Goal: Task Accomplishment & Management: Use online tool/utility

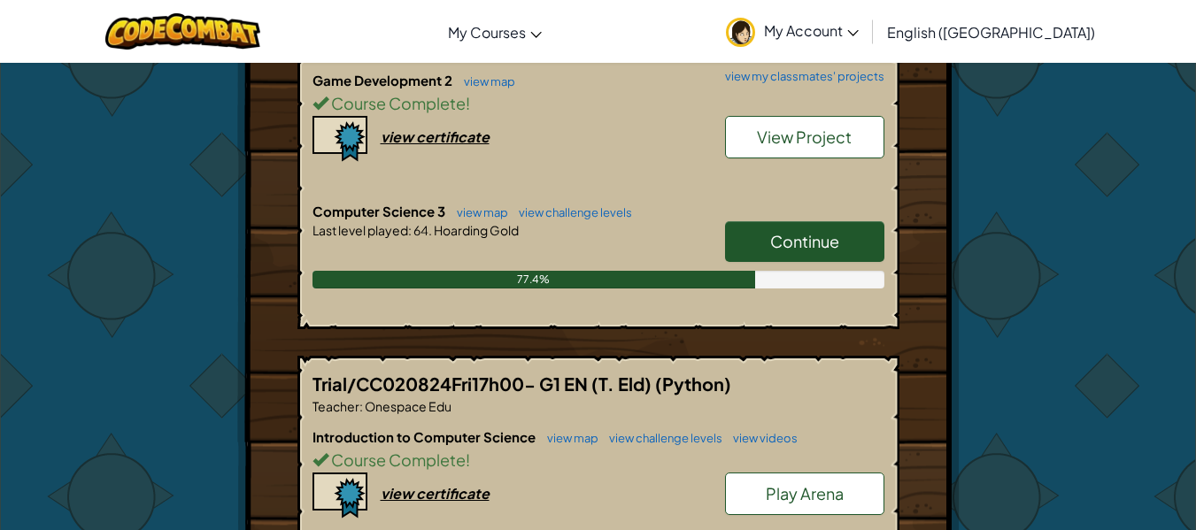
scroll to position [785, 0]
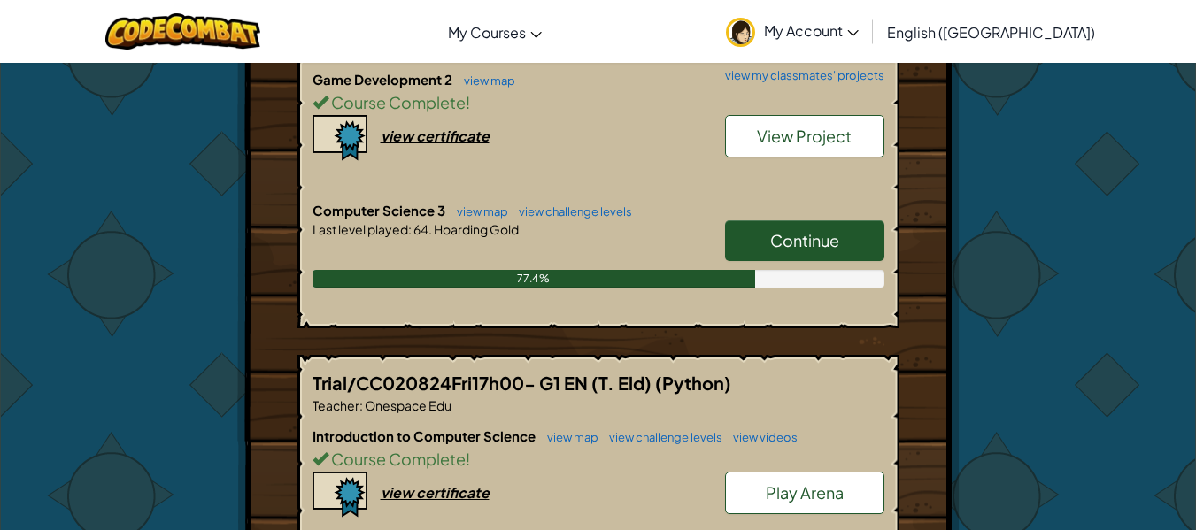
click at [801, 244] on span "Continue" at bounding box center [804, 240] width 69 height 20
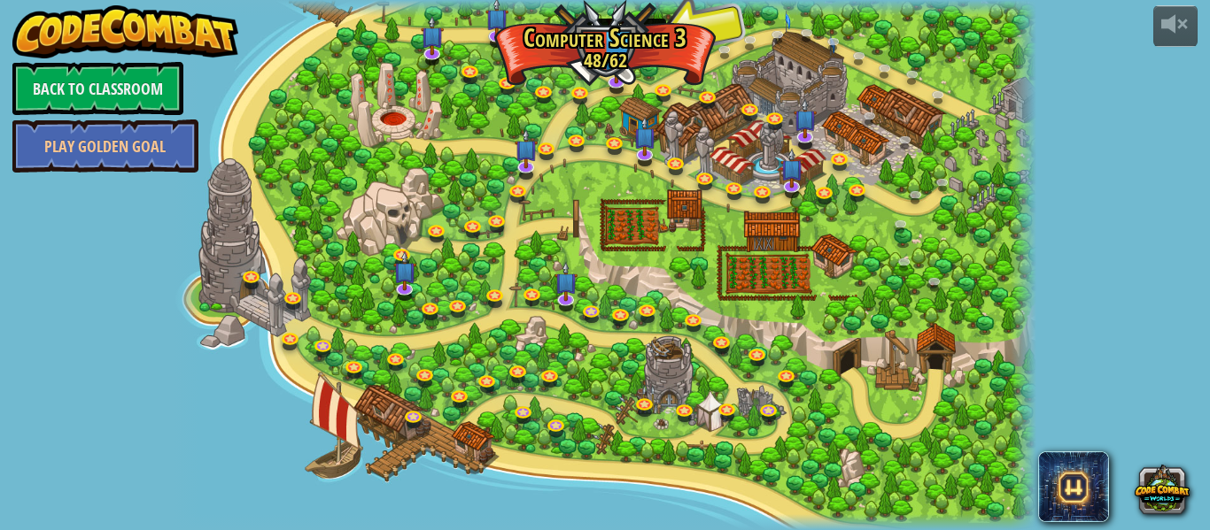
click at [617, 36] on img at bounding box center [616, 27] width 20 height 47
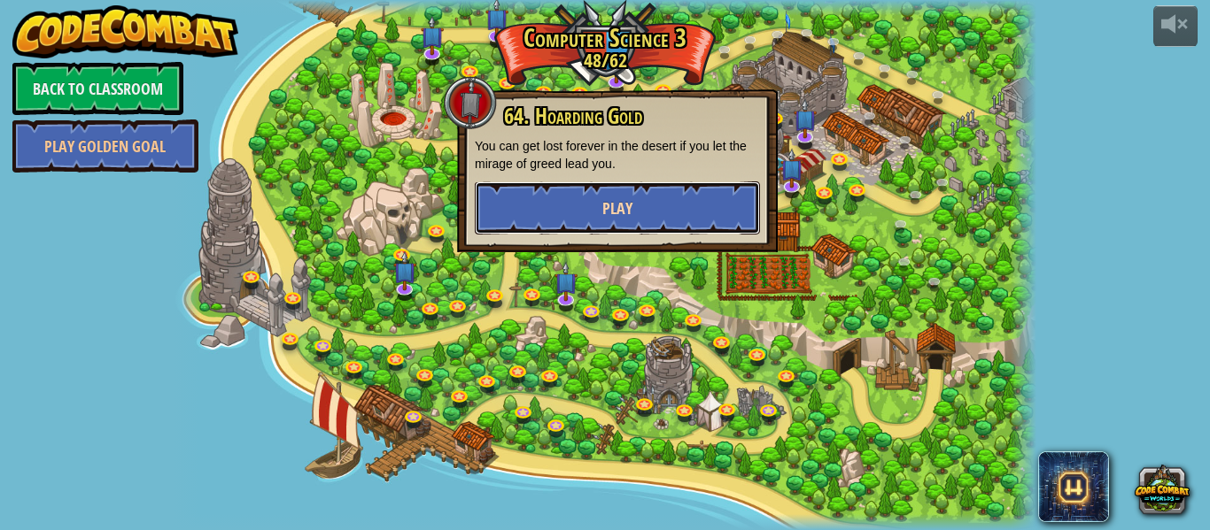
click at [587, 214] on button "Play" at bounding box center [617, 208] width 285 height 53
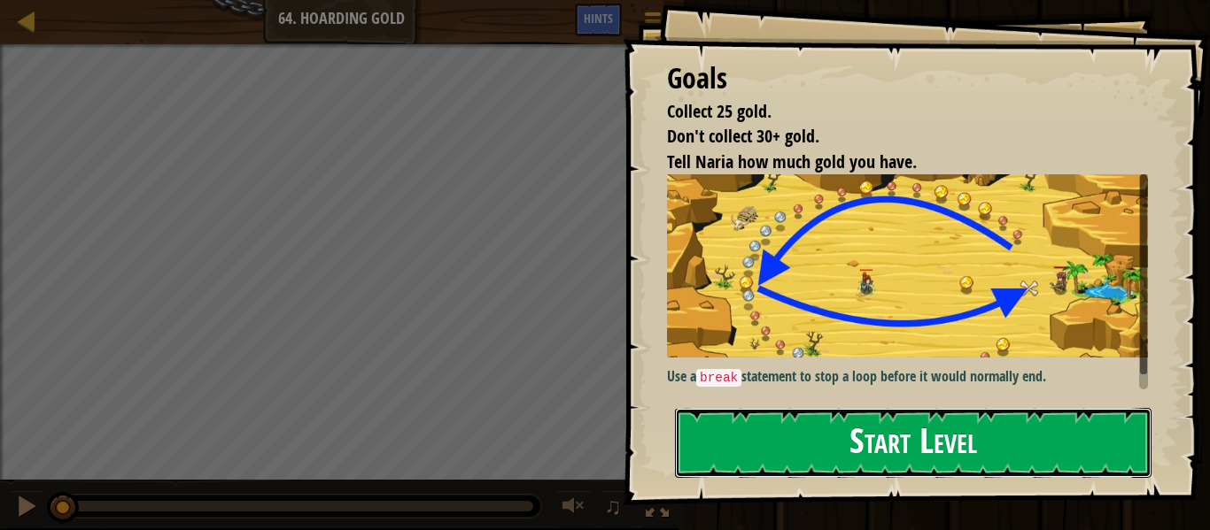
click at [989, 430] on button "Start Level" at bounding box center [913, 443] width 476 height 70
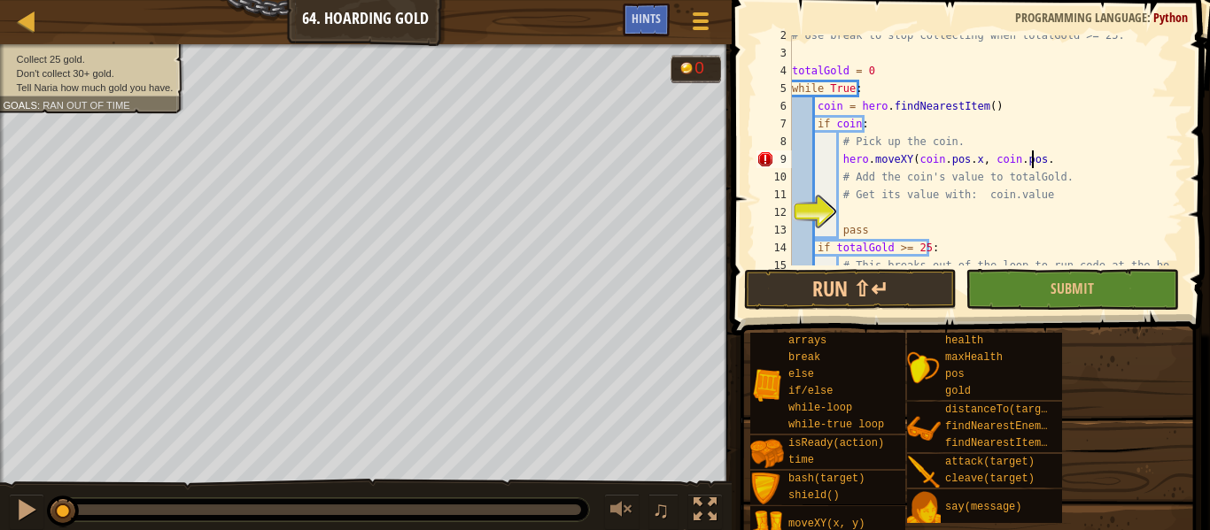
scroll to position [8, 19]
type textarea "hero.moveXY(coin.pos.x, coin.pos.y)"
click at [645, 25] on span "Hints" at bounding box center [645, 18] width 29 height 17
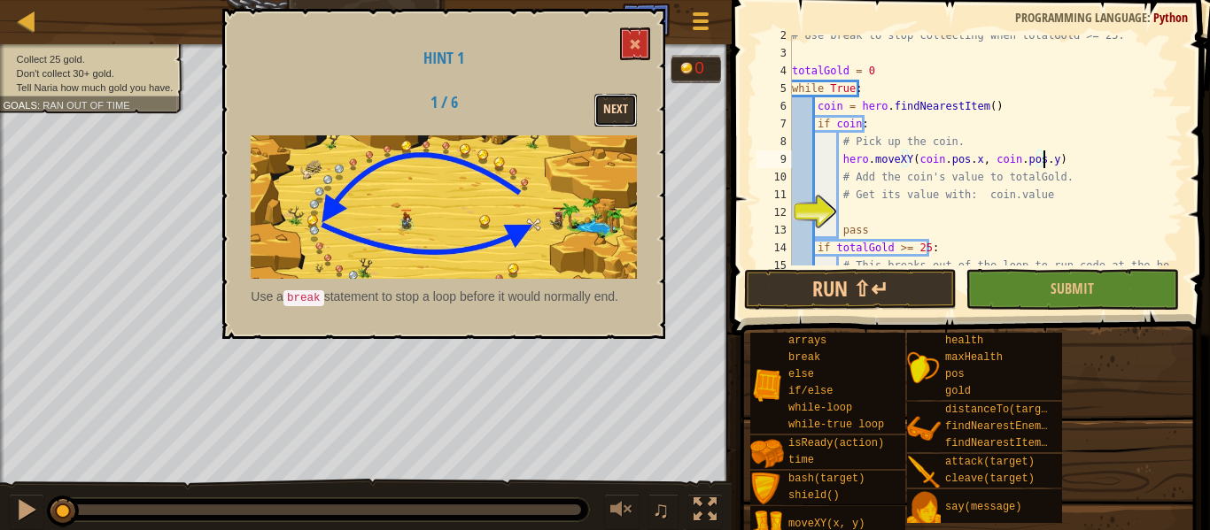
click at [615, 120] on button "Next" at bounding box center [615, 110] width 43 height 33
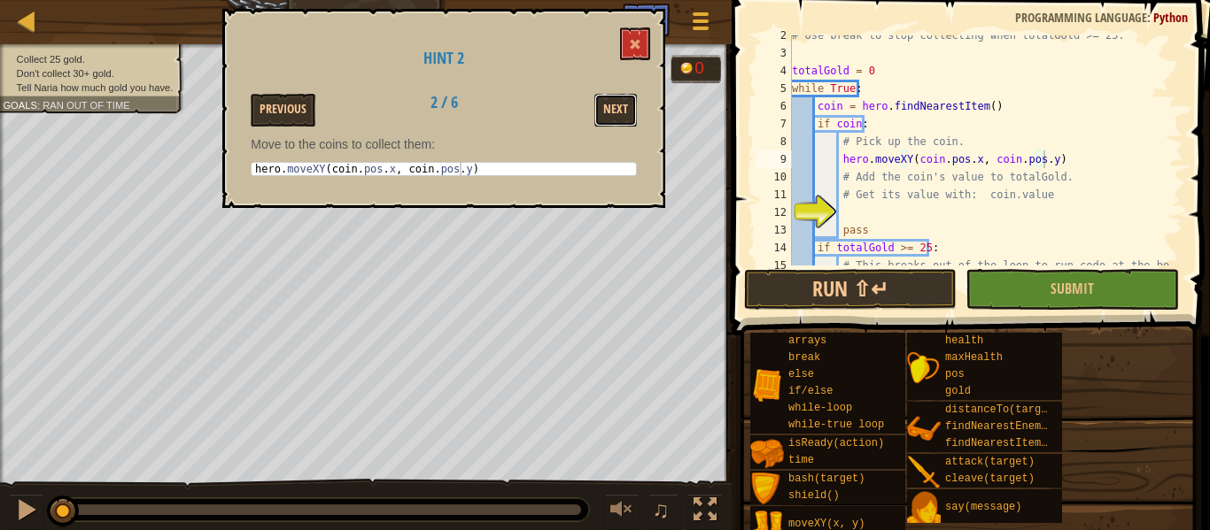
click at [615, 120] on button "Next" at bounding box center [615, 110] width 43 height 33
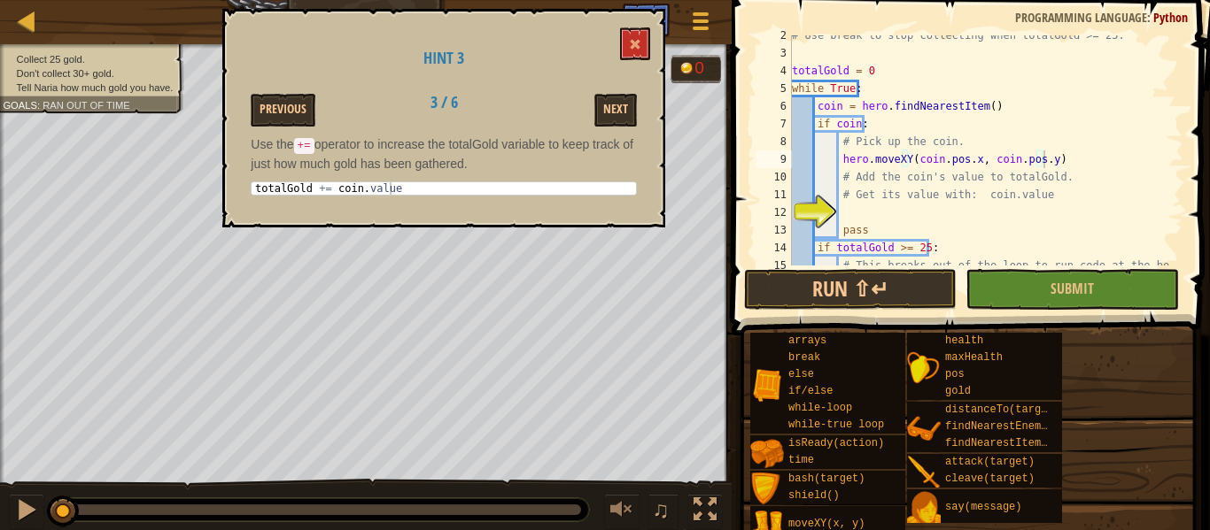
type textarea "totalGold += coin.value"
click at [207, 168] on div "Map Computer Science 3 64. Hoarding Gold Game Menu Done Hints 1 ההההההההההההההה…" at bounding box center [605, 265] width 1210 height 530
click at [1058, 165] on div "# Use break to stop collecting when totalGold >= 25. totalGold = 0 while True :…" at bounding box center [979, 160] width 382 height 266
click at [636, 46] on span at bounding box center [635, 44] width 12 height 12
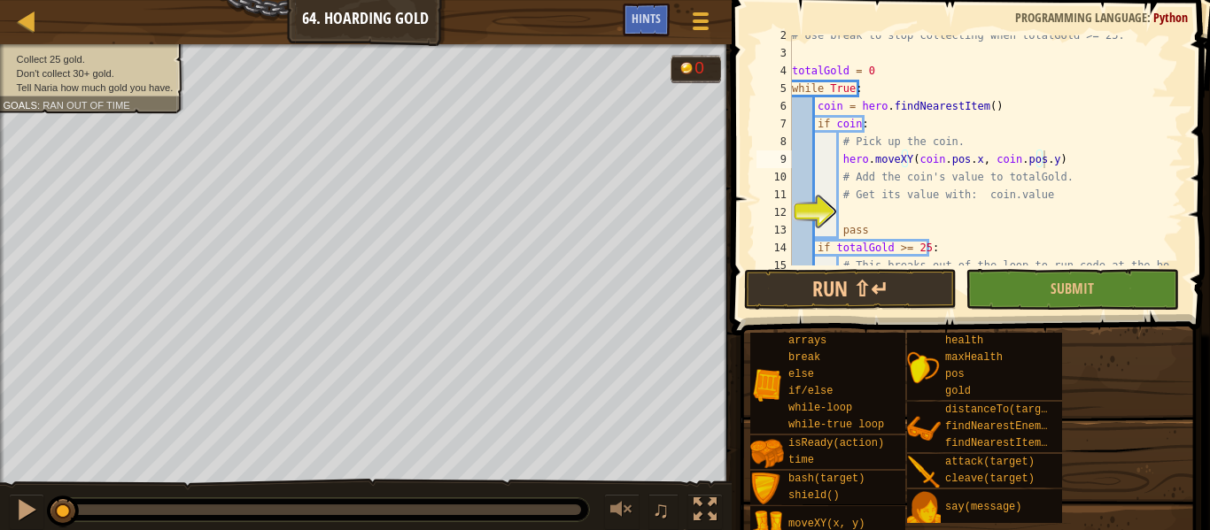
click at [1048, 170] on div "# Use break to stop collecting when totalGold >= 25. totalGold = 0 while True :…" at bounding box center [979, 160] width 382 height 266
click at [1048, 166] on div "# Use break to stop collecting when totalGold >= 25. totalGold = 0 while True :…" at bounding box center [979, 160] width 382 height 266
type textarea "hero.moveXY(coin.pos.x, coin.pos.y)"
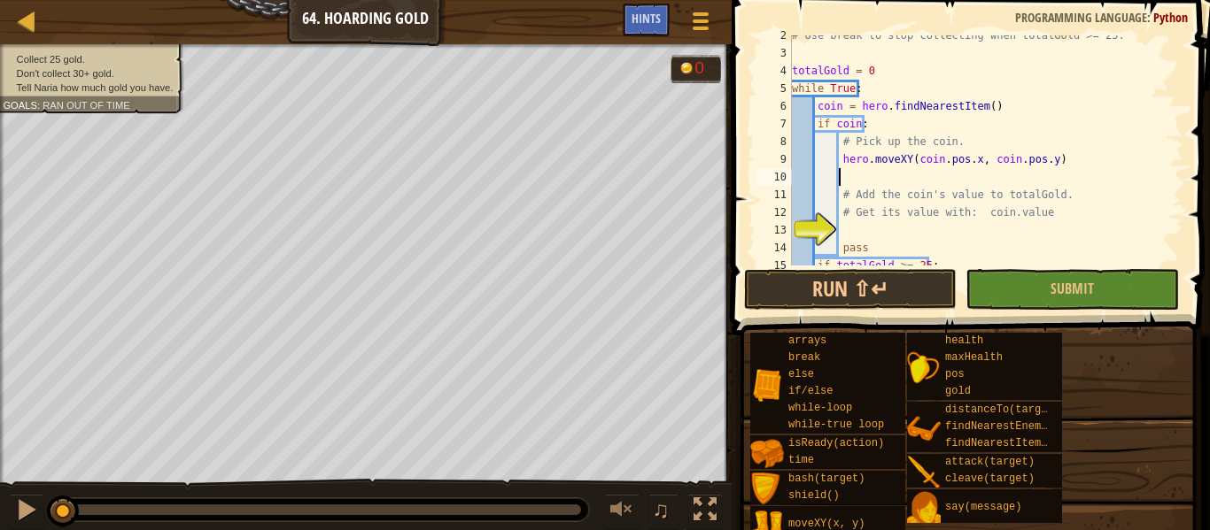
paste textarea "totalGold += coin.value"
type textarea "totalGold += coin.value"
click at [870, 228] on div "# Use break to stop collecting when totalGold >= 25. totalGold = 0 while True :…" at bounding box center [979, 160] width 382 height 266
click at [645, 11] on div "Hints" at bounding box center [646, 20] width 47 height 33
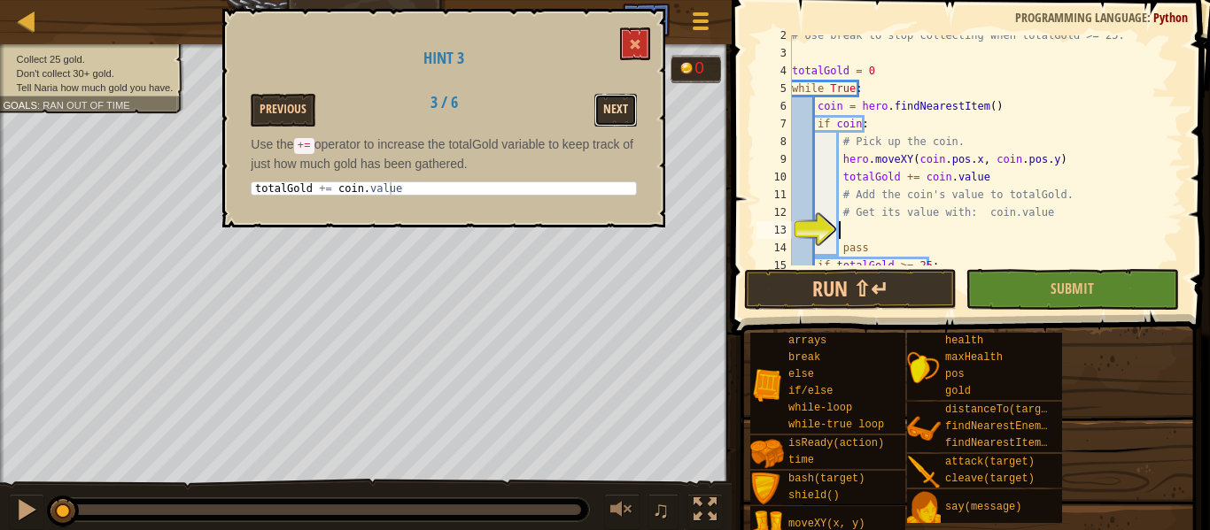
click at [618, 120] on button "Next" at bounding box center [615, 110] width 43 height 33
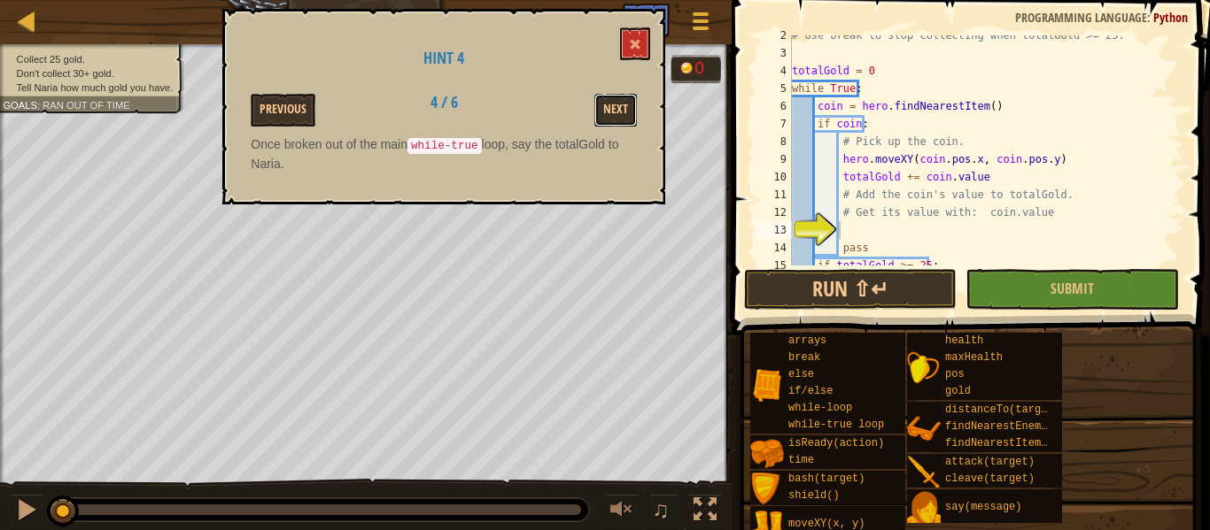
click at [618, 120] on button "Next" at bounding box center [615, 110] width 43 height 33
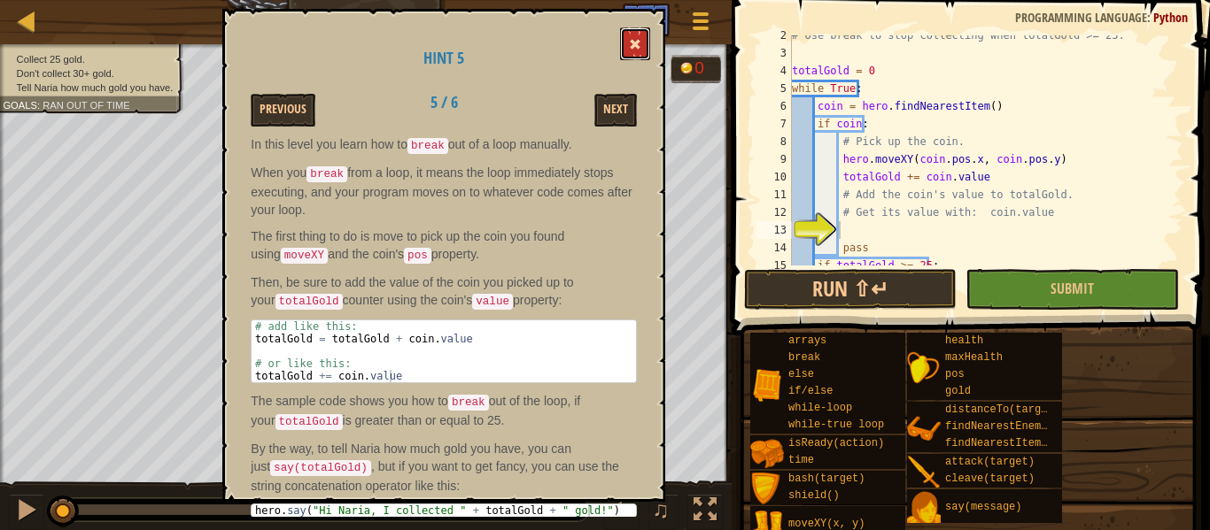
click at [636, 35] on button at bounding box center [635, 43] width 30 height 33
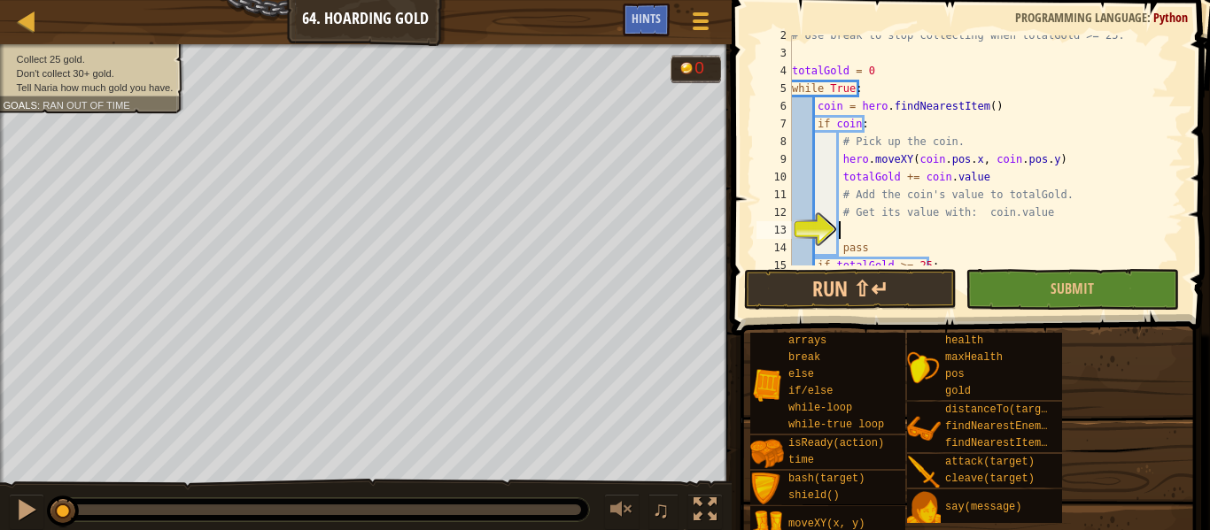
click at [923, 231] on div "# Use break to stop collecting when totalGold >= 25. totalGold = 0 while True :…" at bounding box center [979, 160] width 382 height 266
type textarea "# Get its value with: coin.value"
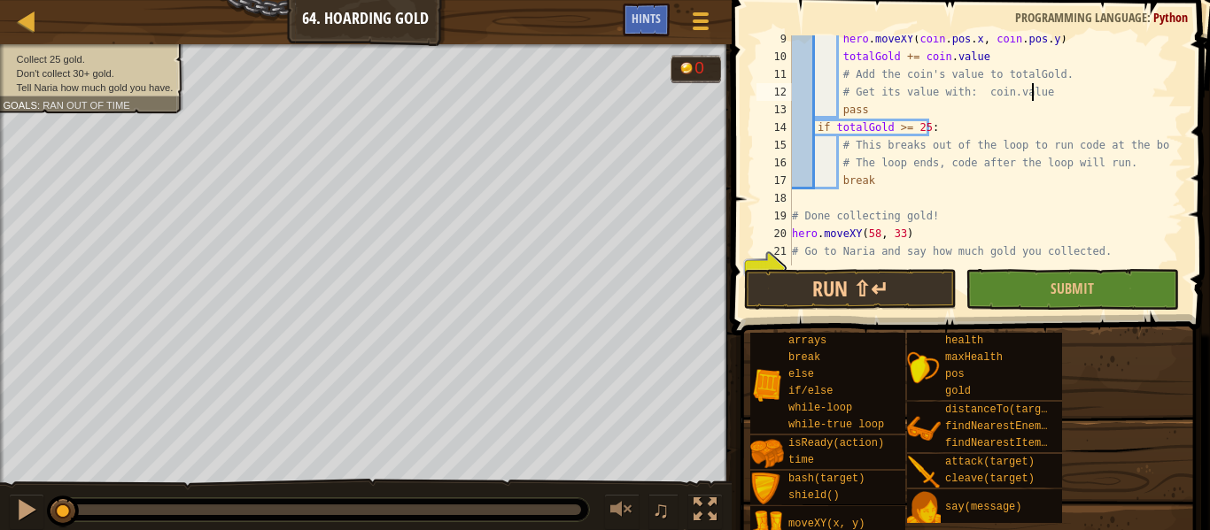
scroll to position [177, 0]
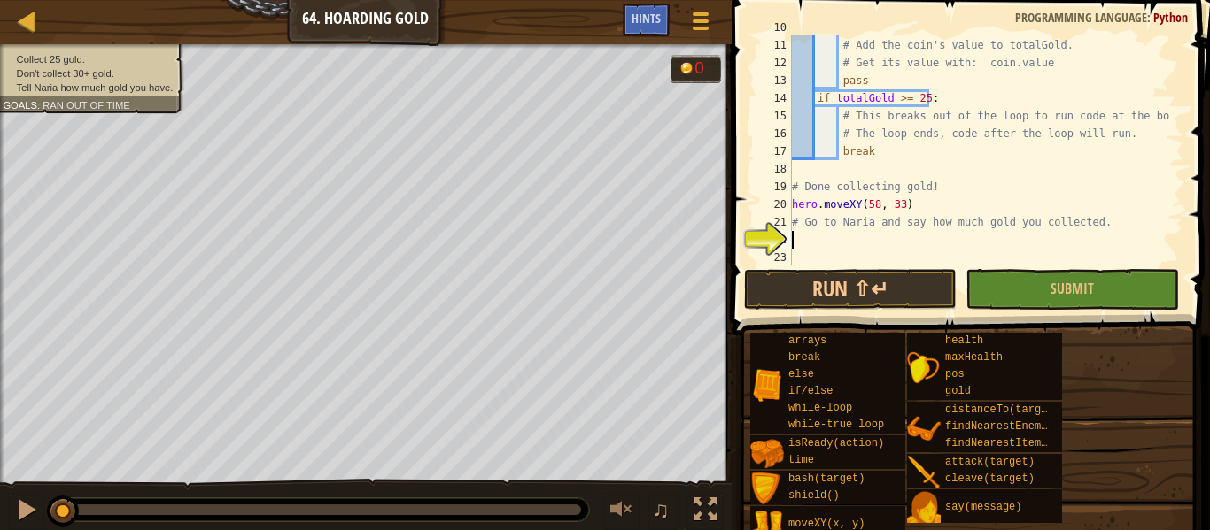
click at [795, 231] on div "totalGold += coin . value # Add the coin's value to totalGold. # Get its value …" at bounding box center [979, 152] width 382 height 266
type textarea "hero.moveXY(59, 33)"
click at [719, 234] on div "Map Computer Science 3 64. Hoarding Gold Game Menu Done Hints 1 ההההההההההההההה…" at bounding box center [605, 265] width 1210 height 530
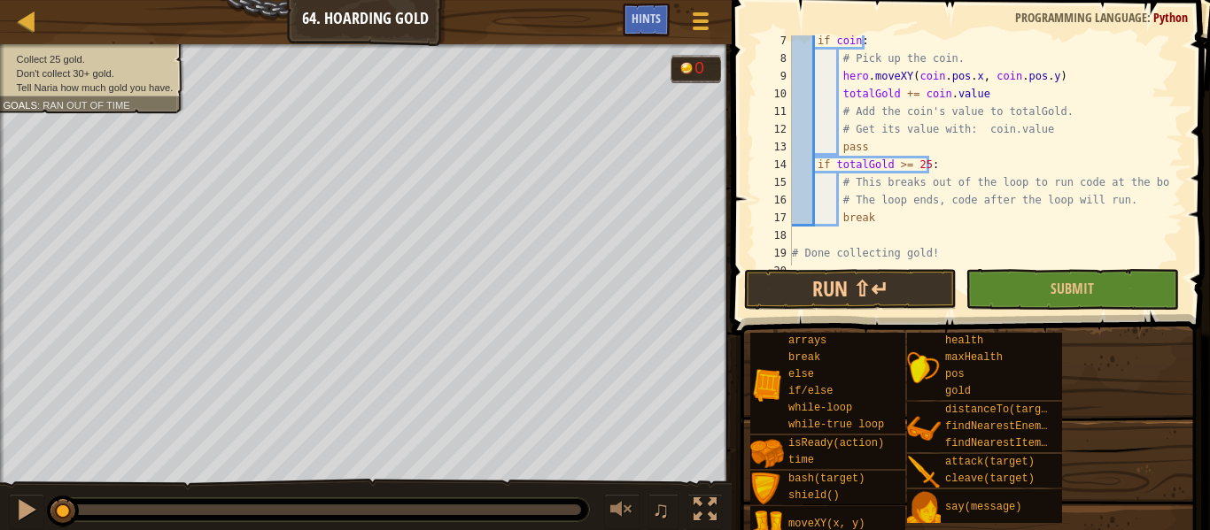
scroll to position [177, 0]
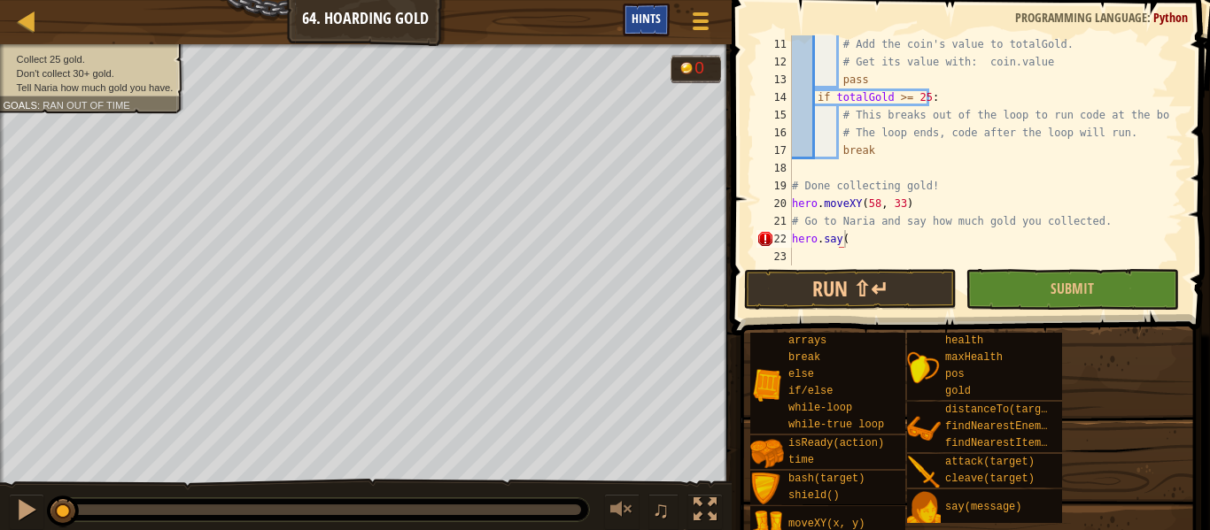
click at [627, 19] on div "Hints" at bounding box center [646, 20] width 47 height 33
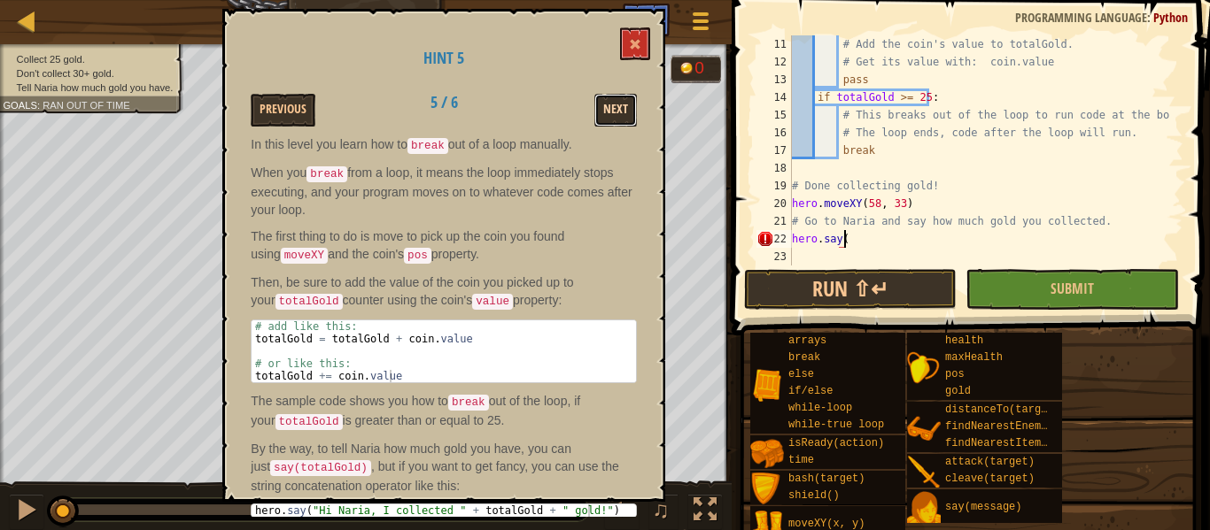
click at [597, 119] on button "Next" at bounding box center [615, 110] width 43 height 33
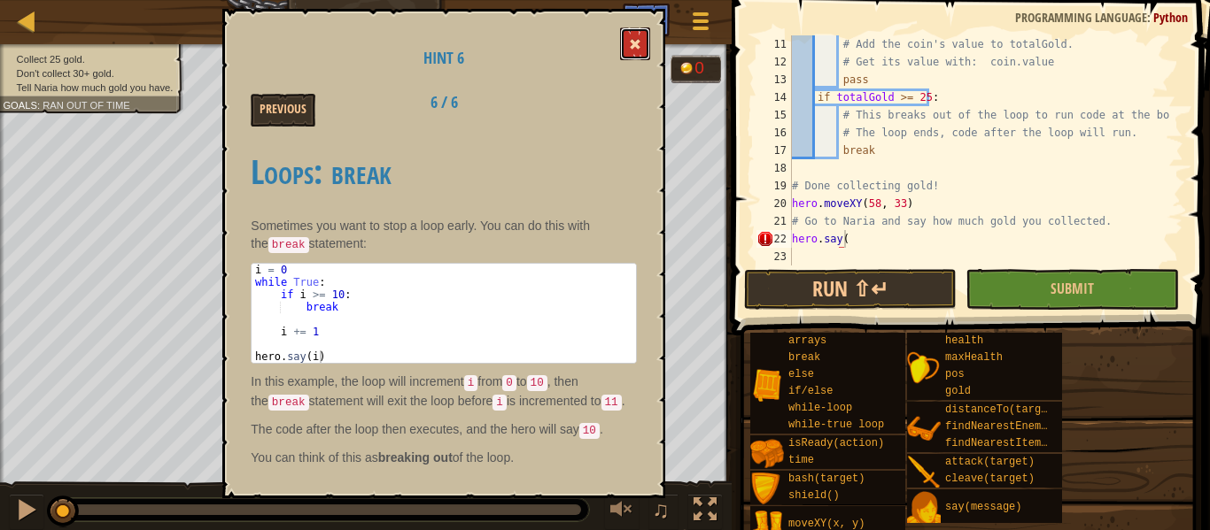
click at [636, 56] on button at bounding box center [635, 43] width 30 height 33
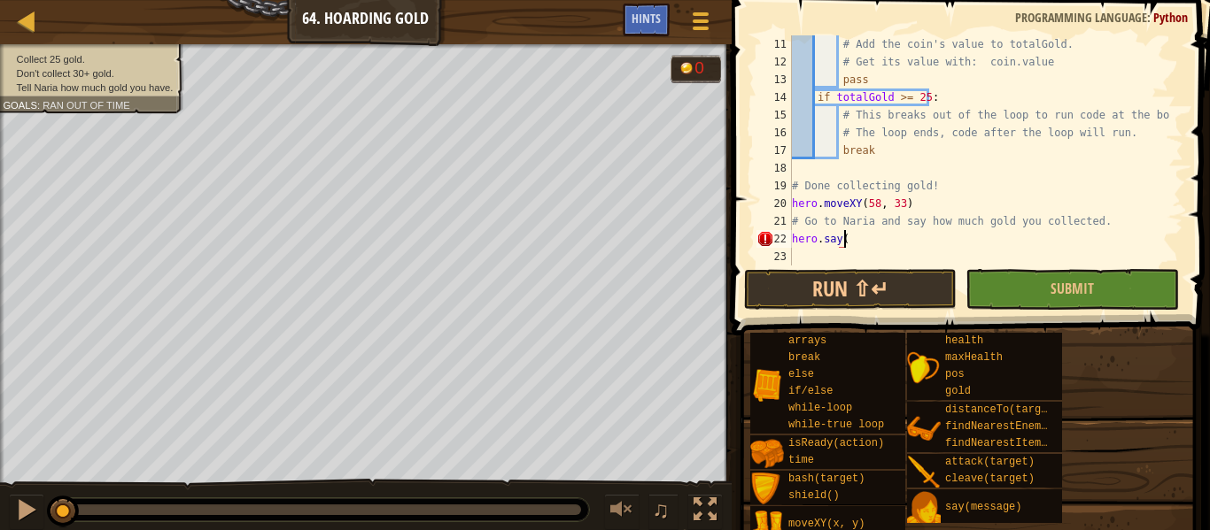
click at [853, 235] on div "# Add the coin's value to totalGold. # Get its value with: coin.value pass if t…" at bounding box center [979, 168] width 382 height 266
click at [897, 298] on button "Run ⇧↵" at bounding box center [850, 289] width 213 height 41
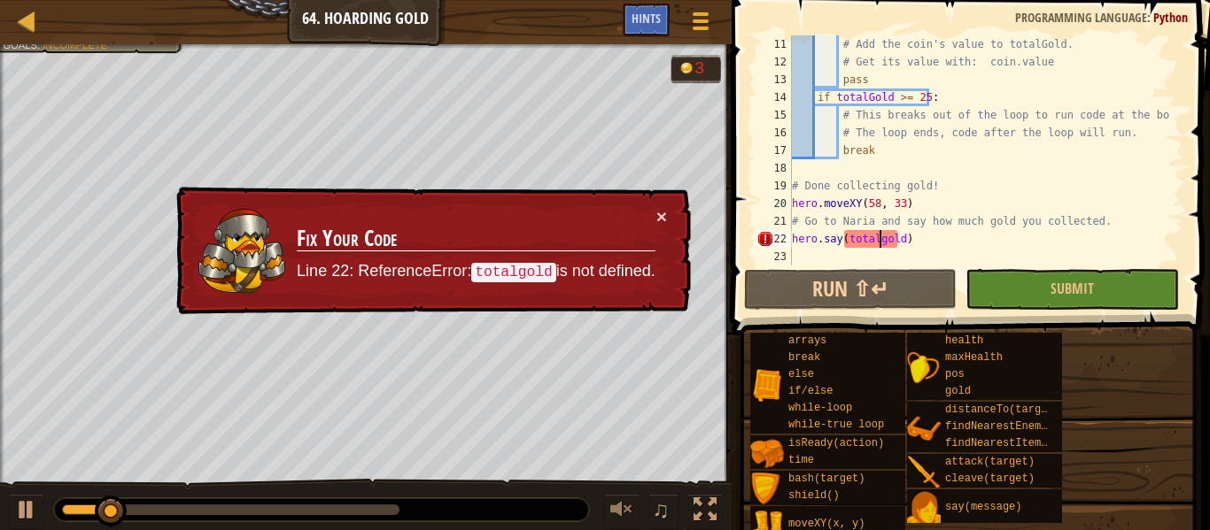
click at [877, 239] on div "# Add the coin's value to totalGold. # Get its value with: coin.value pass if t…" at bounding box center [979, 168] width 382 height 266
click at [900, 238] on div "# Add the coin's value to totalGold. # Get its value with: coin.value pass if t…" at bounding box center [979, 168] width 382 height 266
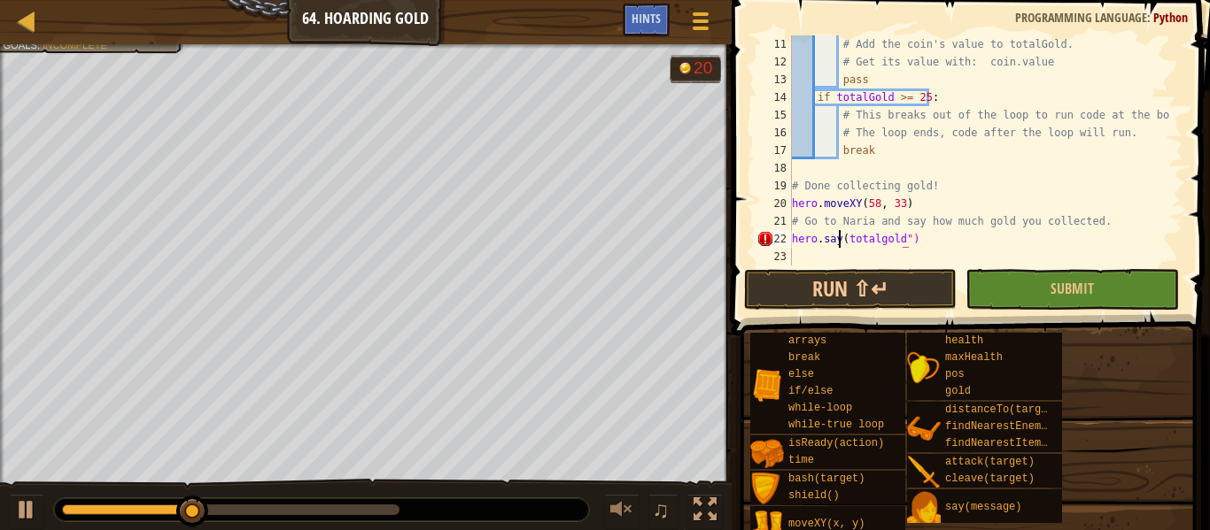
click at [839, 235] on div "# Add the coin's value to totalGold. # Get its value with: coin.value pass if t…" at bounding box center [979, 168] width 382 height 266
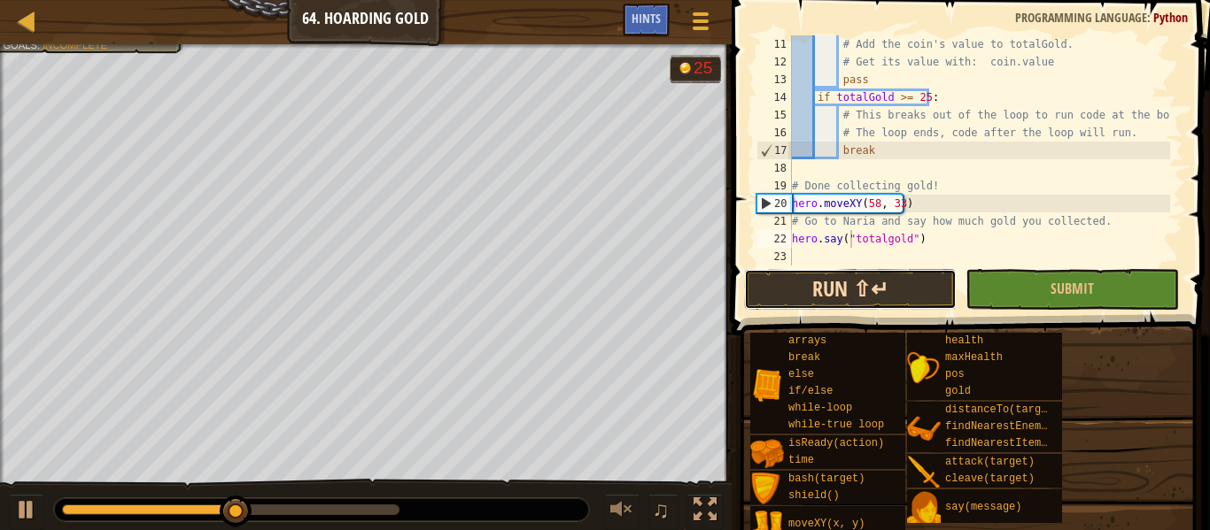
click at [892, 288] on button "Run ⇧↵" at bounding box center [850, 289] width 213 height 41
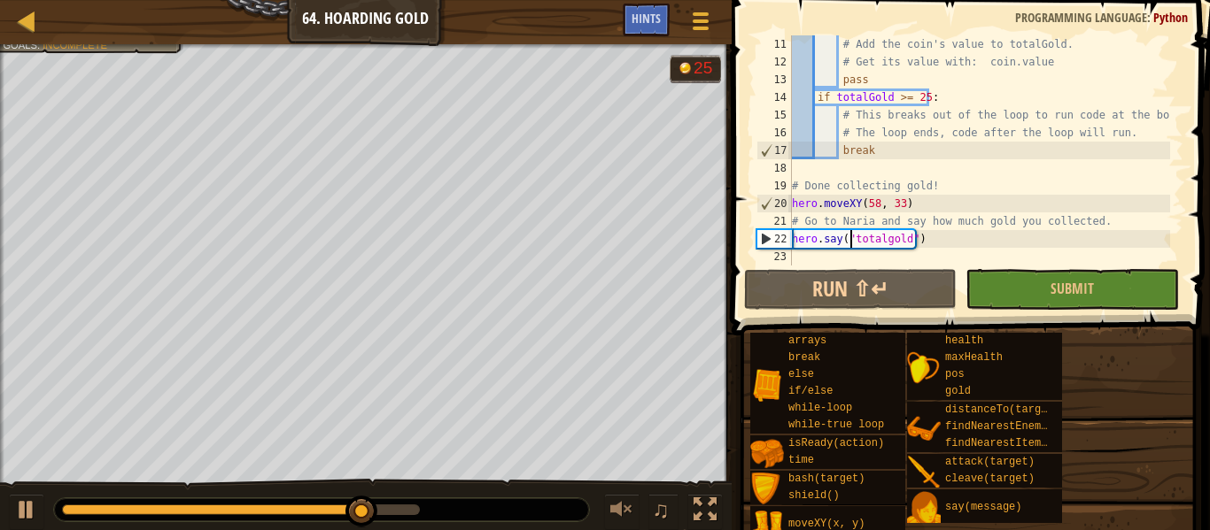
click at [891, 244] on div "# Add the coin's value to totalGold. # Get its value with: coin.value pass if t…" at bounding box center [979, 168] width 382 height 266
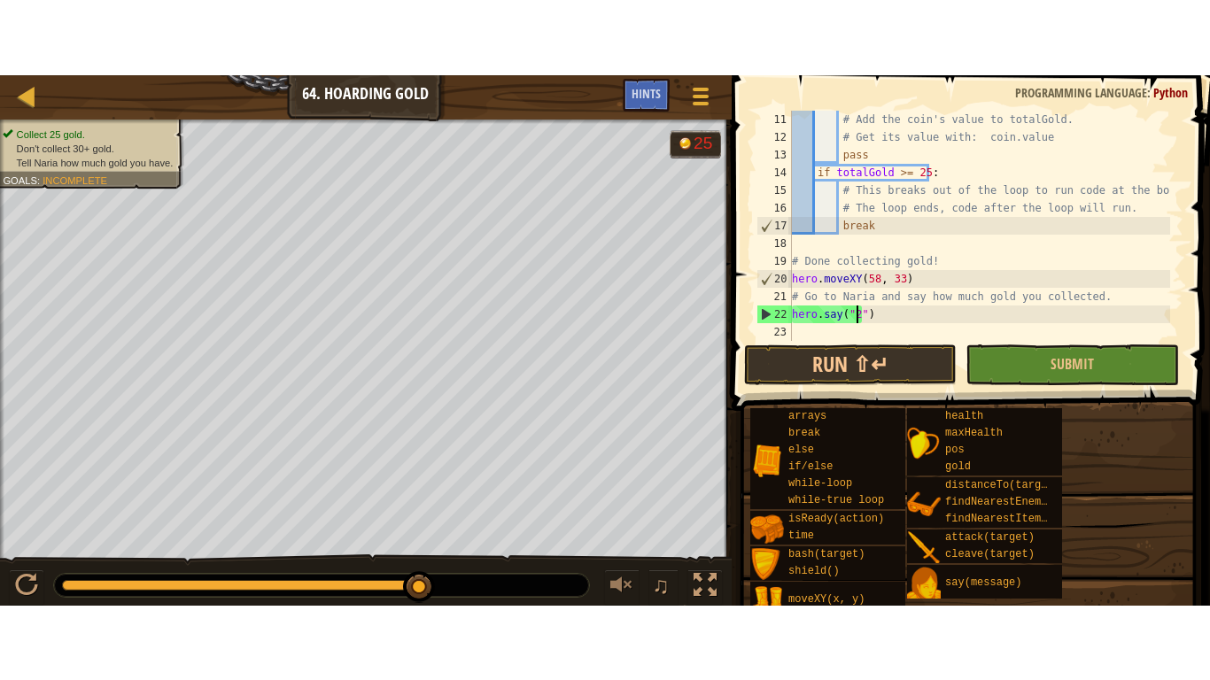
scroll to position [8, 5]
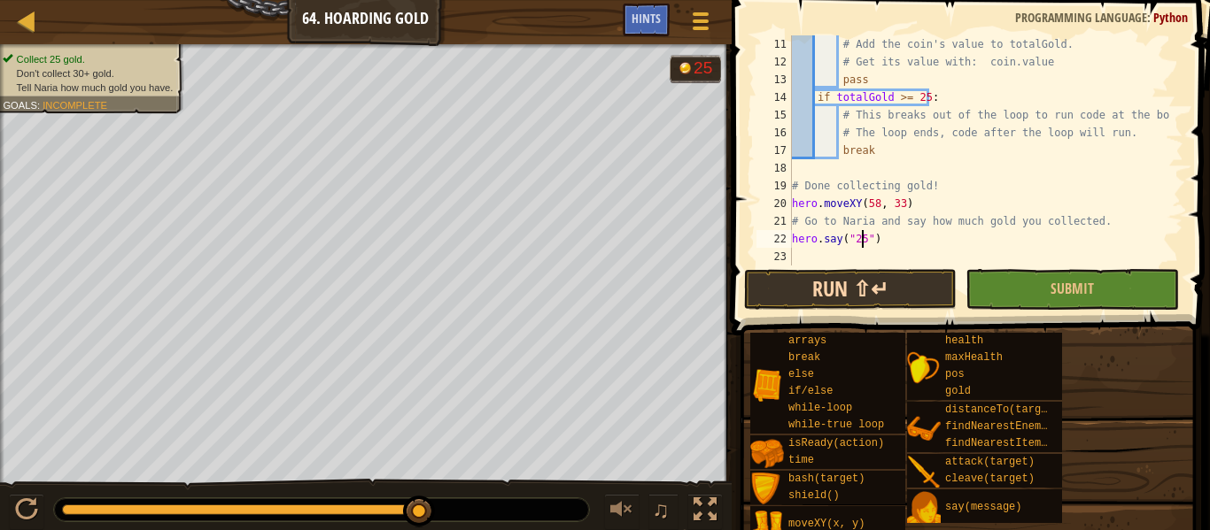
type textarea "hero.say("25")"
click at [885, 282] on button "Run ⇧↵" at bounding box center [850, 289] width 213 height 41
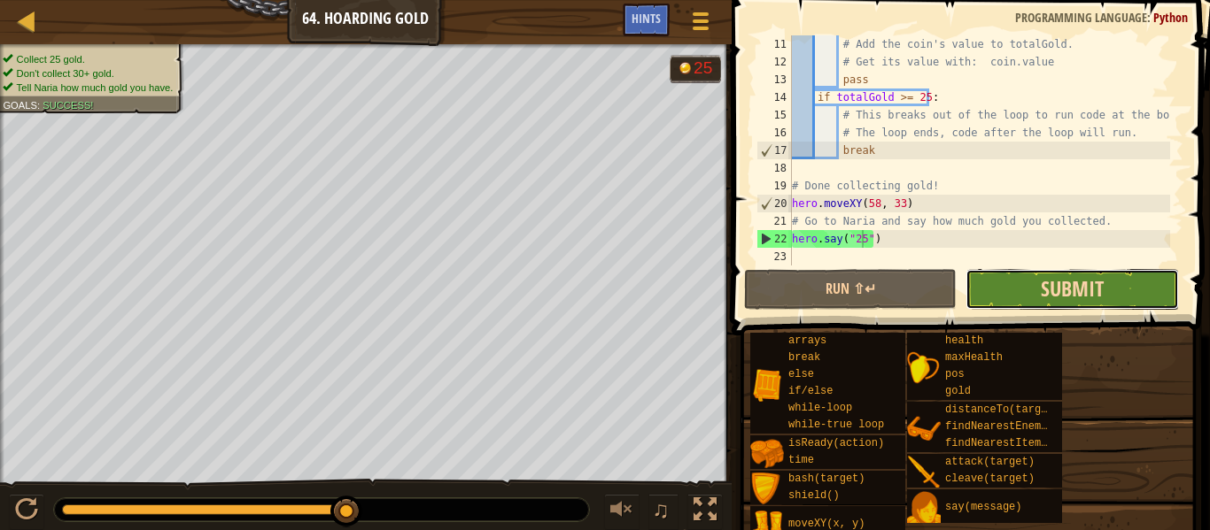
click at [1084, 280] on span "Submit" at bounding box center [1072, 289] width 63 height 28
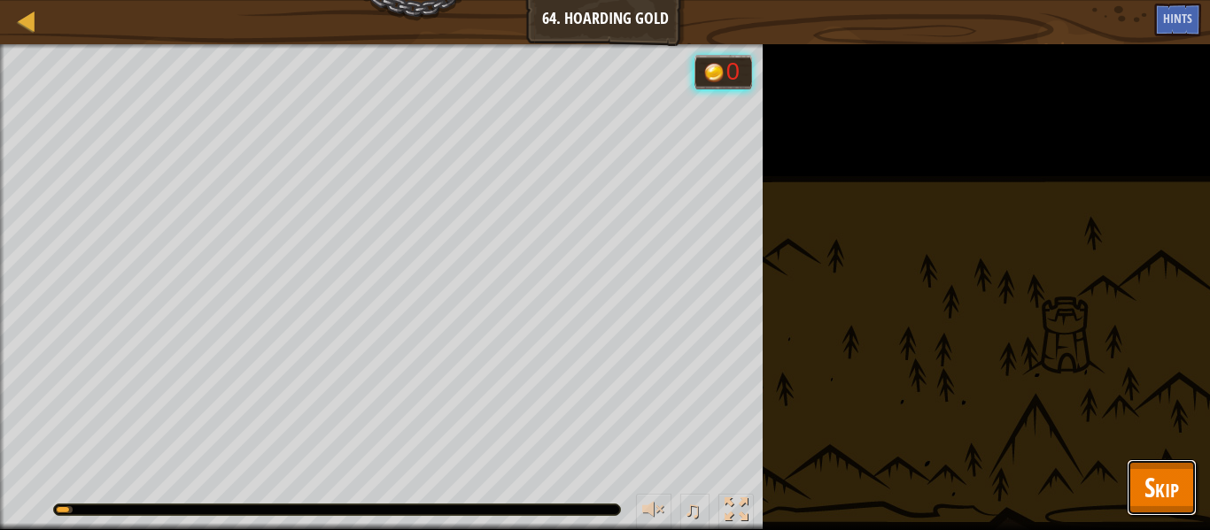
click at [1146, 495] on span "Skip" at bounding box center [1161, 487] width 35 height 36
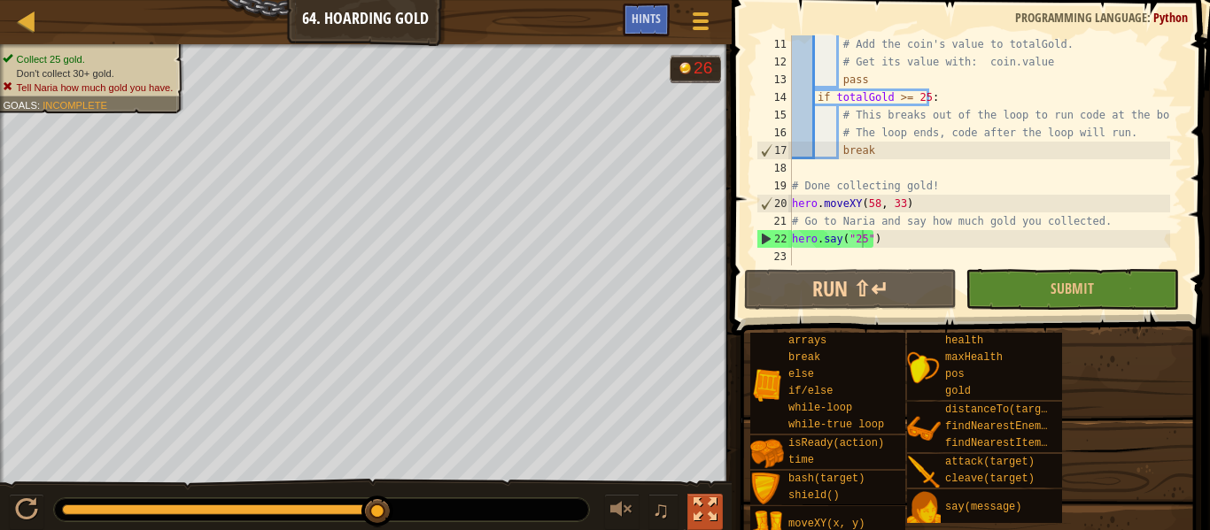
click at [709, 505] on div at bounding box center [704, 510] width 23 height 23
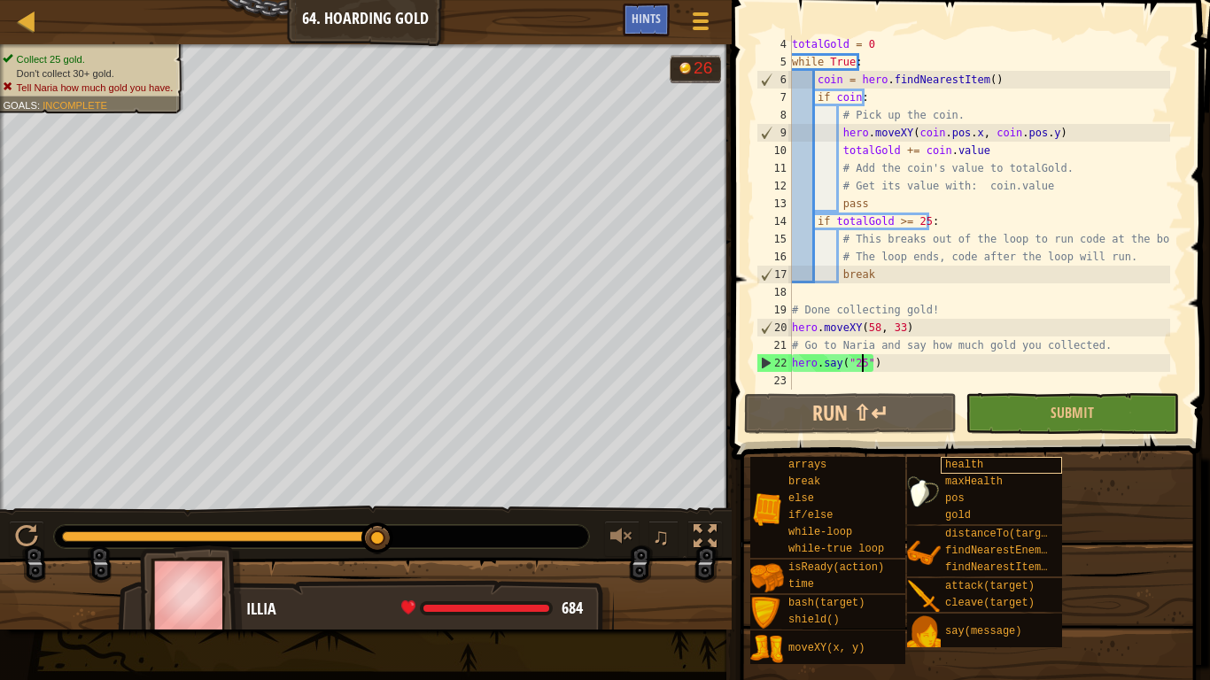
scroll to position [53, 0]
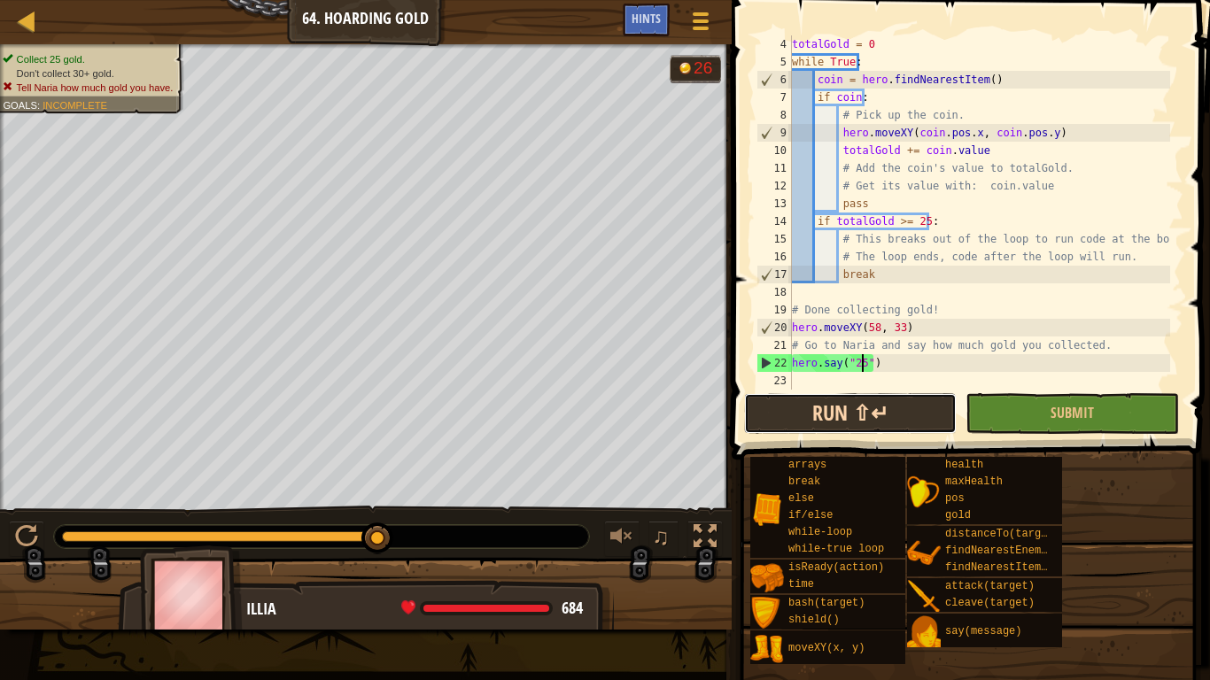
click at [928, 405] on button "Run ⇧↵" at bounding box center [850, 413] width 213 height 41
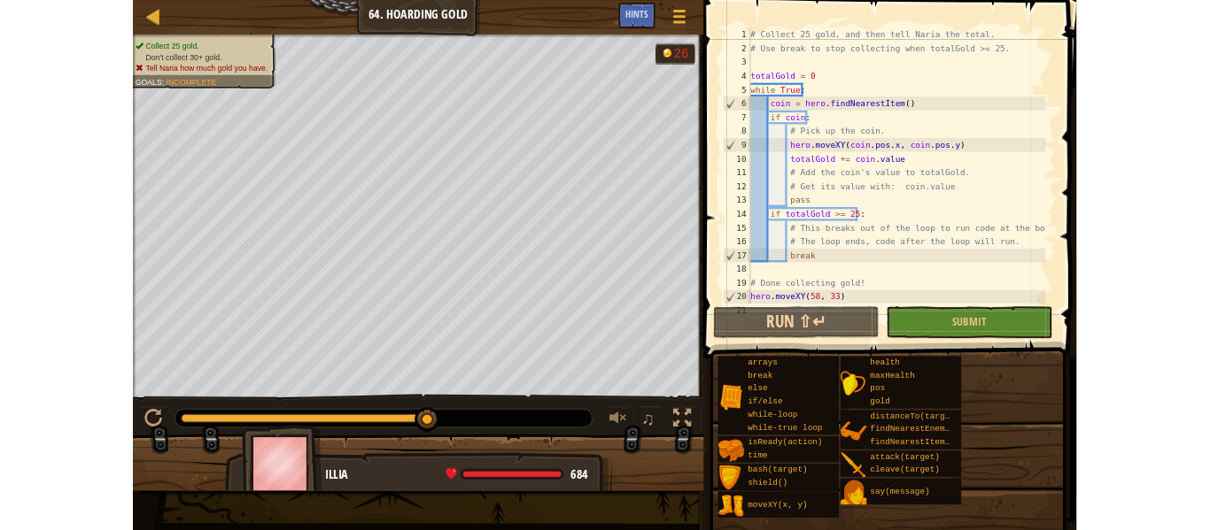
scroll to position [0, 0]
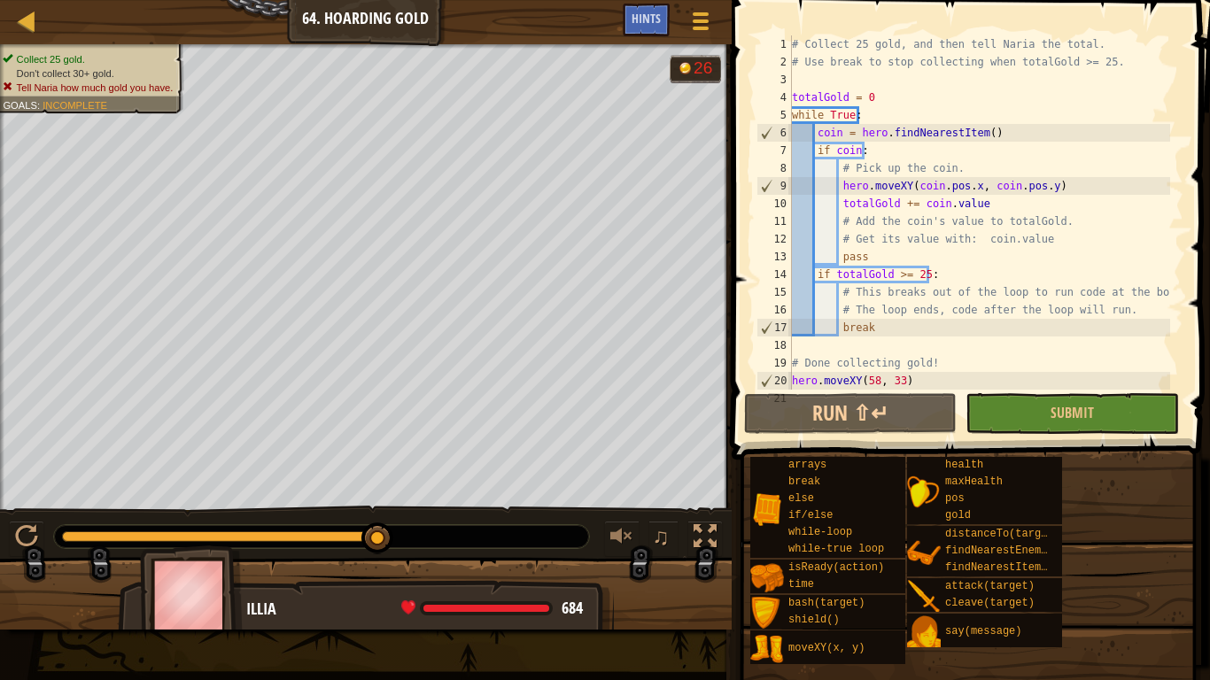
click at [703, 520] on div "♫" at bounding box center [365, 532] width 731 height 53
click at [623, 530] on div at bounding box center [621, 536] width 23 height 23
click at [710, 525] on div at bounding box center [704, 536] width 23 height 23
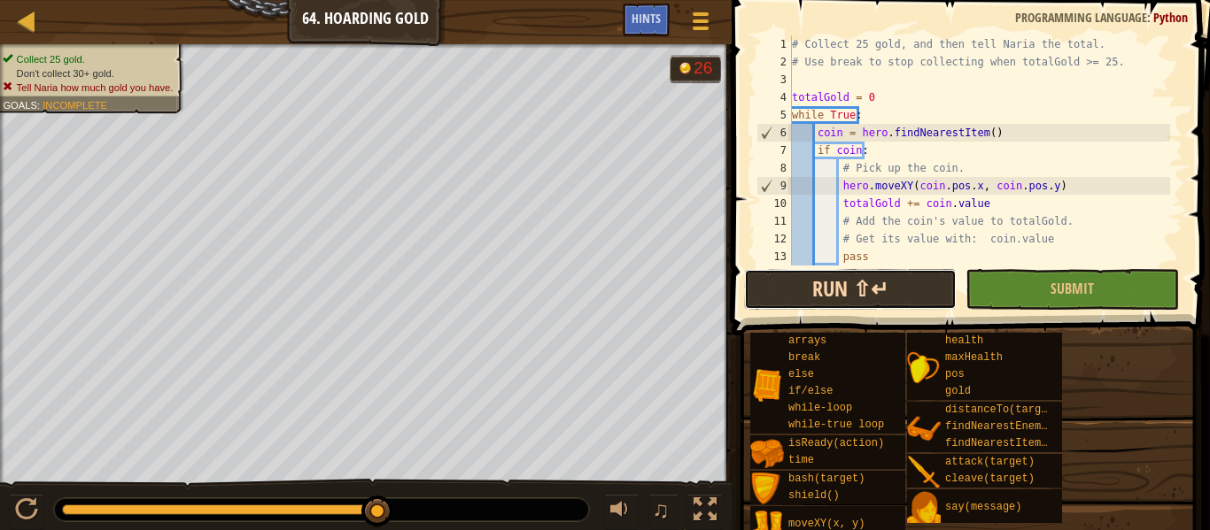
click at [869, 283] on button "Run ⇧↵" at bounding box center [850, 289] width 213 height 41
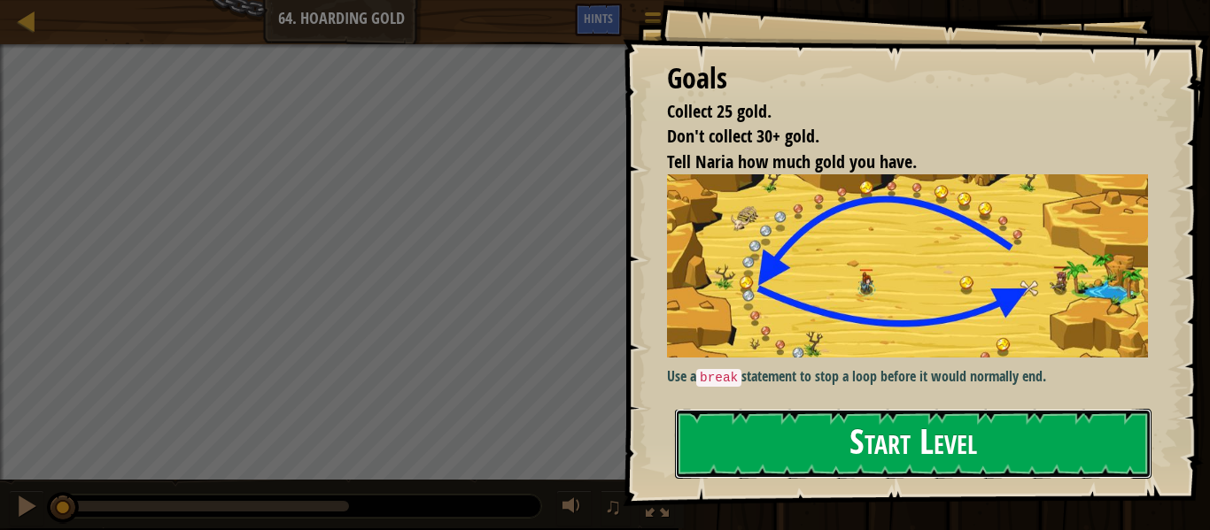
click at [777, 437] on button "Start Level" at bounding box center [913, 444] width 476 height 70
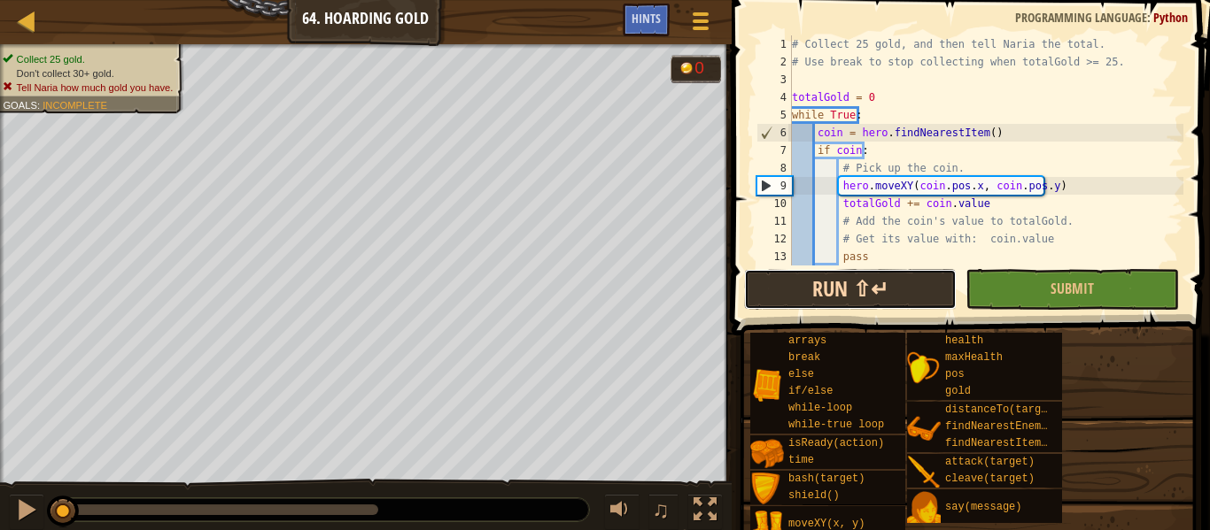
click at [807, 290] on button "Run ⇧↵" at bounding box center [850, 289] width 213 height 41
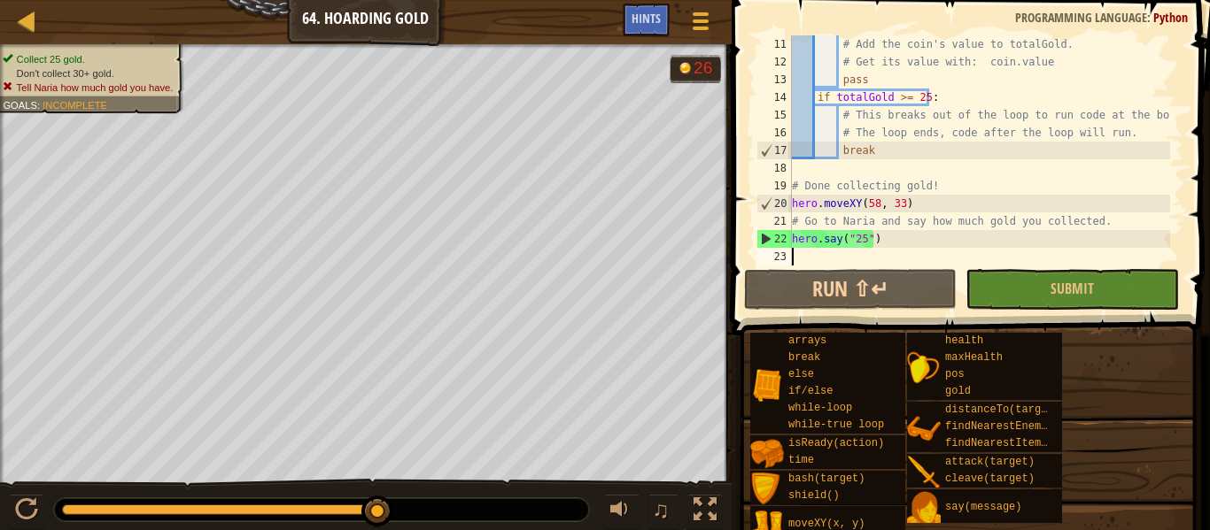
scroll to position [177, 0]
click at [855, 237] on div "# Add the coin's value to totalGold. # Get its value with: coin.value pass if t…" at bounding box center [979, 168] width 382 height 266
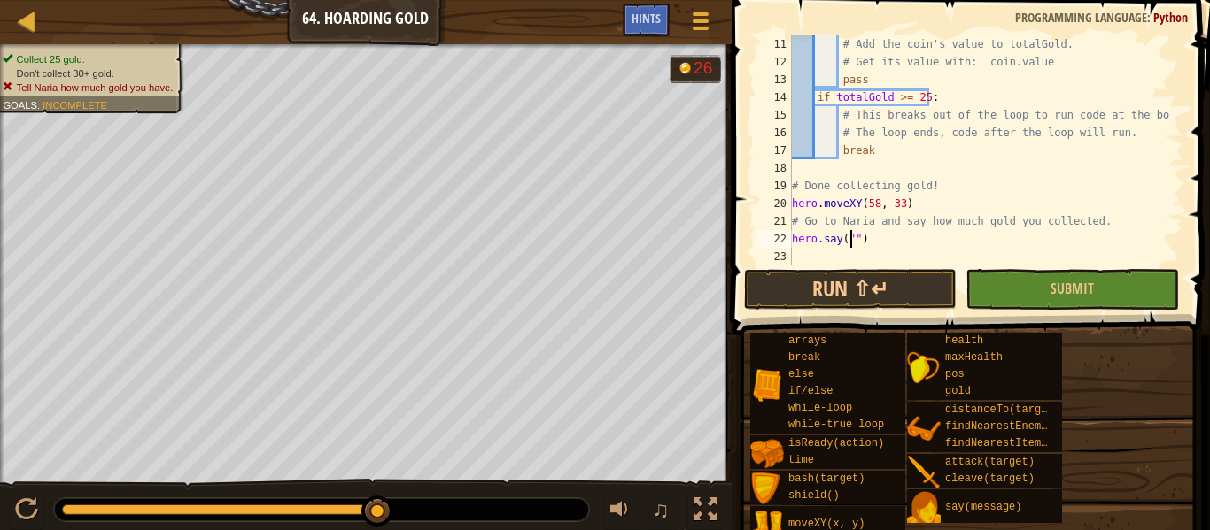
scroll to position [8, 5]
click at [855, 280] on button "Run ⇧↵" at bounding box center [850, 289] width 213 height 41
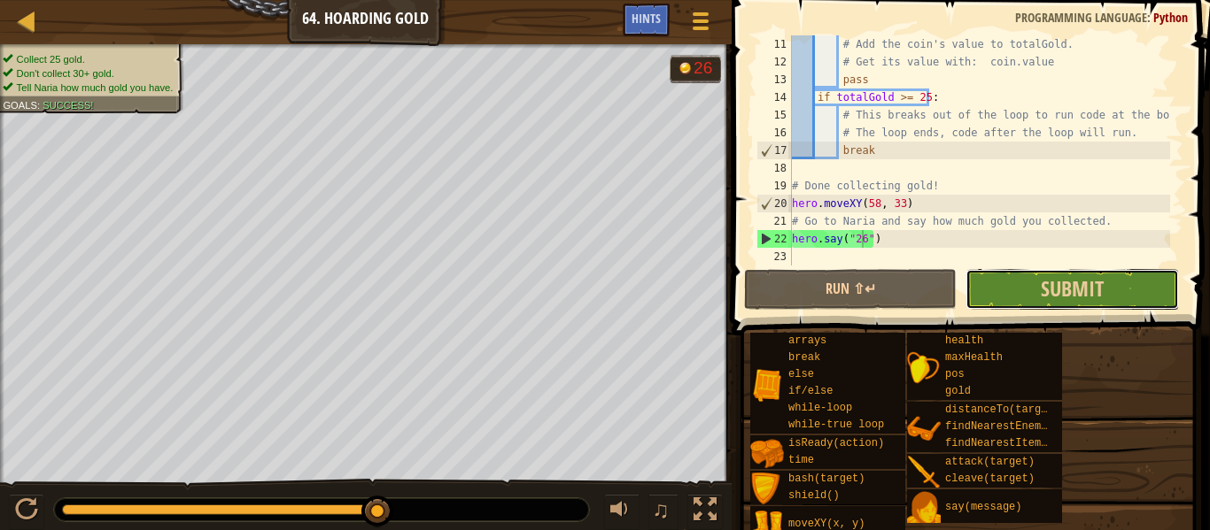
click at [1015, 287] on button "Submit" at bounding box center [1071, 289] width 213 height 41
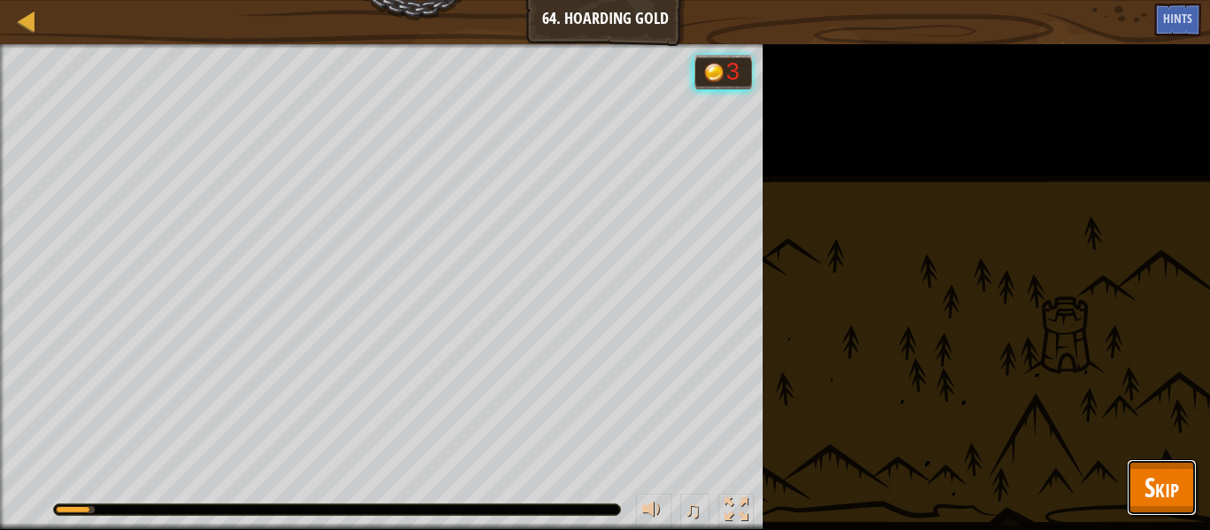
click at [1155, 480] on span "Skip" at bounding box center [1161, 487] width 35 height 36
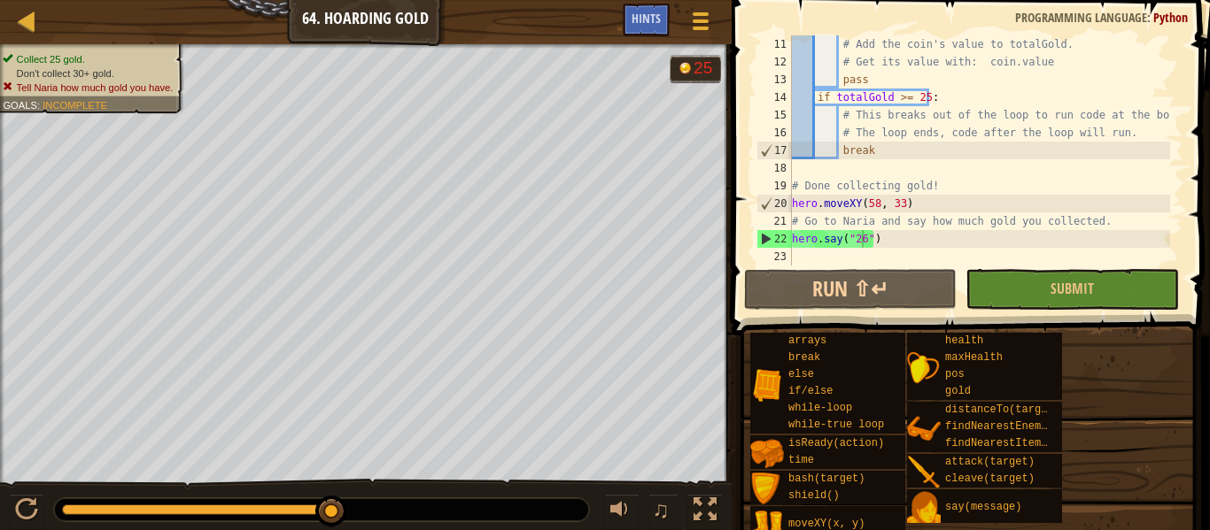
click at [858, 240] on div "# Add the coin's value to totalGold. # Get its value with: coin.value pass if t…" at bounding box center [979, 168] width 382 height 266
click at [859, 236] on div "# Add the coin's value to totalGold. # Get its value with: coin.value pass if t…" at bounding box center [979, 150] width 382 height 230
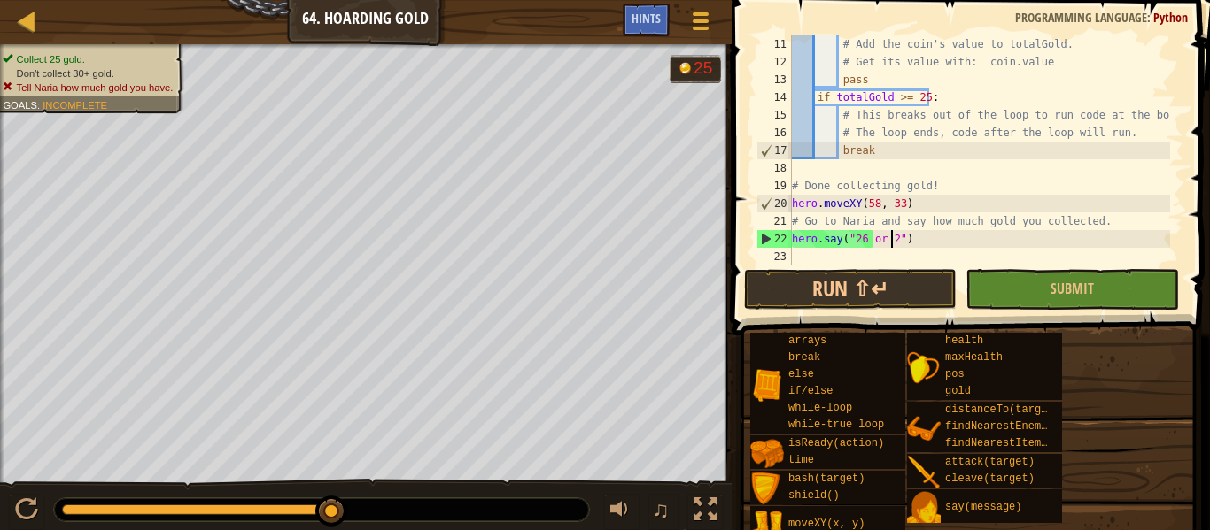
scroll to position [8, 8]
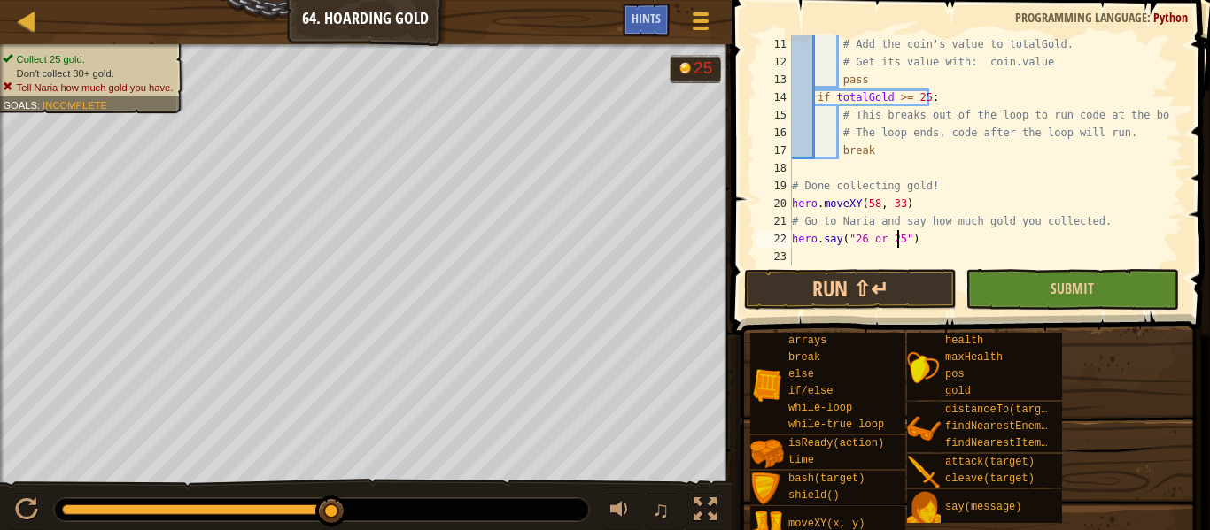
type textarea "hero.say("26 or 25")"
click at [1001, 285] on button "Submit" at bounding box center [1071, 289] width 213 height 41
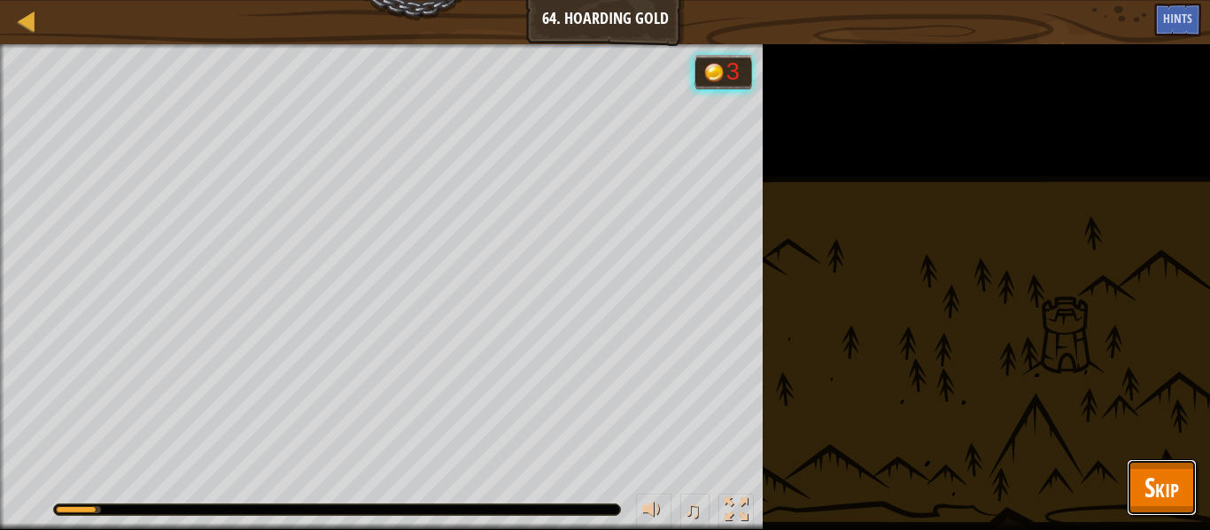
click at [1170, 484] on span "Skip" at bounding box center [1161, 487] width 35 height 36
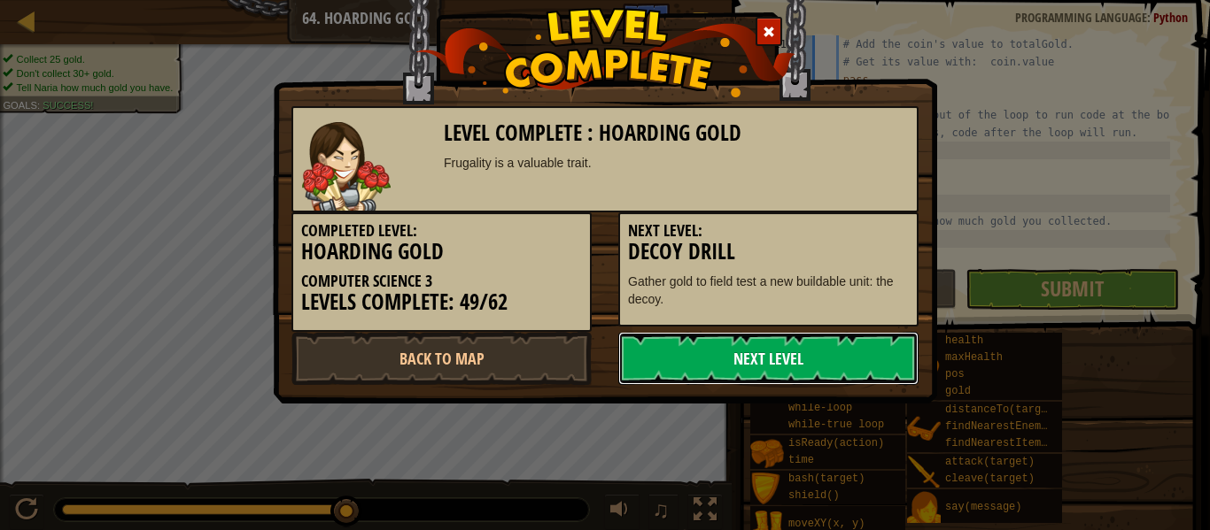
click at [845, 357] on link "Next Level" at bounding box center [768, 358] width 300 height 53
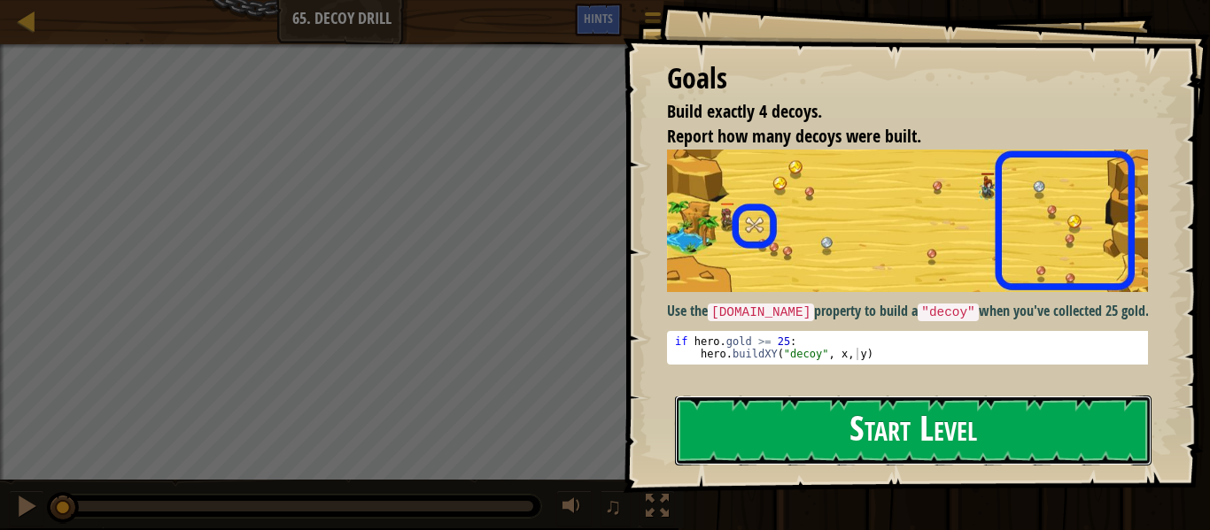
click at [873, 437] on button "Start Level" at bounding box center [913, 431] width 476 height 70
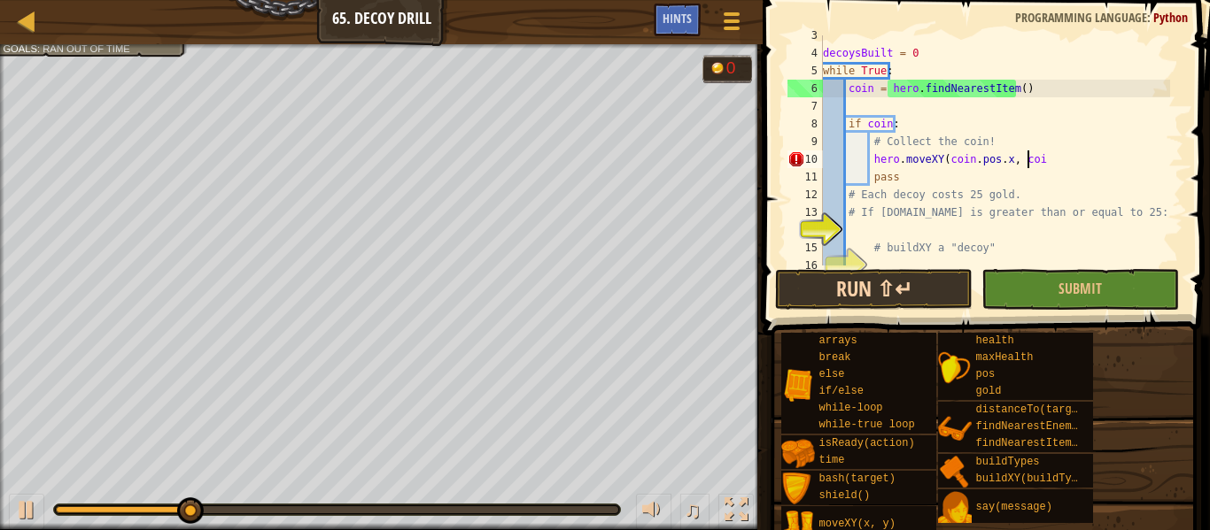
scroll to position [8, 17]
type textarea "hero.moveXY(coin.pos.x, coin.pos.y)"
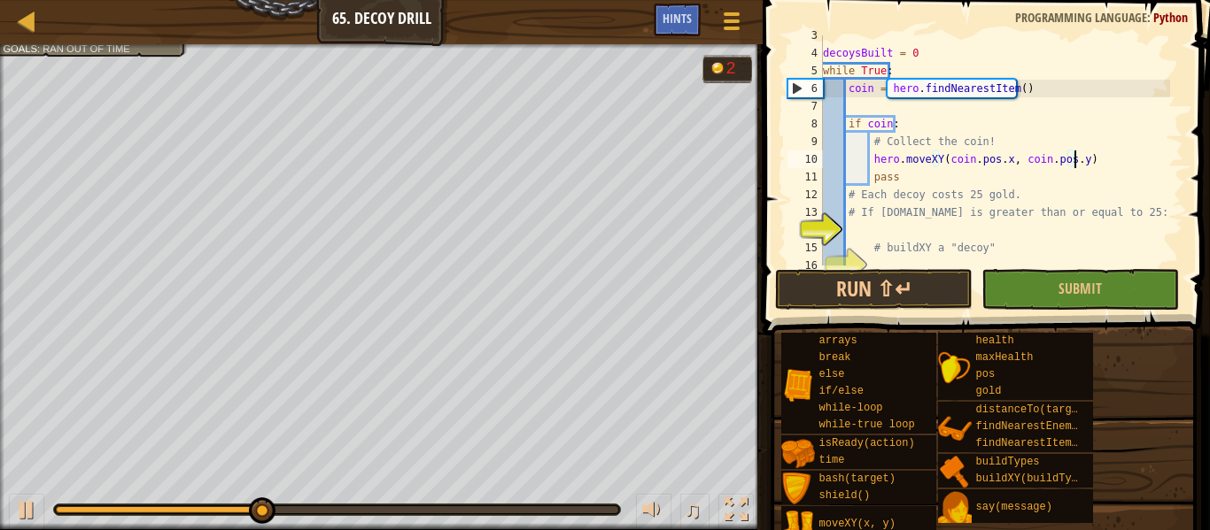
click at [860, 233] on div "decoysBuilt = 0 while True : coin = hero . findNearestItem ( ) if coin : # Coll…" at bounding box center [994, 160] width 351 height 266
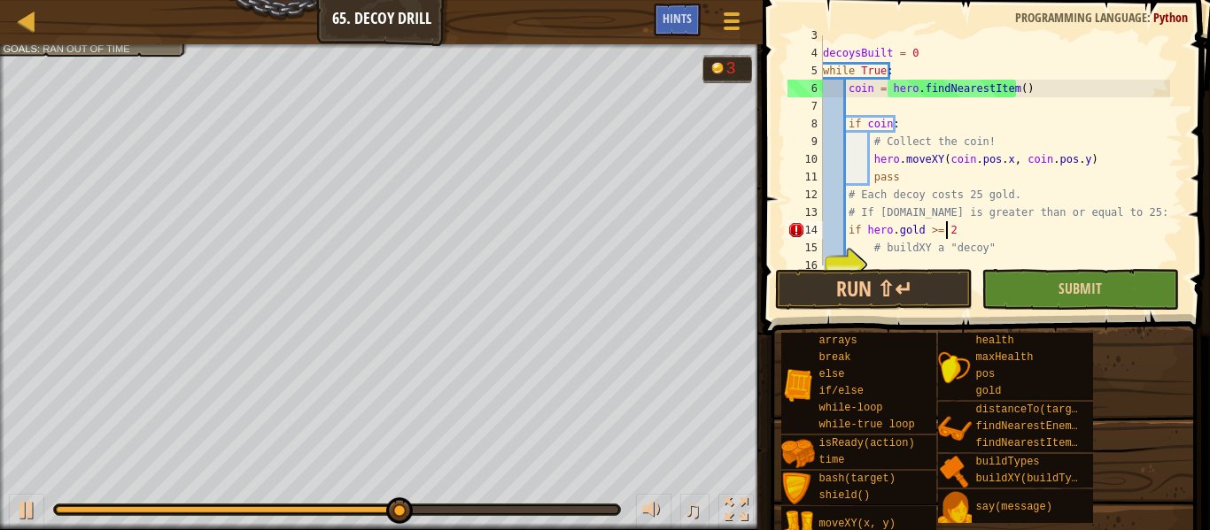
scroll to position [8, 10]
type textarea "if [DOMAIN_NAME] >= 25:"
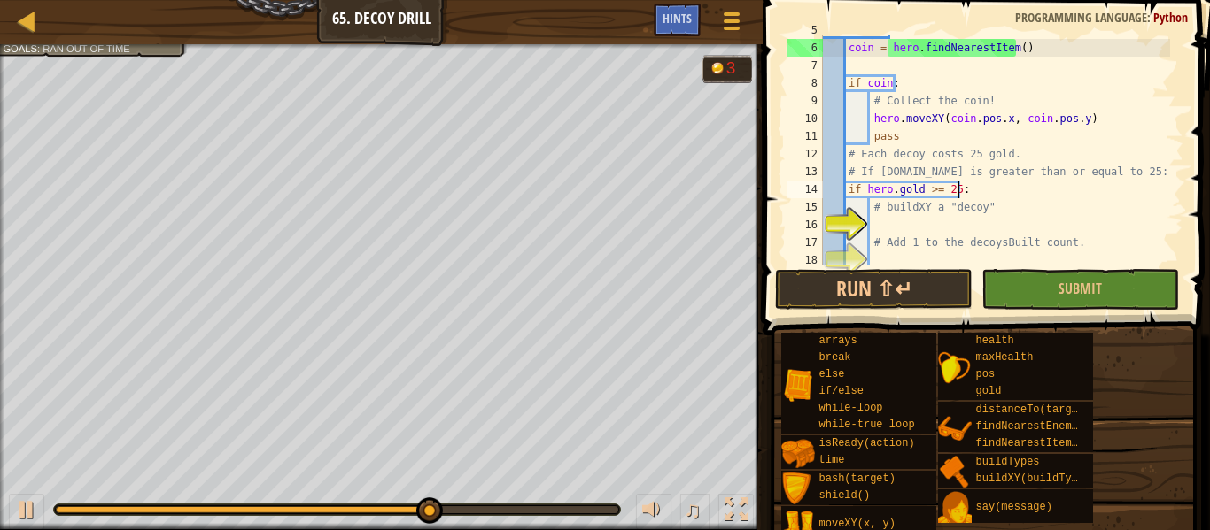
scroll to position [89, 0]
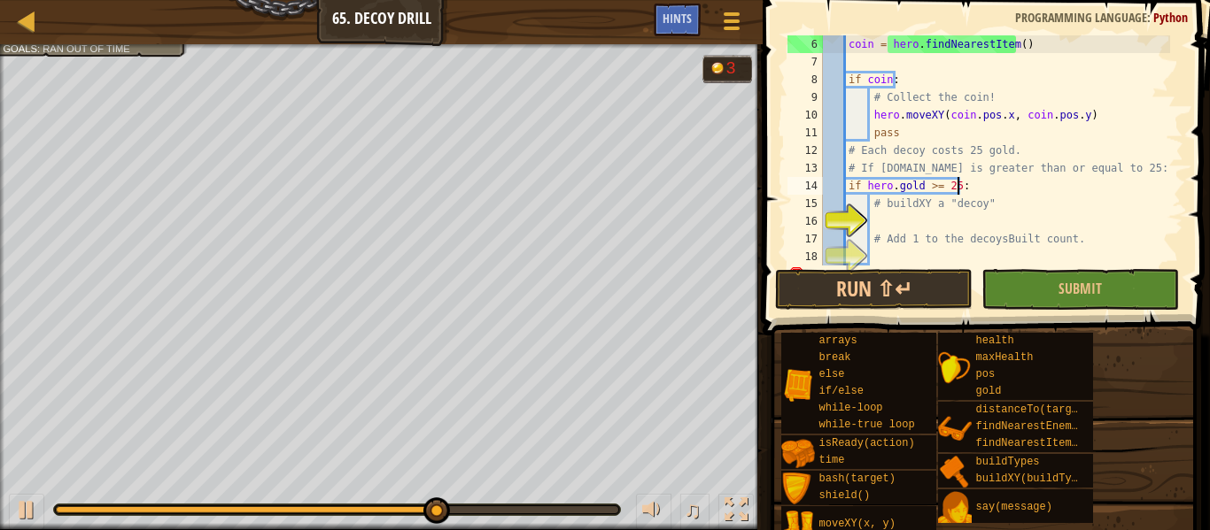
click at [889, 222] on div "coin = hero . findNearestItem ( ) if coin : # Collect the coin! hero . moveXY (…" at bounding box center [994, 168] width 351 height 266
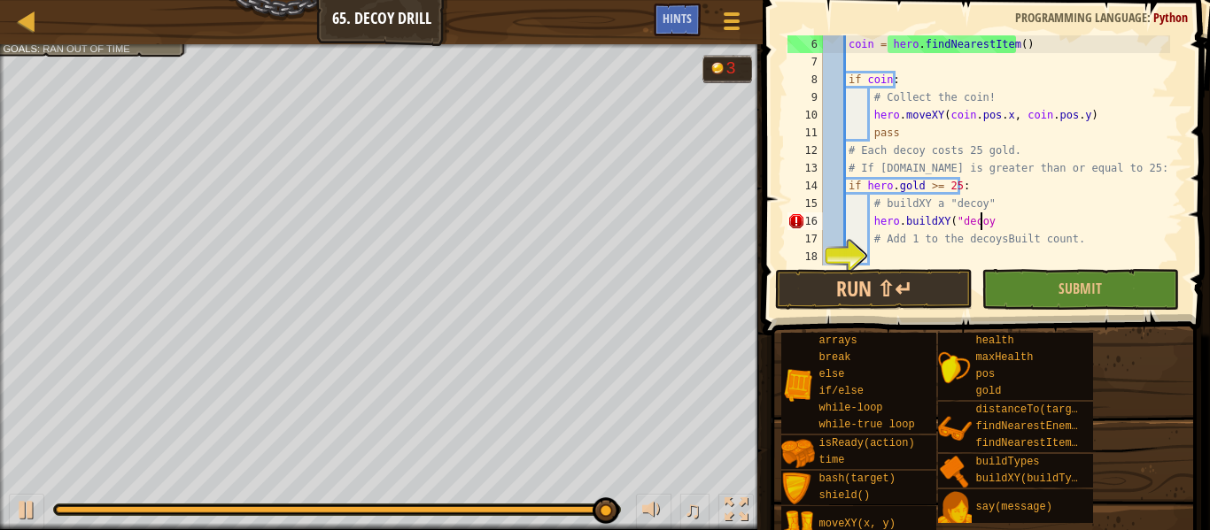
scroll to position [8, 12]
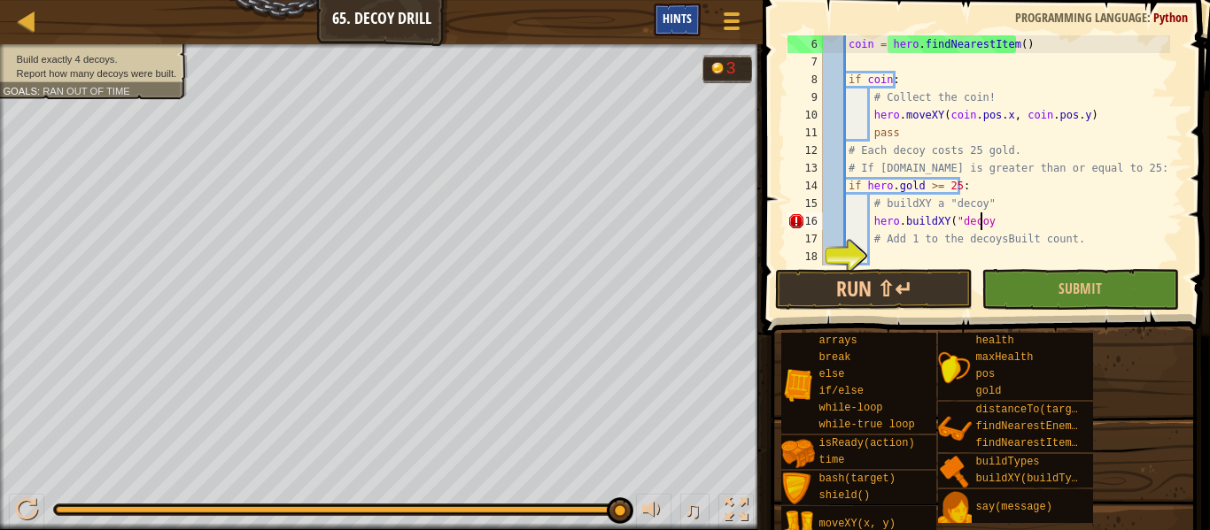
click at [680, 21] on span "Hints" at bounding box center [676, 18] width 29 height 17
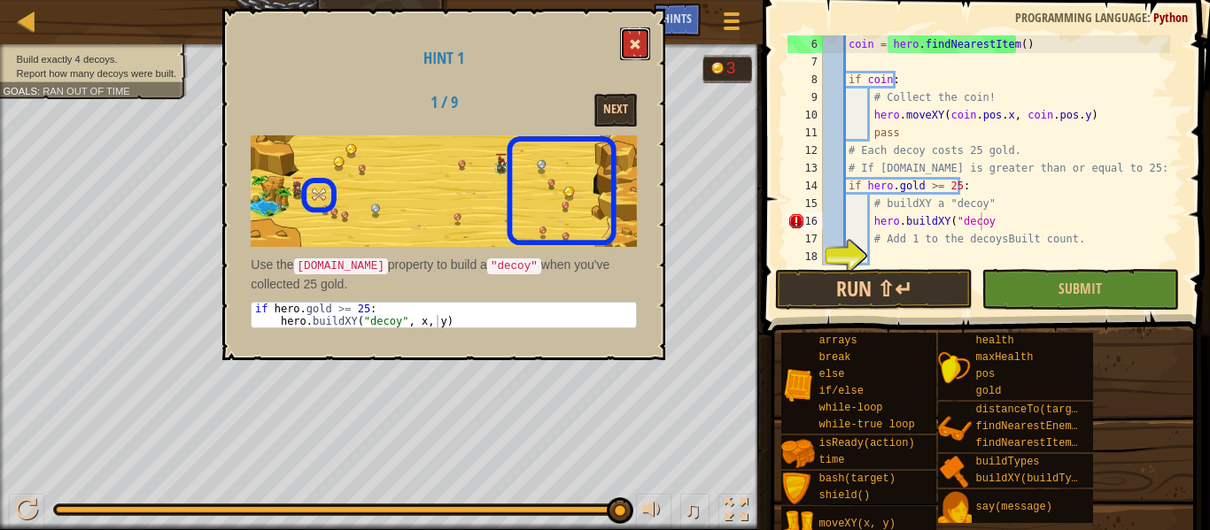
click at [642, 42] on button at bounding box center [635, 43] width 30 height 33
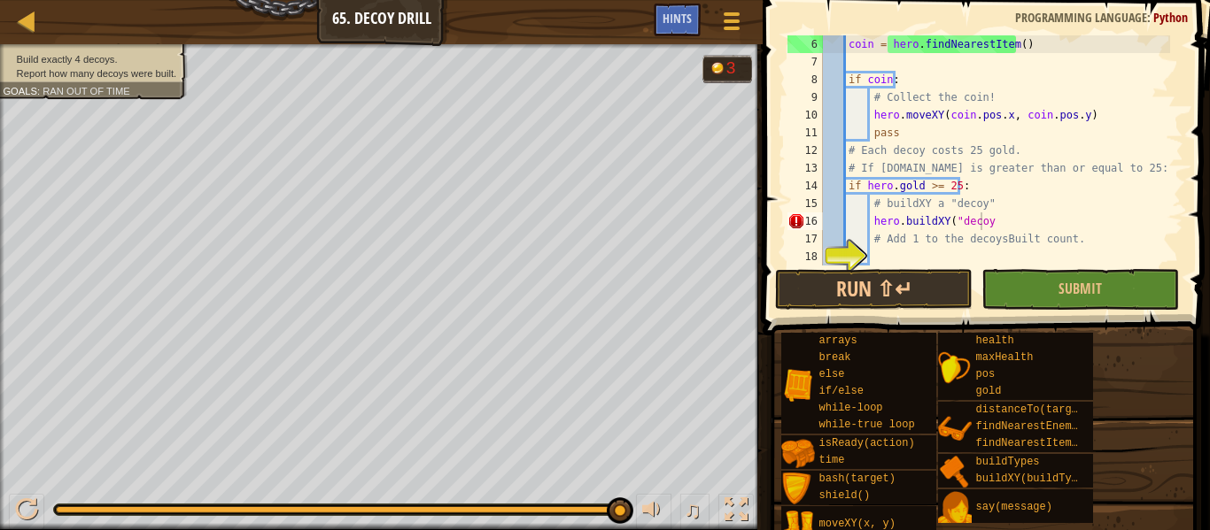
click at [985, 228] on div "coin = hero . findNearestItem ( ) if coin : # Collect the coin! hero . moveXY (…" at bounding box center [994, 168] width 351 height 266
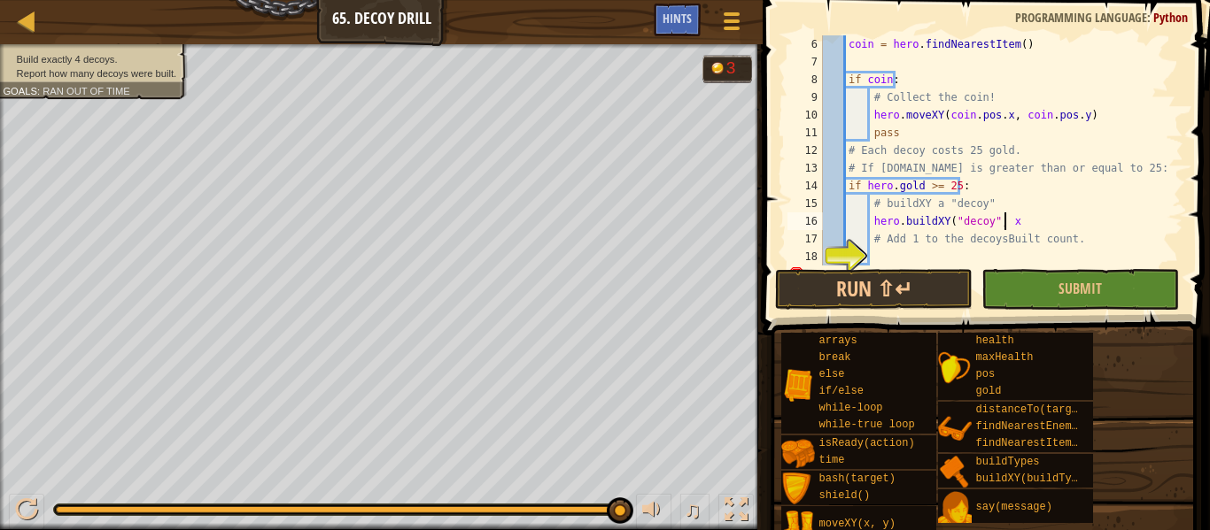
scroll to position [8, 15]
type textarea "hero.buildXY("decoy", x,y)"
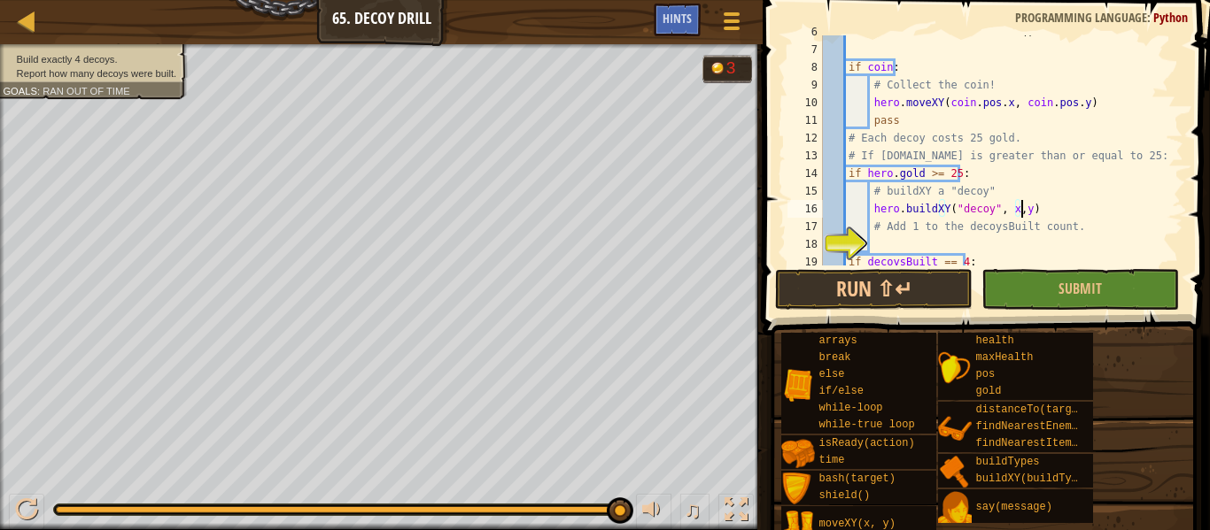
scroll to position [120, 0]
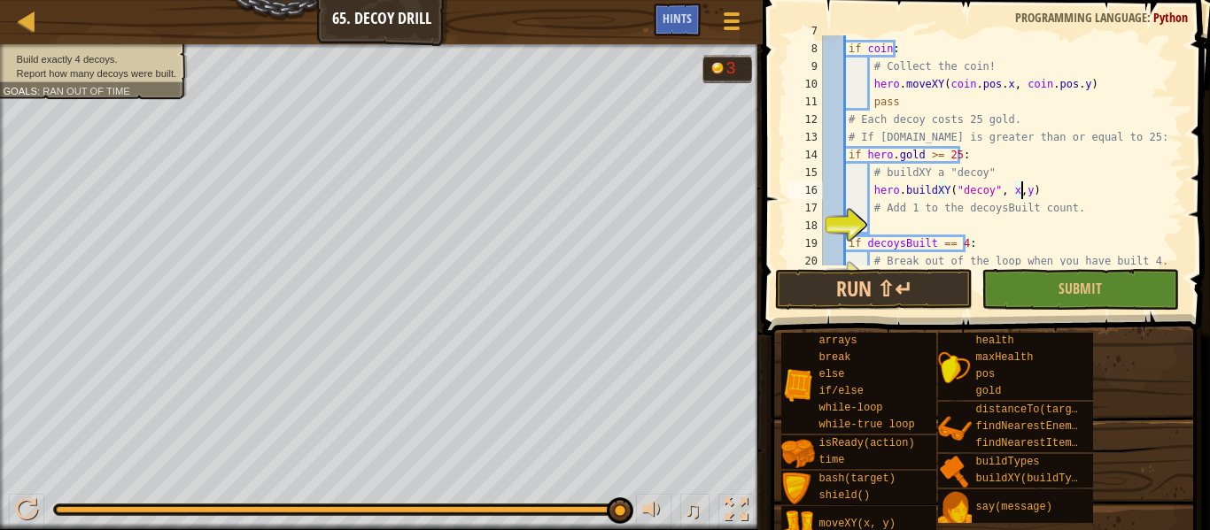
click at [883, 217] on div "if coin : # Collect the coin! hero . moveXY ( coin . pos . x , coin . pos . y )…" at bounding box center [994, 155] width 351 height 266
click at [685, 13] on span "Hints" at bounding box center [676, 18] width 29 height 17
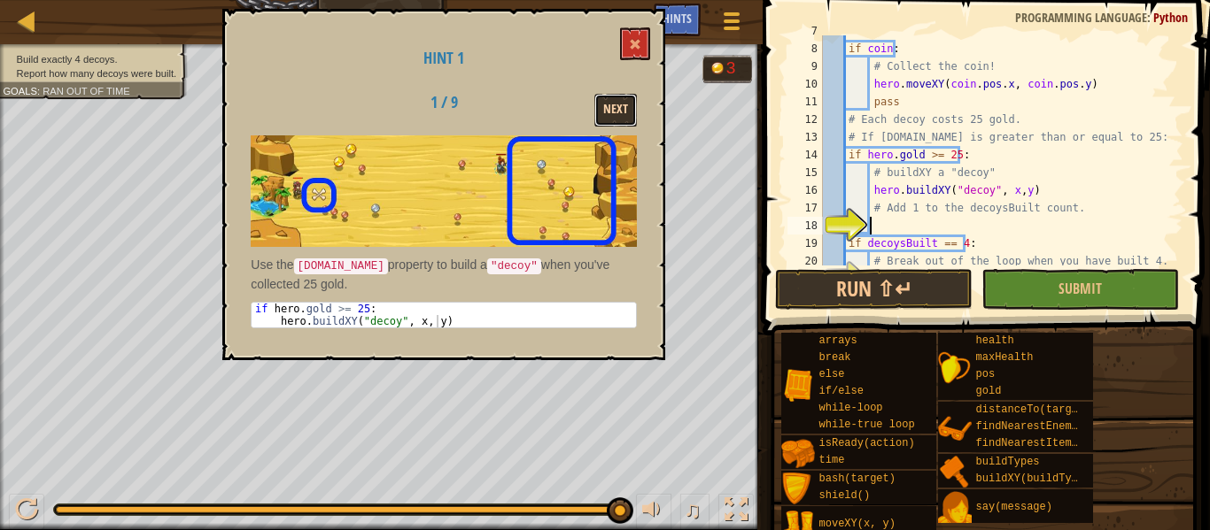
click at [617, 99] on button "Next" at bounding box center [615, 110] width 43 height 33
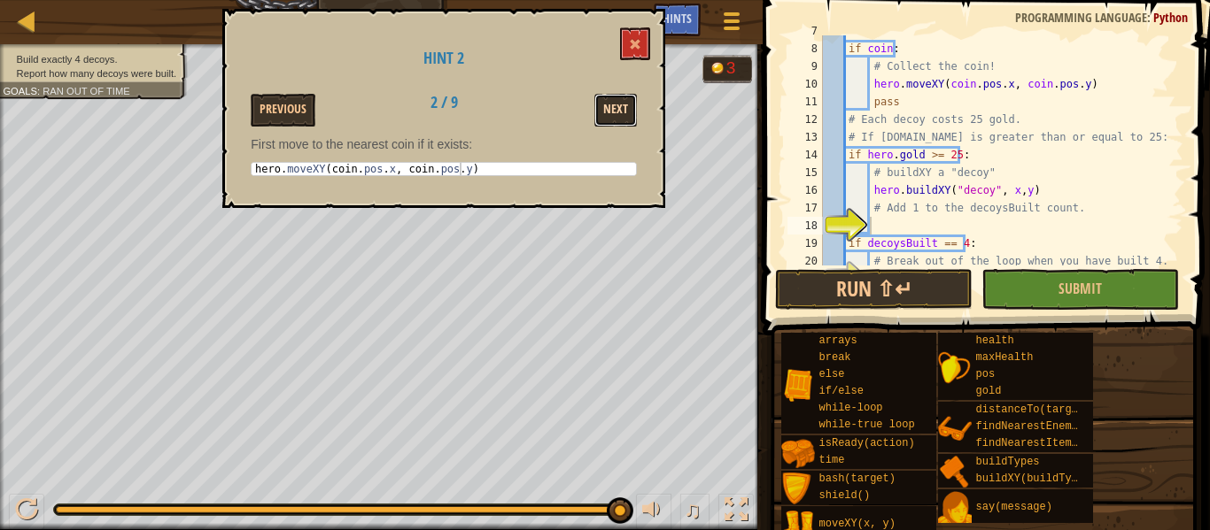
click at [617, 98] on button "Next" at bounding box center [615, 110] width 43 height 33
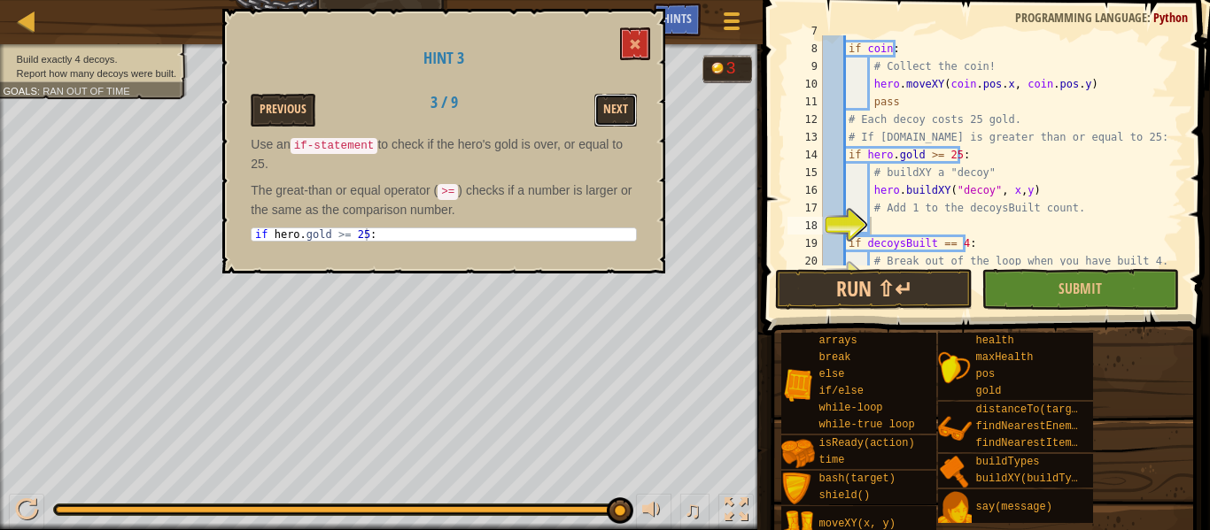
click at [617, 98] on button "Next" at bounding box center [615, 110] width 43 height 33
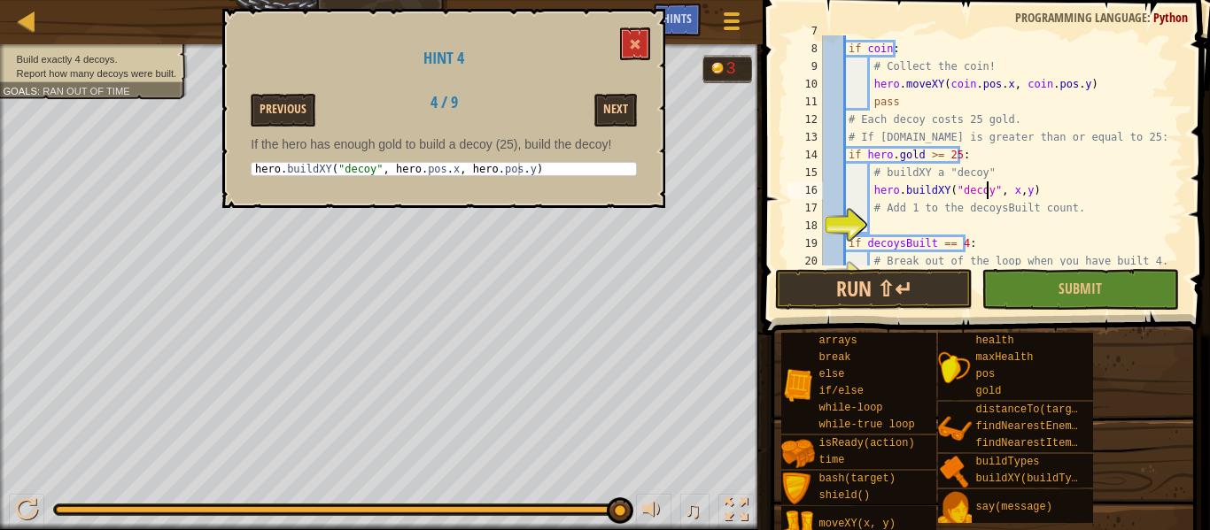
click at [988, 188] on div "if coin : # Collect the coin! hero . moveXY ( coin . pos . x , coin . pos . y )…" at bounding box center [994, 155] width 351 height 266
click at [1054, 190] on div "if coin : # Collect the coin! hero . moveXY ( coin . pos . x , coin . pos . y )…" at bounding box center [994, 155] width 351 height 266
click at [614, 104] on button "Next" at bounding box center [615, 110] width 43 height 33
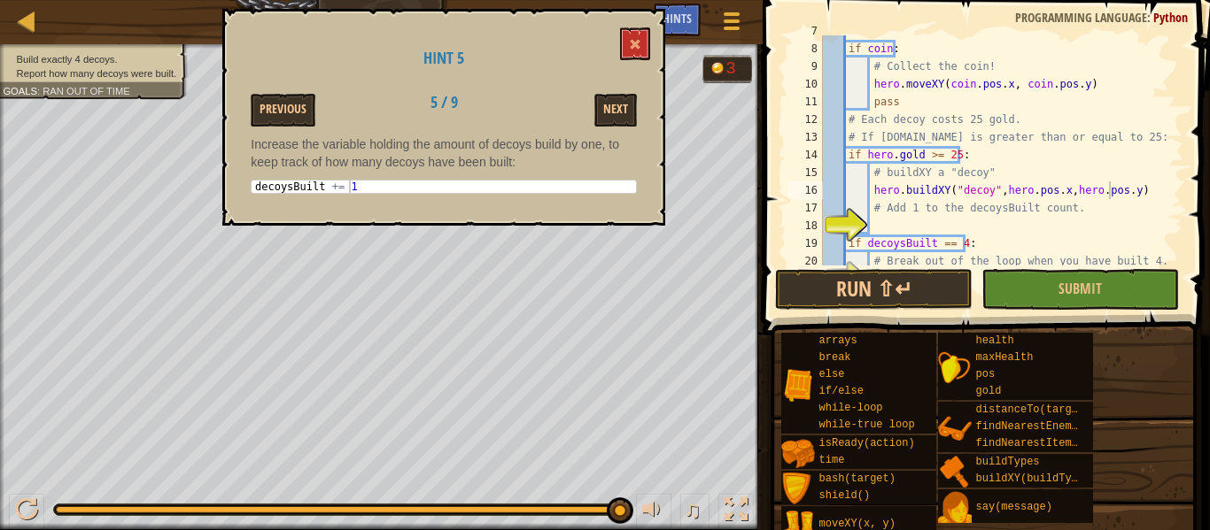
click at [1058, 187] on div "if coin : # Collect the coin! hero . moveXY ( coin . pos . x , coin . pos . y )…" at bounding box center [994, 155] width 351 height 266
type textarea "hero.buildXY("decoy",hero.pos.x, hero.pos.y)"
click at [916, 221] on div "if coin : # Collect the coin! hero . moveXY ( coin . pos . x , coin . pos . y )…" at bounding box center [994, 155] width 351 height 266
click at [644, 43] on button at bounding box center [635, 43] width 30 height 33
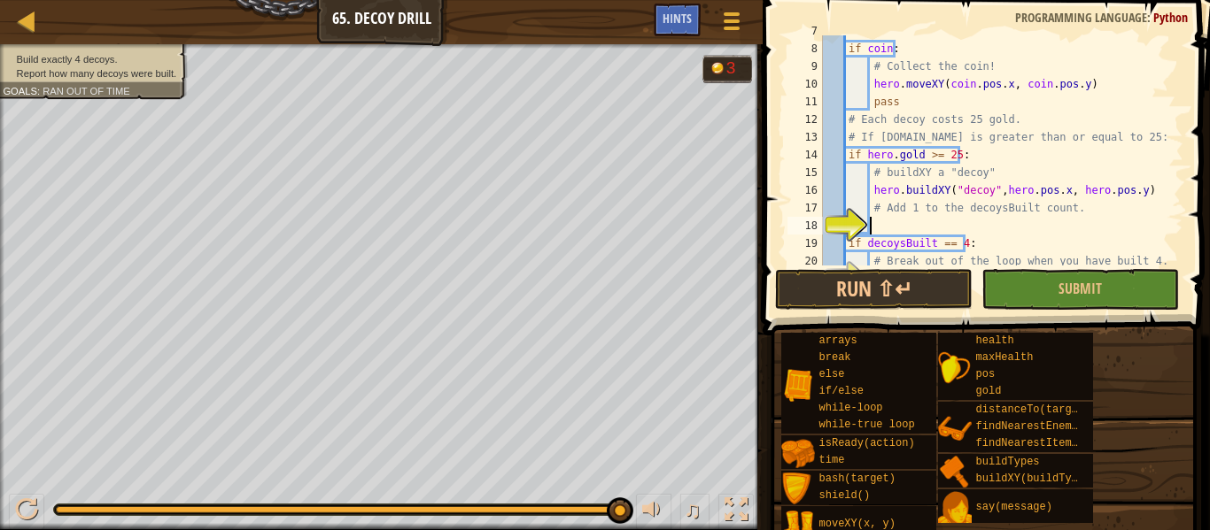
click at [904, 227] on div "if coin : # Collect the coin! hero . moveXY ( coin . pos . x , coin . pos . y )…" at bounding box center [994, 155] width 351 height 266
type textarea "decoysBuilt += 1"
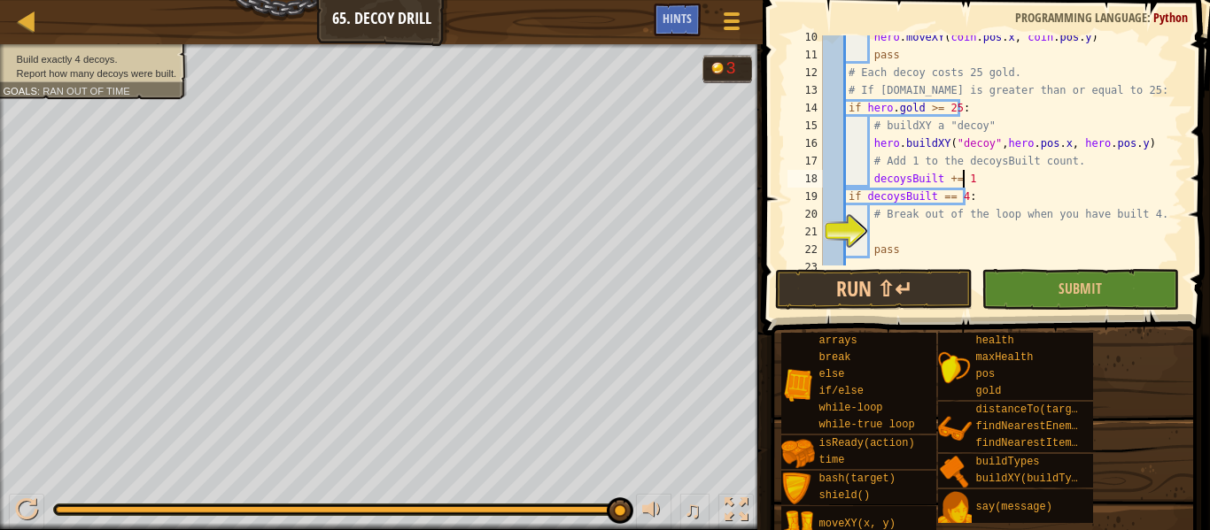
scroll to position [174, 0]
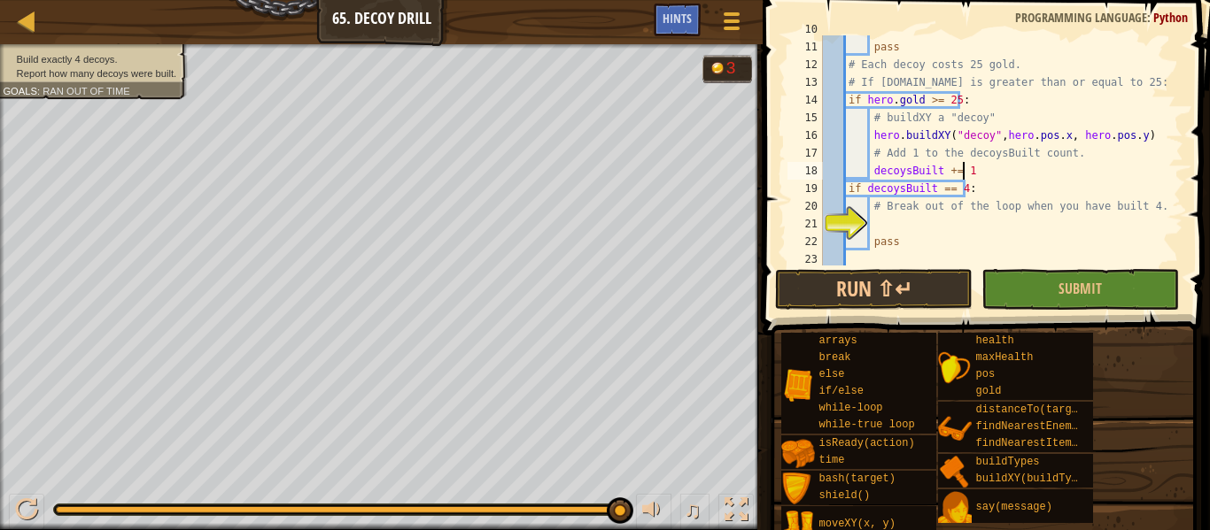
click at [887, 221] on div "hero . moveXY ( coin . pos . x , coin . pos . y ) pass # Each decoy costs 25 go…" at bounding box center [994, 153] width 351 height 266
click at [1074, 303] on button "Submit" at bounding box center [1079, 289] width 197 height 41
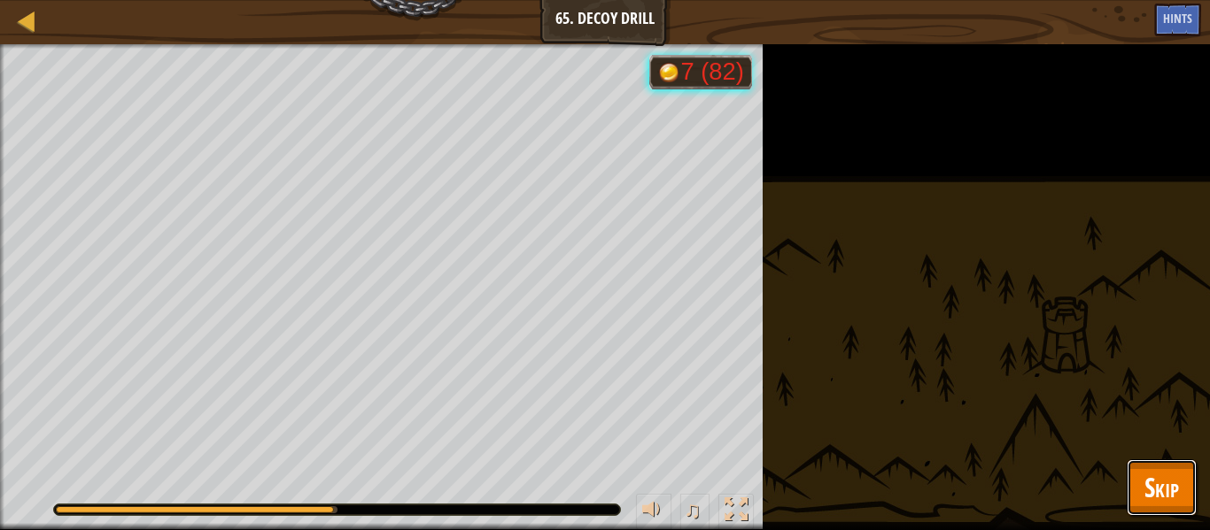
click at [1155, 508] on button "Skip" at bounding box center [1161, 488] width 70 height 57
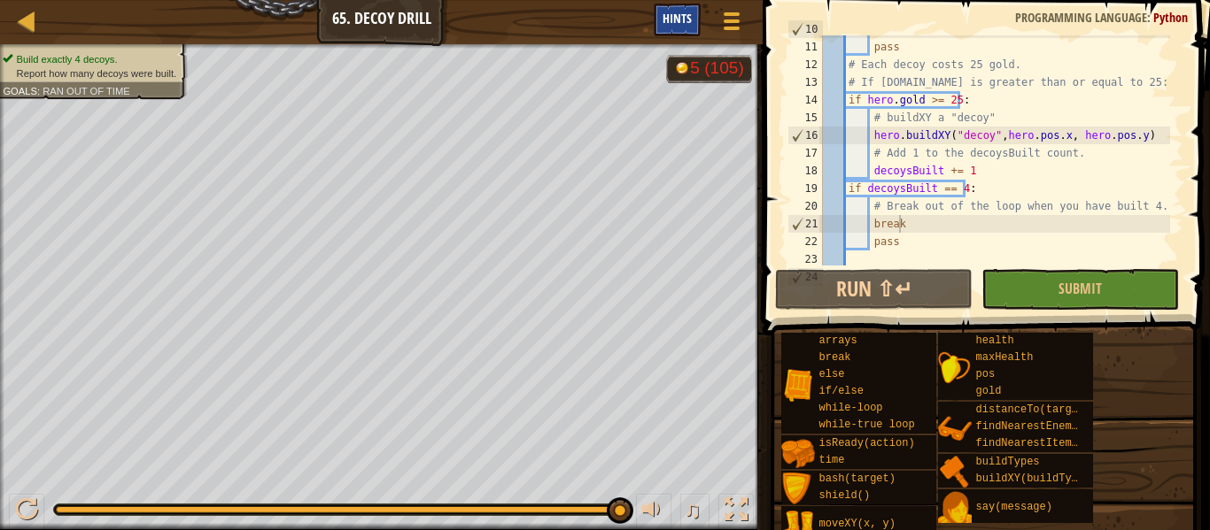
click at [683, 13] on span "Hints" at bounding box center [676, 18] width 29 height 17
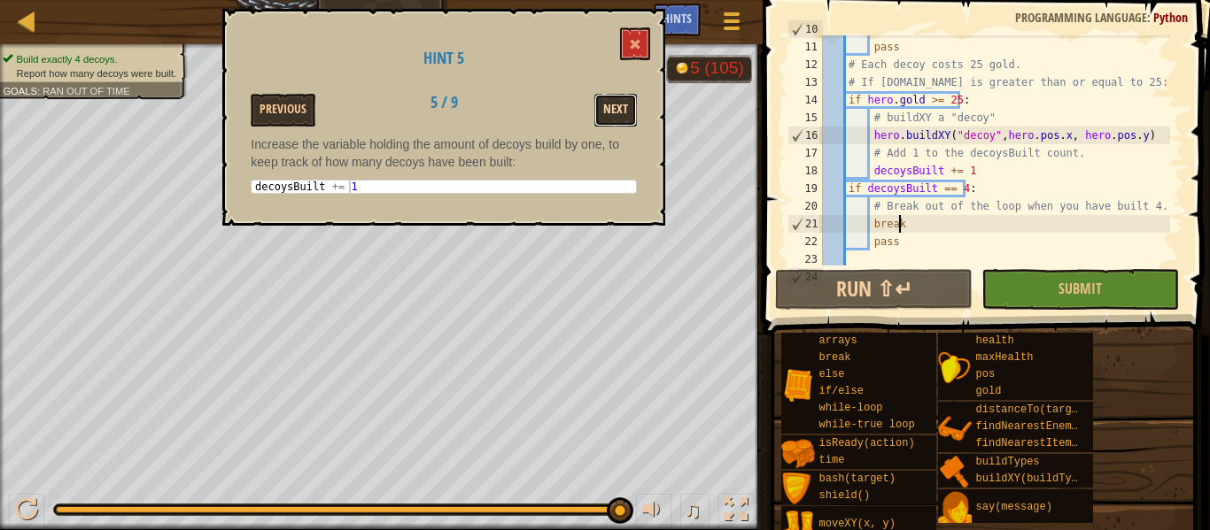
click at [611, 115] on button "Next" at bounding box center [615, 110] width 43 height 33
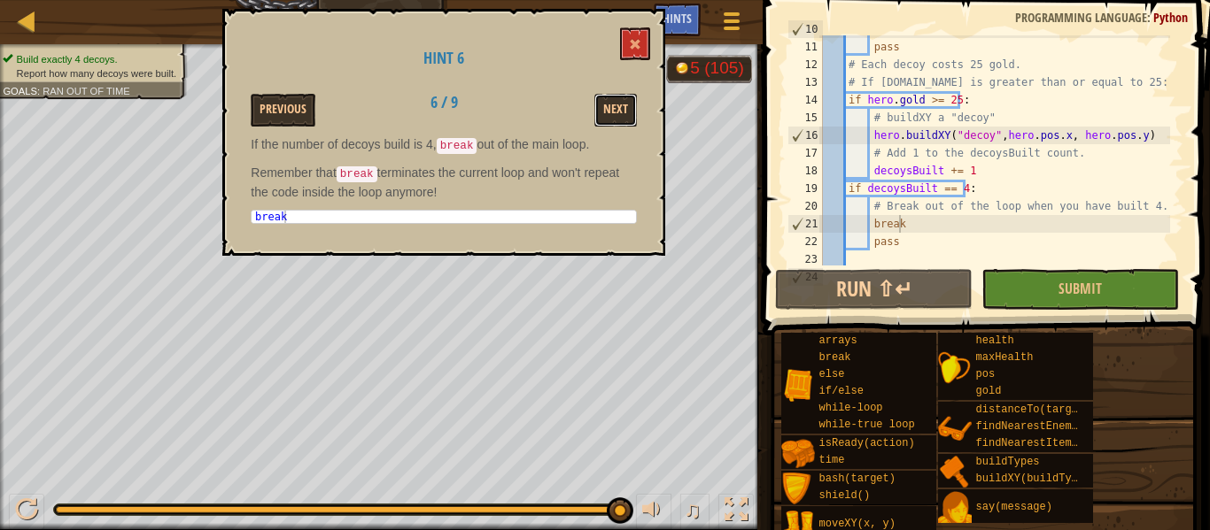
click at [611, 115] on button "Next" at bounding box center [615, 110] width 43 height 33
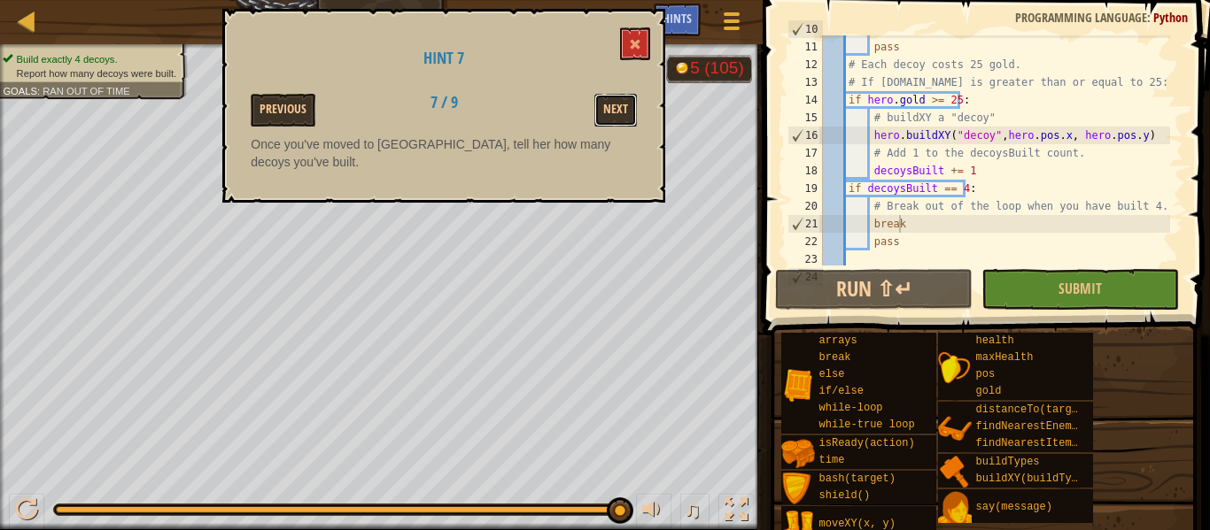
click at [611, 115] on button "Next" at bounding box center [615, 110] width 43 height 33
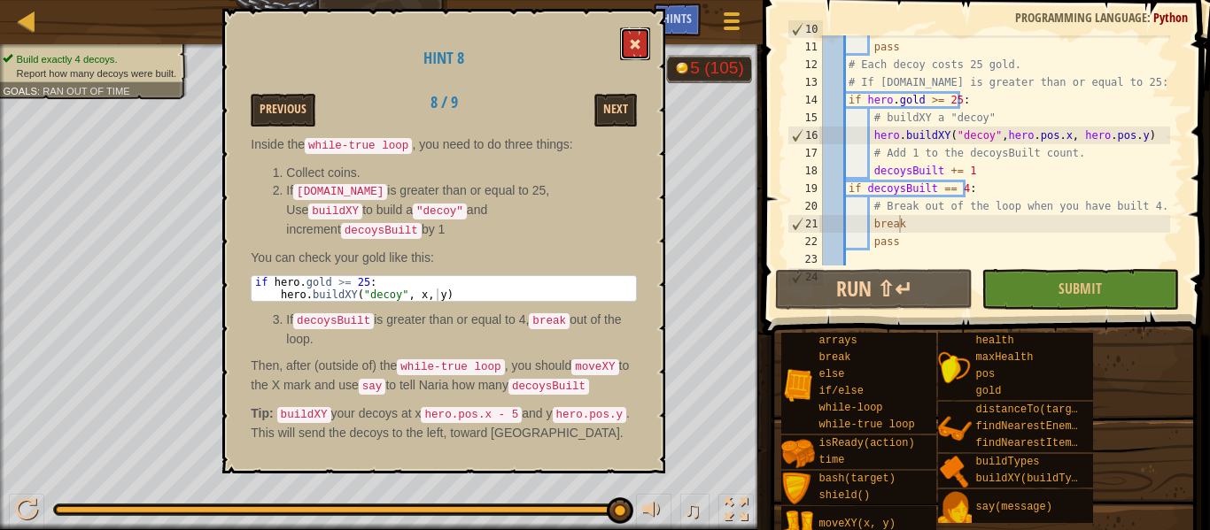
click at [637, 56] on button at bounding box center [635, 43] width 30 height 33
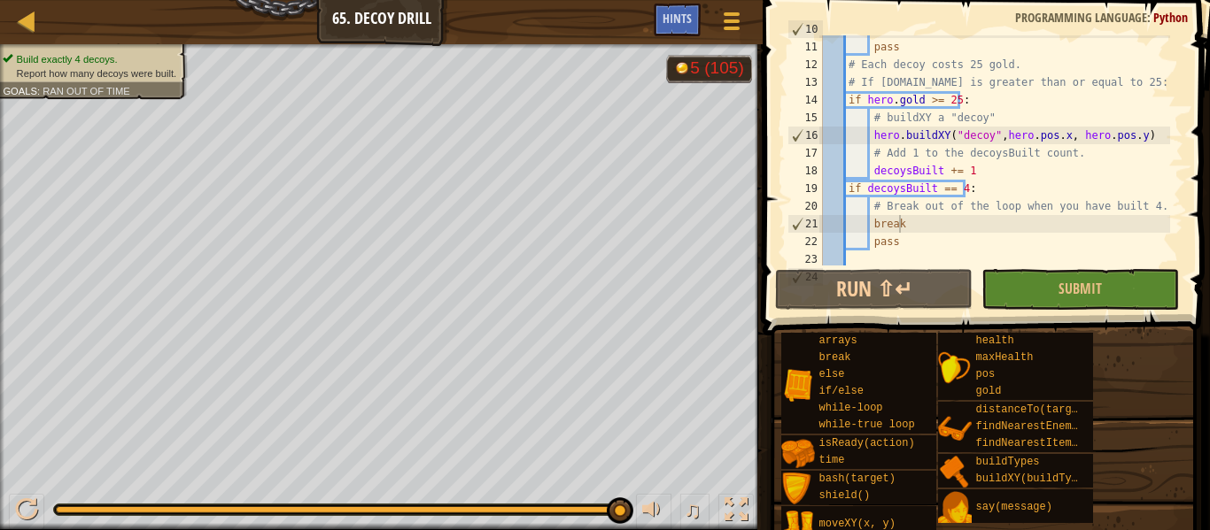
click at [906, 224] on div "hero . moveXY ( coin . pos . x , coin . pos . y ) pass # Each decoy costs 25 go…" at bounding box center [994, 153] width 351 height 266
click at [969, 194] on div "hero . moveXY ( coin . pos . x , coin . pos . y ) pass # Each decoy costs 25 go…" at bounding box center [994, 153] width 351 height 266
click at [971, 169] on div "hero . moveXY ( coin . pos . x , coin . pos . y ) pass # Each decoy costs 25 go…" at bounding box center [994, 153] width 351 height 266
type textarea "decoysBuilt += 1"
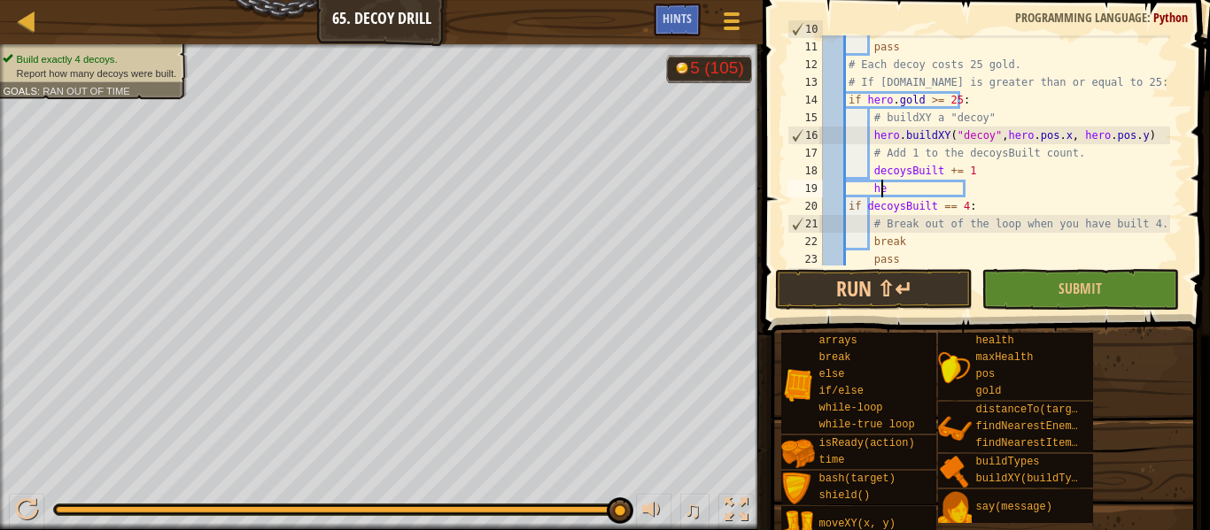
scroll to position [8, 4]
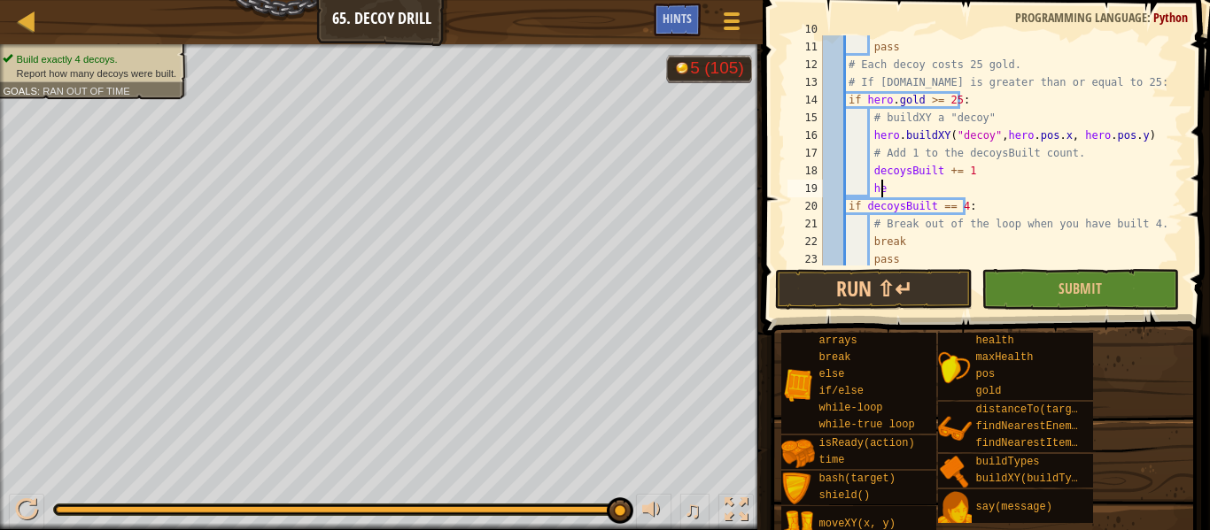
type textarea "h"
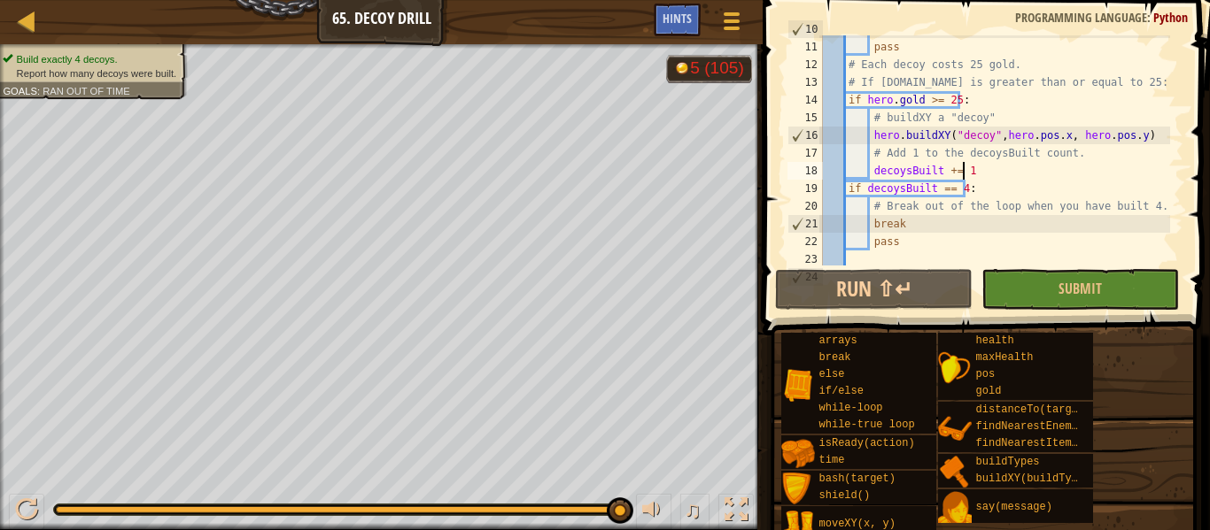
click at [1141, 205] on div "hero . moveXY ( coin . pos . x , coin . pos . y ) pass # Each decoy costs 25 go…" at bounding box center [994, 153] width 351 height 266
type textarea "# Break out of the loop when you have built 4."
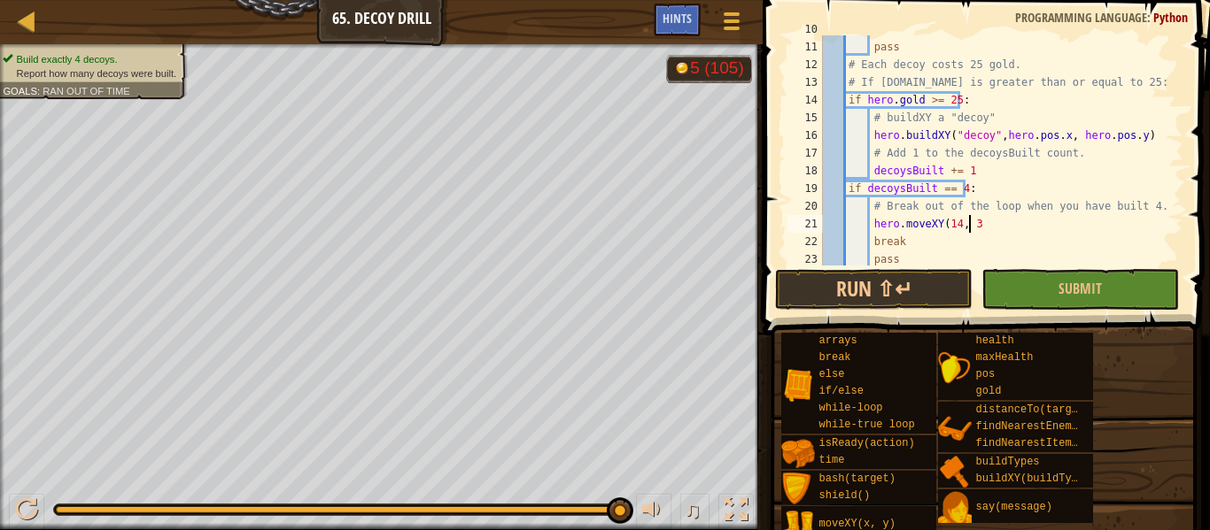
scroll to position [8, 12]
type textarea "hero.moveXY(14, 37)"
click at [890, 282] on button "Run ⇧↵" at bounding box center [873, 289] width 197 height 41
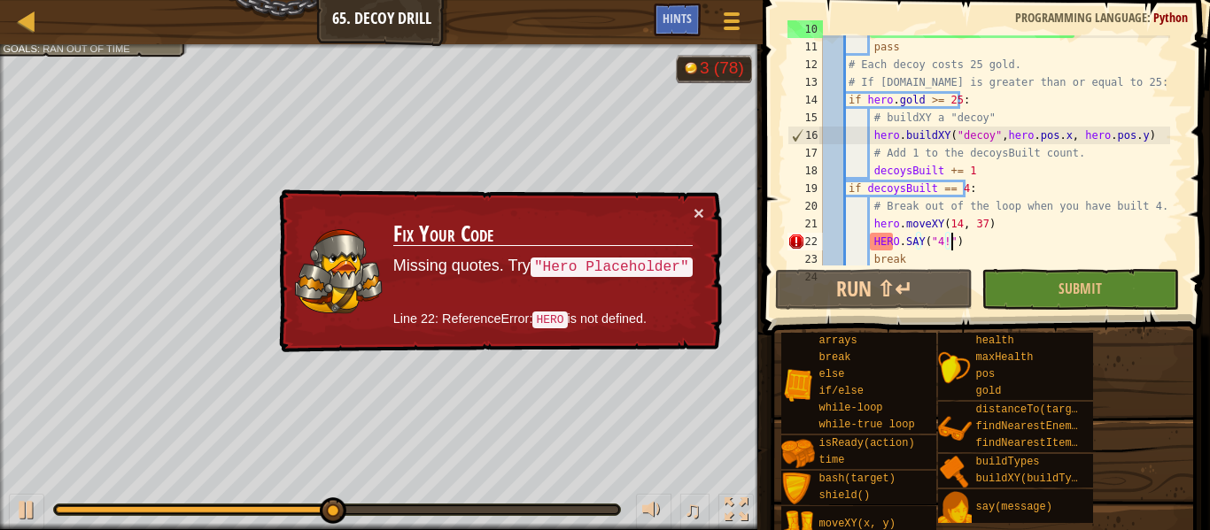
click at [885, 234] on div "hero . moveXY ( coin . pos . x , coin . pos . y ) pass # Each decoy costs 25 go…" at bounding box center [994, 153] width 351 height 266
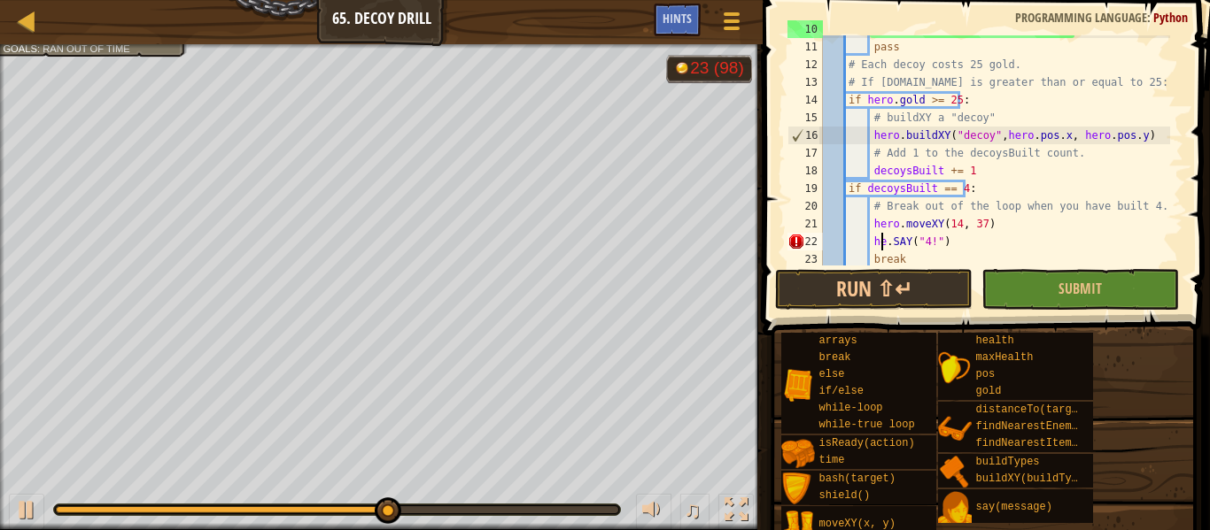
scroll to position [8, 6]
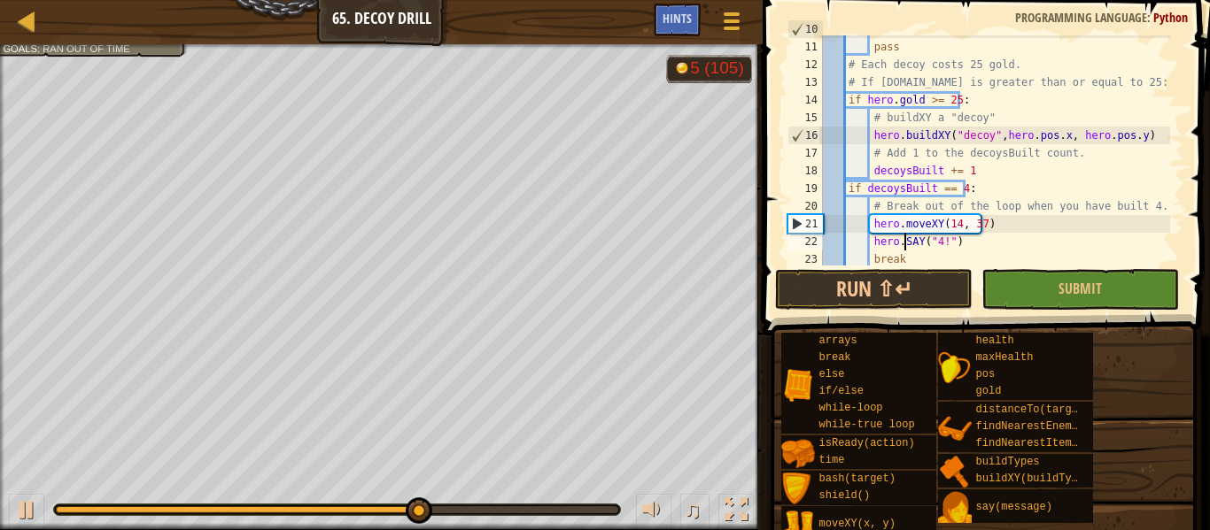
click at [903, 243] on div "hero . moveXY ( coin . pos . x , coin . pos . y ) pass # Each decoy costs 25 go…" at bounding box center [994, 153] width 351 height 266
type textarea "hero.say("4!")"
click at [928, 279] on button "Run ⇧↵" at bounding box center [873, 289] width 197 height 41
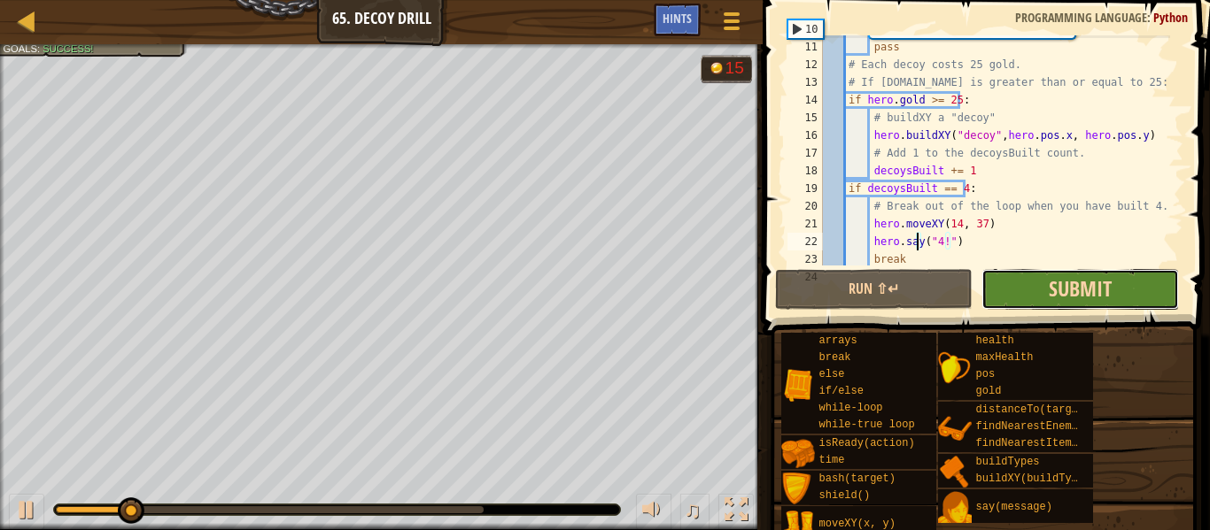
click at [1079, 293] on span "Submit" at bounding box center [1079, 289] width 63 height 28
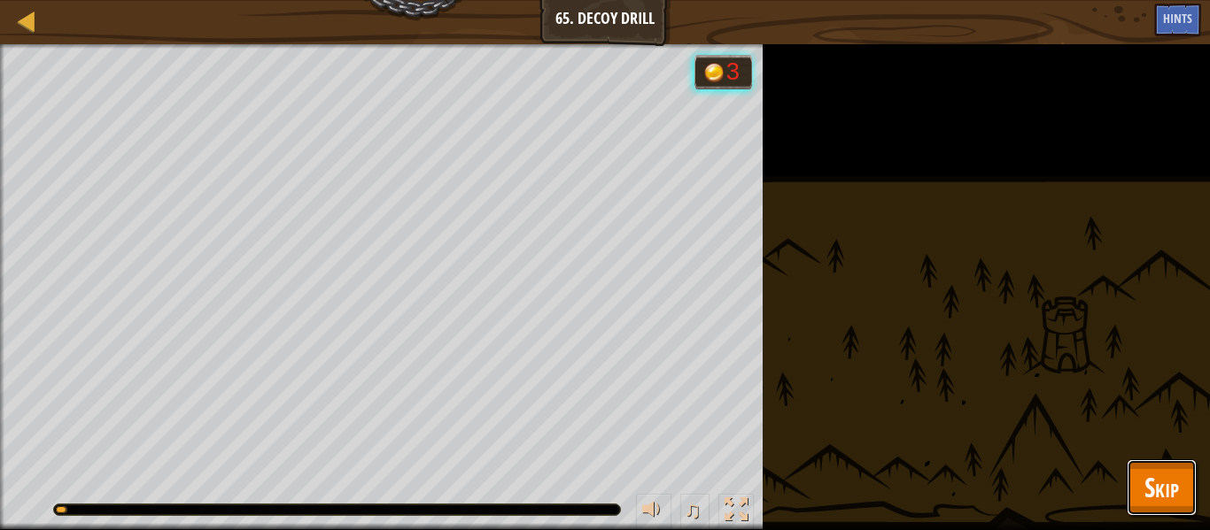
click at [1149, 473] on span "Skip" at bounding box center [1161, 487] width 35 height 36
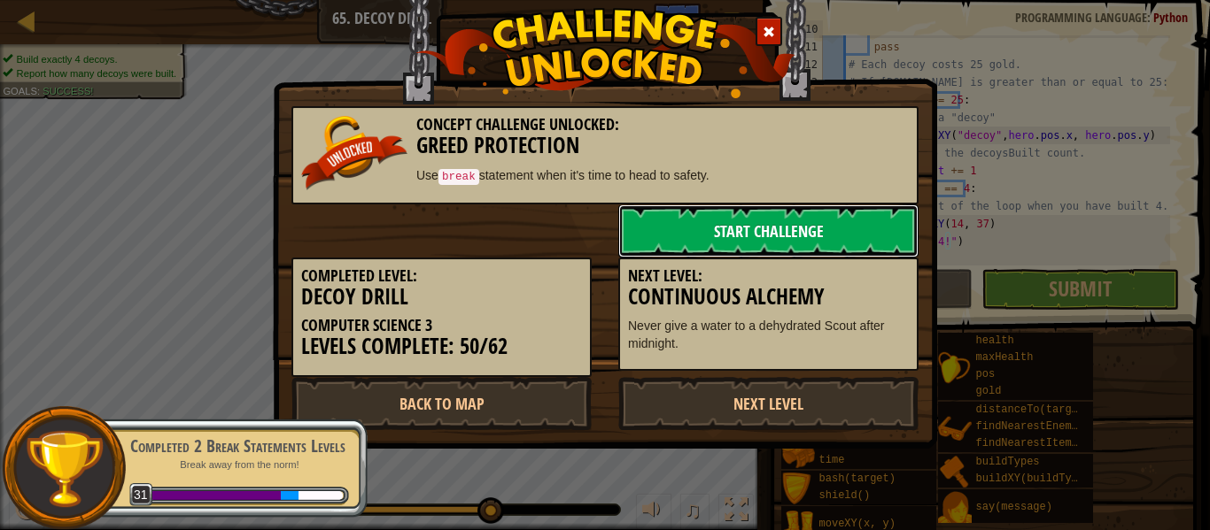
click at [801, 235] on link "Start Challenge" at bounding box center [768, 231] width 300 height 53
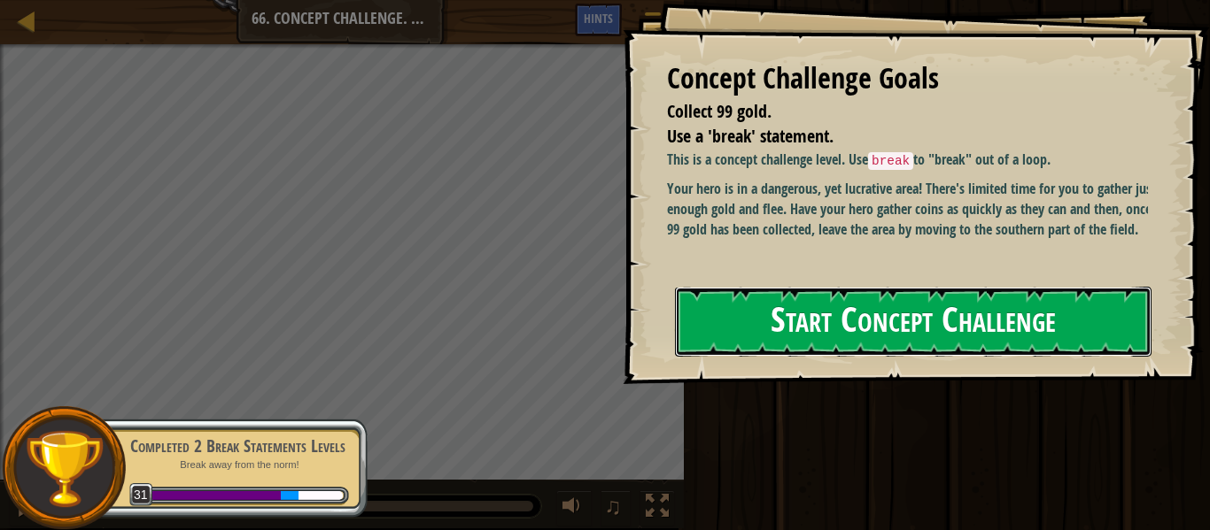
click at [857, 311] on button "Start Concept Challenge" at bounding box center [913, 322] width 476 height 70
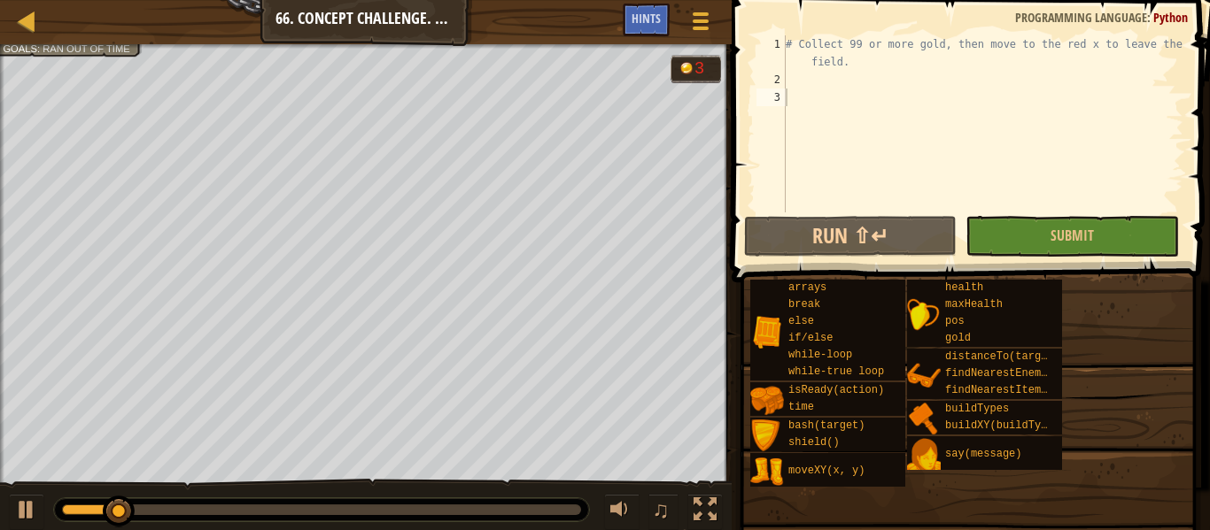
click at [811, 83] on div "# Collect 99 or more gold, then move to the red x to leave the field." at bounding box center [982, 150] width 401 height 230
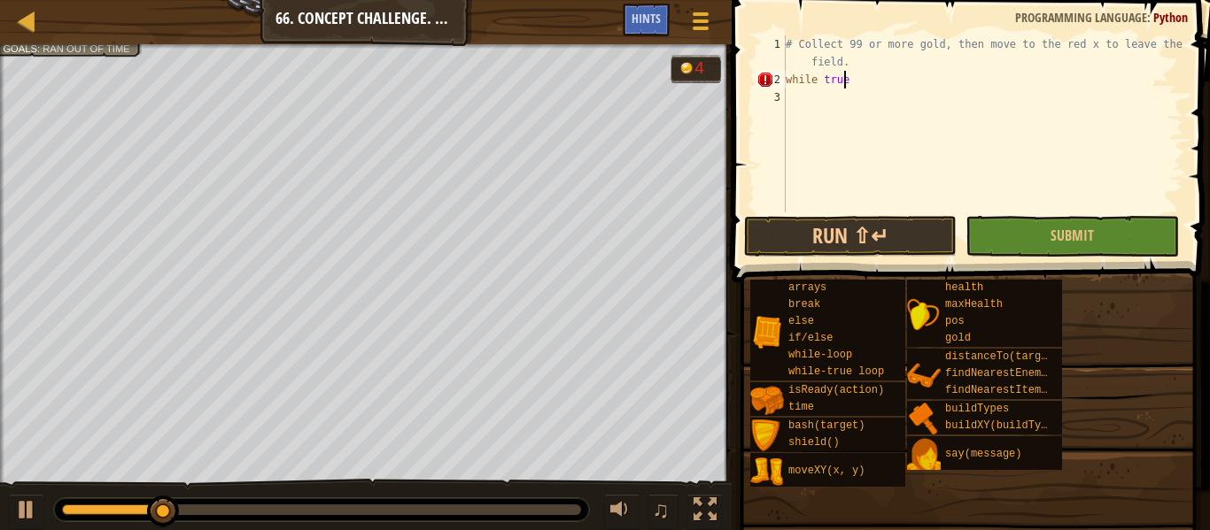
type textarea "while true:"
click at [657, 23] on span "Hints" at bounding box center [645, 18] width 29 height 17
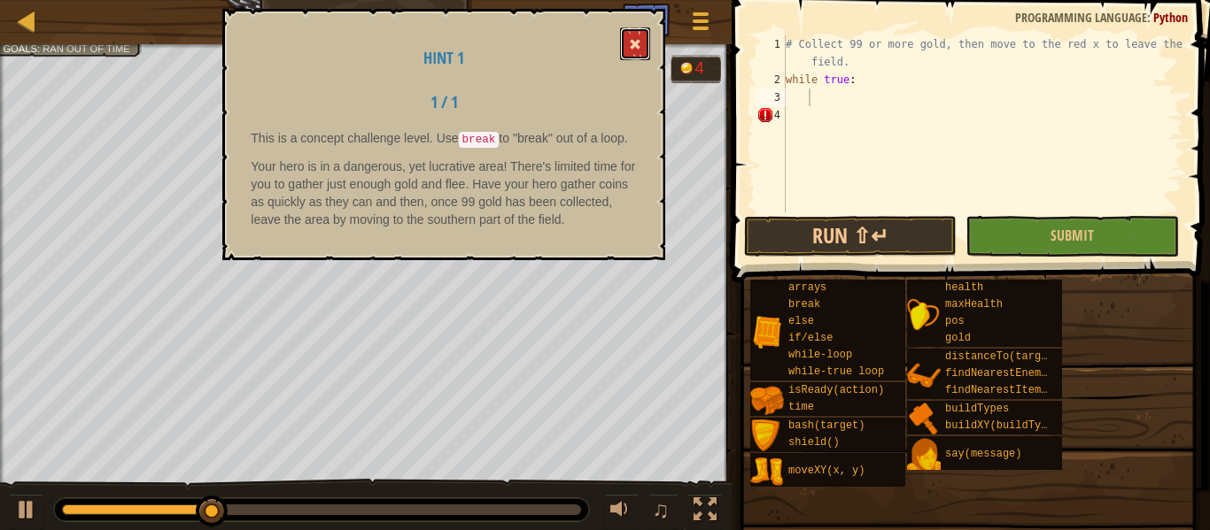
click at [636, 43] on span at bounding box center [635, 44] width 12 height 12
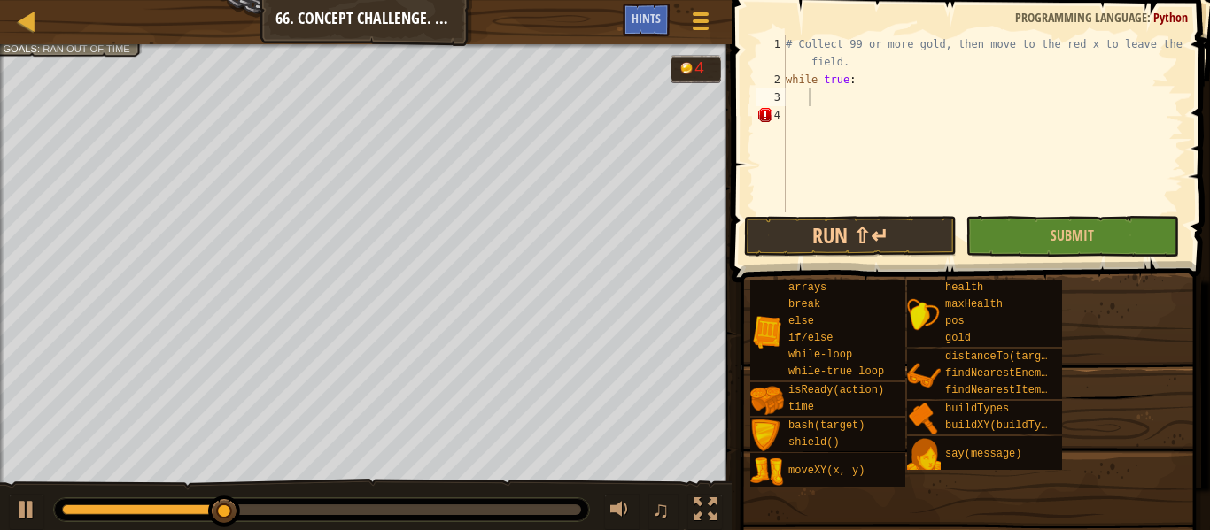
click at [816, 97] on div "# Collect 99 or more gold, then move to the red x to leave the field. while tru…" at bounding box center [982, 150] width 401 height 230
click at [786, 81] on div "# Collect 99 or more gold, then move to the red x to leave the field. while tru…" at bounding box center [982, 150] width 401 height 230
click at [823, 77] on div "# Collect 99 or more gold, then move to the red x to leave the field. while tru…" at bounding box center [982, 150] width 401 height 230
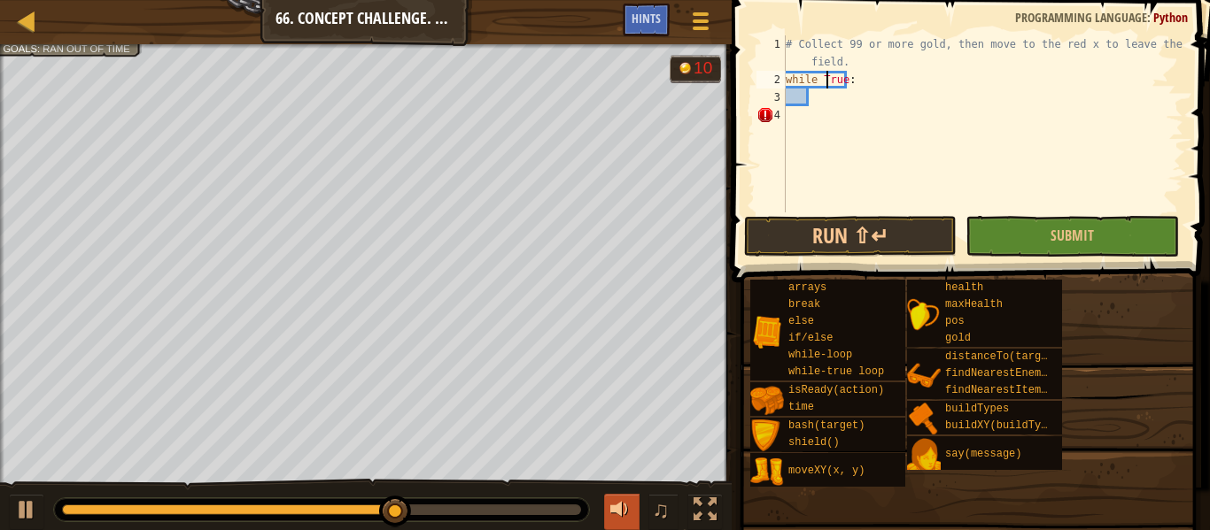
type textarea "while True:"
click at [615, 499] on div at bounding box center [621, 510] width 23 height 23
click at [29, 515] on div at bounding box center [26, 510] width 23 height 23
click at [829, 101] on div "# Collect 99 or more gold, then move to the red x to leave the field. while Tru…" at bounding box center [982, 150] width 401 height 230
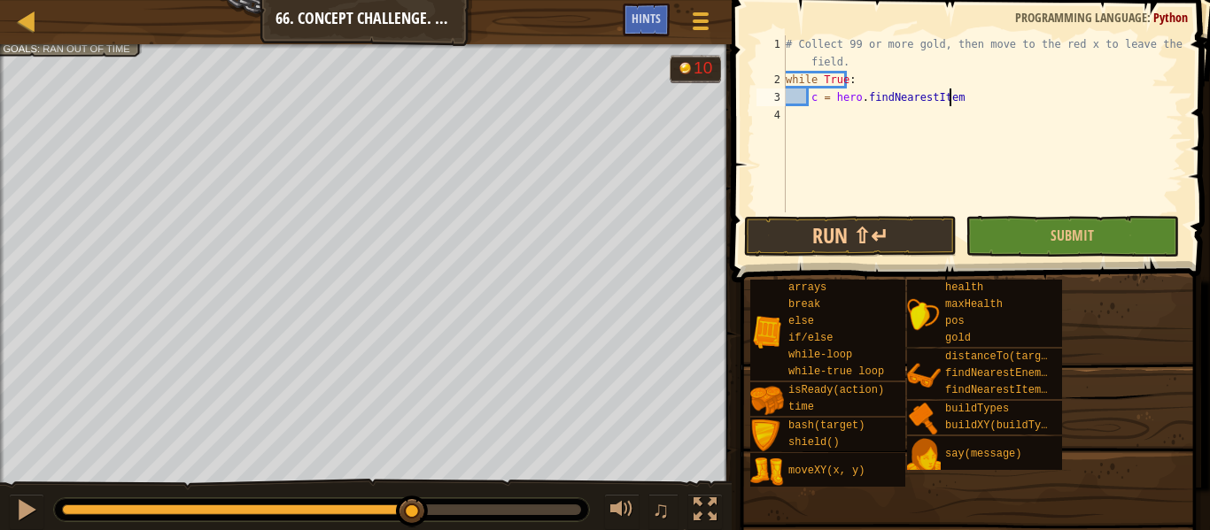
type textarea "c = hero.findNearestItem()"
type textarea "if c:"
click at [810, 111] on div "# Collect 99 or more gold, then move to the red x to leave the field. while Tru…" at bounding box center [982, 150] width 401 height 230
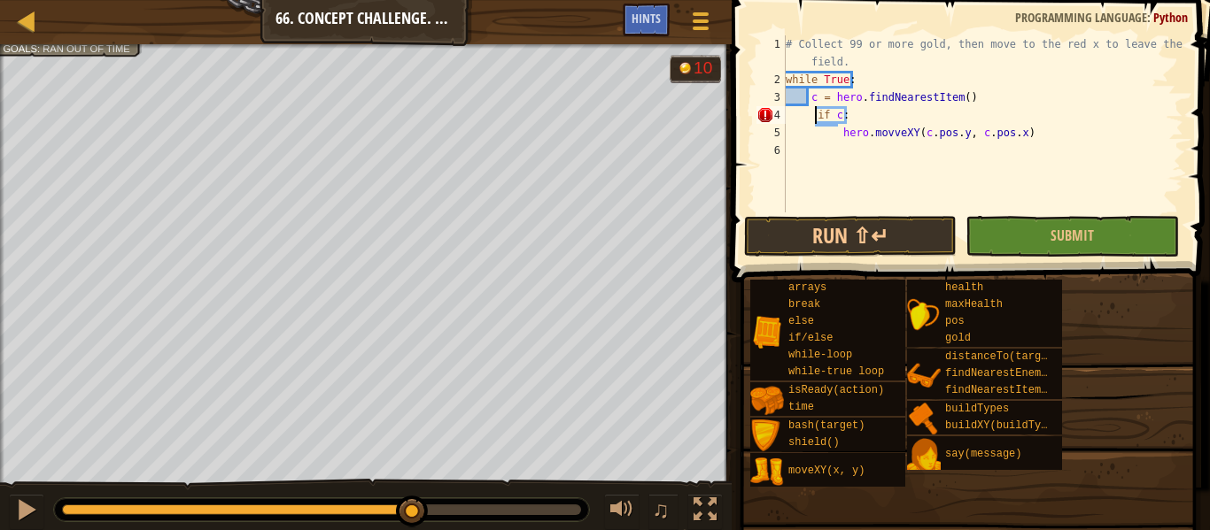
scroll to position [8, 4]
click at [837, 131] on div "# Collect 99 or more gold, then move to the red x to leave the field. while Tru…" at bounding box center [982, 150] width 401 height 230
type textarea "hero.movveXY(c.pos.y, c.pos.x)"
click at [870, 159] on div "# Collect 99 or more gold, then move to the red x to leave the field. while Tru…" at bounding box center [982, 150] width 401 height 230
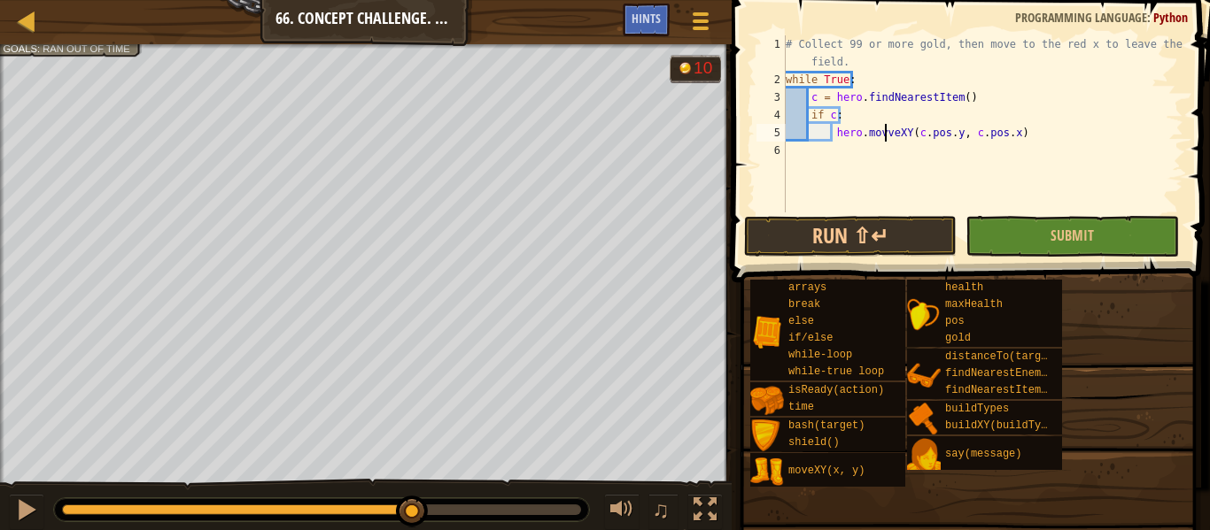
click at [882, 129] on div "# Collect 99 or more gold, then move to the red x to leave the field. while Tru…" at bounding box center [982, 150] width 401 height 230
type textarea "hero.moveXY(c.pos.y, c.pos.x)"
click at [901, 160] on div "# Collect 99 or more gold, then move to the red x to leave the field. while Tru…" at bounding box center [982, 150] width 401 height 230
click at [940, 238] on button "Run ⇧↵" at bounding box center [850, 236] width 213 height 41
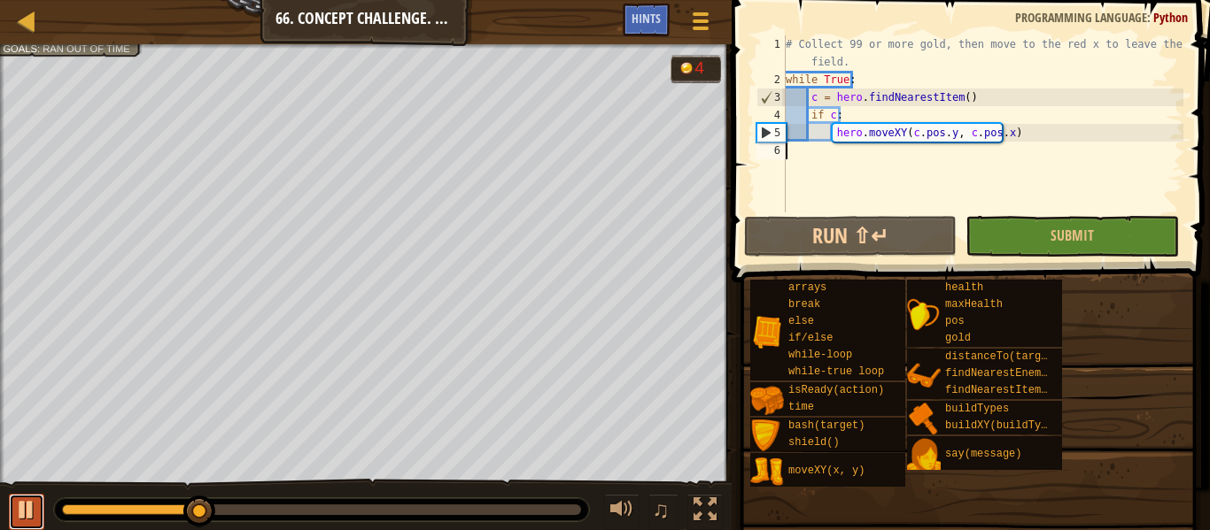
click at [12, 528] on button at bounding box center [26, 512] width 35 height 36
click at [19, 20] on div at bounding box center [27, 21] width 22 height 22
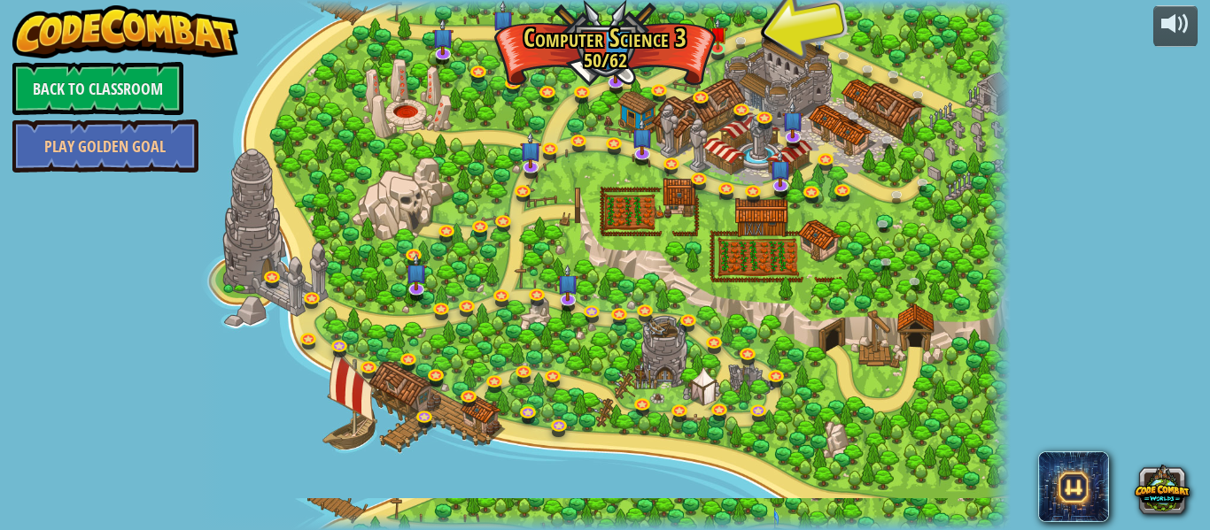
click at [640, 29] on div at bounding box center [604, 265] width 811 height 530
click at [639, 36] on div at bounding box center [604, 265] width 811 height 530
click at [643, 38] on div at bounding box center [604, 265] width 811 height 530
click at [646, 49] on link at bounding box center [656, 53] width 35 height 35
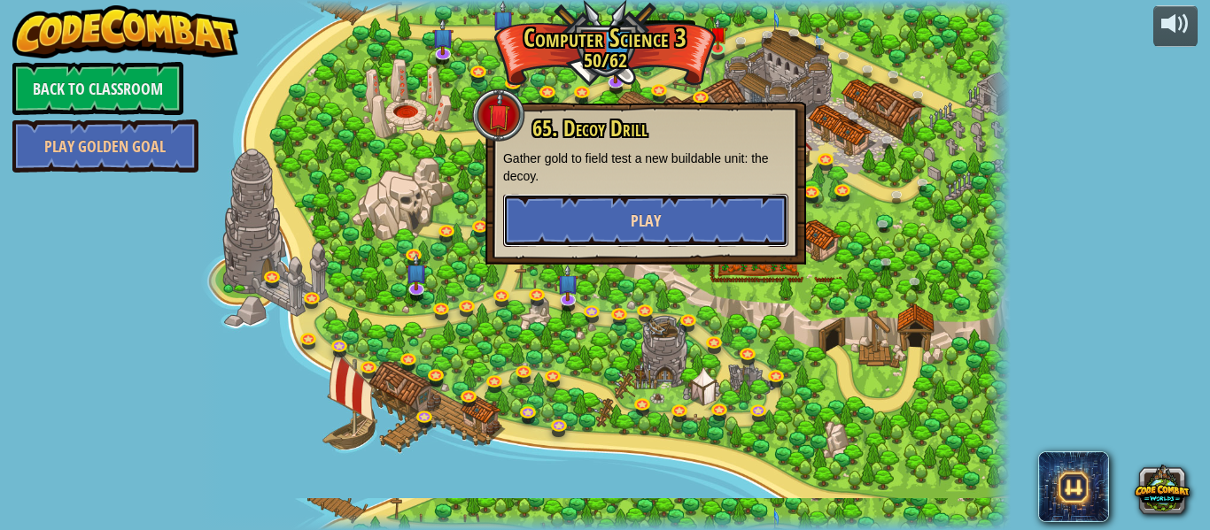
click at [677, 219] on button "Play" at bounding box center [645, 220] width 285 height 53
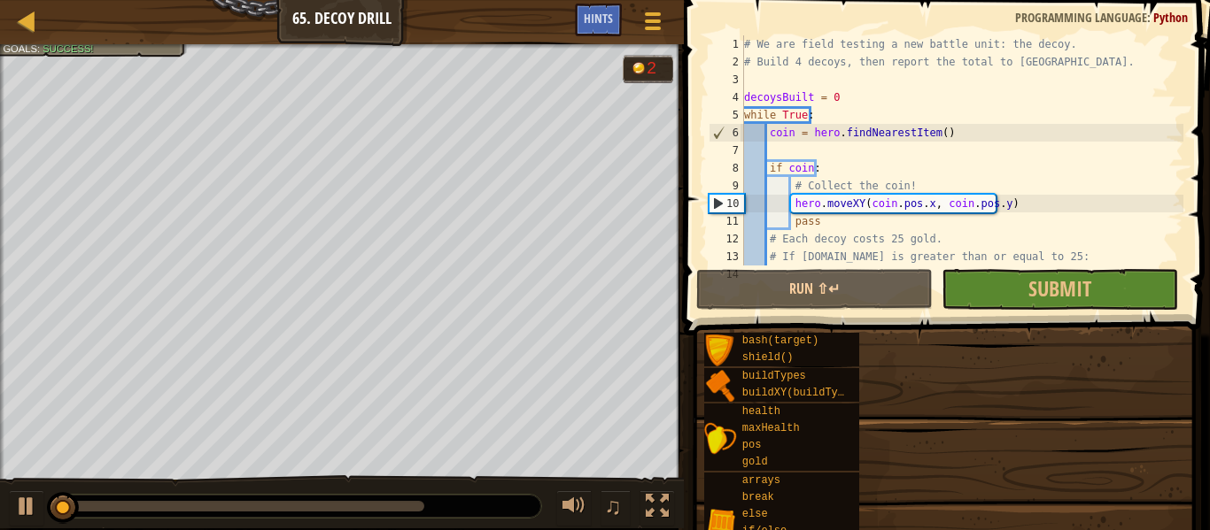
scroll to position [301, 0]
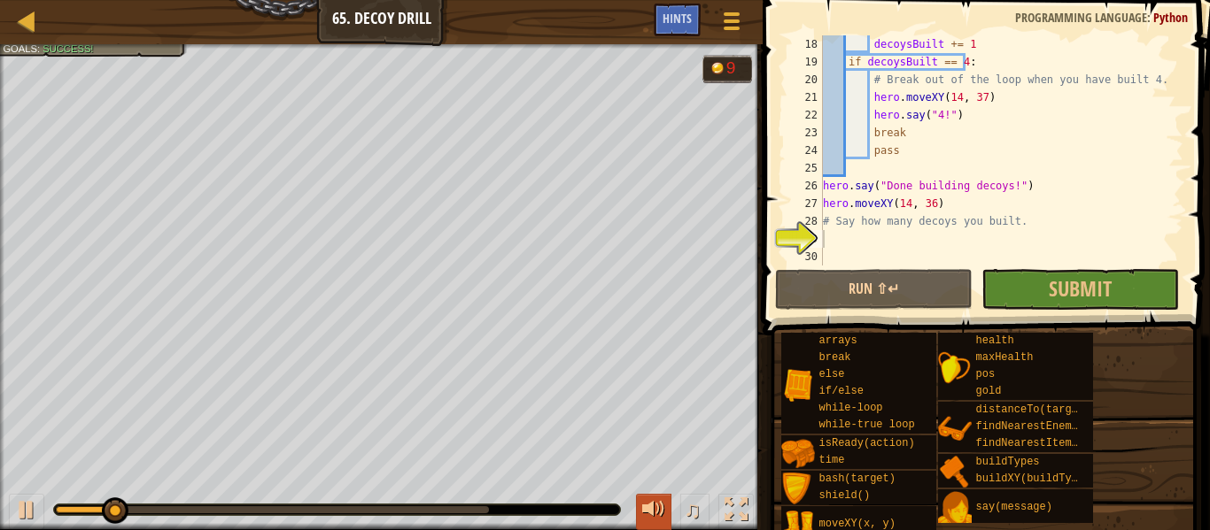
click at [654, 504] on div at bounding box center [653, 510] width 23 height 23
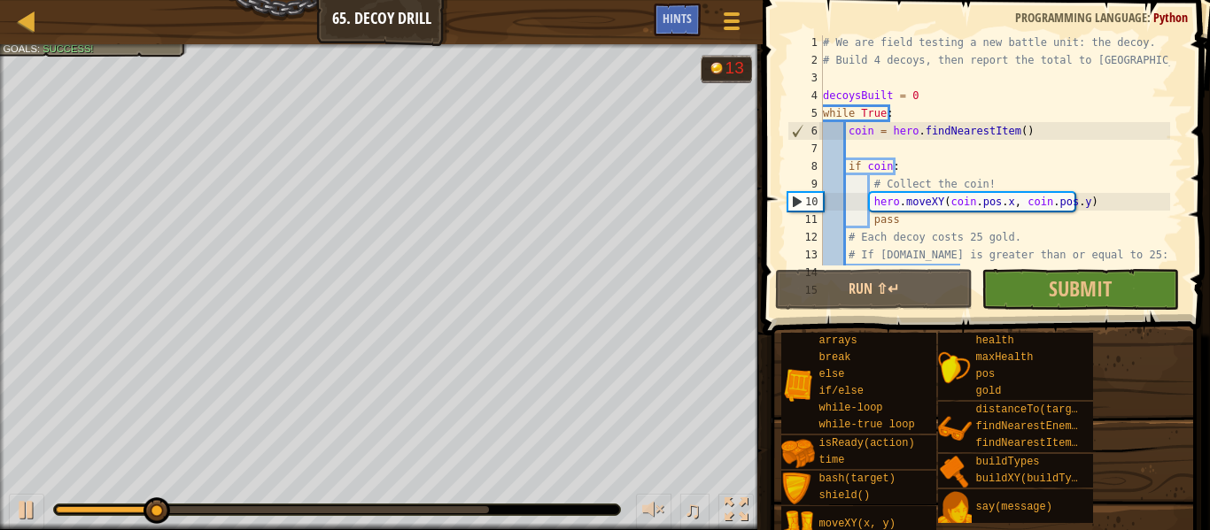
scroll to position [0, 0]
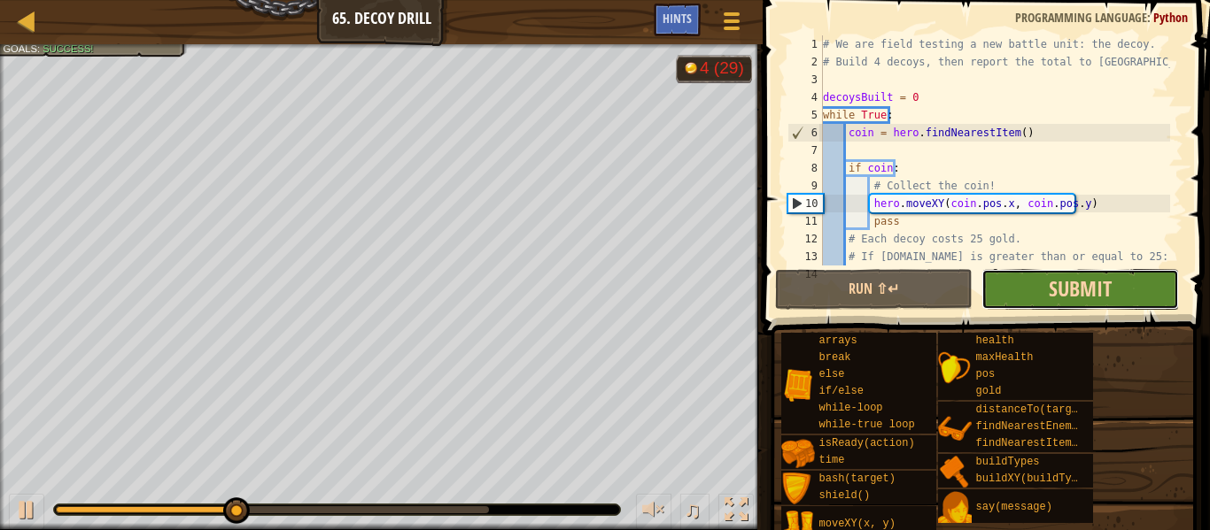
click at [1069, 284] on span "Submit" at bounding box center [1079, 289] width 63 height 28
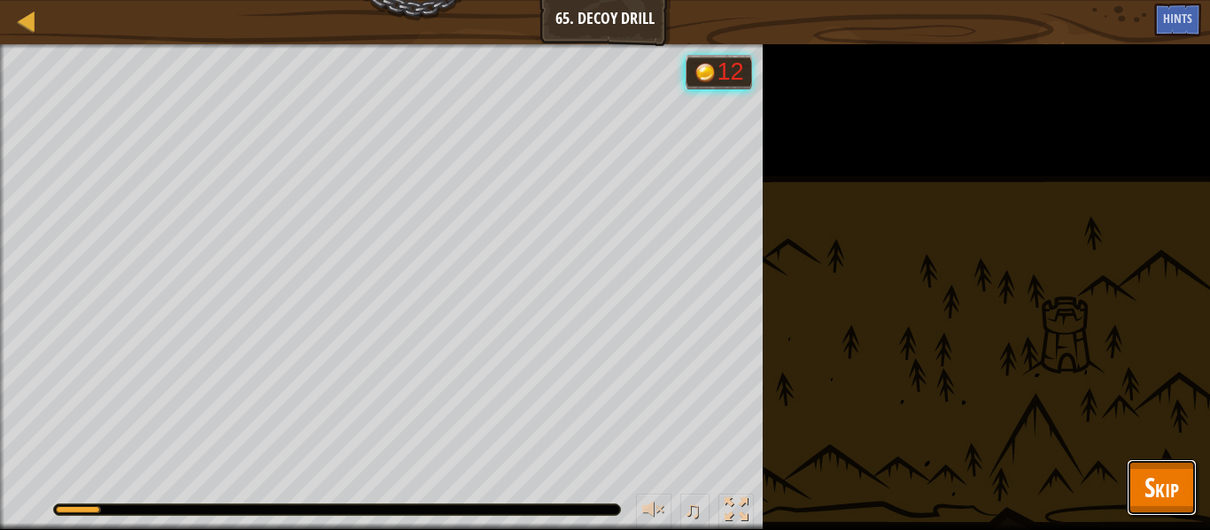
click at [1176, 493] on span "Skip" at bounding box center [1161, 487] width 35 height 36
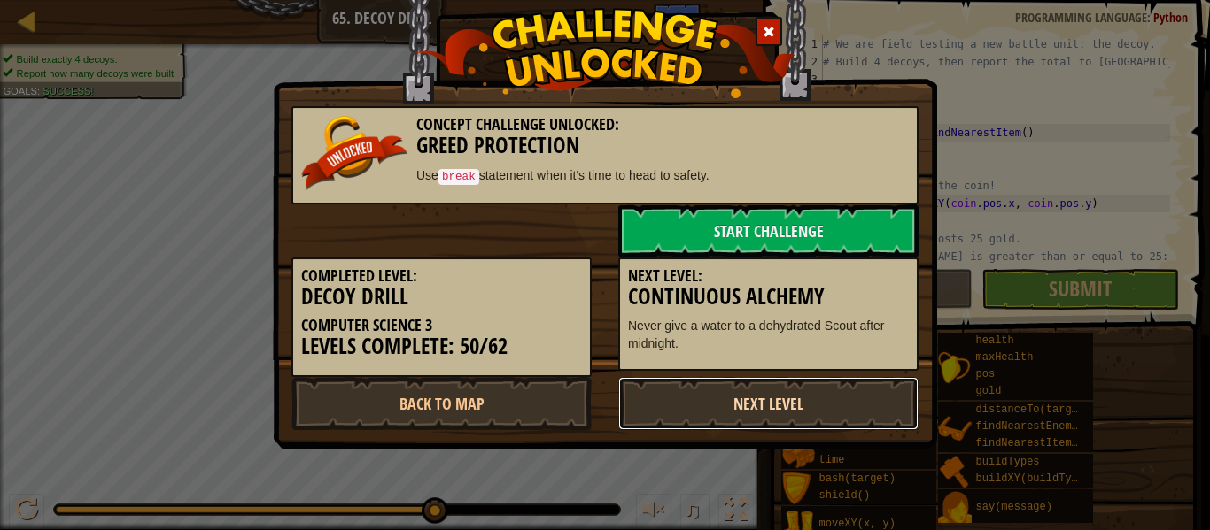
click at [709, 418] on link "Next Level" at bounding box center [768, 403] width 300 height 53
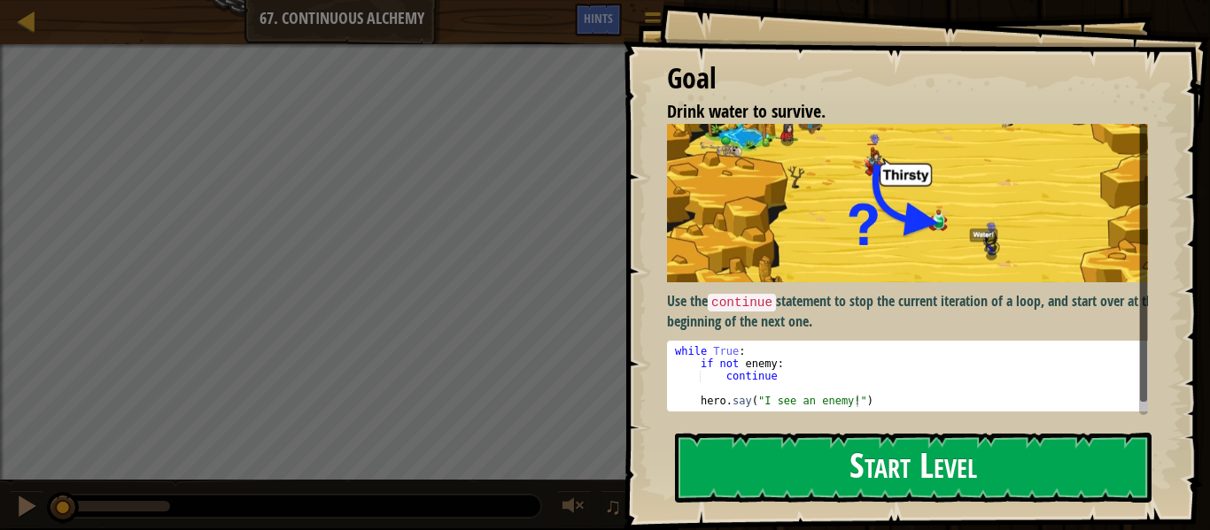
click at [822, 459] on button "Start Level" at bounding box center [913, 468] width 476 height 70
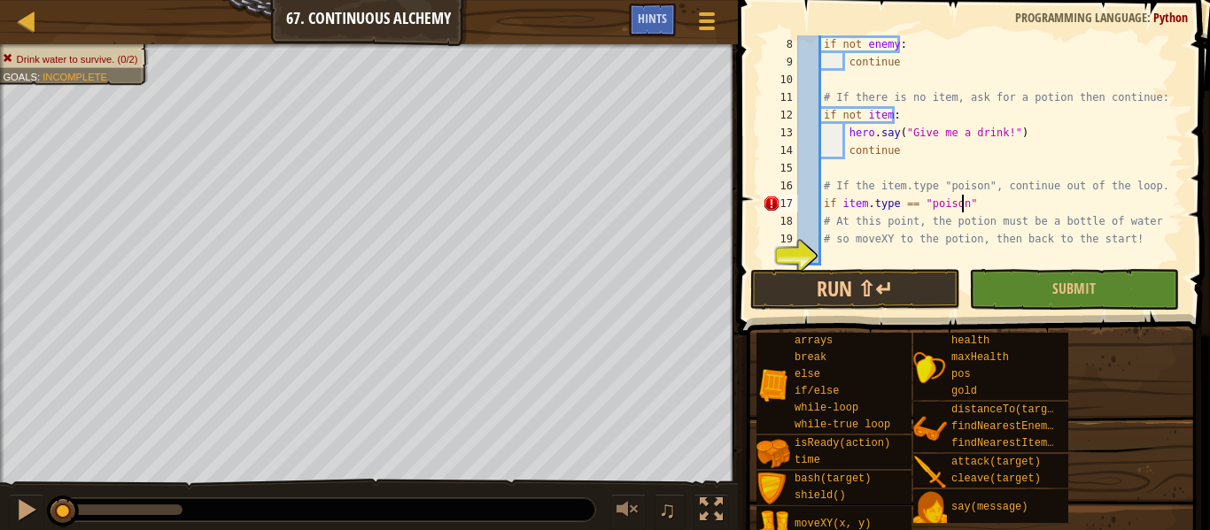
scroll to position [8, 12]
type textarea "if item.type == "poison":"
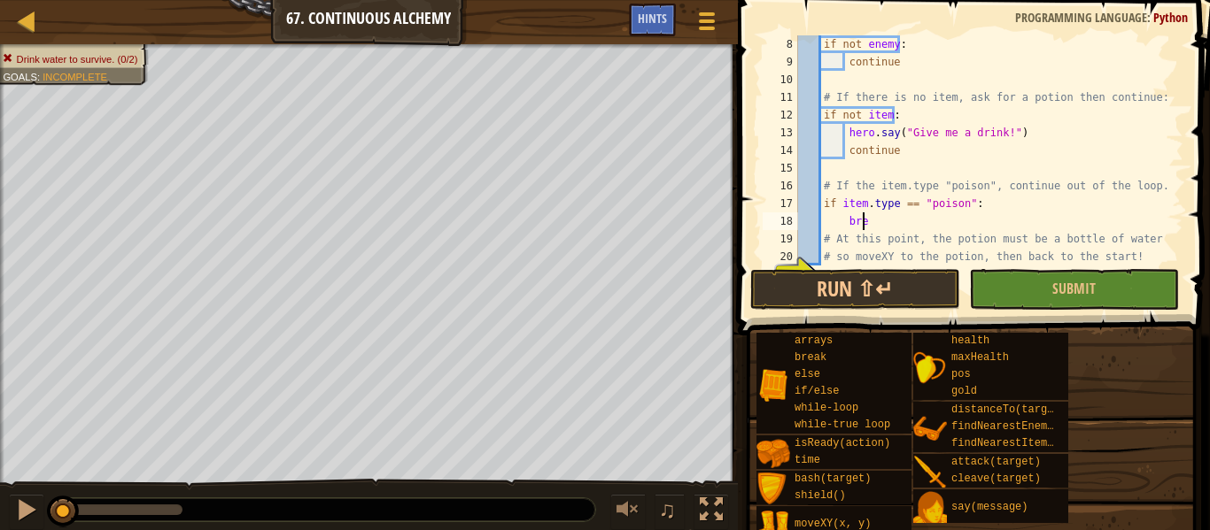
type textarea "break"
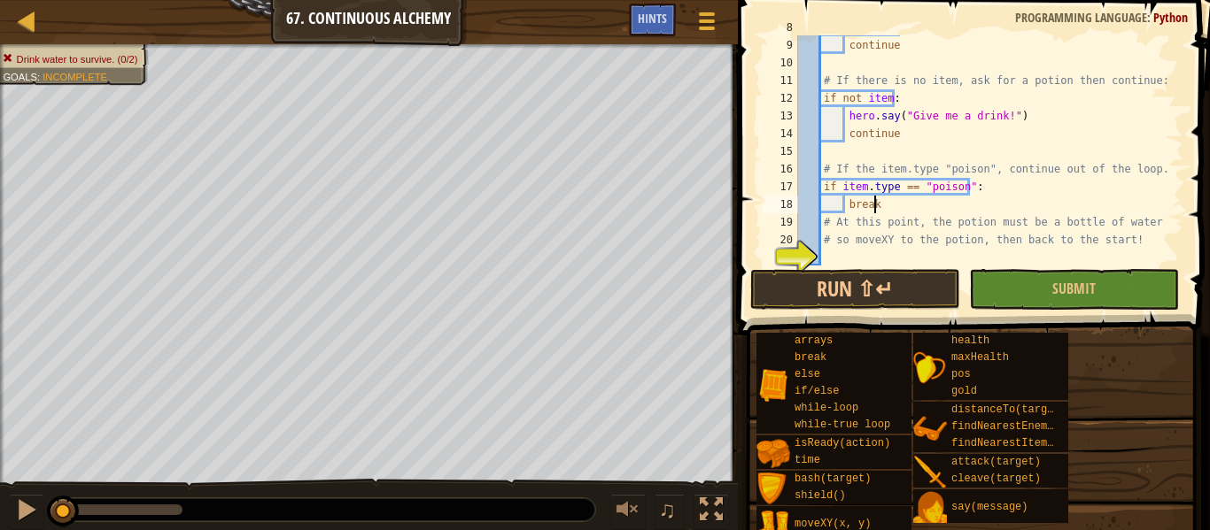
scroll to position [141, 0]
click at [855, 256] on div "continue # If there is no item, ask for a potion then continue: if not item : h…" at bounding box center [981, 168] width 375 height 266
click at [646, 26] on span "Hints" at bounding box center [652, 18] width 29 height 17
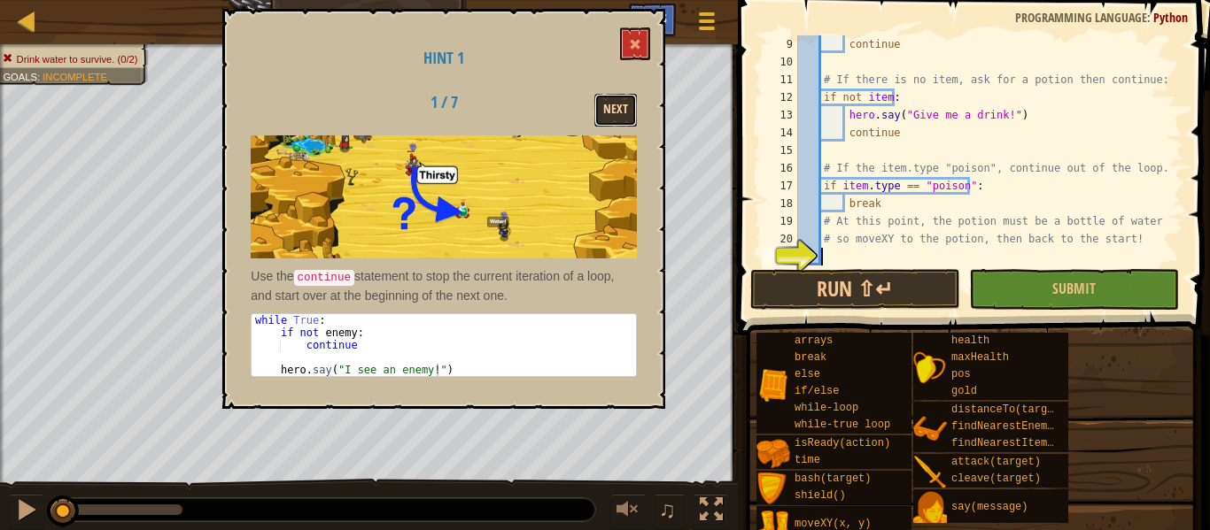
click at [609, 111] on button "Next" at bounding box center [615, 110] width 43 height 33
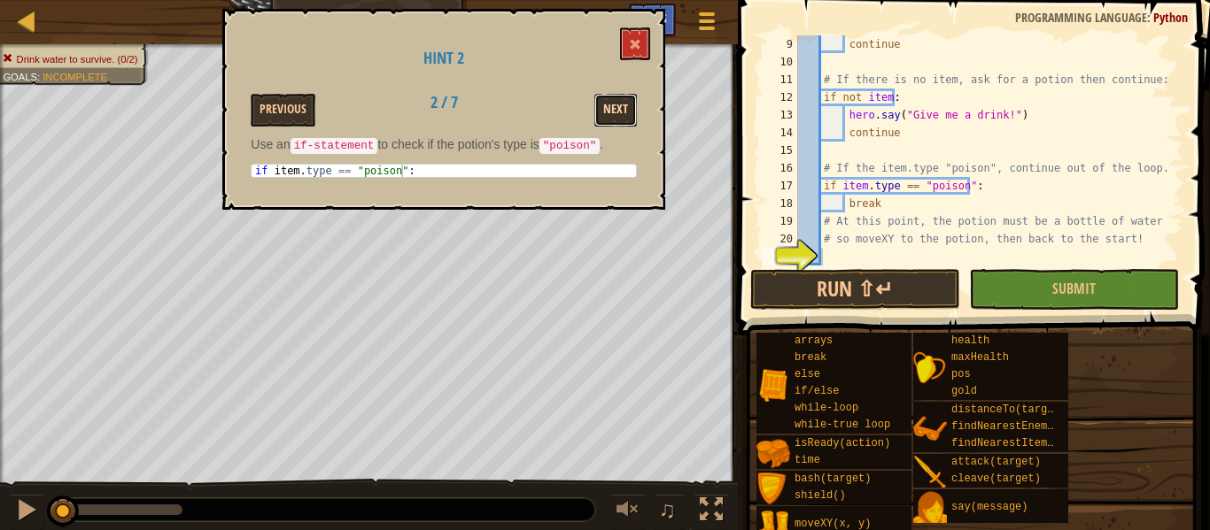
click at [609, 111] on button "Next" at bounding box center [615, 110] width 43 height 33
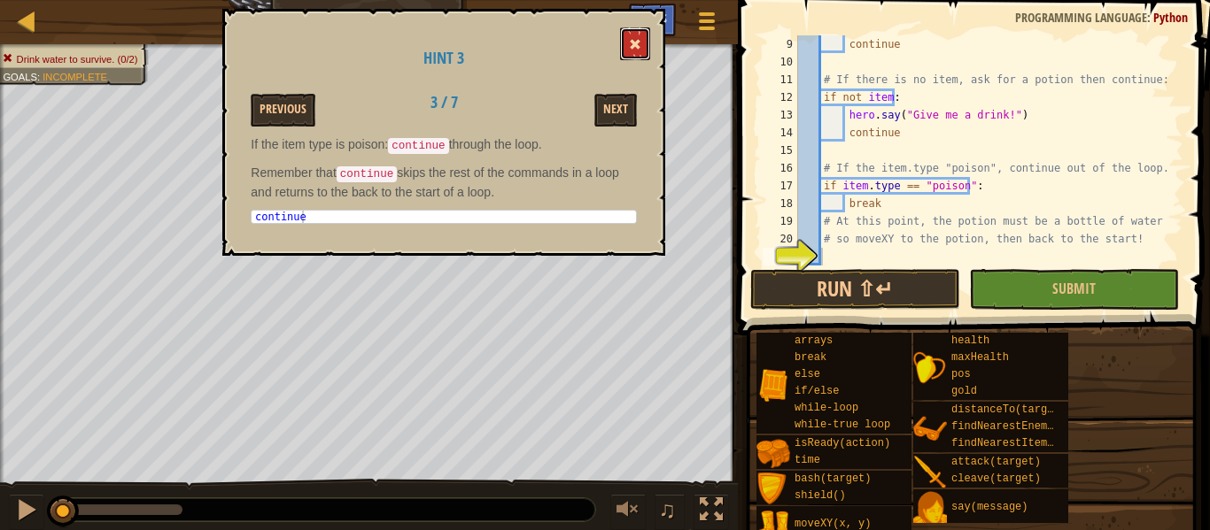
click at [646, 40] on button at bounding box center [635, 43] width 30 height 33
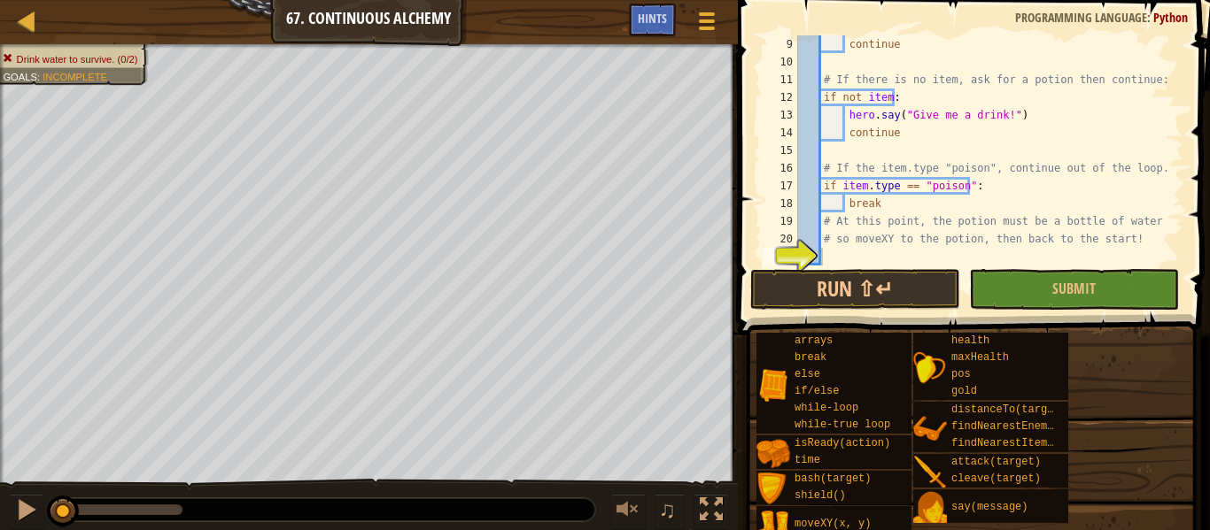
type textarea "break"
click at [880, 205] on div "continue # If there is no item, ask for a potion then continue: if not item : h…" at bounding box center [981, 168] width 375 height 266
type textarea "continue"
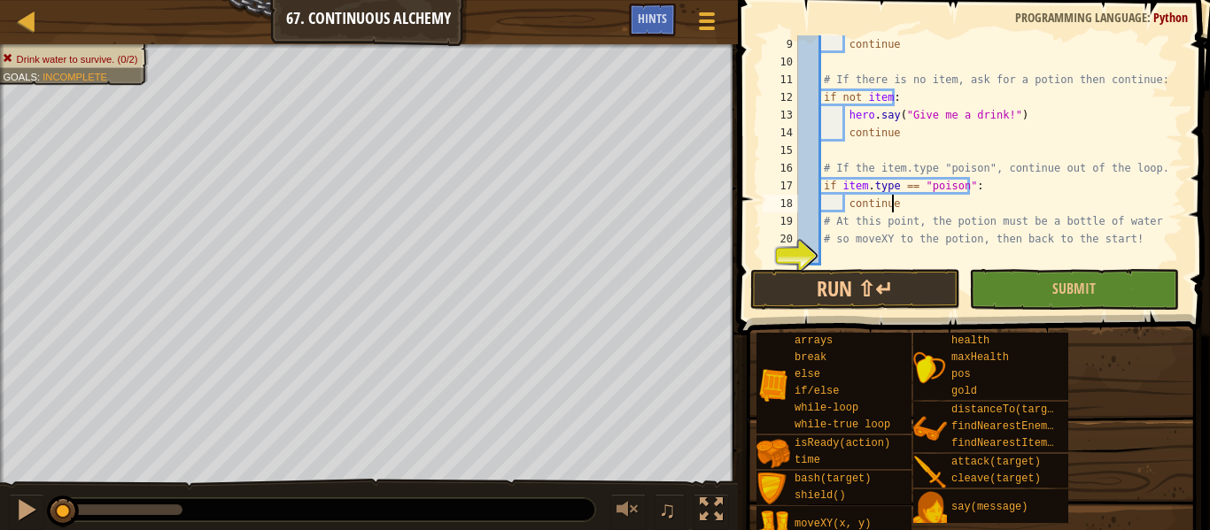
click at [847, 255] on div "continue # If there is no item, ask for a potion then continue: if not item : h…" at bounding box center [981, 168] width 375 height 266
click at [654, 18] on span "Hints" at bounding box center [652, 18] width 29 height 17
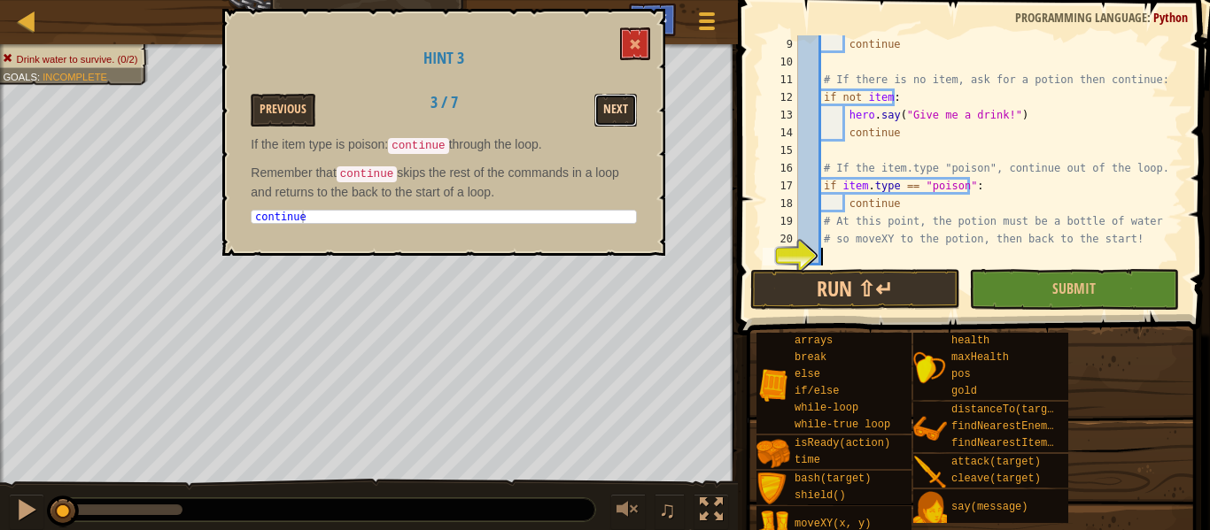
click at [622, 106] on button "Next" at bounding box center [615, 110] width 43 height 33
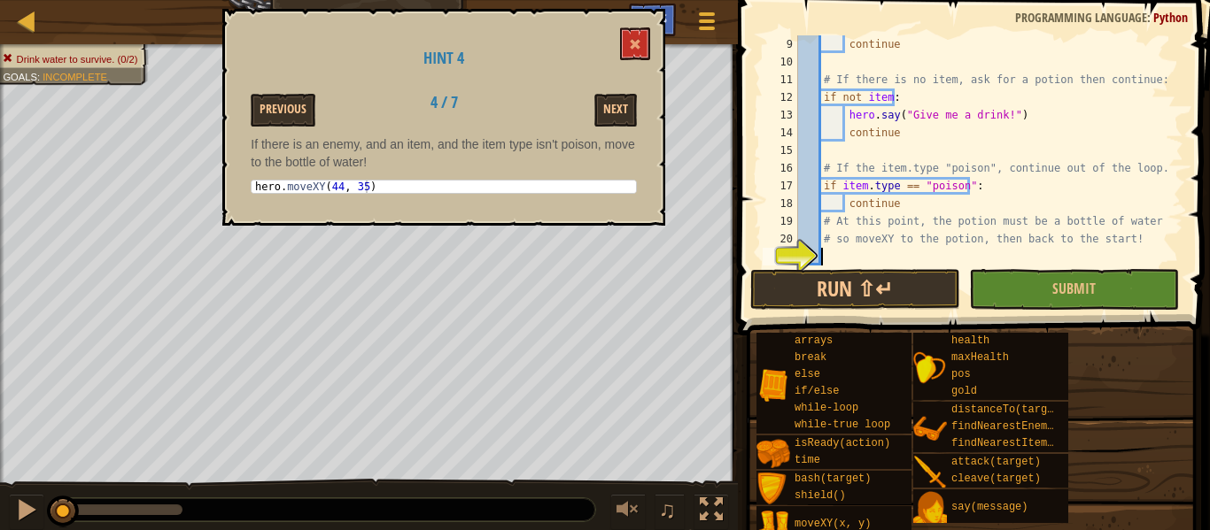
click at [832, 248] on div "continue # If there is no item, ask for a potion then continue: if not item : h…" at bounding box center [981, 168] width 375 height 266
click at [610, 106] on button "Next" at bounding box center [615, 110] width 43 height 33
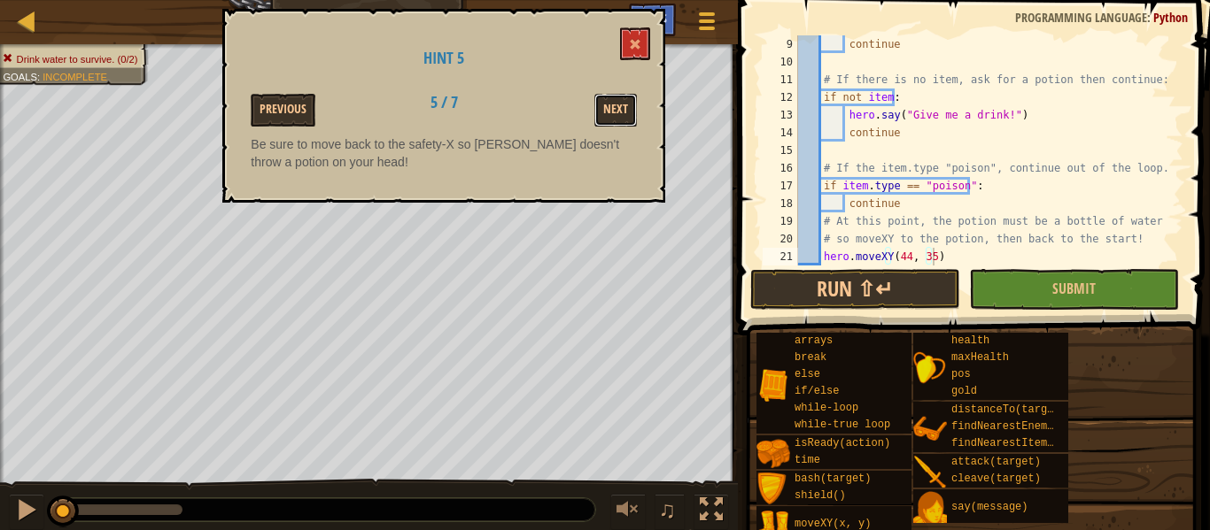
click at [610, 106] on button "Next" at bounding box center [615, 110] width 43 height 33
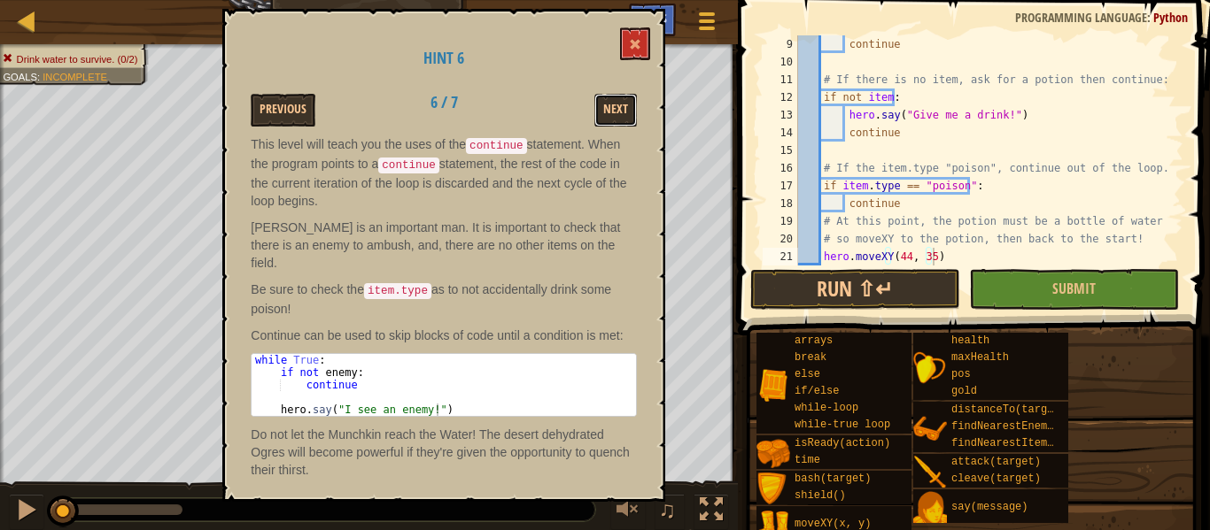
click at [610, 106] on button "Next" at bounding box center [615, 110] width 43 height 33
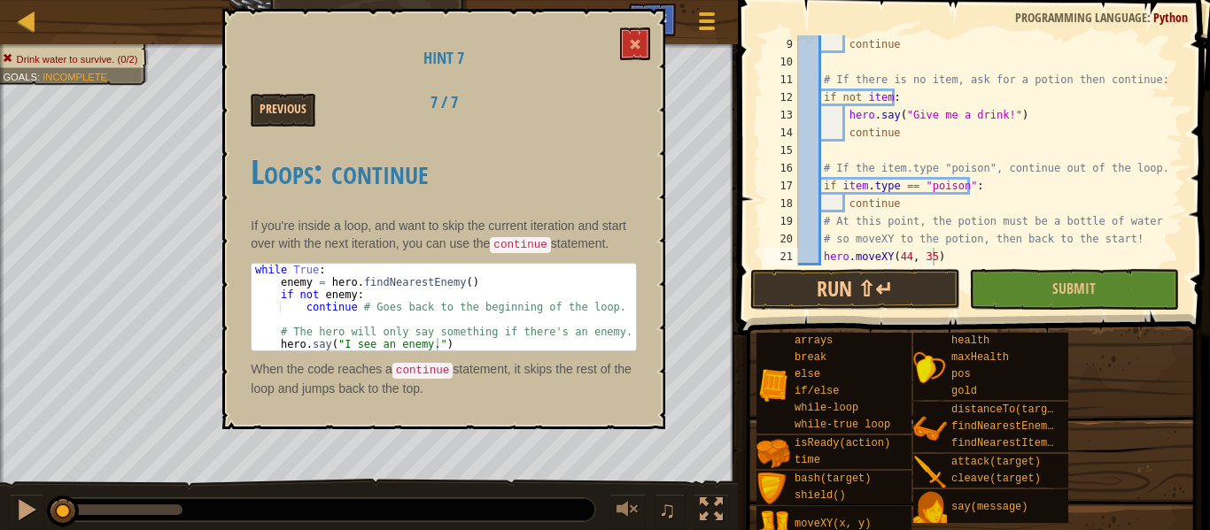
click at [610, 106] on div "Previous 7 / 7" at bounding box center [443, 110] width 413 height 33
click at [640, 45] on button at bounding box center [635, 43] width 30 height 33
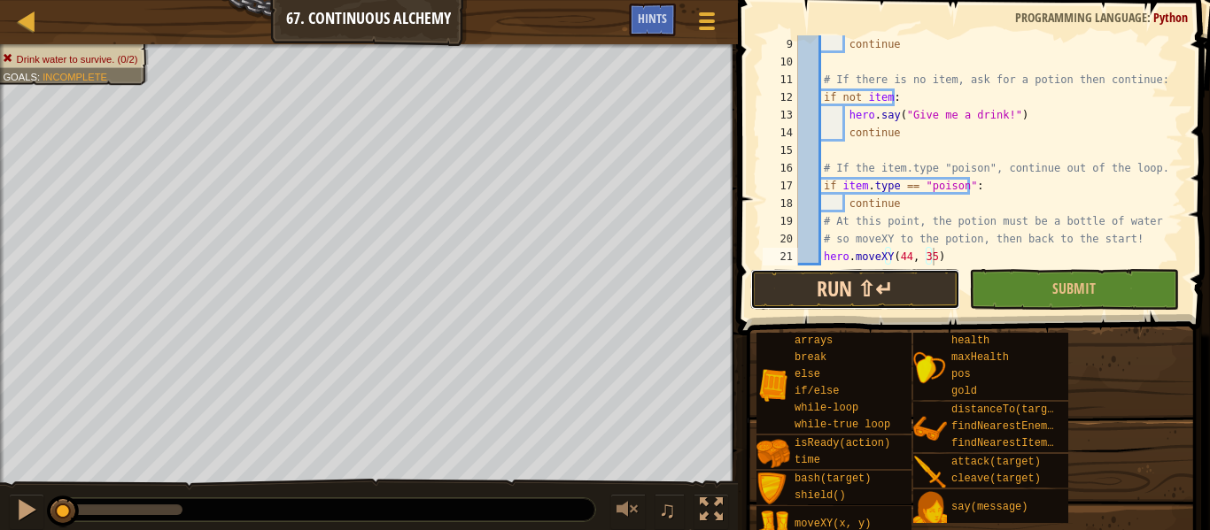
click at [864, 294] on button "Run ⇧↵" at bounding box center [855, 289] width 210 height 41
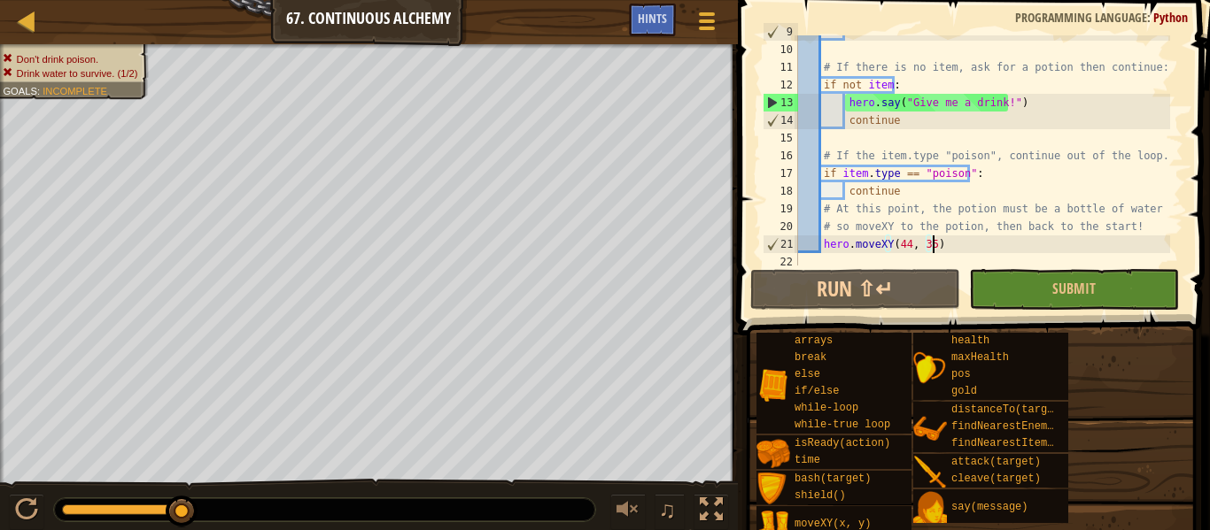
scroll to position [155, 0]
click at [870, 200] on div "continue # If there is no item, ask for a potion then continue: if not item : h…" at bounding box center [981, 155] width 375 height 266
click at [869, 193] on div "continue # If there is no item, ask for a potion then continue: if not item : h…" at bounding box center [981, 155] width 375 height 266
type textarea "continue"
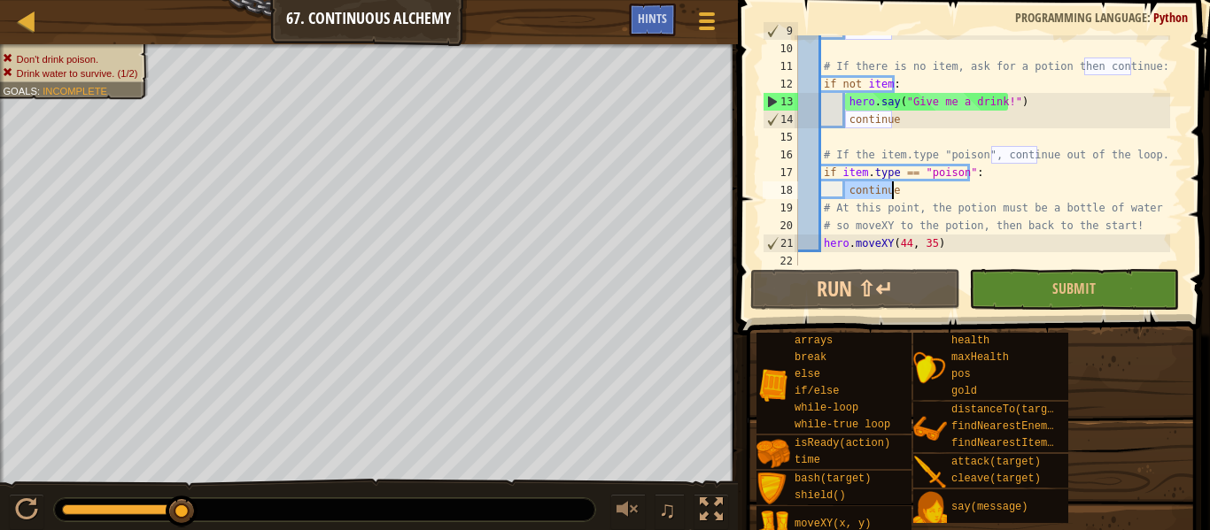
click at [869, 193] on div "continue # If there is no item, ask for a potion then continue: if not item : h…" at bounding box center [981, 155] width 375 height 266
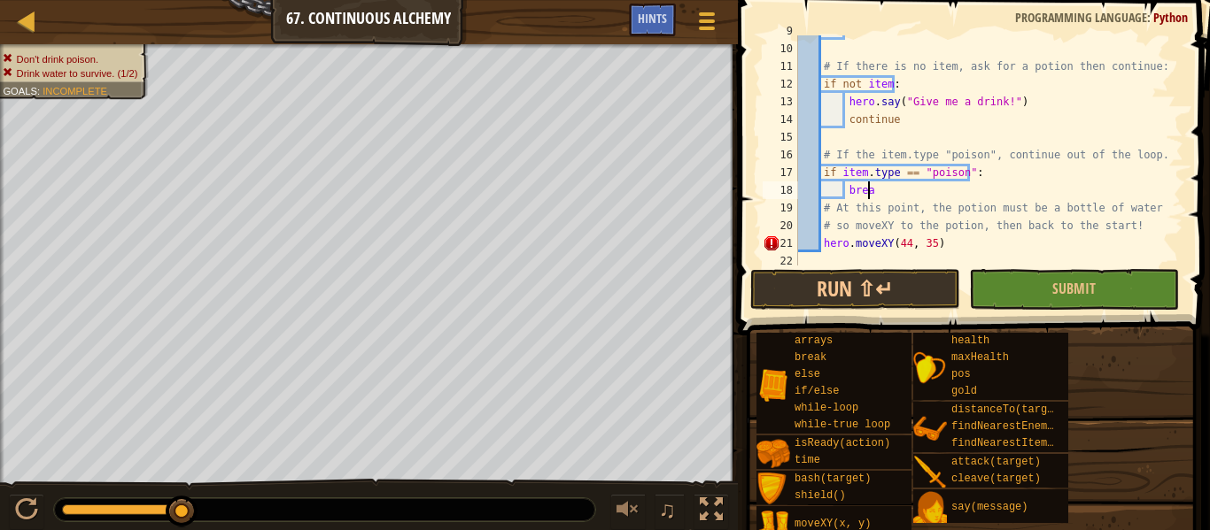
scroll to position [8, 5]
click at [889, 283] on button "Run ⇧↵" at bounding box center [855, 289] width 210 height 41
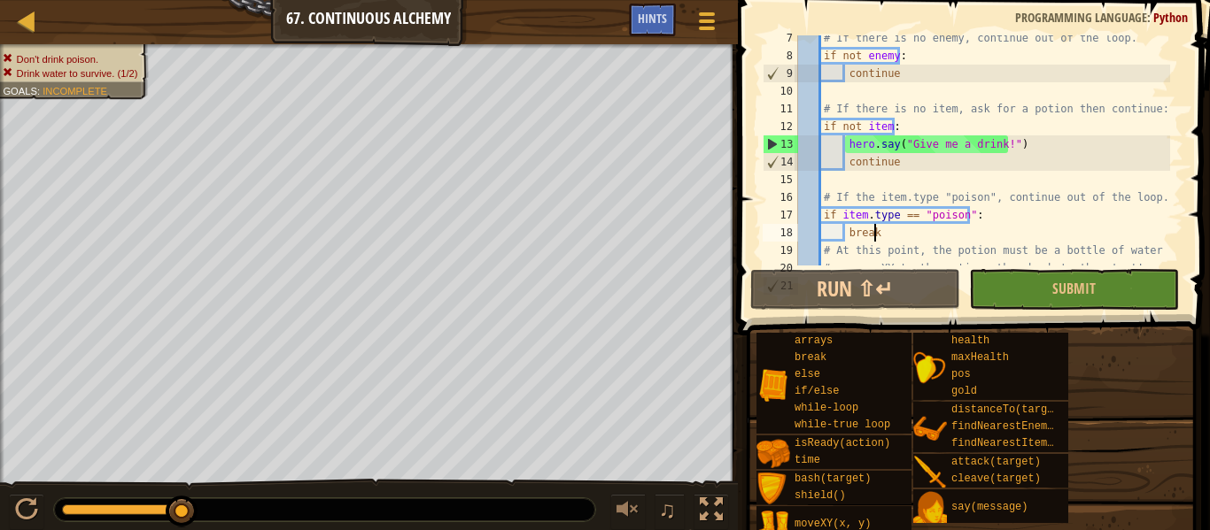
scroll to position [112, 0]
click at [653, 16] on span "Hints" at bounding box center [652, 18] width 29 height 17
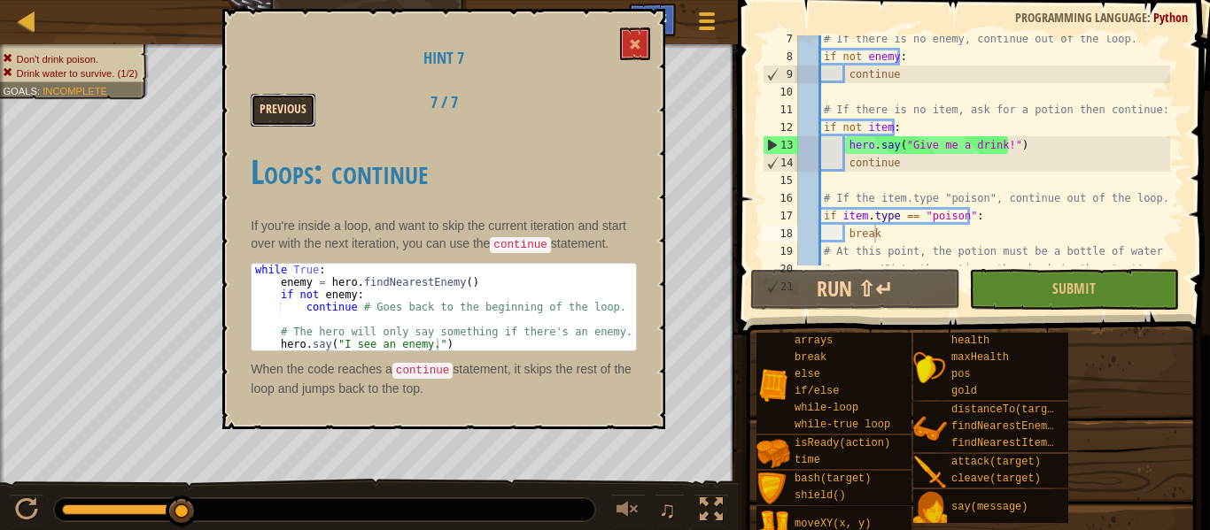
click at [268, 124] on button "Previous" at bounding box center [283, 110] width 65 height 33
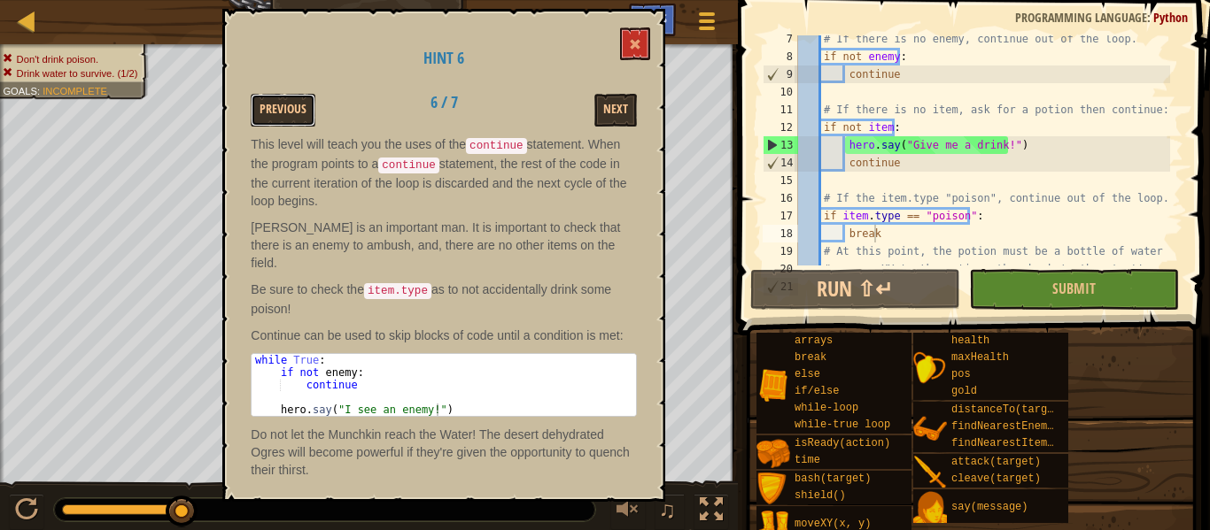
click at [268, 124] on button "Previous" at bounding box center [283, 110] width 65 height 33
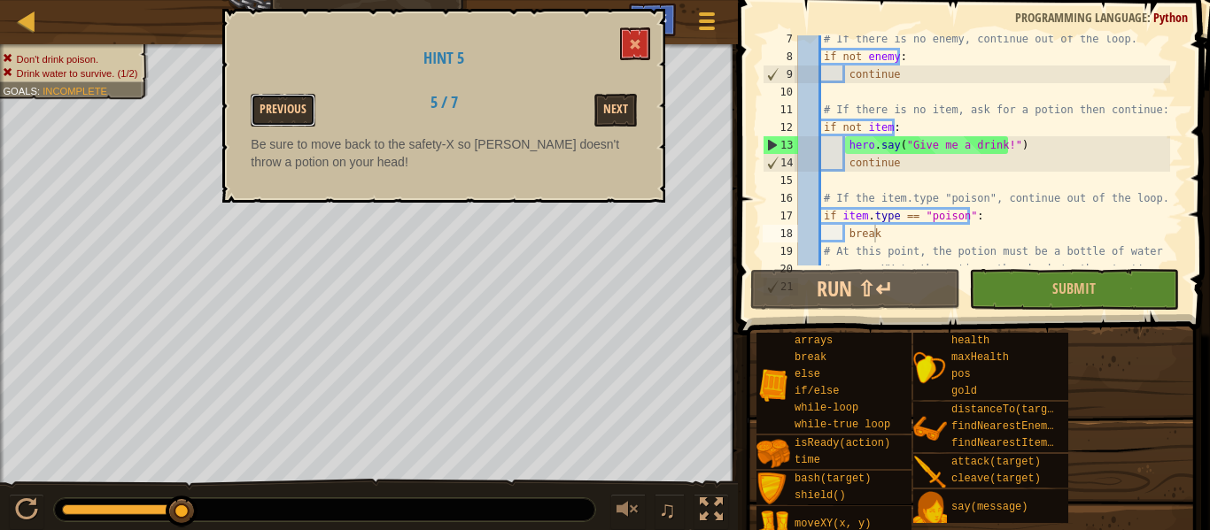
click at [268, 124] on button "Previous" at bounding box center [283, 110] width 65 height 33
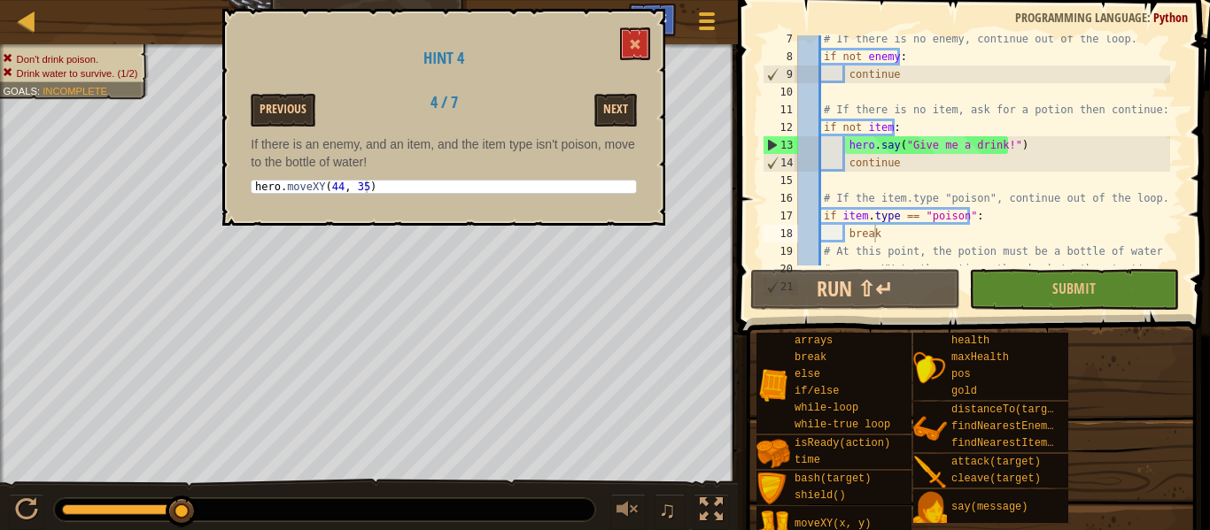
drag, startPoint x: 268, startPoint y: 124, endPoint x: 302, endPoint y: 92, distance: 46.4
click at [302, 92] on div "Hint 4 Previous 4 / 7 Next If there is an enemy, and an item, and the item type…" at bounding box center [443, 117] width 443 height 217
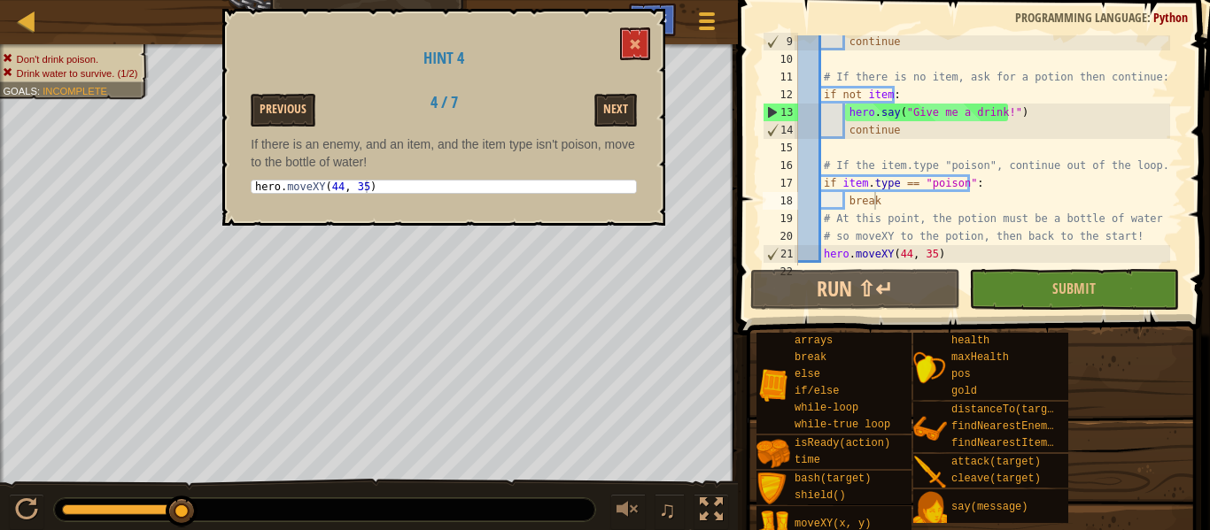
scroll to position [159, 0]
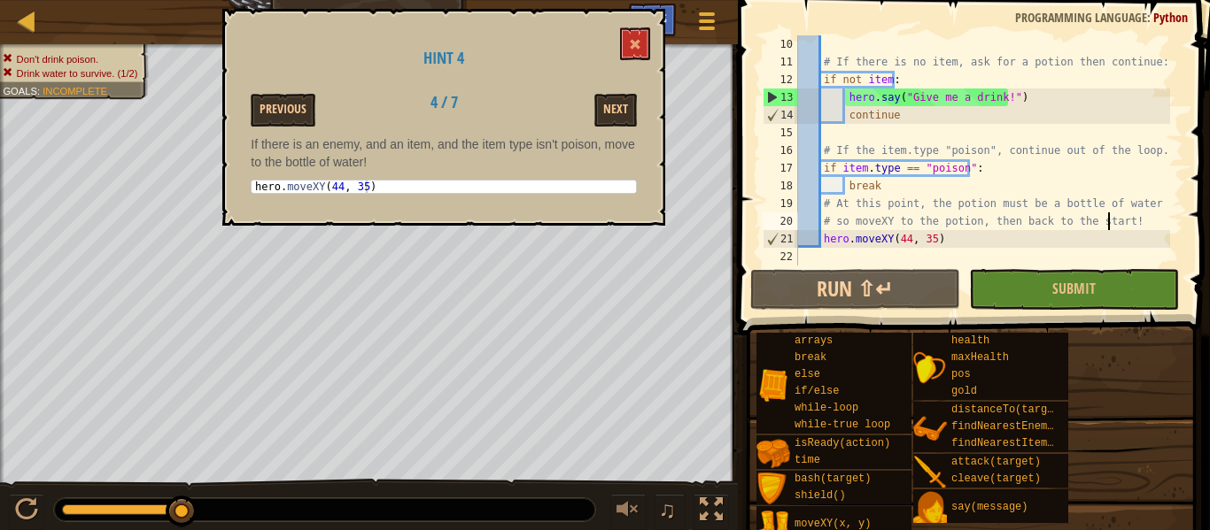
click at [1107, 218] on div "# If there is no item, ask for a potion then continue: if not item : hero . say…" at bounding box center [981, 168] width 375 height 266
click at [1123, 224] on div "# If there is no item, ask for a potion then continue: if not item : hero . say…" at bounding box center [981, 168] width 375 height 266
click at [942, 247] on div "# If there is no item, ask for a potion then continue: if not item : hero . say…" at bounding box center [981, 168] width 375 height 266
type textarea "hero.moveXY(44, 35)"
click at [639, 38] on button at bounding box center [635, 43] width 30 height 33
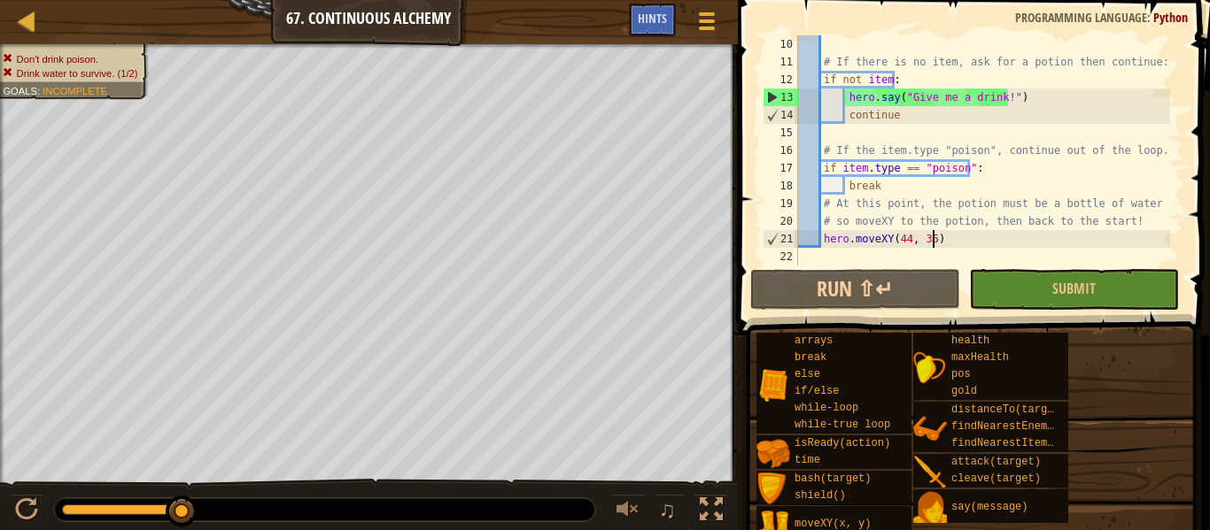
click at [955, 240] on div "# If there is no item, ask for a potion then continue: if not item : hero . say…" at bounding box center [981, 168] width 375 height 266
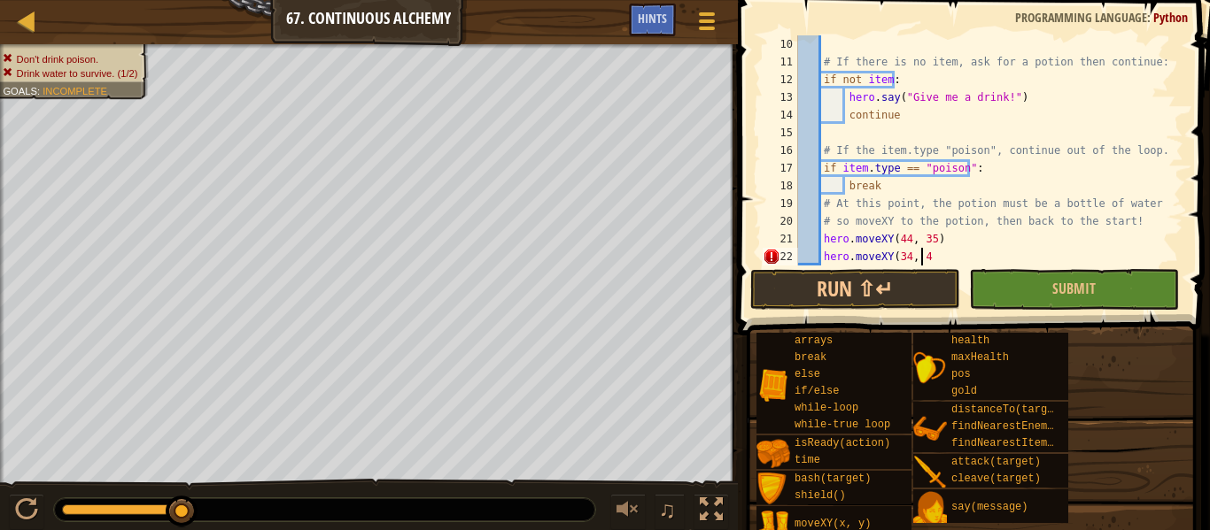
scroll to position [8, 10]
click at [809, 278] on button "Run ⇧↵" at bounding box center [855, 289] width 210 height 41
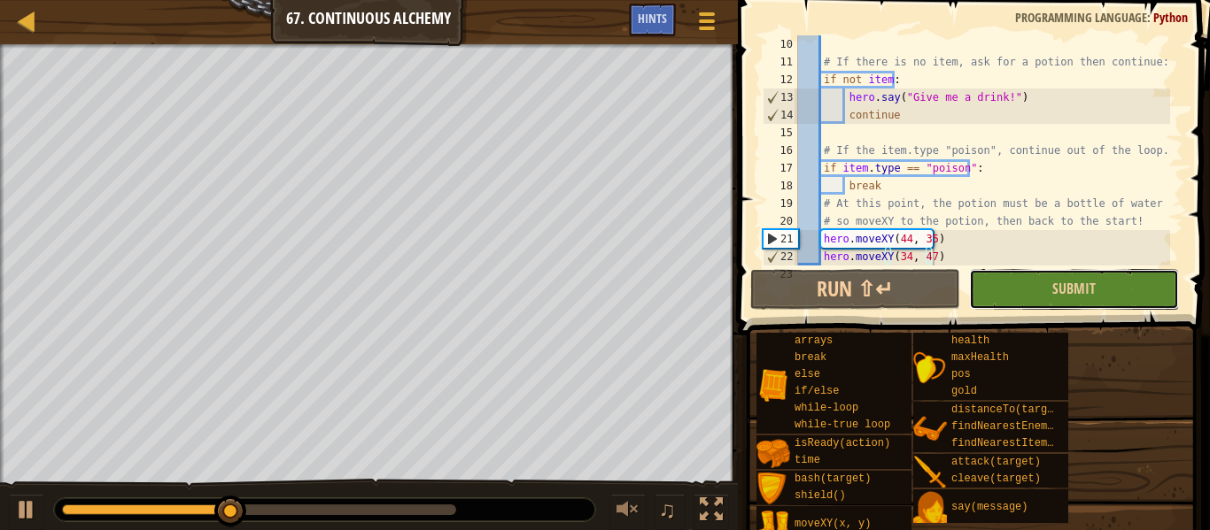
click at [1016, 296] on button "Submit" at bounding box center [1074, 289] width 210 height 41
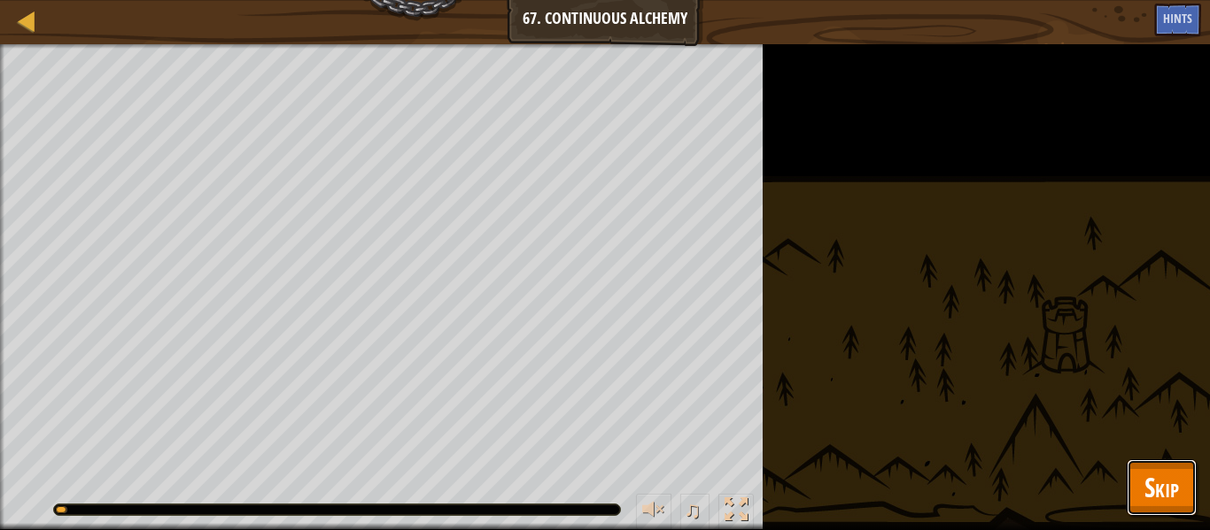
click at [1165, 484] on span "Skip" at bounding box center [1161, 487] width 35 height 36
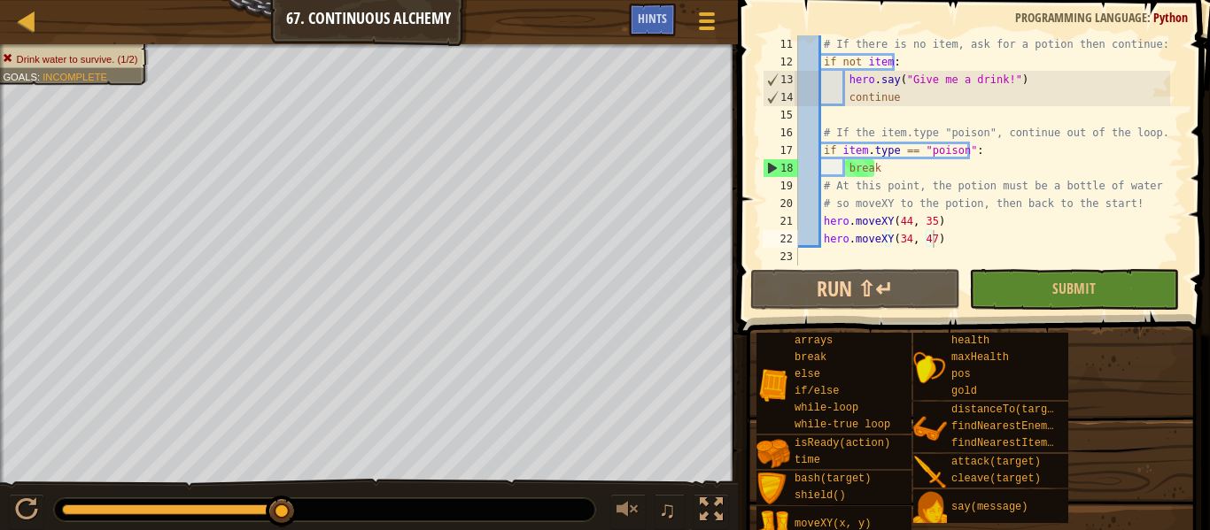
scroll to position [177, 0]
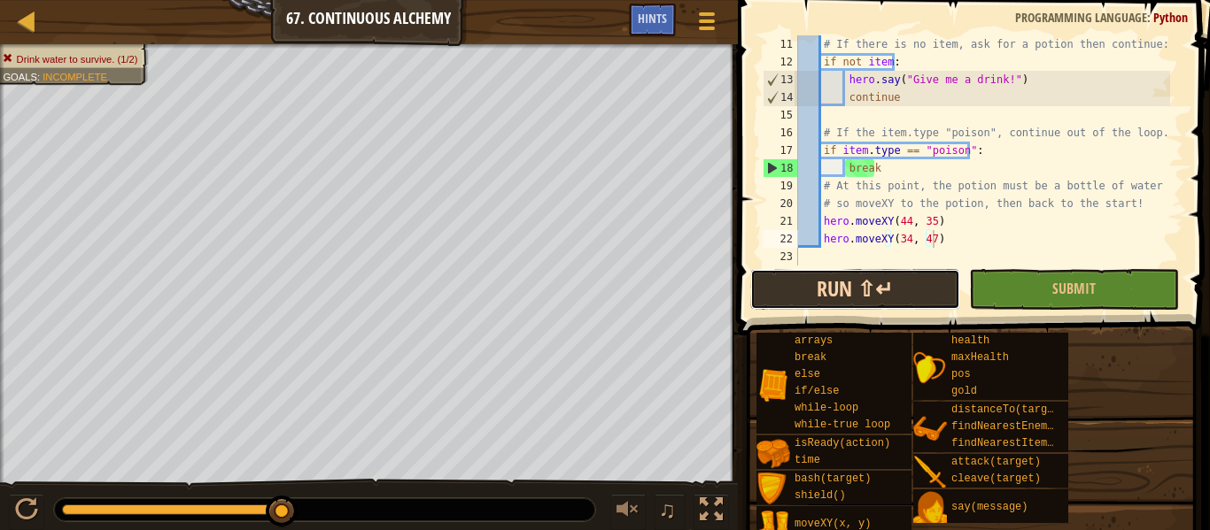
click at [910, 279] on button "Run ⇧↵" at bounding box center [855, 289] width 210 height 41
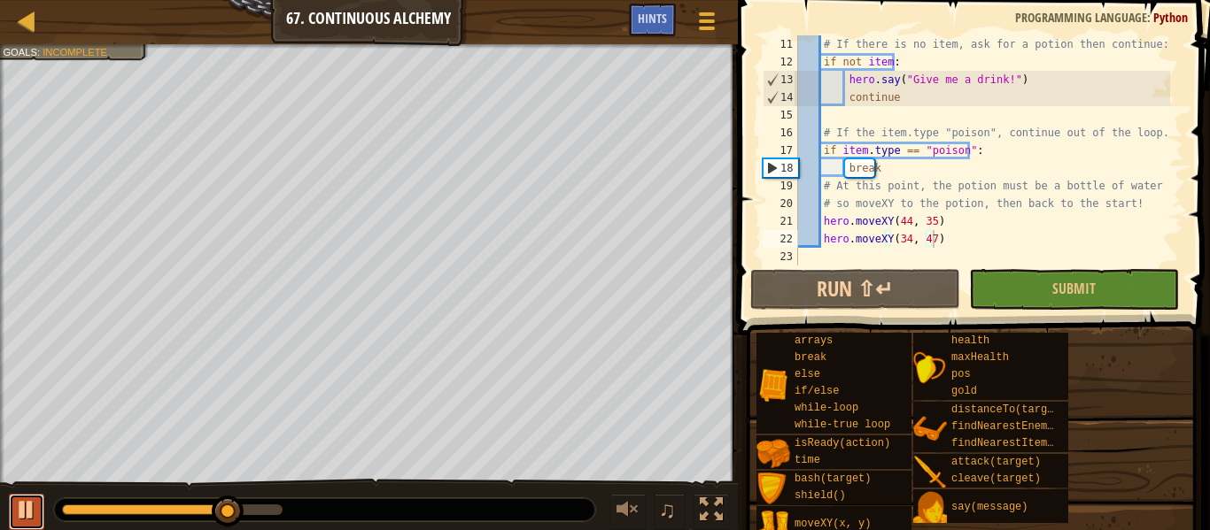
click at [28, 515] on div at bounding box center [26, 510] width 23 height 23
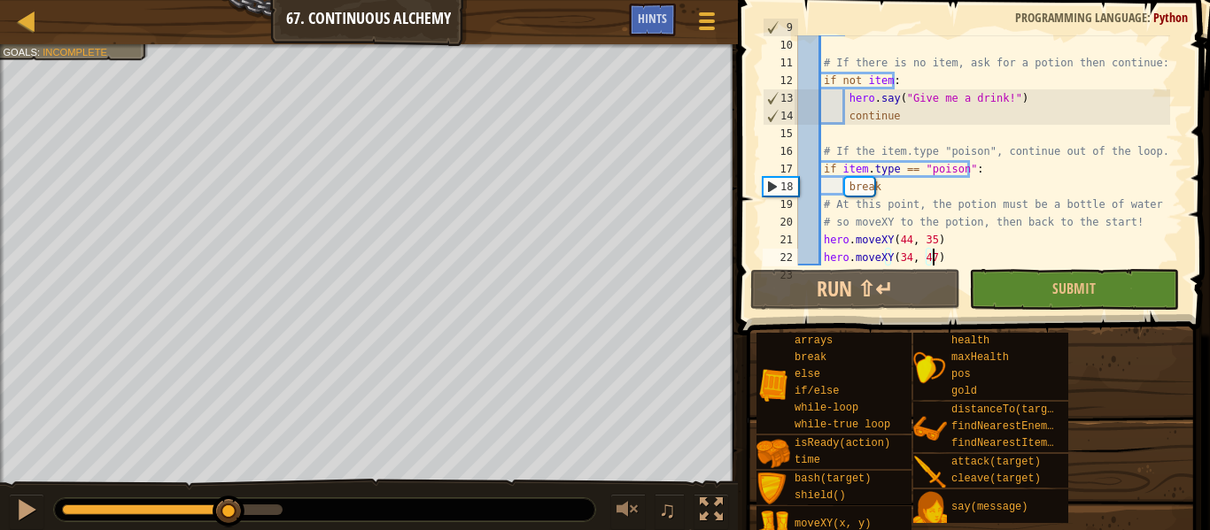
scroll to position [159, 0]
click at [908, 189] on div "continue # If there is no item, ask for a potion then continue: if not item : h…" at bounding box center [981, 152] width 375 height 266
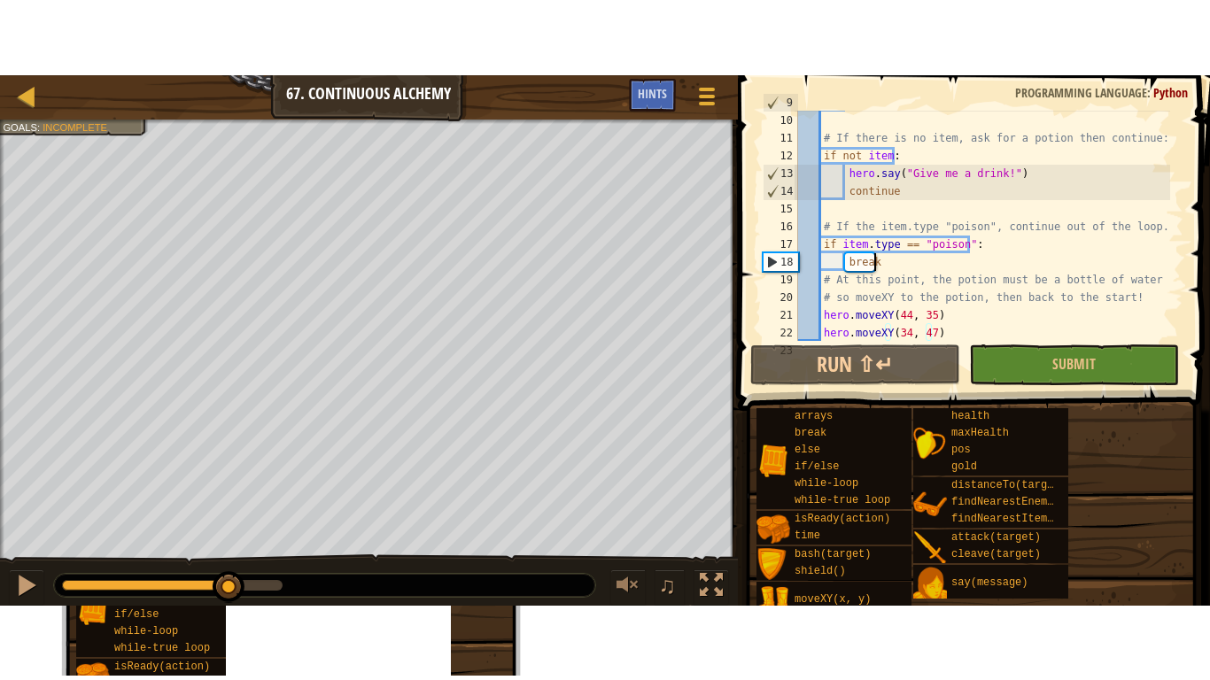
scroll to position [8, 5]
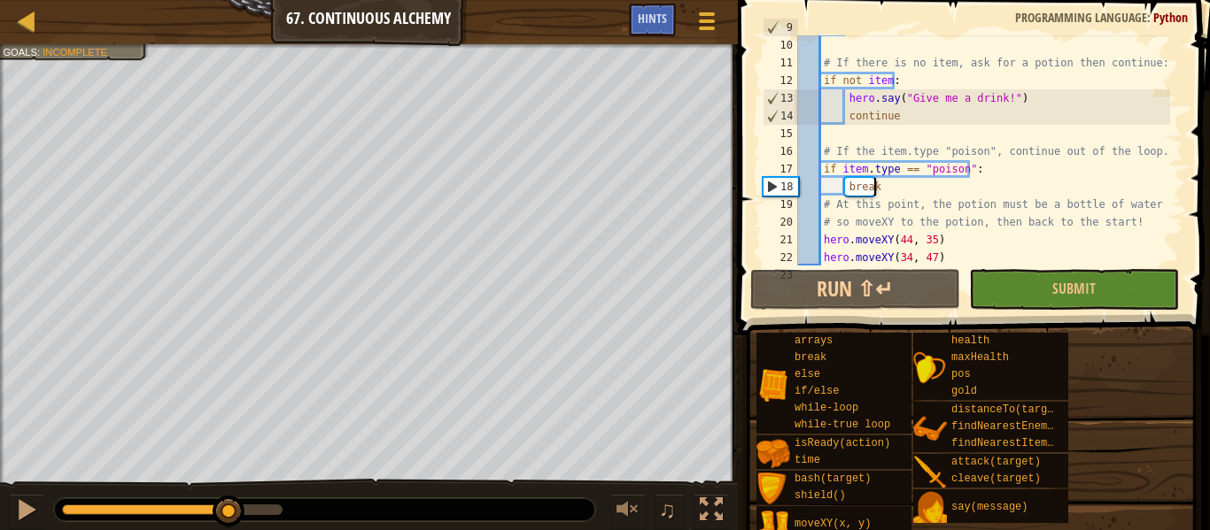
click at [1017, 186] on div "continue # If there is no item, ask for a potion then continue: if not item : h…" at bounding box center [981, 152] width 375 height 266
click at [717, 499] on div at bounding box center [711, 510] width 23 height 23
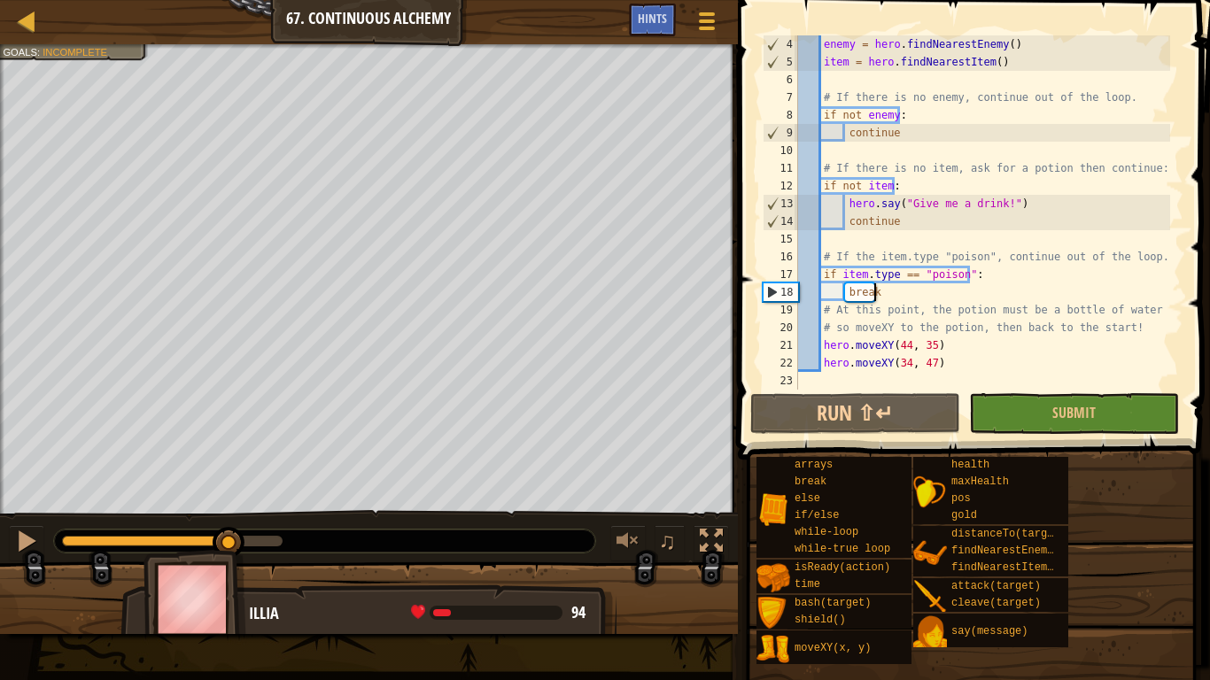
scroll to position [53, 0]
click at [866, 297] on div "enemy = hero . findNearestEnemy ( ) item = hero . findNearestItem ( ) # If ther…" at bounding box center [981, 230] width 375 height 390
type textarea "\"
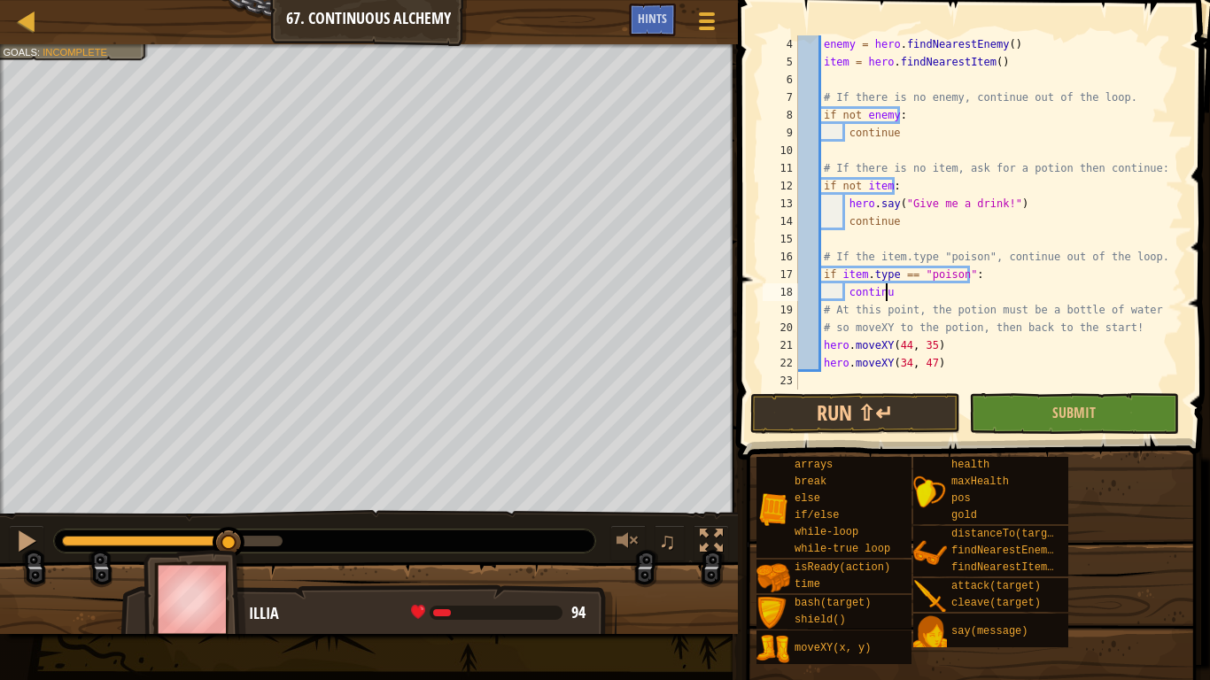
scroll to position [8, 6]
type textarea "continue"
click at [856, 429] on button "Run ⇧↵" at bounding box center [855, 413] width 210 height 41
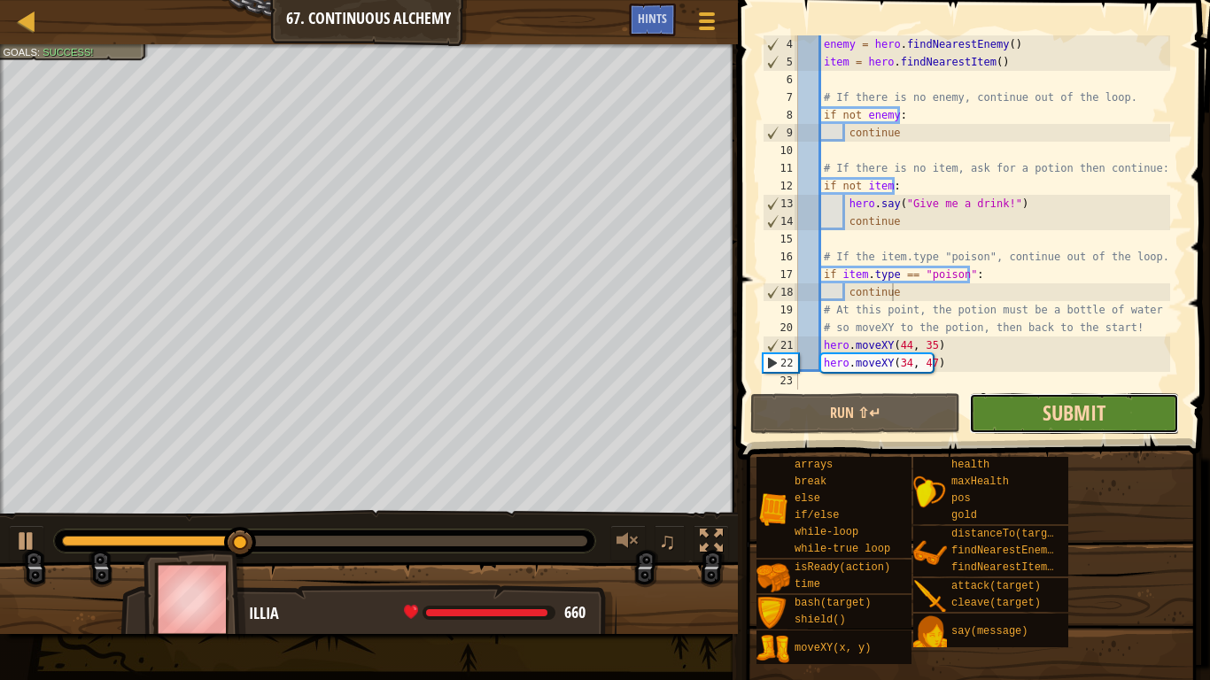
click at [1064, 419] on span "Submit" at bounding box center [1073, 412] width 63 height 28
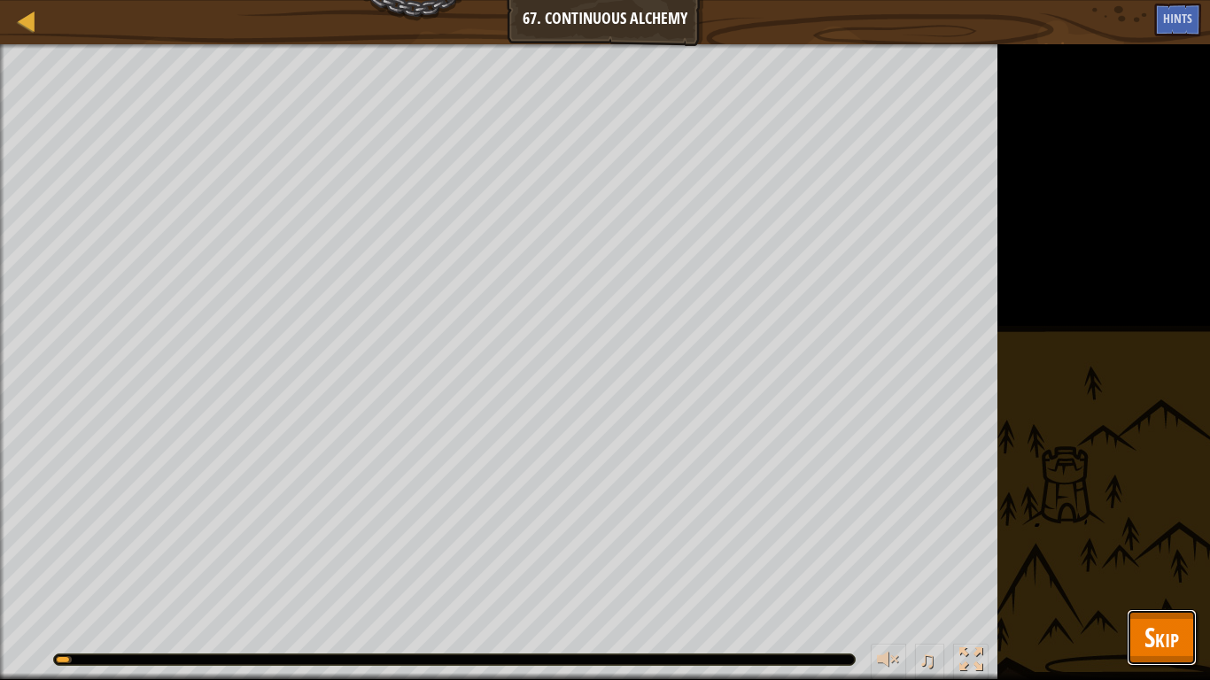
click at [1142, 530] on button "Skip" at bounding box center [1161, 637] width 70 height 57
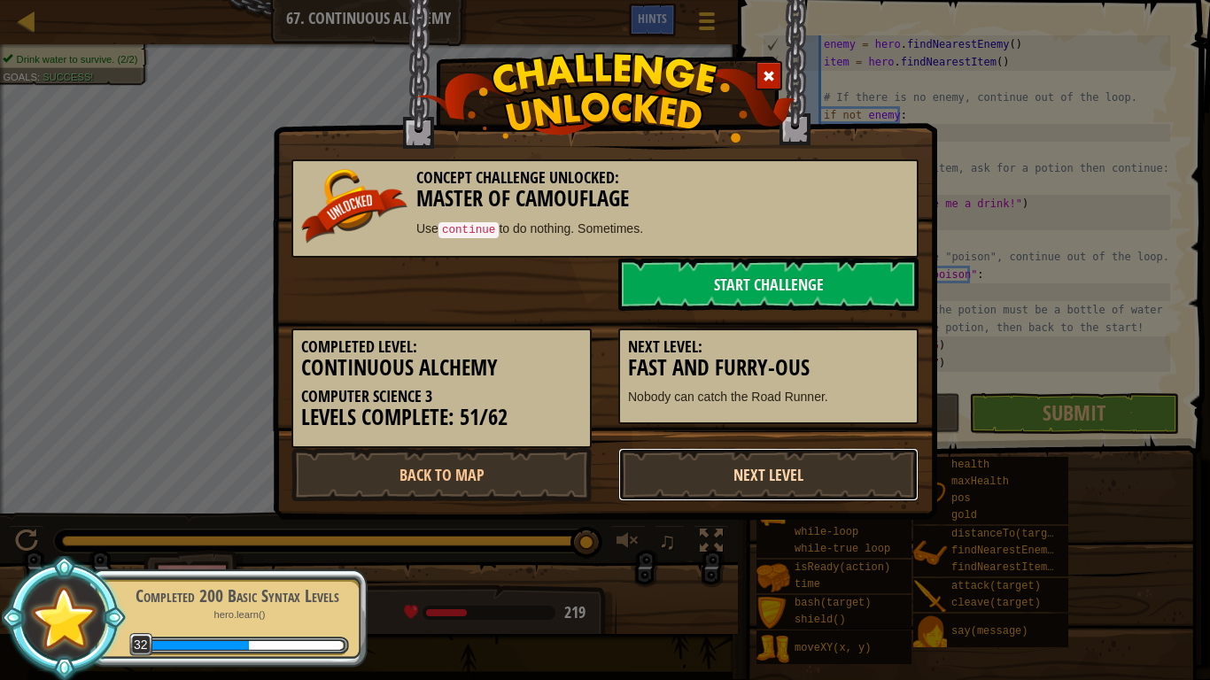
click at [724, 465] on link "Next Level" at bounding box center [768, 474] width 300 height 53
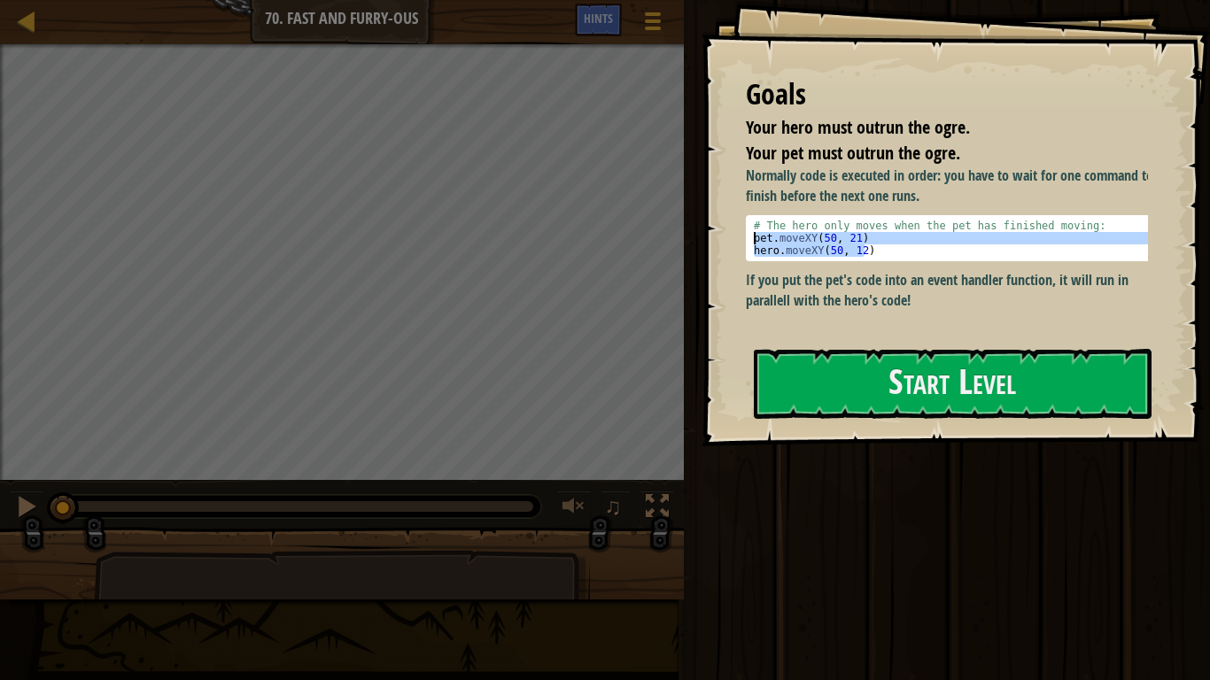
drag, startPoint x: 878, startPoint y: 251, endPoint x: 736, endPoint y: 236, distance: 142.4
click at [736, 236] on div "Goals Your hero must outrun the ogre. Your pet must outrun the ogre. Normally c…" at bounding box center [955, 223] width 508 height 446
type textarea "pet.moveXY(50, 21) hero.moveXY(50, 12)"
click at [839, 365] on button "Start Level" at bounding box center [953, 384] width 398 height 70
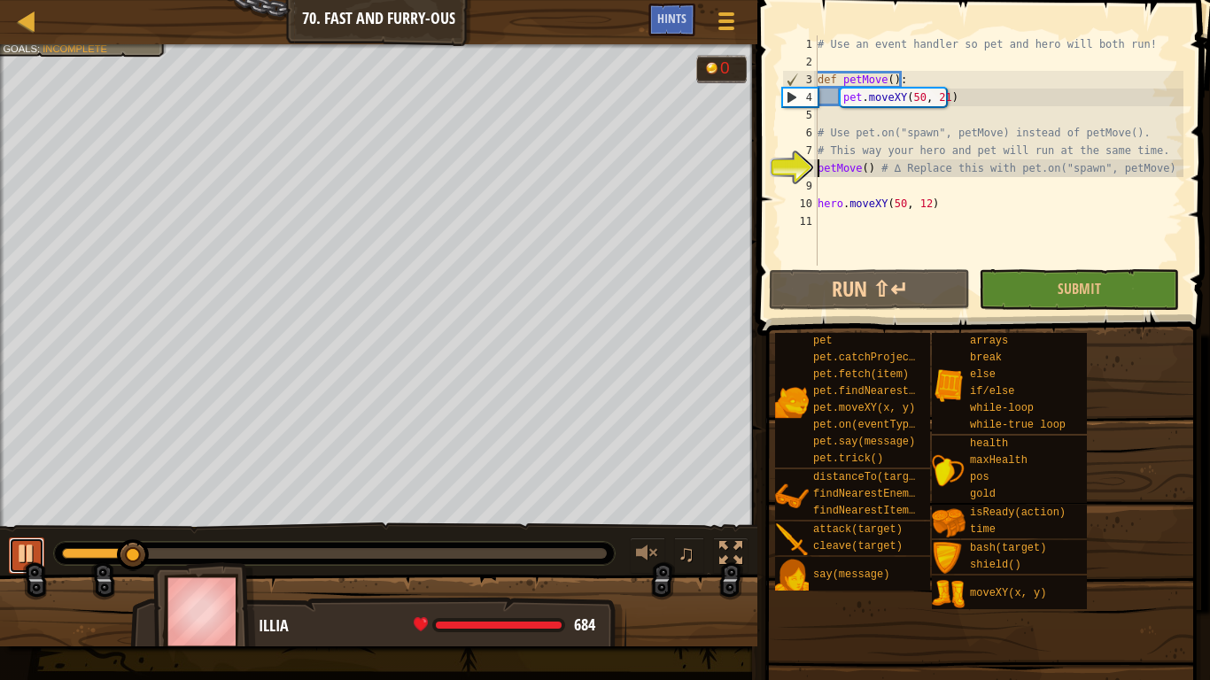
click at [20, 530] on div at bounding box center [26, 553] width 23 height 23
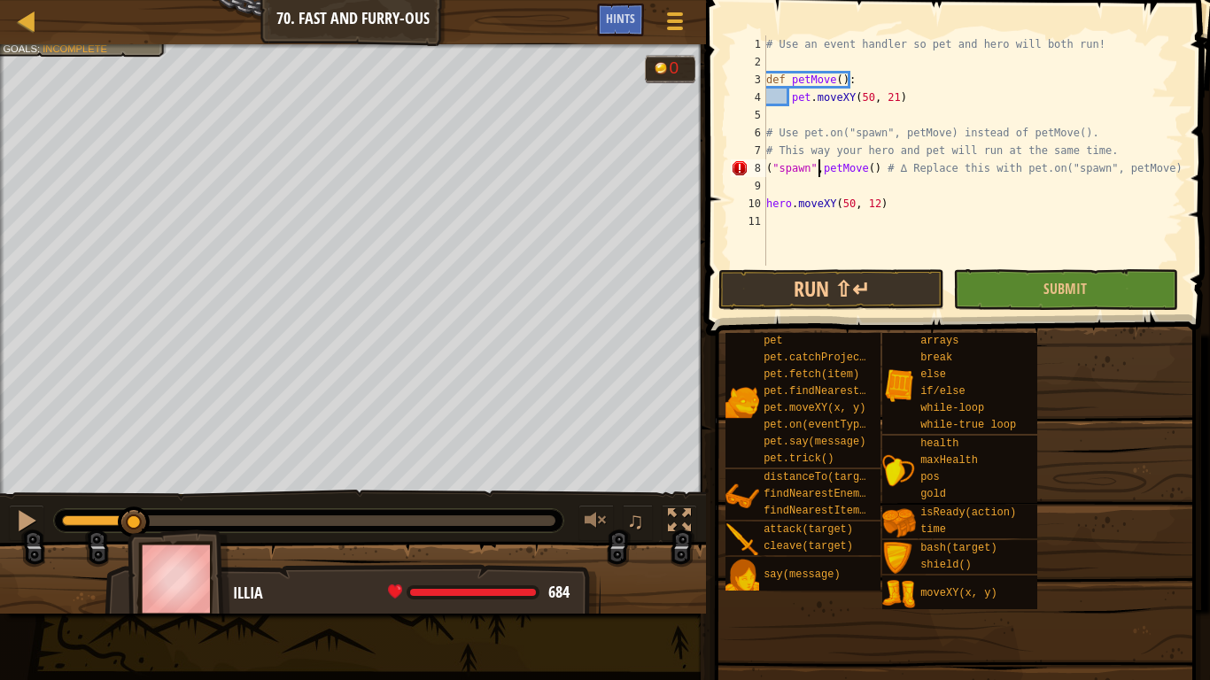
scroll to position [8, 4]
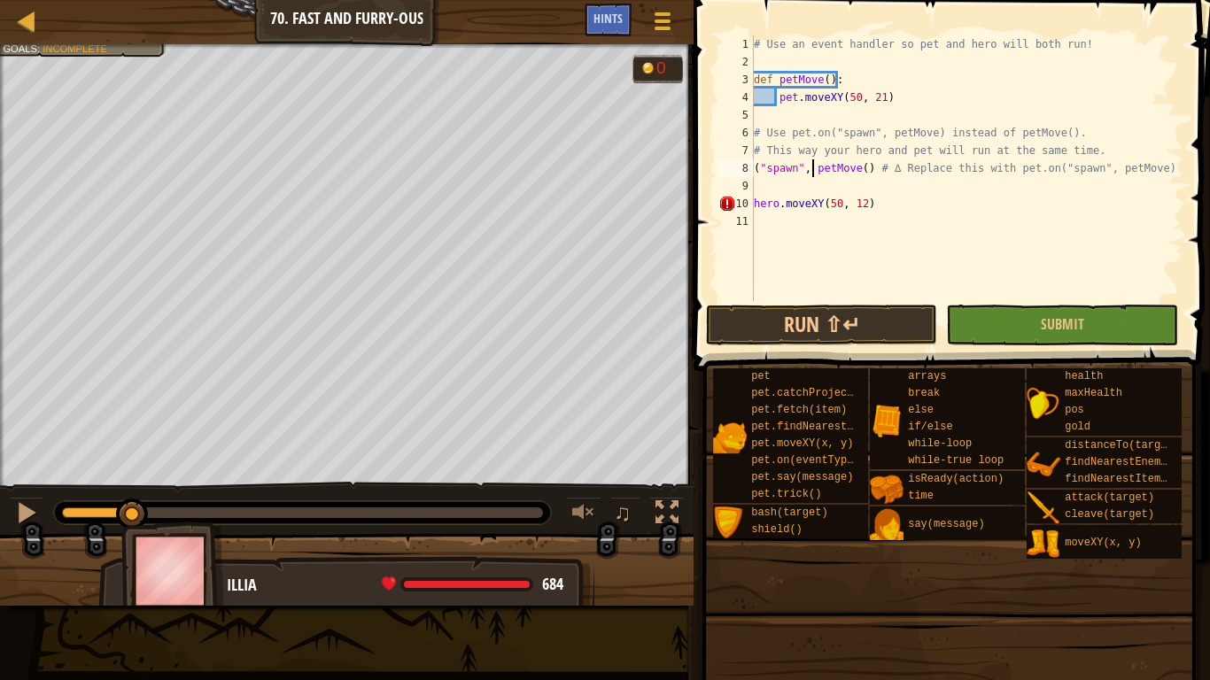
click at [753, 204] on div "10" at bounding box center [735, 204] width 35 height 18
click at [576, 5] on div "Map Computer Science 3 70. Fast and Furry-ous Game Menu Done Hints" at bounding box center [346, 22] width 693 height 44
click at [614, 33] on div "Hints" at bounding box center [607, 20] width 47 height 33
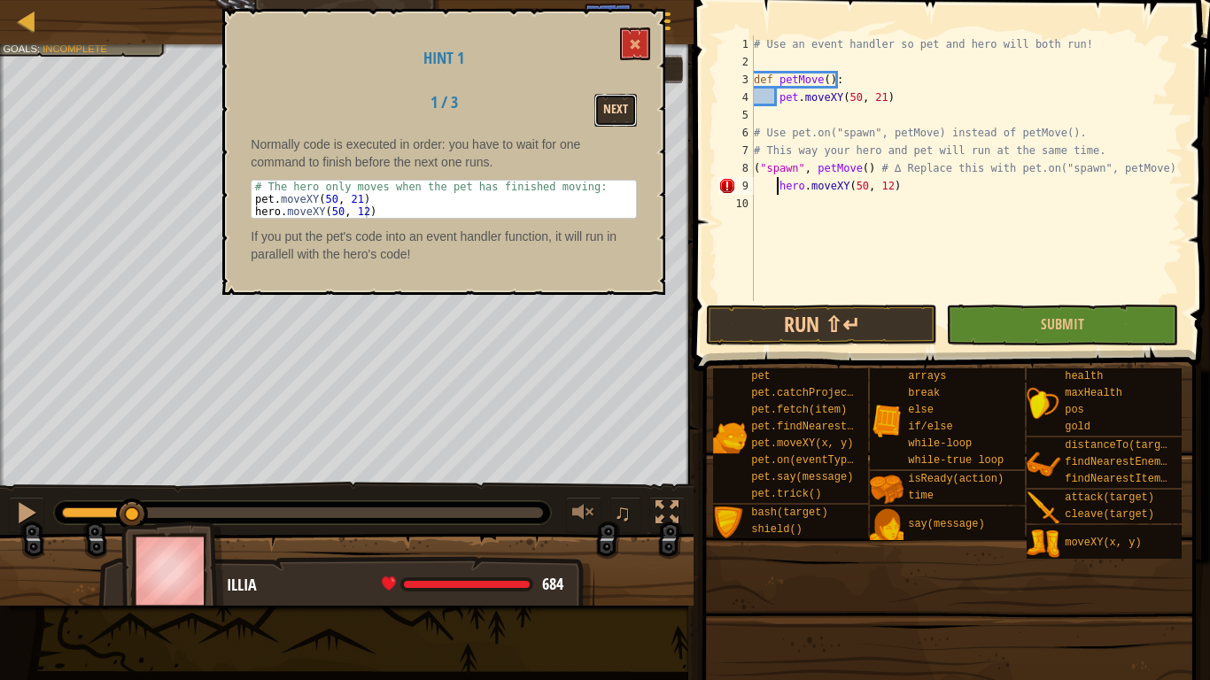
click at [605, 112] on button "Next" at bounding box center [615, 110] width 43 height 33
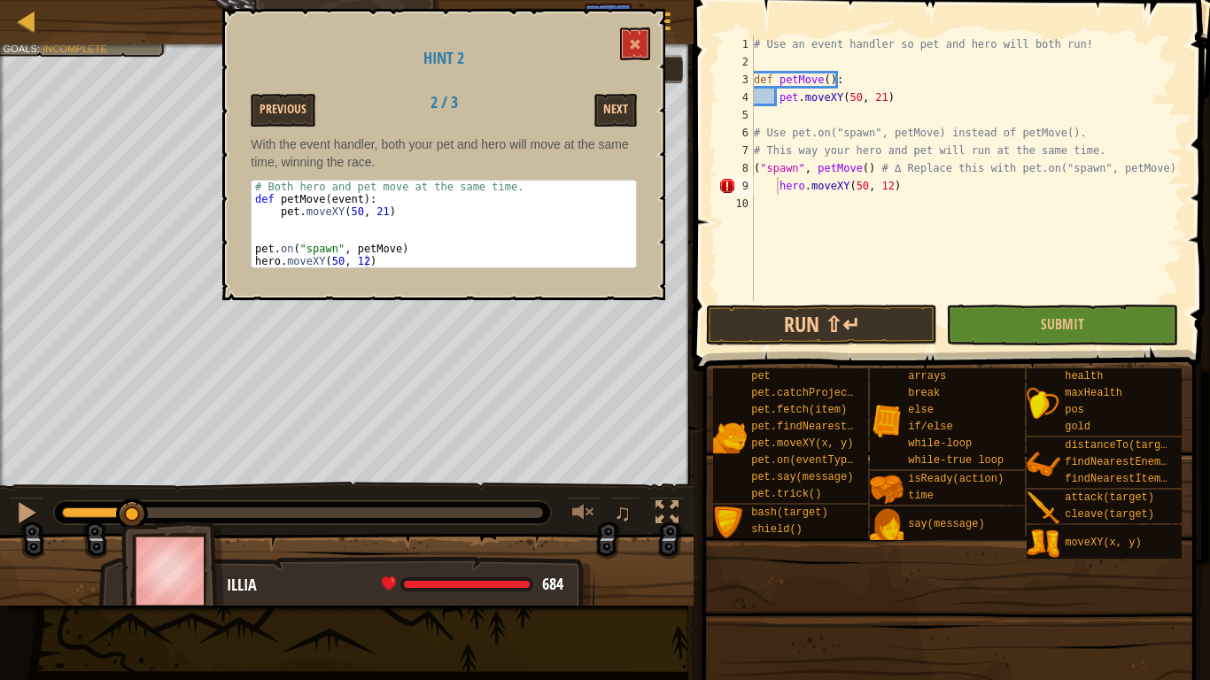
click at [781, 185] on div "# Use an event handler so pet and hero will both run! def petMove ( ) : pet . m…" at bounding box center [966, 185] width 433 height 301
click at [780, 184] on div "# Use an event handler so pet and hero will both run! def petMove ( ) : pet . m…" at bounding box center [966, 185] width 433 height 301
click at [629, 45] on button at bounding box center [635, 43] width 30 height 33
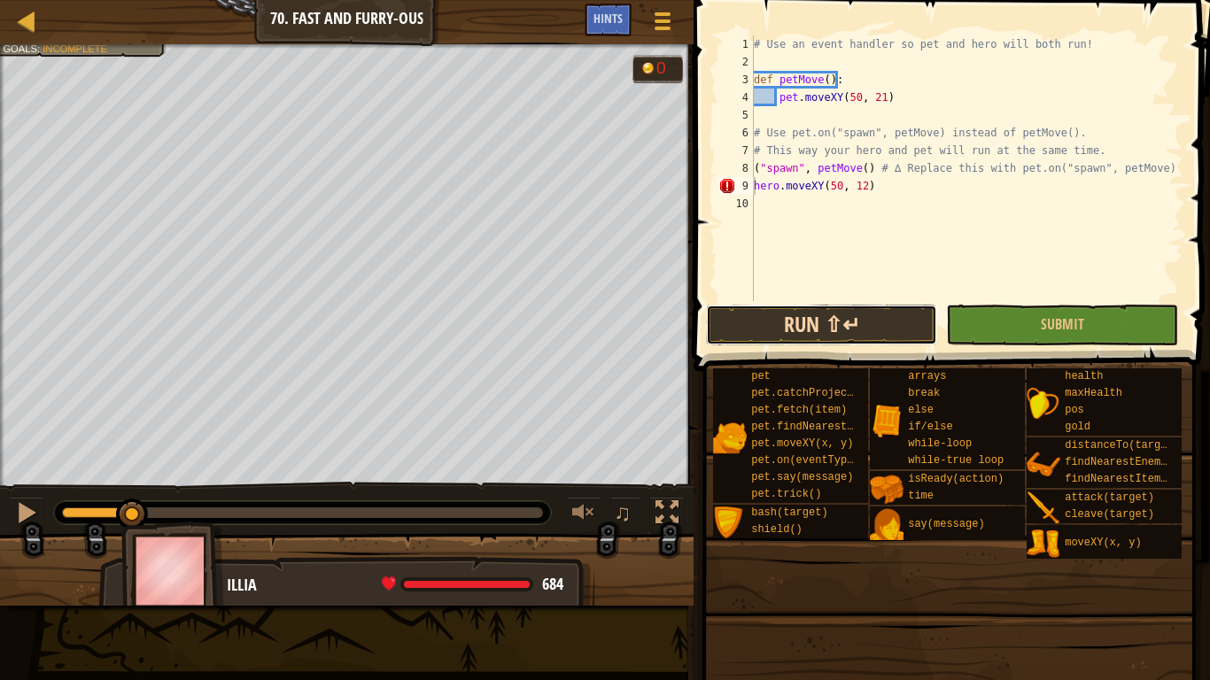
click at [848, 319] on button "Run ⇧↵" at bounding box center [821, 325] width 231 height 41
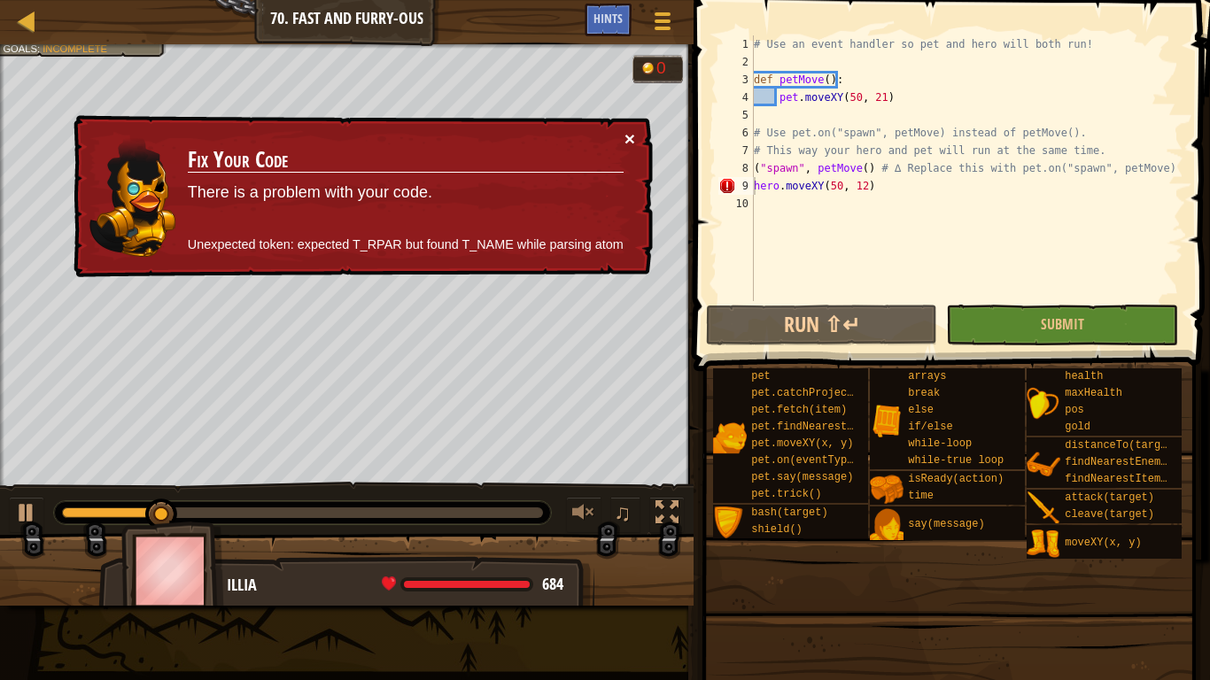
click at [630, 135] on button "×" at bounding box center [629, 138] width 11 height 19
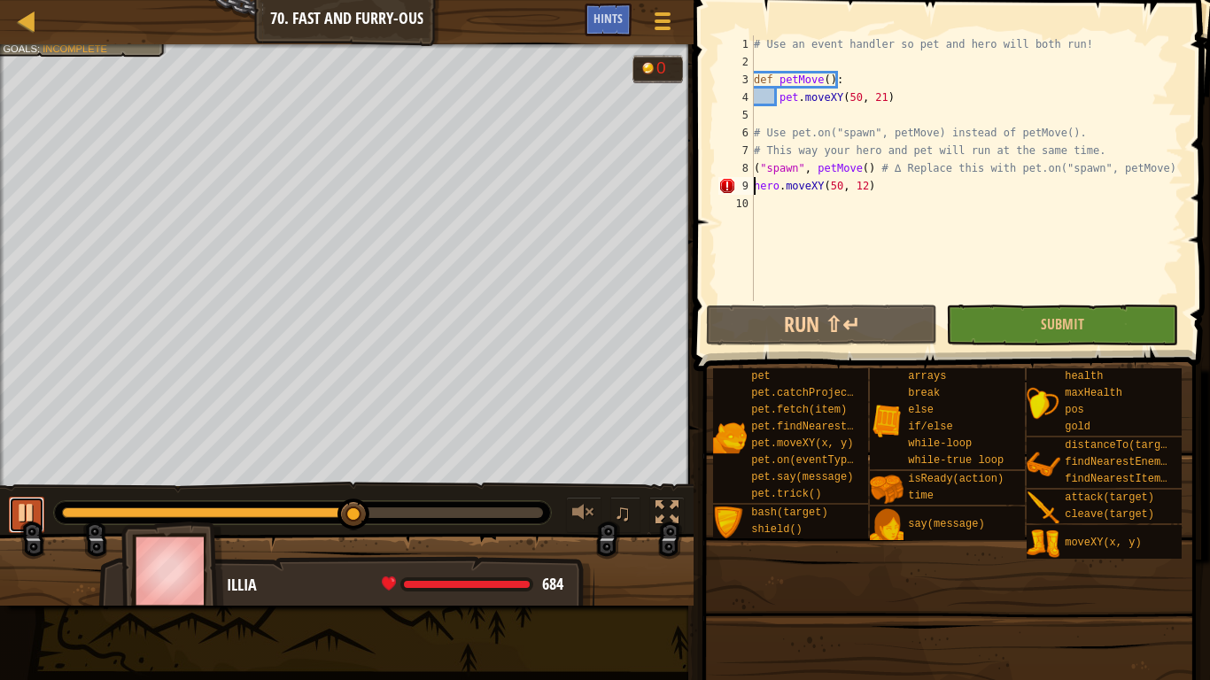
click at [24, 516] on div at bounding box center [26, 512] width 23 height 23
click at [616, 17] on span "Hints" at bounding box center [607, 18] width 29 height 17
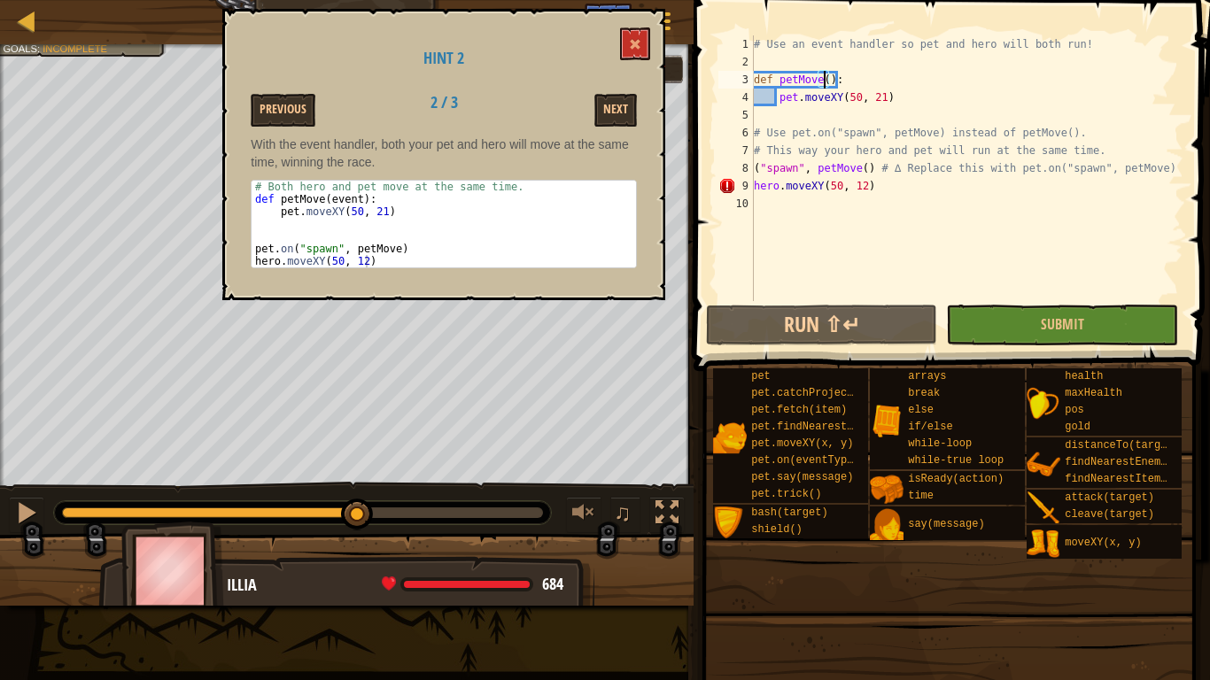
click at [822, 79] on div "# Use an event handler so pet and hero will both run! def petMove ( ) : pet . m…" at bounding box center [966, 185] width 433 height 301
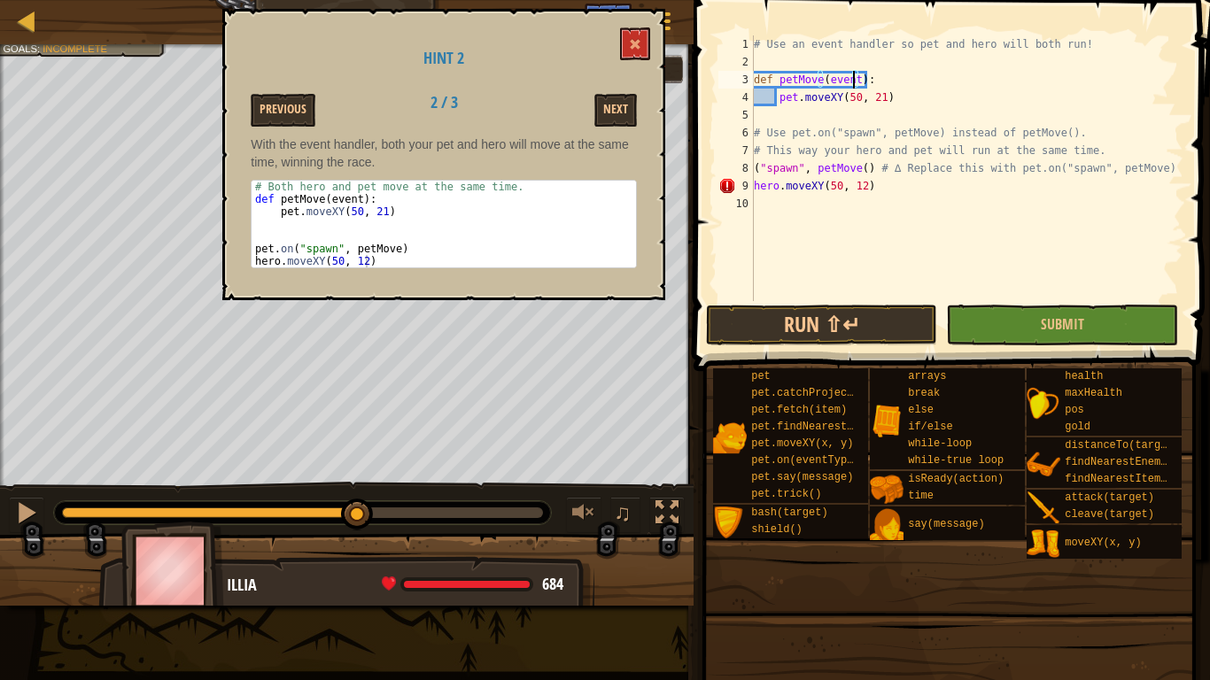
scroll to position [8, 8]
click at [757, 168] on div "# Use an event handler so pet and hero will both run! def petMove ( event ) : p…" at bounding box center [966, 185] width 433 height 301
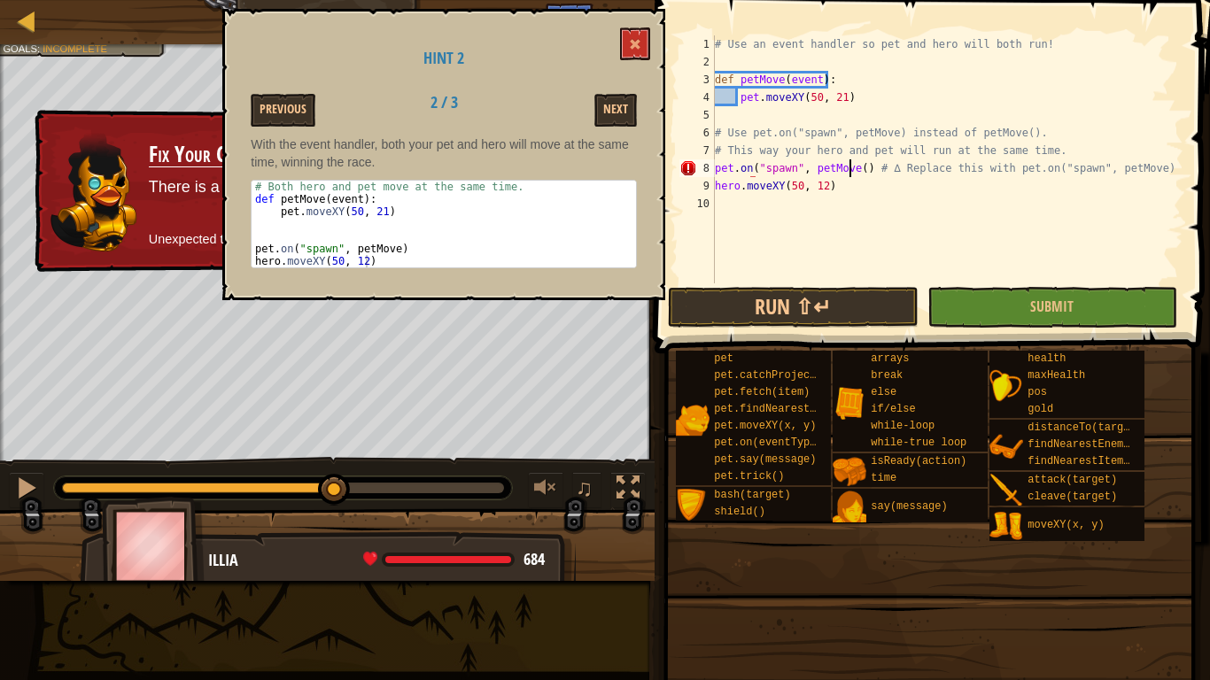
click at [849, 171] on div "# Use an event handler so pet and hero will both run! def petMove ( event ) : p…" at bounding box center [947, 176] width 472 height 283
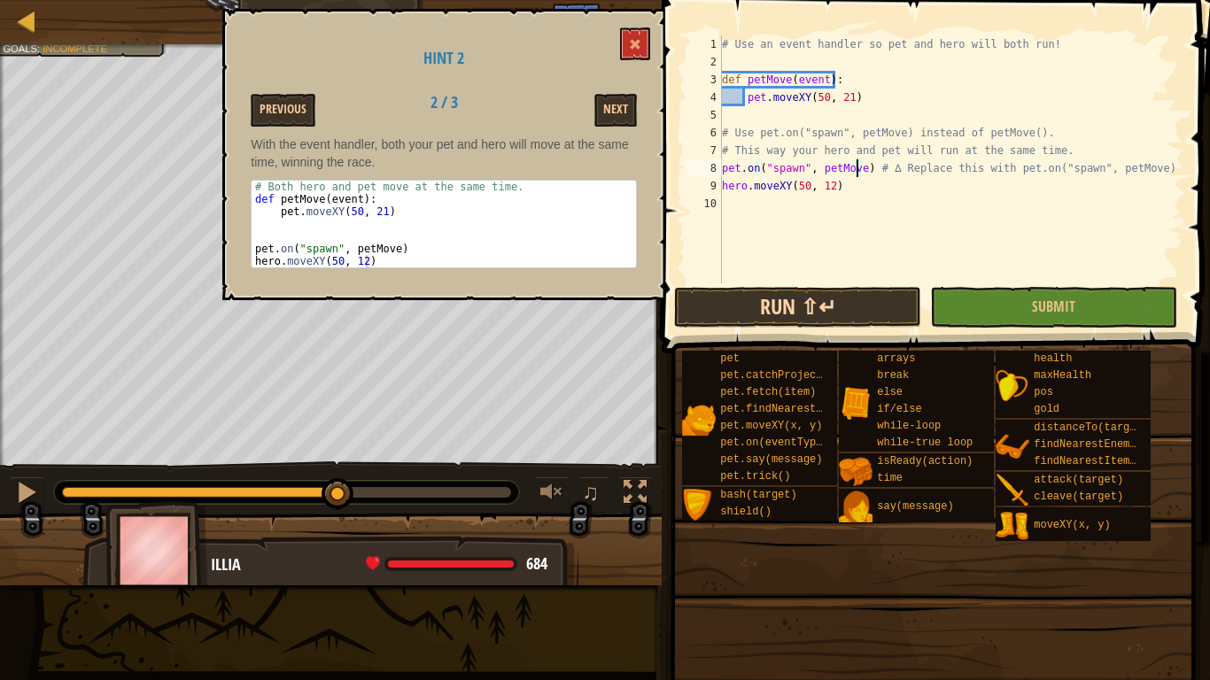
type textarea "pet.on("spawn", petMove) # ∆ Replace this with pet.on("spawn", petMove)"
click at [835, 304] on button "Run ⇧↵" at bounding box center [797, 307] width 247 height 41
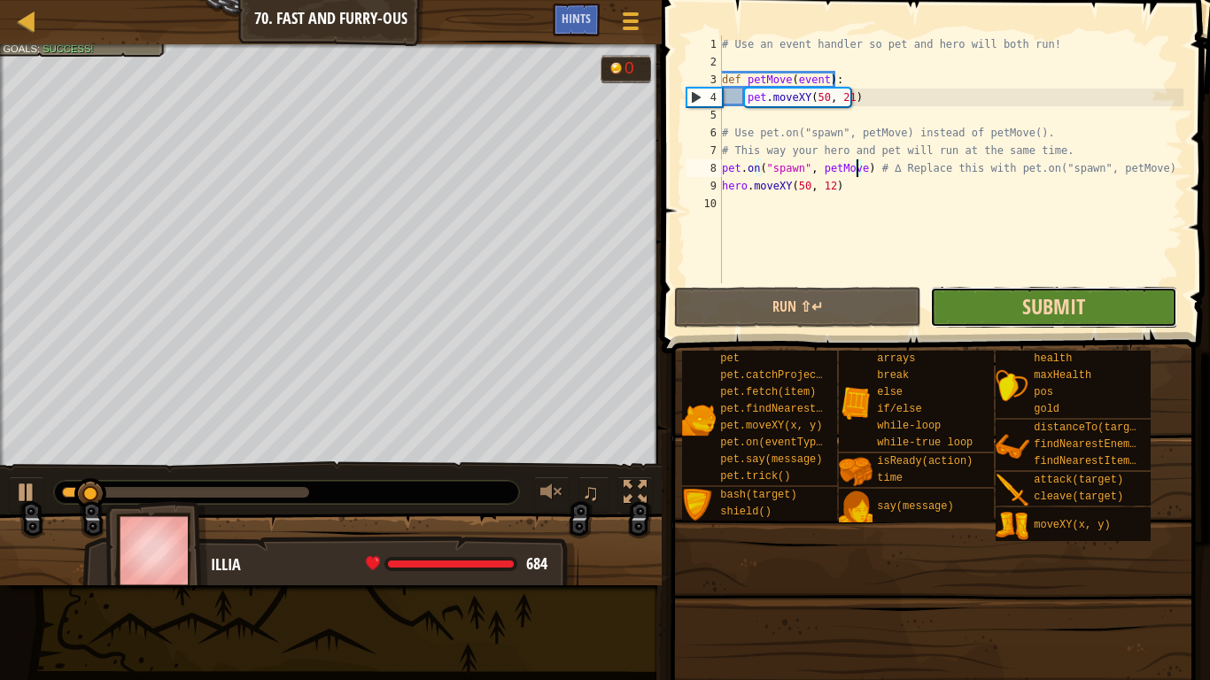
click at [1038, 313] on span "Submit" at bounding box center [1053, 306] width 63 height 28
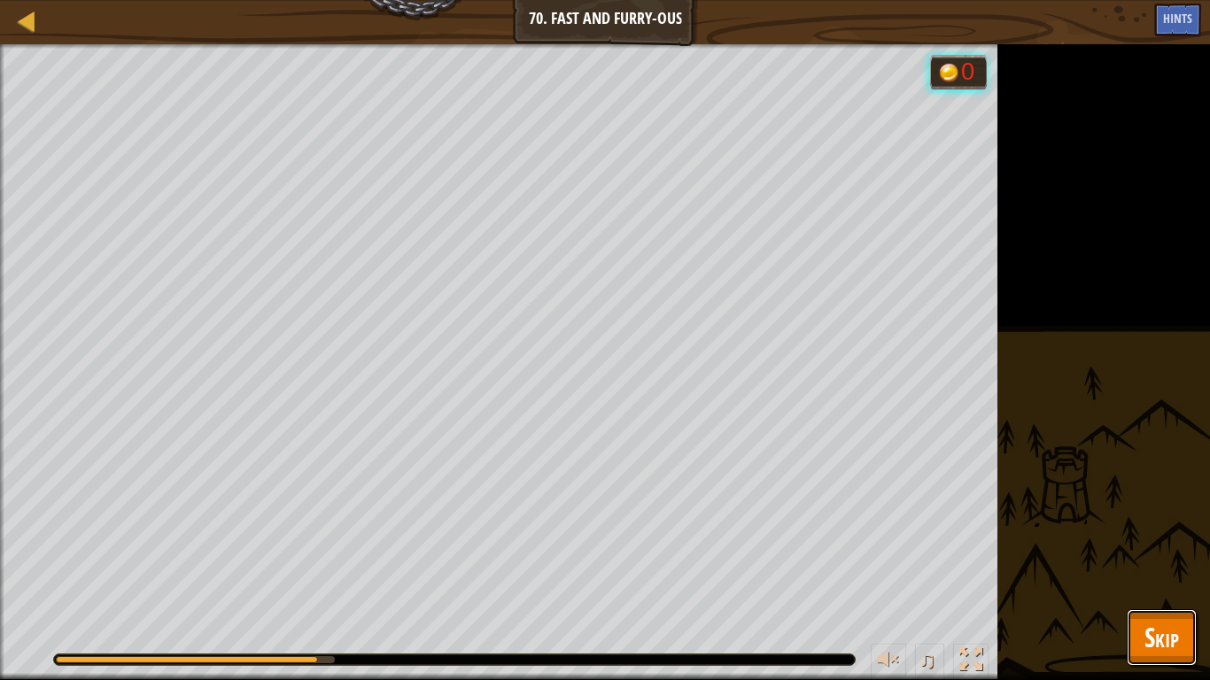
click at [1180, 530] on button "Skip" at bounding box center [1161, 637] width 70 height 57
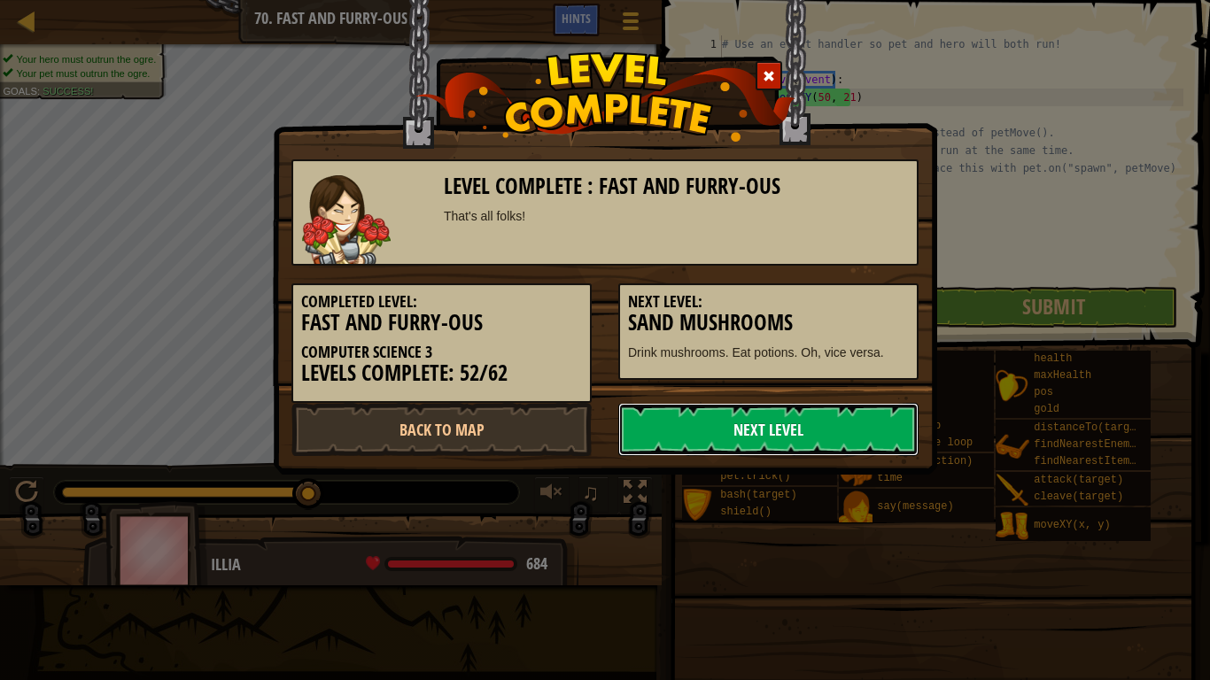
click at [807, 445] on link "Next Level" at bounding box center [768, 429] width 300 height 53
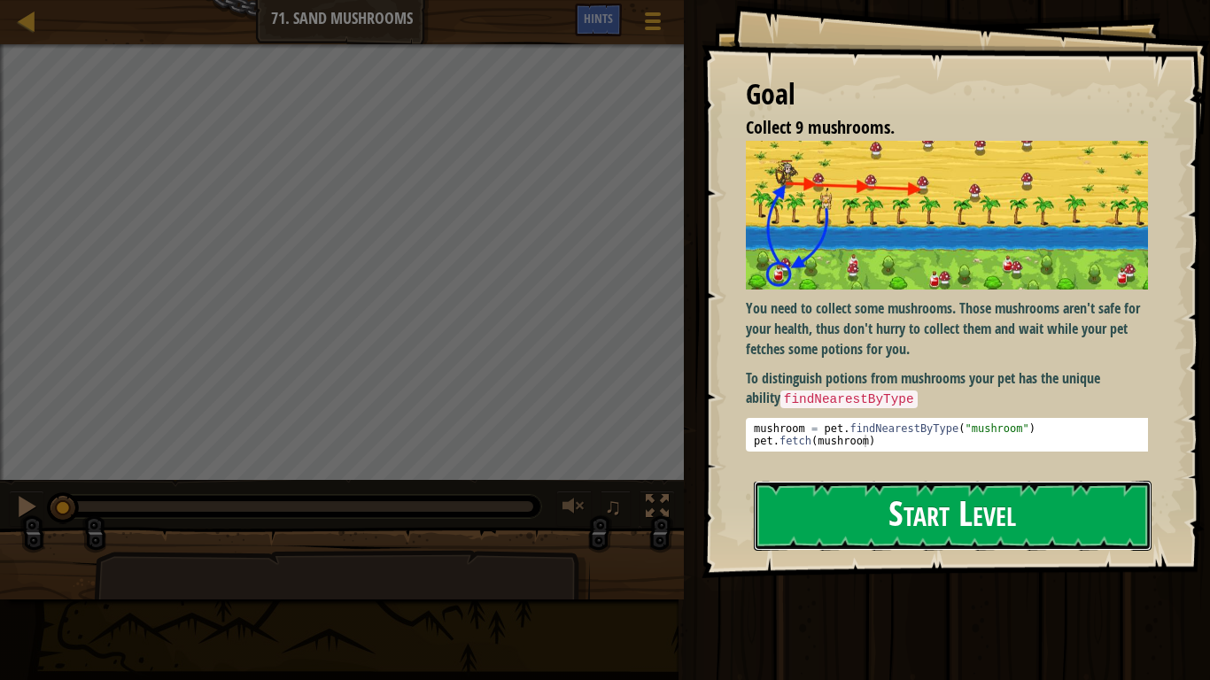
click at [898, 530] on button "Start Level" at bounding box center [953, 516] width 398 height 70
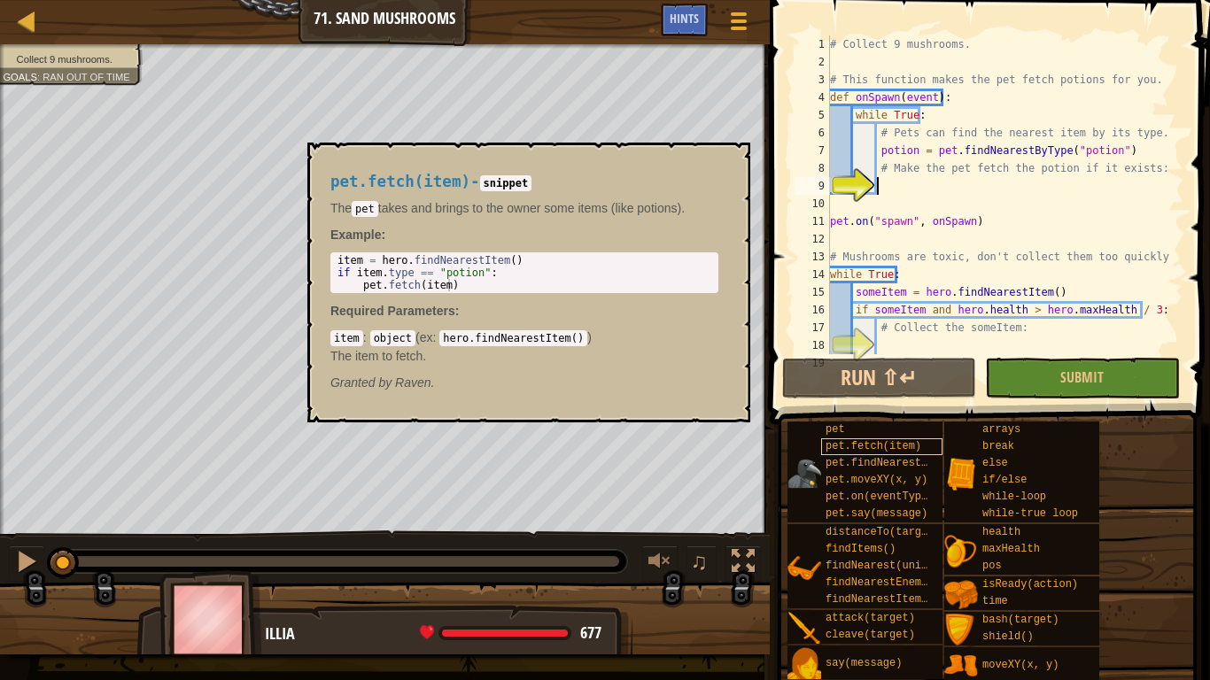
type textarea "i"
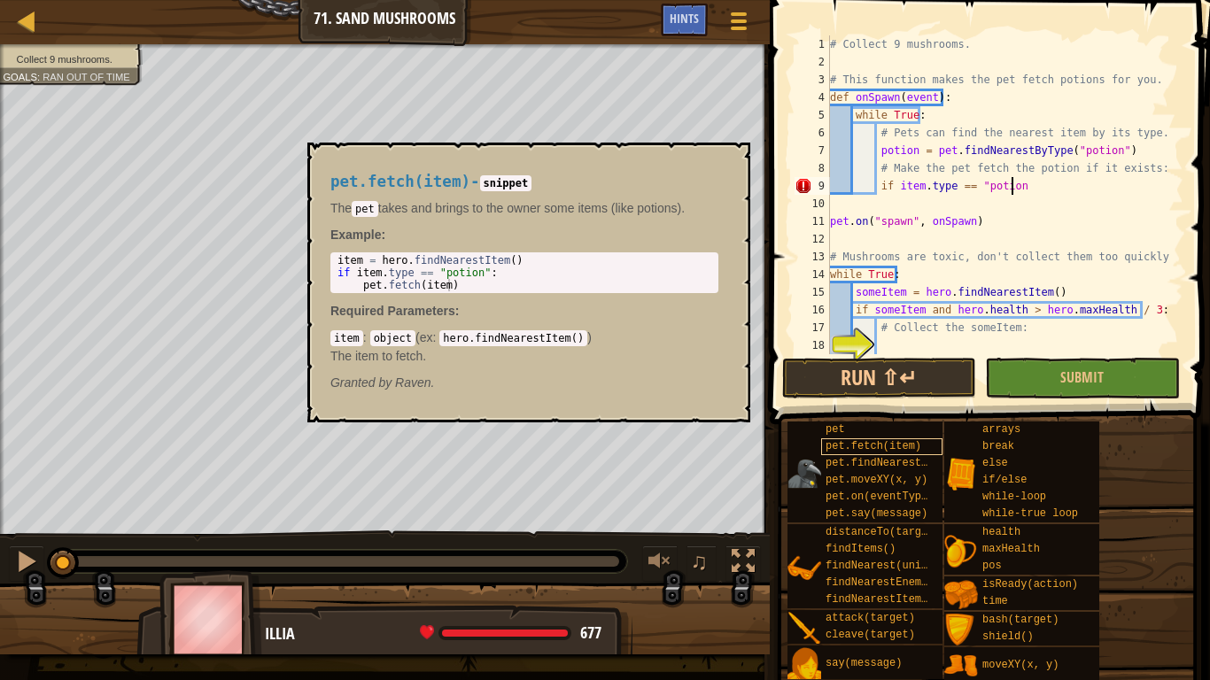
scroll to position [8, 14]
type textarea "if item.type == "potion":"
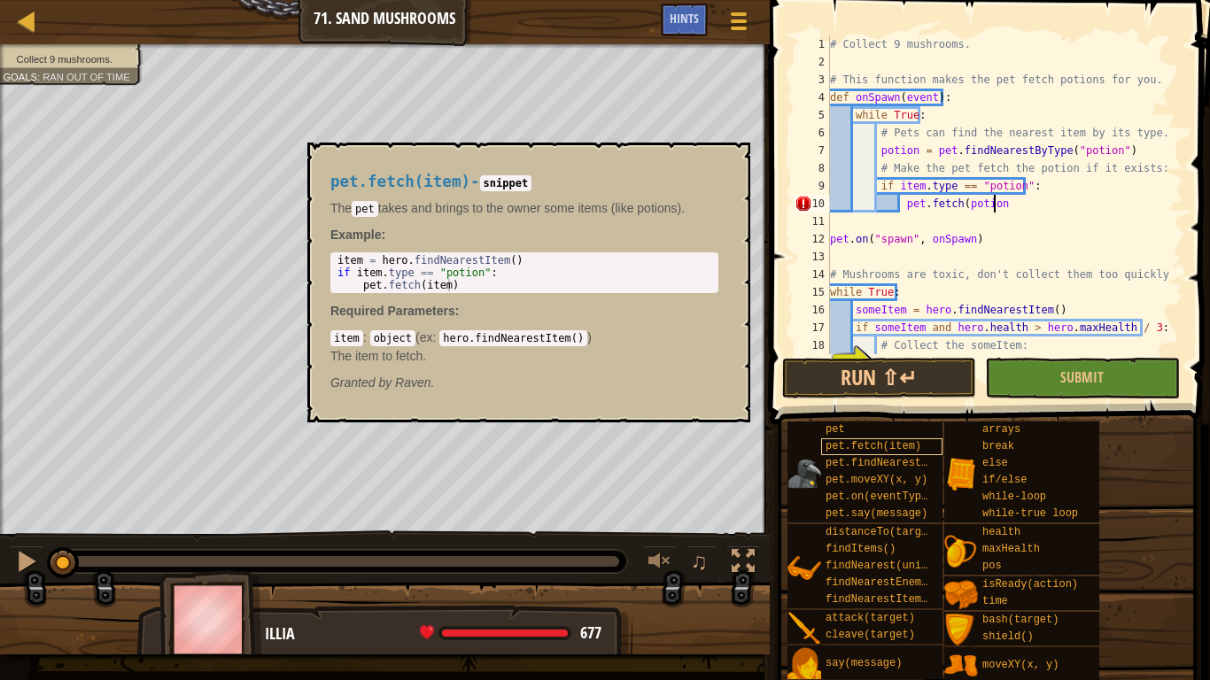
scroll to position [8, 12]
type textarea "pet.fetch(potion)"
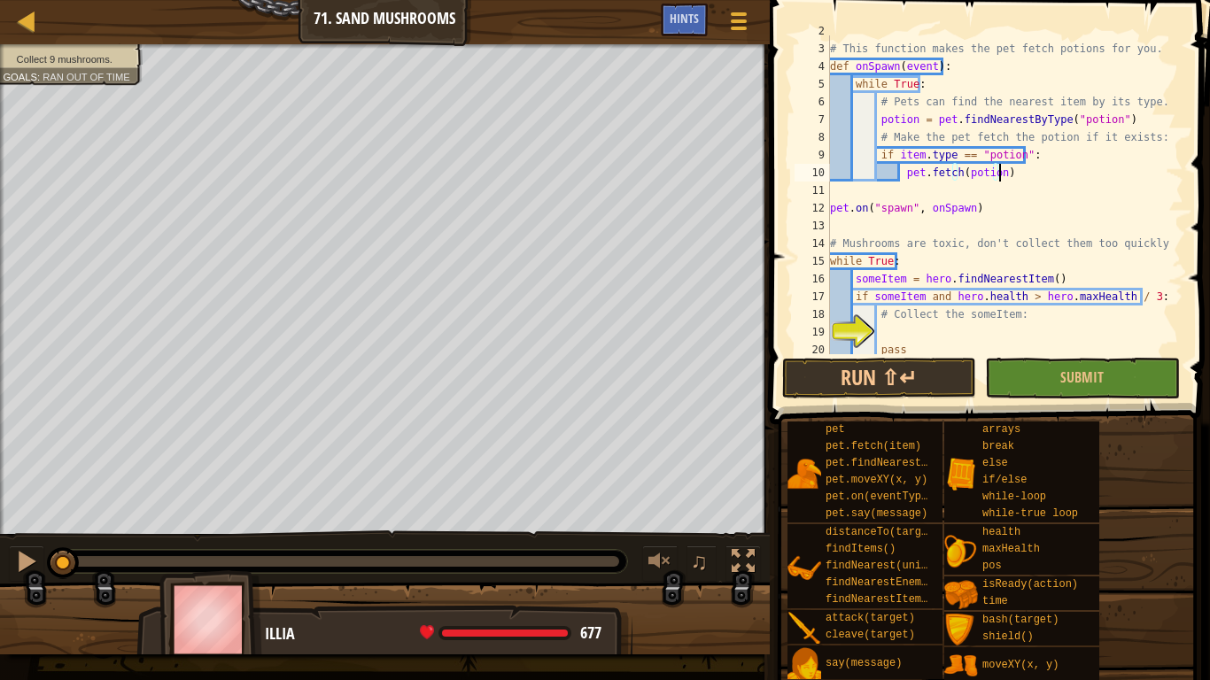
scroll to position [53, 0]
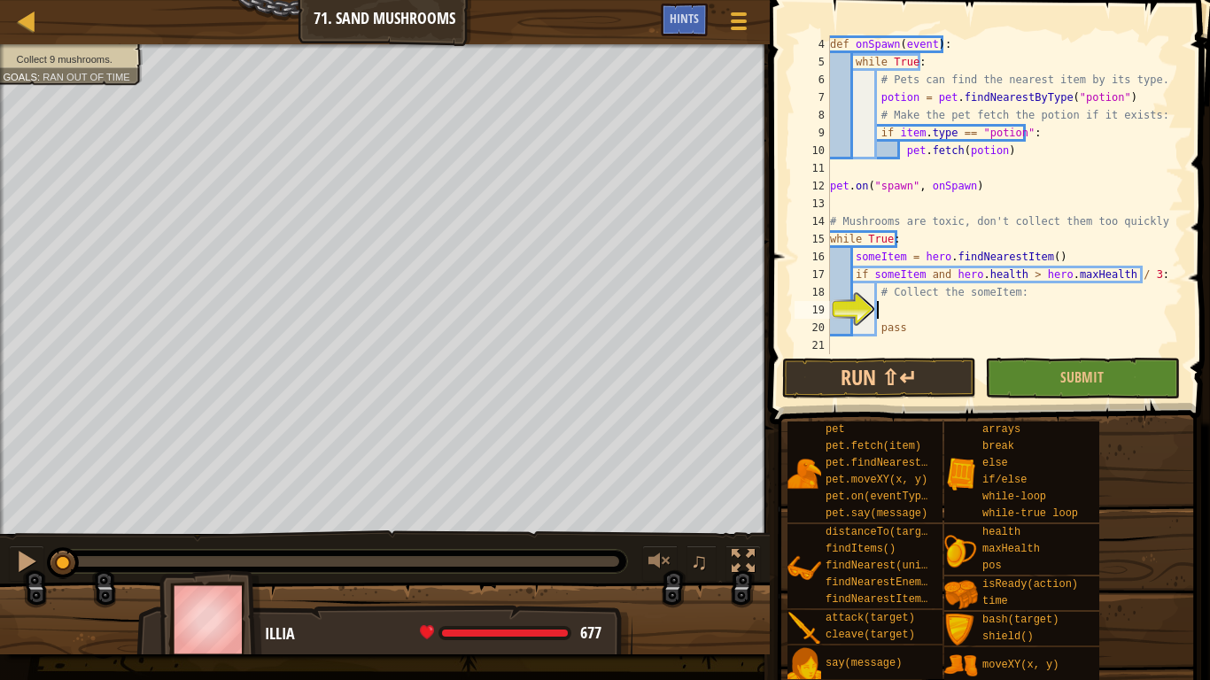
click at [885, 315] on div "def onSpawn ( event ) : while True : # Pets can find the nearest item by its ty…" at bounding box center [998, 212] width 344 height 354
click at [680, 27] on div "Hints" at bounding box center [684, 20] width 47 height 33
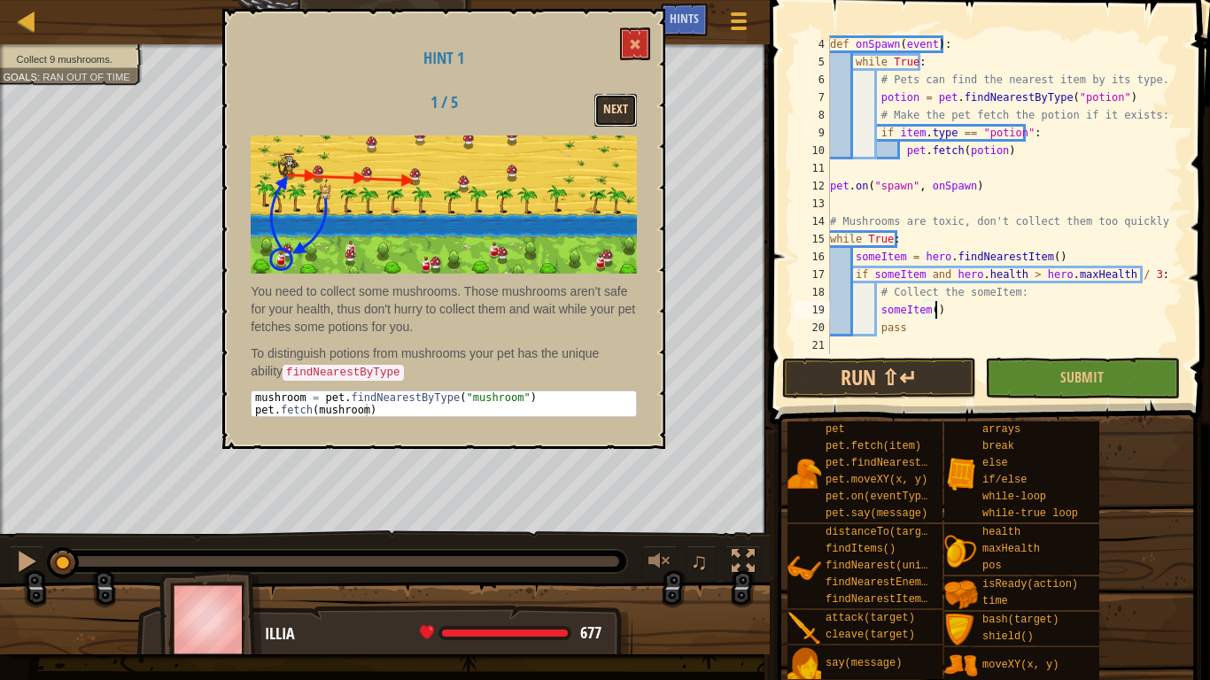
click at [625, 104] on button "Next" at bounding box center [615, 110] width 43 height 33
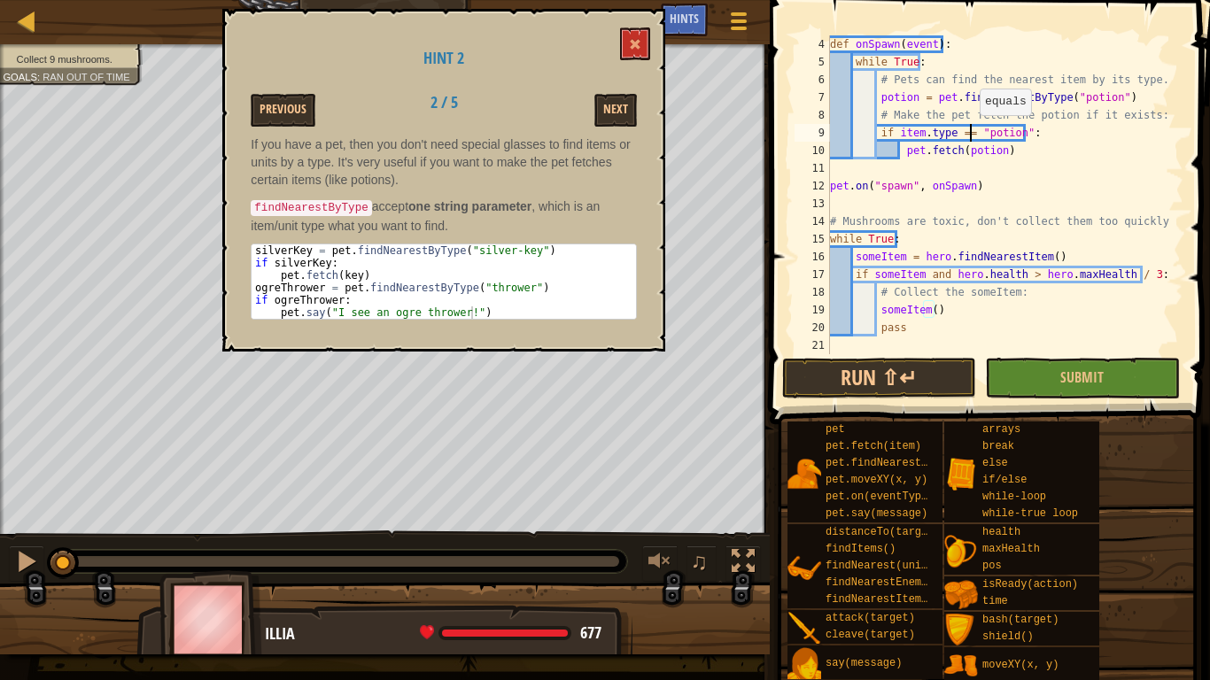
click at [971, 133] on div "def onSpawn ( event ) : while True : # Pets can find the nearest item by its ty…" at bounding box center [998, 212] width 344 height 354
click at [1010, 135] on div "def onSpawn ( event ) : while True : # Pets can find the nearest item by its ty…" at bounding box center [998, 212] width 344 height 354
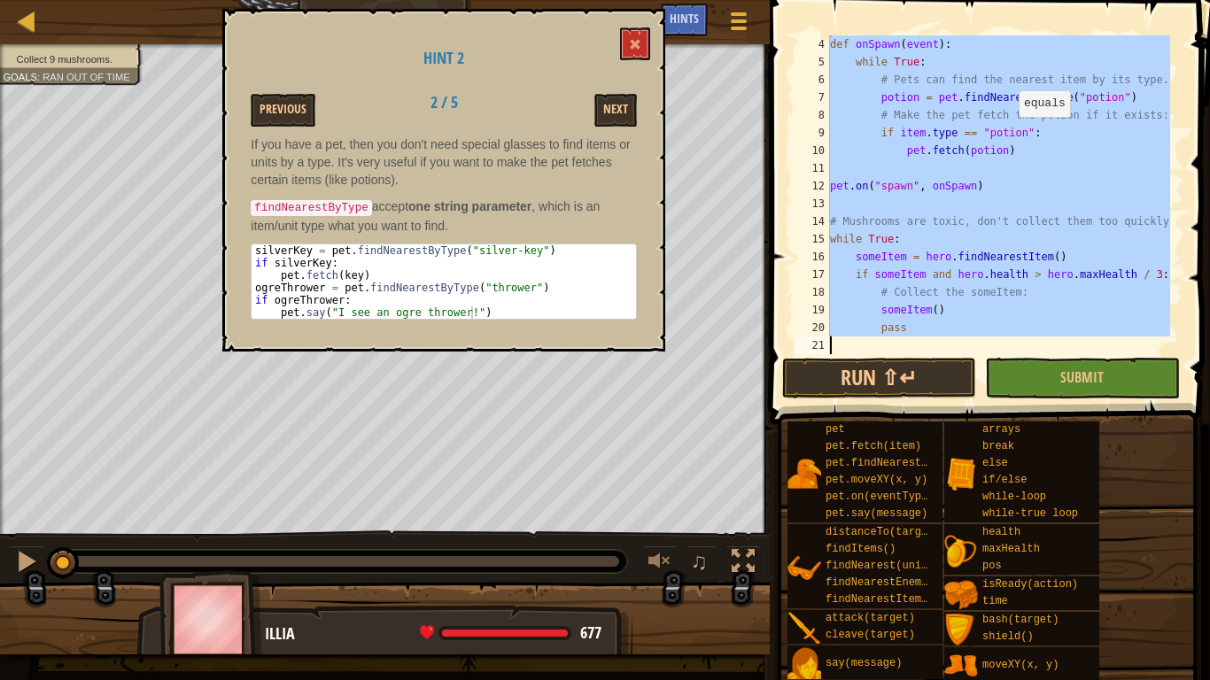
click at [1010, 135] on div "def onSpawn ( event ) : while True : # Pets can find the nearest item by its ty…" at bounding box center [998, 212] width 344 height 354
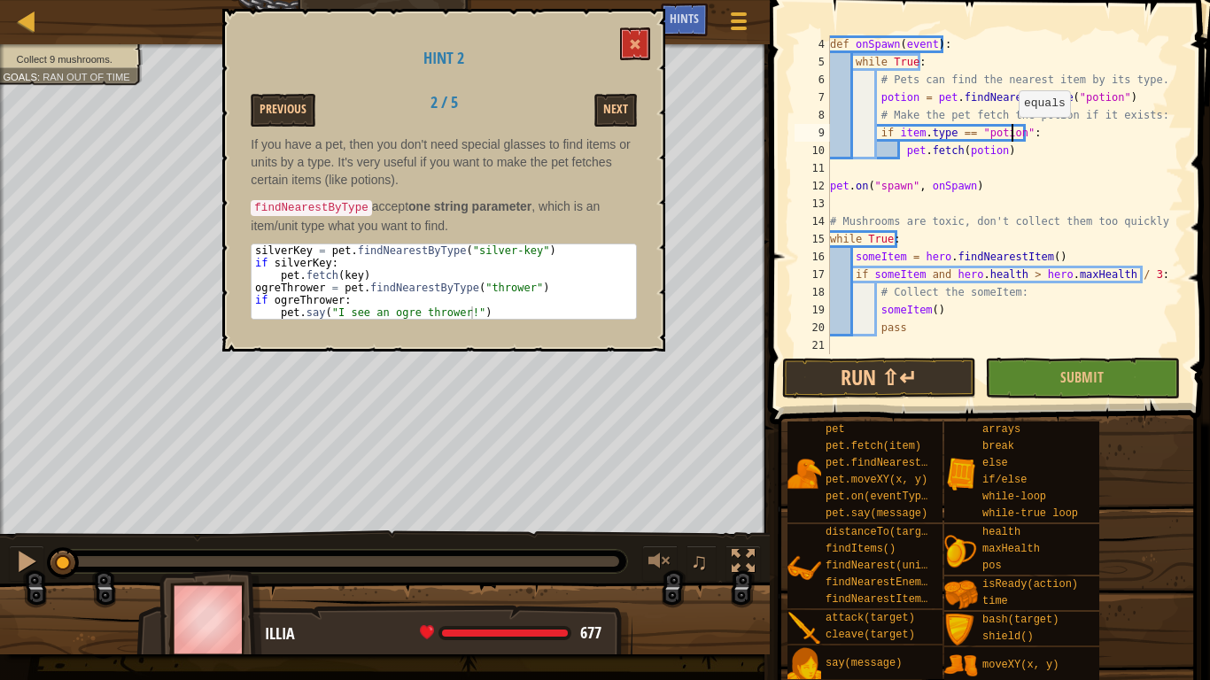
click at [1010, 135] on div "def onSpawn ( event ) : while True : # Pets can find the nearest item by its ty…" at bounding box center [998, 212] width 344 height 354
drag, startPoint x: 1035, startPoint y: 136, endPoint x: 996, endPoint y: 128, distance: 39.8
click at [996, 128] on div "def onSpawn ( event ) : while True : # Pets can find the nearest item by its ty…" at bounding box center [998, 212] width 344 height 354
click at [1014, 131] on div "def onSpawn ( event ) : while True : # Pets can find the nearest item by its ty…" at bounding box center [998, 194] width 344 height 319
drag, startPoint x: 1016, startPoint y: 131, endPoint x: 901, endPoint y: 129, distance: 115.1
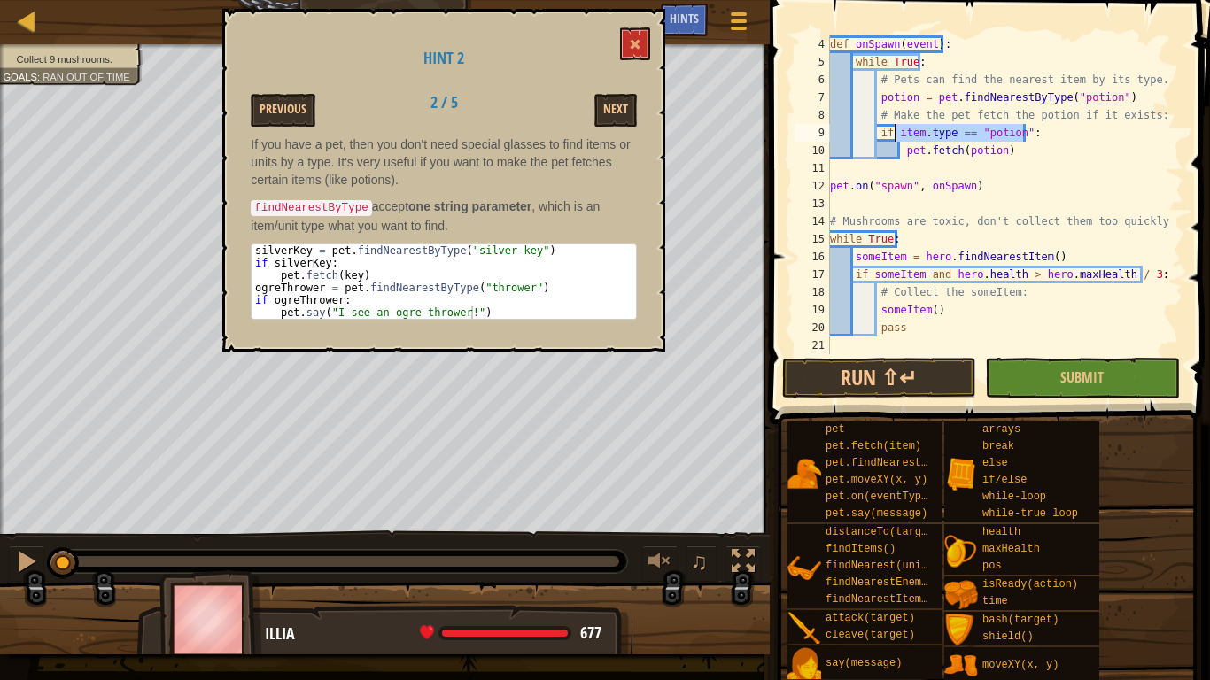
click at [901, 129] on div "def onSpawn ( event ) : while True : # Pets can find the nearest item by its ty…" at bounding box center [998, 212] width 344 height 354
click at [913, 131] on div "def onSpawn ( event ) : while True : # Pets can find the nearest item by its ty…" at bounding box center [998, 212] width 344 height 354
type textarea "if potion:"
click at [1037, 174] on div "def onSpawn ( event ) : while True : # Pets can find the nearest item by its ty…" at bounding box center [998, 212] width 344 height 354
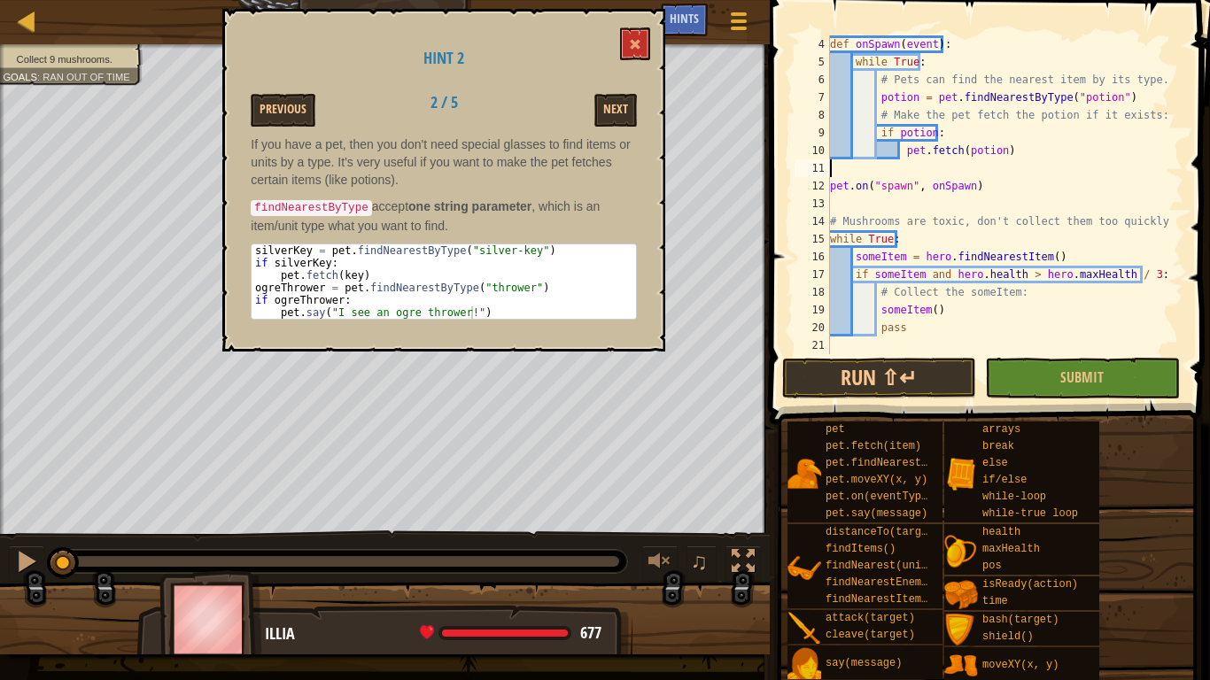
scroll to position [8, 0]
click at [624, 109] on button "Next" at bounding box center [615, 110] width 43 height 33
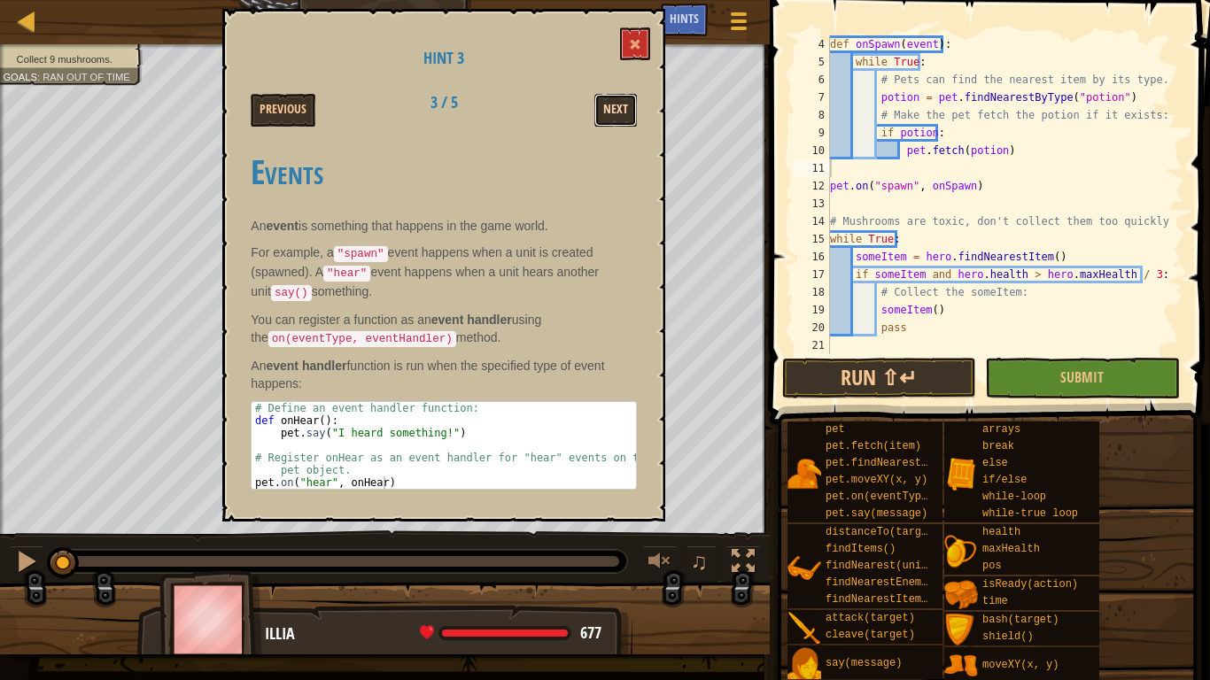
click at [630, 115] on button "Next" at bounding box center [615, 110] width 43 height 33
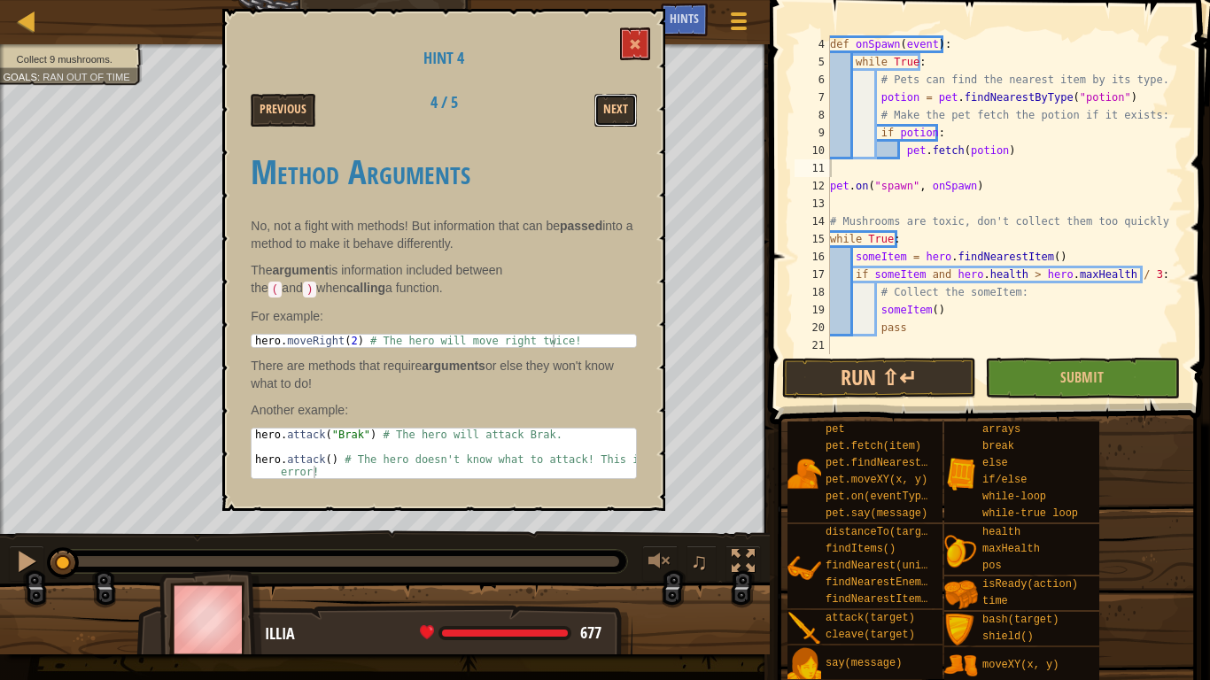
click at [630, 115] on button "Next" at bounding box center [615, 110] width 43 height 33
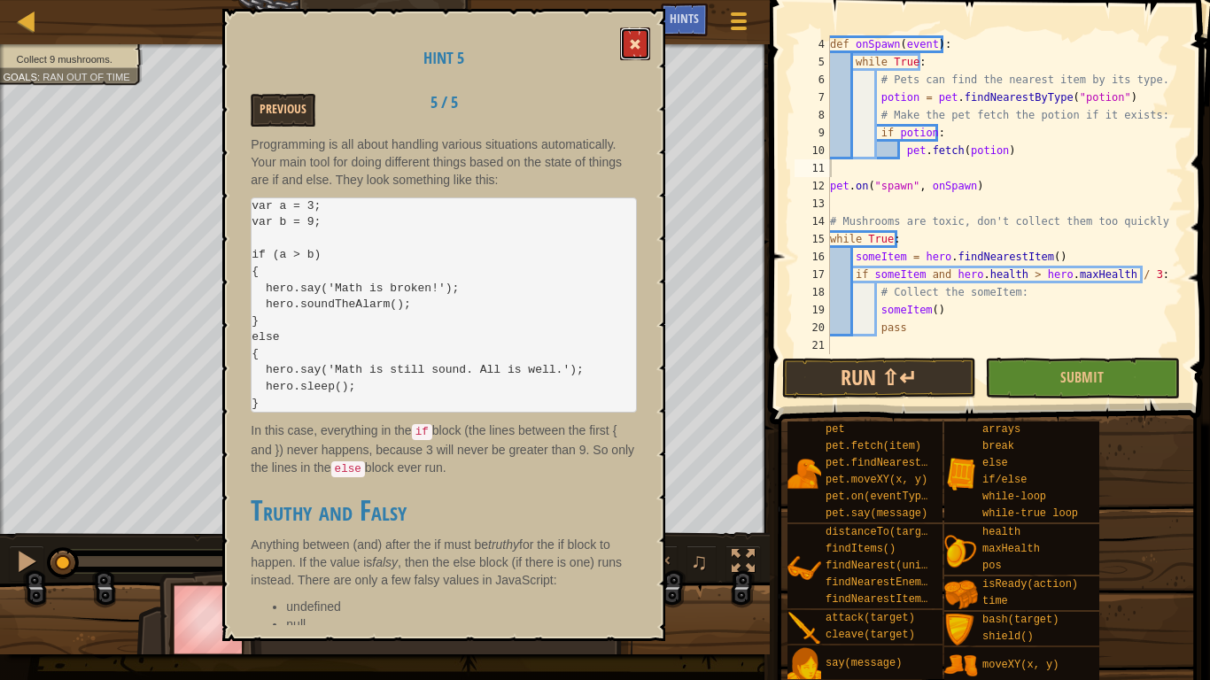
click at [622, 47] on button at bounding box center [635, 43] width 30 height 33
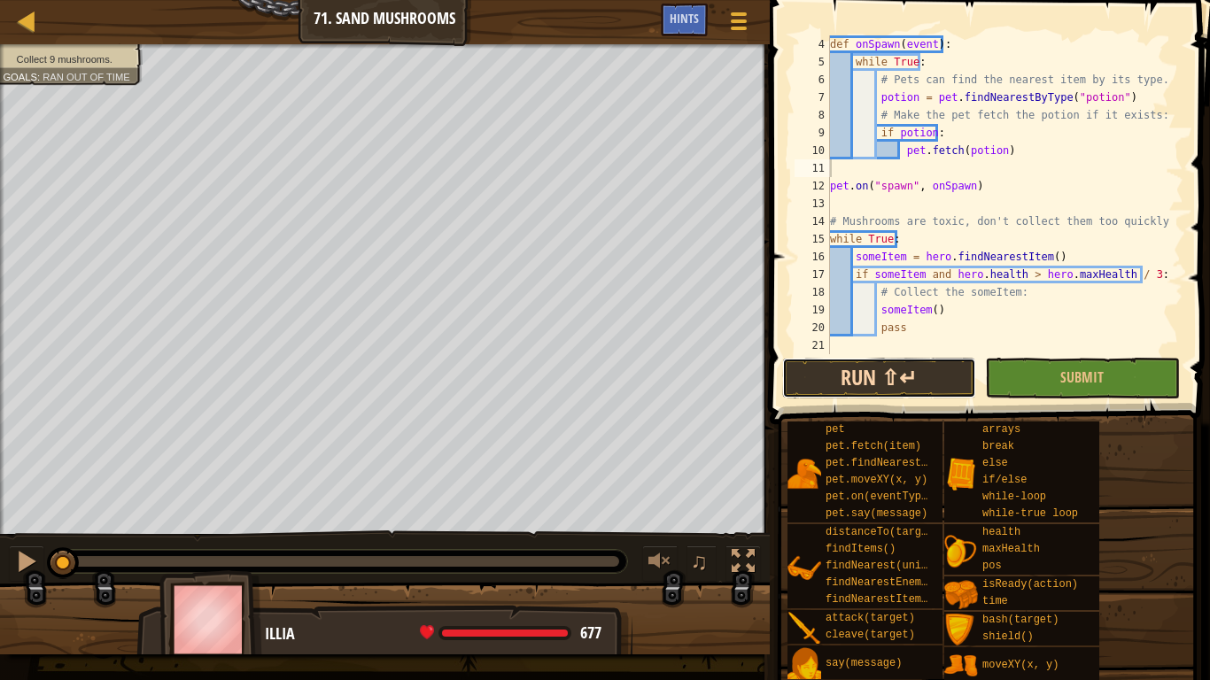
click at [940, 383] on button "Run ⇧↵" at bounding box center [879, 378] width 194 height 41
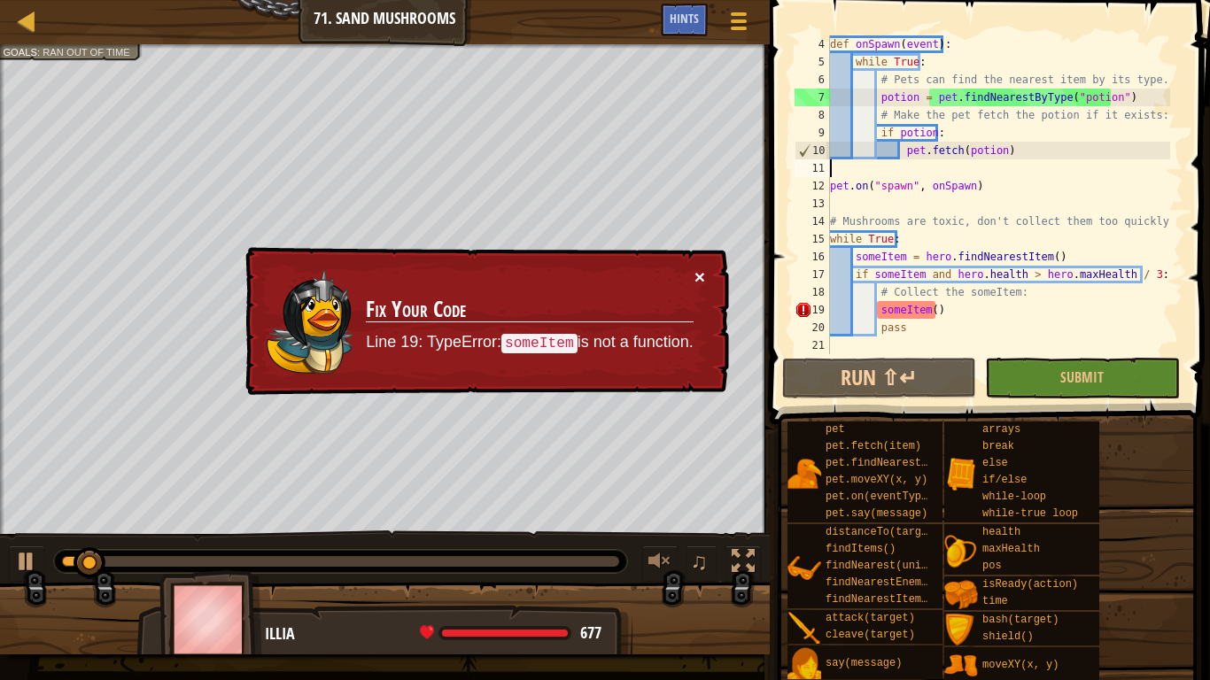
click at [703, 272] on button "×" at bounding box center [699, 276] width 11 height 19
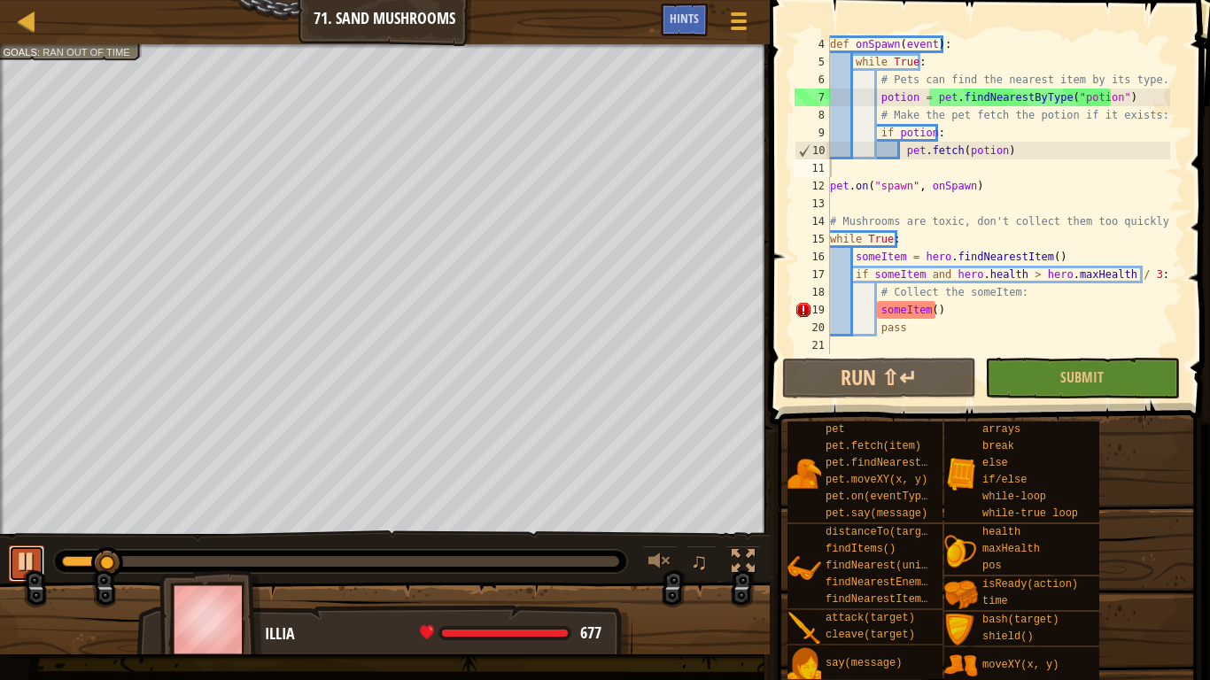
click at [26, 530] on div at bounding box center [26, 561] width 23 height 23
click at [944, 306] on div "def onSpawn ( event ) : while True : # Pets can find the nearest item by its ty…" at bounding box center [998, 212] width 344 height 354
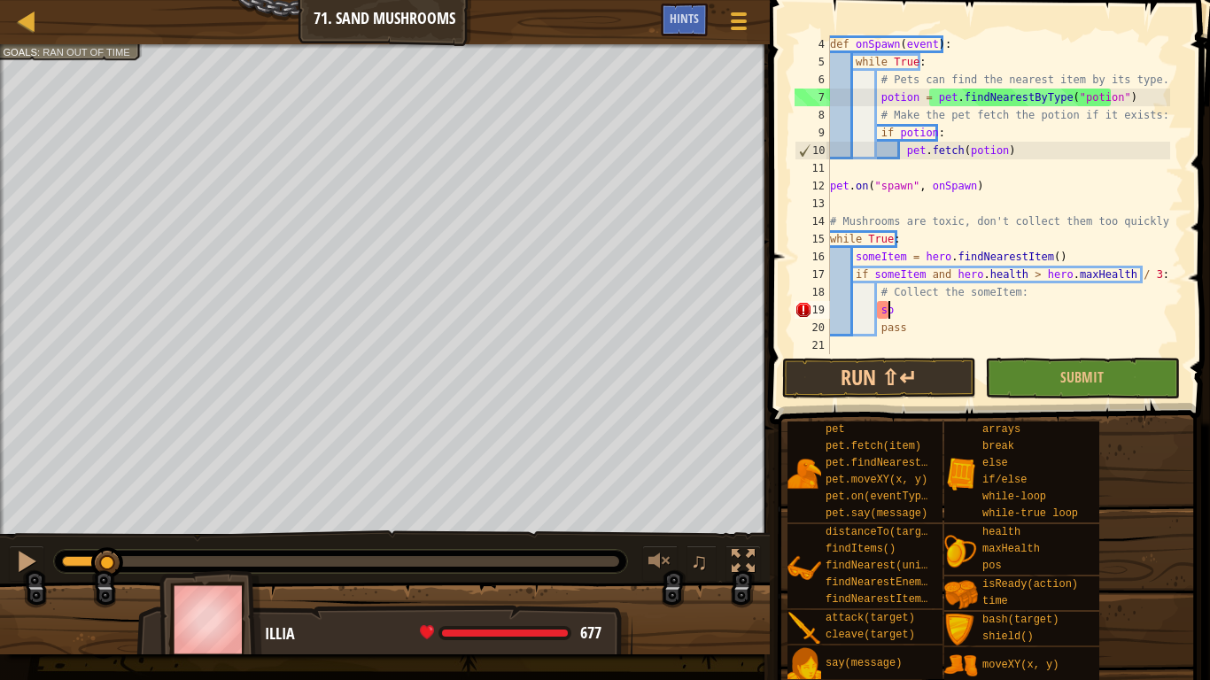
type textarea "s"
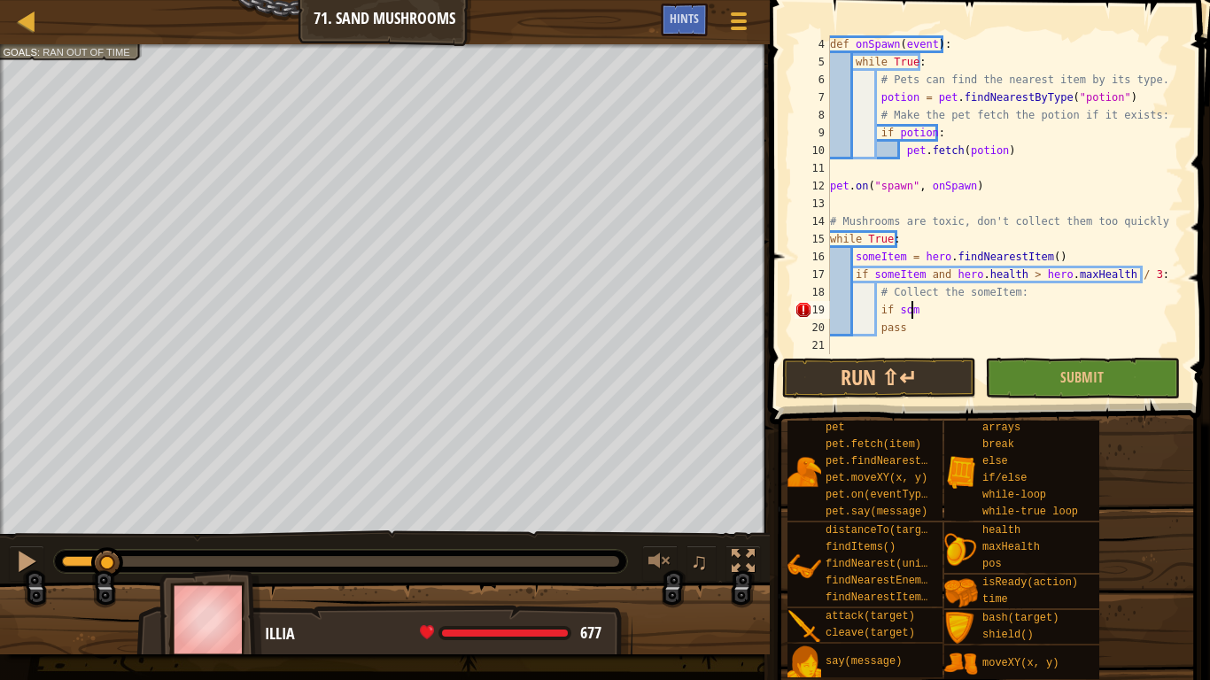
scroll to position [8, 6]
type textarea "if someItem:"
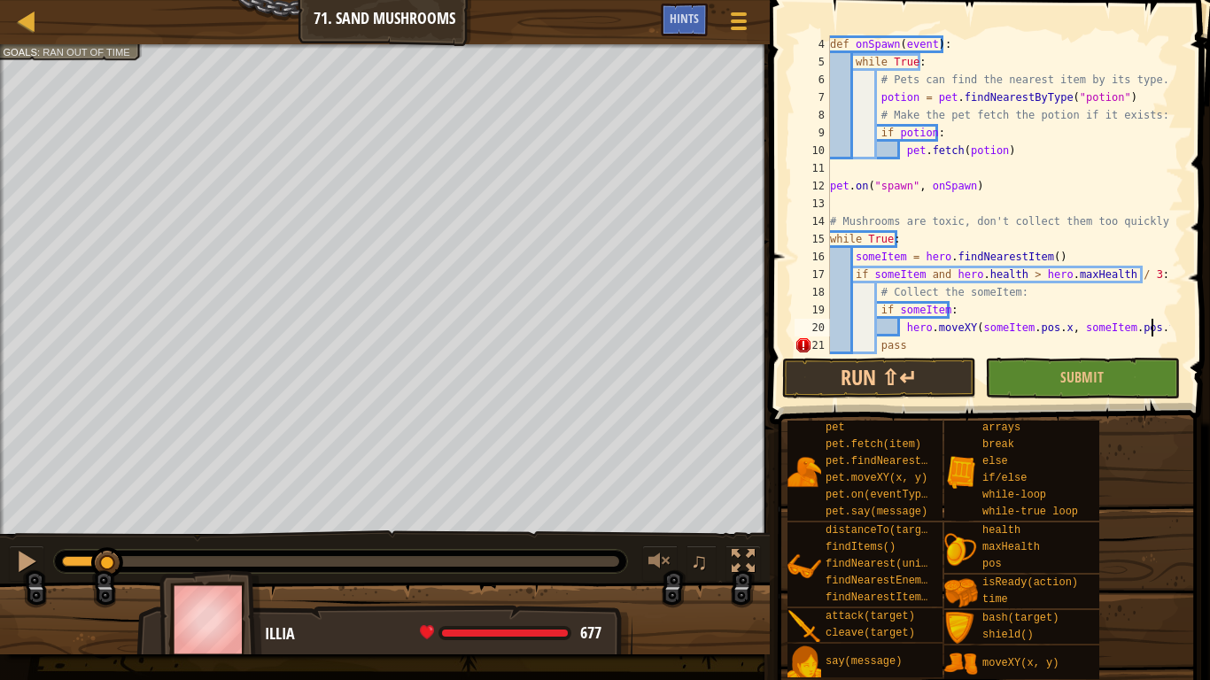
scroll to position [8, 26]
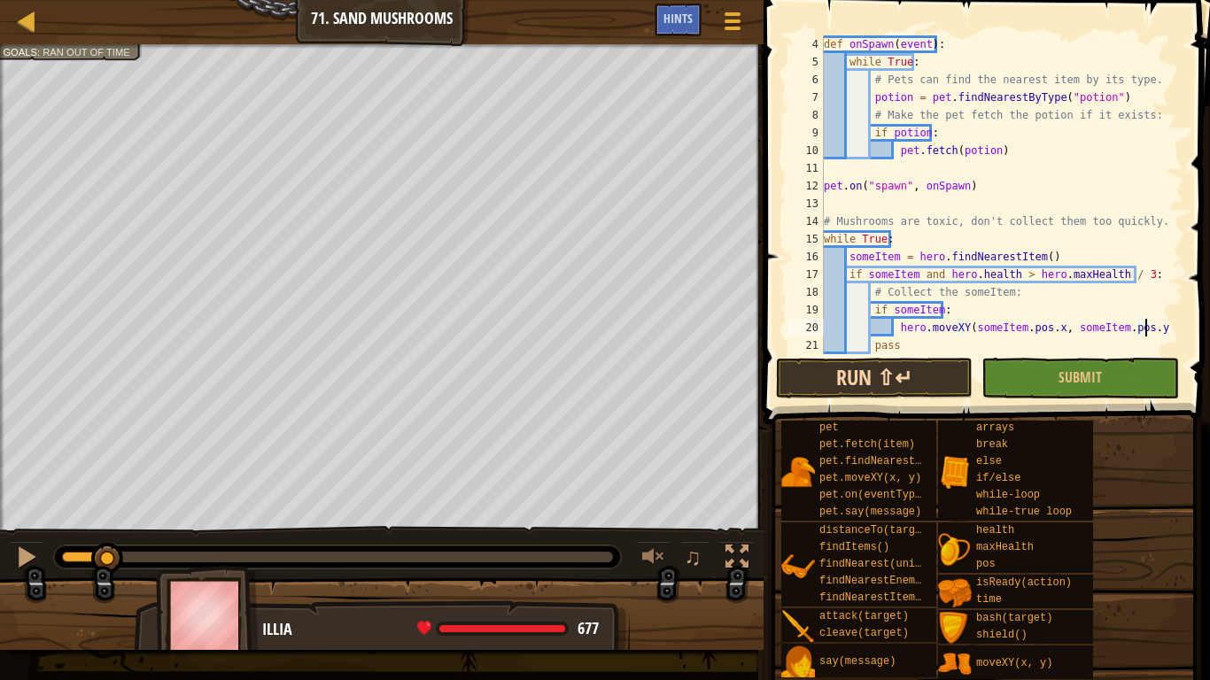
type textarea "hero.moveXY(someItem.pos.x, someItem.pos.y)"
click at [834, 385] on button "Run ⇧↵" at bounding box center [874, 378] width 197 height 41
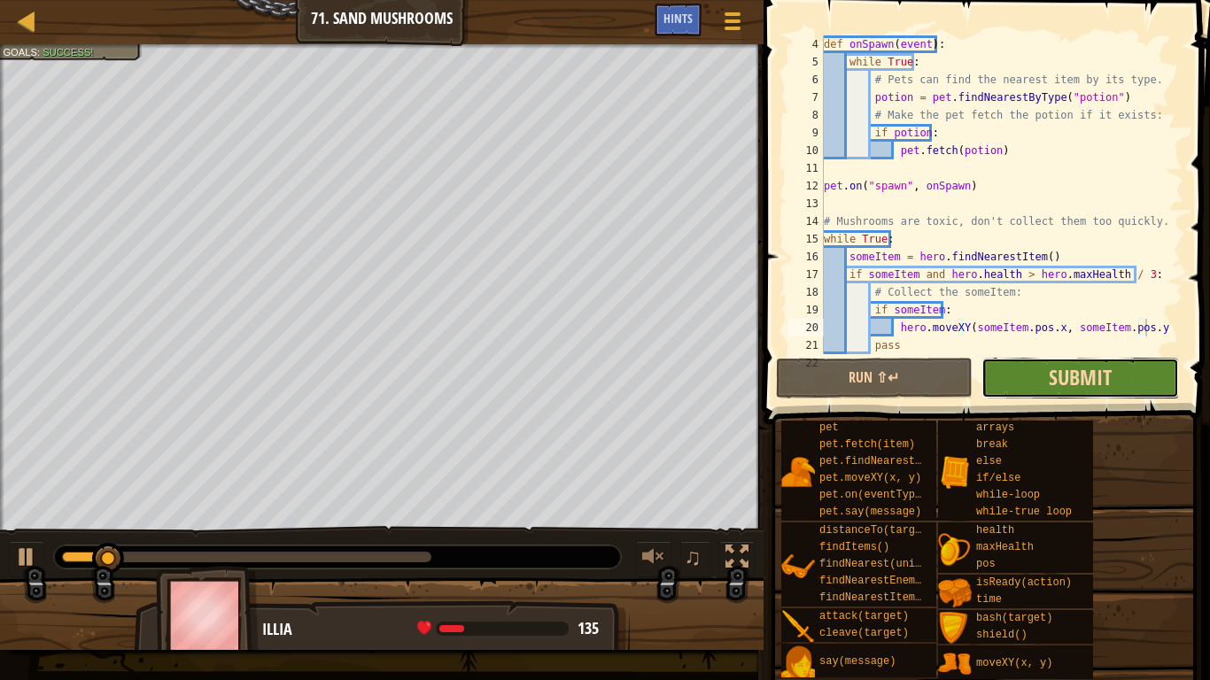
click at [1066, 371] on span "Submit" at bounding box center [1079, 377] width 63 height 28
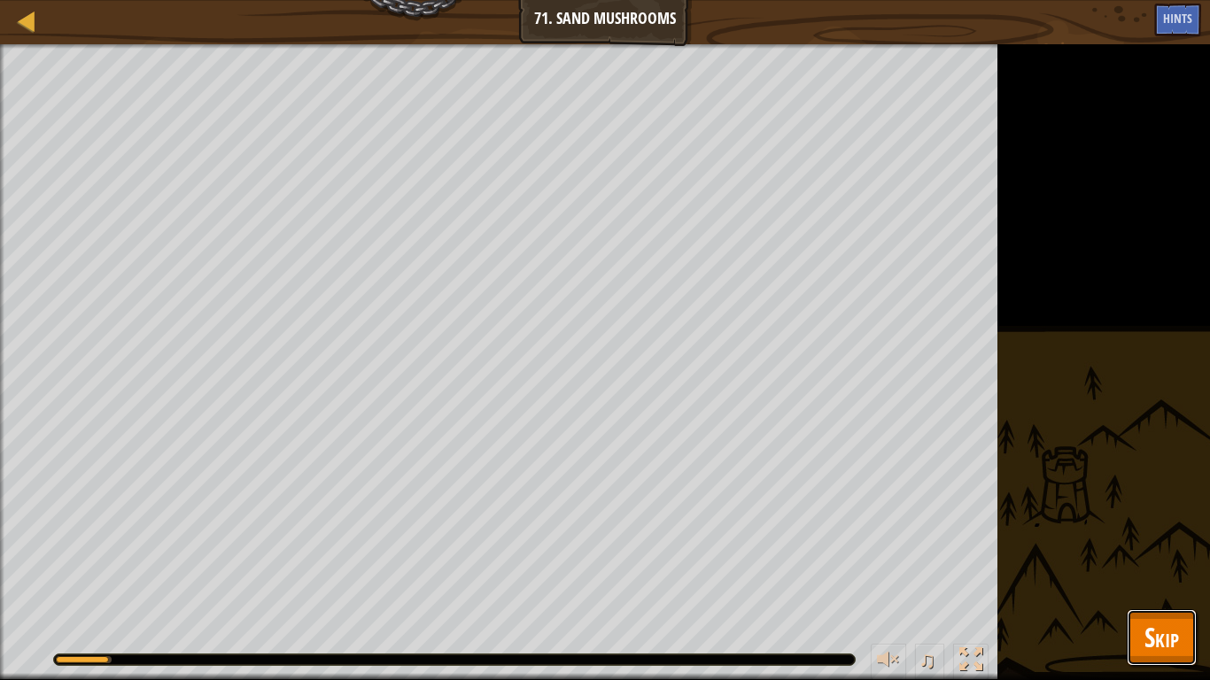
click at [1160, 530] on span "Skip" at bounding box center [1161, 637] width 35 height 36
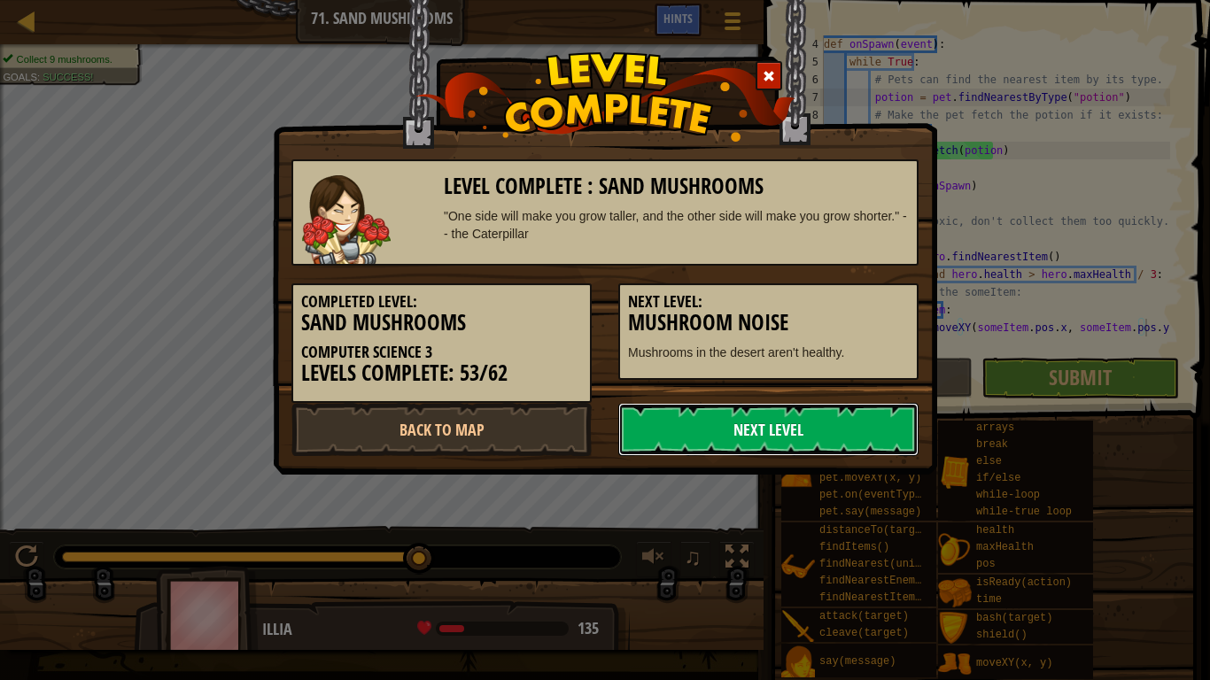
click at [808, 432] on link "Next Level" at bounding box center [768, 429] width 300 height 53
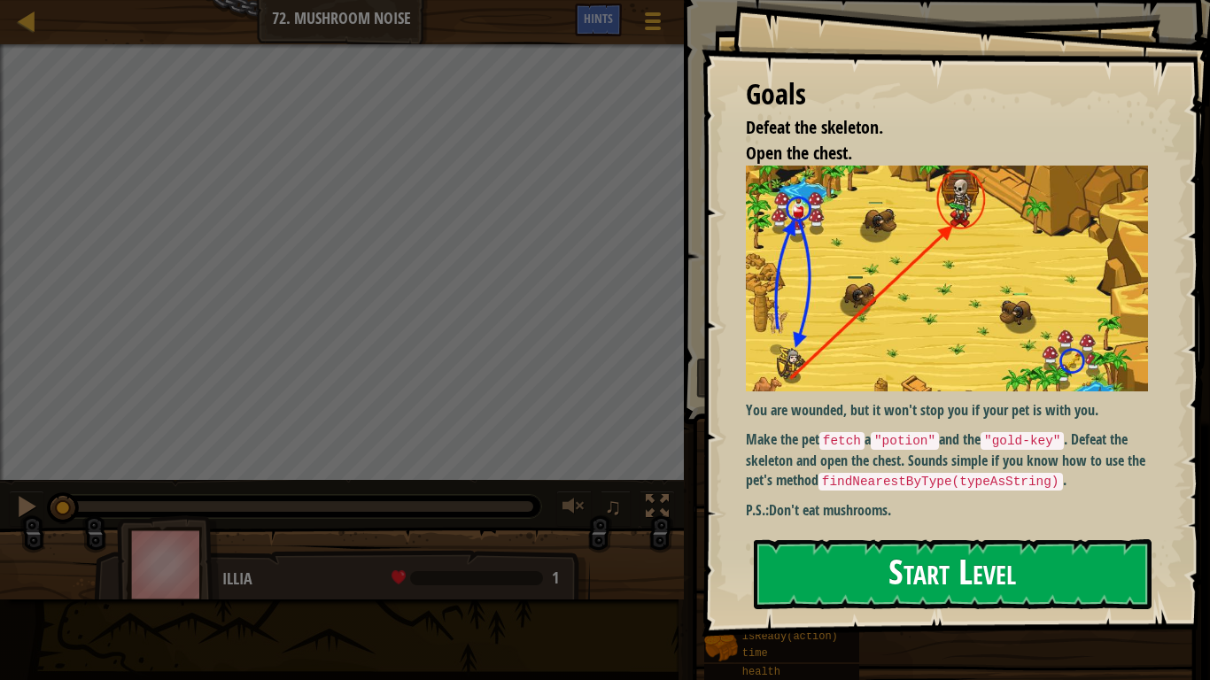
click at [900, 530] on button "Start Level" at bounding box center [953, 574] width 398 height 70
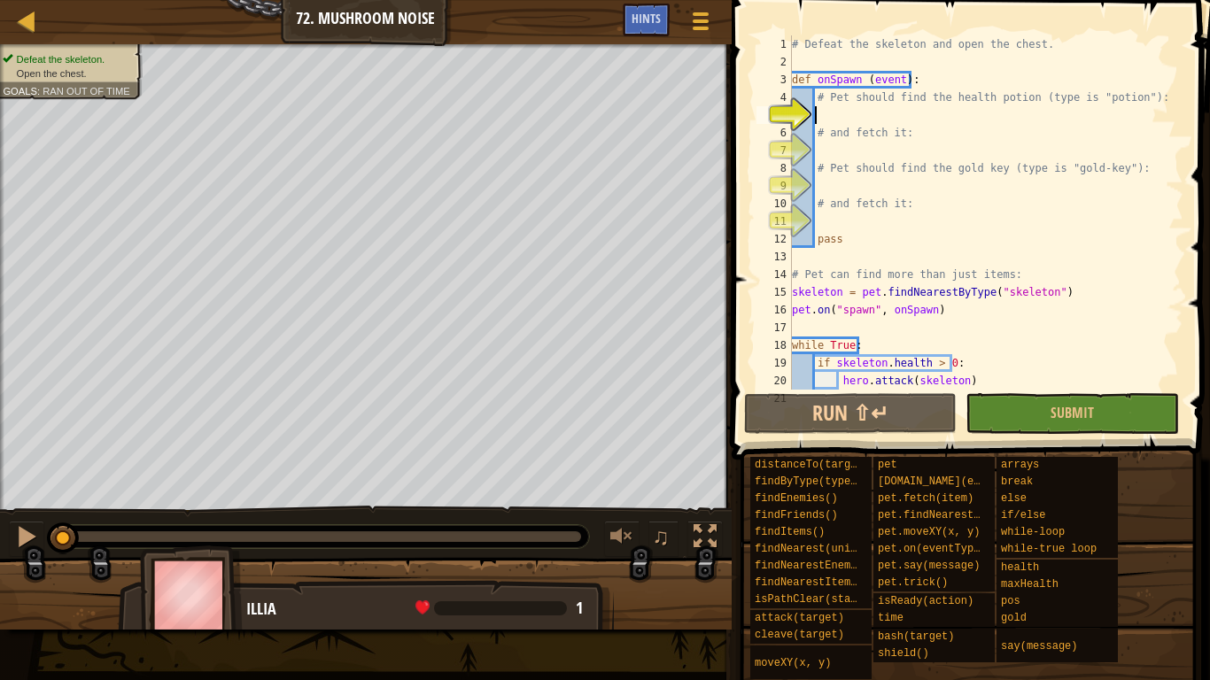
click at [863, 116] on div "# Defeat the skeleton and open the chest. def onSpawn ( event ) : # Pet should …" at bounding box center [979, 230] width 382 height 390
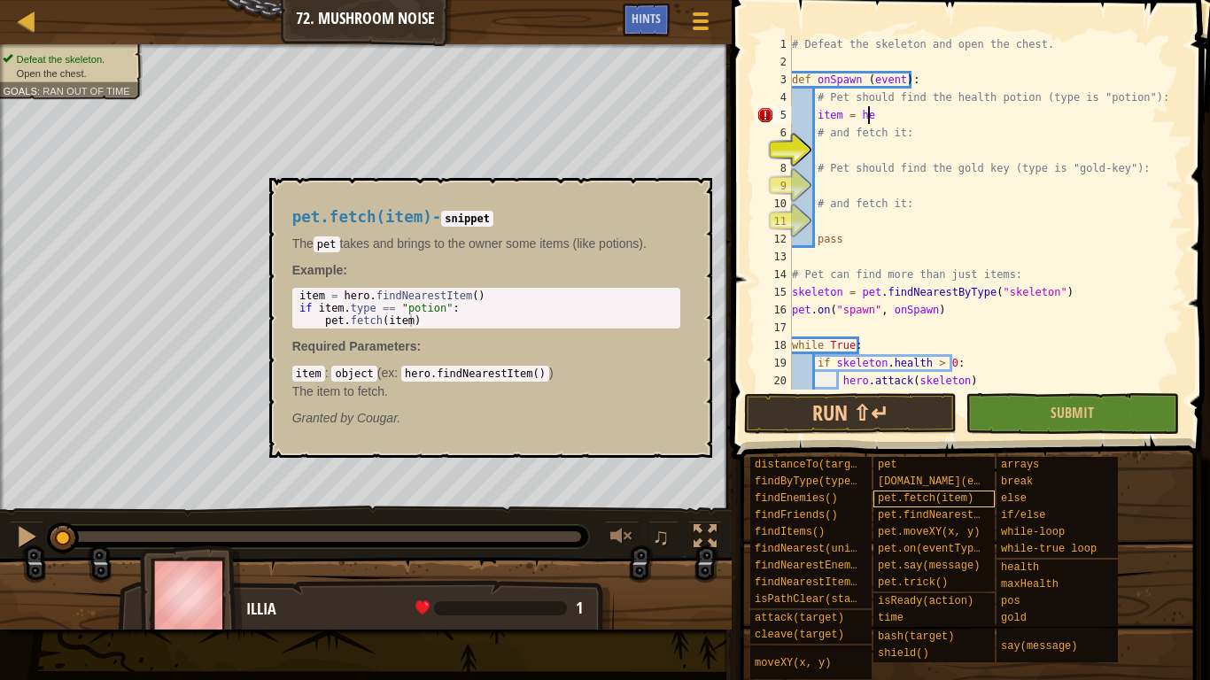
scroll to position [8, 6]
type textarea "i"
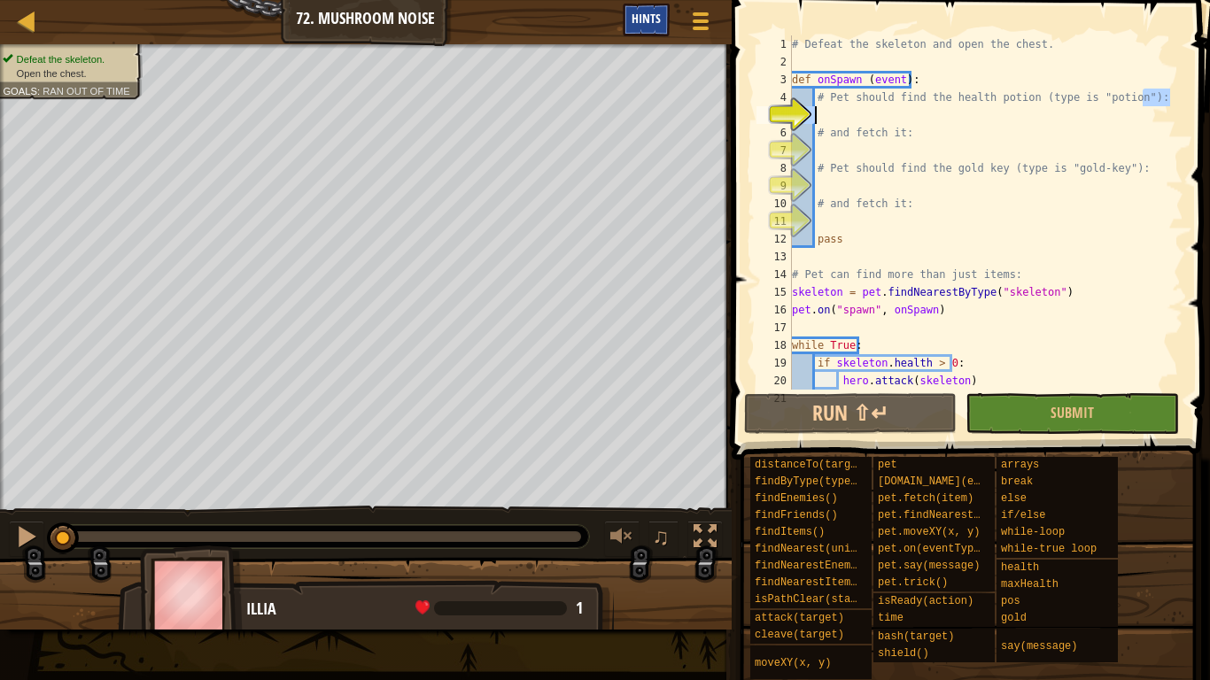
type textarea "# Pet should find the health potion (type is "potion"):"
click at [658, 27] on div "Hints" at bounding box center [646, 20] width 47 height 33
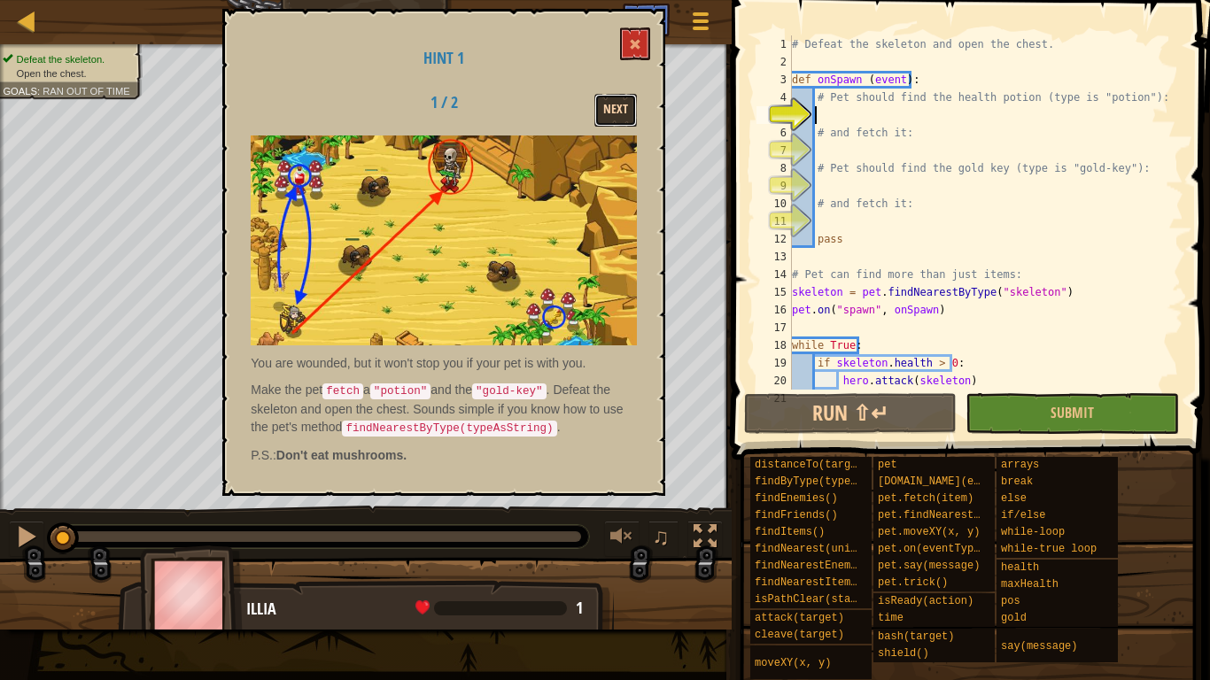
click at [611, 109] on button "Next" at bounding box center [615, 110] width 43 height 33
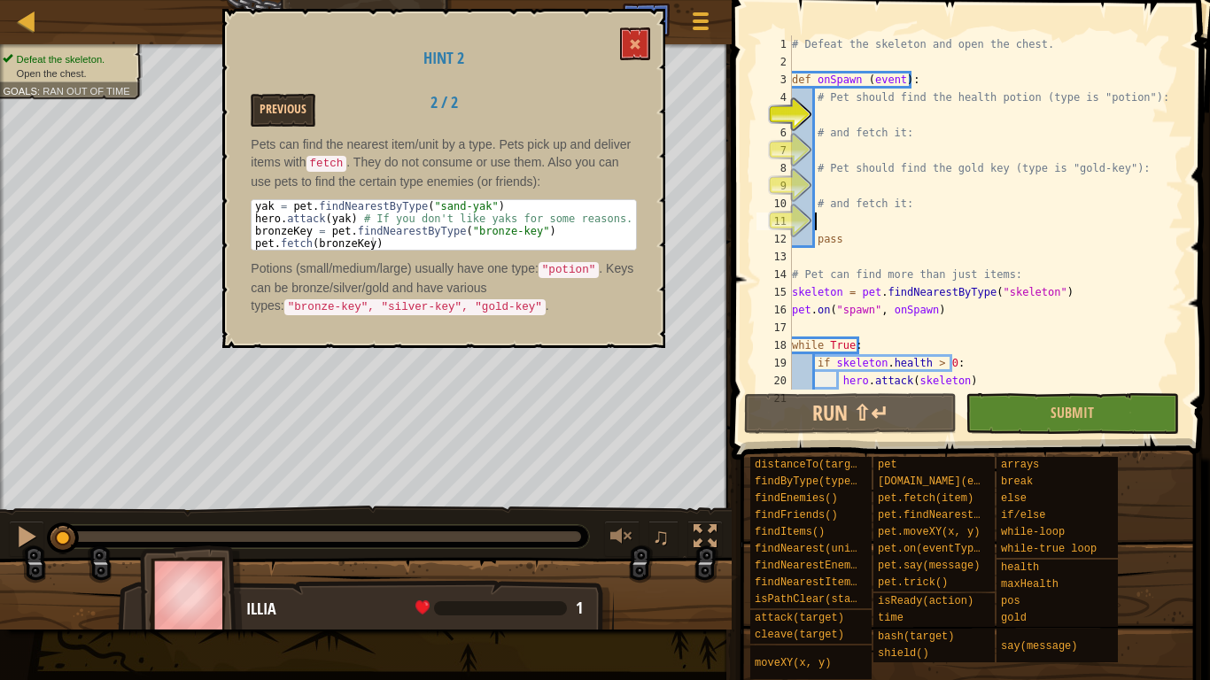
click at [838, 213] on div "# Defeat the skeleton and open the chest. def onSpawn ( event ) : # Pet should …" at bounding box center [979, 230] width 382 height 390
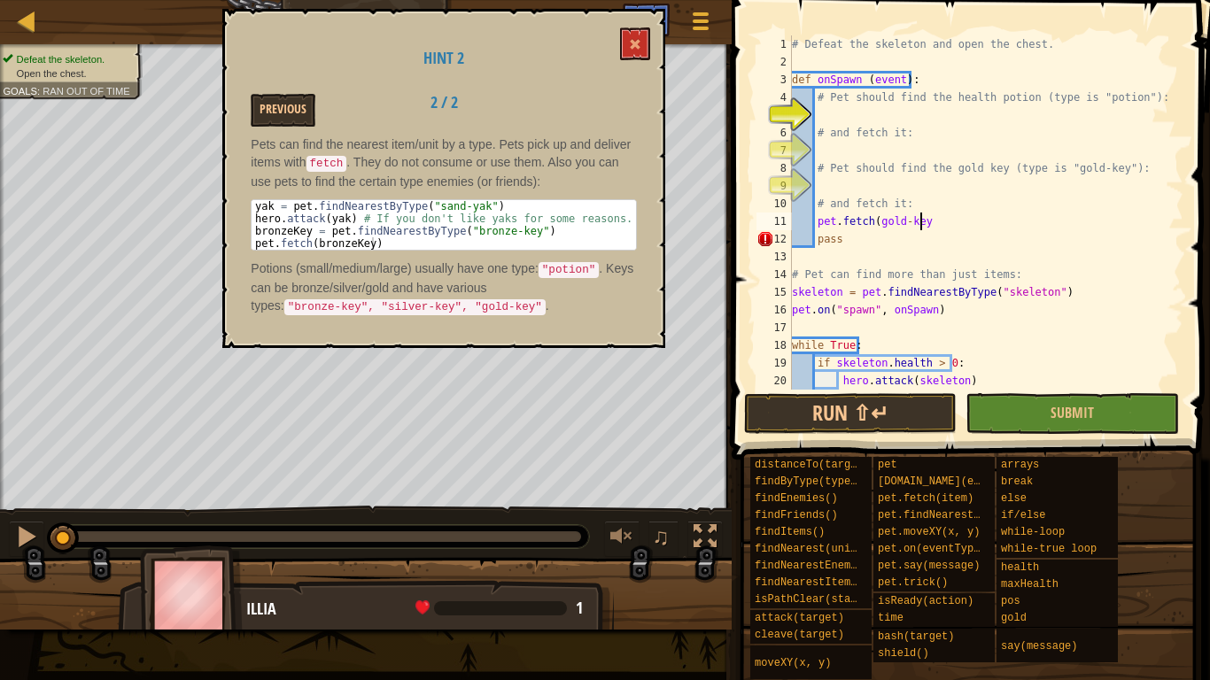
scroll to position [8, 10]
click at [829, 141] on div "# Defeat the skeleton and open the chest. def onSpawn ( event ) : # Pet should …" at bounding box center [979, 230] width 382 height 390
type textarea "# and fetch it:"
click at [824, 149] on div "# Defeat the skeleton and open the chest. def onSpawn ( event ) : # Pet should …" at bounding box center [979, 230] width 382 height 390
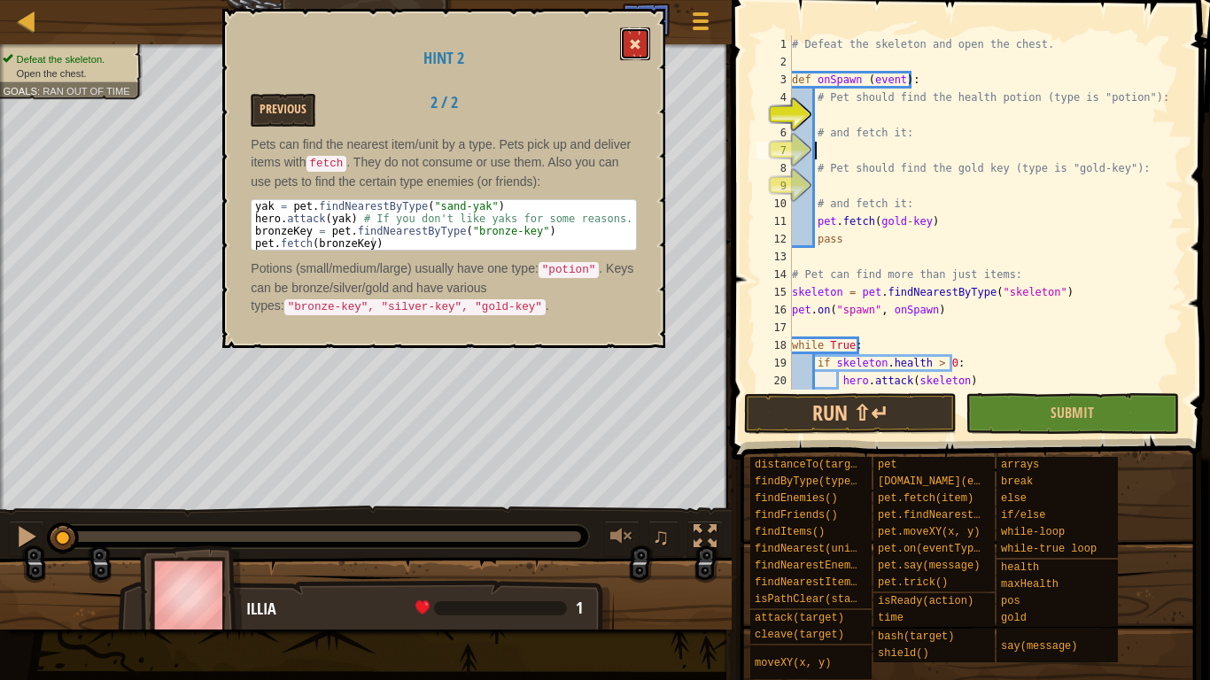
click at [624, 48] on button at bounding box center [635, 43] width 30 height 33
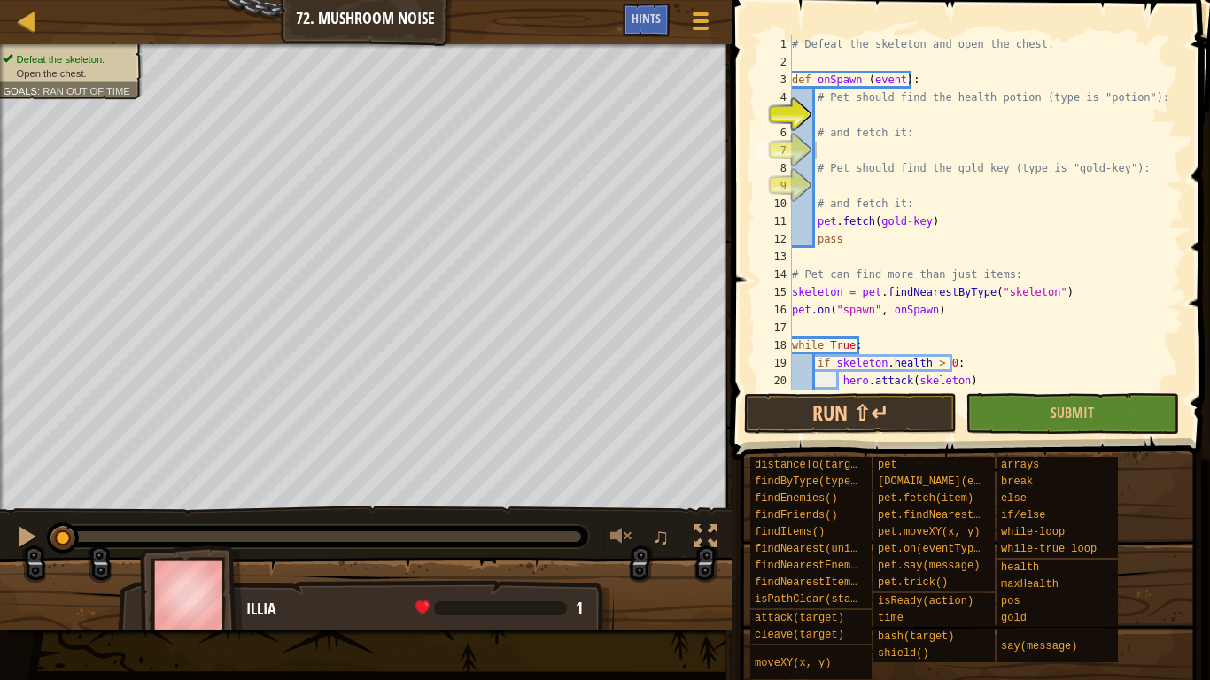
type textarea "# Pet should find the gold key (type is "gold-key"):"
click at [863, 161] on div "# Defeat the skeleton and open the chest. def onSpawn ( event ) : # Pet should …" at bounding box center [979, 230] width 382 height 390
click at [860, 152] on div "# Defeat the skeleton and open the chest. def onSpawn ( event ) : # Pet should …" at bounding box center [979, 230] width 382 height 390
click at [849, 105] on div "# Defeat the skeleton and open the chest. def onSpawn ( event ) : # Pet should …" at bounding box center [979, 230] width 382 height 390
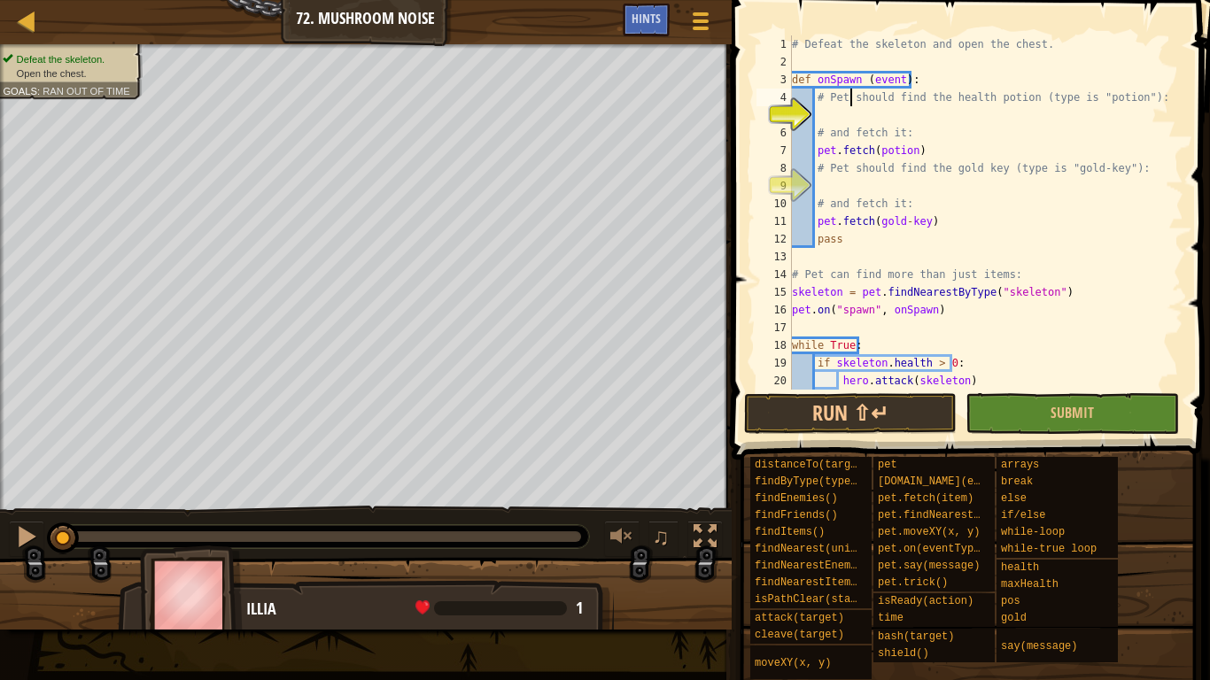
type textarea "# Pet should find the health potion (type is "potion"):"
click at [829, 108] on div "# Defeat the skeleton and open the chest. def onSpawn ( event ) : # Pet should …" at bounding box center [979, 230] width 382 height 390
type textarea "i"
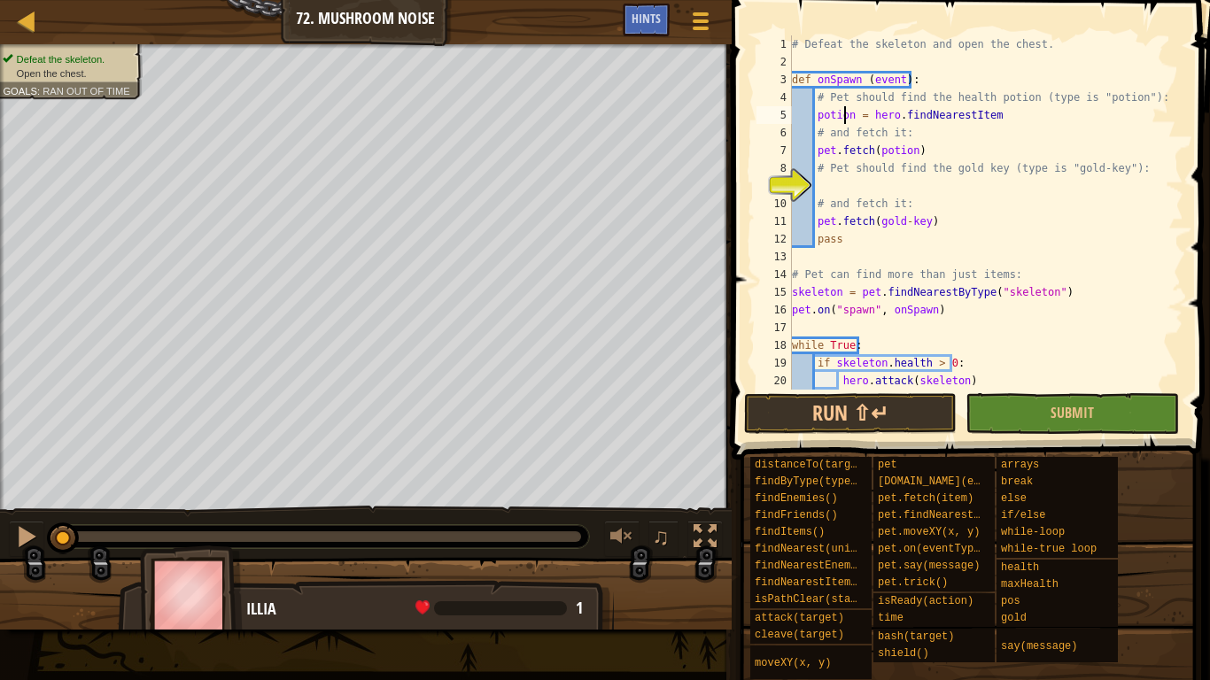
click at [844, 114] on div "# Defeat the skeleton and open the chest. def onSpawn ( event ) : # Pet should …" at bounding box center [979, 230] width 382 height 390
click at [959, 117] on div "# Defeat the skeleton and open the chest. def onSpawn ( event ) : # Pet should …" at bounding box center [979, 230] width 382 height 390
type textarea "i = hero.findNearestItem()"
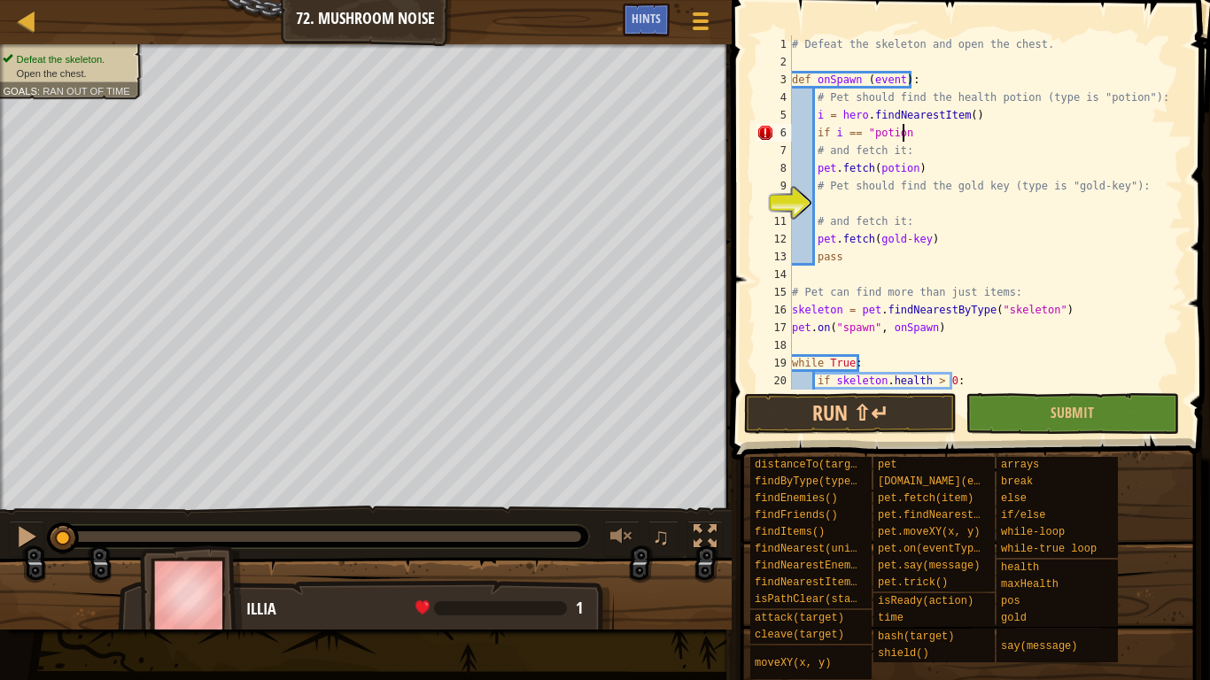
scroll to position [8, 9]
type textarea "if i == "potion":"
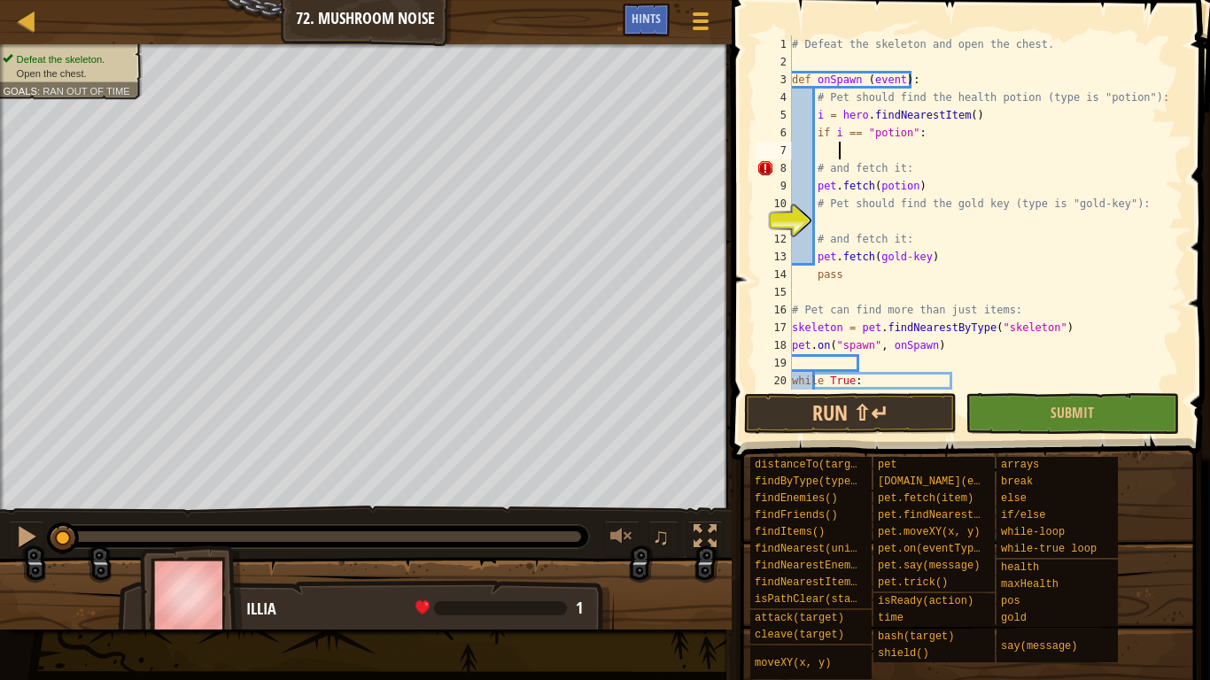
scroll to position [8, 3]
type textarea "h"
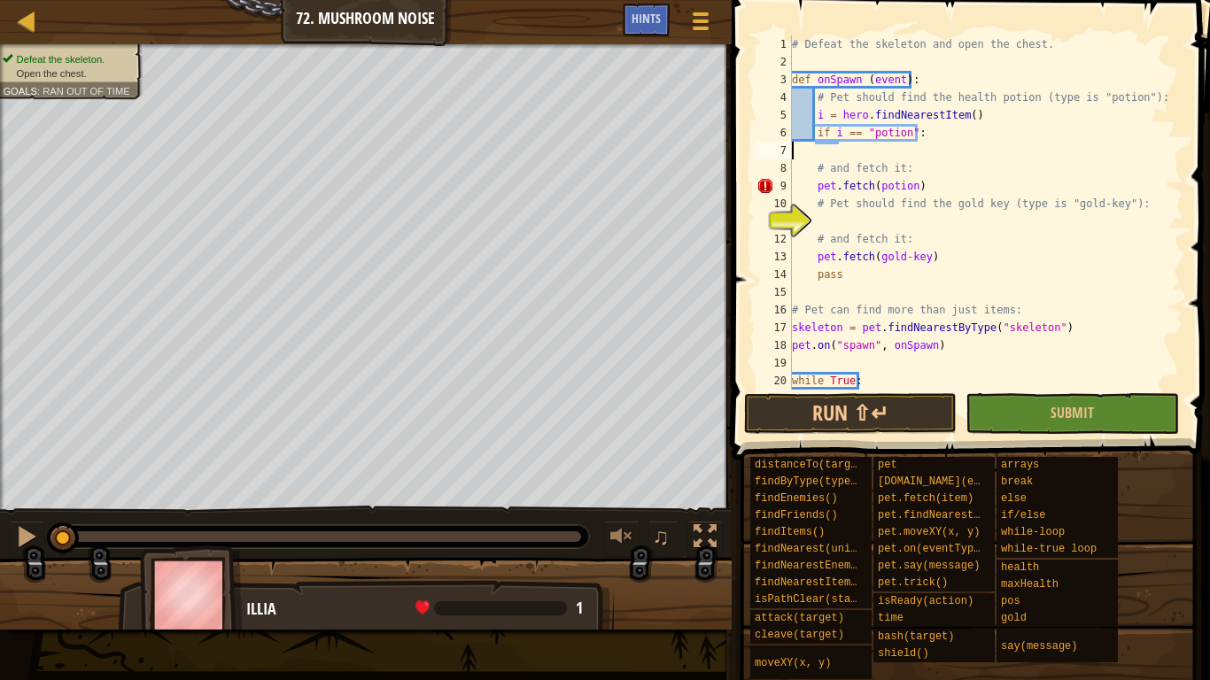
scroll to position [8, 0]
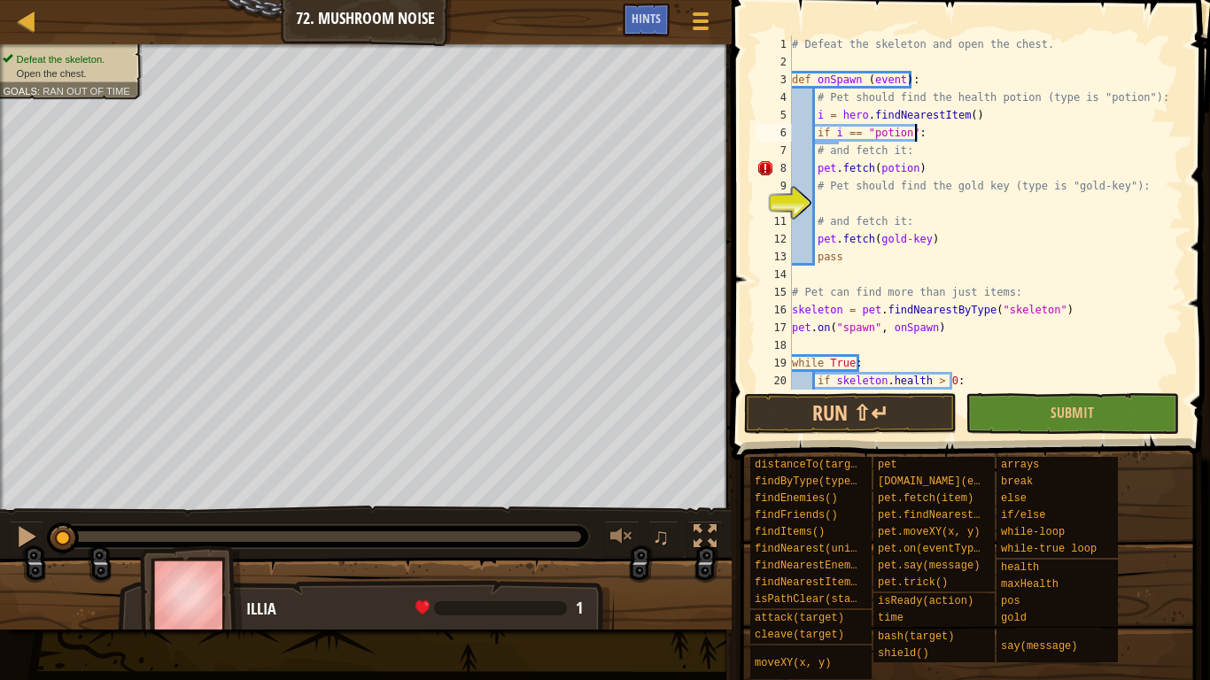
click at [812, 170] on div "# Defeat the skeleton and open the chest. def onSpawn ( event ) : # Pet should …" at bounding box center [979, 230] width 382 height 390
type textarea "pet.fetch(potion)"
click at [829, 202] on div "# Defeat the skeleton and open the chest. def onSpawn ( event ) : # Pet should …" at bounding box center [979, 230] width 382 height 390
click at [815, 240] on div "# Defeat the skeleton and open the chest. def onSpawn ( event ) : # Pet should …" at bounding box center [979, 230] width 382 height 390
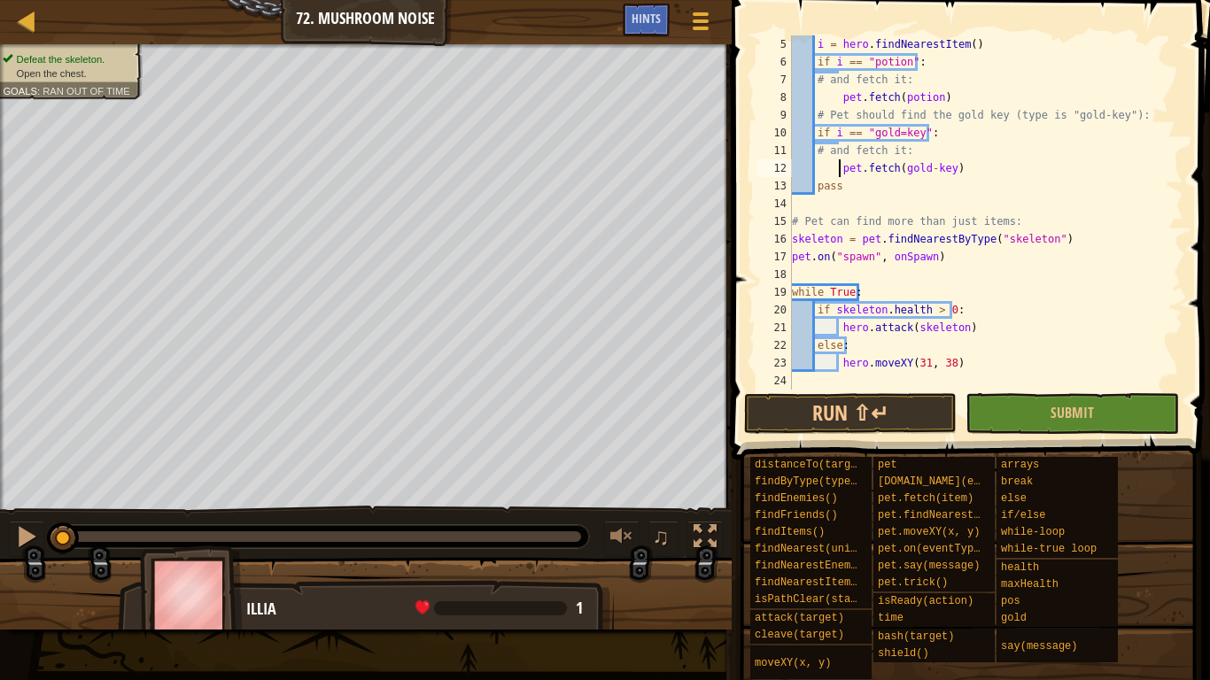
scroll to position [71, 0]
type textarea "pet.fetch(gold-key)"
click at [890, 417] on button "Run ⇧↵" at bounding box center [850, 413] width 213 height 41
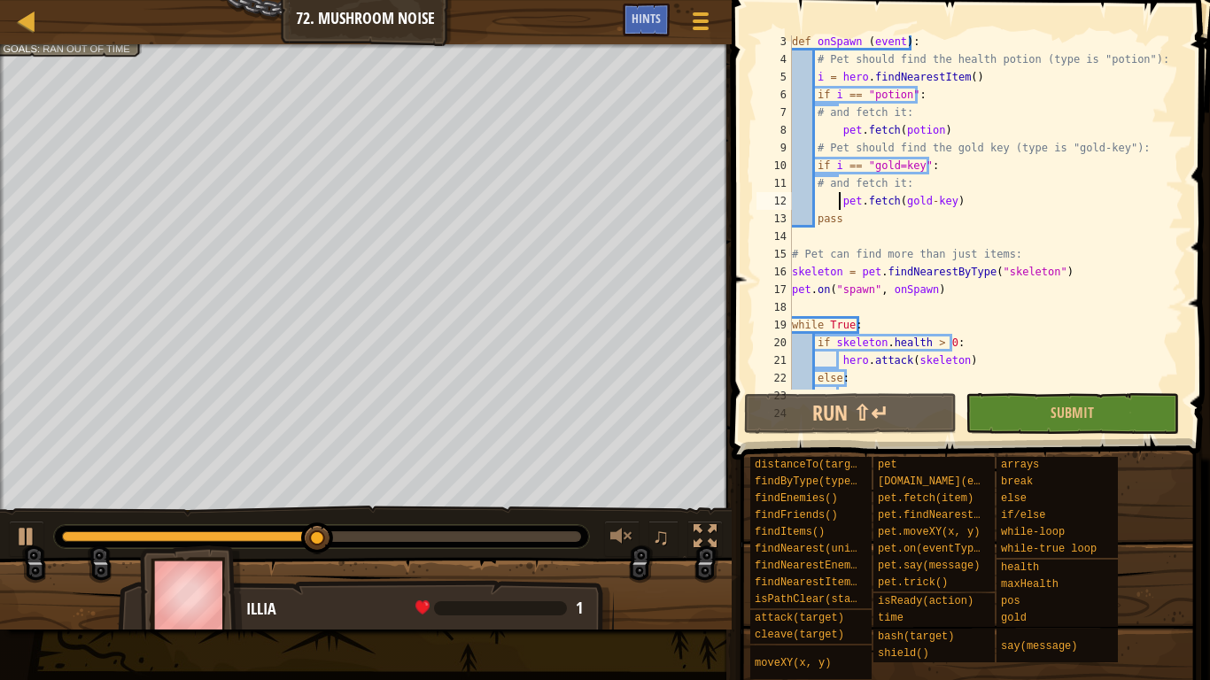
scroll to position [0, 0]
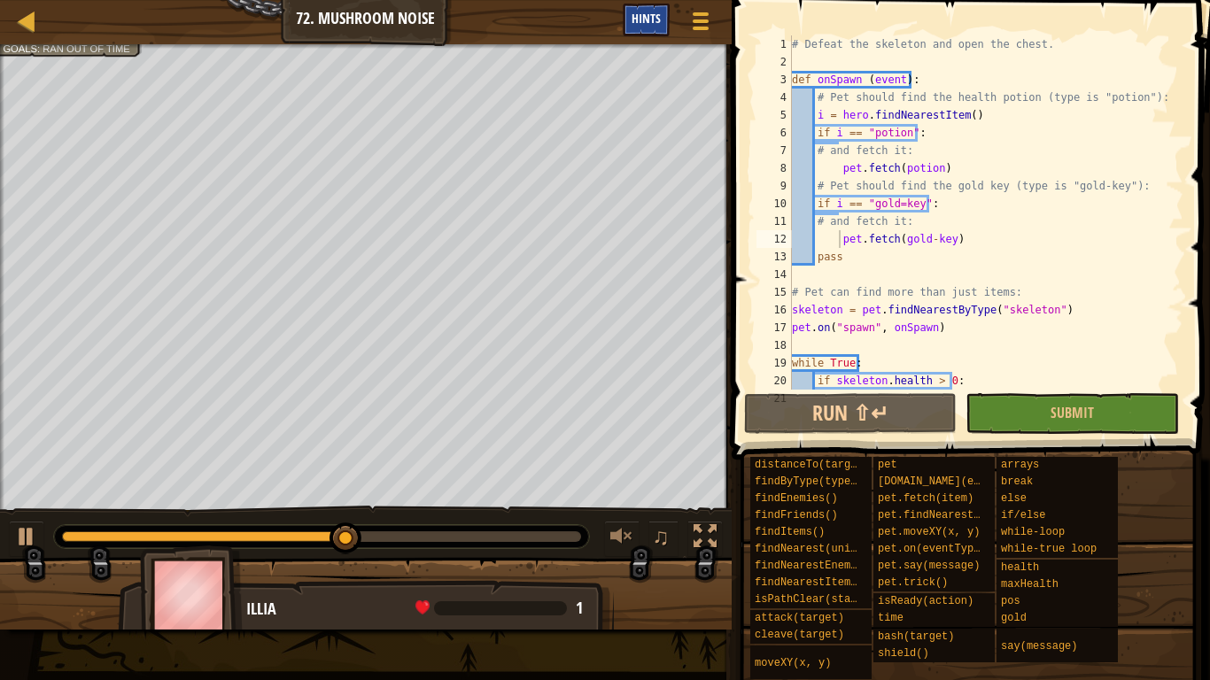
click at [632, 19] on span "Hints" at bounding box center [645, 18] width 29 height 17
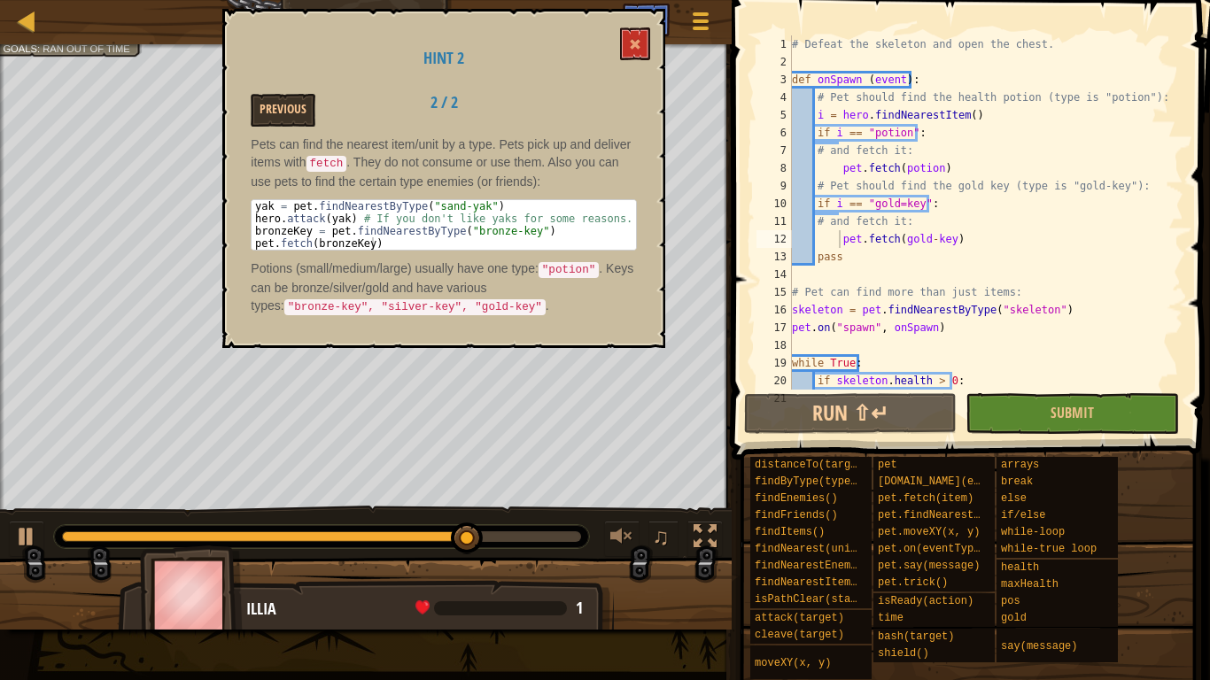
drag, startPoint x: 632, startPoint y: 19, endPoint x: 499, endPoint y: 199, distance: 224.0
click at [499, 199] on div "Hint 2 Previous 2 / 2 Pets can find the nearest item/unit by a type. Pets pick …" at bounding box center [443, 178] width 443 height 339
type textarea "bronzeKey = pet.findNearestByType("bronze-key")"
drag, startPoint x: 253, startPoint y: 234, endPoint x: 545, endPoint y: 223, distance: 292.4
click at [545, 223] on div "yak = pet . findNearestByType ( "sand-yak" ) hero . attack ( yak ) # If you don…" at bounding box center [443, 237] width 384 height 74
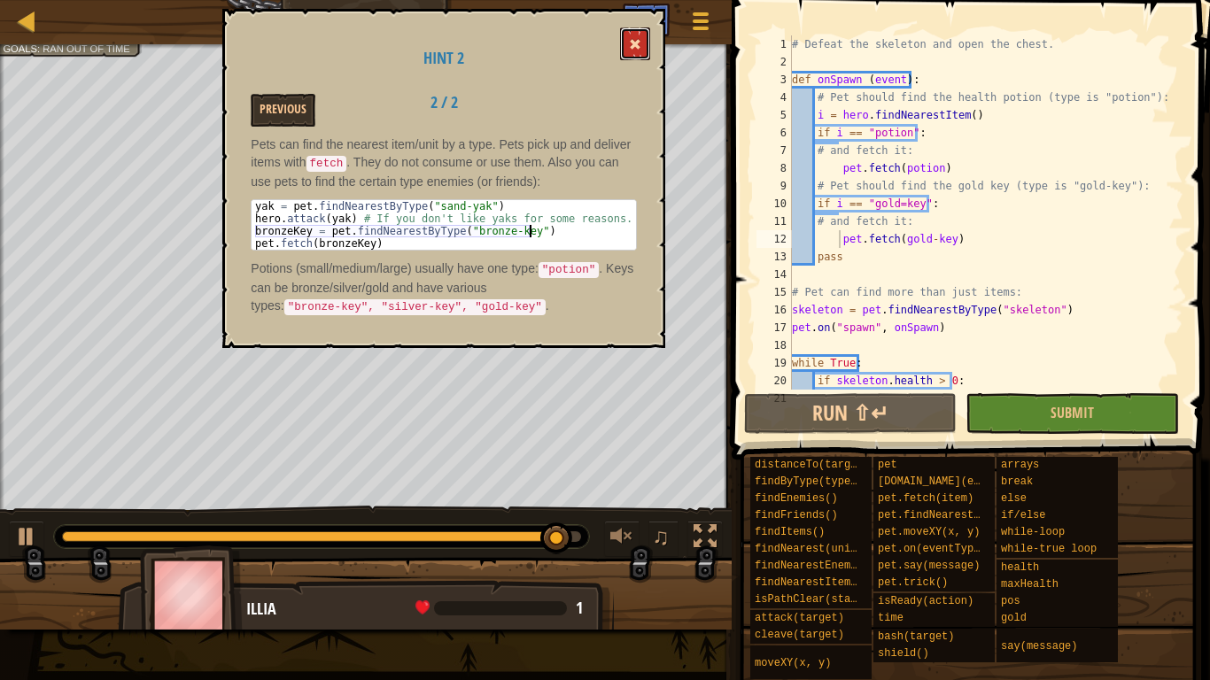
click at [626, 44] on button at bounding box center [635, 43] width 30 height 33
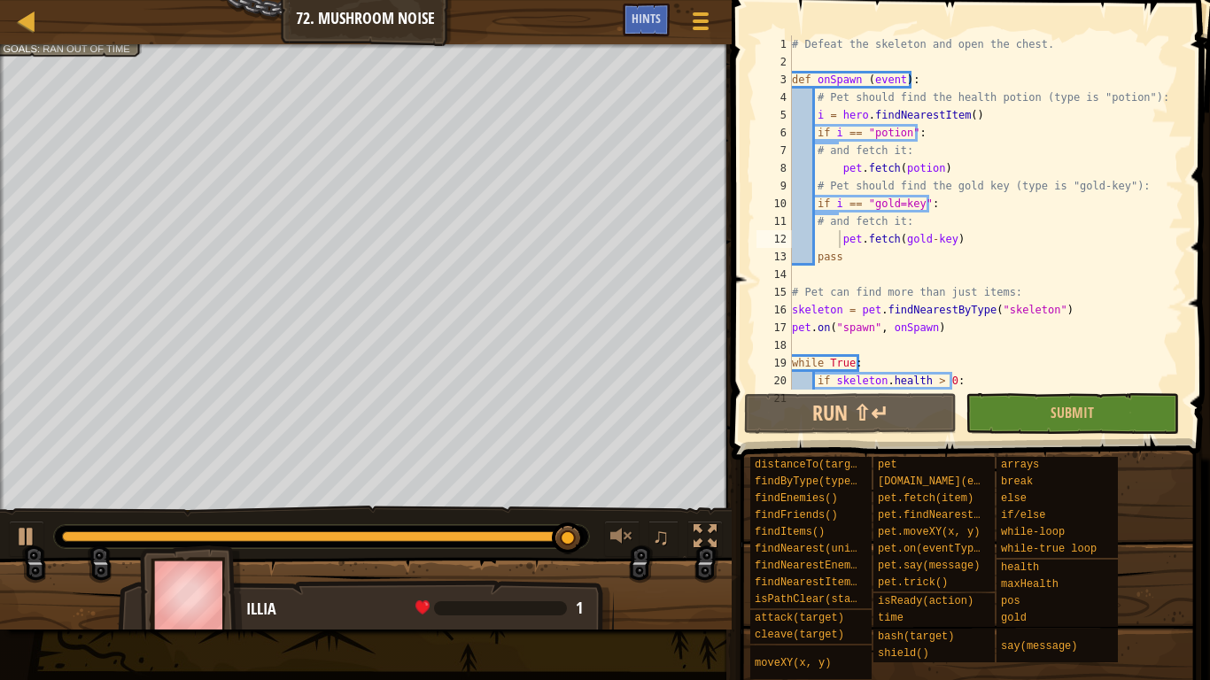
click at [978, 235] on div "# Defeat the skeleton and open the chest. def onSpawn ( event ) : # Pet should …" at bounding box center [979, 230] width 382 height 390
click at [950, 198] on div "# Defeat the skeleton and open the chest. def onSpawn ( event ) : # Pet should …" at bounding box center [979, 230] width 382 height 390
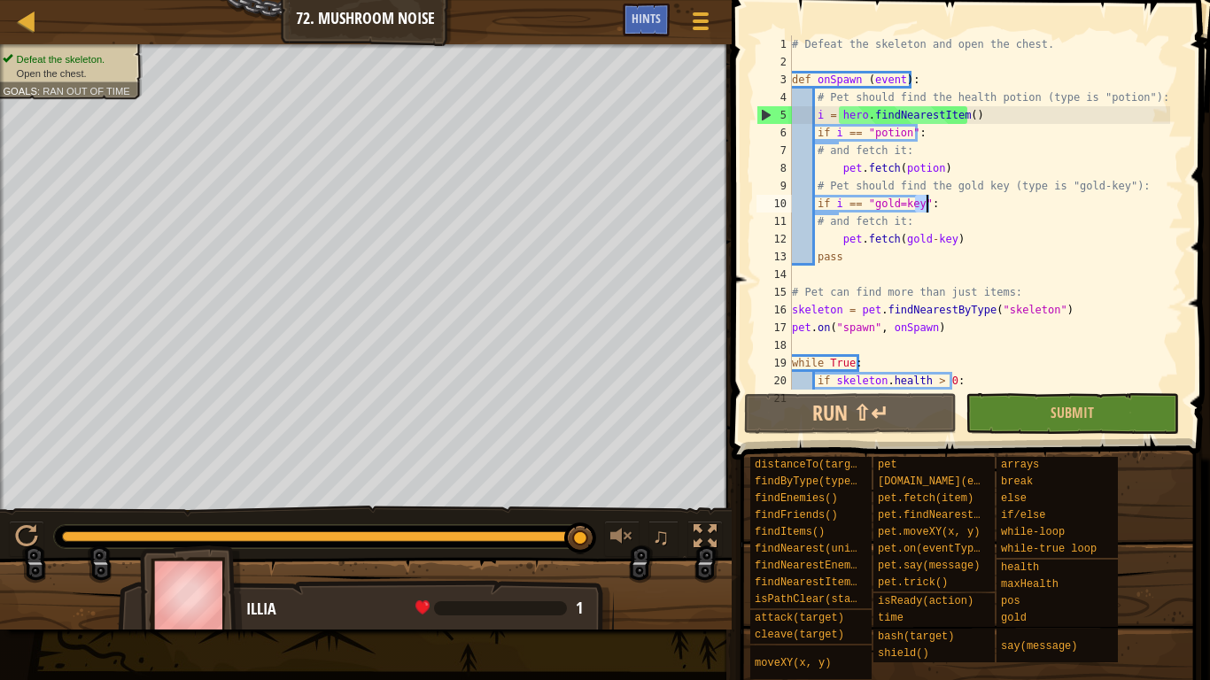
click at [950, 198] on div "# Defeat the skeleton and open the chest. def onSpawn ( event ) : # Pet should …" at bounding box center [979, 230] width 382 height 390
type textarea "# and fetch it:"
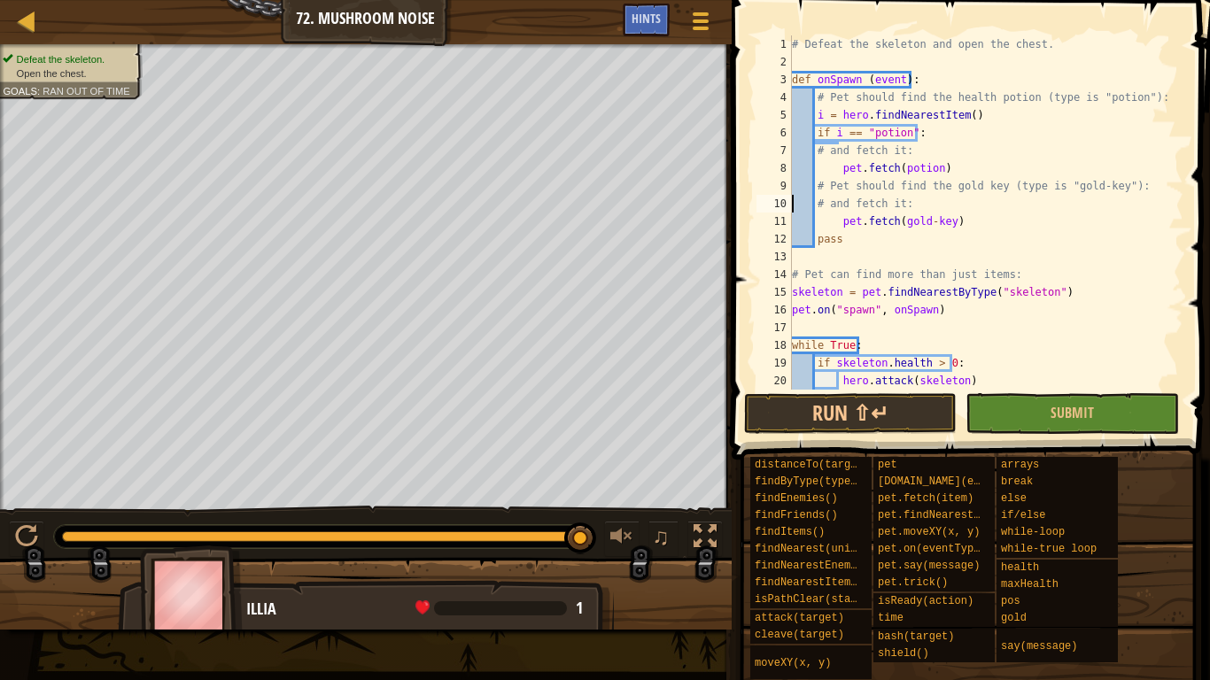
click at [925, 206] on div "# Defeat the skeleton and open the chest. def onSpawn ( event ) : # Pet should …" at bounding box center [979, 230] width 382 height 390
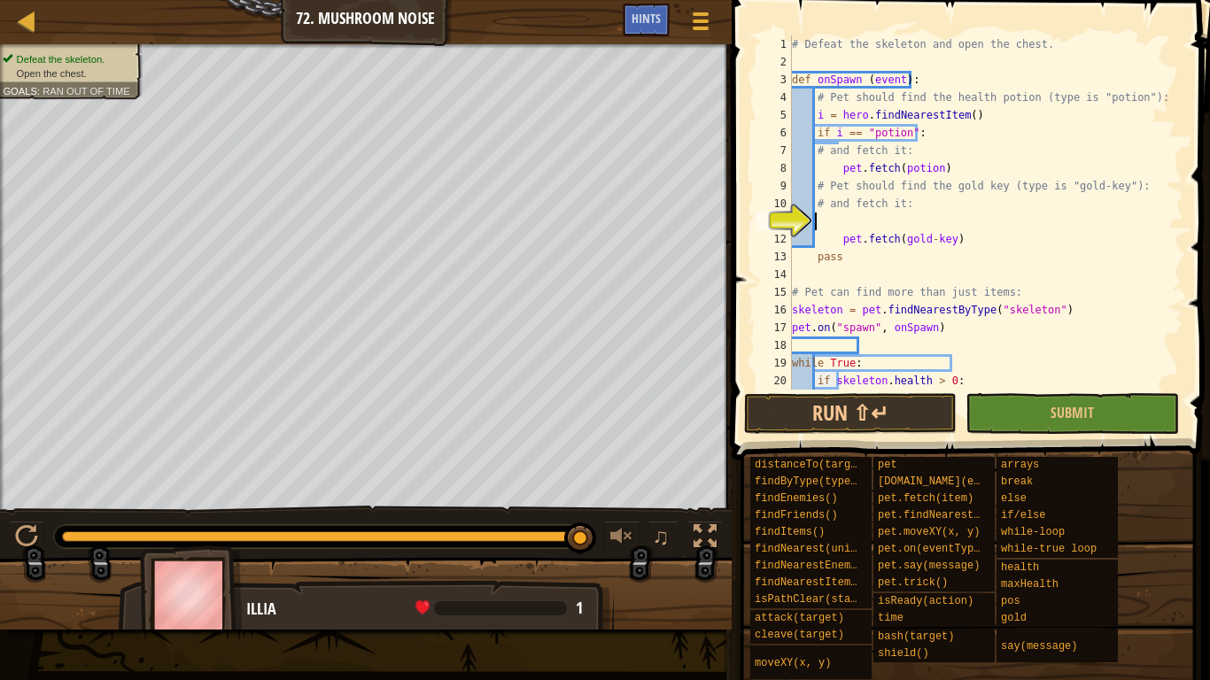
paste textarea "bronzeKey = pet.findNearestByType("bronze-key")"
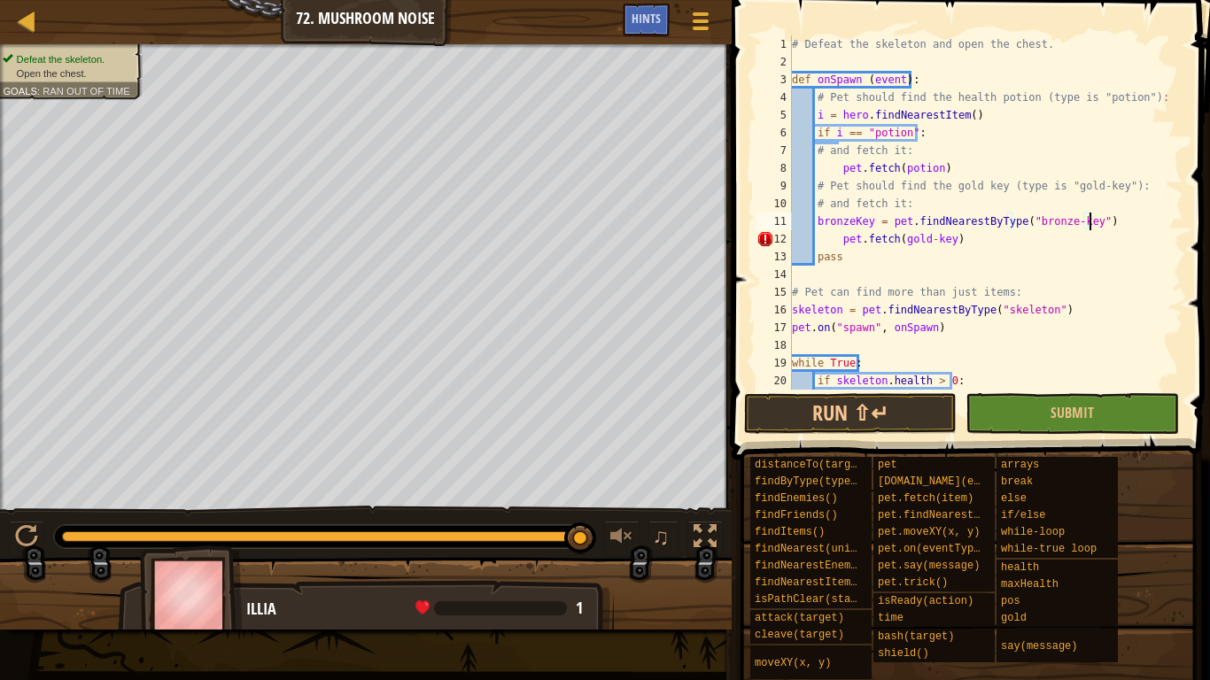
click at [848, 214] on div "# Defeat the skeleton and open the chest. def onSpawn ( event ) : # Pet should …" at bounding box center [979, 230] width 382 height 390
click at [1044, 218] on div "# Defeat the skeleton and open the chest. def onSpawn ( event ) : # Pet should …" at bounding box center [979, 230] width 382 height 390
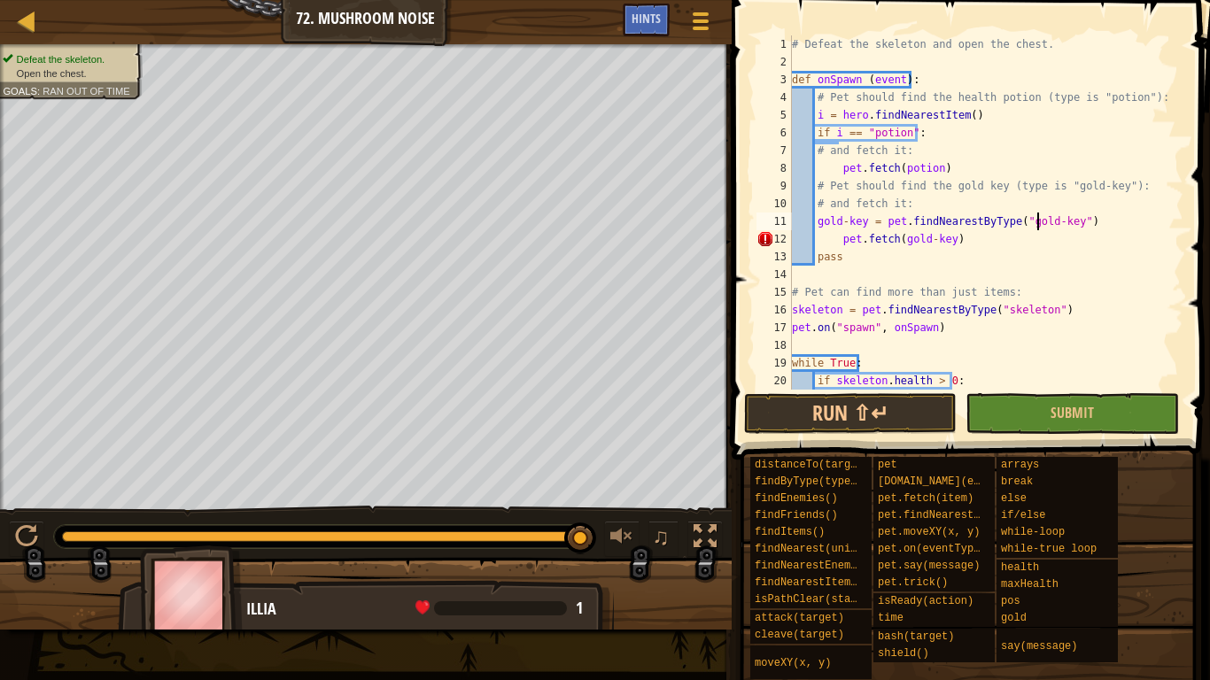
scroll to position [8, 20]
click at [839, 238] on div "# Defeat the skeleton and open the chest. def onSpawn ( event ) : # Pet should …" at bounding box center [979, 230] width 382 height 390
click at [633, 26] on span "Hints" at bounding box center [645, 18] width 29 height 17
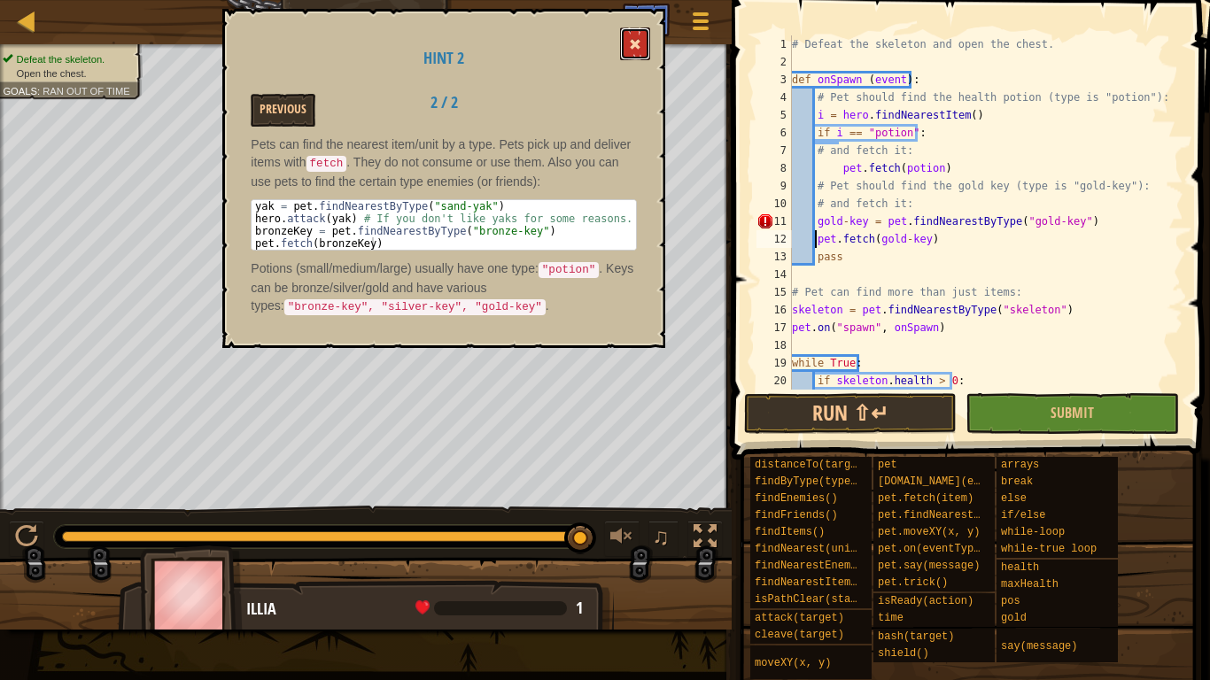
click at [637, 46] on span at bounding box center [635, 44] width 12 height 12
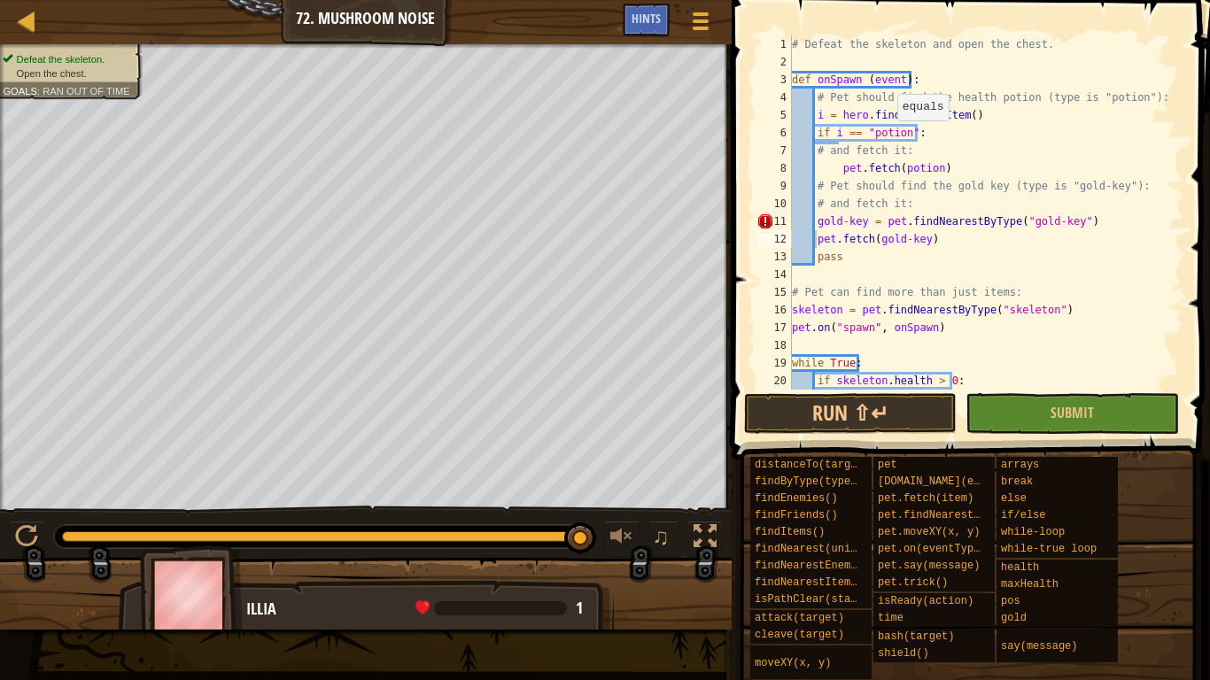
click at [886, 140] on div "# Defeat the skeleton and open the chest. def onSpawn ( event ) : # Pet should …" at bounding box center [979, 230] width 382 height 390
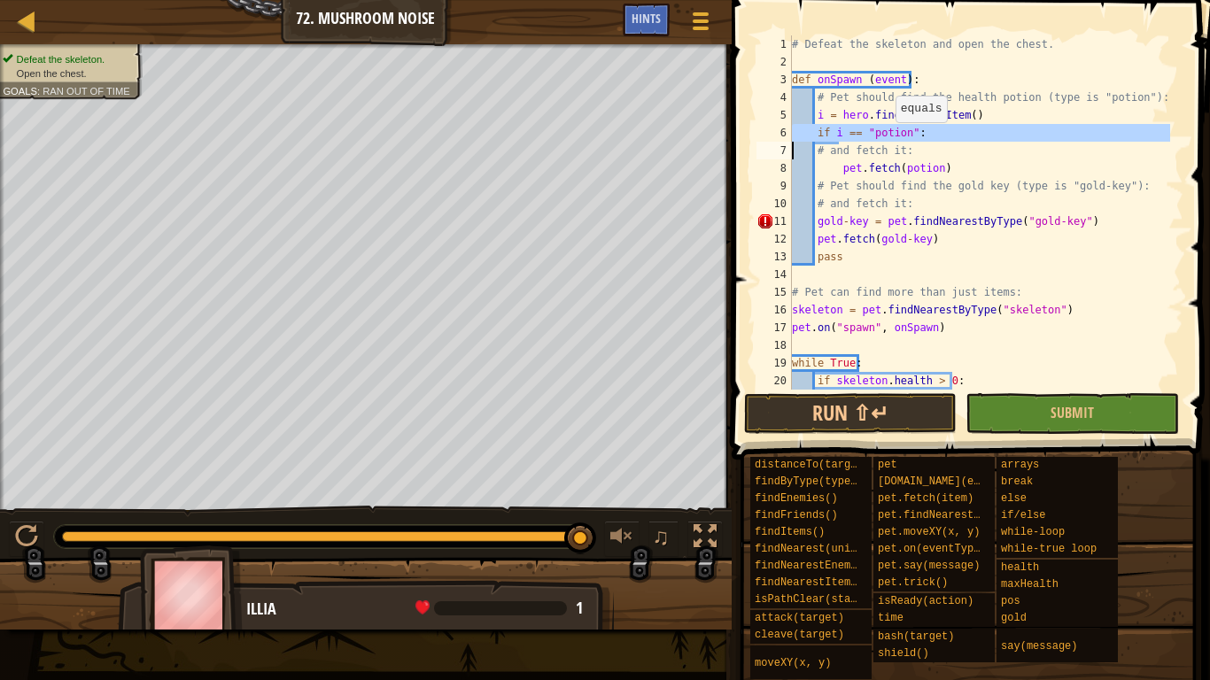
click at [886, 140] on div "# Defeat the skeleton and open the chest. def onSpawn ( event ) : # Pet should …" at bounding box center [979, 230] width 382 height 390
type textarea "# and fetch it:"
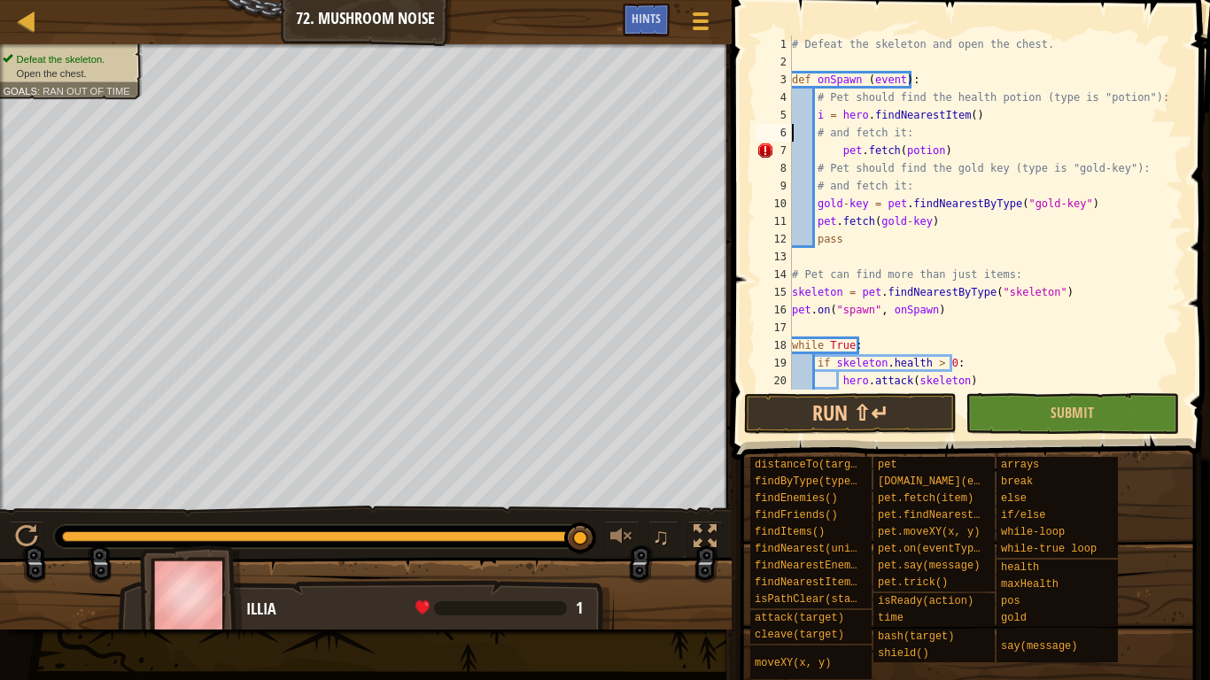
click at [929, 138] on div "# Defeat the skeleton and open the chest. def onSpawn ( event ) : # Pet should …" at bounding box center [979, 230] width 382 height 390
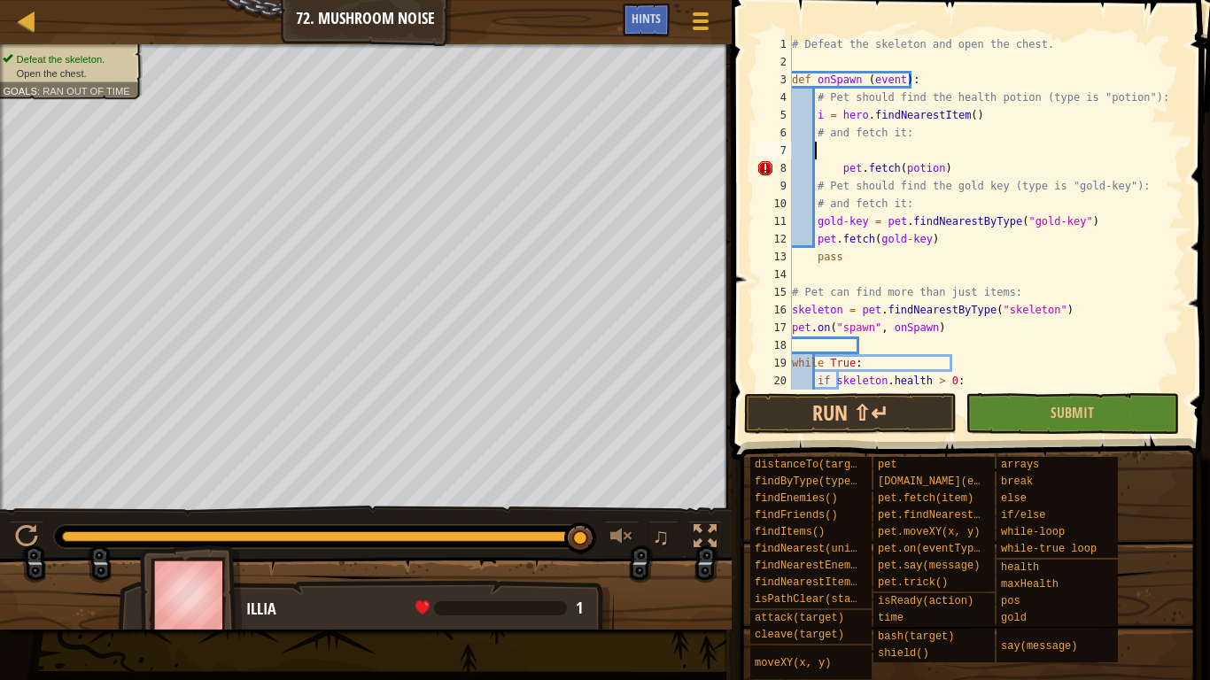
paste textarea "bronzeKey = pet.findNearestByType("bronze-key")"
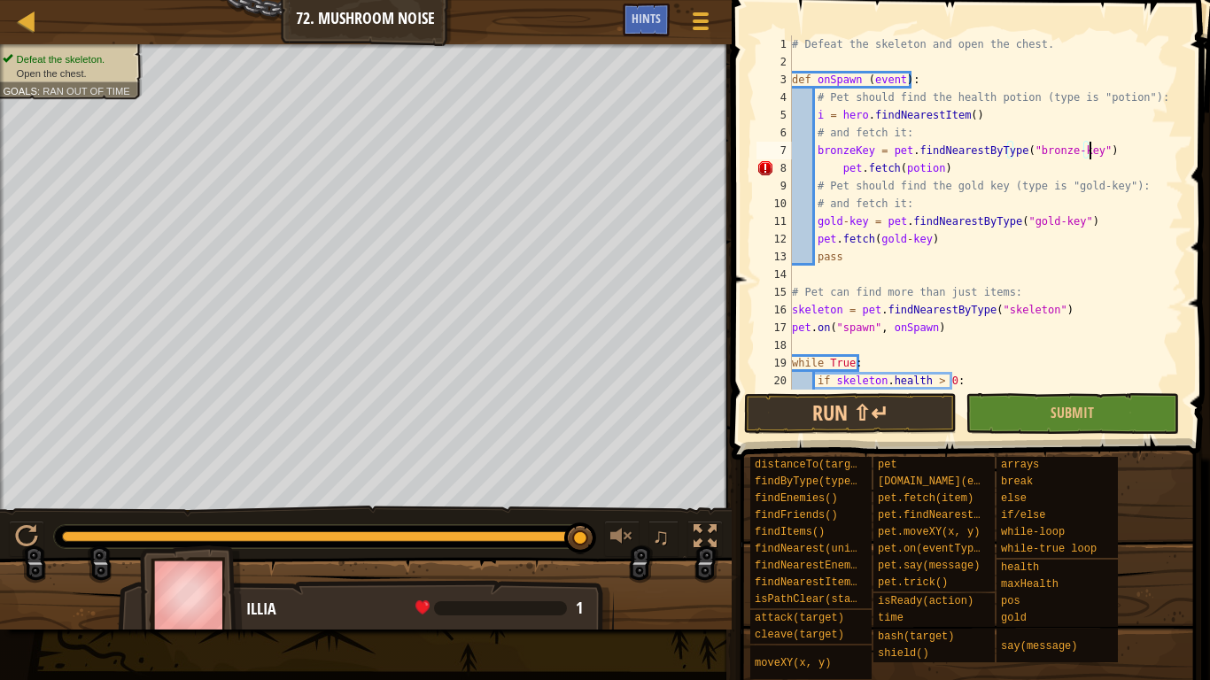
click at [840, 166] on div "# Defeat the skeleton and open the chest. def onSpawn ( event ) : # Pet should …" at bounding box center [979, 230] width 382 height 390
click at [835, 151] on div "# Defeat the skeleton and open the chest. def onSpawn ( event ) : # Pet should …" at bounding box center [979, 230] width 382 height 390
click at [1035, 147] on div "# Defeat the skeleton and open the chest. def onSpawn ( event ) : # Pet should …" at bounding box center [979, 230] width 382 height 390
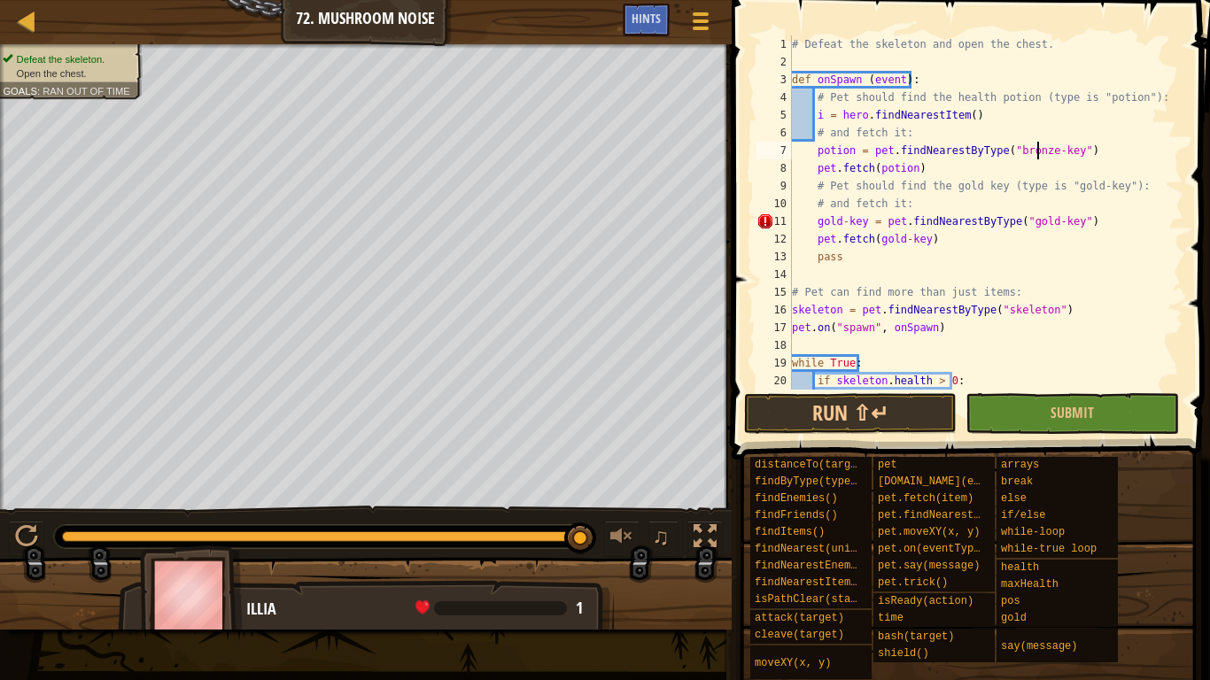
click at [1035, 147] on div "# Defeat the skeleton and open the chest. def onSpawn ( event ) : # Pet should …" at bounding box center [979, 230] width 382 height 390
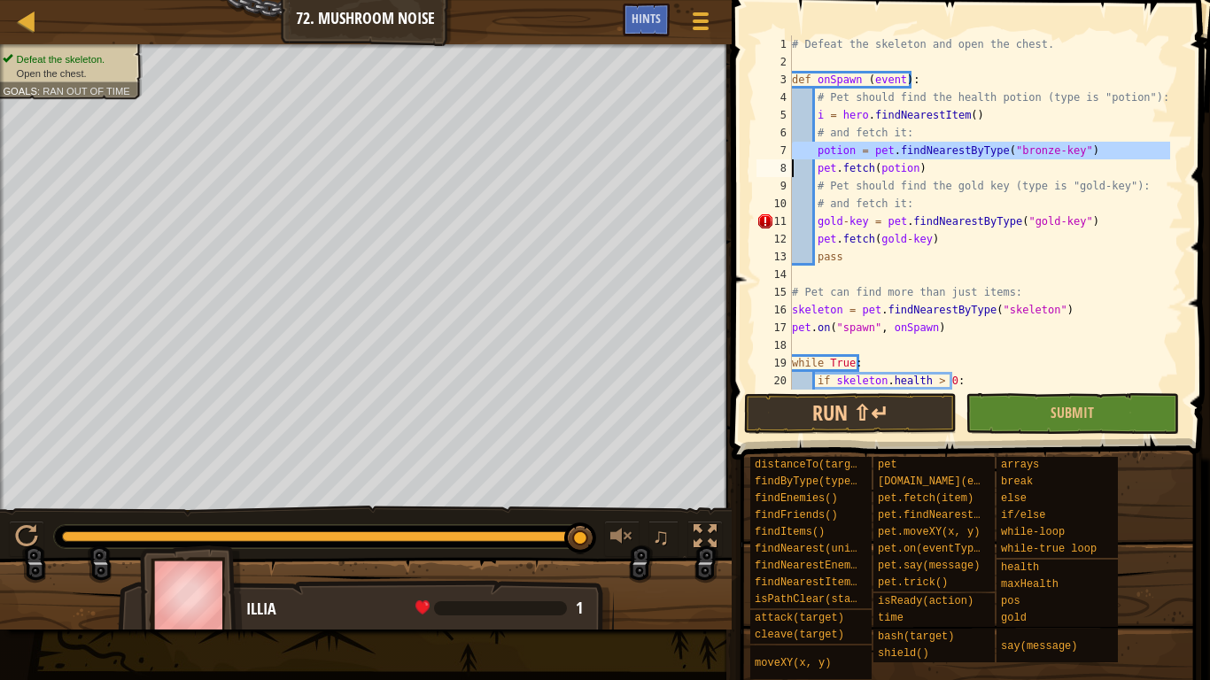
click at [1035, 147] on div "# Defeat the skeleton and open the chest. def onSpawn ( event ) : # Pet should …" at bounding box center [979, 230] width 382 height 390
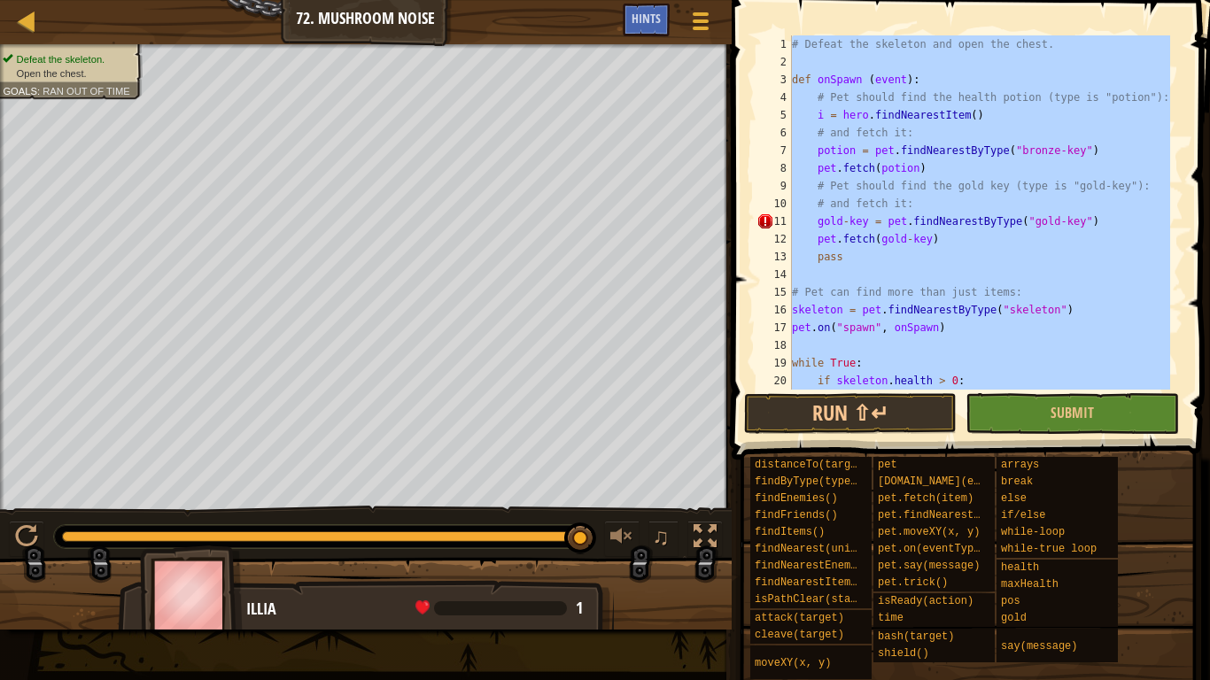
click at [1035, 147] on div "# Defeat the skeleton and open the chest. def onSpawn ( event ) : # Pet should …" at bounding box center [979, 230] width 382 height 390
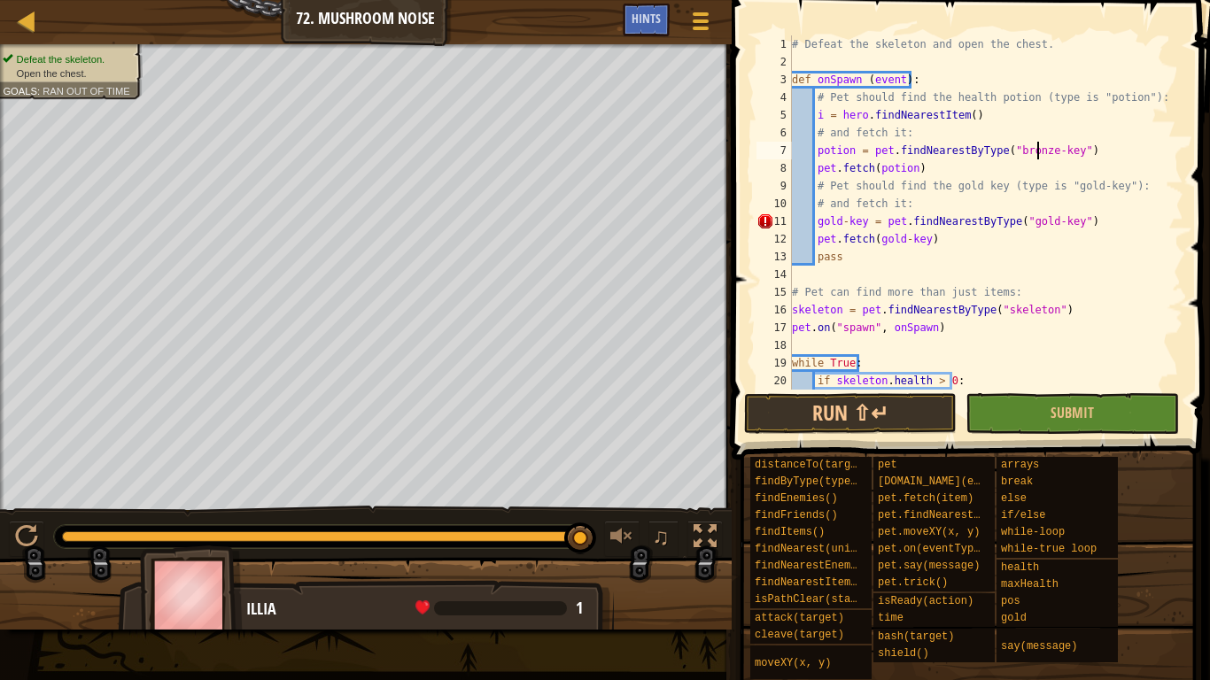
click at [1035, 147] on div "# Defeat the skeleton and open the chest. def onSpawn ( event ) : # Pet should …" at bounding box center [979, 230] width 382 height 390
click at [1029, 155] on div "# Defeat the skeleton and open the chest. def onSpawn ( event ) : # Pet should …" at bounding box center [979, 230] width 382 height 390
click at [879, 403] on button "Run ⇧↵" at bounding box center [850, 413] width 213 height 41
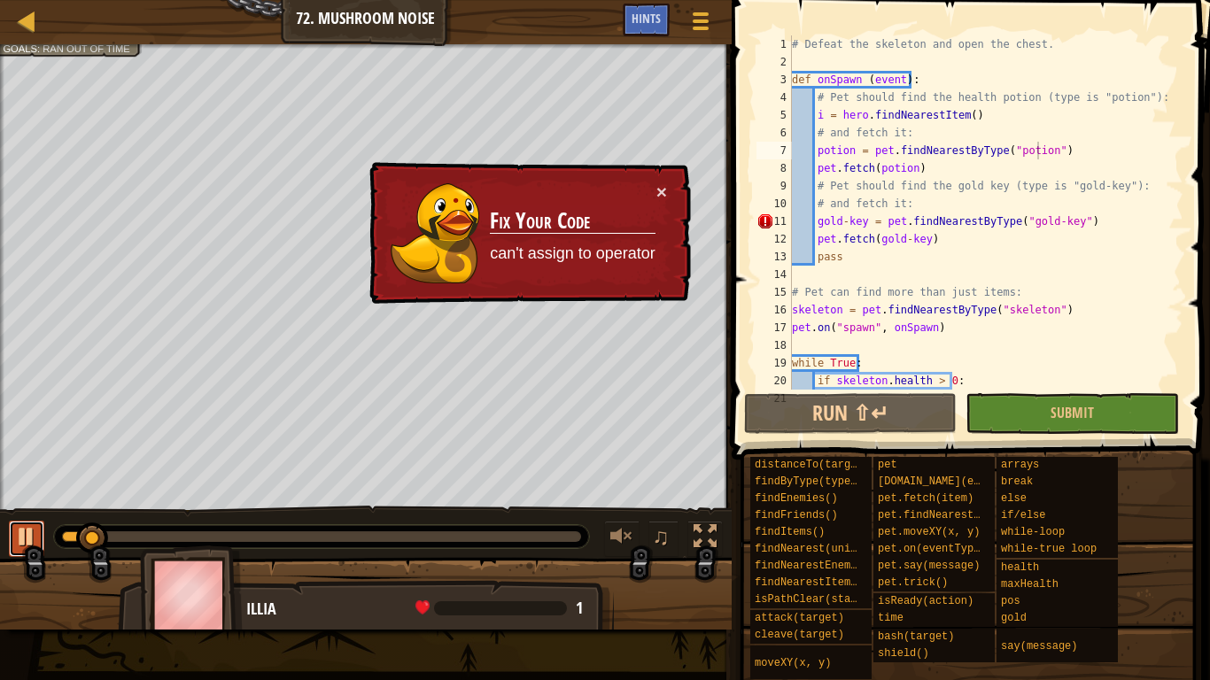
click at [19, 527] on div at bounding box center [26, 536] width 23 height 23
click at [652, 22] on span "Hints" at bounding box center [645, 18] width 29 height 17
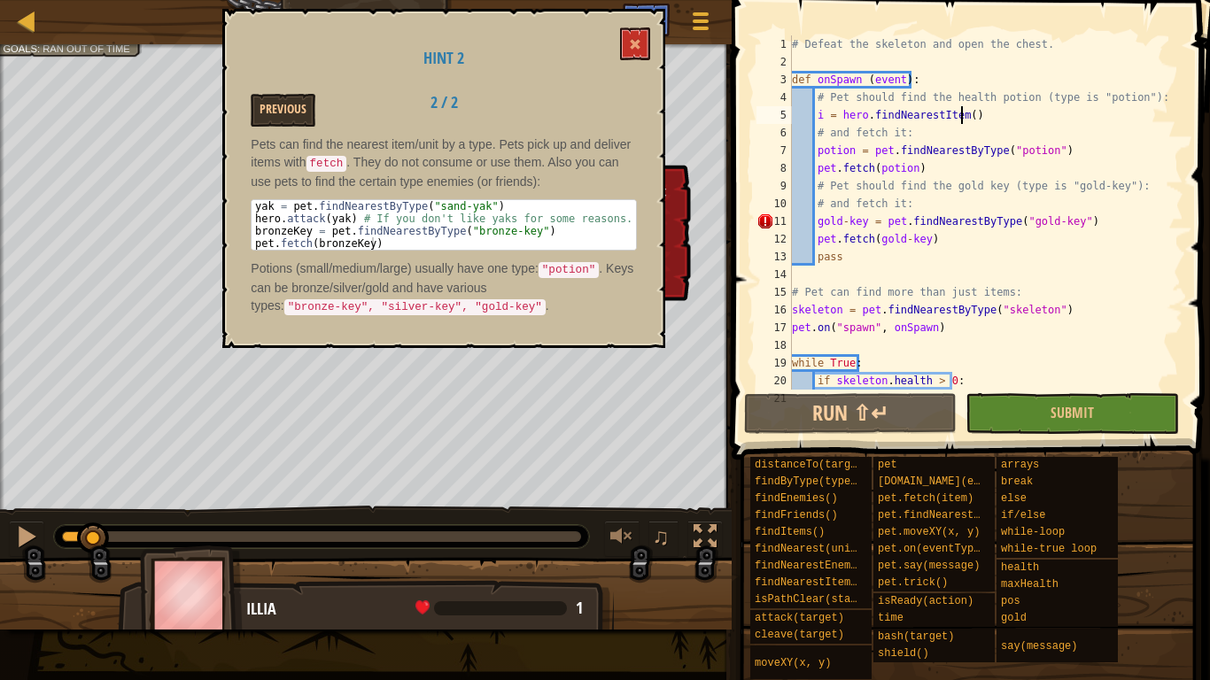
click at [960, 121] on div "# Defeat the skeleton and open the chest. def onSpawn ( event ) : # Pet should …" at bounding box center [979, 230] width 382 height 390
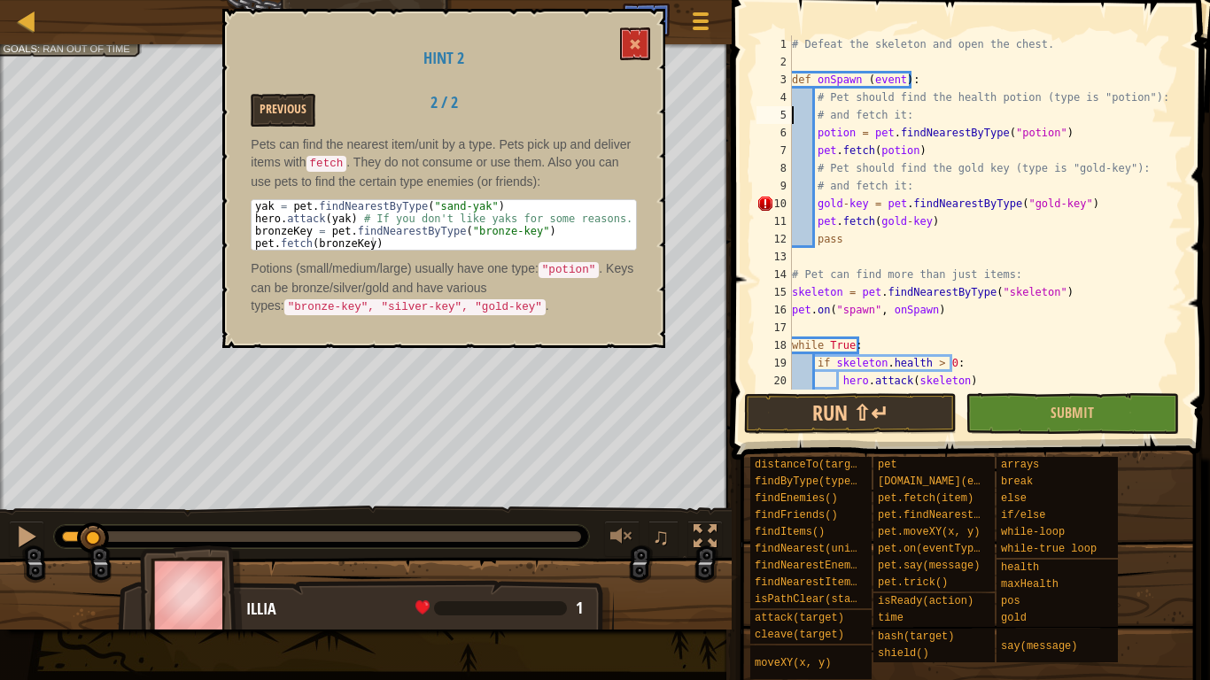
scroll to position [8, 8]
click at [844, 200] on div "# Defeat the skeleton and open the chest. def onSpawn ( event ) : # Pet should …" at bounding box center [979, 230] width 382 height 390
click at [639, 38] on button at bounding box center [635, 43] width 30 height 33
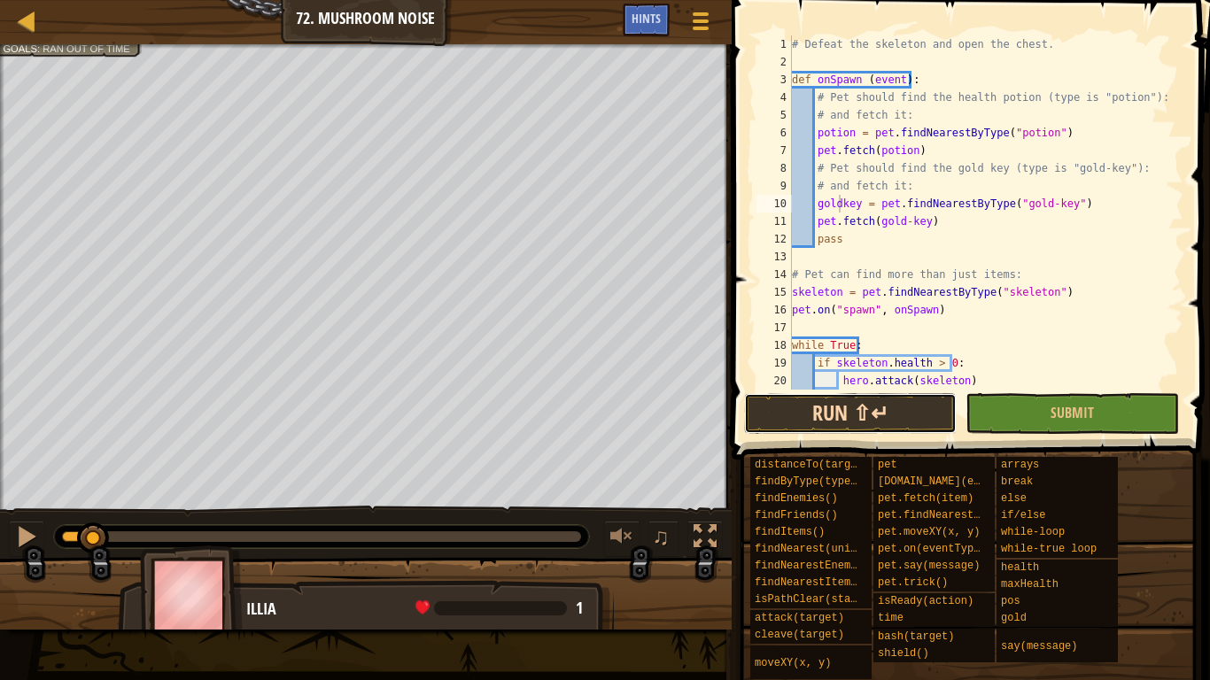
click at [858, 405] on button "Run ⇧↵" at bounding box center [850, 413] width 213 height 41
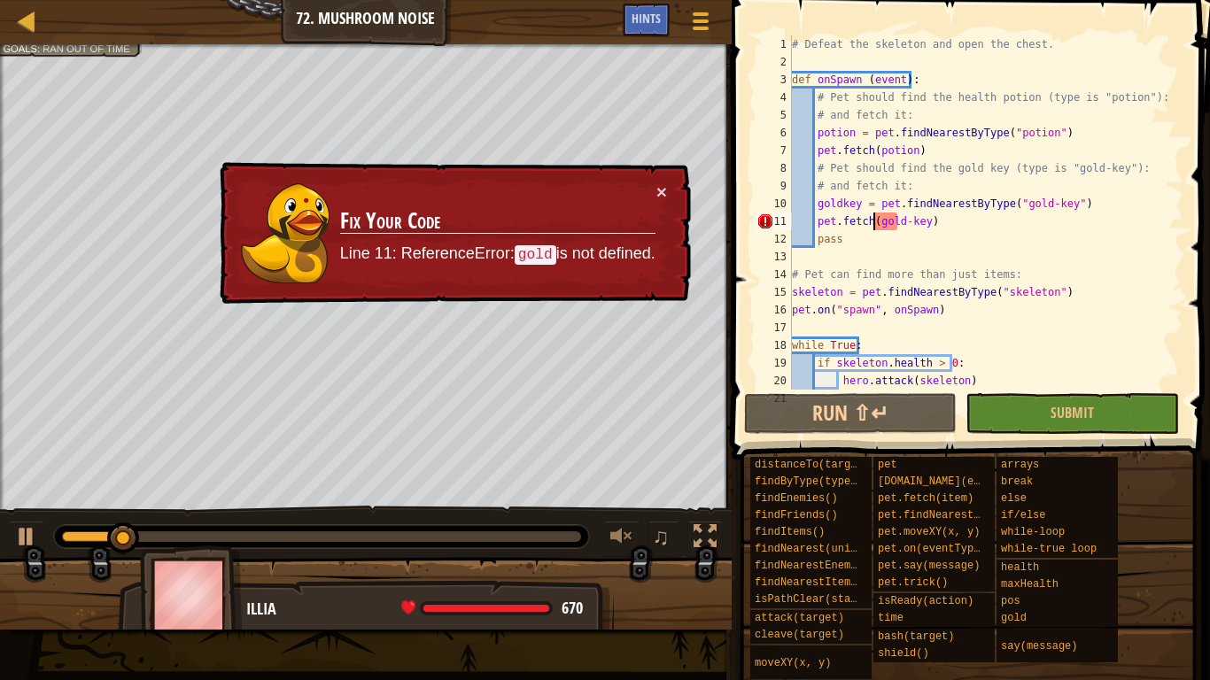
click at [872, 215] on div "# Defeat the skeleton and open the chest. def onSpawn ( event ) : # Pet should …" at bounding box center [979, 230] width 382 height 390
click at [661, 27] on div "Hints" at bounding box center [646, 20] width 47 height 33
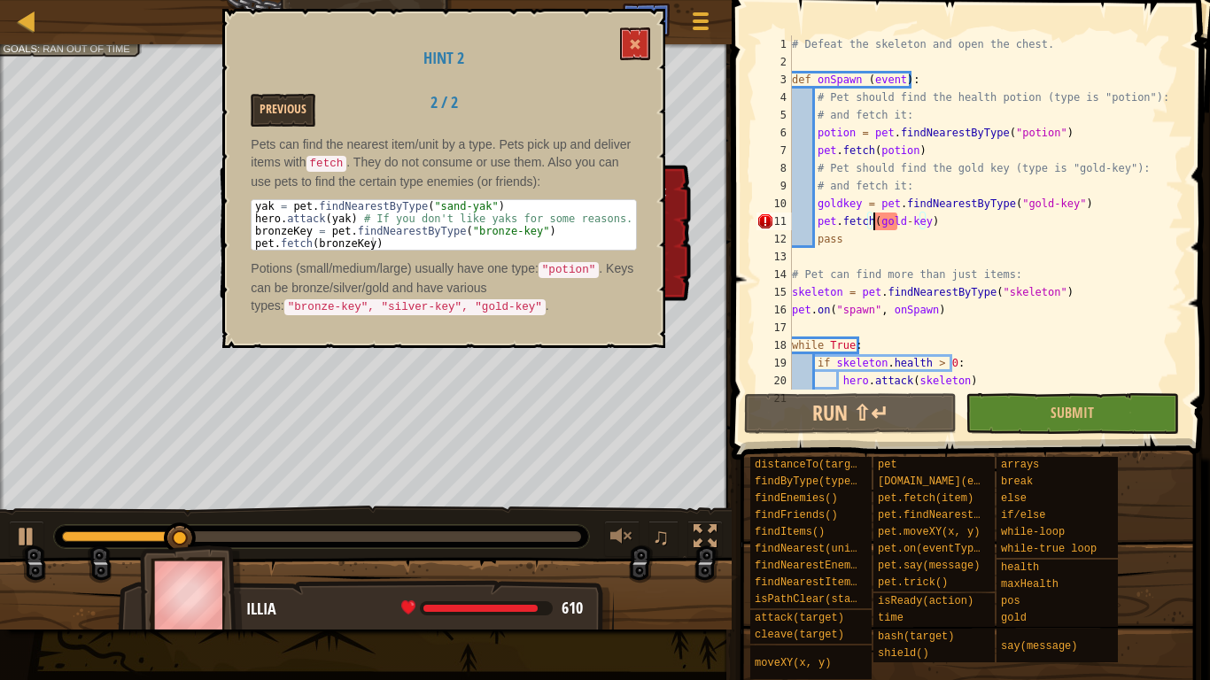
click at [897, 221] on div "# Defeat the skeleton and open the chest. def onSpawn ( event ) : # Pet should …" at bounding box center [979, 230] width 382 height 390
type textarea "pet.fetch(goldkey)"
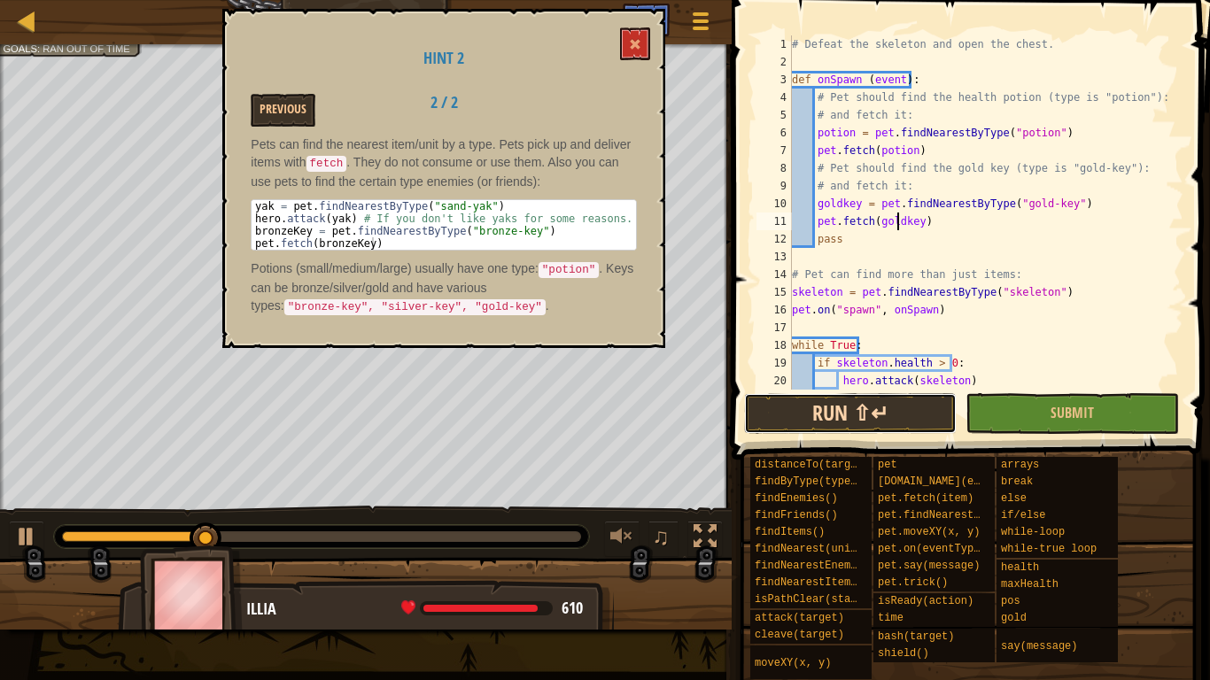
click at [842, 414] on button "Run ⇧↵" at bounding box center [850, 413] width 213 height 41
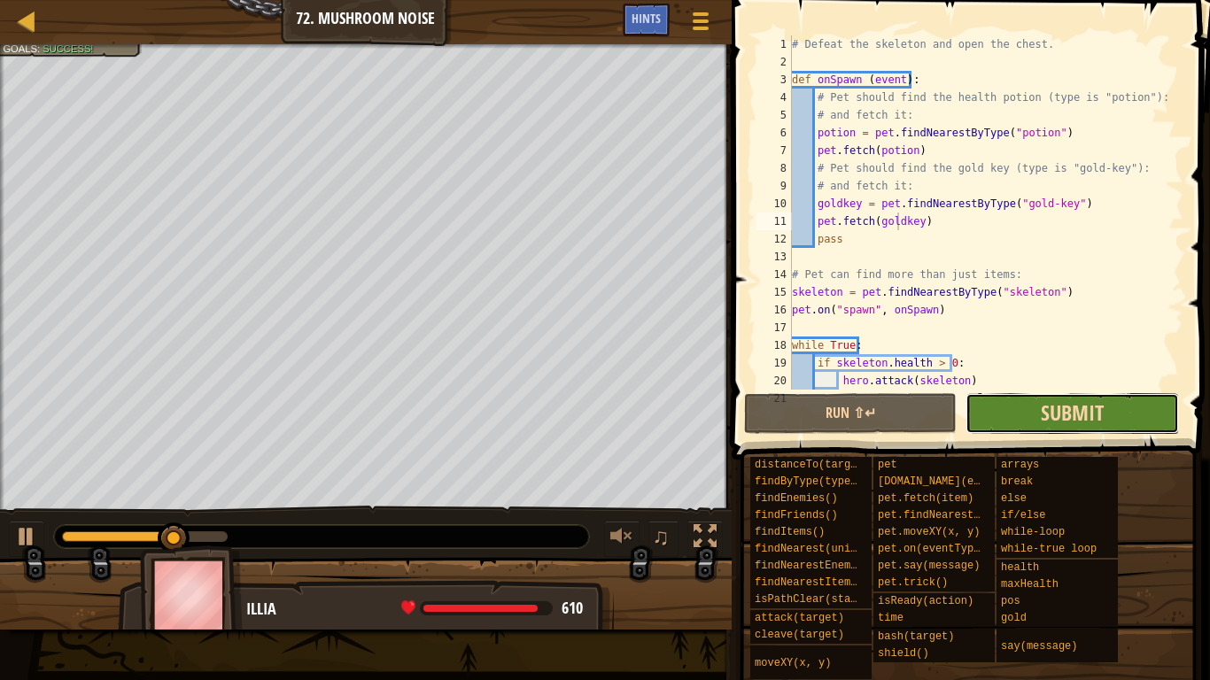
click at [1098, 418] on span "Submit" at bounding box center [1072, 412] width 63 height 28
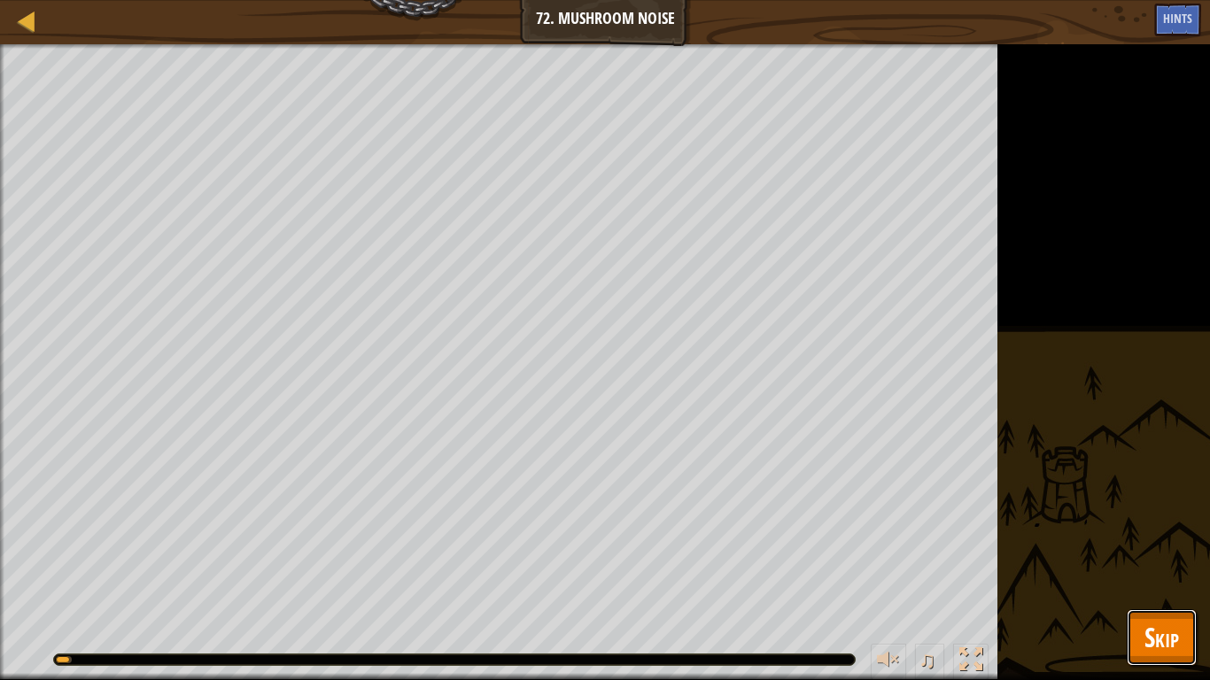
click at [1180, 530] on button "Skip" at bounding box center [1161, 637] width 70 height 57
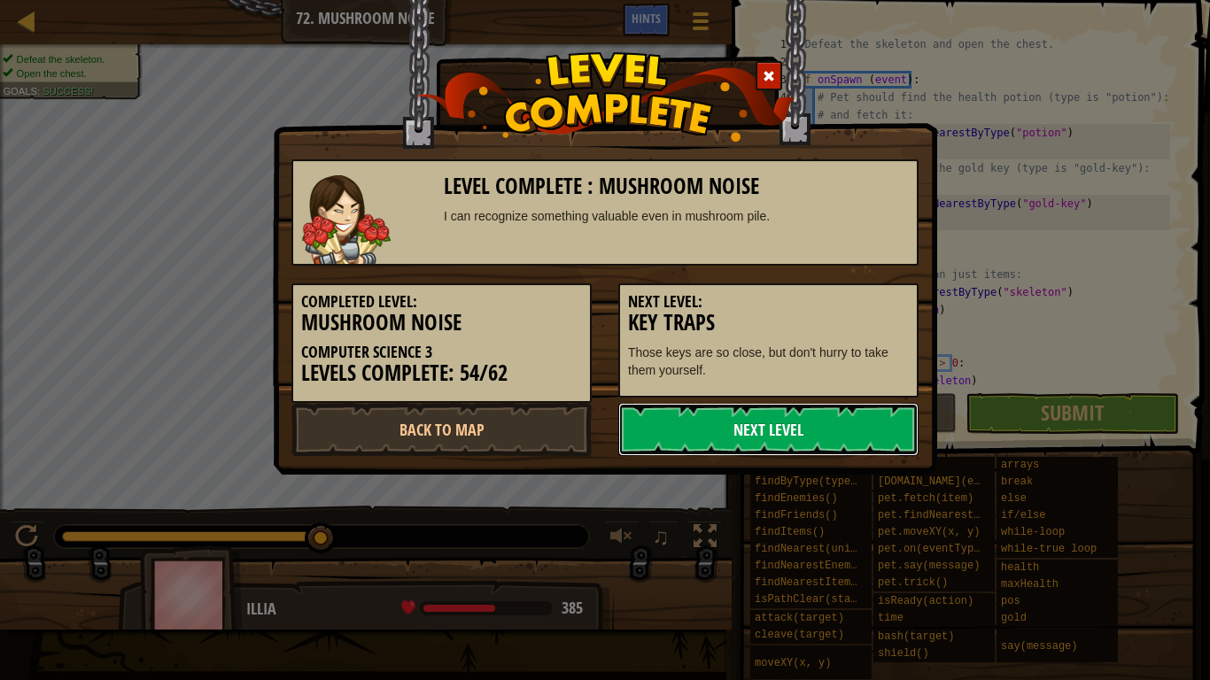
click at [864, 436] on link "Next Level" at bounding box center [768, 429] width 300 height 53
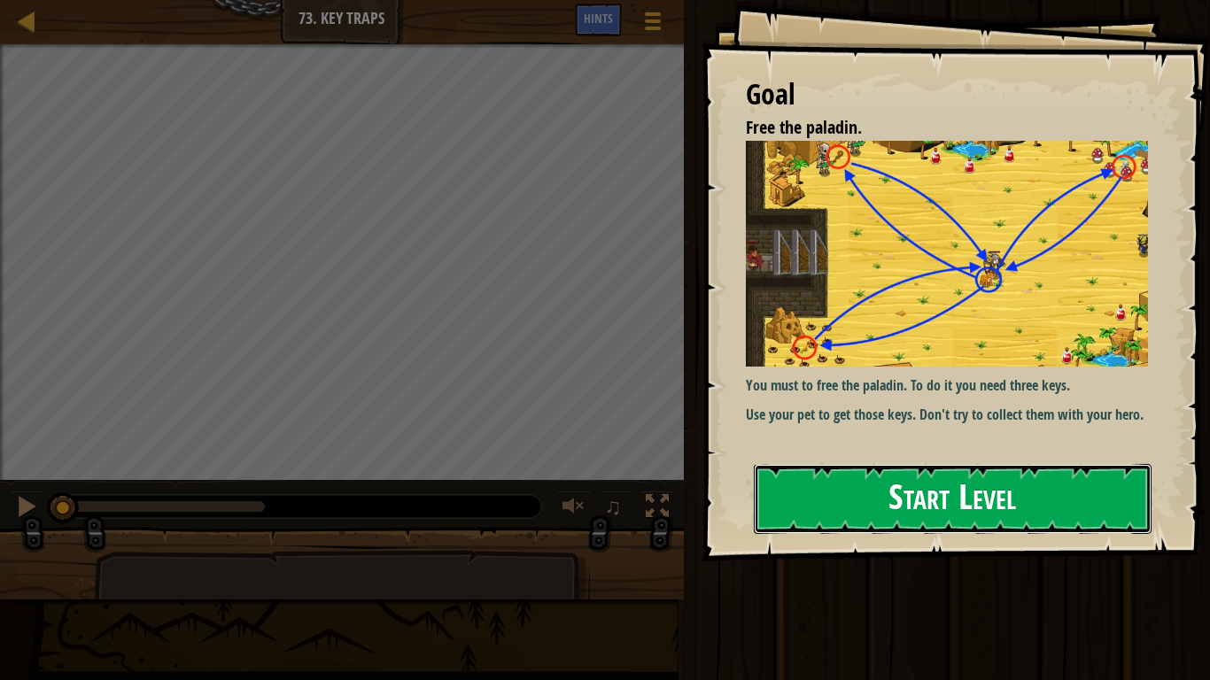
click at [871, 503] on button "Start Level" at bounding box center [953, 499] width 398 height 70
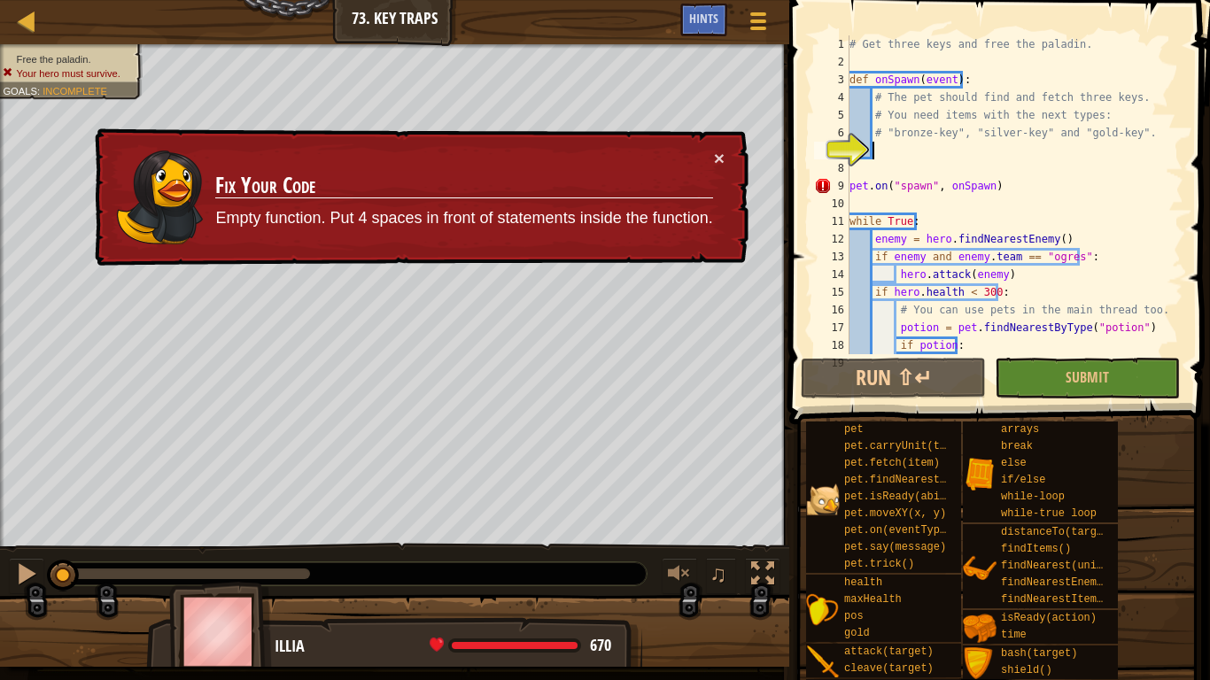
type textarea "bronzeKey = pet.findNearestByType("bronze-key")"
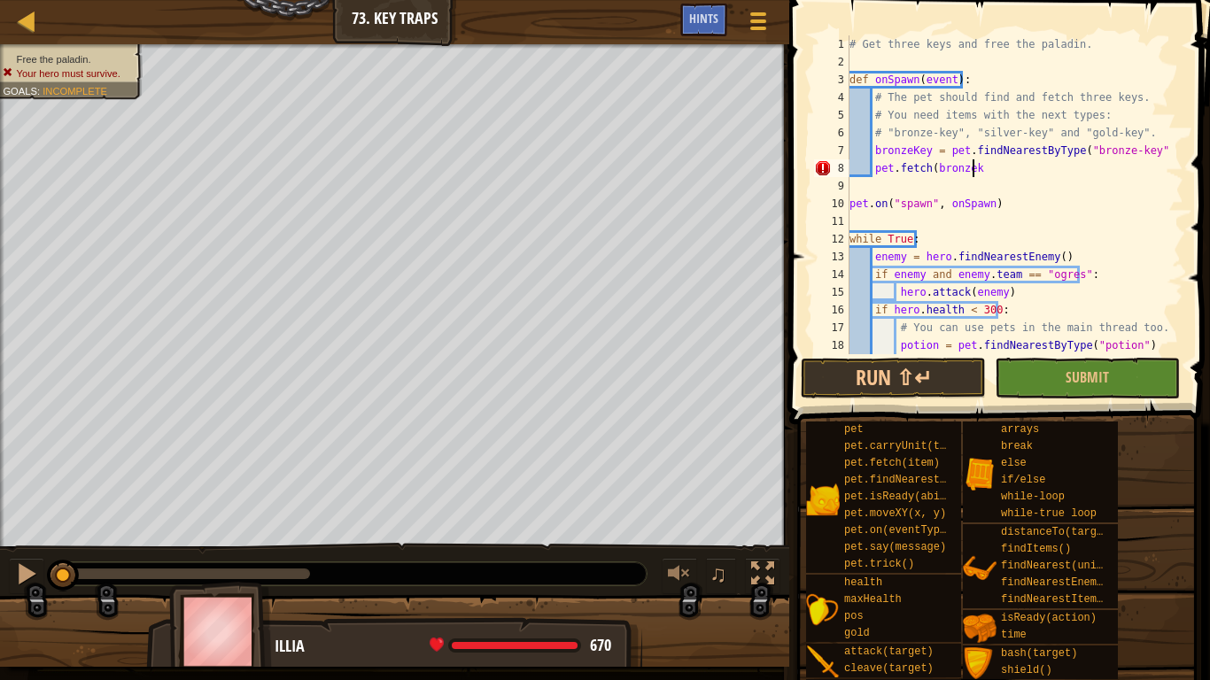
scroll to position [8, 10]
type textarea "pet.fetch(bronzekey)"
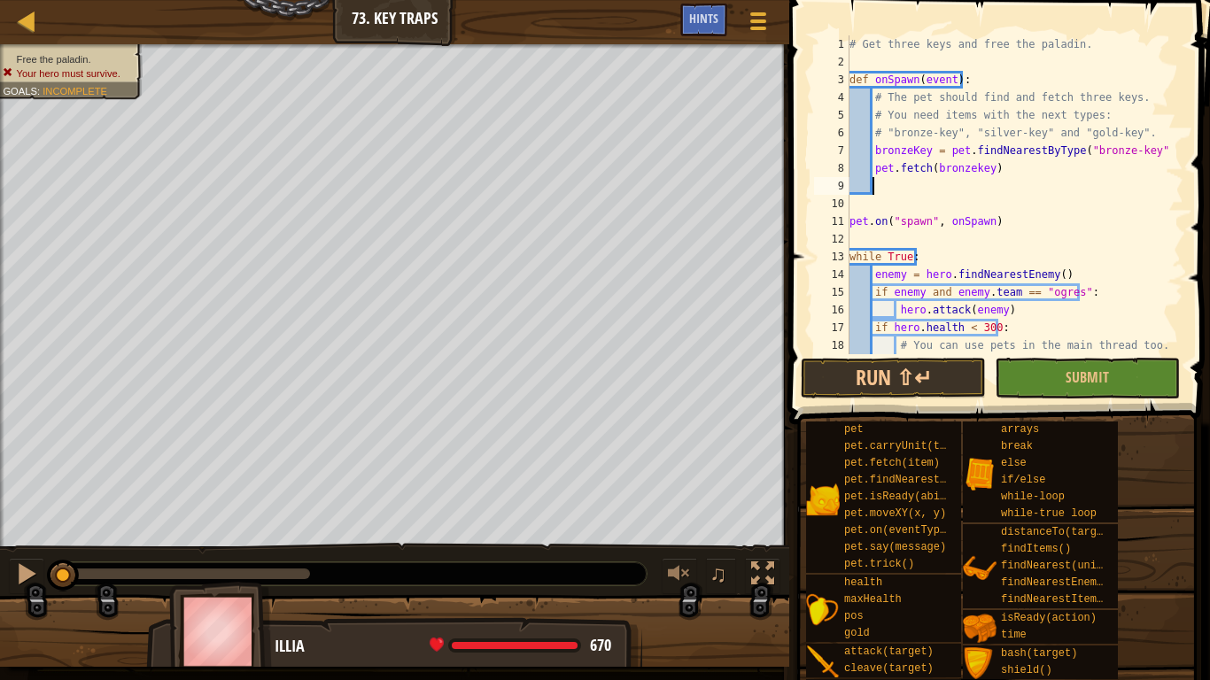
scroll to position [8, 1]
click at [913, 181] on div "# Get three keys and free the paladin. def onSpawn ( event ) : # The pet should…" at bounding box center [1008, 212] width 324 height 354
click at [909, 180] on div "# Get three keys and free the paladin. def onSpawn ( event ) : # The pet should…" at bounding box center [1008, 212] width 324 height 354
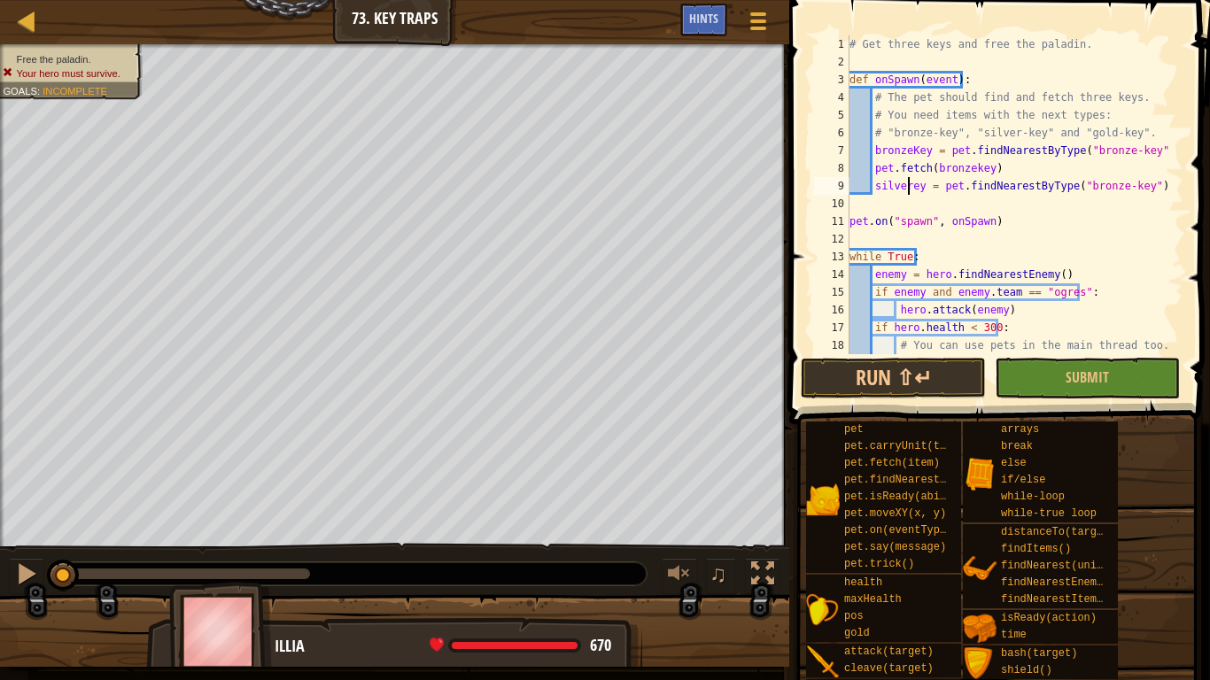
scroll to position [8, 5]
click at [1106, 181] on div "# Get three keys and free the paladin. def onSpawn ( event ) : # The pet should…" at bounding box center [1008, 212] width 324 height 354
type textarea "silverKey = pet.findNearestByType("silver-key")"
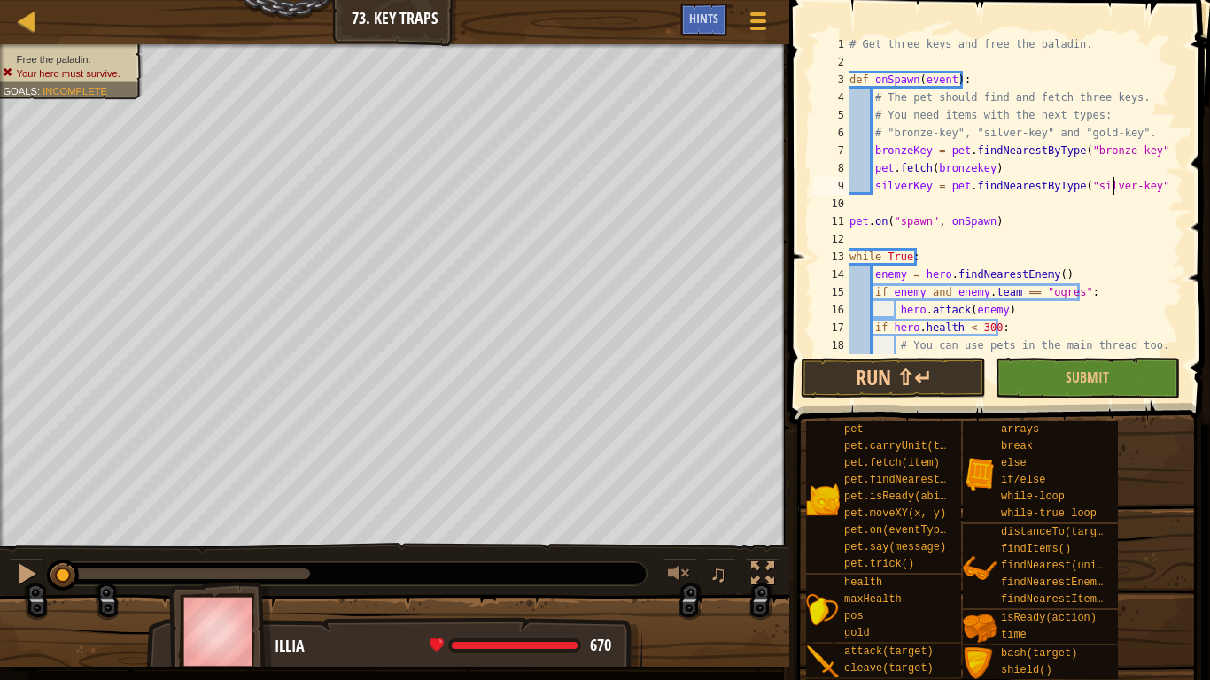
click at [1150, 189] on div "# Get three keys and free the paladin. def onSpawn ( event ) : # The pet should…" at bounding box center [1008, 212] width 324 height 354
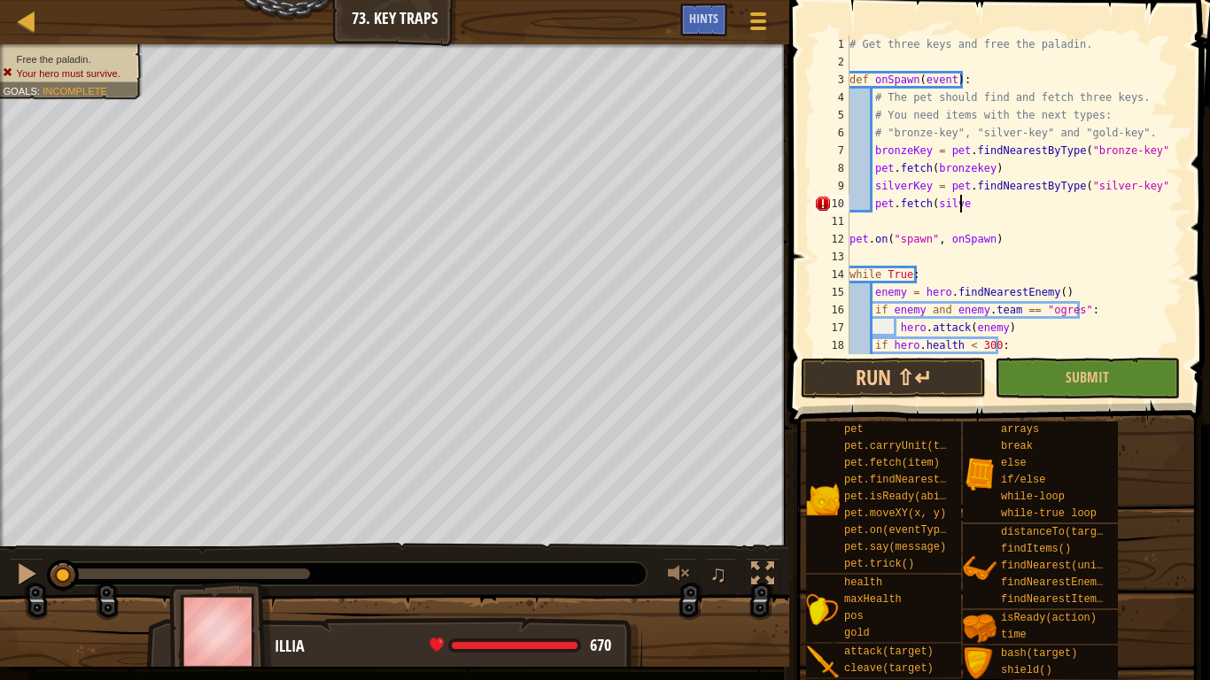
scroll to position [8, 9]
type textarea "pet.fetch(silverKey)"
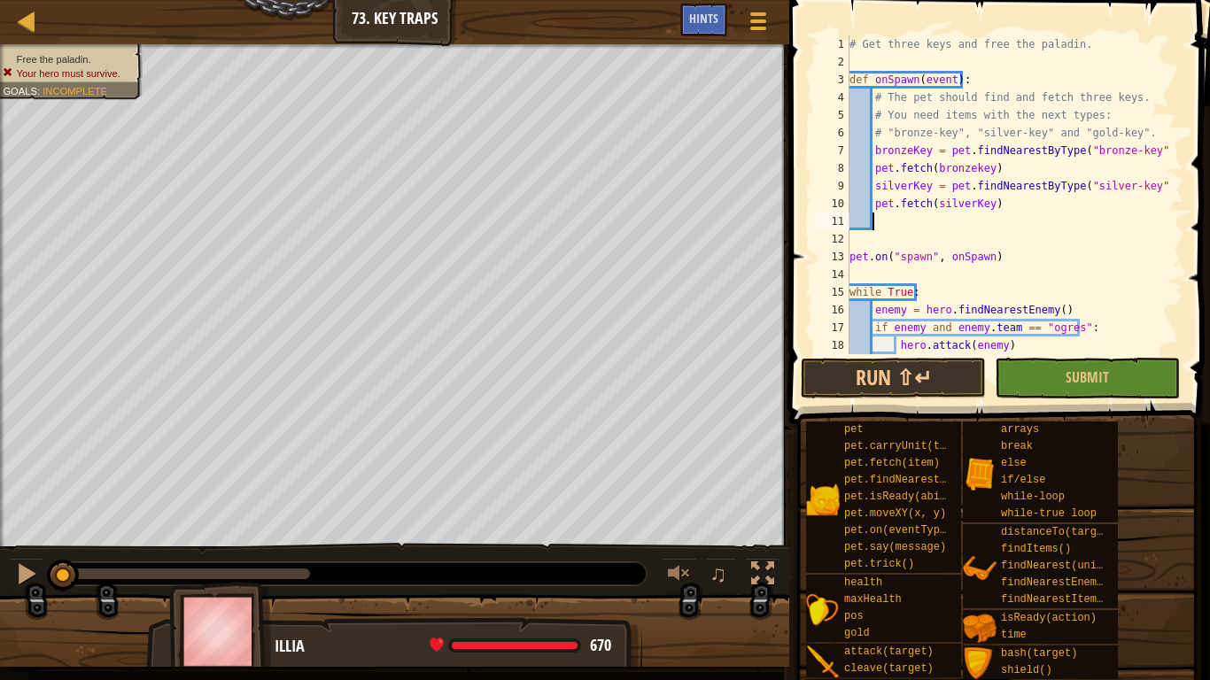
scroll to position [8, 1]
click at [901, 223] on div "# Get three keys and free the paladin. def onSpawn ( event ) : # The pet should…" at bounding box center [1008, 212] width 324 height 354
click at [1103, 222] on div "# Get three keys and free the paladin. def onSpawn ( event ) : # The pet should…" at bounding box center [1008, 212] width 324 height 354
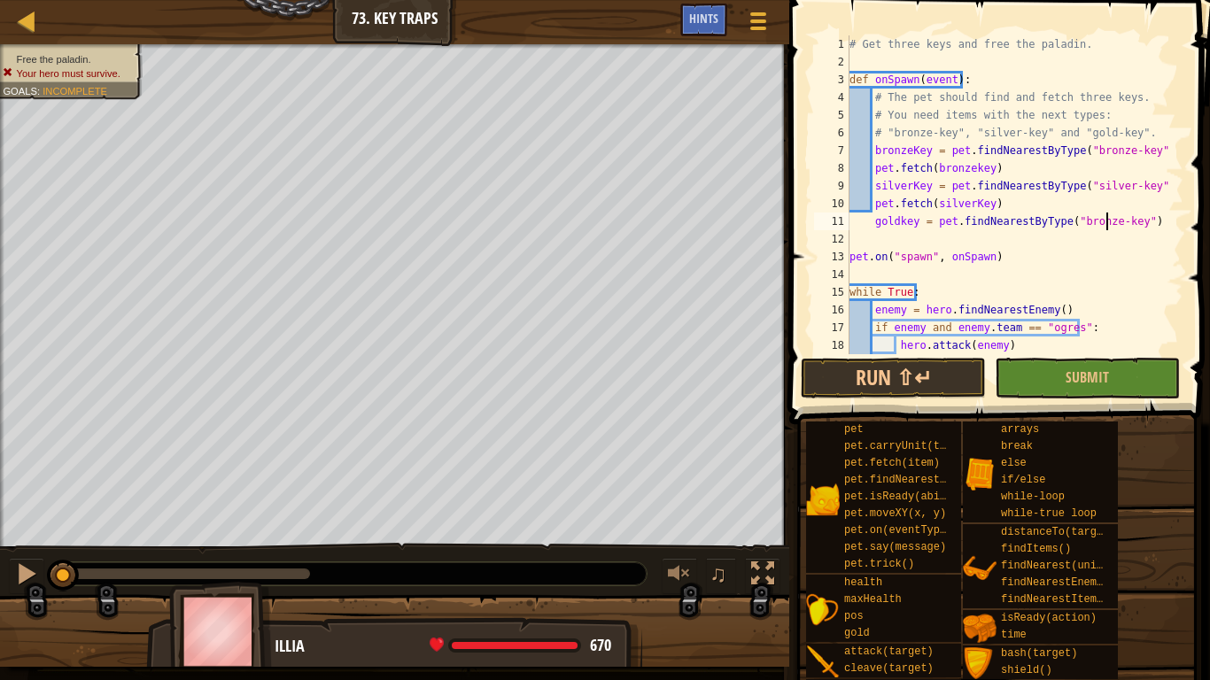
click at [1076, 221] on div "# Get three keys and free the paladin. def onSpawn ( event ) : # The pet should…" at bounding box center [1008, 212] width 324 height 354
type textarea "goldkey = pet.findNearestByType("gold-key")"
click at [1127, 216] on div "# Get three keys and free the paladin. def onSpawn ( event ) : # The pet should…" at bounding box center [1008, 212] width 324 height 354
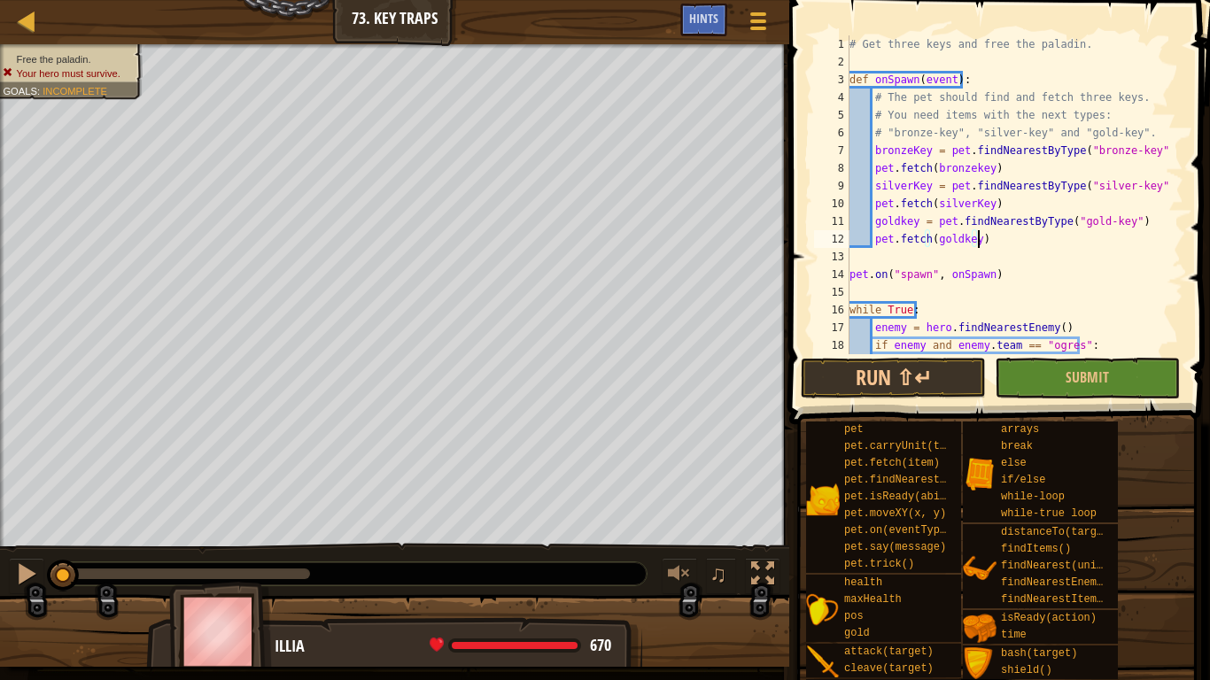
scroll to position [124, 0]
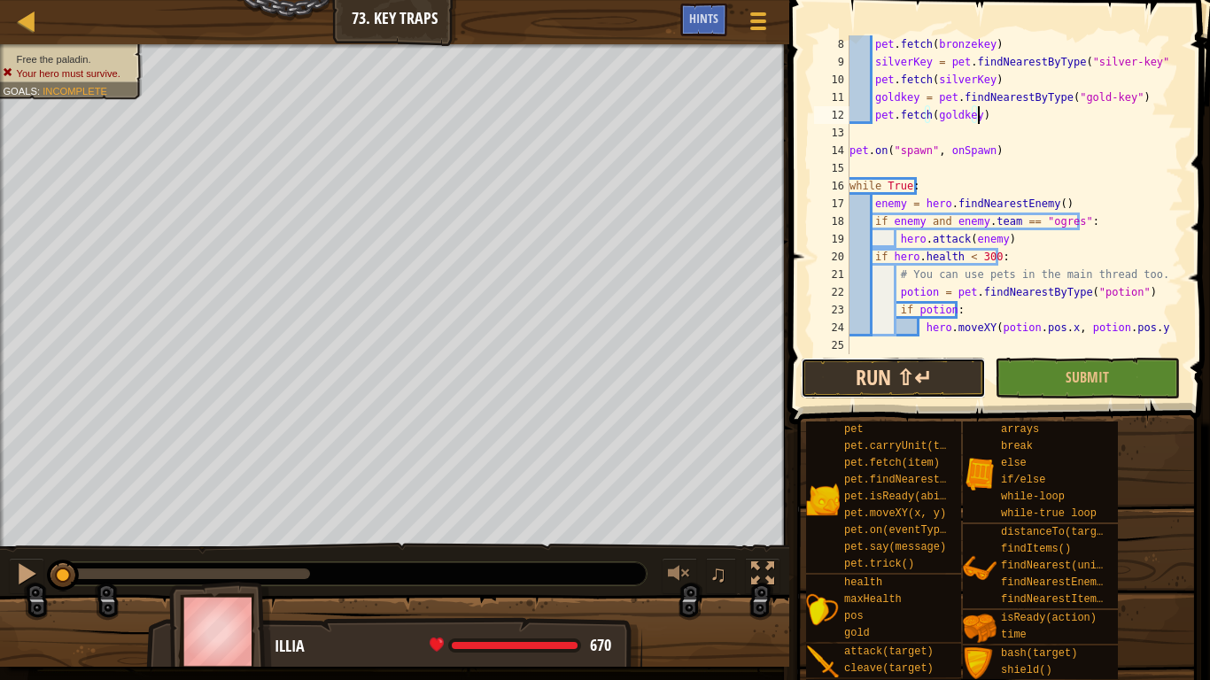
click at [943, 367] on button "Run ⇧↵" at bounding box center [893, 378] width 185 height 41
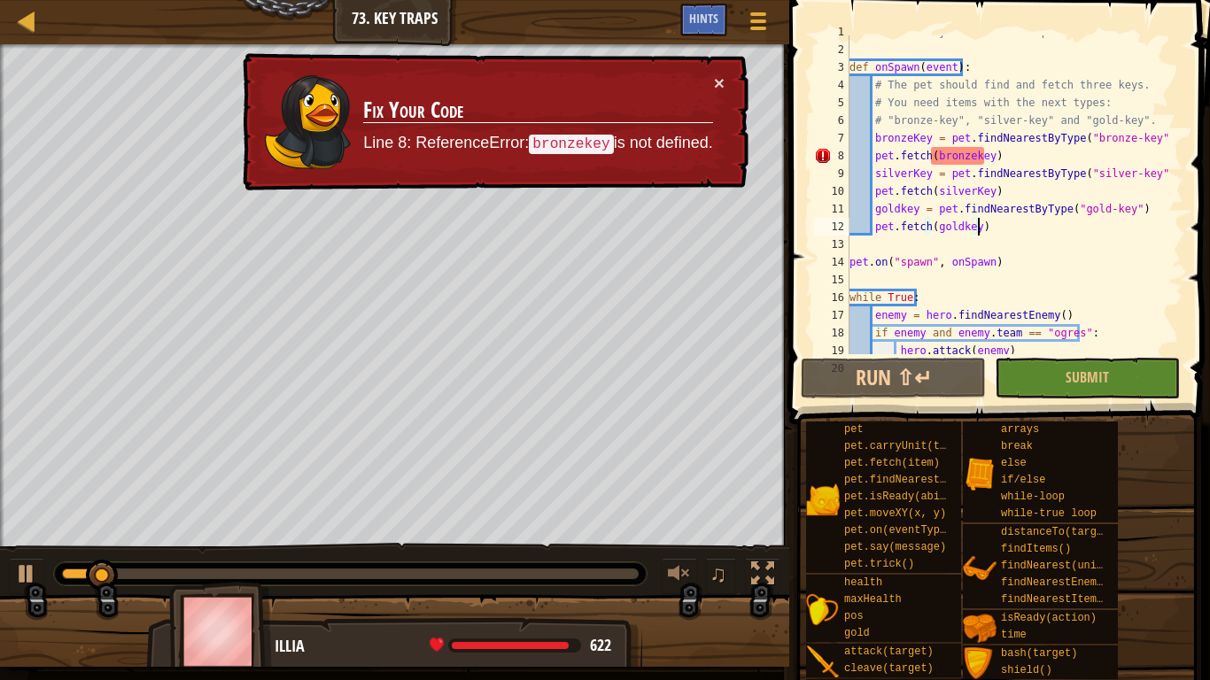
scroll to position [0, 0]
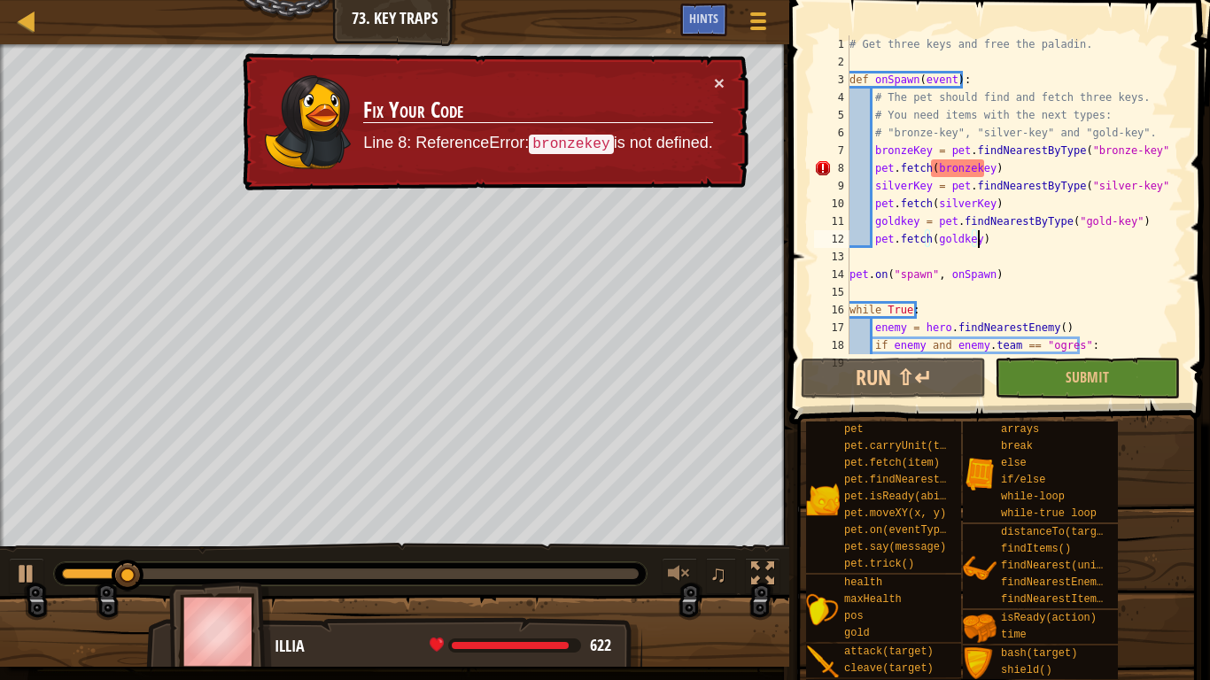
click at [969, 163] on div "# Get three keys and free the paladin. def onSpawn ( event ) : # The pet should…" at bounding box center [1008, 212] width 324 height 354
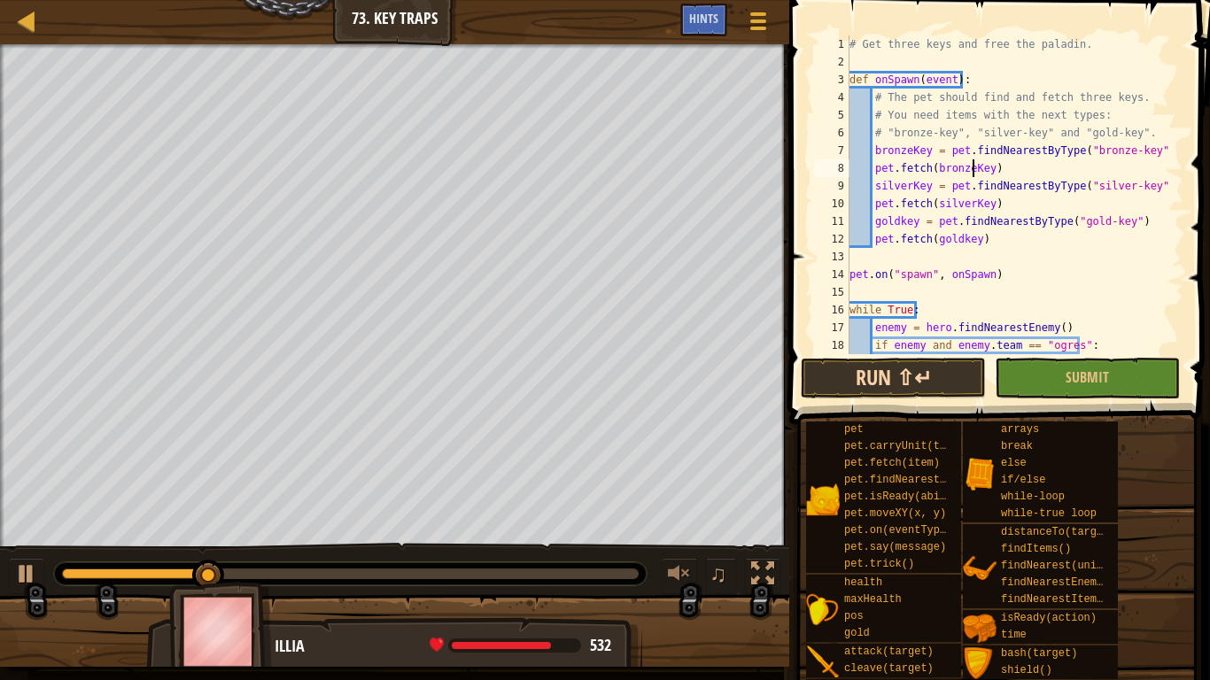
type textarea "pet.fetch(bronzeKey)"
drag, startPoint x: 917, startPoint y: 372, endPoint x: 882, endPoint y: 375, distance: 35.5
click at [882, 375] on button "Run ⇧↵" at bounding box center [893, 378] width 185 height 41
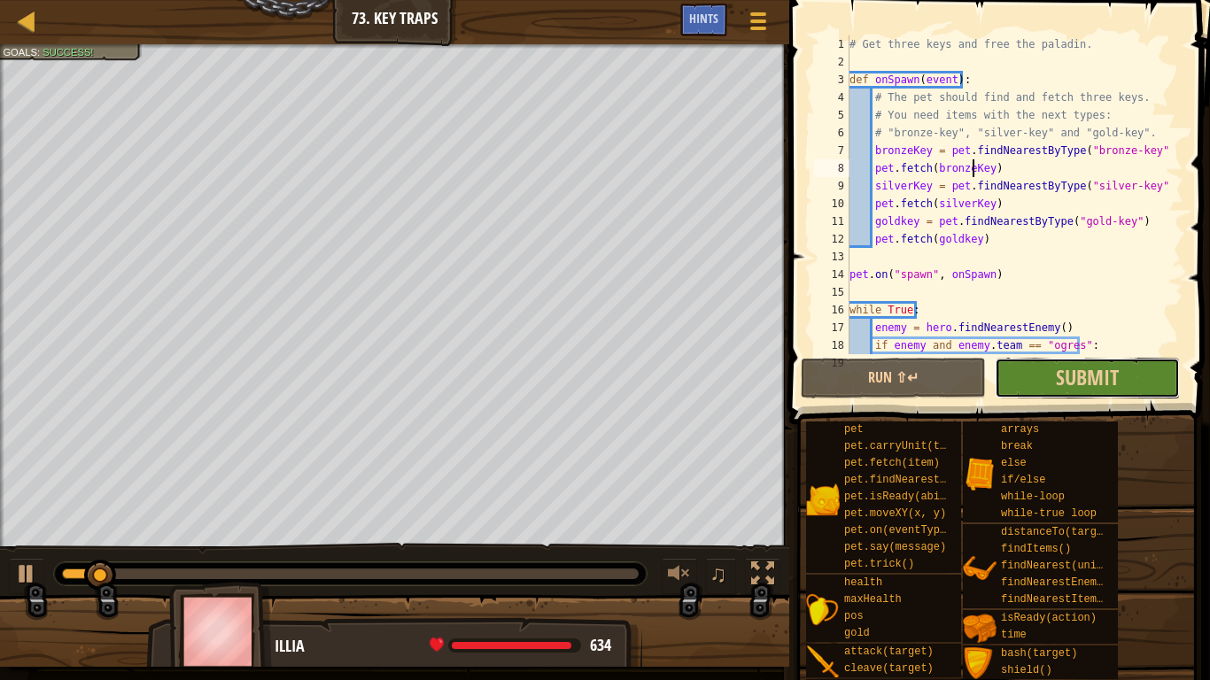
click at [1141, 384] on button "Submit" at bounding box center [1086, 378] width 185 height 41
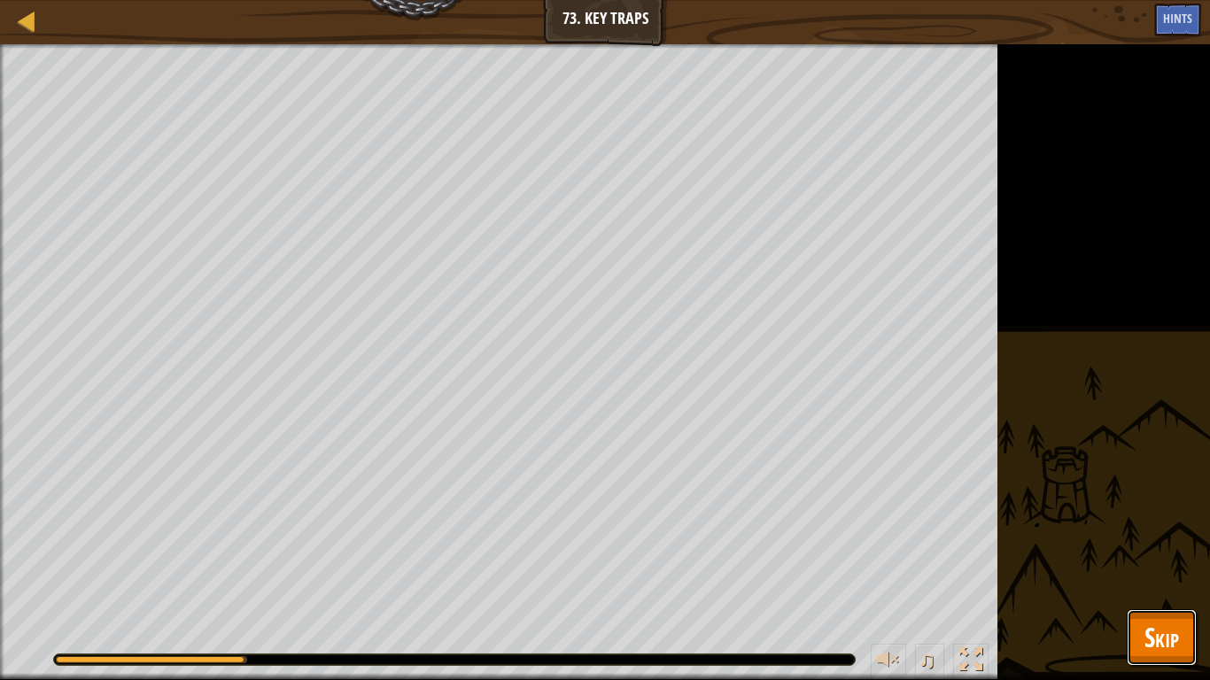
click at [1187, 530] on button "Skip" at bounding box center [1161, 637] width 70 height 57
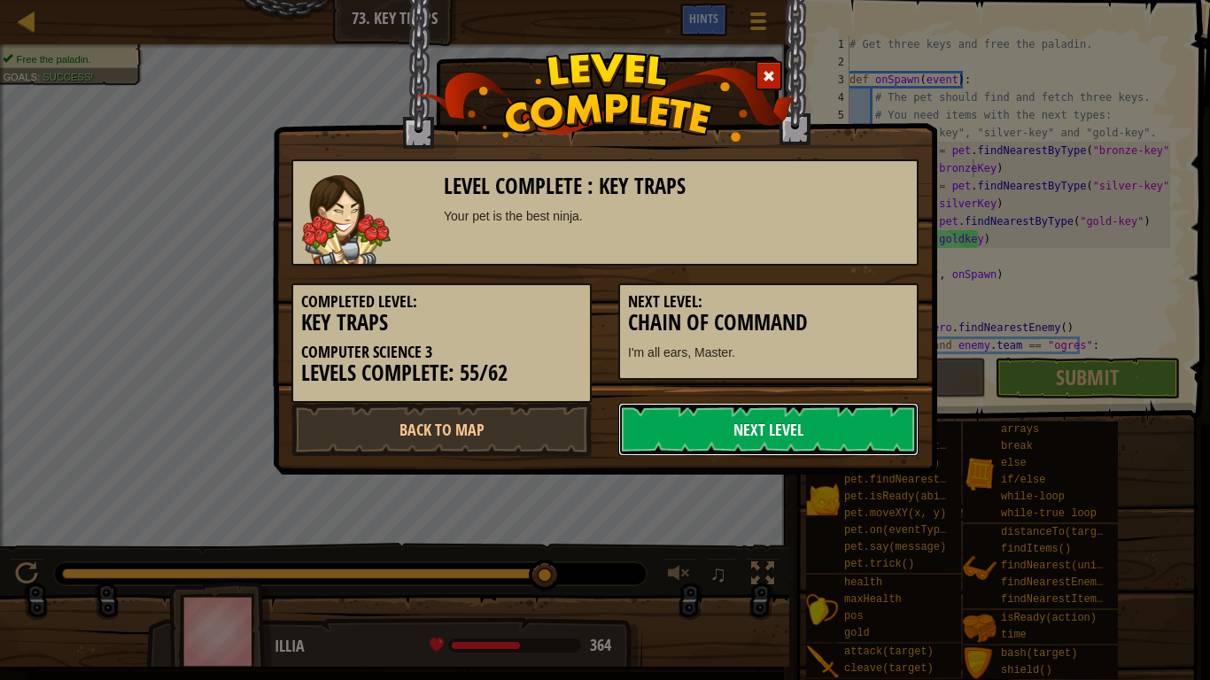
click at [743, 429] on link "Next Level" at bounding box center [768, 429] width 300 height 53
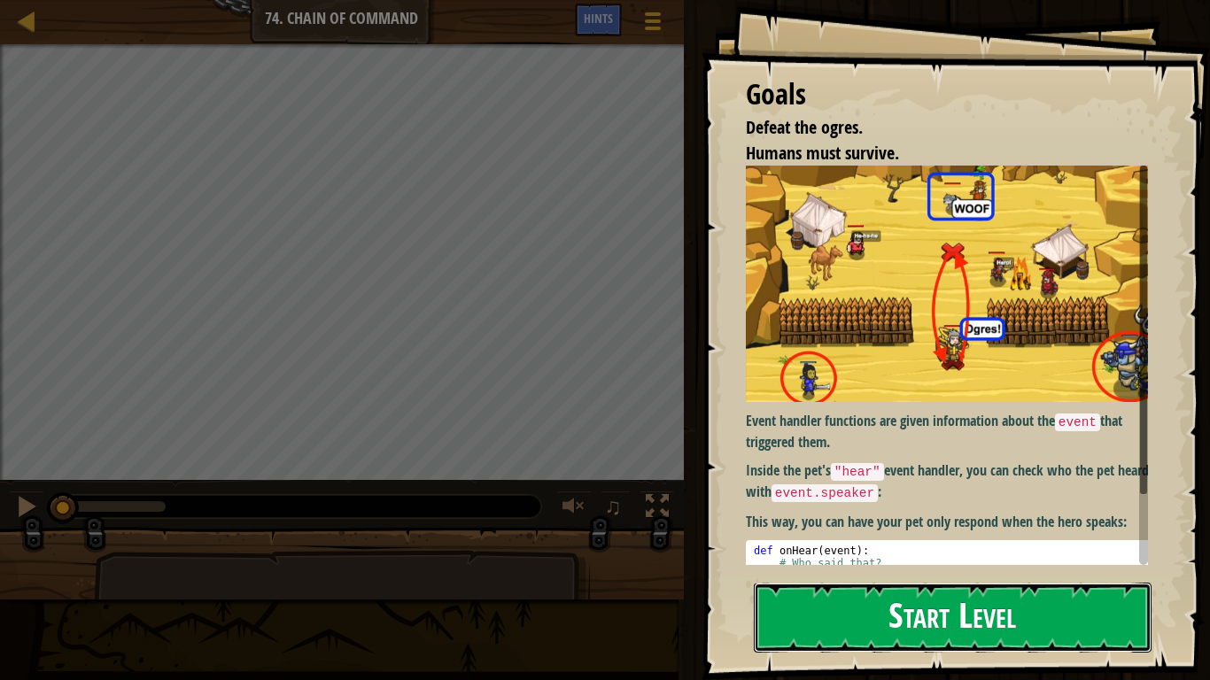
click at [924, 530] on button "Start Level" at bounding box center [953, 618] width 398 height 70
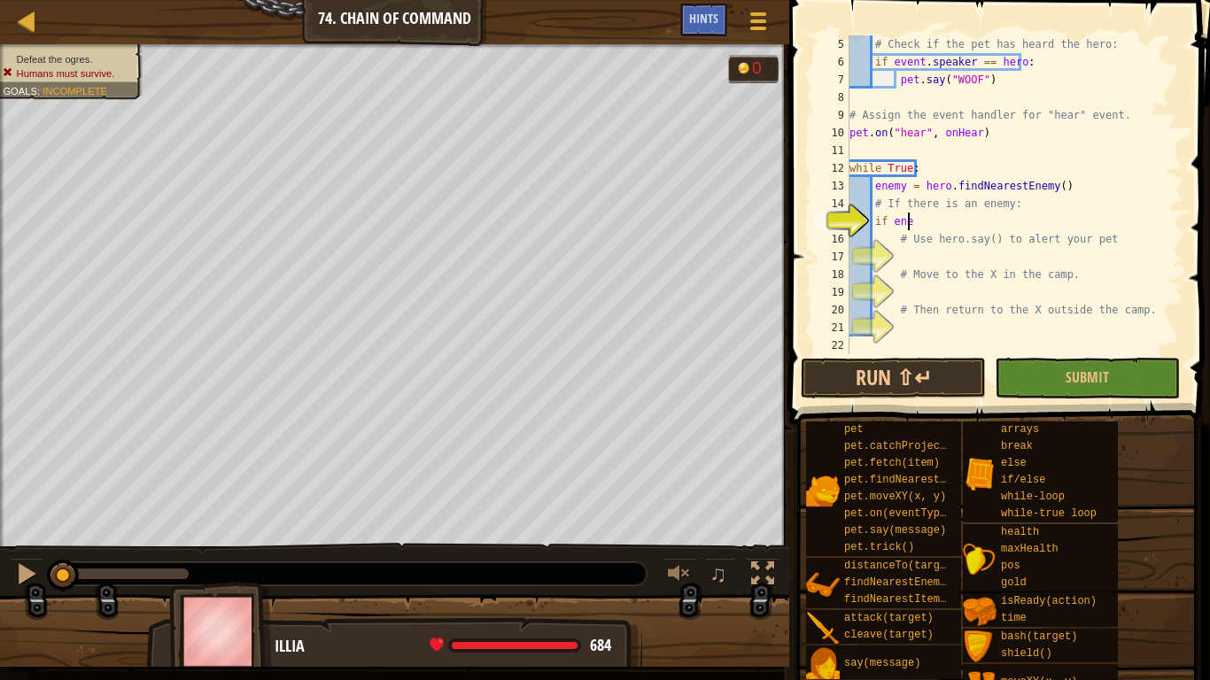
scroll to position [8, 4]
type textarea "if enemy:"
click at [952, 252] on div "# Check if the pet has heard the hero: if event . speaker == hero : pet . say (…" at bounding box center [1008, 212] width 324 height 354
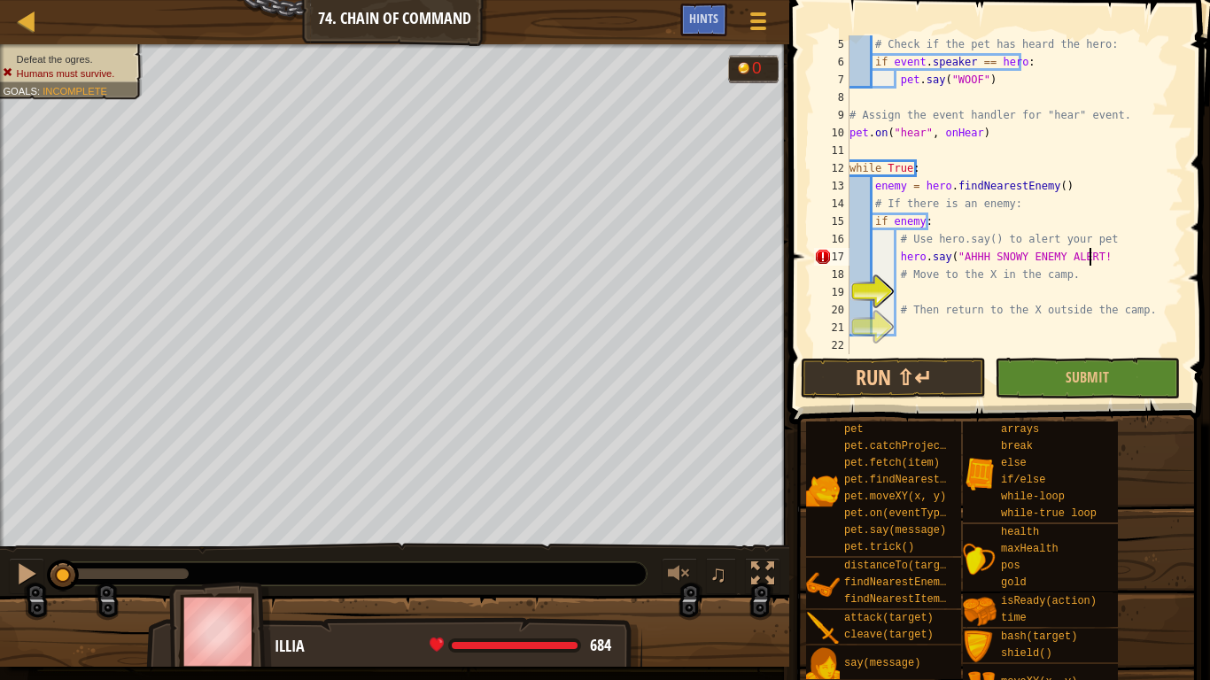
scroll to position [8, 19]
type textarea "hero.say("AHHH SNOWY ENEMY ALERT!")"
click at [914, 289] on div "# Check if the pet has heard the hero: if event . speaker == hero : pet . say (…" at bounding box center [1008, 212] width 324 height 354
type textarea "hero.moveXY(30, 33)"
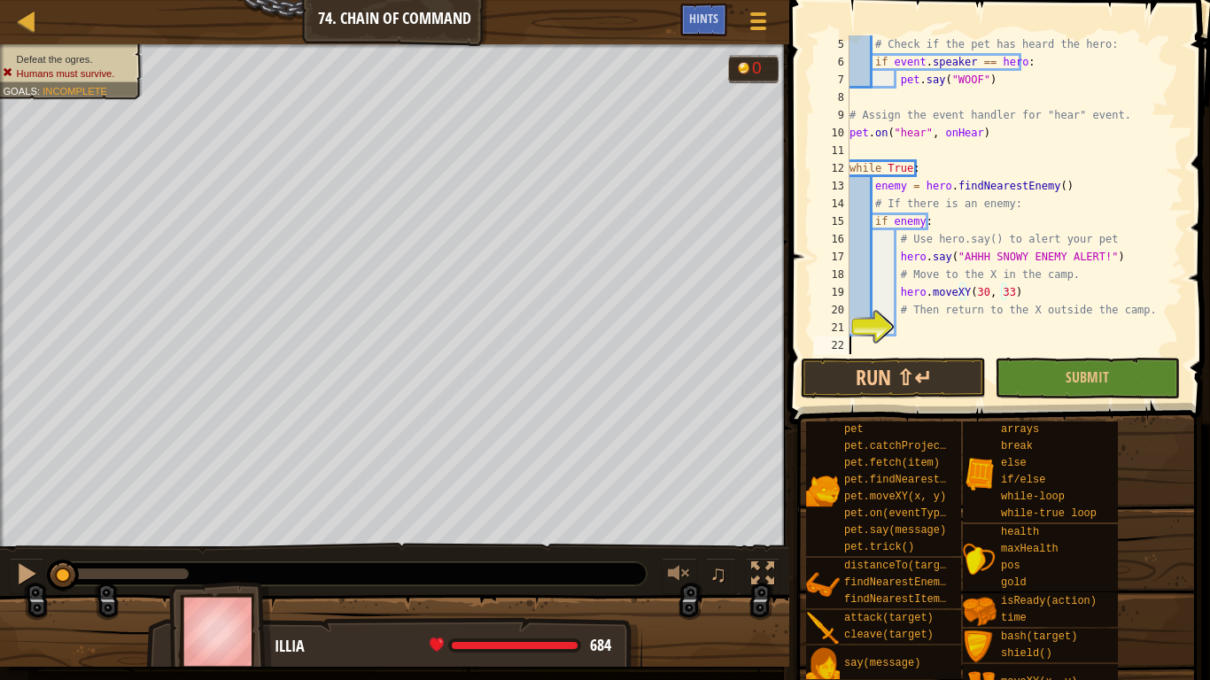
click at [930, 337] on div "# Check if the pet has heard the hero: if event . speaker == hero : pet . say (…" at bounding box center [1008, 212] width 324 height 354
click at [929, 330] on div "# Check if the pet has heard the hero: if event . speaker == hero : pet . say (…" at bounding box center [1008, 212] width 324 height 354
type textarea "hero.moveXY(30, 15)"
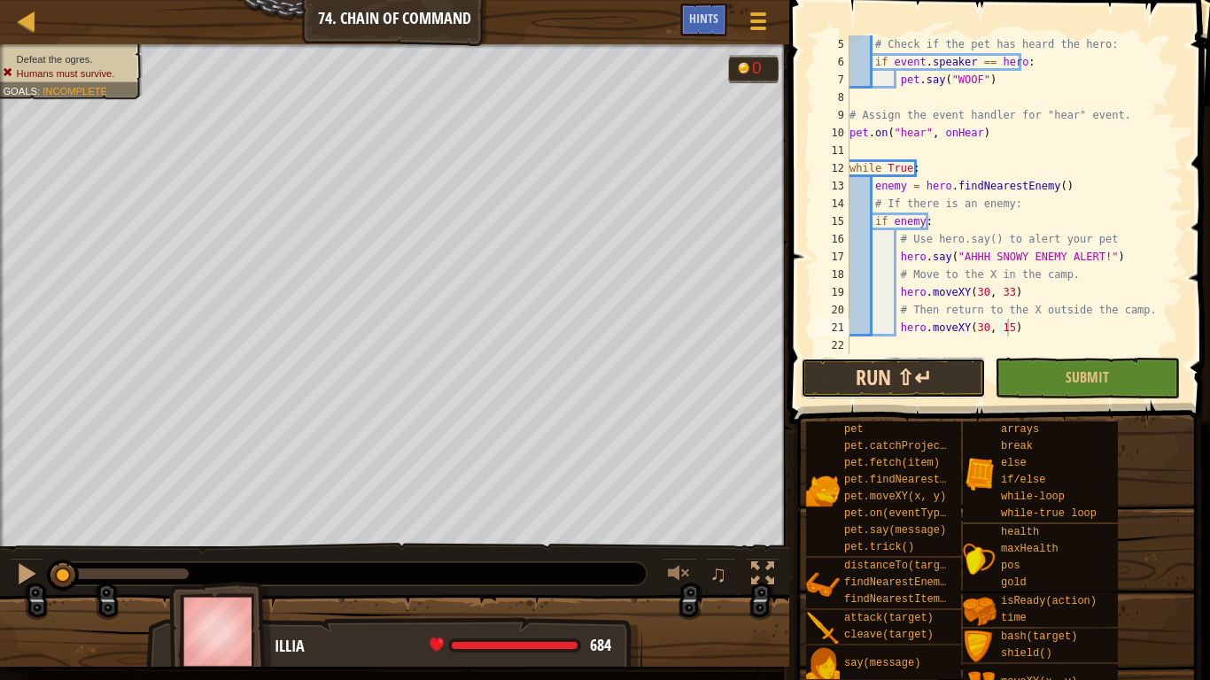
click at [885, 374] on button "Run ⇧↵" at bounding box center [893, 378] width 185 height 41
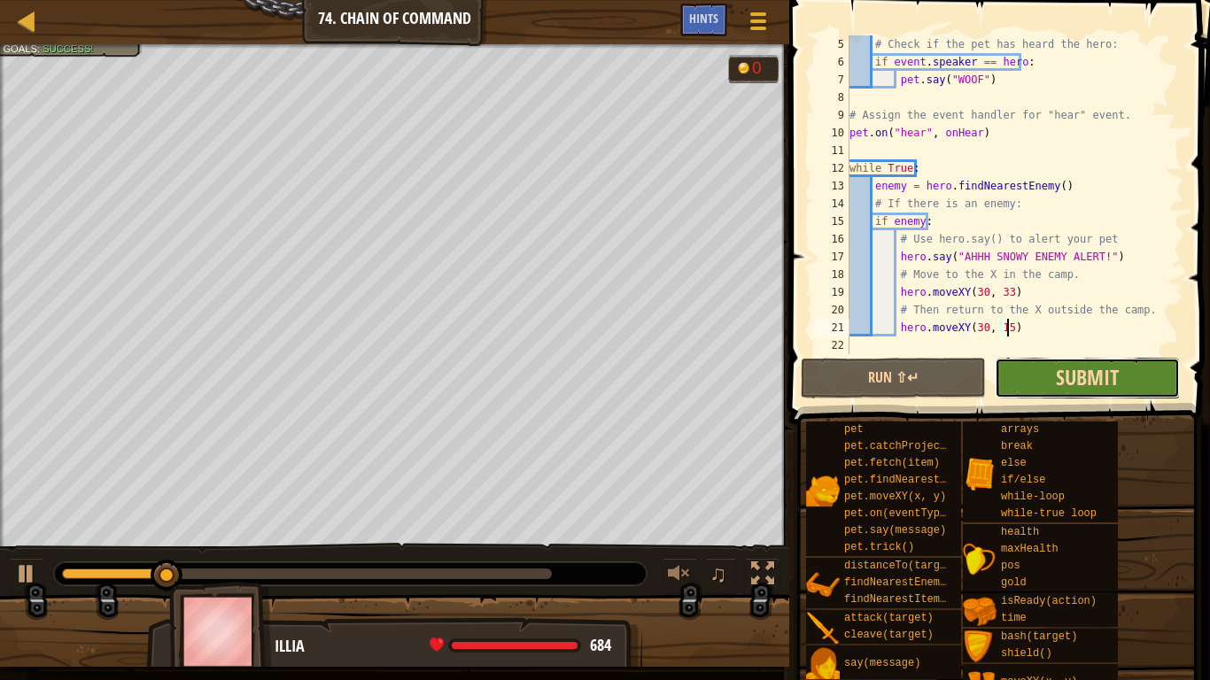
click at [1079, 383] on span "Submit" at bounding box center [1087, 377] width 63 height 28
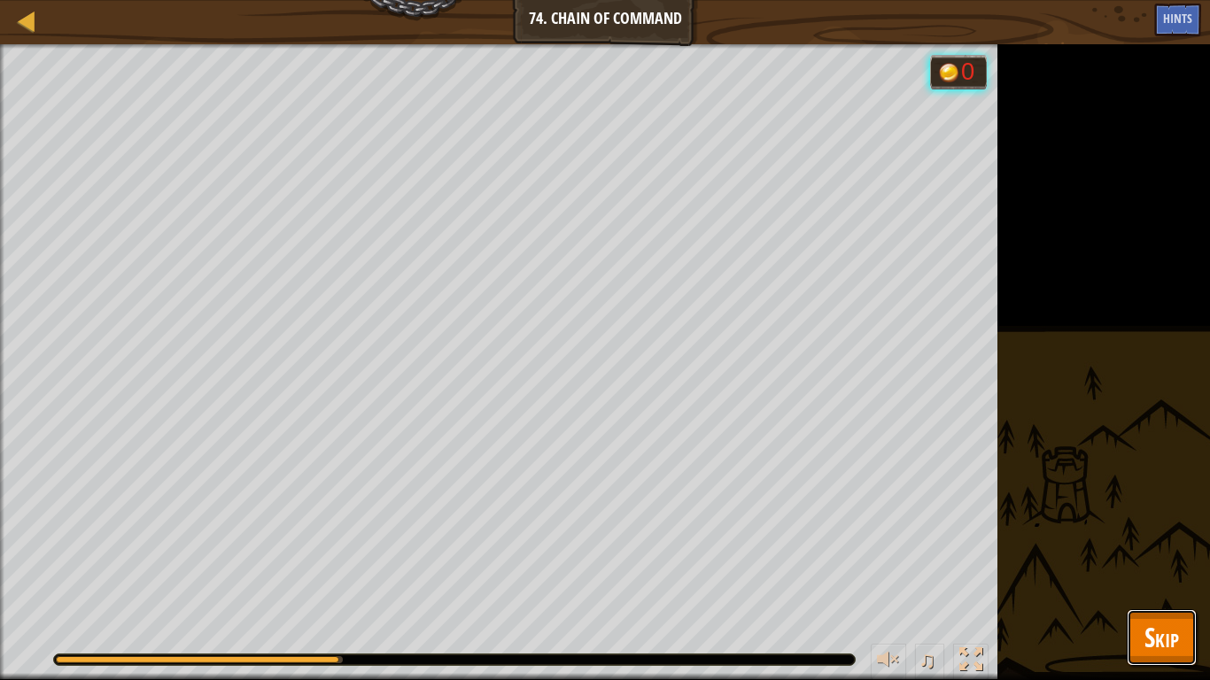
click at [1145, 530] on button "Skip" at bounding box center [1161, 637] width 70 height 57
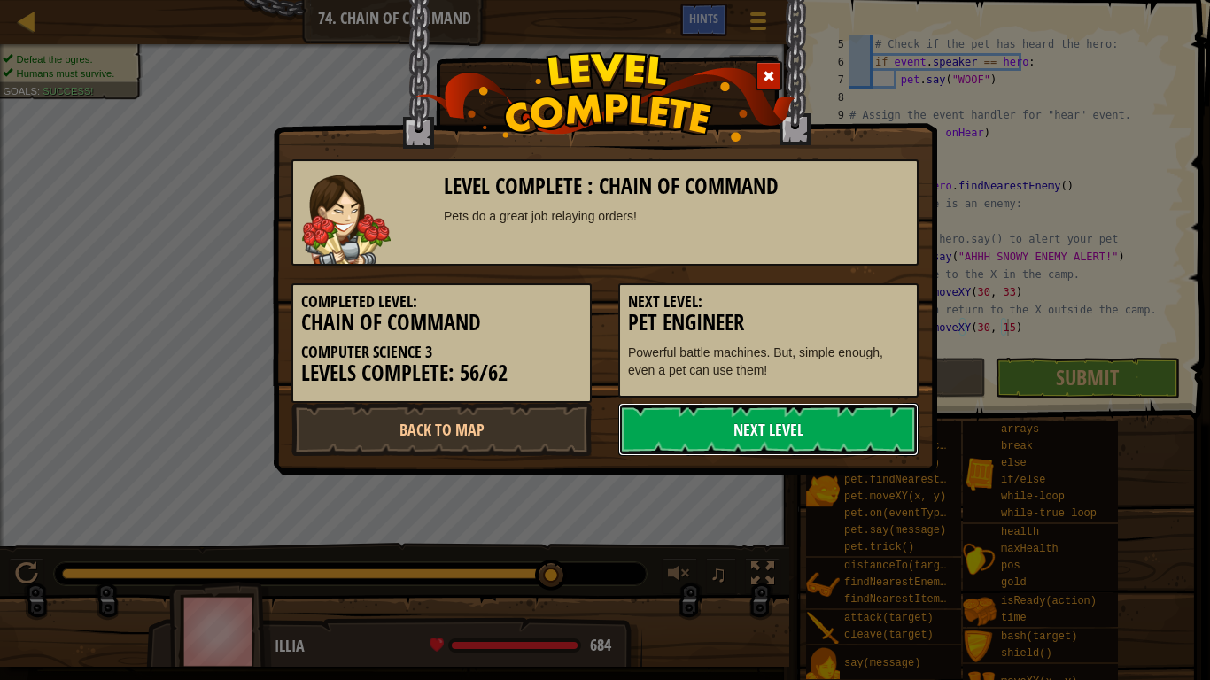
click at [777, 414] on link "Next Level" at bounding box center [768, 429] width 300 height 53
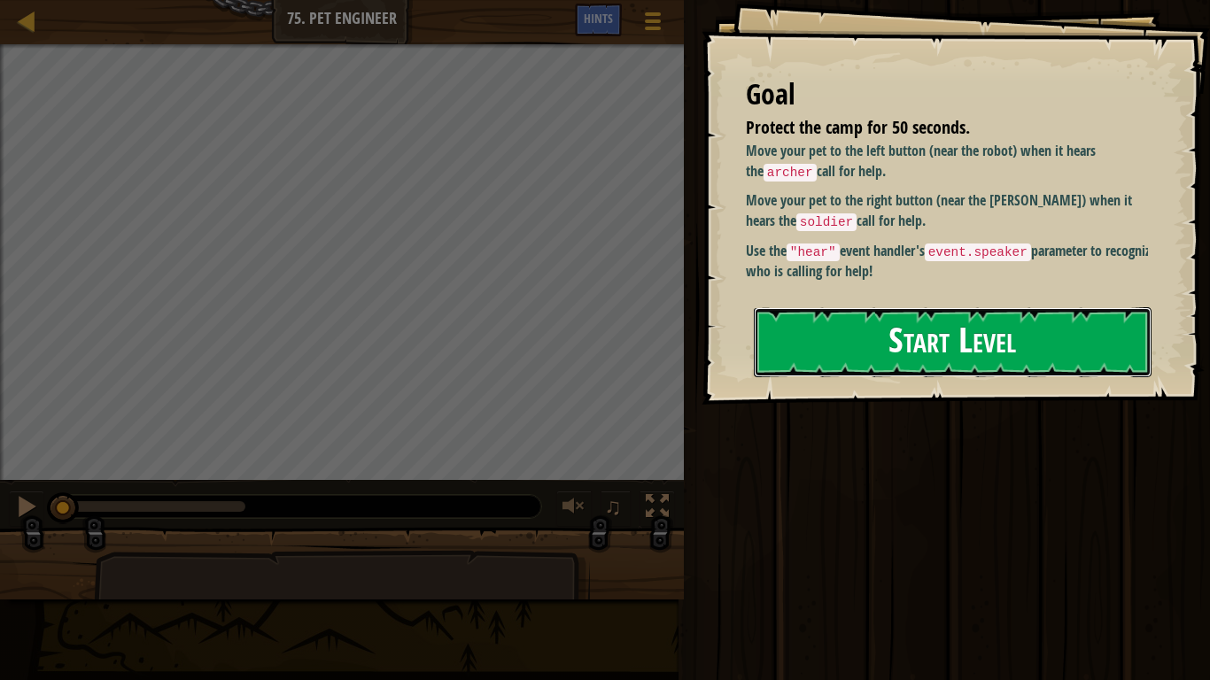
click at [794, 353] on button "Start Level" at bounding box center [953, 342] width 398 height 70
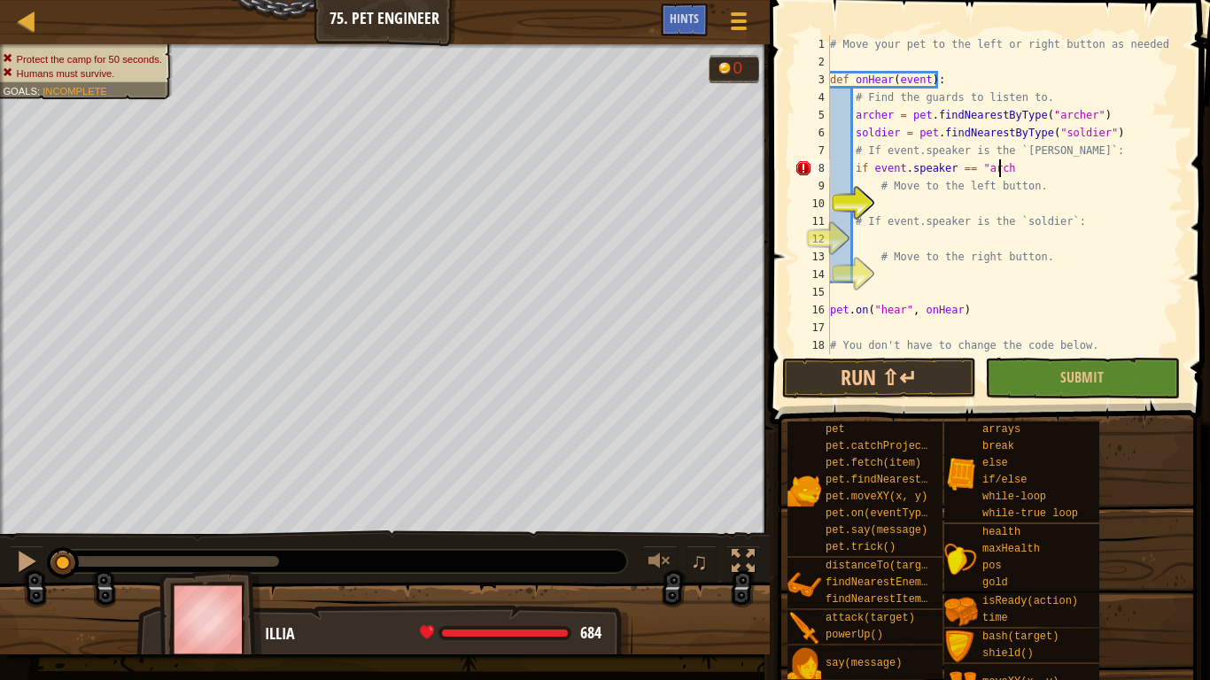
scroll to position [8, 14]
type textarea "if event.speaker == "[PERSON_NAME]":"
click at [895, 202] on div "# Move your pet to the left or right button as needed. def onHear ( event ) : #…" at bounding box center [998, 212] width 344 height 354
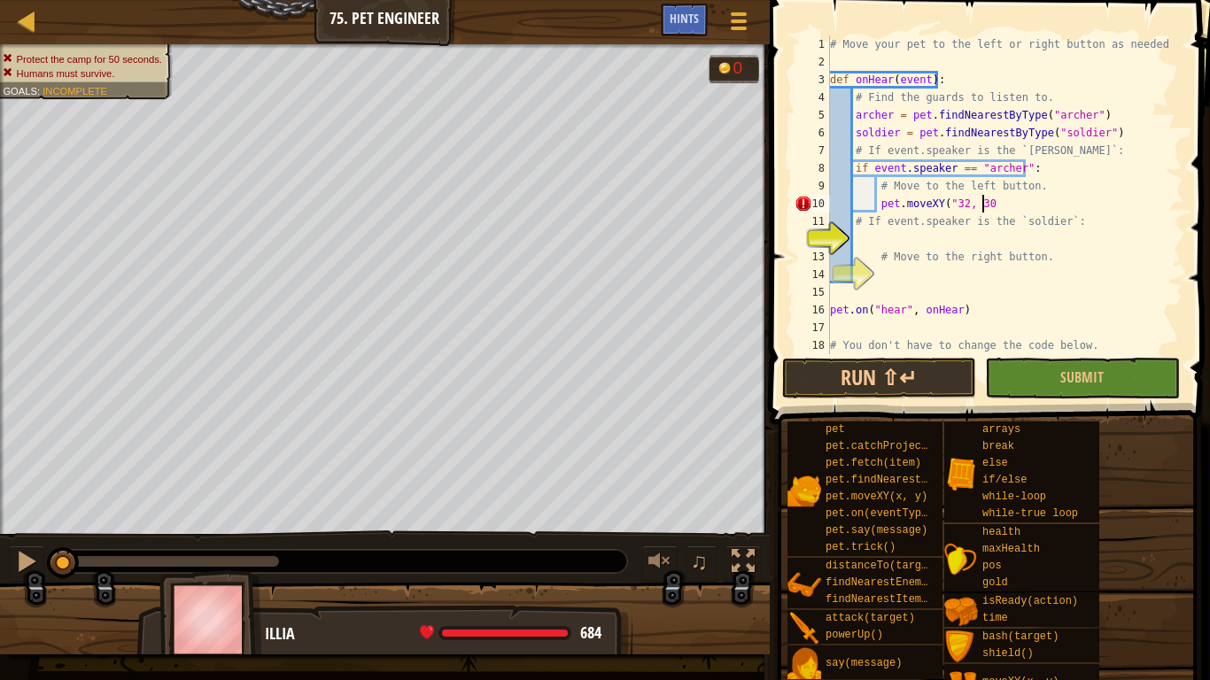
scroll to position [8, 12]
type textarea "pet.moveXY("32, 30)"
click at [871, 236] on div "# Move your pet to the left or right button as needed. def onHear ( event ) : #…" at bounding box center [998, 212] width 344 height 354
click at [984, 196] on div "# Move your pet to the left or right button as needed. def onHear ( event ) : #…" at bounding box center [998, 212] width 344 height 354
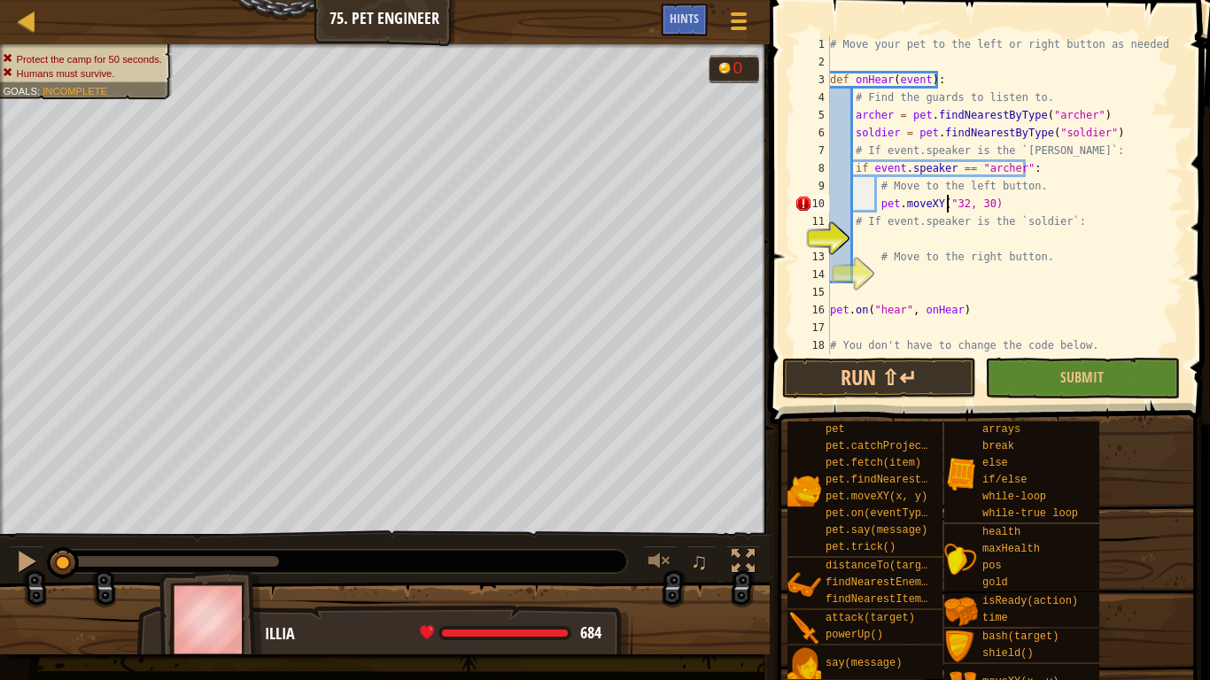
type textarea "pet.moveXY(32, 30)"
click at [864, 234] on div "# Move your pet to the left or right button as needed. def onHear ( event ) : #…" at bounding box center [998, 212] width 344 height 354
type textarea "if event.speaker == "soldier":"
click at [878, 278] on div "# Move your pet to the left or right button as needed. def onHear ( event ) : #…" at bounding box center [998, 212] width 344 height 354
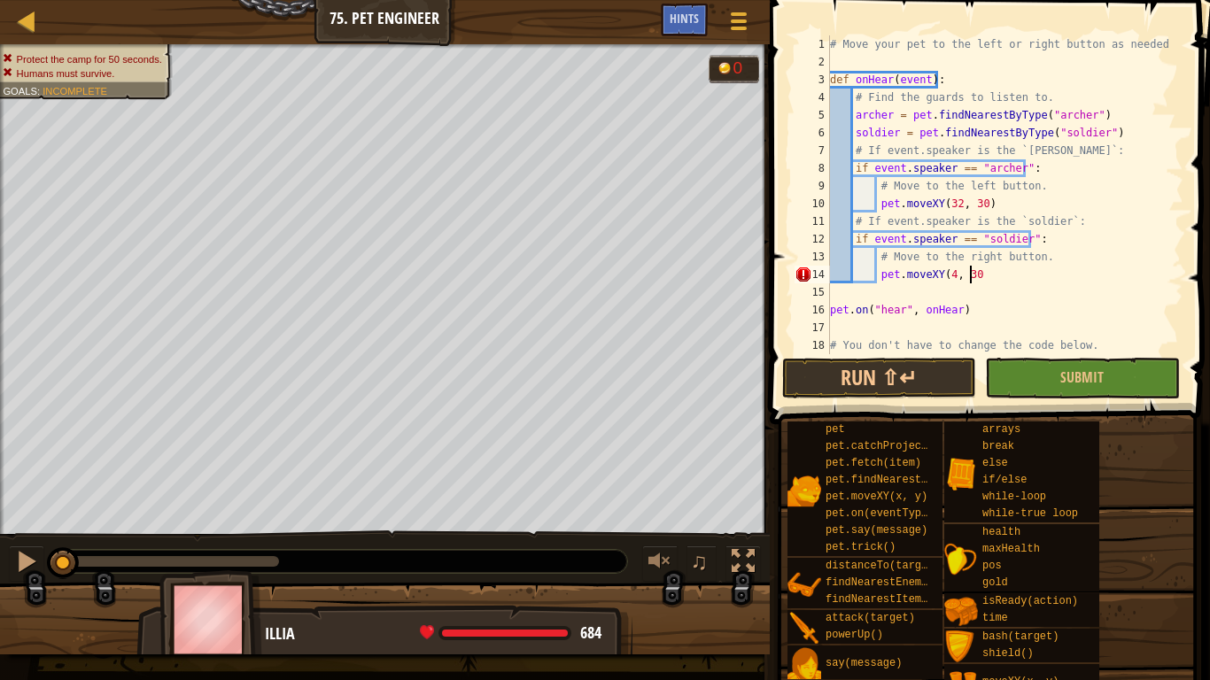
scroll to position [8, 11]
click at [943, 274] on div "# Move your pet to the left or right button as needed. def onHear ( event ) : #…" at bounding box center [998, 212] width 344 height 354
click at [1074, 275] on div "# Move your pet to the left or right button as needed. def onHear ( event ) : #…" at bounding box center [998, 212] width 344 height 354
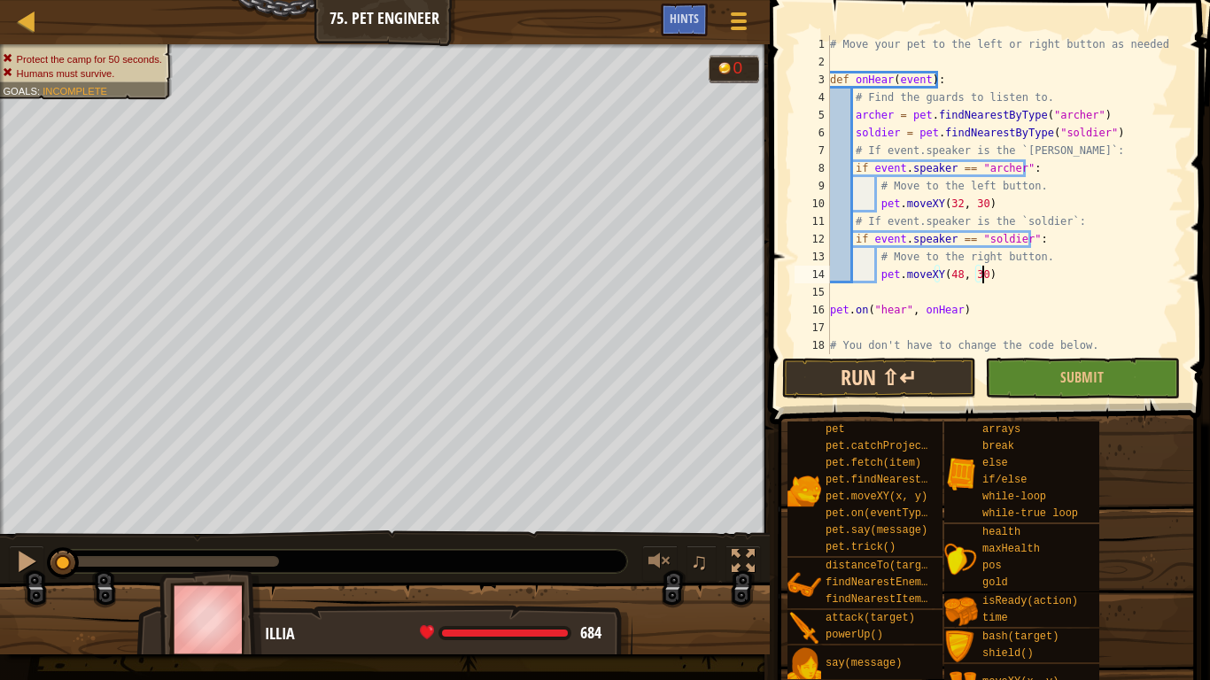
type textarea "pet.moveXY(48, 30)"
click at [939, 387] on button "Run ⇧↵" at bounding box center [879, 378] width 194 height 41
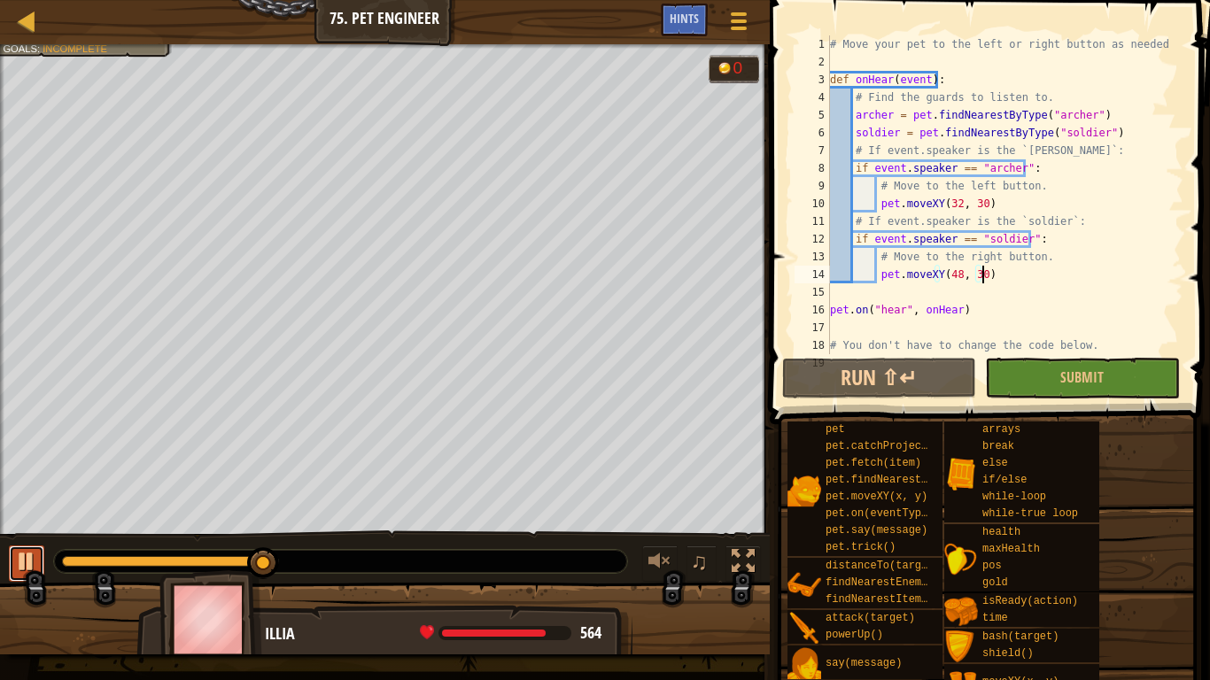
click at [26, 530] on div at bounding box center [26, 561] width 23 height 23
click at [699, 13] on div "Hints" at bounding box center [684, 20] width 47 height 33
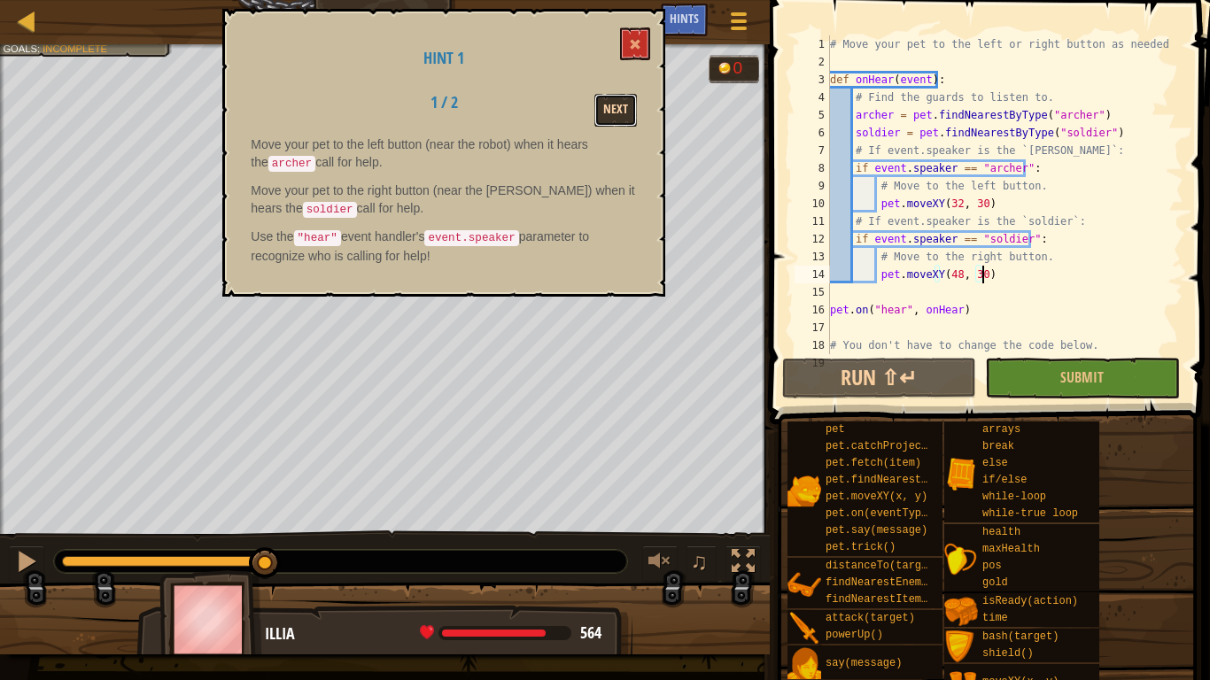
click at [623, 114] on button "Next" at bounding box center [615, 110] width 43 height 33
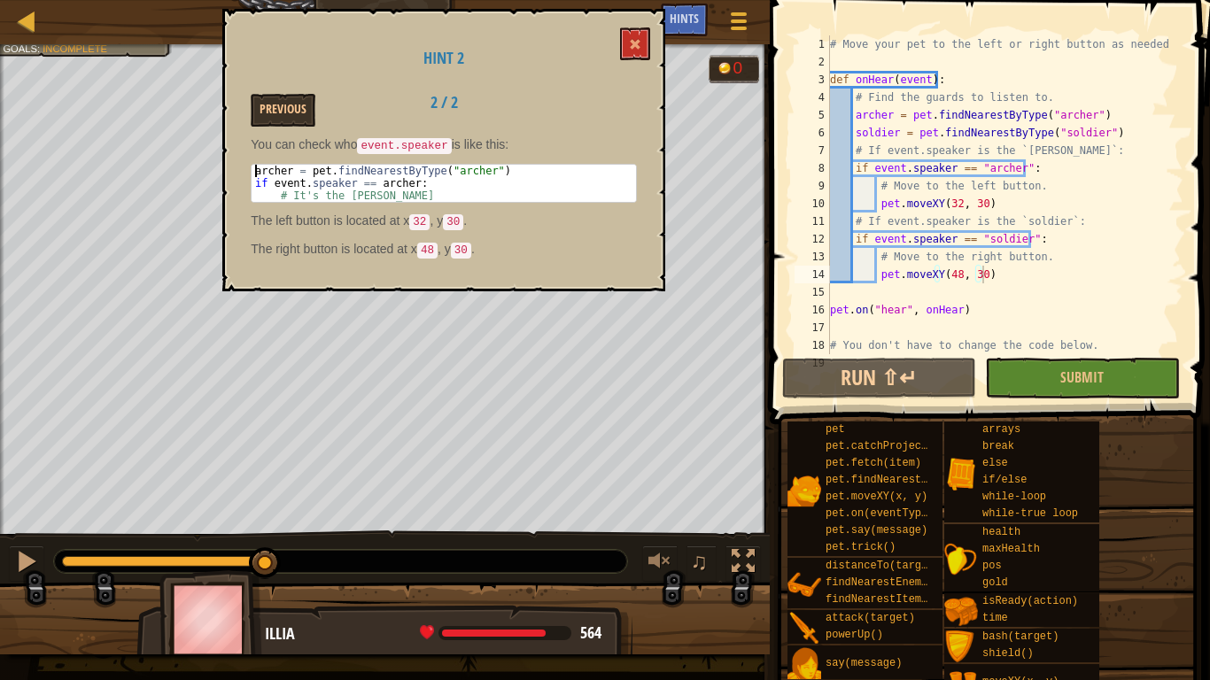
drag, startPoint x: 413, startPoint y: 180, endPoint x: 266, endPoint y: 163, distance: 148.0
click at [266, 165] on div "[PERSON_NAME] = pet . findNearestByType ( "[PERSON_NAME]" ) if event . speaker …" at bounding box center [443, 196] width 384 height 62
drag, startPoint x: 255, startPoint y: 167, endPoint x: 449, endPoint y: 181, distance: 194.4
click at [449, 181] on div "[PERSON_NAME] = pet . findNearestByType ( "[PERSON_NAME]" ) if event . speaker …" at bounding box center [443, 196] width 384 height 62
click at [449, 181] on div "[PERSON_NAME] = pet . findNearestByType ( "[PERSON_NAME]" ) if event . speaker …" at bounding box center [443, 183] width 384 height 37
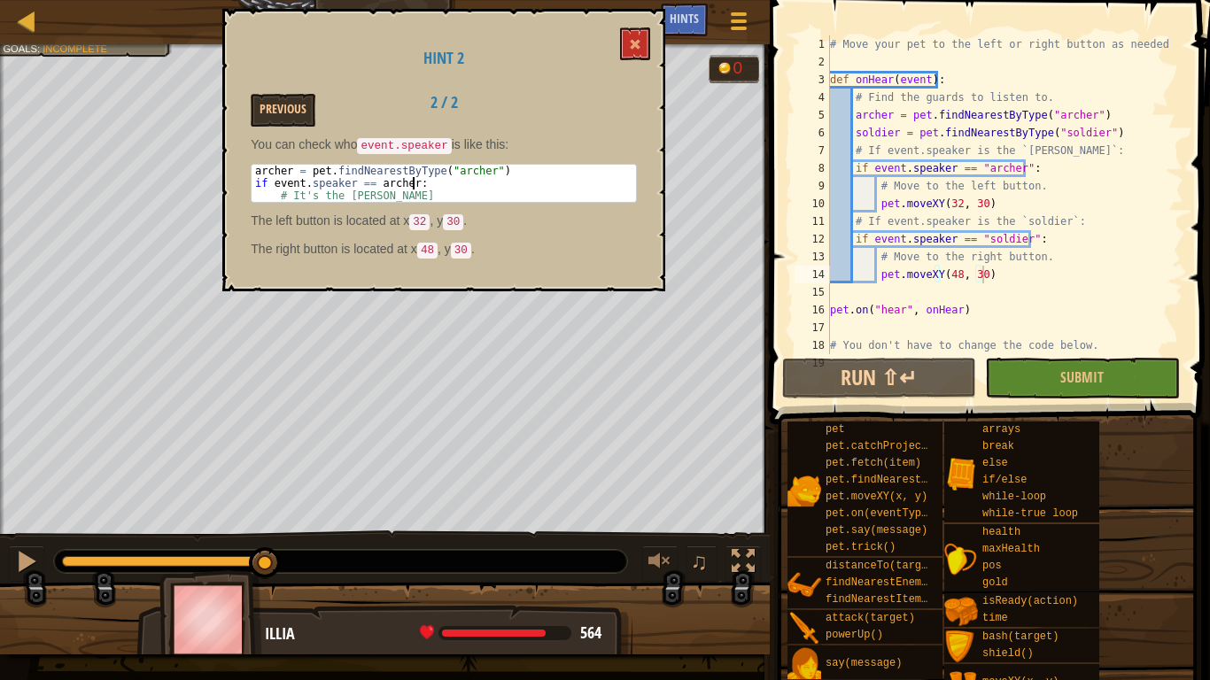
click at [449, 181] on div "[PERSON_NAME] = pet . findNearestByType ( "[PERSON_NAME]" ) if event . speaker …" at bounding box center [443, 196] width 384 height 62
click at [422, 176] on div "[PERSON_NAME] = pet . findNearestByType ( "[PERSON_NAME]" ) if event . speaker …" at bounding box center [443, 183] width 384 height 37
drag, startPoint x: 416, startPoint y: 179, endPoint x: 290, endPoint y: 154, distance: 129.0
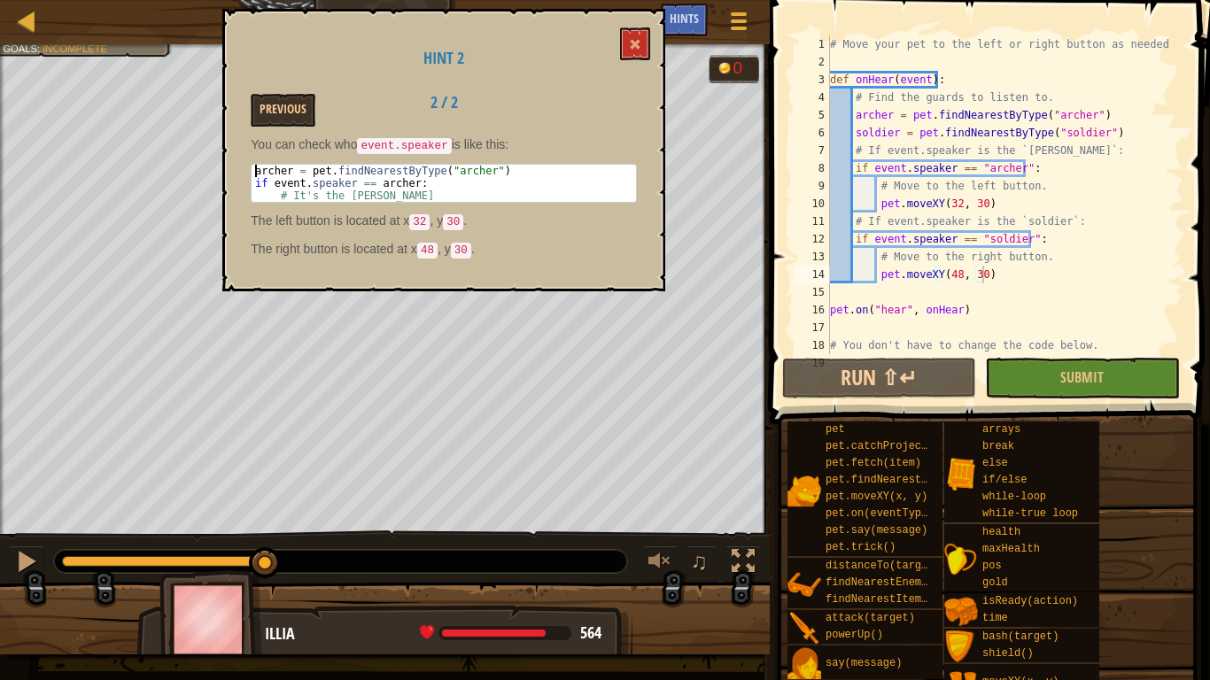
click at [290, 154] on div "You can check who event.speaker is like this: if event.speaker == [PERSON_NAME]…" at bounding box center [444, 201] width 386 height 133
click at [309, 183] on div "[PERSON_NAME] = pet . findNearestByType ( "[PERSON_NAME]" ) if event . speaker …" at bounding box center [443, 183] width 384 height 37
drag, startPoint x: 254, startPoint y: 168, endPoint x: 423, endPoint y: 178, distance: 169.4
click at [423, 178] on div "[PERSON_NAME] = pet . findNearestByType ( "[PERSON_NAME]" ) if event . speaker …" at bounding box center [443, 196] width 384 height 62
type textarea "[PERSON_NAME] = pet.findNearestByType("[PERSON_NAME]") if event.speaker == [PER…"
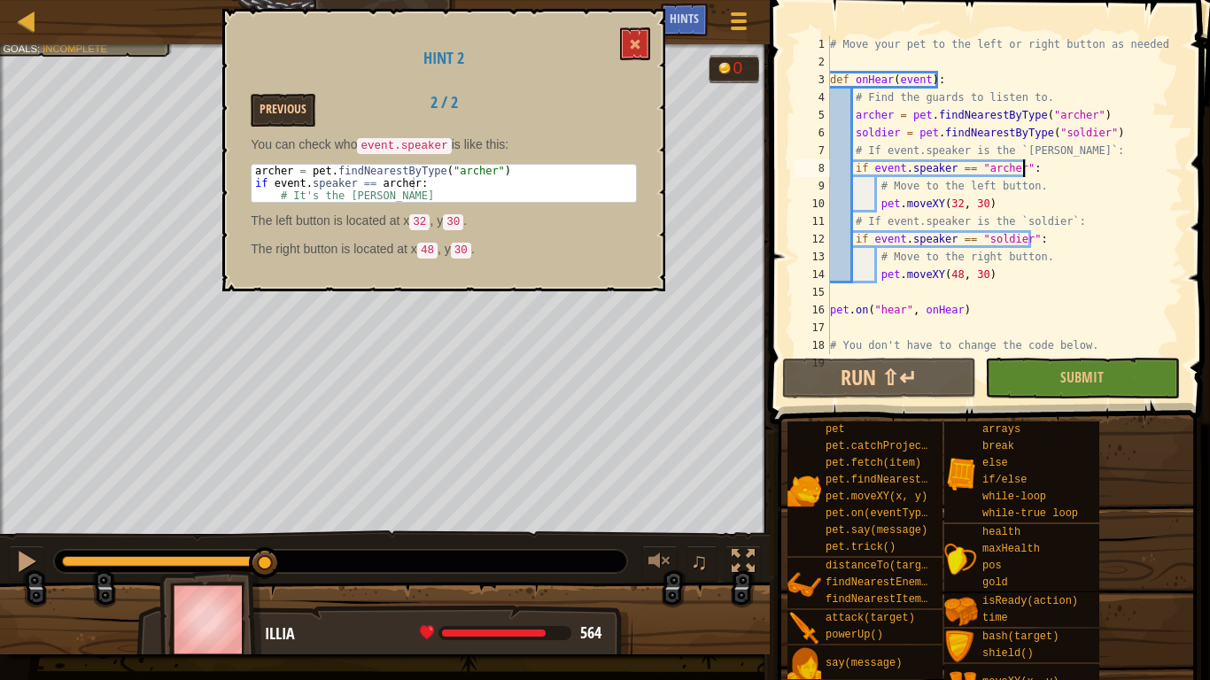
click at [1036, 167] on div "# Move your pet to the left or right button as needed. def onHear ( event ) : #…" at bounding box center [998, 212] width 344 height 354
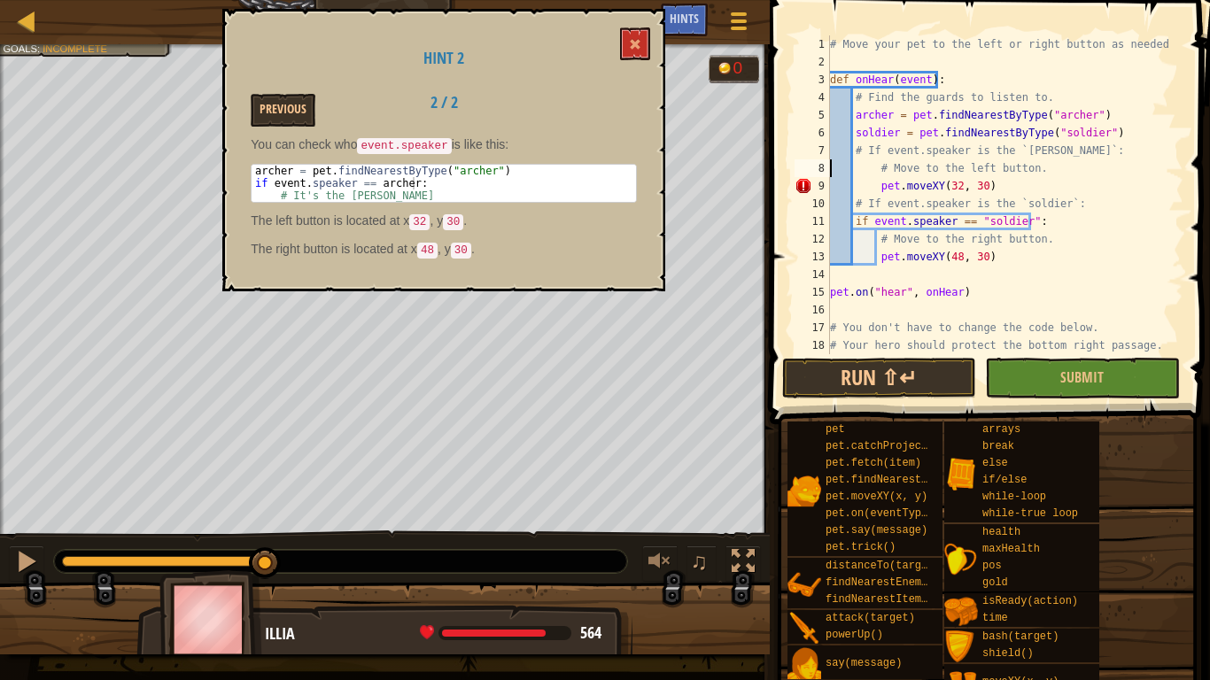
click at [1036, 167] on div "# Move your pet to the left or right button as needed. def onHear ( event ) : #…" at bounding box center [998, 212] width 344 height 354
click at [1060, 159] on div "# Move your pet to the left or right button as needed. def onHear ( event ) : #…" at bounding box center [998, 212] width 344 height 354
type textarea "# If event.speaker is the `[PERSON_NAME]`:"
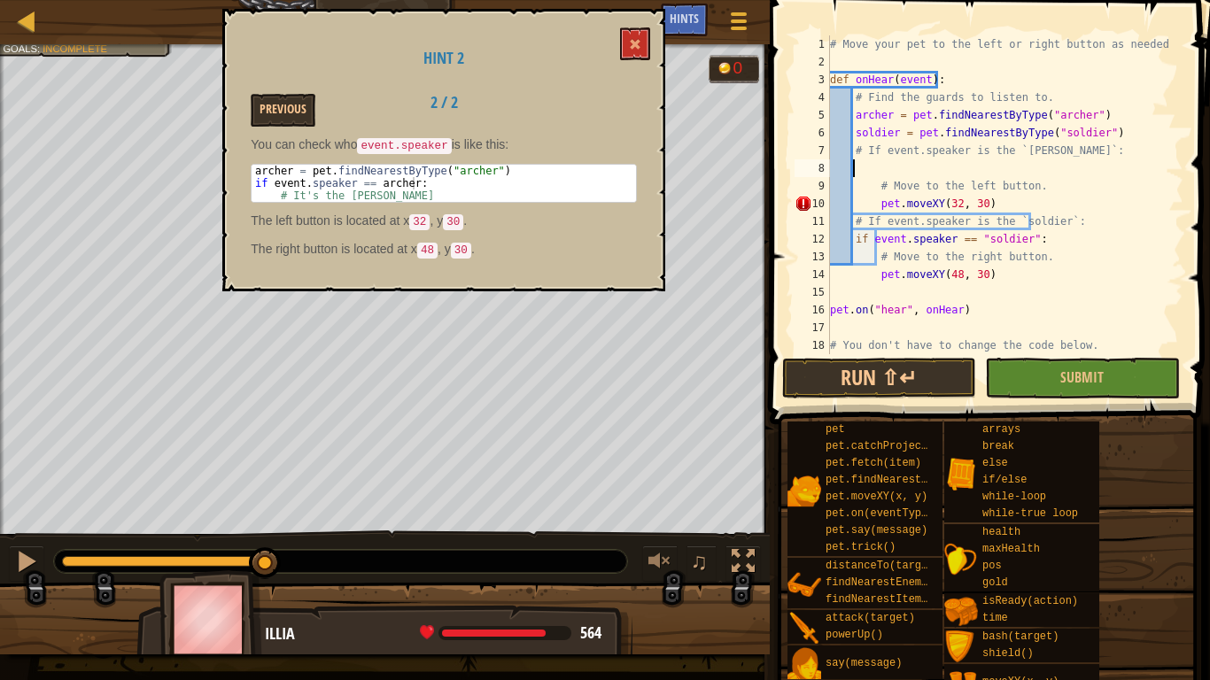
scroll to position [8, 1]
paste textarea "if event.speaker == [PERSON_NAME]:"
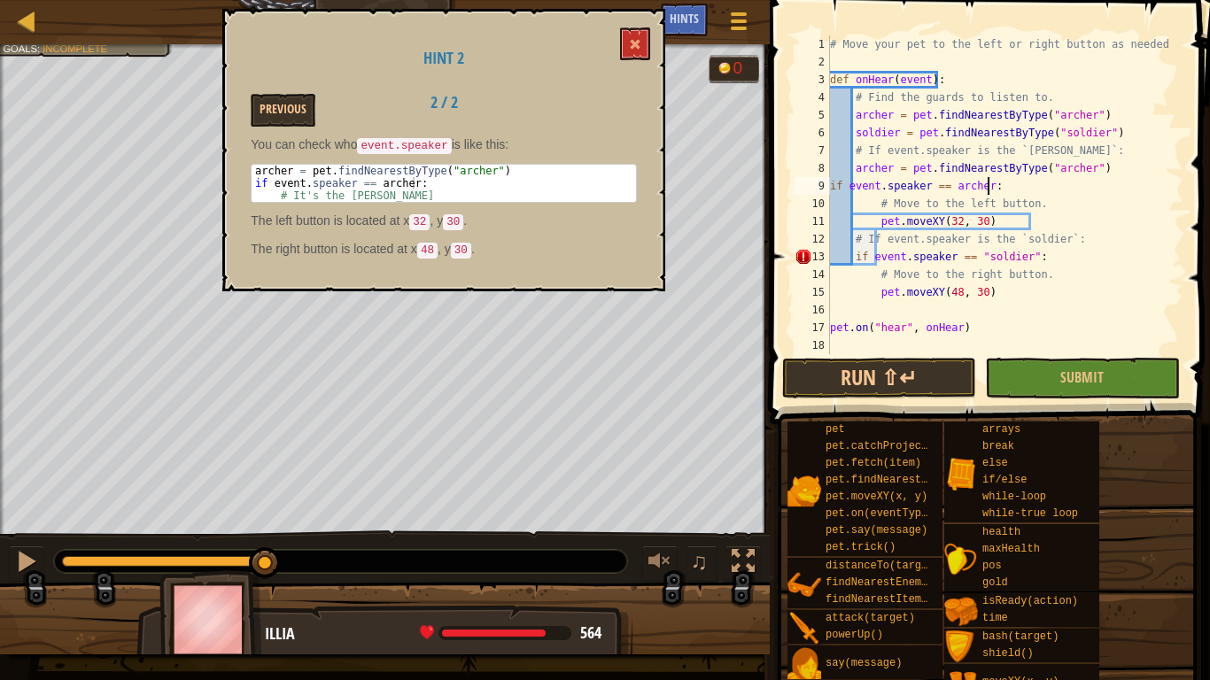
click at [831, 183] on div "# Move your pet to the left or right button as needed. def onHear ( event ) : #…" at bounding box center [998, 212] width 344 height 354
click at [646, 50] on button at bounding box center [635, 43] width 30 height 33
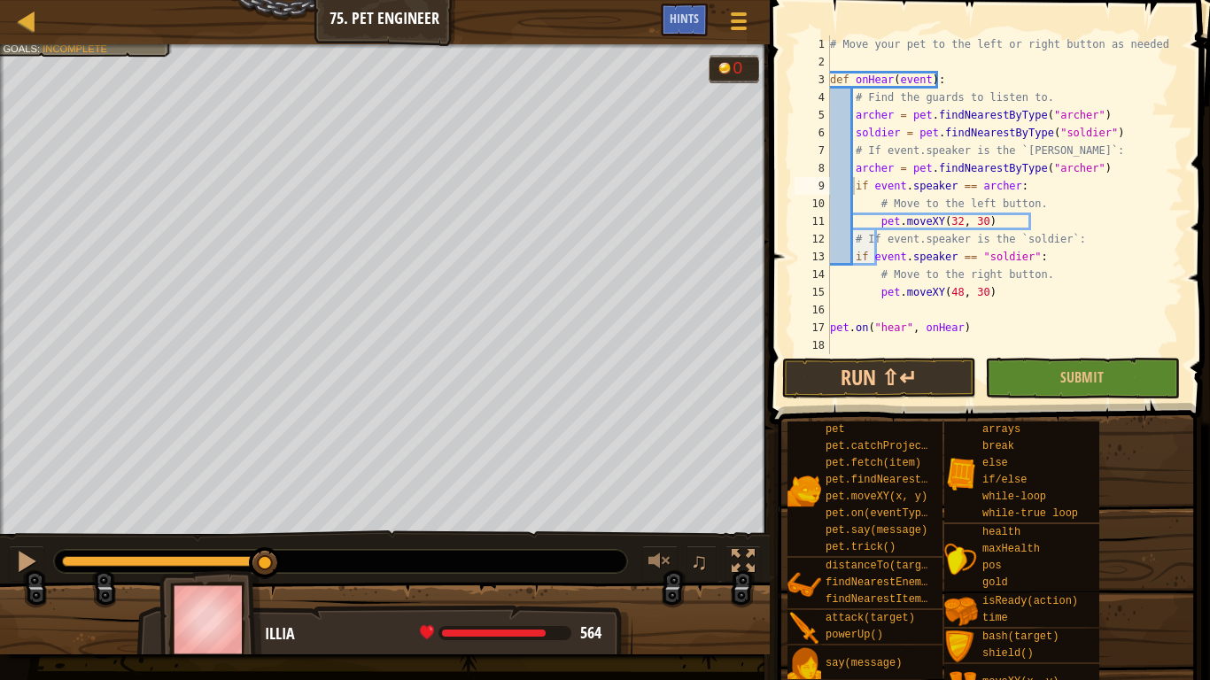
click at [1045, 256] on div "# Move your pet to the left or right button as needed. def onHear ( event ) : #…" at bounding box center [998, 212] width 344 height 354
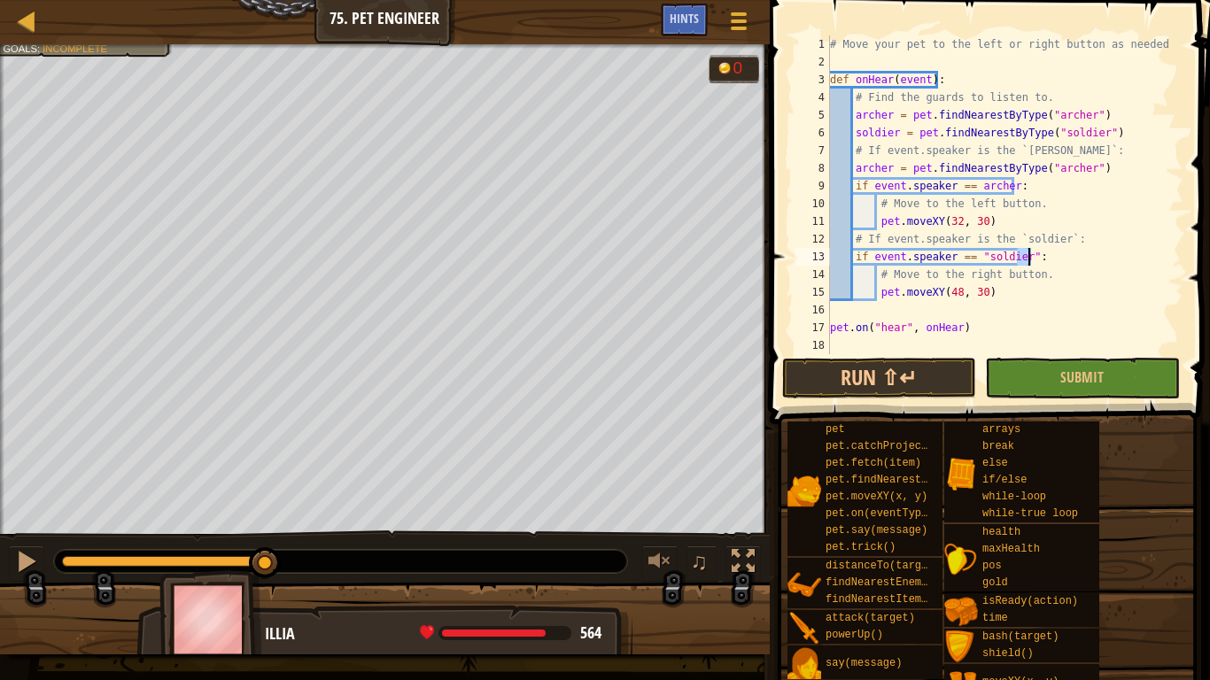
click at [1045, 256] on div "# Move your pet to the left or right button as needed. def onHear ( event ) : #…" at bounding box center [998, 194] width 344 height 319
click at [1045, 256] on div "# Move your pet to the left or right button as needed. def onHear ( event ) : #…" at bounding box center [998, 212] width 344 height 354
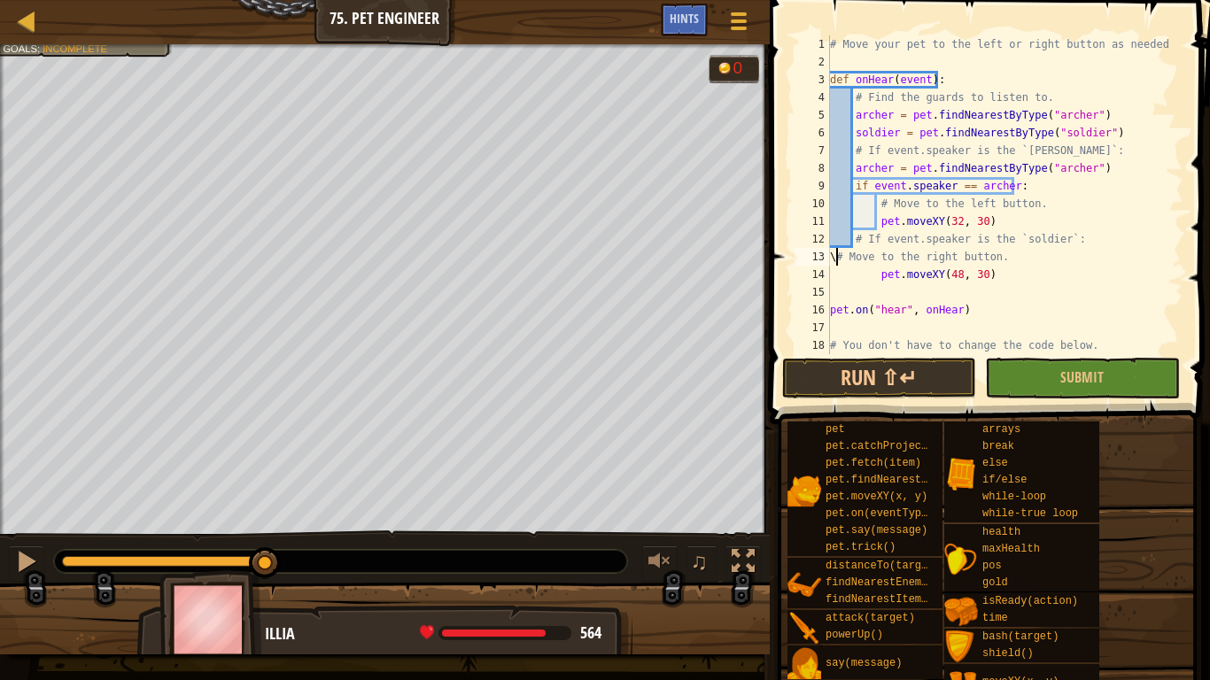
scroll to position [8, 0]
click at [1082, 237] on div "# Move your pet to the left or right button as needed. def onHear ( event ) : #…" at bounding box center [998, 212] width 344 height 354
type textarea "# If event.speaker is the `soldier`:"
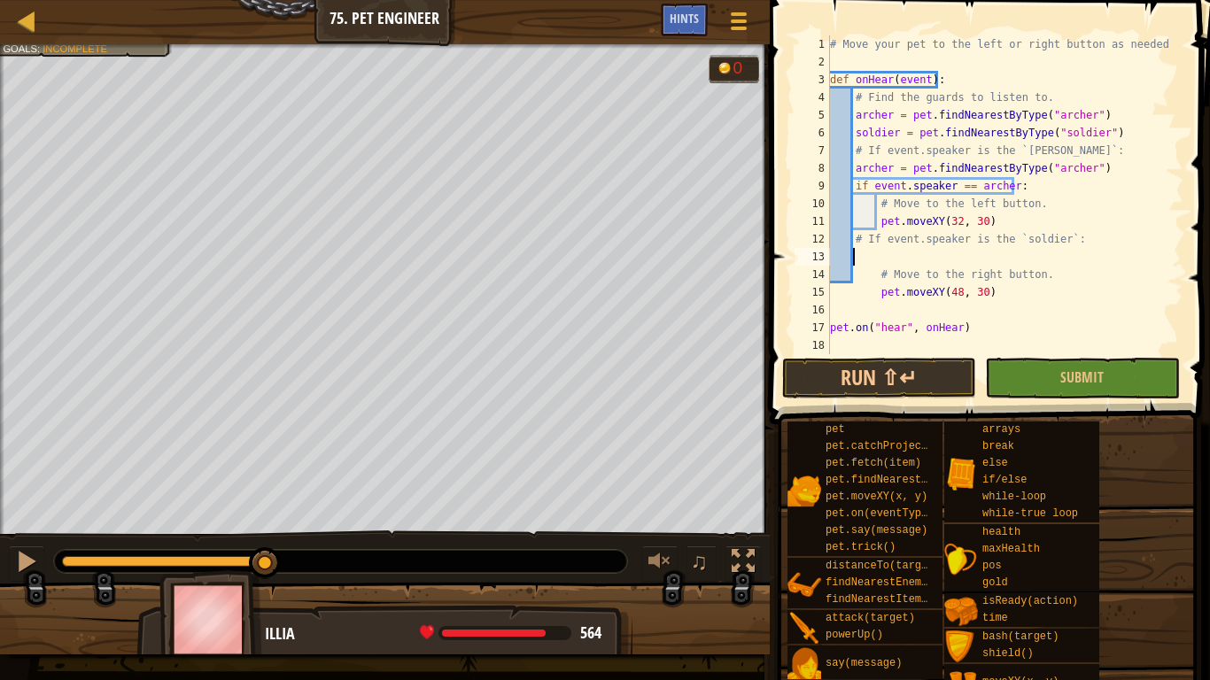
paste textarea "if event.speaker == [PERSON_NAME]:"
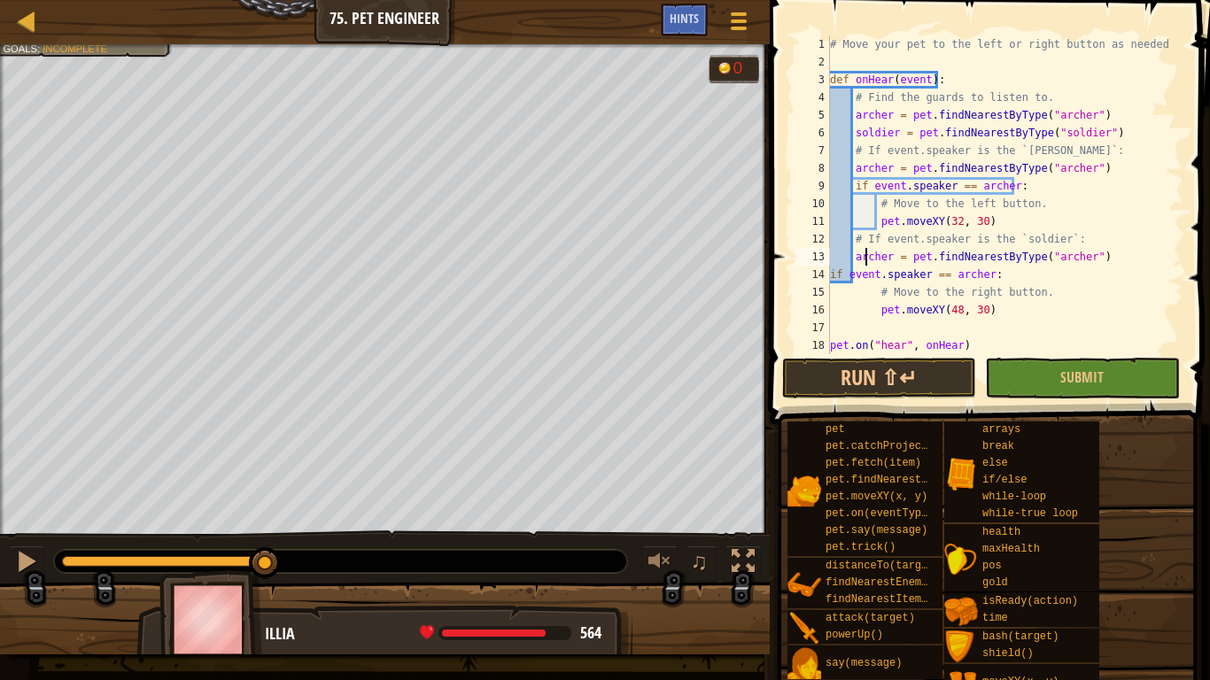
click at [864, 251] on div "# Move your pet to the left or right button as needed. def onHear ( event ) : #…" at bounding box center [998, 212] width 344 height 354
click at [1061, 258] on div "# Move your pet to the left or right button as needed. def onHear ( event ) : #…" at bounding box center [998, 212] width 344 height 354
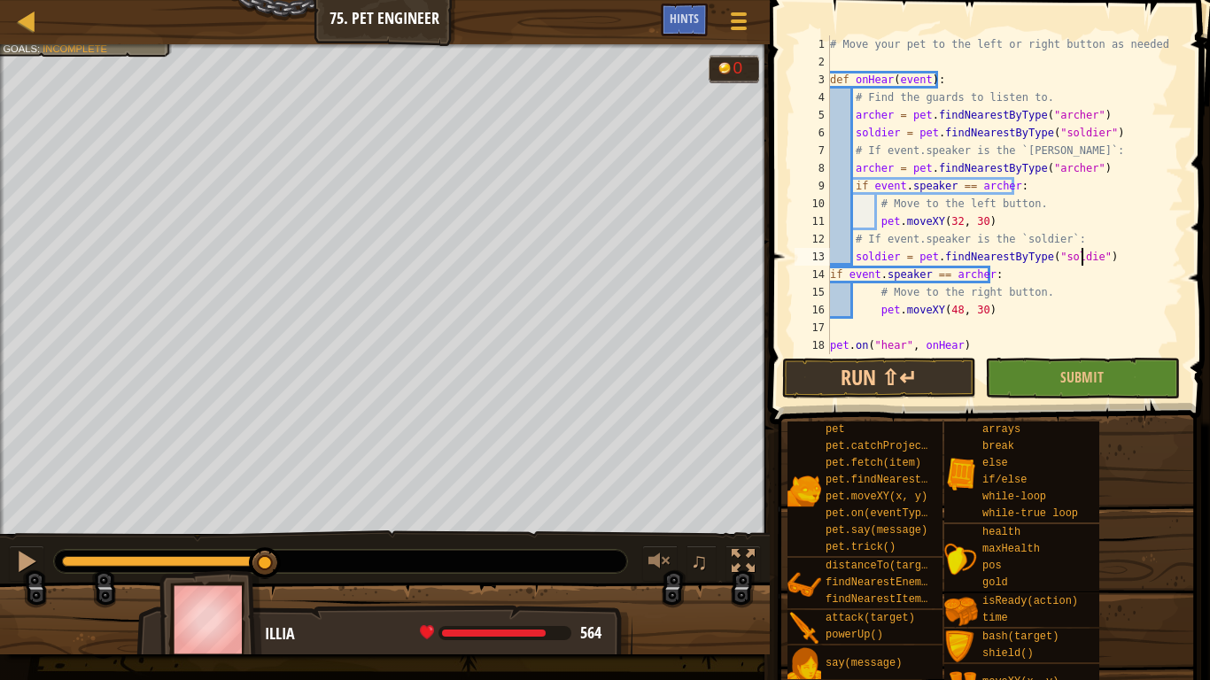
scroll to position [8, 21]
click at [967, 282] on div "# Move your pet to the left or right button as needed. def onHear ( event ) : #…" at bounding box center [998, 212] width 344 height 354
click at [895, 381] on button "Run ⇧↵" at bounding box center [879, 378] width 194 height 41
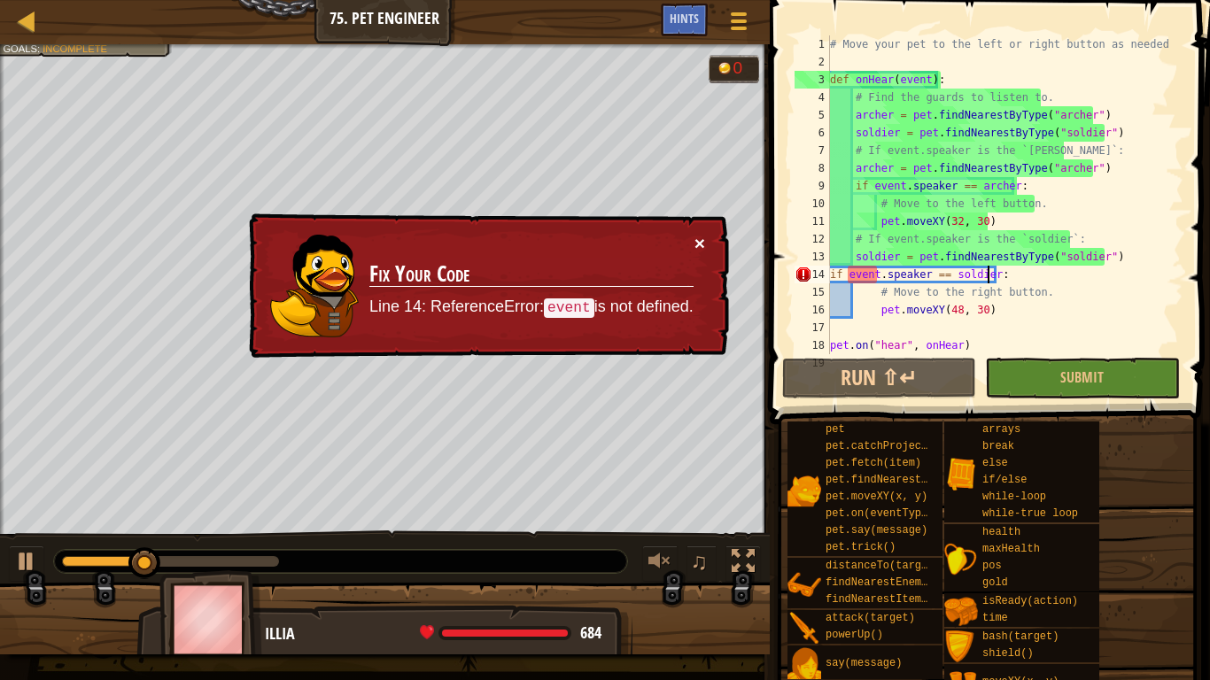
click at [702, 241] on button "×" at bounding box center [699, 243] width 11 height 19
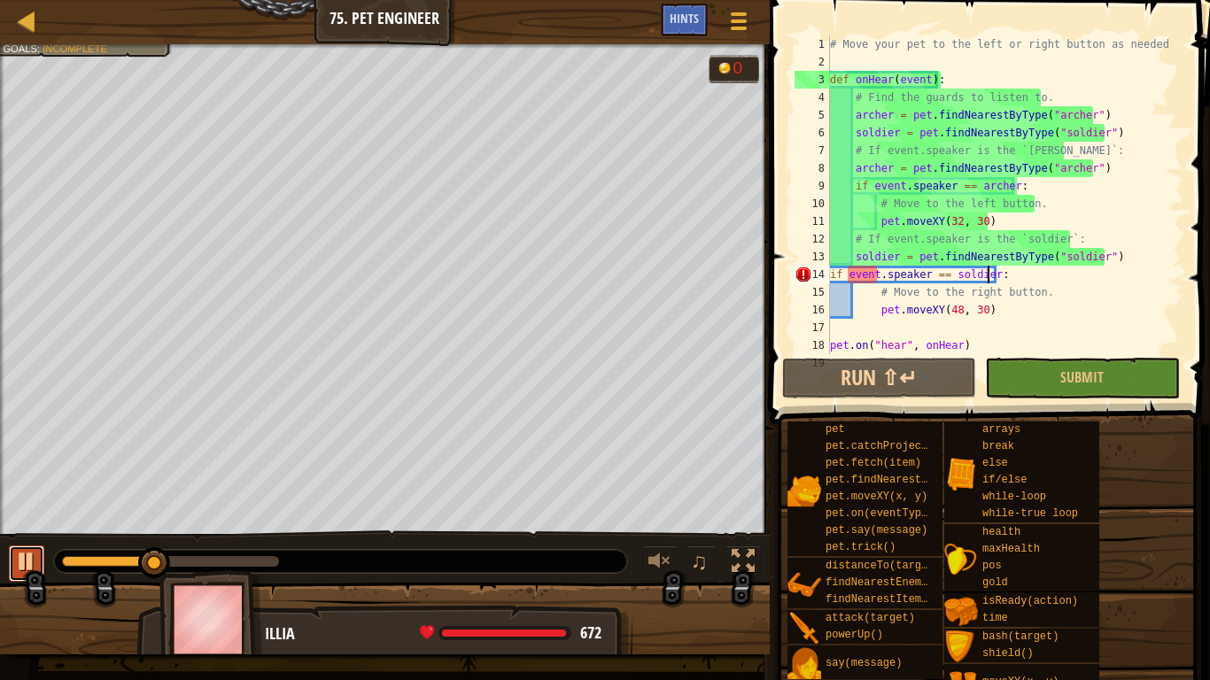
click at [32, 530] on div at bounding box center [26, 561] width 23 height 23
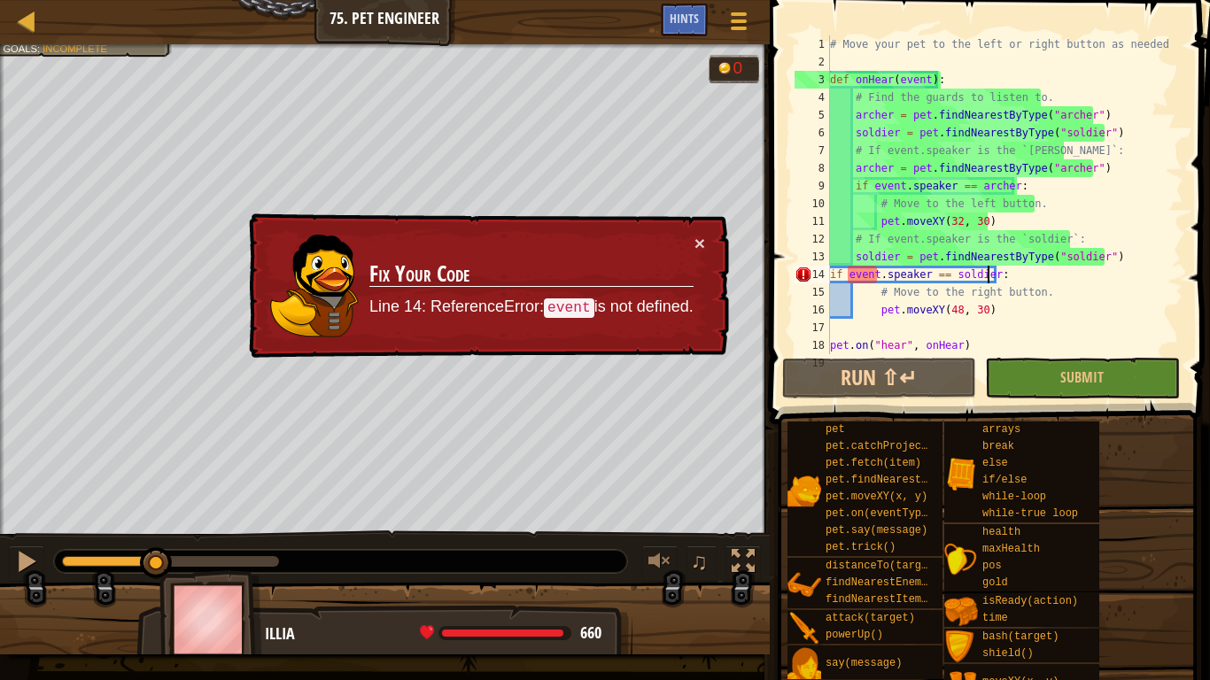
click at [832, 273] on div "# Move your pet to the left or right button as needed. def onHear ( event ) : #…" at bounding box center [998, 212] width 344 height 354
type textarea "if event.speaker == soldier:"
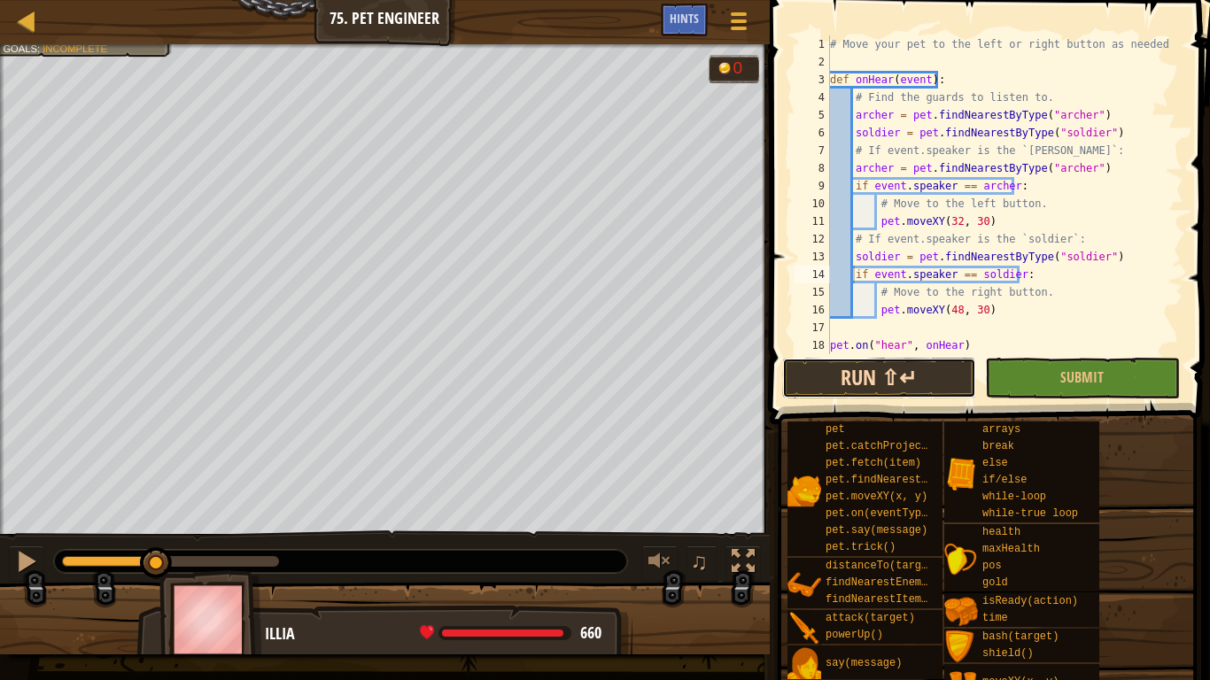
click at [894, 378] on button "Run ⇧↵" at bounding box center [879, 378] width 194 height 41
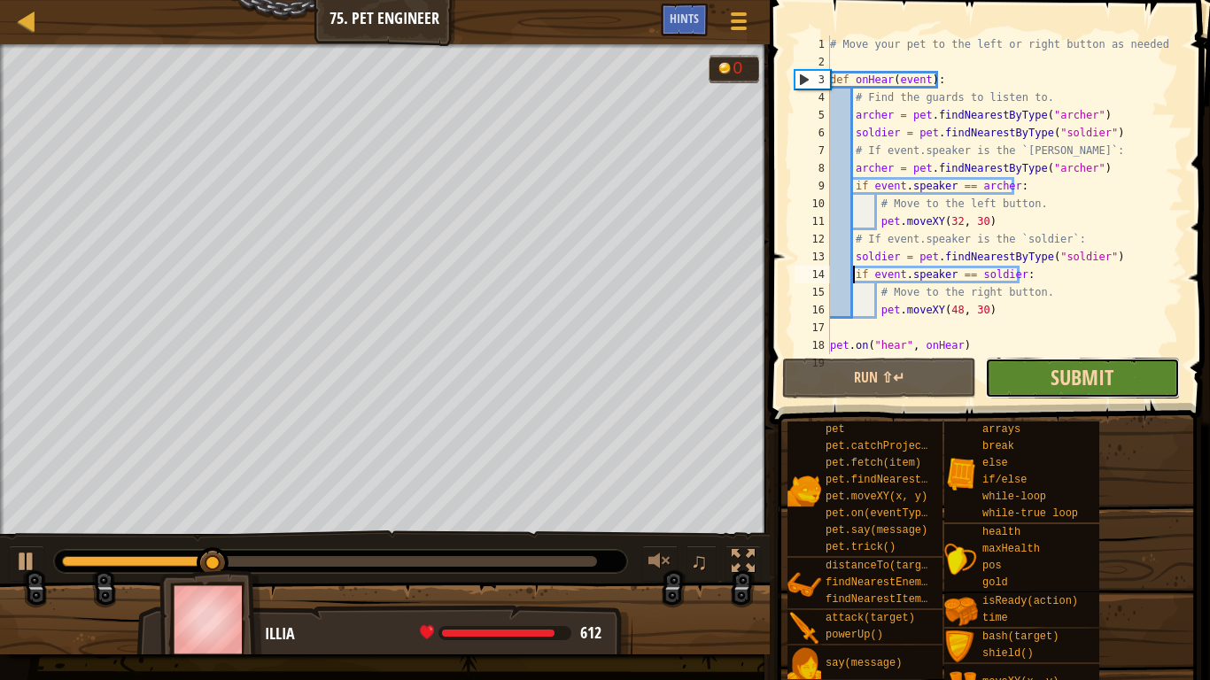
click at [1057, 375] on span "Submit" at bounding box center [1081, 377] width 63 height 28
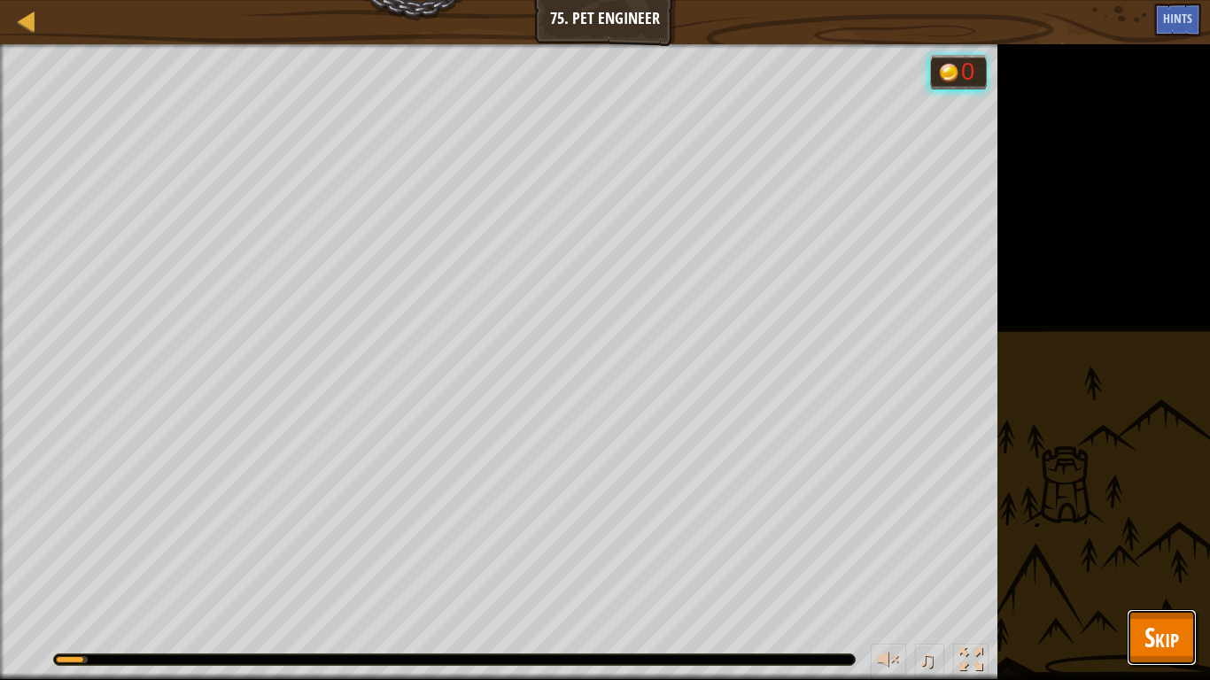
click at [1177, 530] on span "Skip" at bounding box center [1161, 637] width 35 height 36
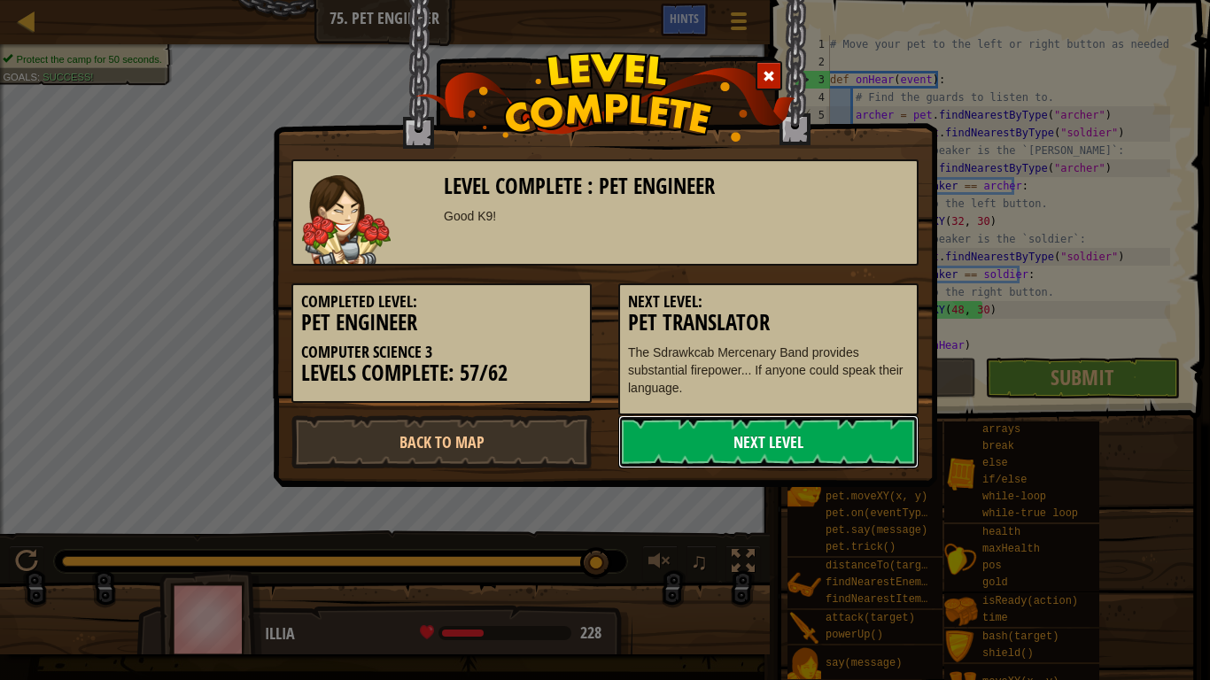
click at [831, 446] on link "Next Level" at bounding box center [768, 441] width 300 height 53
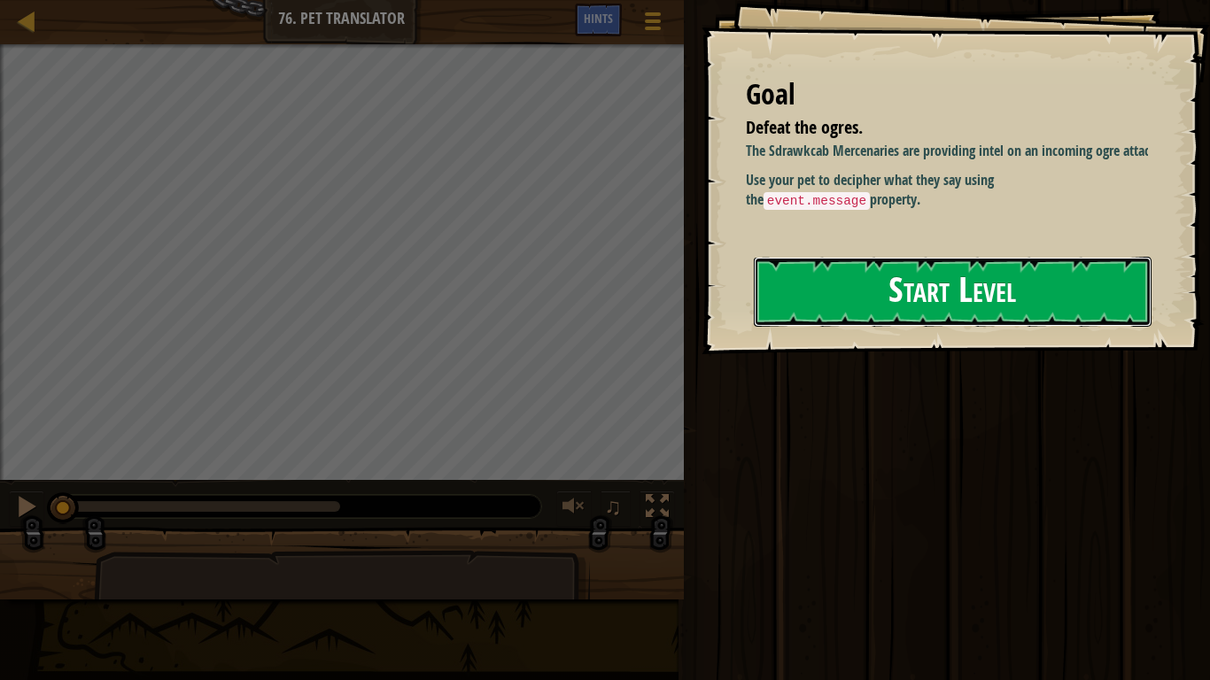
click at [942, 291] on button "Start Level" at bounding box center [953, 292] width 398 height 70
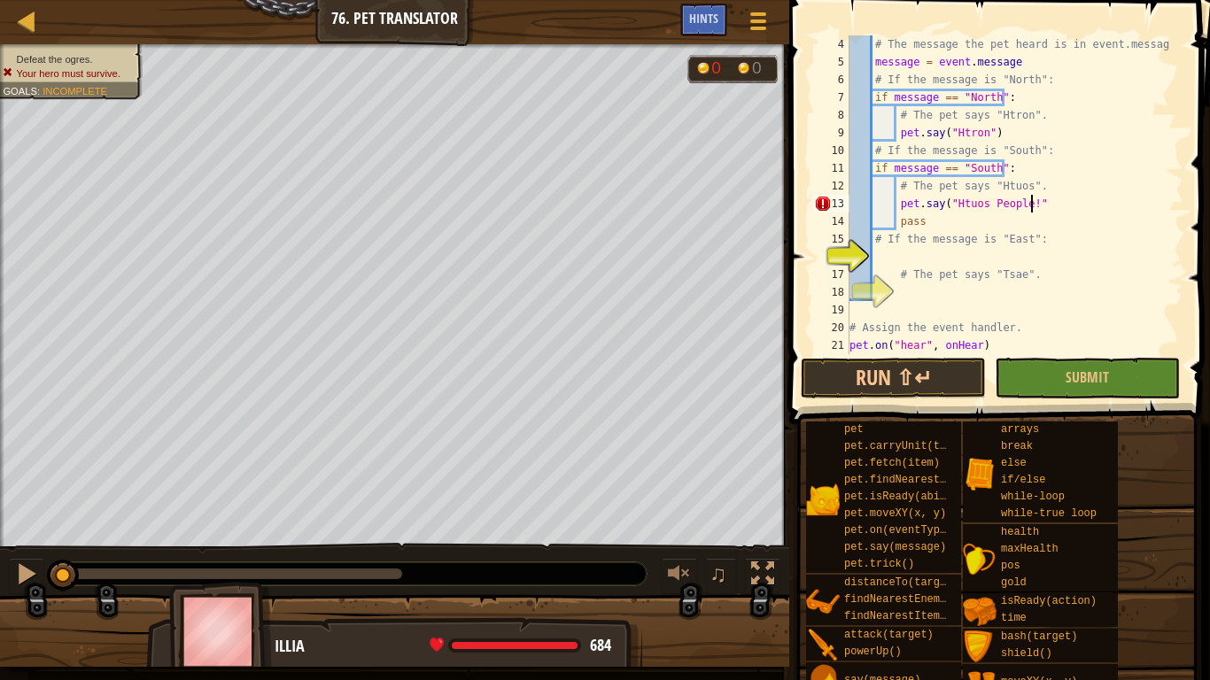
scroll to position [8, 14]
type textarea "pet.say("Htuos People!")"
click at [870, 253] on div "# The message the pet heard is in event.message message = event . message # If …" at bounding box center [1008, 212] width 324 height 354
type textarea "if message == "East":"
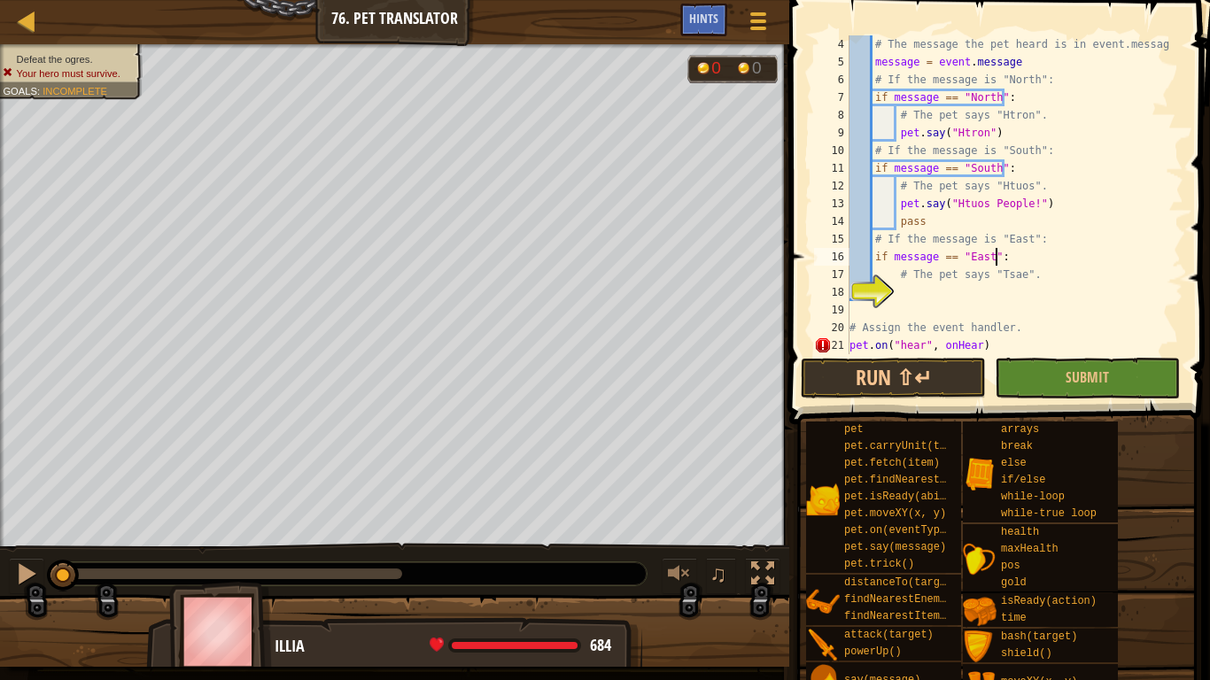
click at [913, 291] on div "# The message the pet heard is in event.message message = event . message # If …" at bounding box center [1008, 212] width 324 height 354
click at [940, 289] on div "# The message the pet heard is in event.message message = event . message # If …" at bounding box center [1008, 212] width 324 height 354
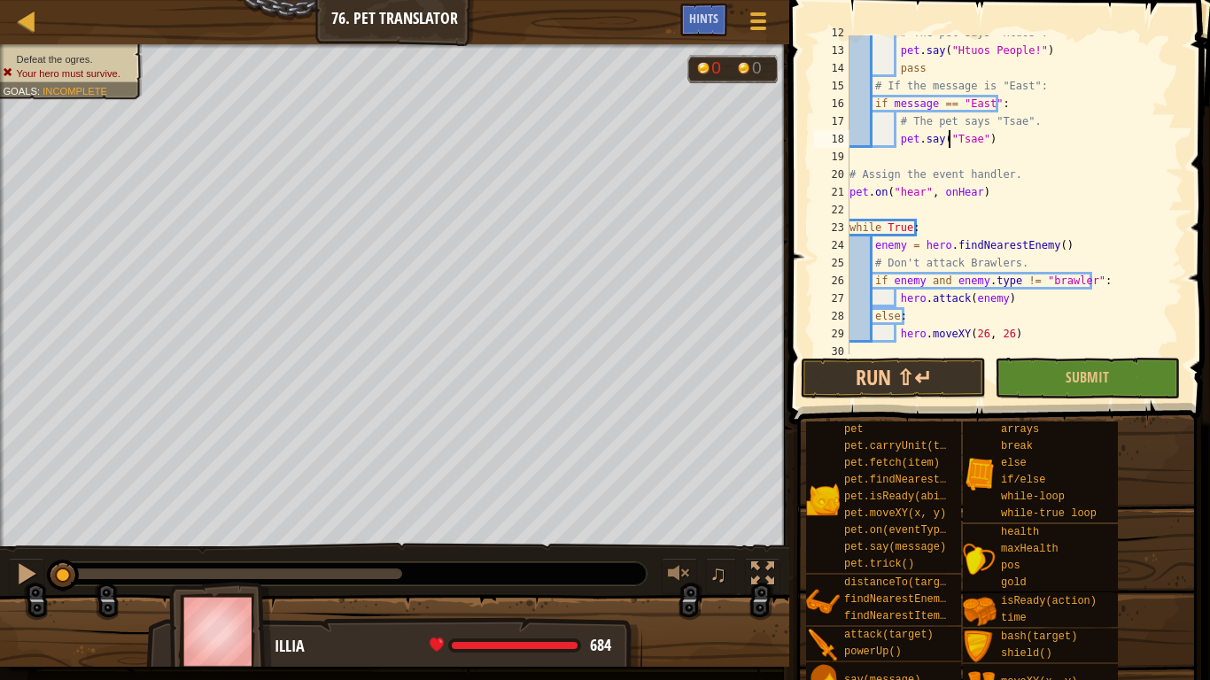
scroll to position [213, 0]
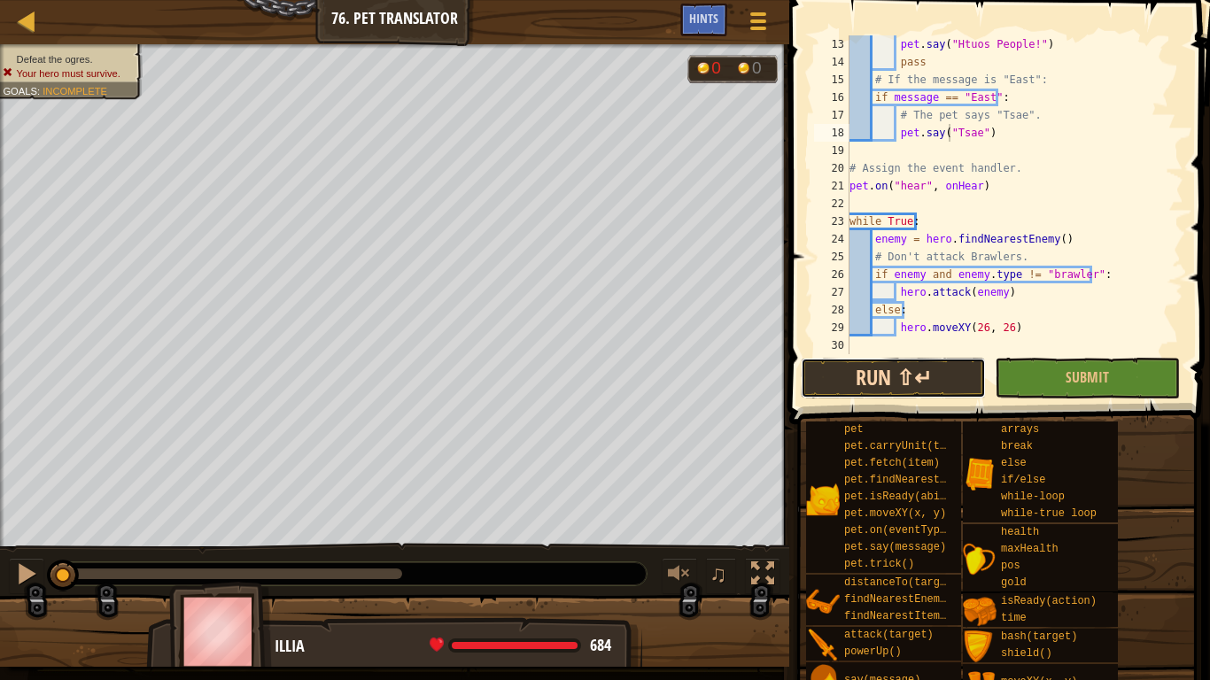
click at [932, 378] on button "Run ⇧↵" at bounding box center [893, 378] width 185 height 41
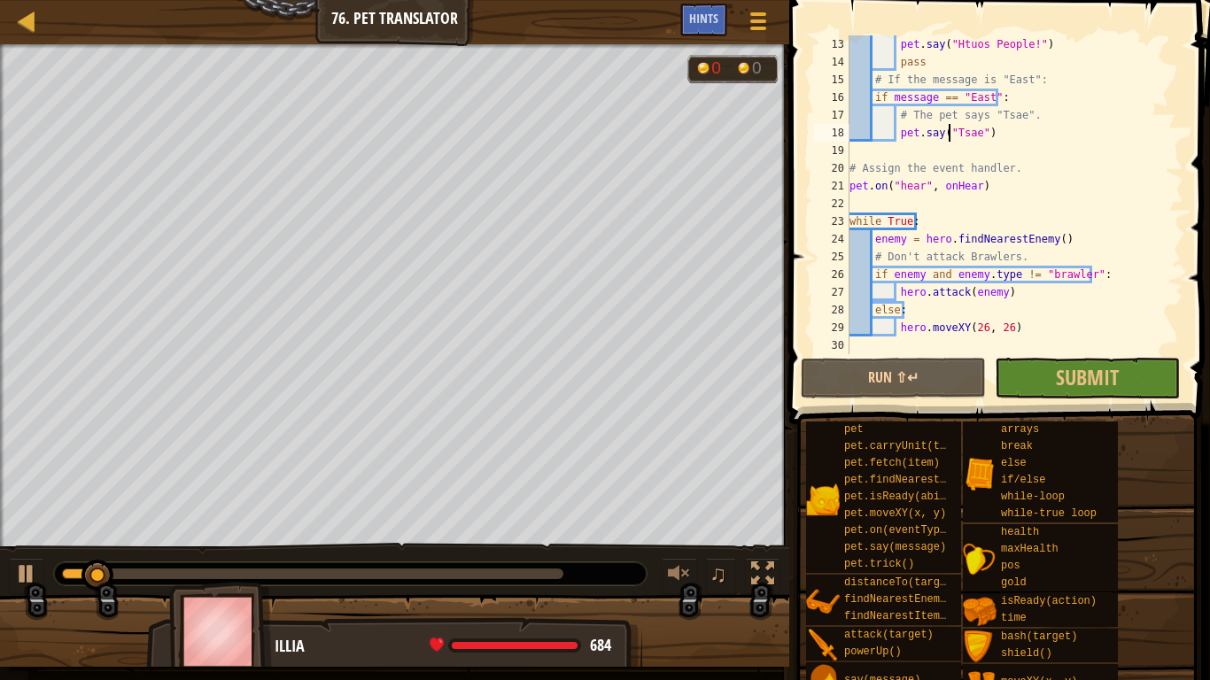
click at [1097, 357] on span at bounding box center [1001, 187] width 435 height 476
click at [1099, 367] on span "Submit" at bounding box center [1087, 377] width 63 height 28
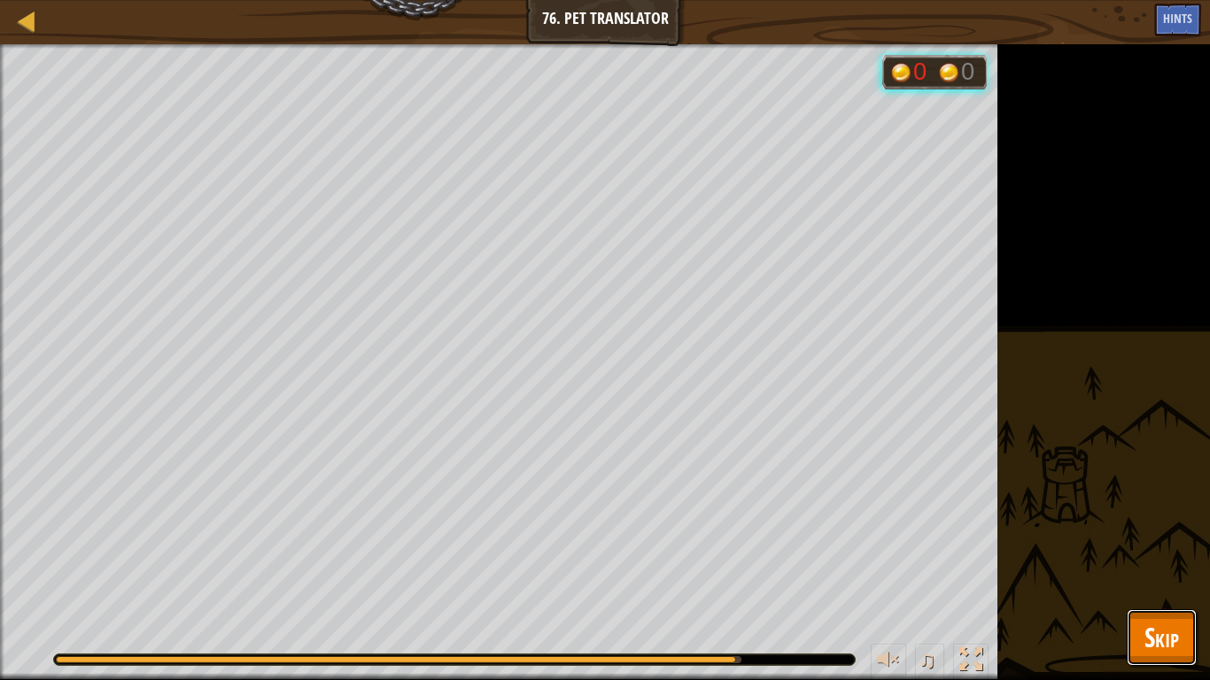
click at [1137, 530] on button "Skip" at bounding box center [1161, 637] width 70 height 57
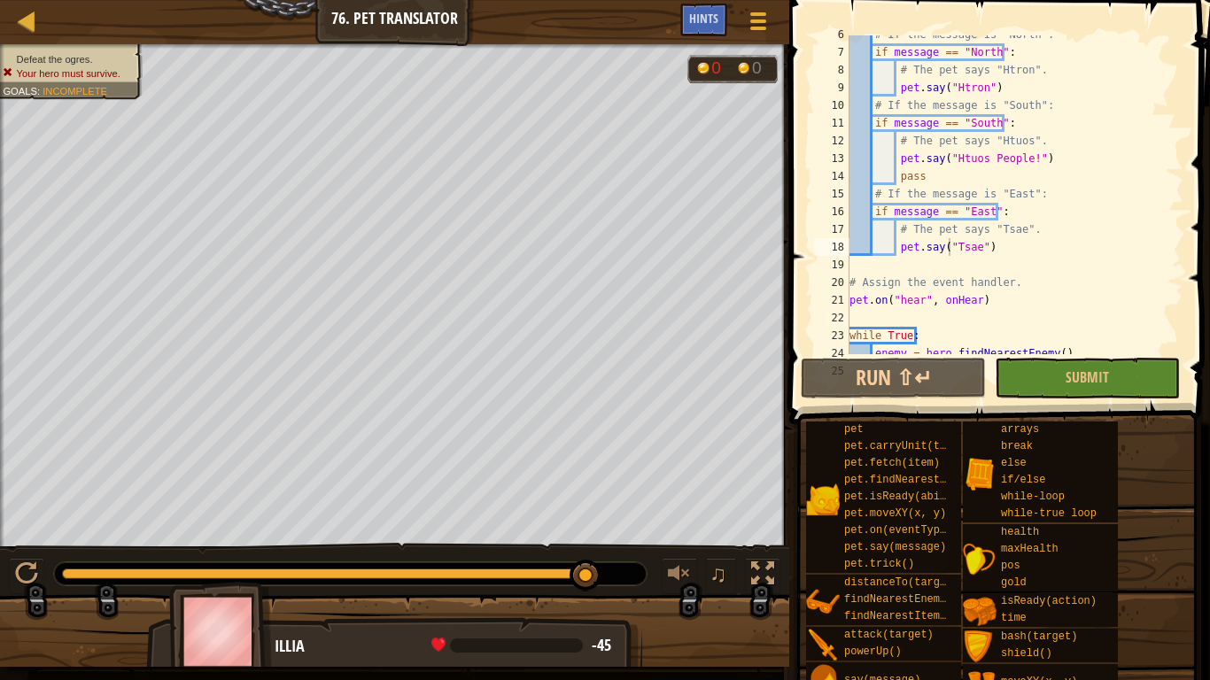
scroll to position [74, 0]
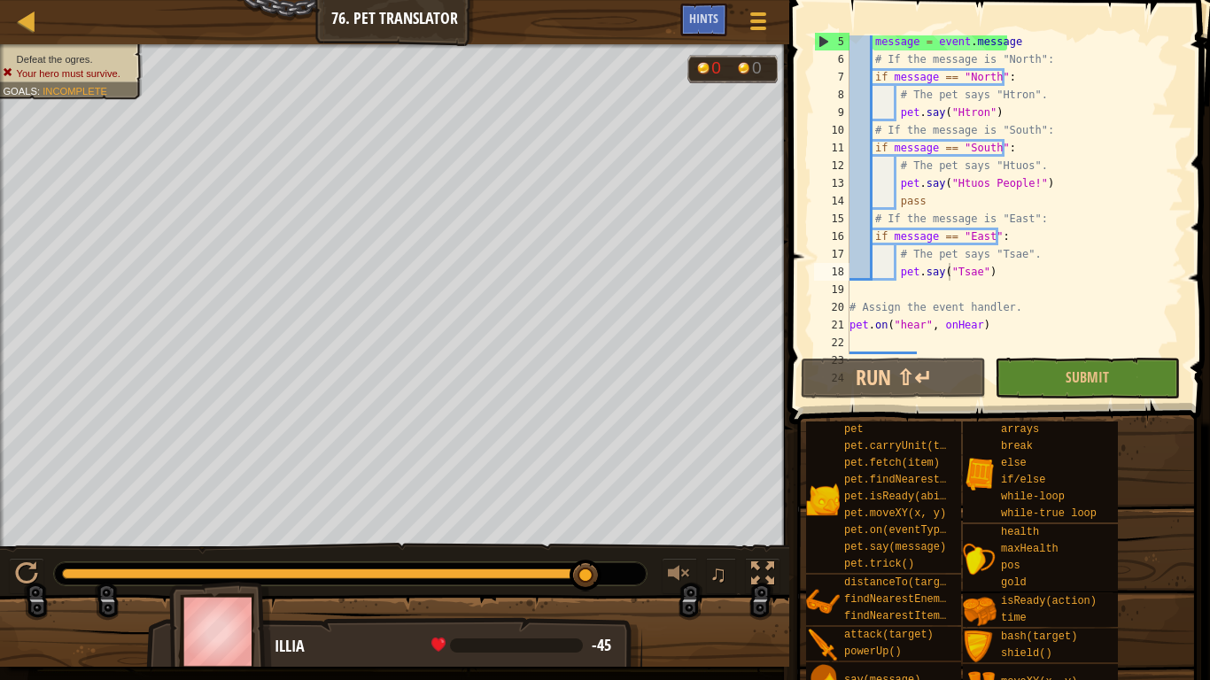
click at [1011, 182] on div "message = event . message # If the message is "North": if message == "North" : …" at bounding box center [1008, 210] width 324 height 354
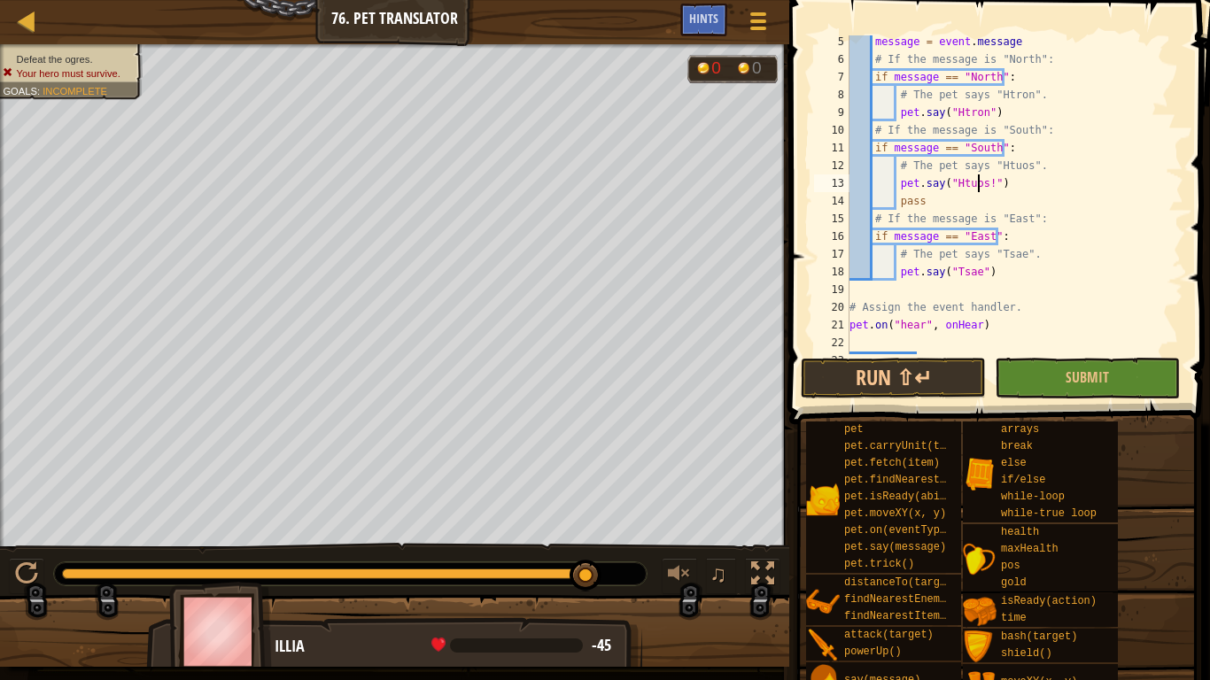
type textarea "pet.say("Htuos")"
click at [1049, 382] on button "Submit" at bounding box center [1086, 378] width 185 height 41
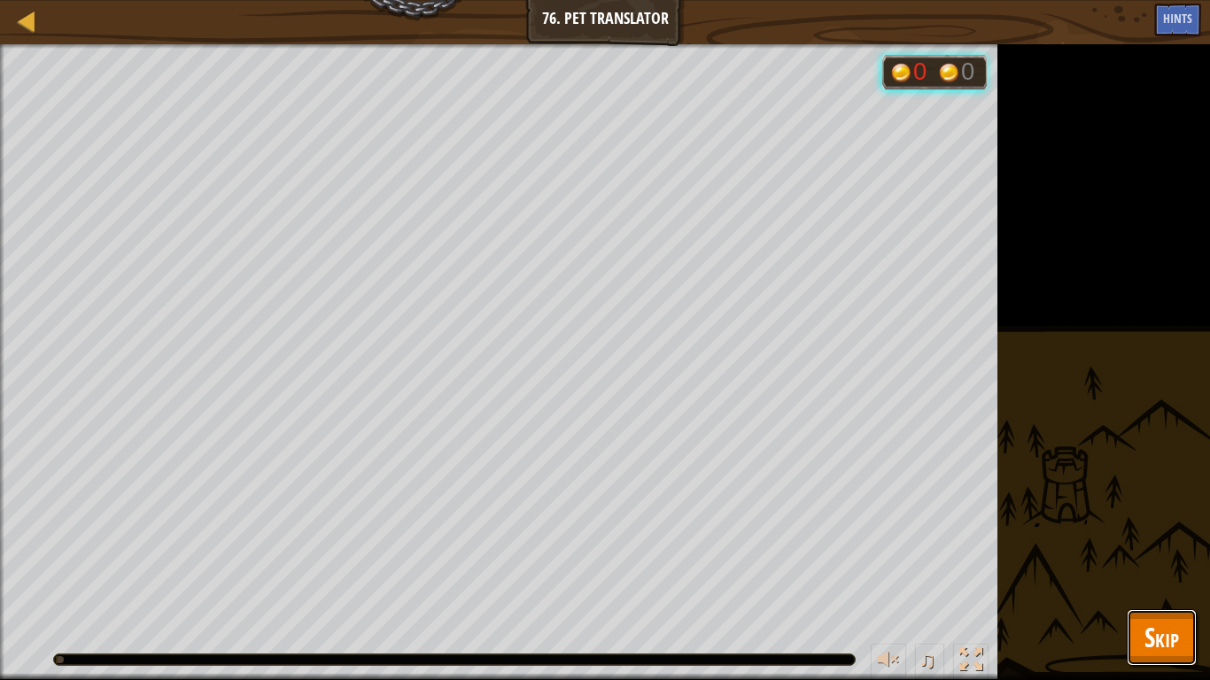
click at [1178, 530] on span "Skip" at bounding box center [1161, 637] width 35 height 36
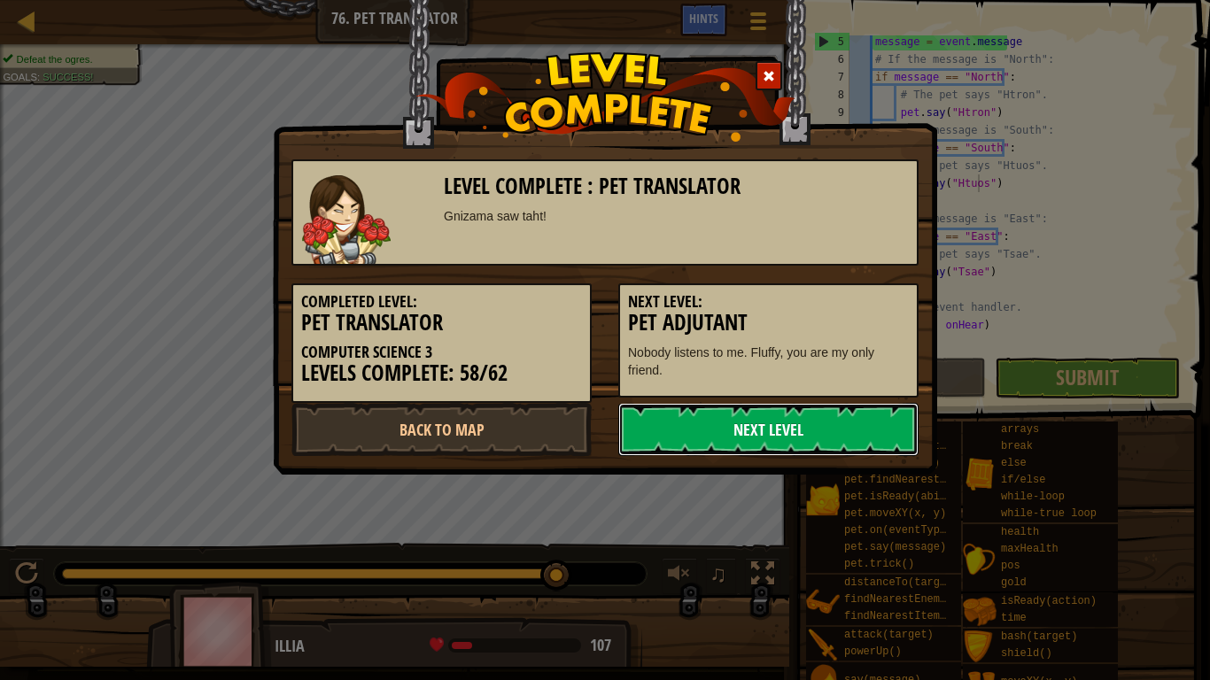
click at [817, 436] on link "Next Level" at bounding box center [768, 429] width 300 height 53
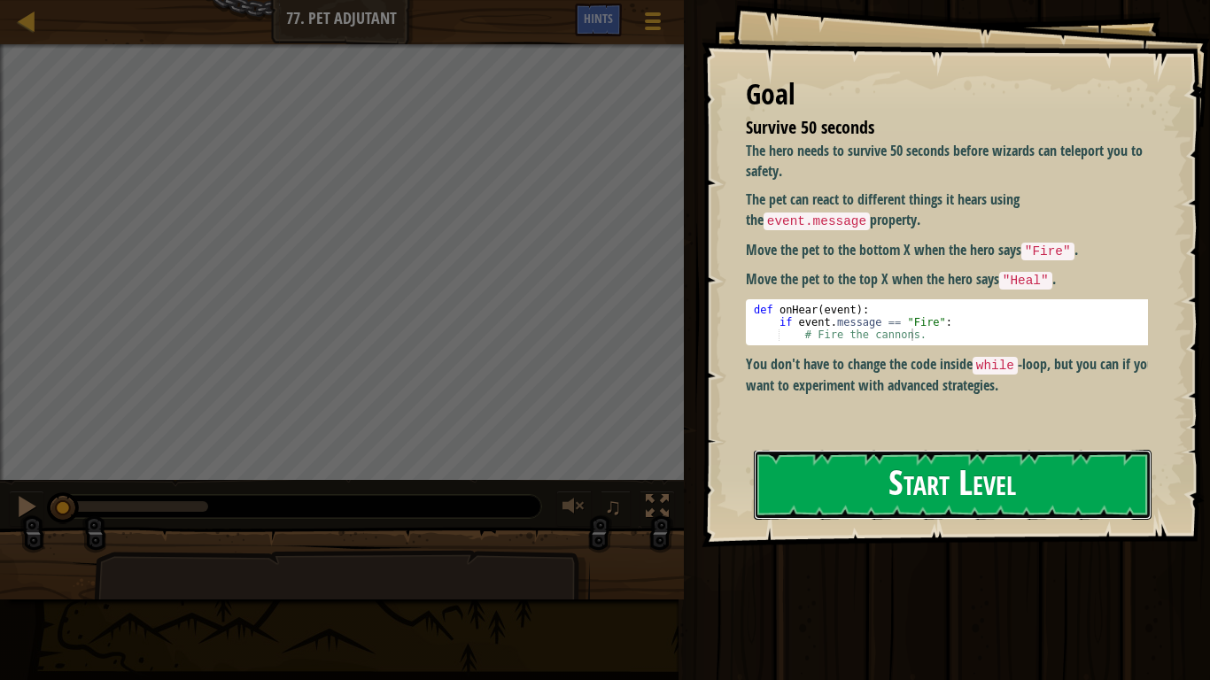
click at [849, 515] on button "Start Level" at bounding box center [953, 485] width 398 height 70
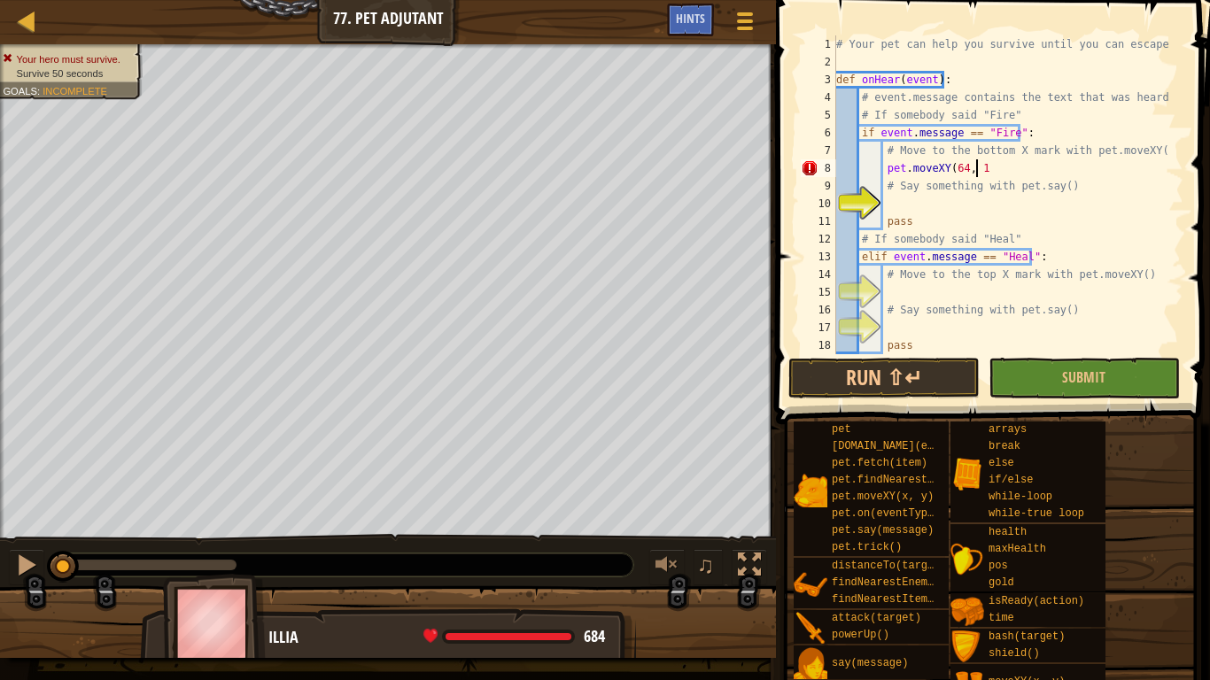
scroll to position [8, 12]
type textarea "pet.moveXY(64, 16)"
click at [887, 200] on div "# Your pet can help you survive until you can escape. def onHear ( event ) : # …" at bounding box center [1000, 212] width 337 height 354
click at [930, 198] on div "# Your pet can help you survive until you can escape. def onHear ( event ) : # …" at bounding box center [1000, 212] width 337 height 354
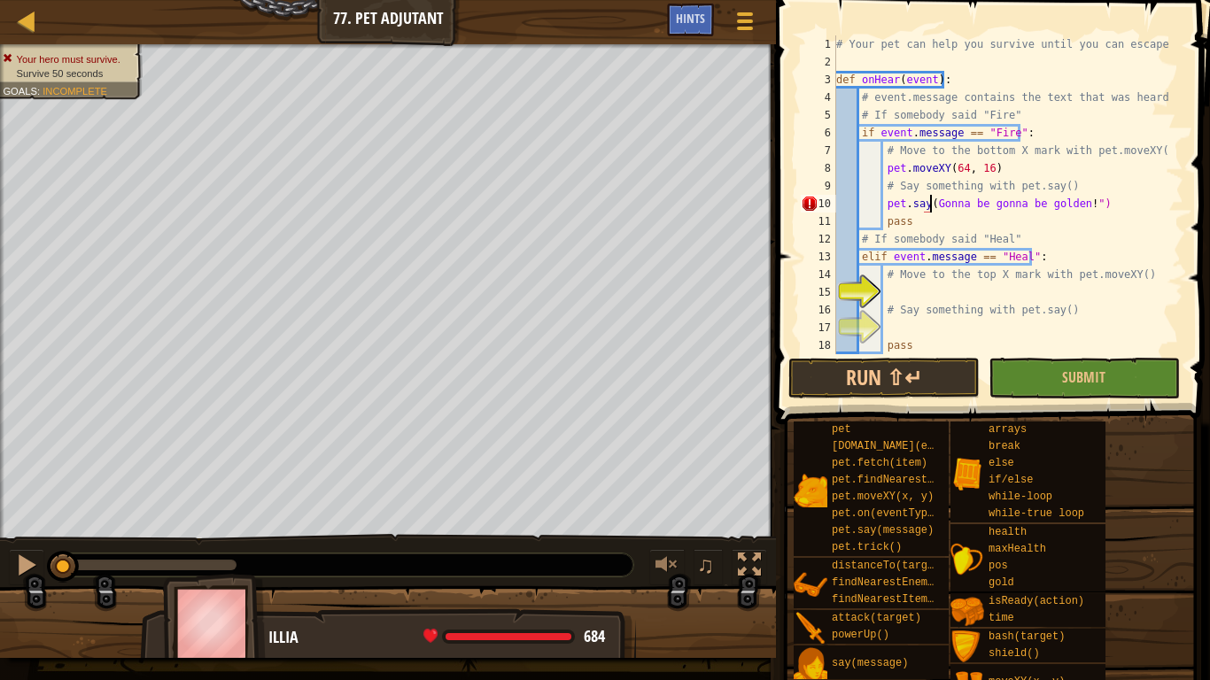
type textarea "pet.say("Gonna be gonna be golden!")"
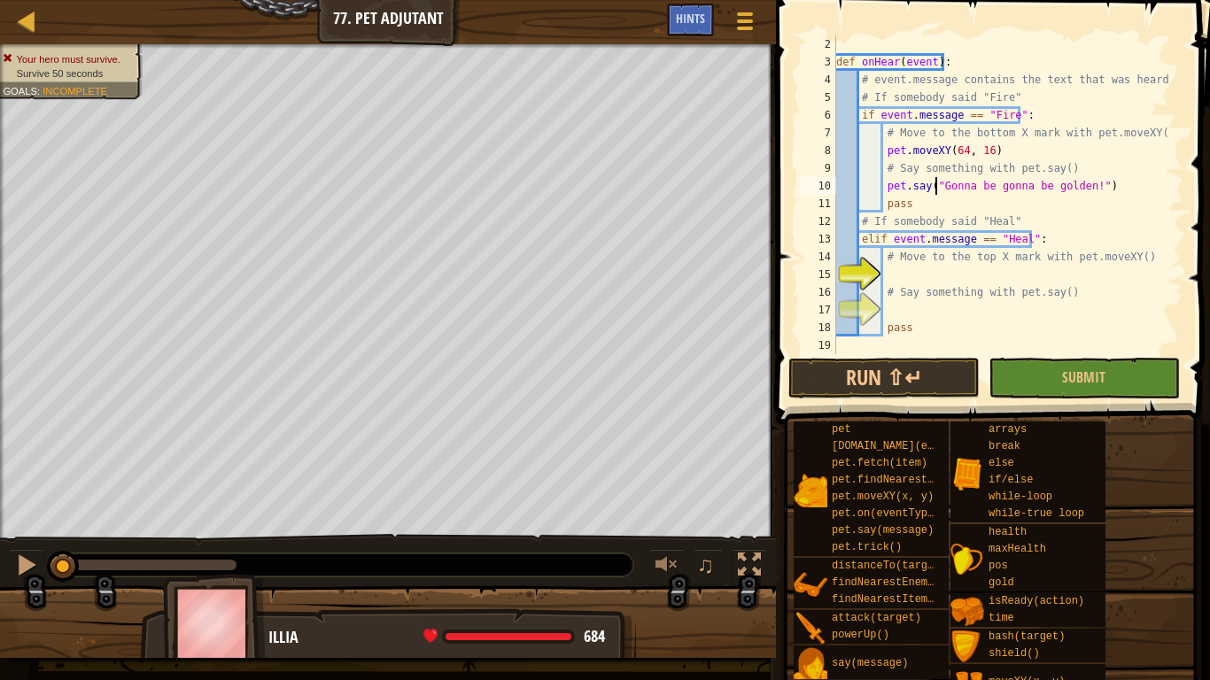
scroll to position [19, 0]
click at [907, 275] on div "def onHear ( event ) : # event.message contains the text that was heard. # If s…" at bounding box center [1000, 212] width 337 height 354
type textarea "h"
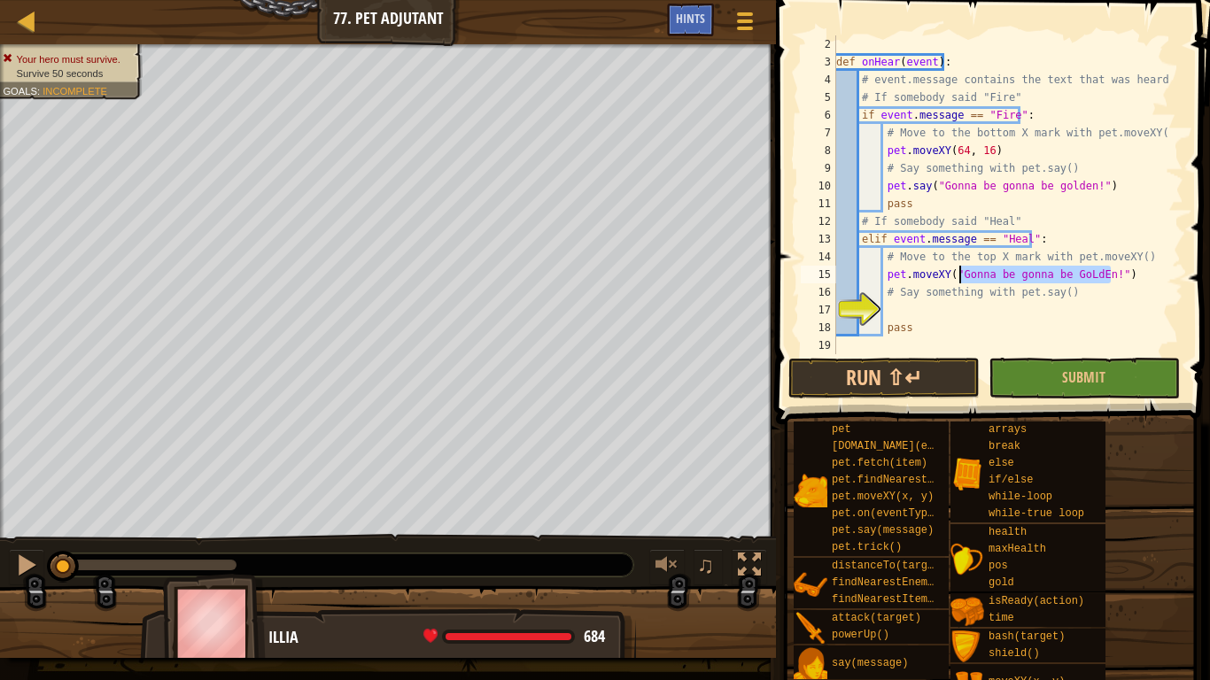
drag, startPoint x: 1118, startPoint y: 277, endPoint x: 954, endPoint y: 276, distance: 164.7
click at [954, 276] on div "def onHear ( event ) : # event.message contains the text that was heard. # If s…" at bounding box center [1000, 212] width 337 height 354
click at [1053, 275] on div "def onHear ( event ) : # event.message contains the text that was heard. # If s…" at bounding box center [1000, 194] width 337 height 319
click at [1053, 275] on div "def onHear ( event ) : # event.message contains the text that was heard. # If s…" at bounding box center [1000, 212] width 337 height 354
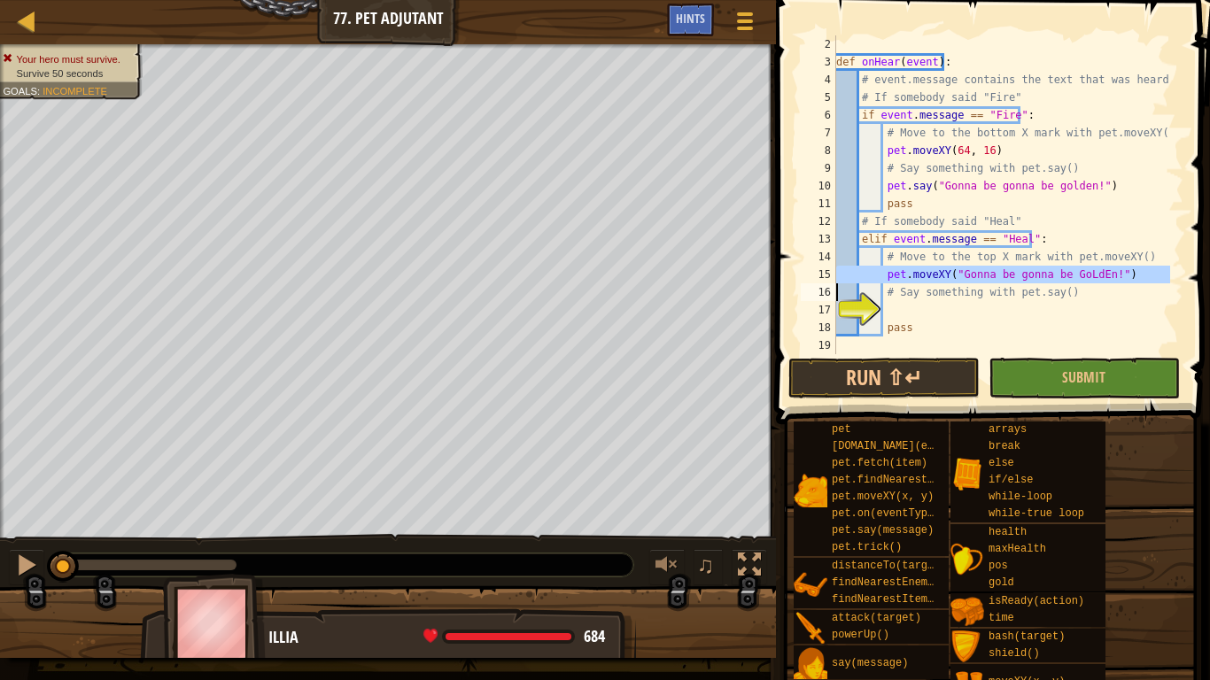
click at [1053, 275] on div "def onHear ( event ) : # event.message contains the text that was heard. # If s…" at bounding box center [1000, 194] width 337 height 319
drag, startPoint x: 1106, startPoint y: 275, endPoint x: 948, endPoint y: 271, distance: 157.7
click at [948, 271] on div "def onHear ( event ) : # event.message contains the text that was heard. # If s…" at bounding box center [1000, 212] width 337 height 354
click at [960, 187] on div "def onHear ( event ) : # event.message contains the text that was heard. # If s…" at bounding box center [1000, 212] width 337 height 354
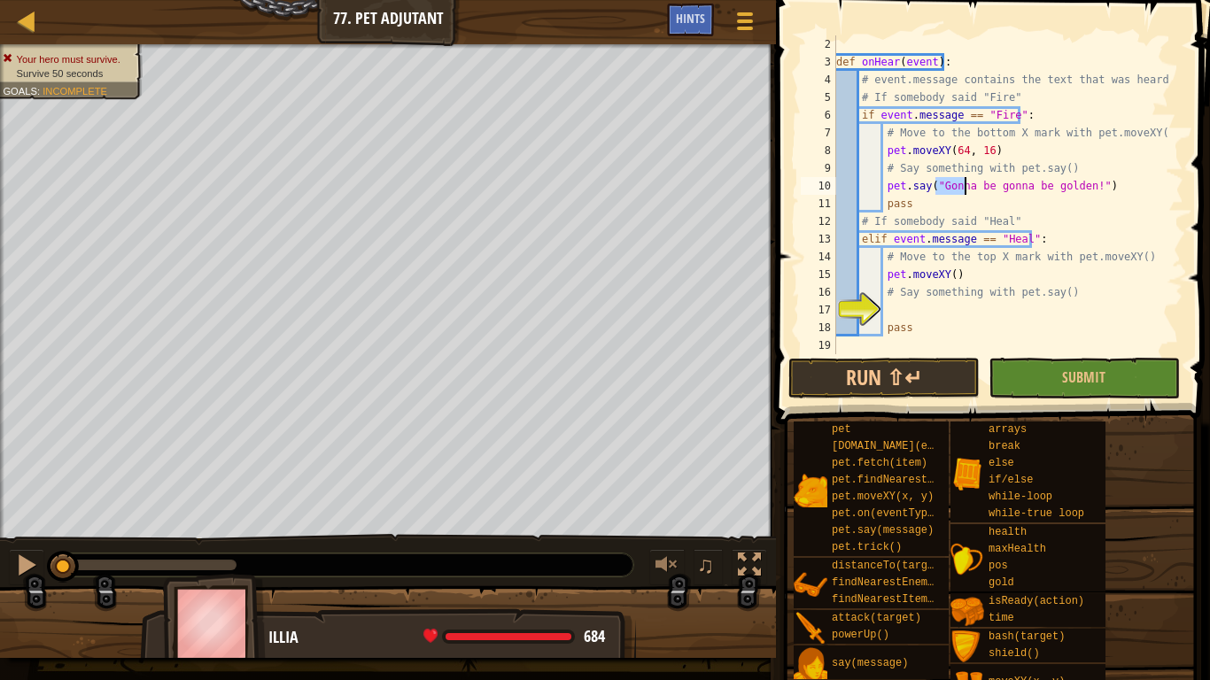
click at [960, 187] on div "def onHear ( event ) : # event.message contains the text that was heard. # If s…" at bounding box center [1000, 212] width 337 height 354
drag, startPoint x: 1082, startPoint y: 184, endPoint x: 934, endPoint y: 190, distance: 148.0
click at [934, 190] on div "def onHear ( event ) : # event.message contains the text that was heard. # If s…" at bounding box center [1000, 212] width 337 height 354
type textarea "pet.say("It's a TAKEDOWN")"
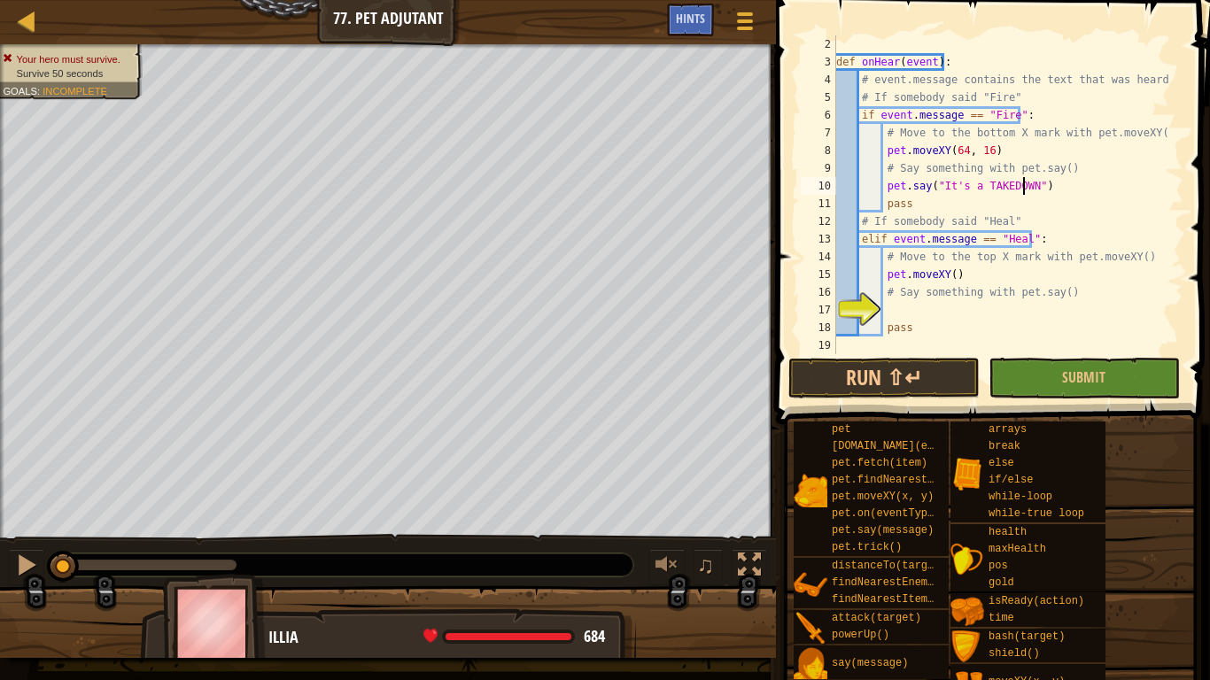
click at [892, 314] on div "def onHear ( event ) : # event.message contains the text that was heard. # If s…" at bounding box center [1000, 212] width 337 height 354
paste textarea ""Gonna be gonna be GoLdEn!""
click at [925, 305] on div "def onHear ( event ) : # event.message contains the text that was heard. # If s…" at bounding box center [1000, 212] width 337 height 354
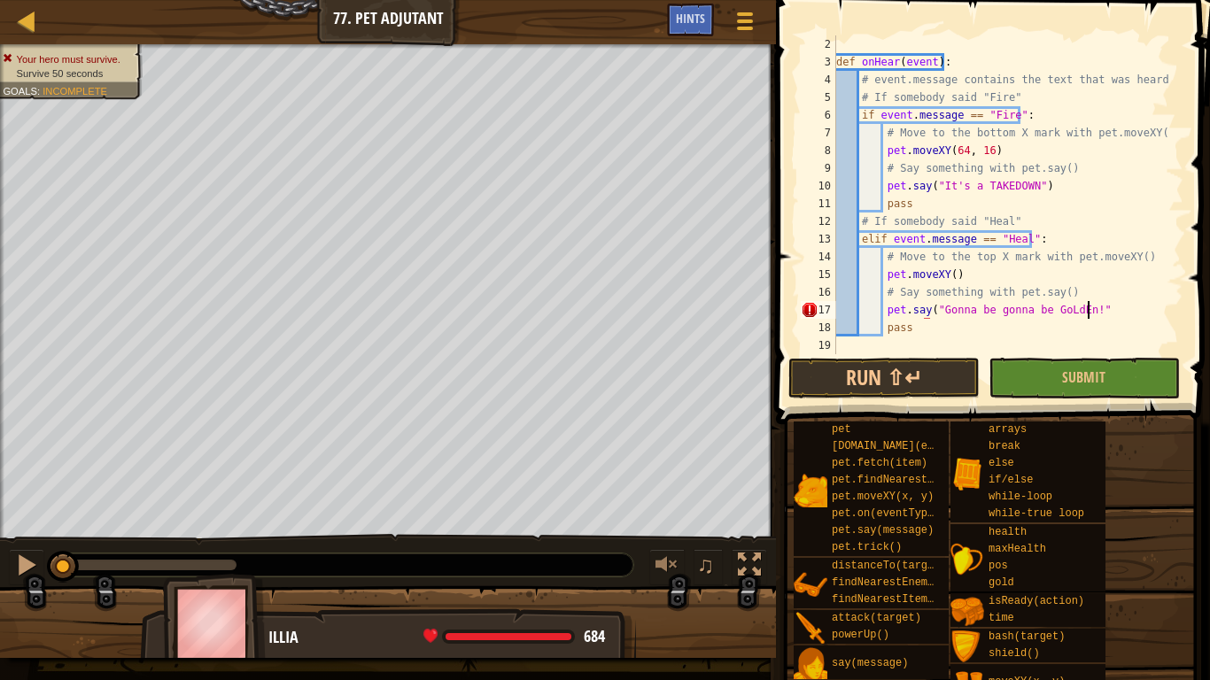
click at [1085, 306] on div "def onHear ( event ) : # event.message contains the text that was heard. # If s…" at bounding box center [1000, 212] width 337 height 354
click at [946, 271] on div "def onHear ( event ) : # event.message contains the text that was heard. # If s…" at bounding box center [1000, 212] width 337 height 354
type textarea "pet.moveXY(64, 52)"
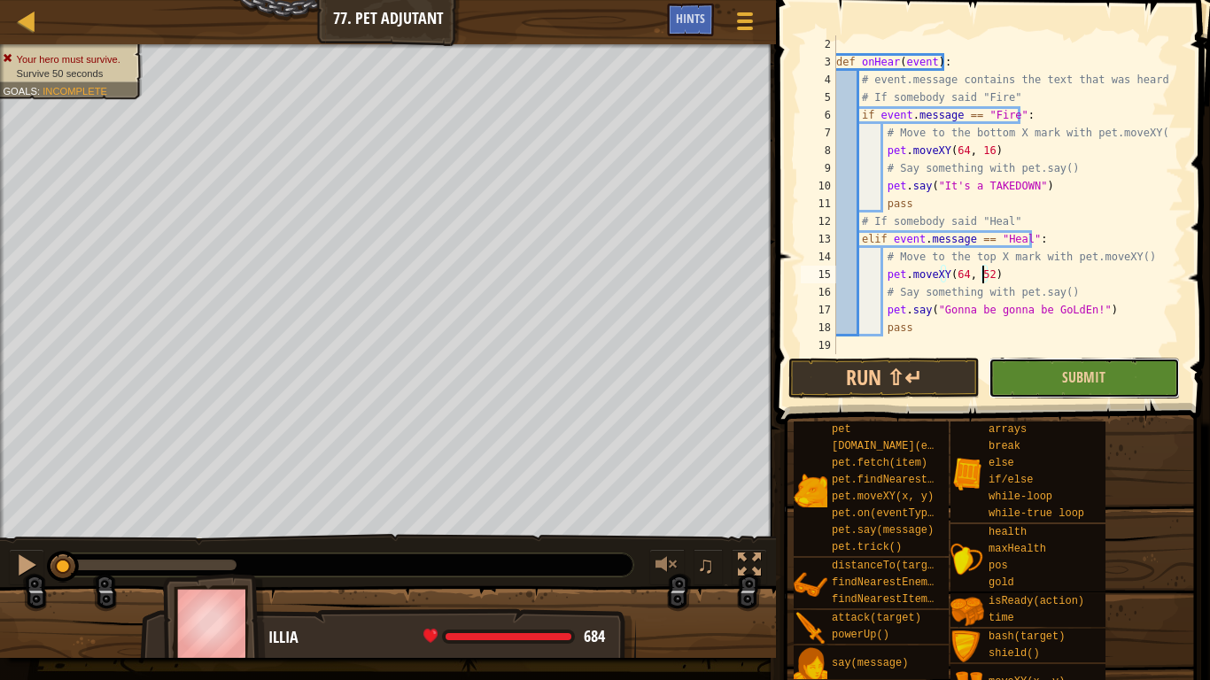
click at [1043, 377] on button "Submit" at bounding box center [1083, 378] width 191 height 41
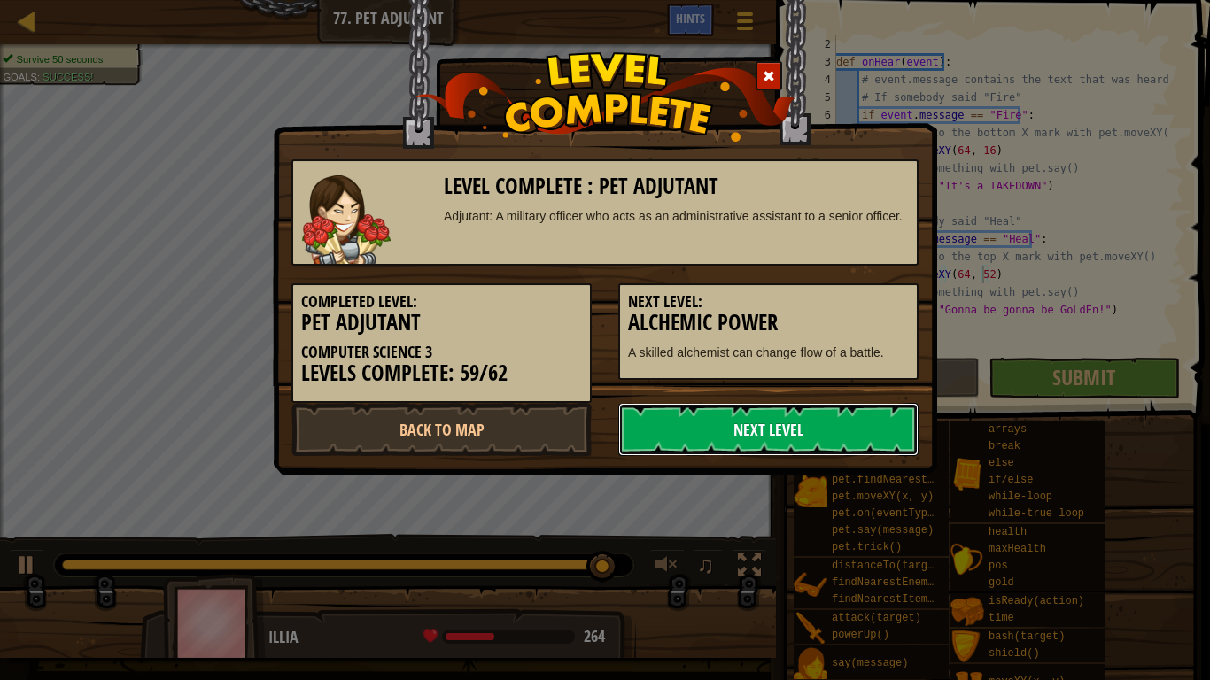
click at [731, 443] on link "Next Level" at bounding box center [768, 429] width 300 height 53
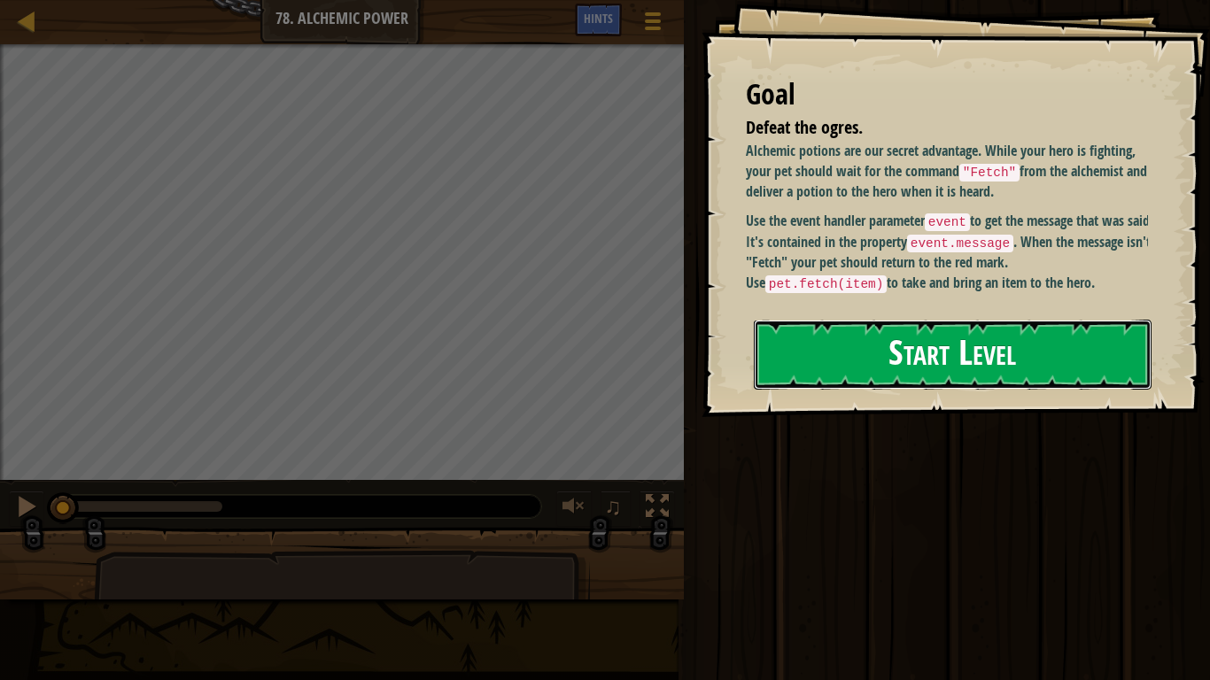
click at [861, 364] on button "Start Level" at bounding box center [953, 355] width 398 height 70
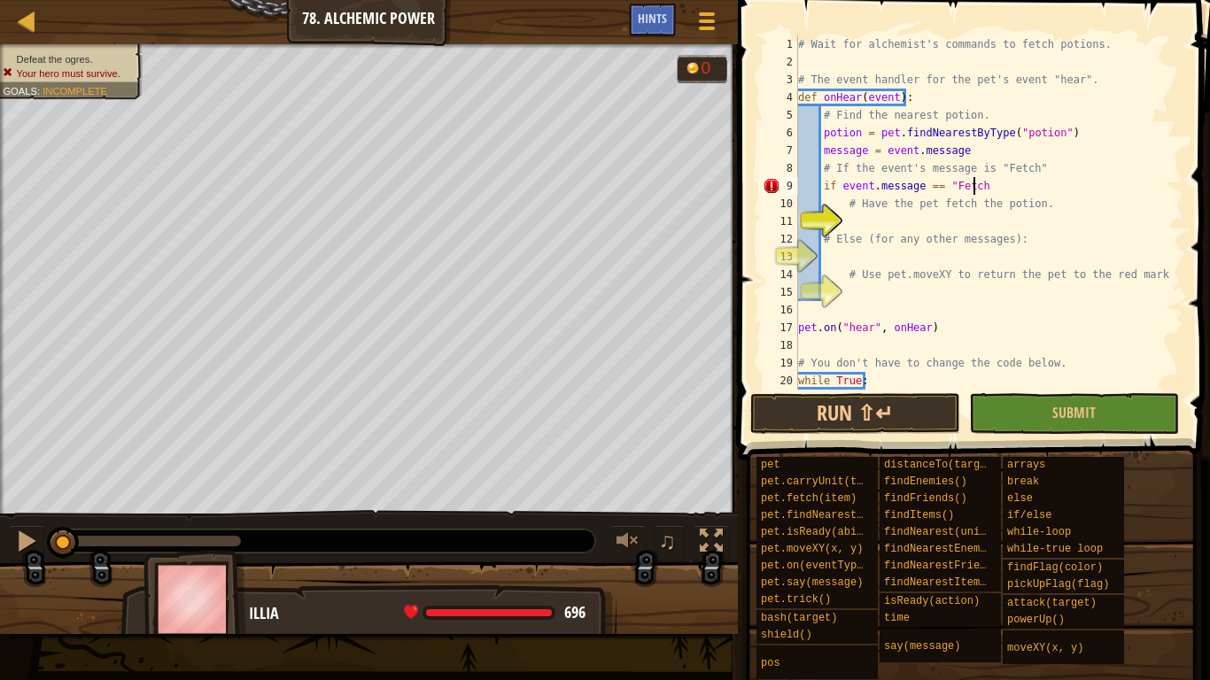
scroll to position [8, 14]
click at [880, 211] on div "# Wait for alchemist's commands to fetch potions. # The event handler for the p…" at bounding box center [981, 230] width 375 height 390
type textarea "# Have the pet fetch the potion."
click at [873, 218] on div "# Wait for alchemist's commands to fetch potions. # The event handler for the p…" at bounding box center [981, 230] width 375 height 390
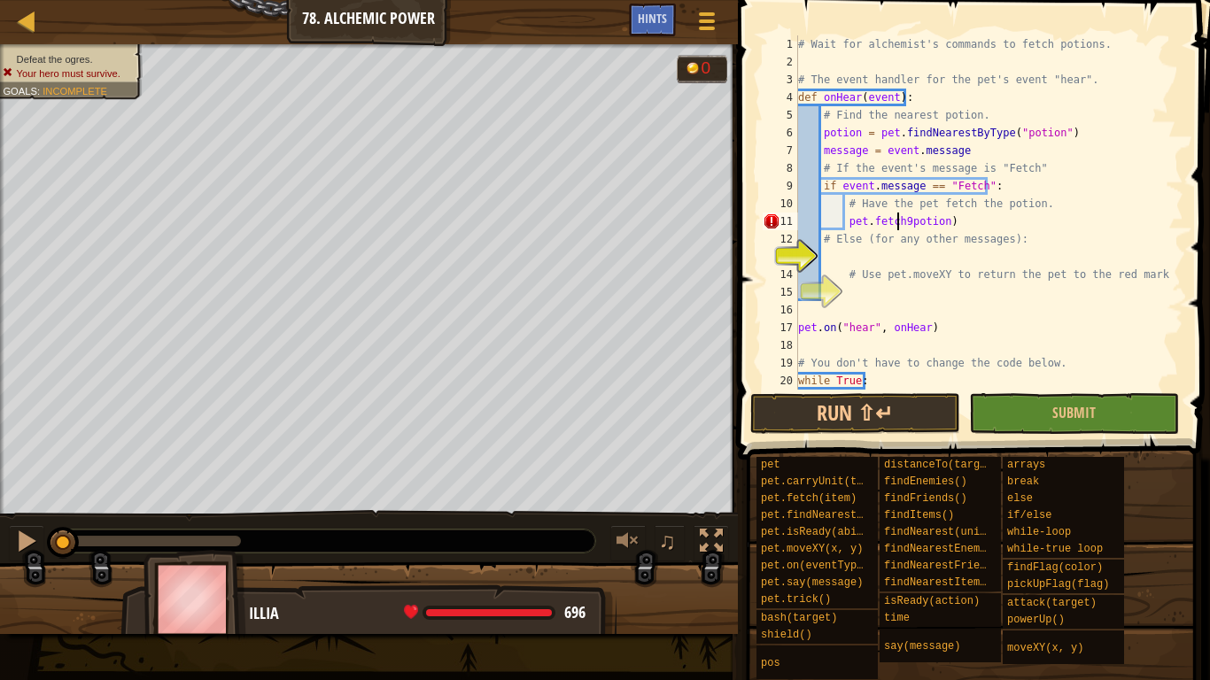
click at [897, 217] on div "# Wait for alchemist's commands to fetch potions. # The event handler for the p…" at bounding box center [981, 230] width 375 height 390
type textarea "pet.fetch(potion)"
click at [864, 256] on div "# Wait for alchemist's commands to fetch potions. # The event handler for the p…" at bounding box center [981, 230] width 375 height 390
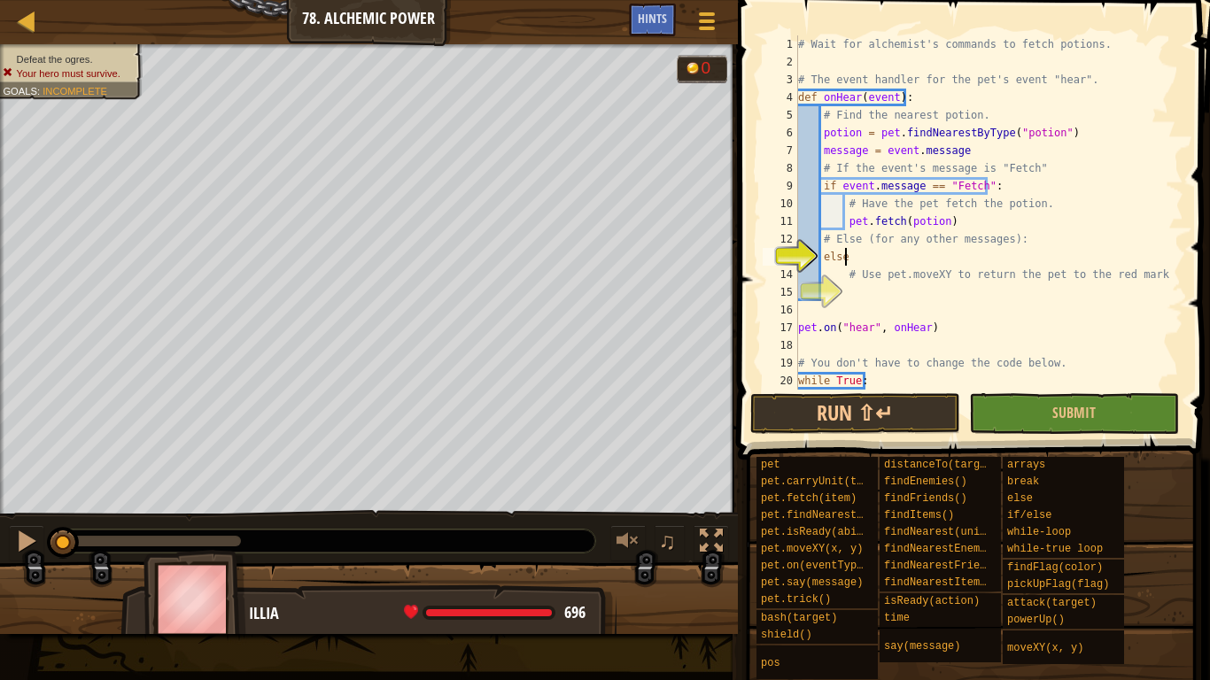
type textarea "else:"
click at [855, 289] on div "# Wait for alchemist's commands to fetch potions. # The event handler for the p…" at bounding box center [981, 230] width 375 height 390
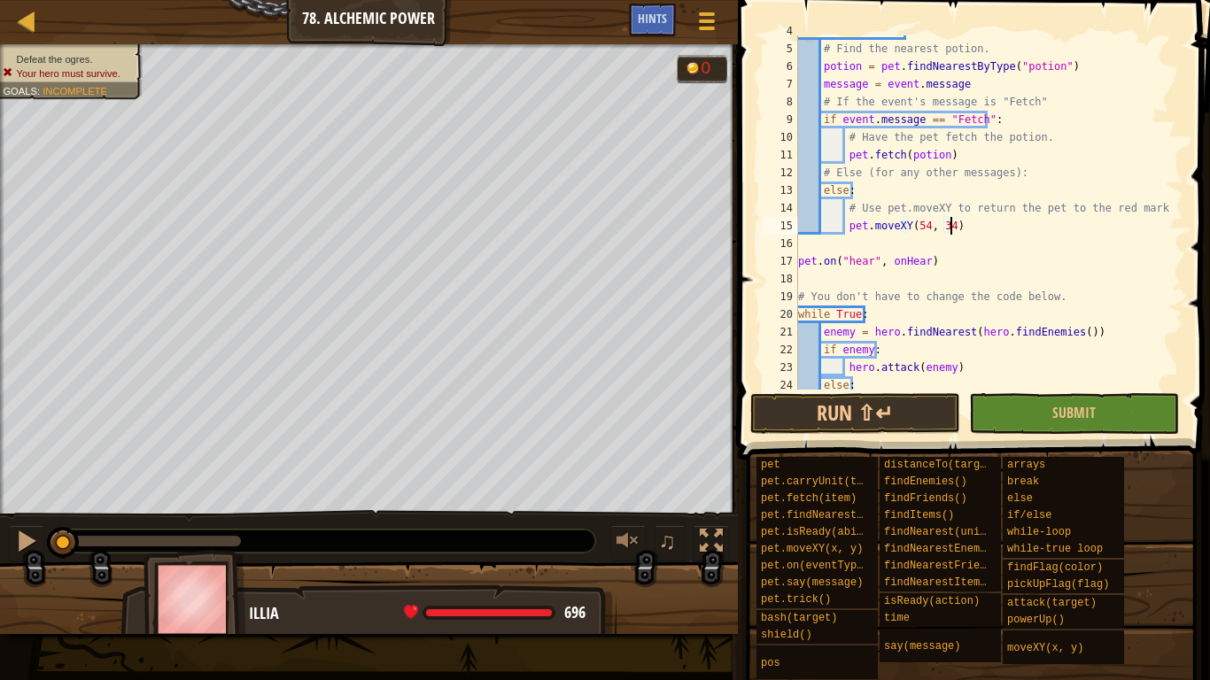
scroll to position [67, 0]
type textarea "pet.moveXY(54, 34)"
click at [894, 411] on button "Run ⇧↵" at bounding box center [855, 413] width 210 height 41
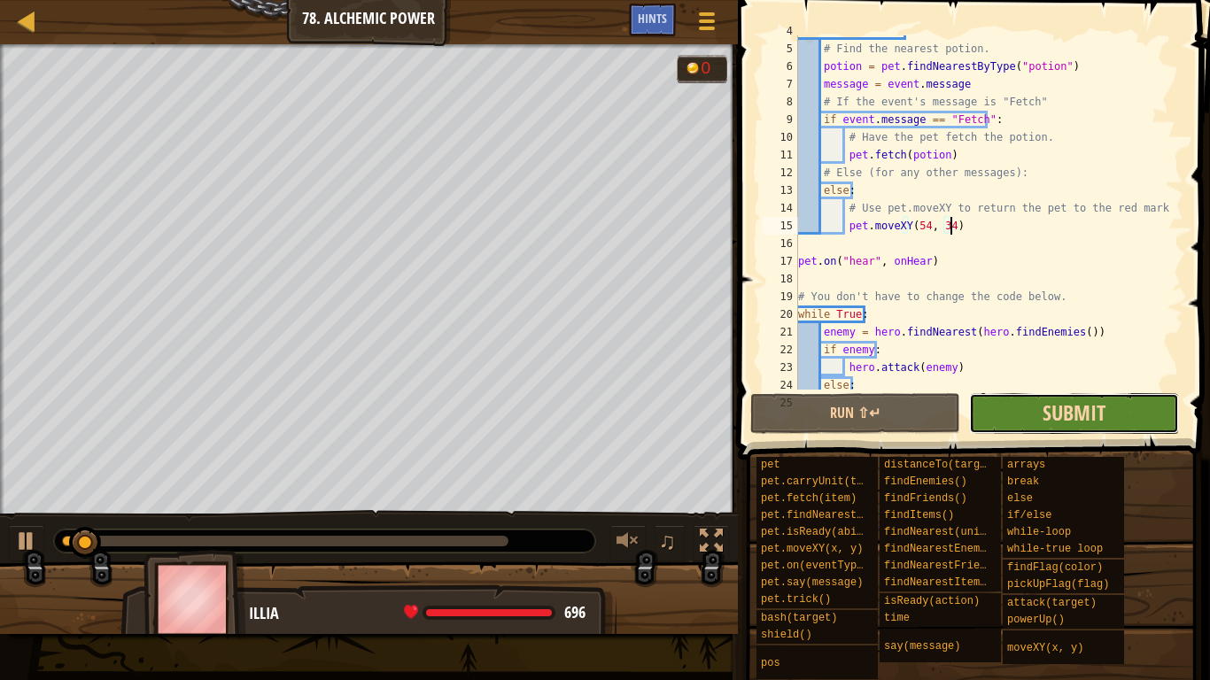
click at [1062, 403] on span "Submit" at bounding box center [1073, 412] width 63 height 28
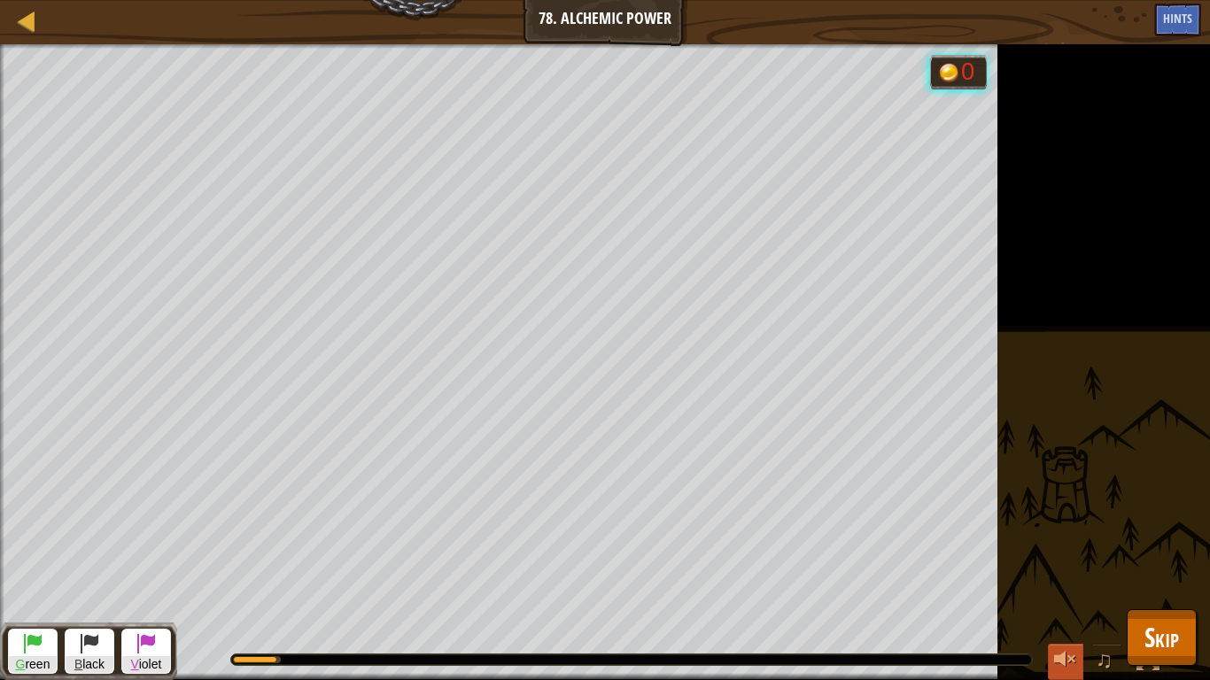
click at [1080, 530] on button at bounding box center [1065, 662] width 35 height 36
click at [155, 530] on span at bounding box center [145, 642] width 21 height 21
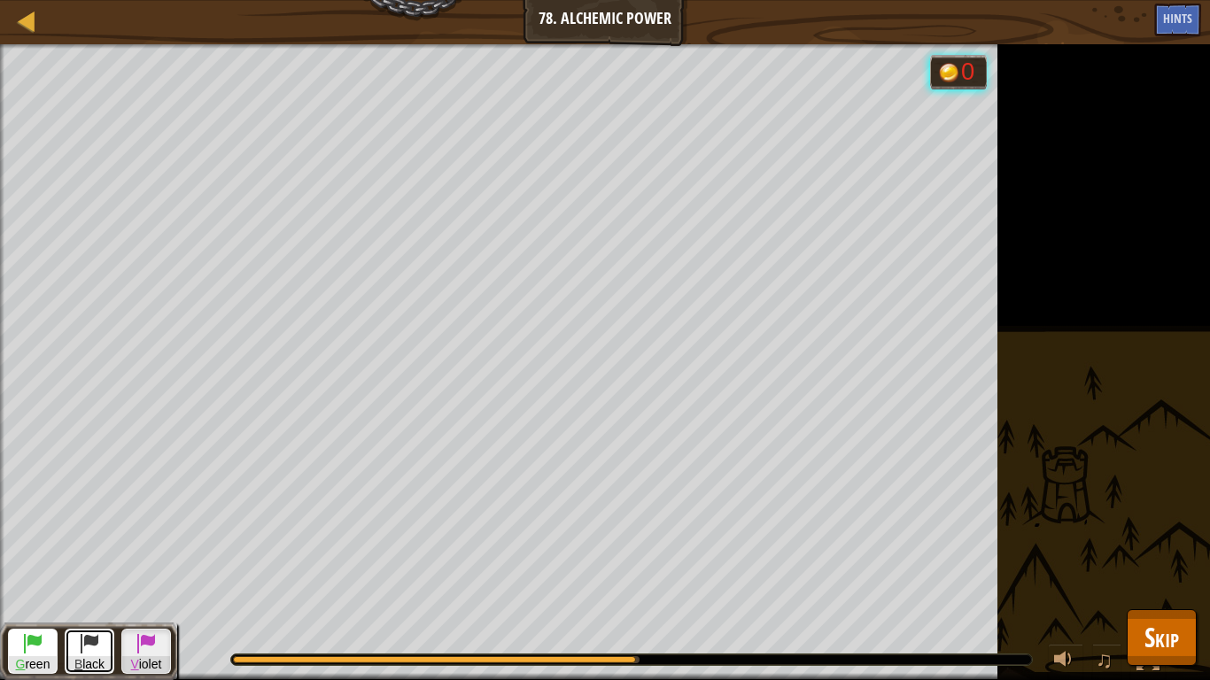
click at [86, 530] on span "B lack" at bounding box center [90, 664] width 48 height 17
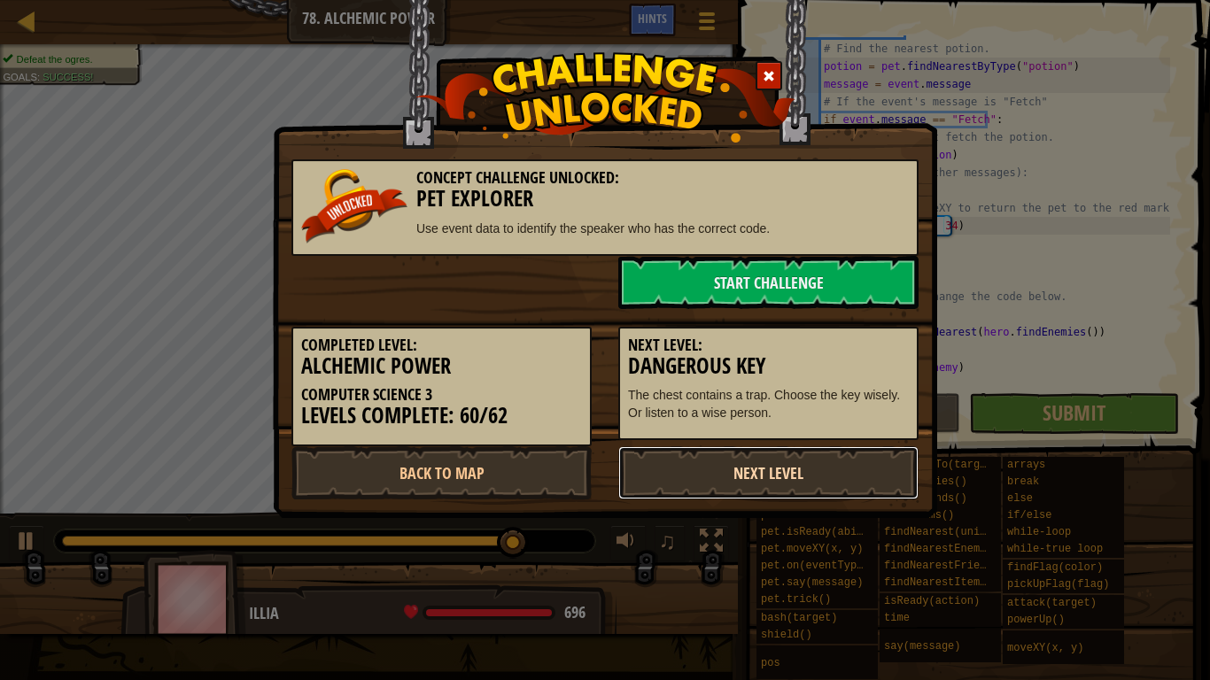
click at [715, 465] on link "Next Level" at bounding box center [768, 472] width 300 height 53
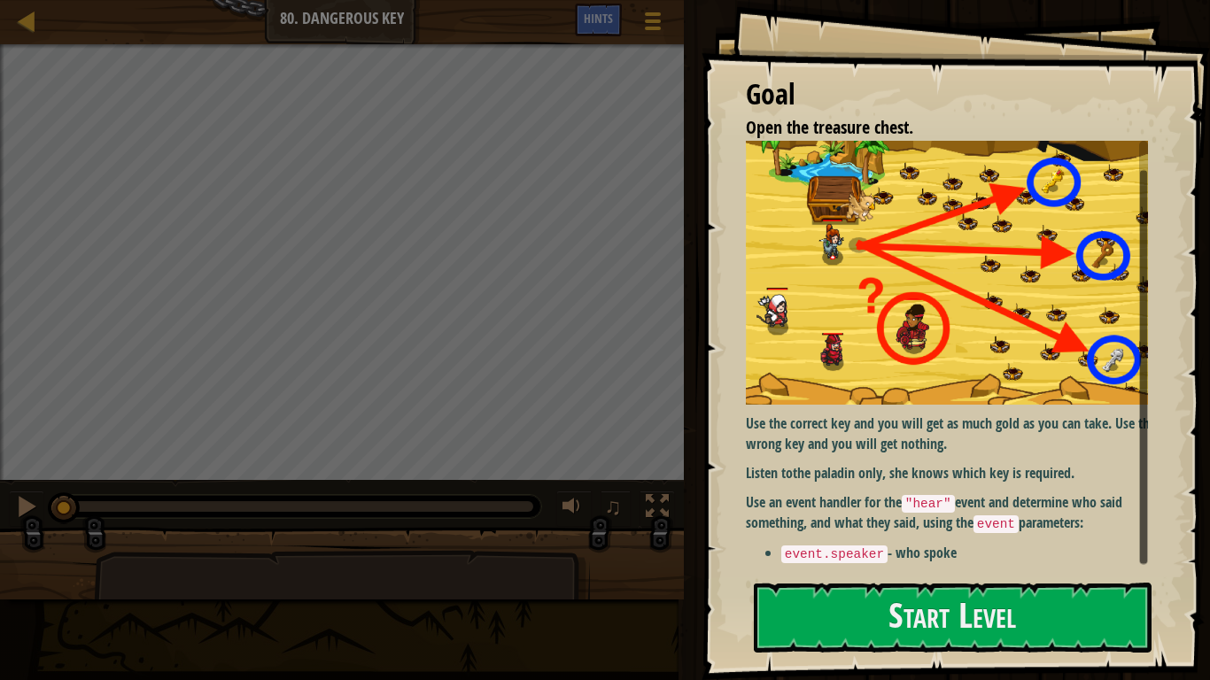
scroll to position [19, 0]
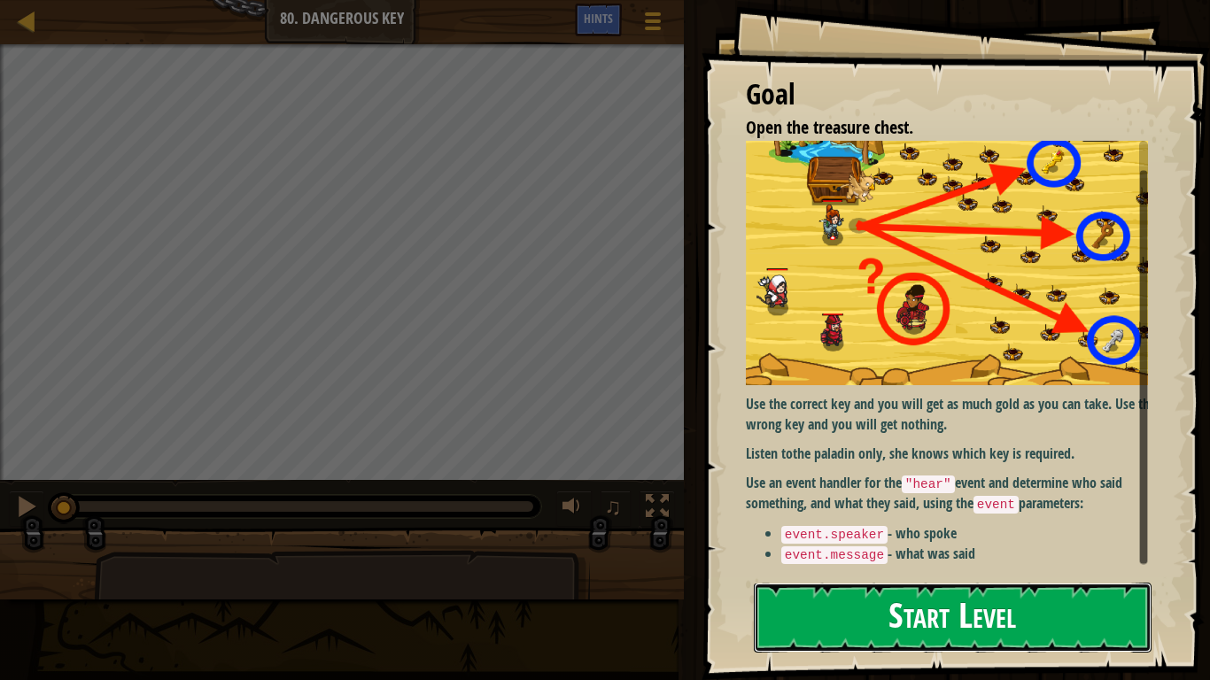
click at [978, 530] on button "Start Level" at bounding box center [953, 618] width 398 height 70
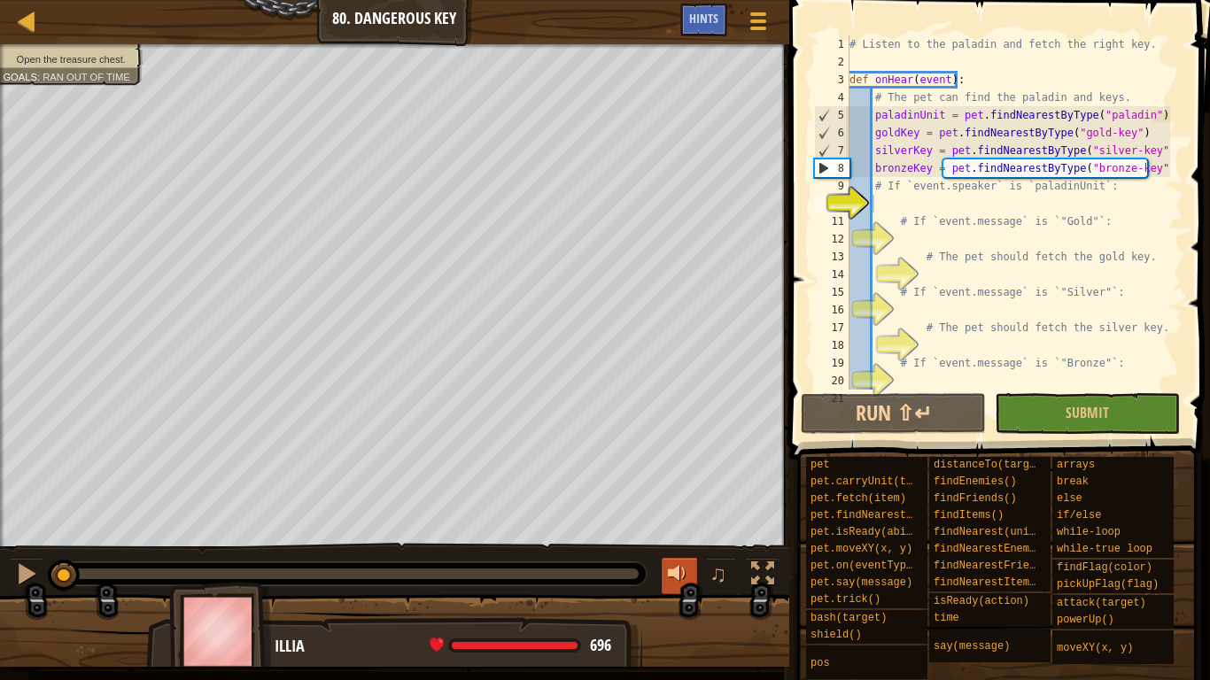
click at [675, 530] on div at bounding box center [679, 573] width 23 height 23
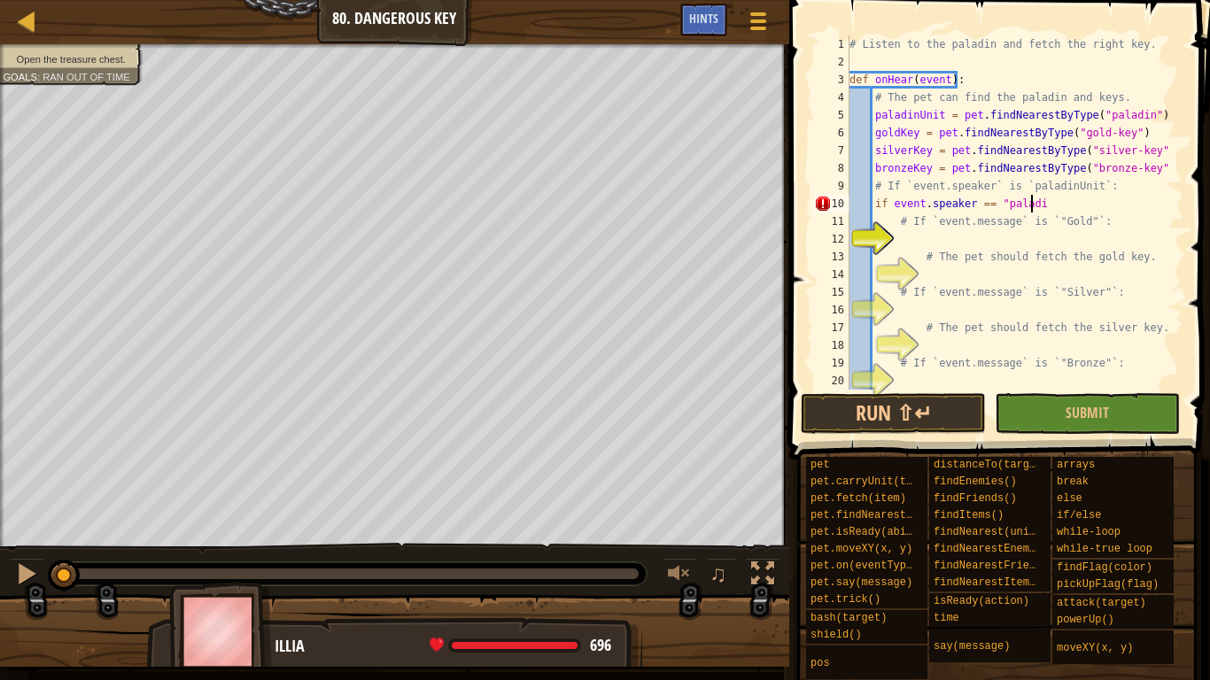
scroll to position [8, 14]
type textarea "if event.speaker == "paladinUnit:"
type textarea "if event.speaker == "paladinUnit":"
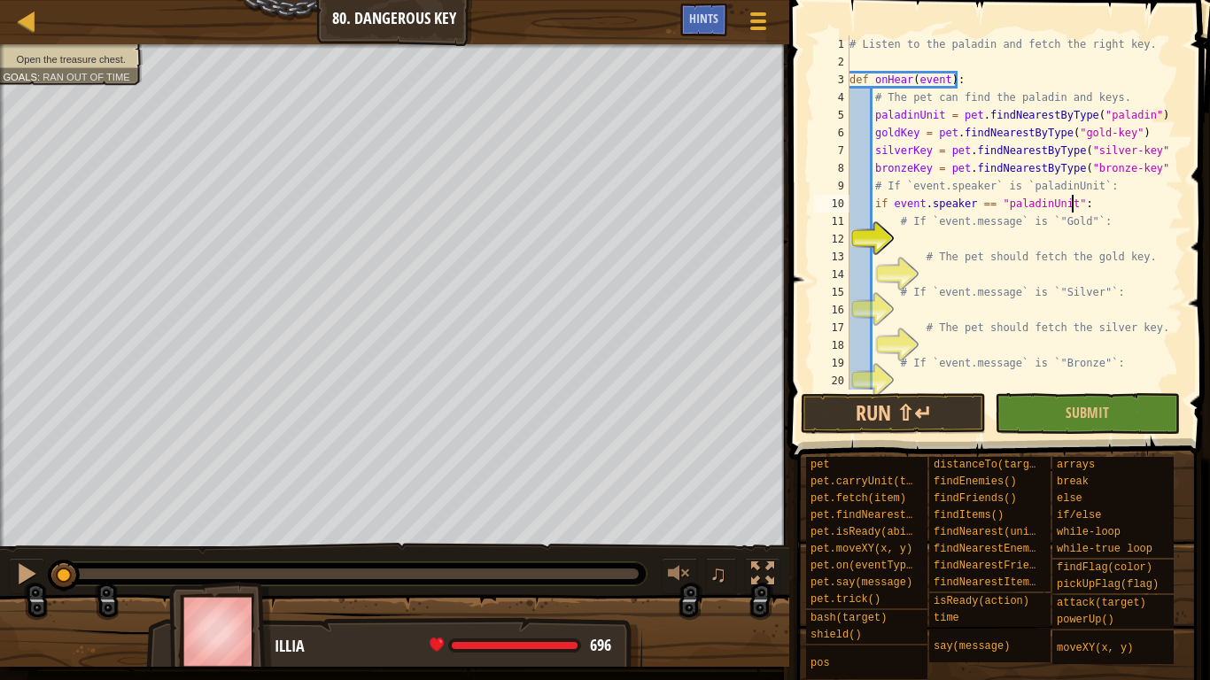
click at [1003, 233] on div "# Listen to the paladin and fetch the right key. def onHear ( event ) : # The p…" at bounding box center [1008, 230] width 324 height 390
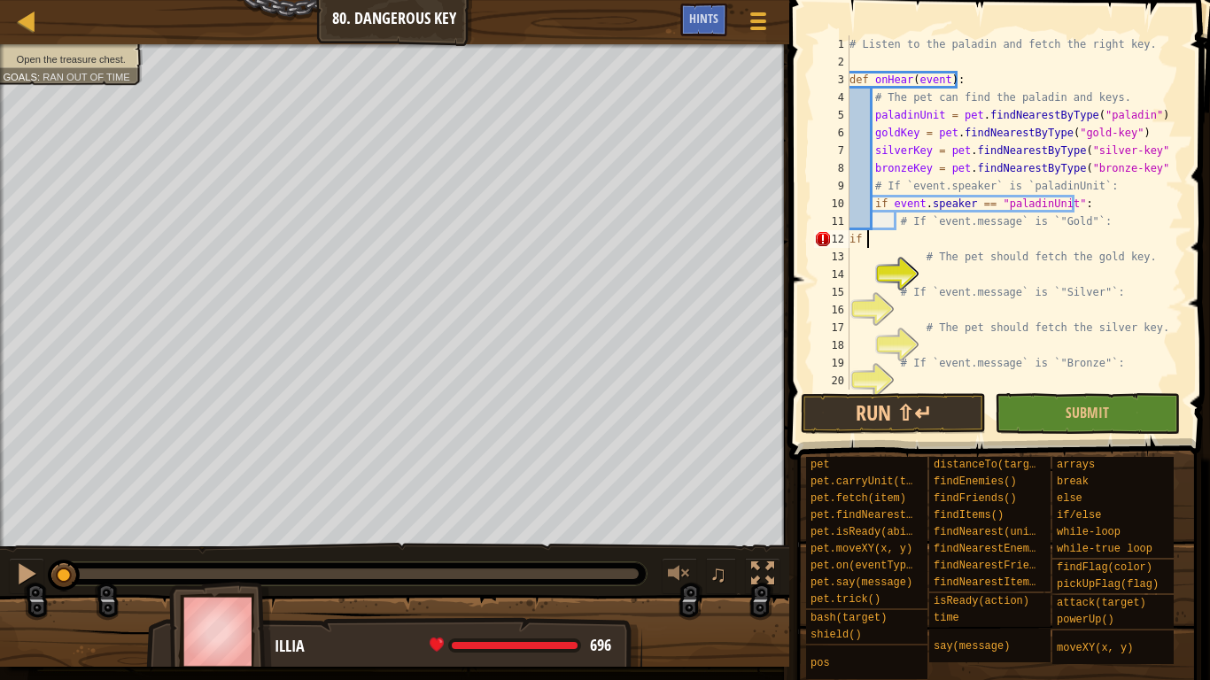
click at [1003, 233] on div "# Listen to the paladin and fetch the right key. def onHear ( event ) : # The p…" at bounding box center [1008, 230] width 324 height 390
type textarea "i"
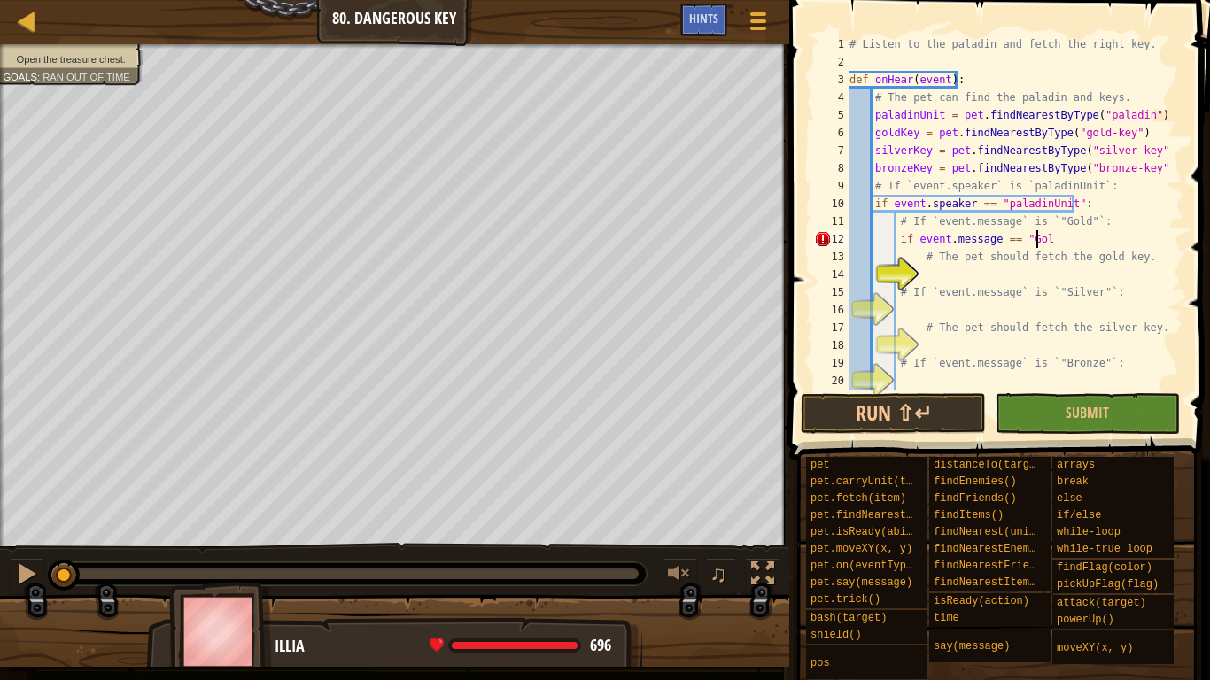
scroll to position [8, 15]
type textarea "if event.message == "Gold":"
click at [942, 270] on div "# Listen to the paladin and fetch the right key. def onHear ( event ) : # The p…" at bounding box center [1008, 230] width 324 height 390
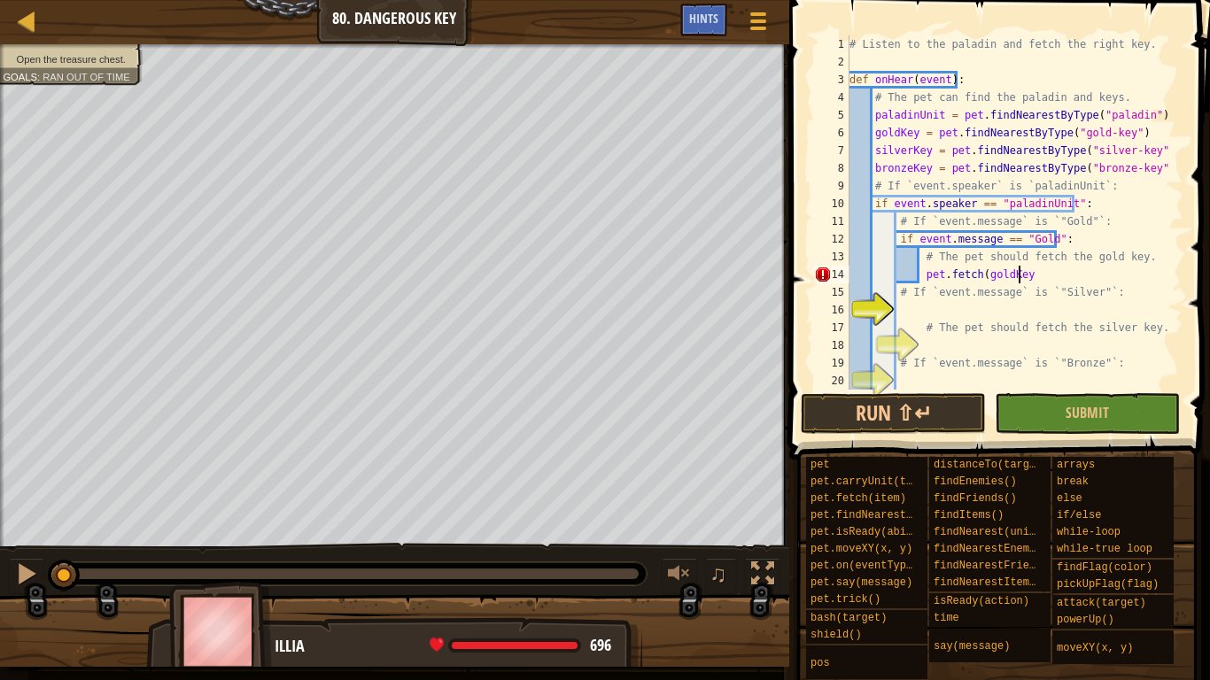
type textarea "pet.fetch(goldKey)"
click at [921, 308] on div "# Listen to the paladin and fetch the right key. def onHear ( event ) : # The p…" at bounding box center [1008, 230] width 324 height 390
click at [983, 235] on div "# Listen to the paladin and fetch the right key. def onHear ( event ) : # The p…" at bounding box center [1008, 230] width 324 height 390
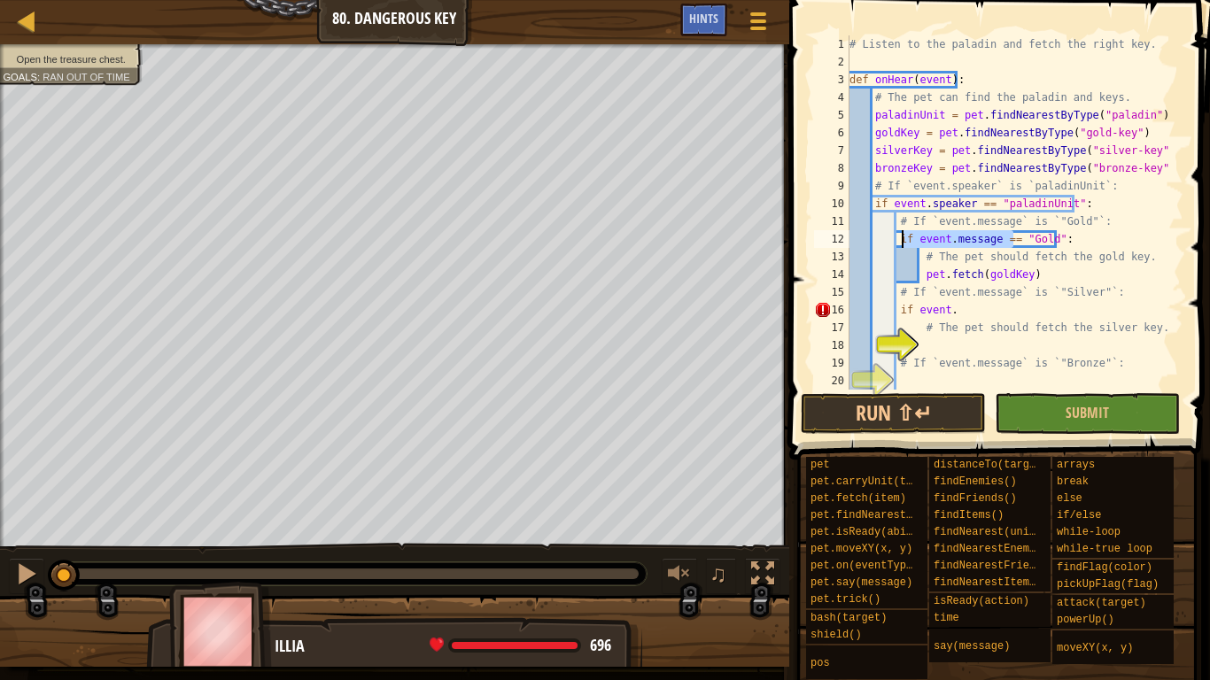
drag, startPoint x: 1014, startPoint y: 237, endPoint x: 902, endPoint y: 235, distance: 111.6
click at [902, 235] on div "# Listen to the paladin and fetch the right key. def onHear ( event ) : # The p…" at bounding box center [1008, 230] width 324 height 390
click at [1063, 242] on div "# Listen to the paladin and fetch the right key. def onHear ( event ) : # The p…" at bounding box center [1008, 230] width 324 height 390
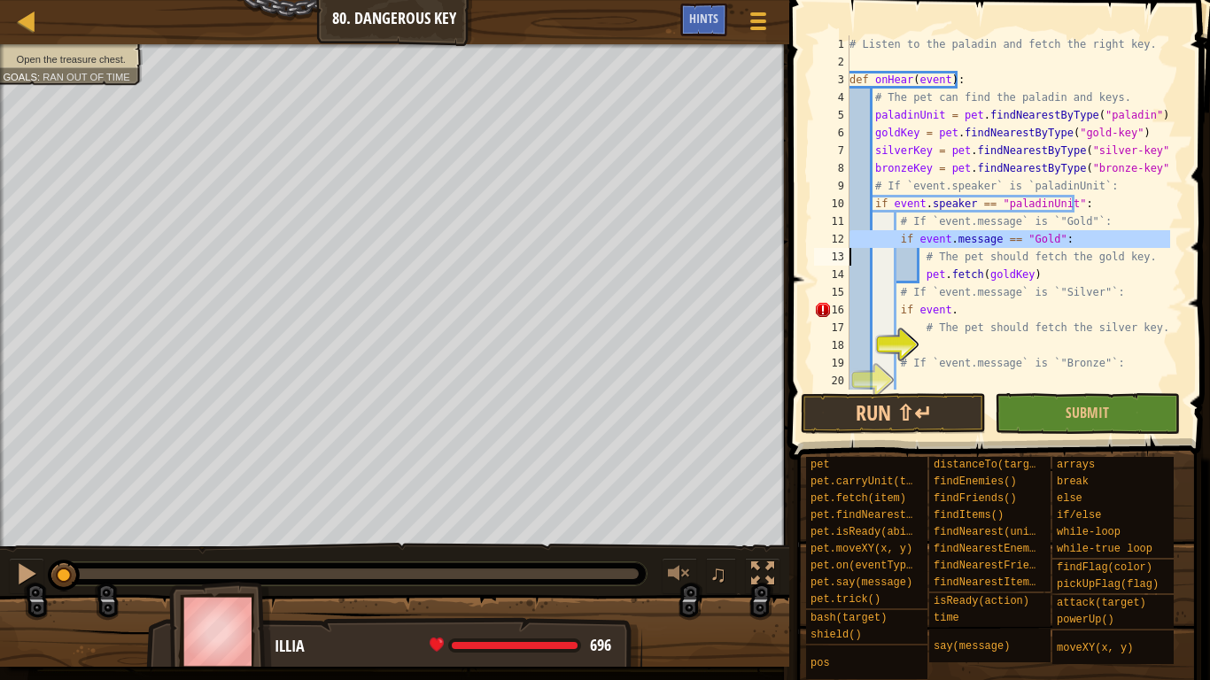
click at [1063, 242] on div "# Listen to the paladin and fetch the right key. def onHear ( event ) : # The p…" at bounding box center [1008, 212] width 324 height 354
click at [1063, 242] on div "# Listen to the paladin and fetch the right key. def onHear ( event ) : # The p…" at bounding box center [1008, 230] width 324 height 390
click at [1056, 242] on div "# Listen to the paladin and fetch the right key. def onHear ( event ) : # The p…" at bounding box center [1008, 212] width 324 height 354
click at [1056, 242] on div "# Listen to the paladin and fetch the right key. def onHear ( event ) : # The p…" at bounding box center [1008, 230] width 324 height 390
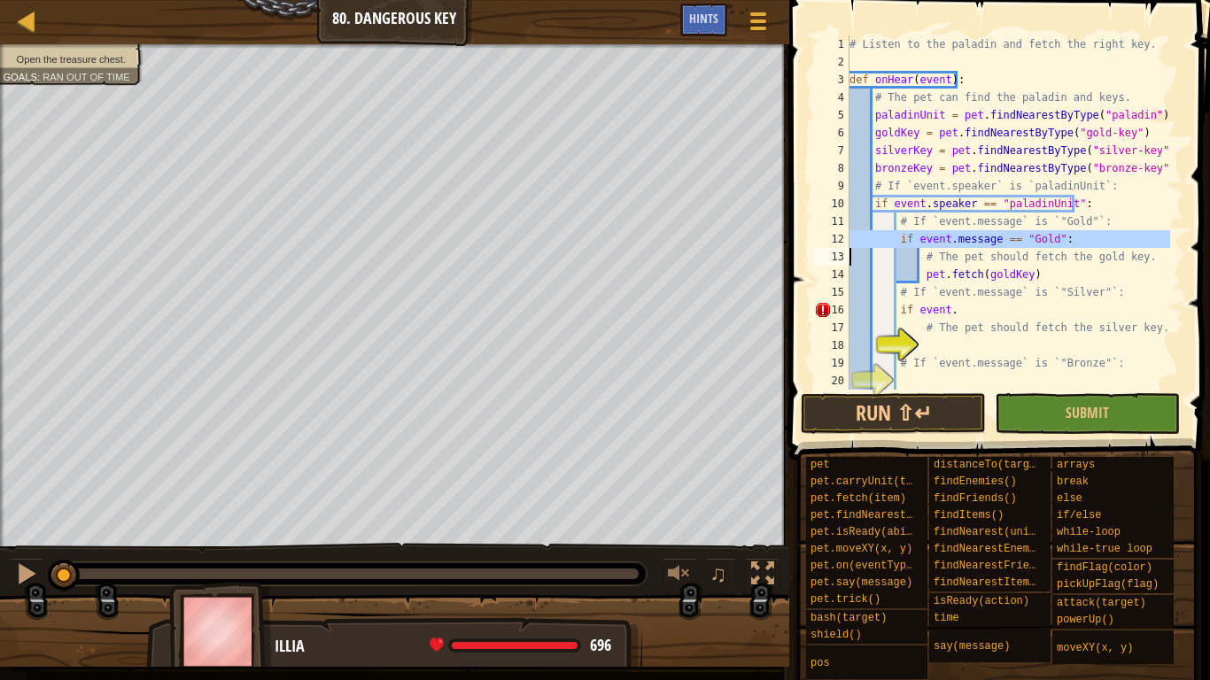
drag, startPoint x: 1056, startPoint y: 242, endPoint x: 972, endPoint y: 243, distance: 84.1
click at [972, 243] on div "# Listen to the paladin and fetch the right key. def onHear ( event ) : # The p…" at bounding box center [1008, 230] width 324 height 390
click at [972, 243] on div "# Listen to the paladin and fetch the right key. def onHear ( event ) : # The p…" at bounding box center [1008, 212] width 324 height 354
drag, startPoint x: 894, startPoint y: 237, endPoint x: 1067, endPoint y: 245, distance: 172.9
click at [1067, 245] on div "# Listen to the paladin and fetch the right key. def onHear ( event ) : # The p…" at bounding box center [1008, 230] width 324 height 390
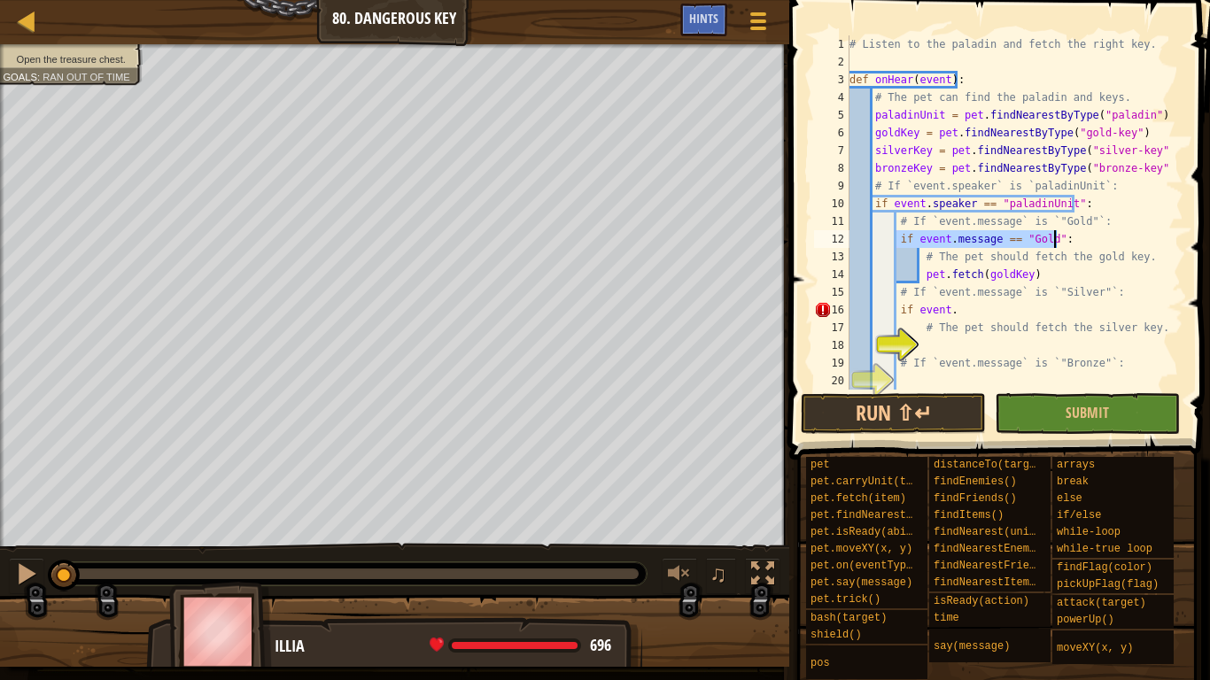
click at [937, 309] on div "# Listen to the paladin and fetch the right key. def onHear ( event ) : # The p…" at bounding box center [1008, 230] width 324 height 390
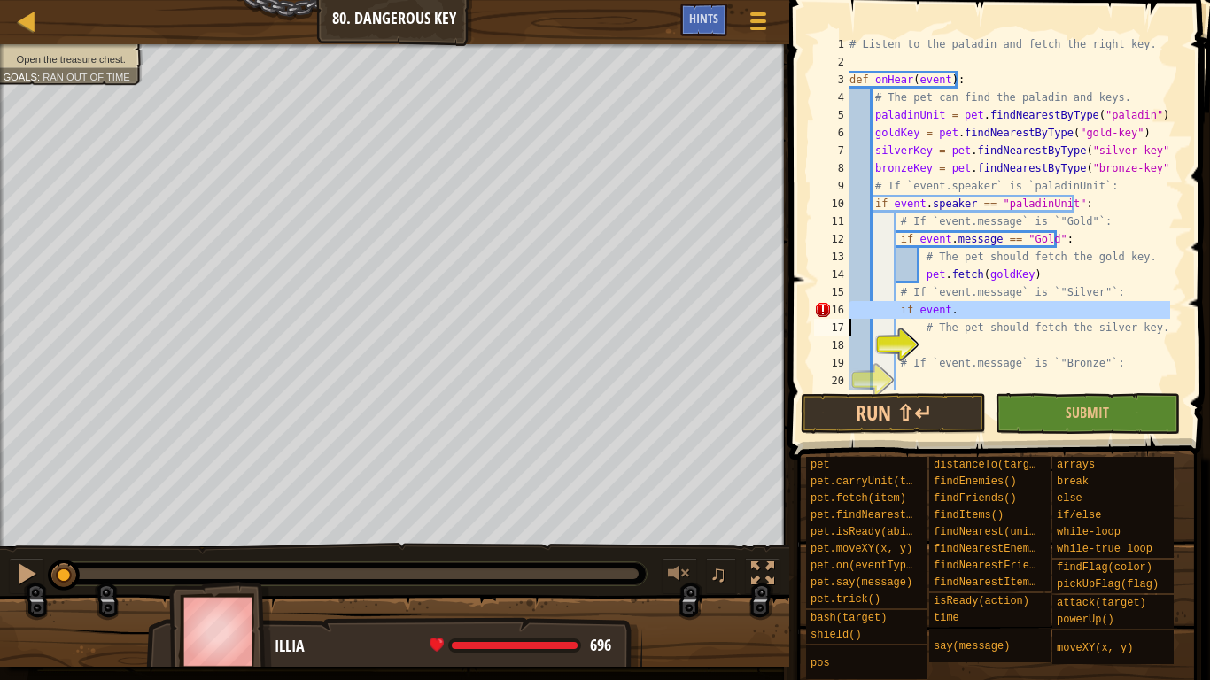
click at [937, 309] on div "# Listen to the paladin and fetch the right key. def onHear ( event ) : # The p…" at bounding box center [1008, 212] width 324 height 354
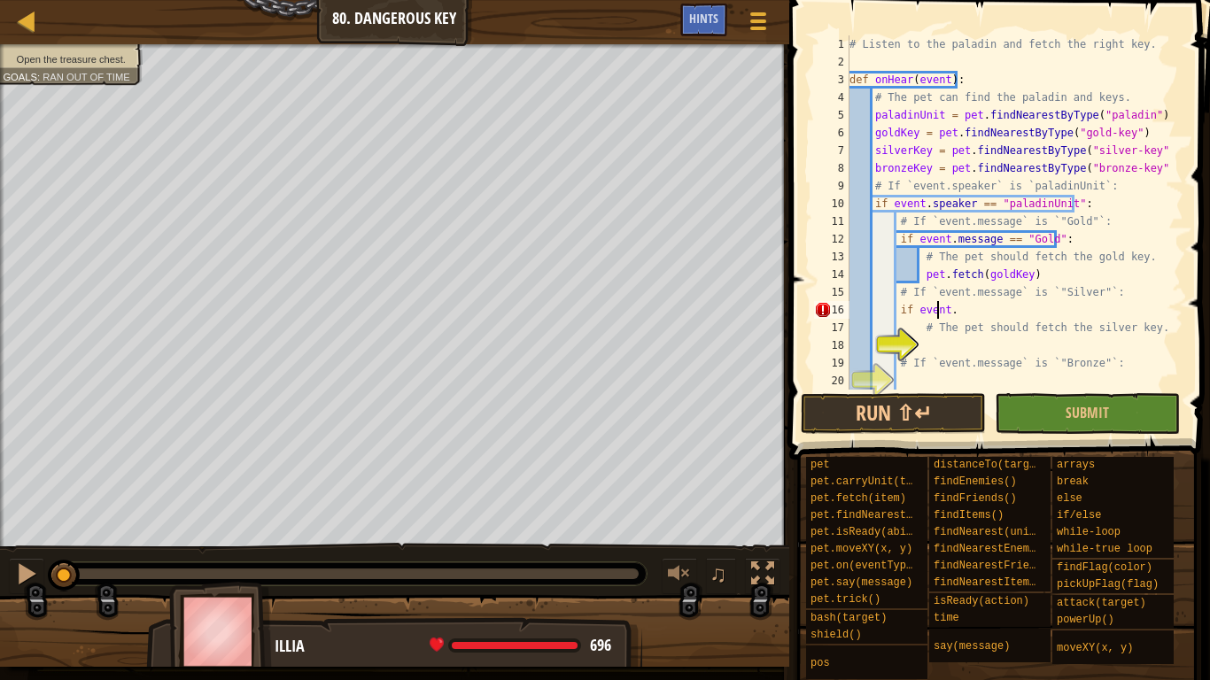
click at [937, 309] on div "# Listen to the paladin and fetch the right key. def onHear ( event ) : # The p…" at bounding box center [1008, 230] width 324 height 390
type textarea "."
paste textarea "if event.message == "Gold":"
click at [1036, 311] on div "# Listen to the paladin and fetch the right key. def onHear ( event ) : # The p…" at bounding box center [1008, 230] width 324 height 390
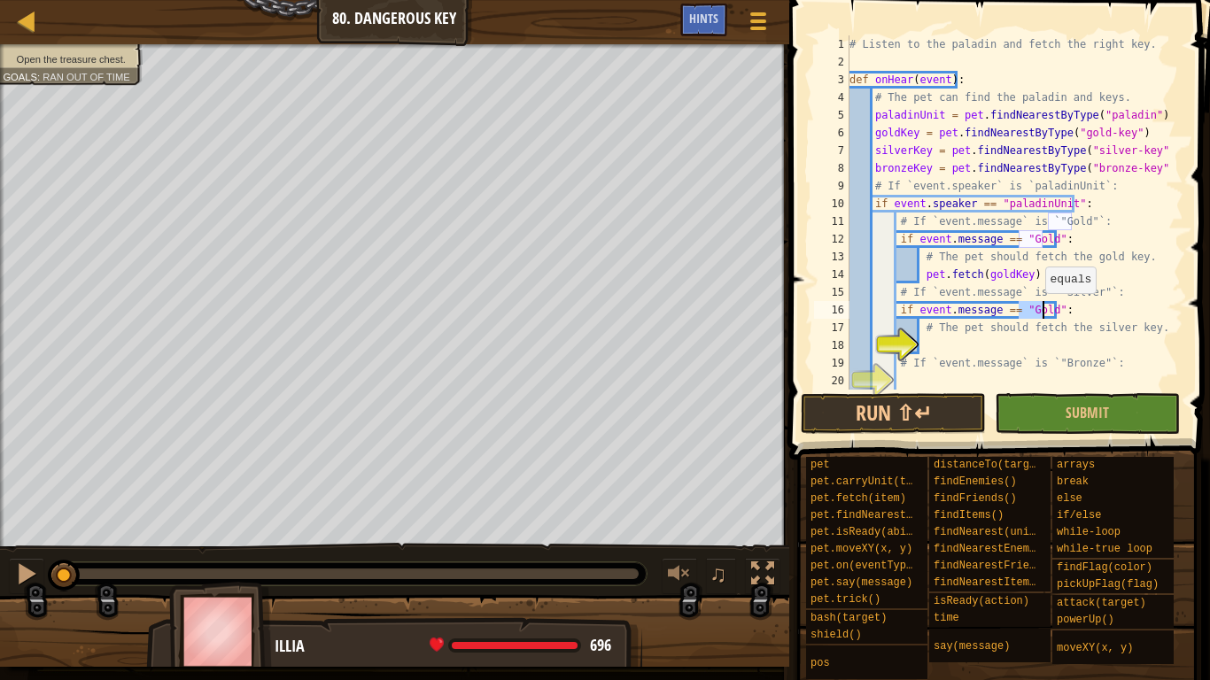
click at [1036, 311] on div "# Listen to the paladin and fetch the right key. def onHear ( event ) : # The p…" at bounding box center [1008, 230] width 324 height 390
type textarea "if event.message == "Sillver":"
click at [983, 337] on div "# Listen to the paladin and fetch the right key. def onHear ( event ) : # The p…" at bounding box center [1008, 230] width 324 height 390
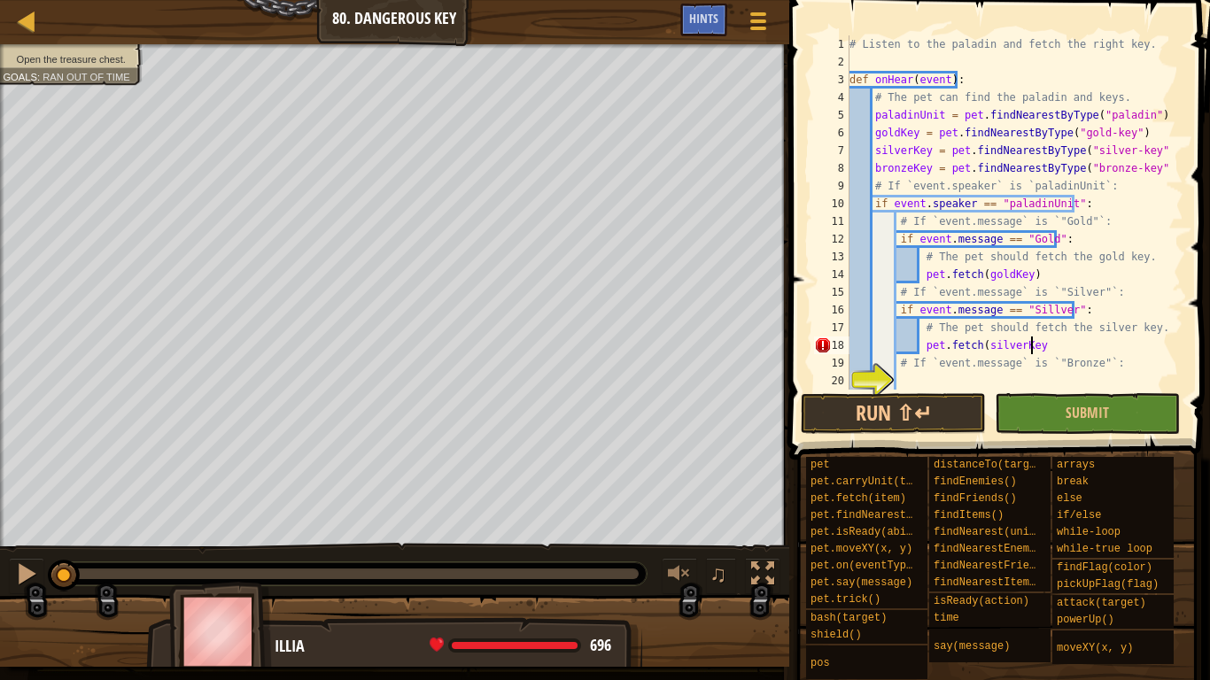
type textarea "pet.fetch(silverKey)"
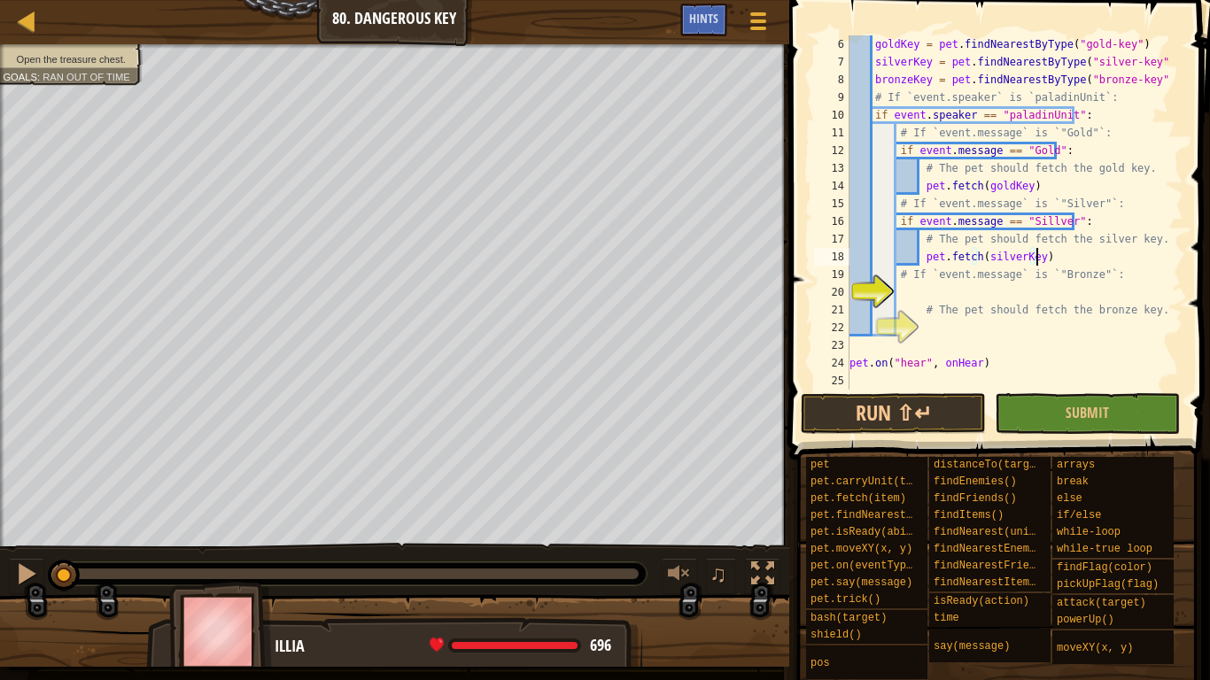
scroll to position [89, 0]
click at [938, 285] on div "goldKey = pet . findNearestByType ( "gold-key" ) silverKey = pet . findNearestB…" at bounding box center [1008, 230] width 324 height 390
paste textarea "if event.message == "Gold":"
click at [1021, 292] on div "goldKey = pet . findNearestByType ( "gold-key" ) silverKey = pet . findNearestB…" at bounding box center [1008, 230] width 324 height 390
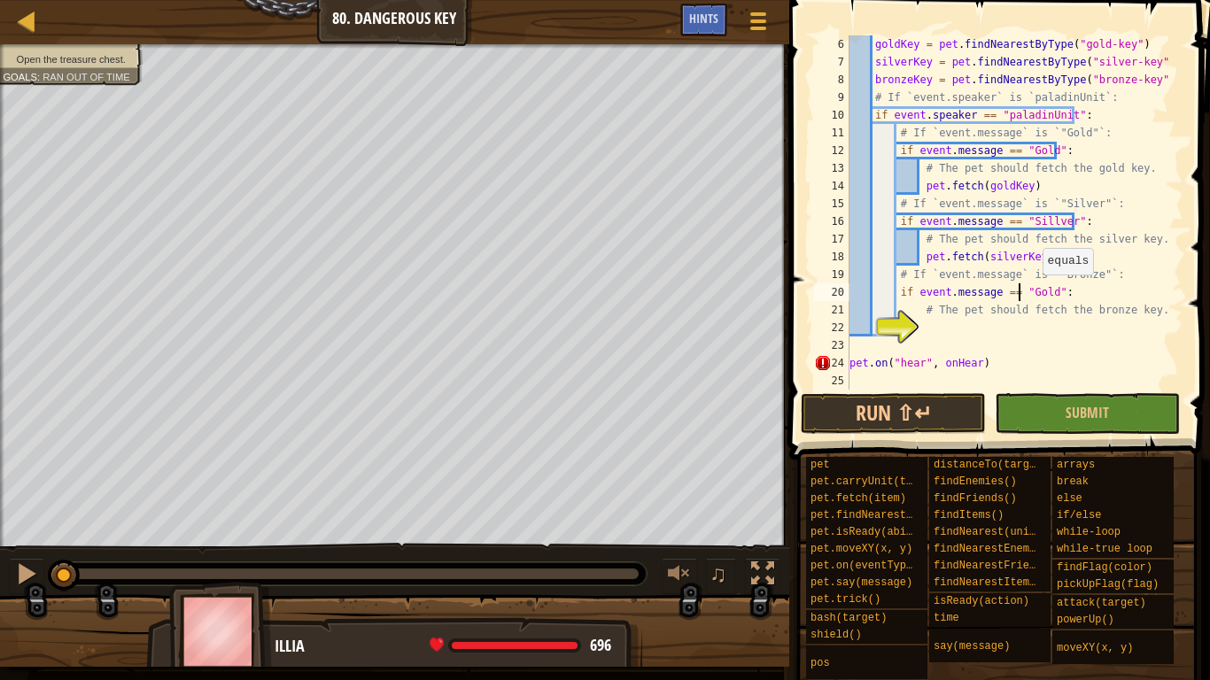
click at [1033, 292] on div "goldKey = pet . findNearestByType ( "gold-key" ) silverKey = pet . findNearestB…" at bounding box center [1008, 230] width 324 height 390
click at [1035, 220] on div "goldKey = pet . findNearestByType ( "gold-key" ) silverKey = pet . findNearestB…" at bounding box center [1008, 230] width 324 height 390
type textarea "if event.message == "Silver":"
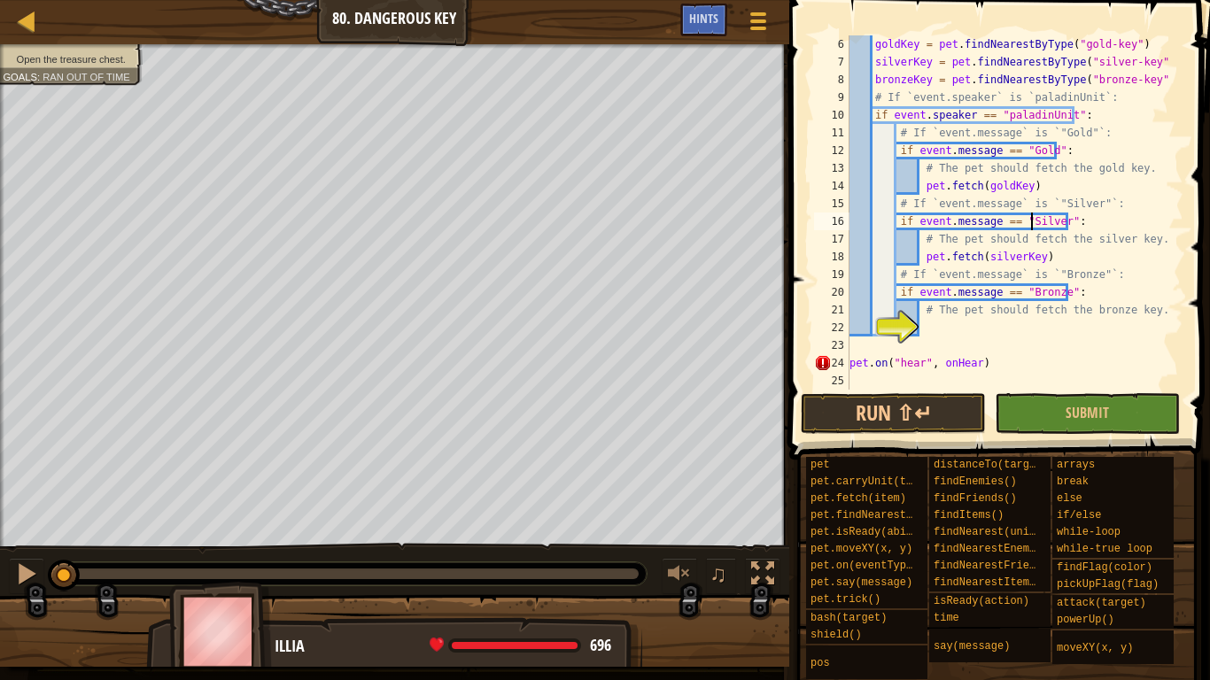
click at [925, 323] on div "goldKey = pet . findNearestByType ( "gold-key" ) silverKey = pet . findNearestB…" at bounding box center [1008, 230] width 324 height 390
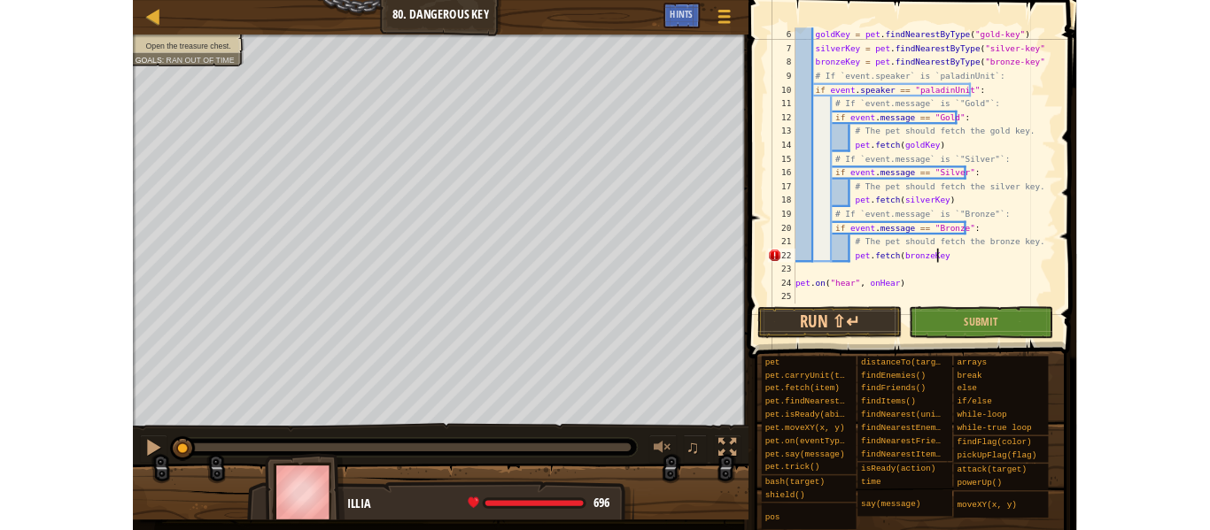
scroll to position [8, 14]
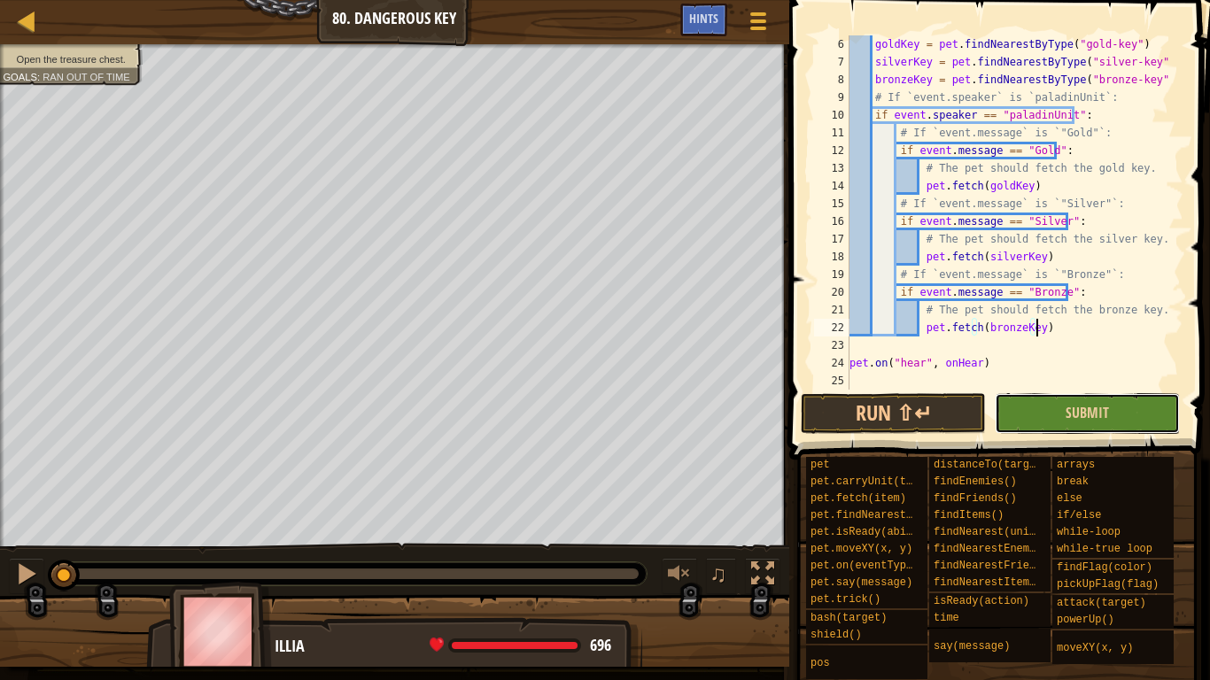
click at [1026, 415] on button "Submit" at bounding box center [1086, 413] width 185 height 41
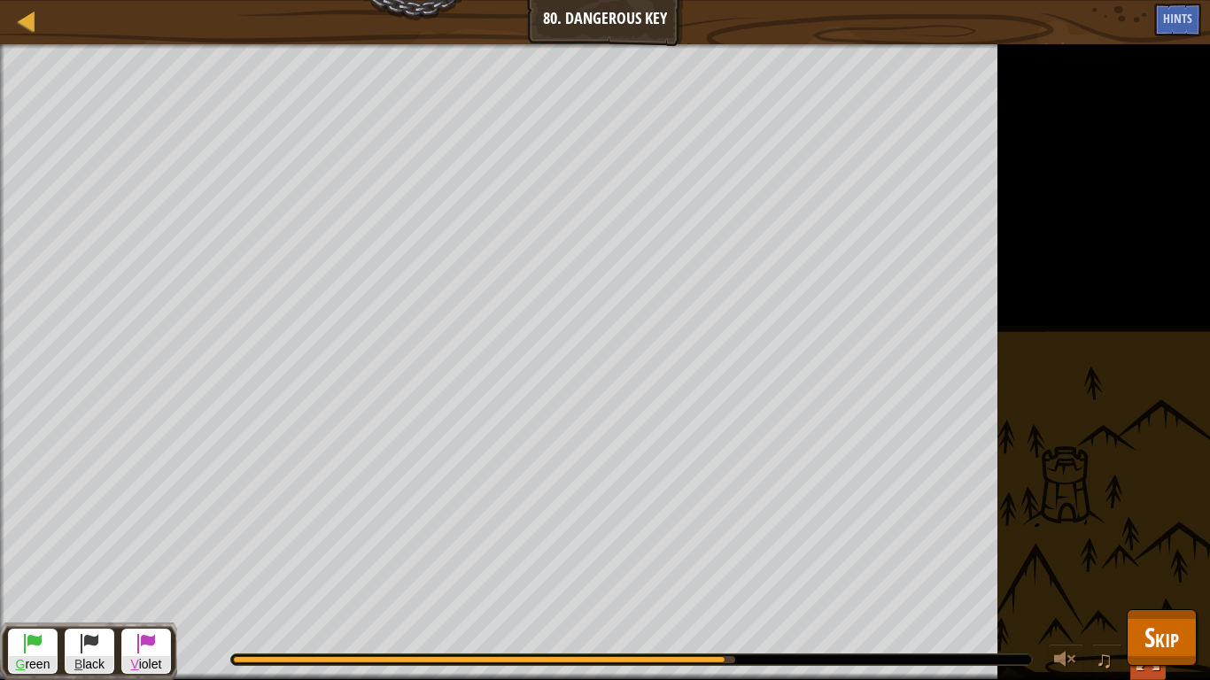
click at [1150, 671] on div at bounding box center [1147, 659] width 23 height 23
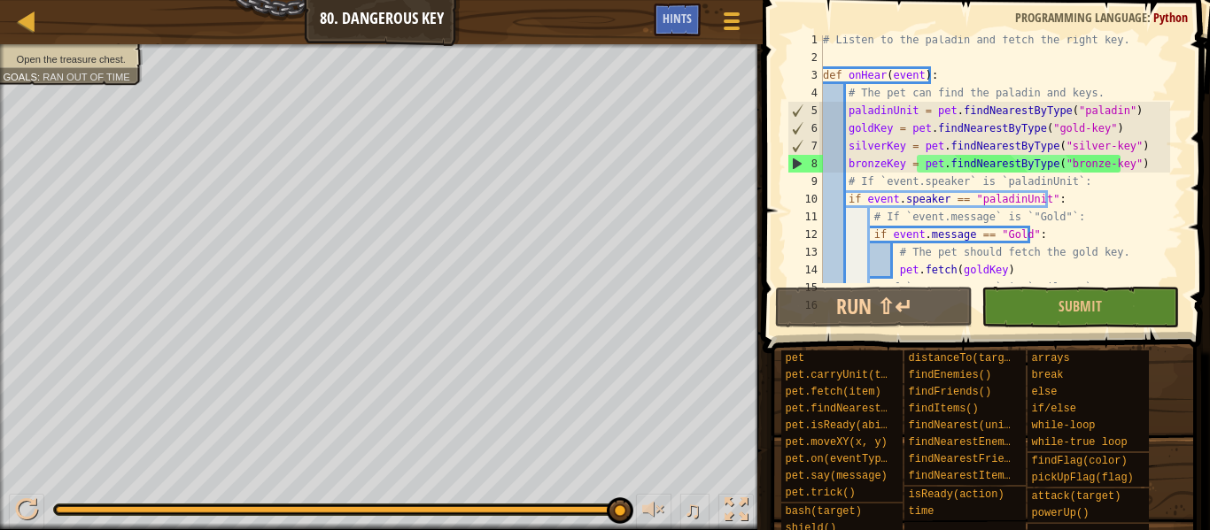
scroll to position [4, 0]
click at [678, 25] on span "Hints" at bounding box center [676, 18] width 29 height 17
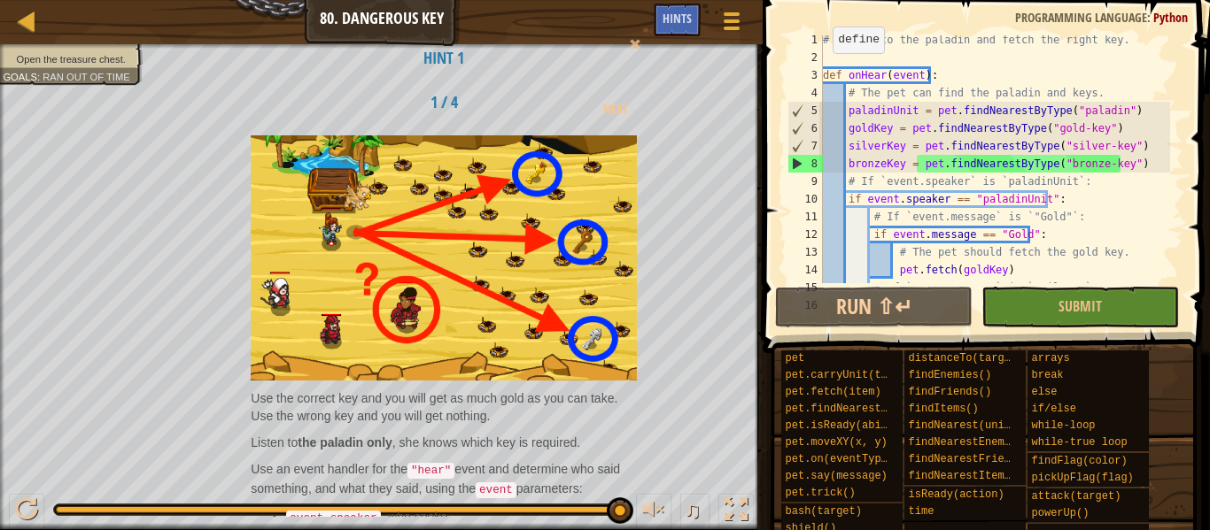
scroll to position [23, 0]
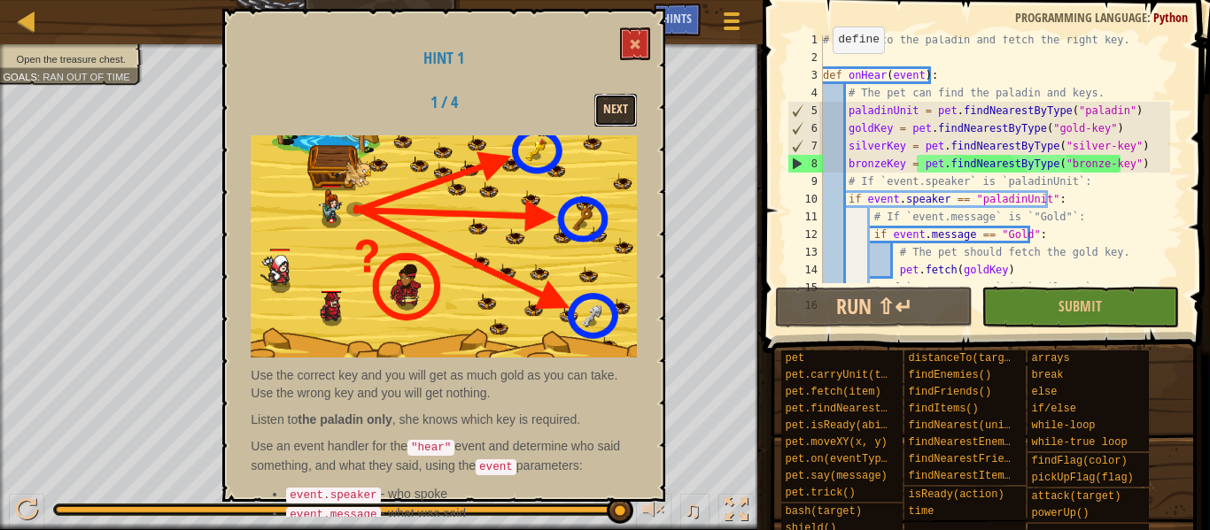
click at [610, 107] on button "Next" at bounding box center [615, 110] width 43 height 33
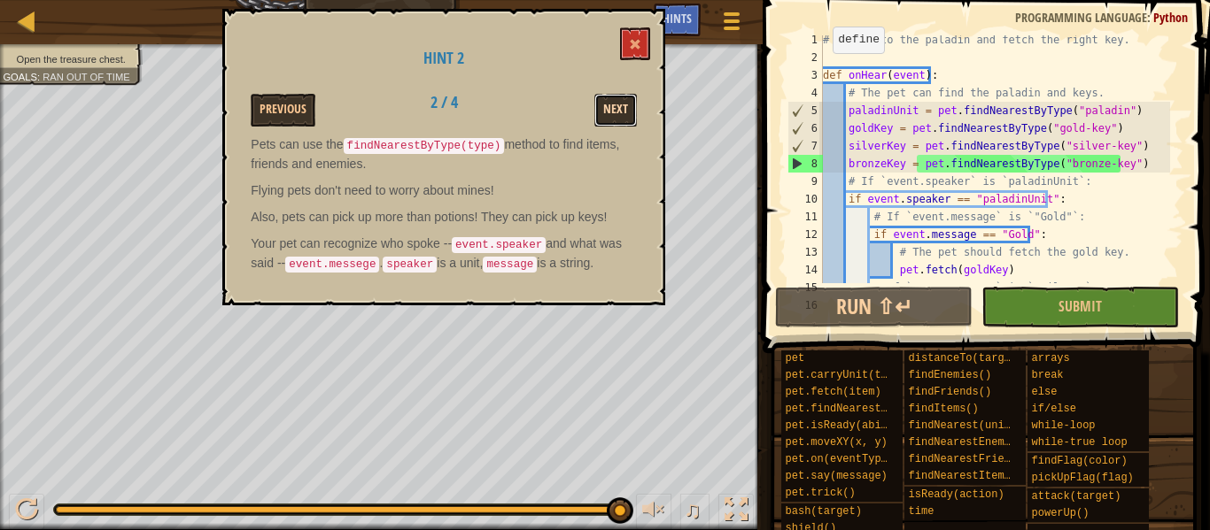
click at [610, 104] on button "Next" at bounding box center [615, 110] width 43 height 33
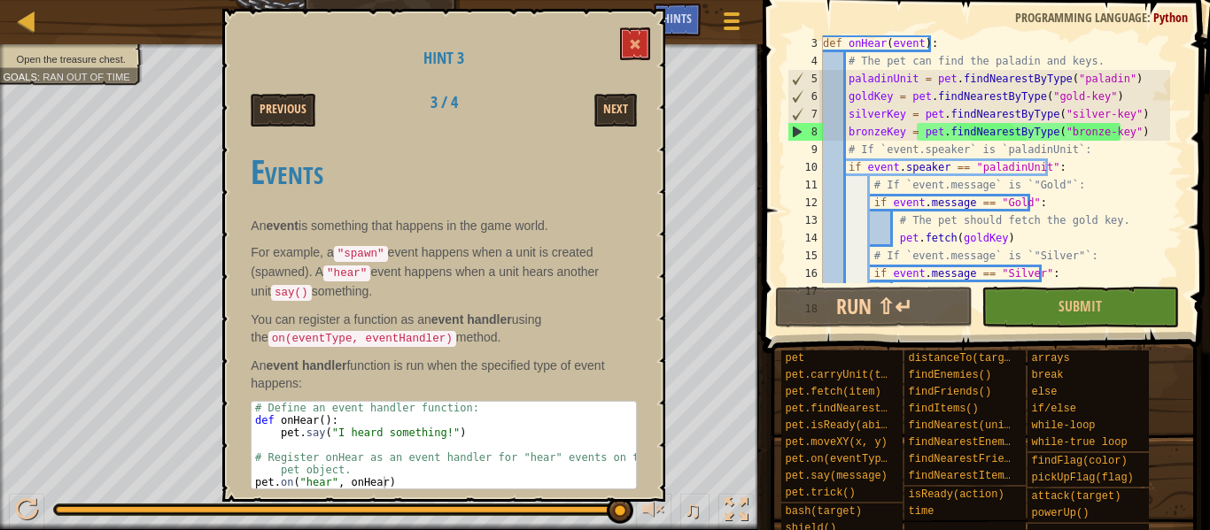
scroll to position [37, 0]
click at [604, 105] on button "Next" at bounding box center [615, 110] width 43 height 33
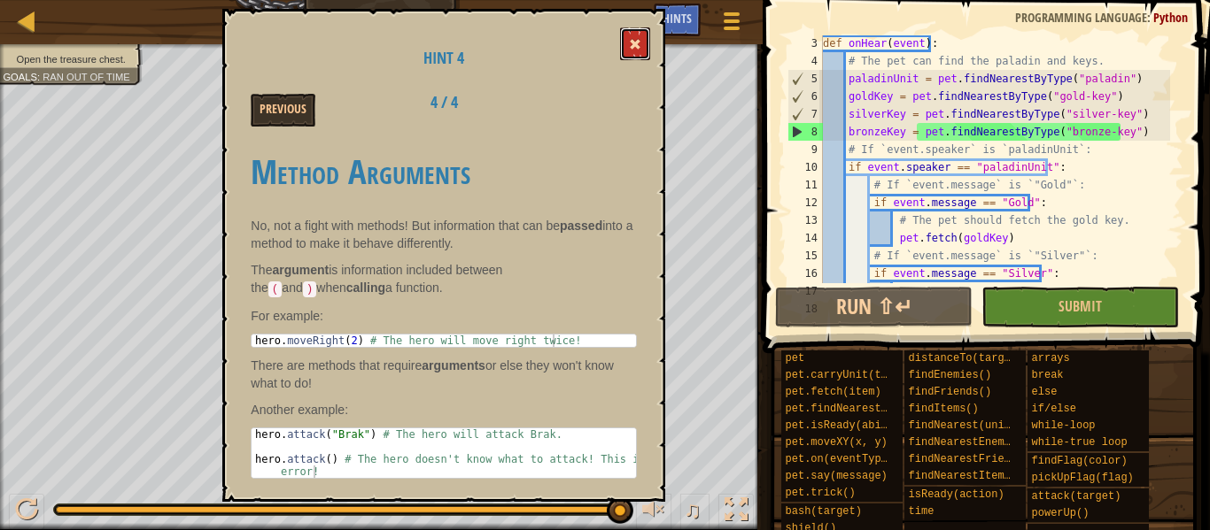
click at [646, 46] on button at bounding box center [635, 43] width 30 height 33
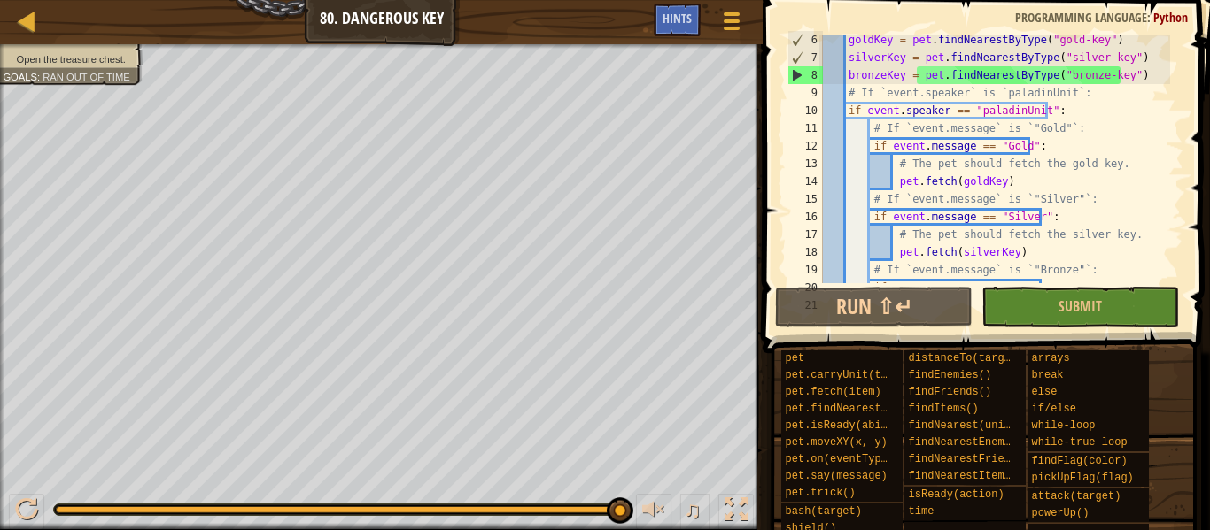
scroll to position [77, 0]
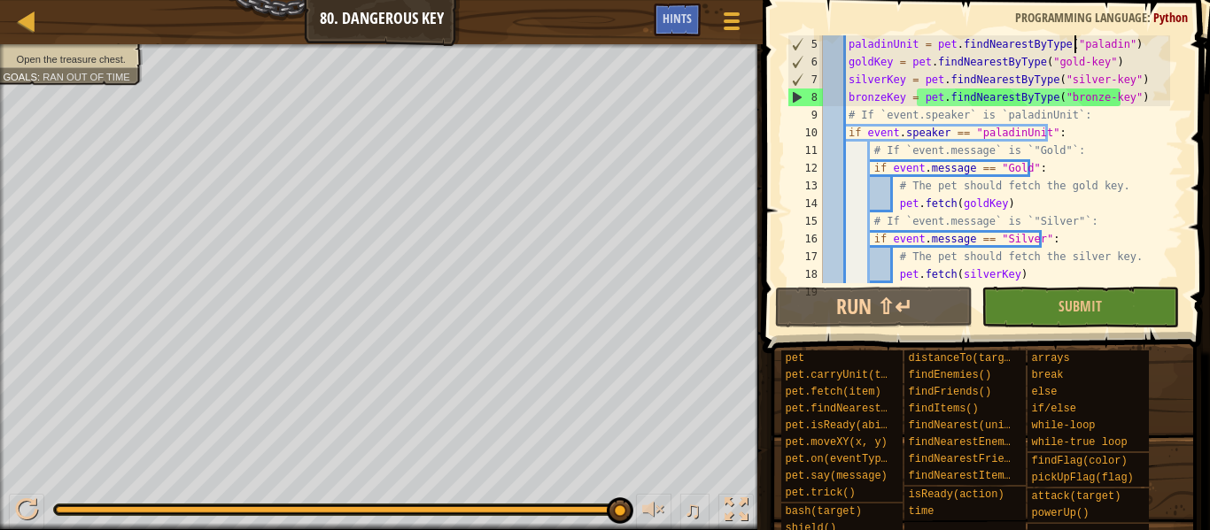
click at [1074, 40] on div "paladinUnit = pet . findNearestByType ( "paladin" ) goldKey = pet . findNearest…" at bounding box center [994, 176] width 351 height 283
click at [909, 48] on div "paladinUnit = pet . findNearestByType ( "paladin" ) goldKey = pet . findNearest…" at bounding box center [994, 176] width 351 height 283
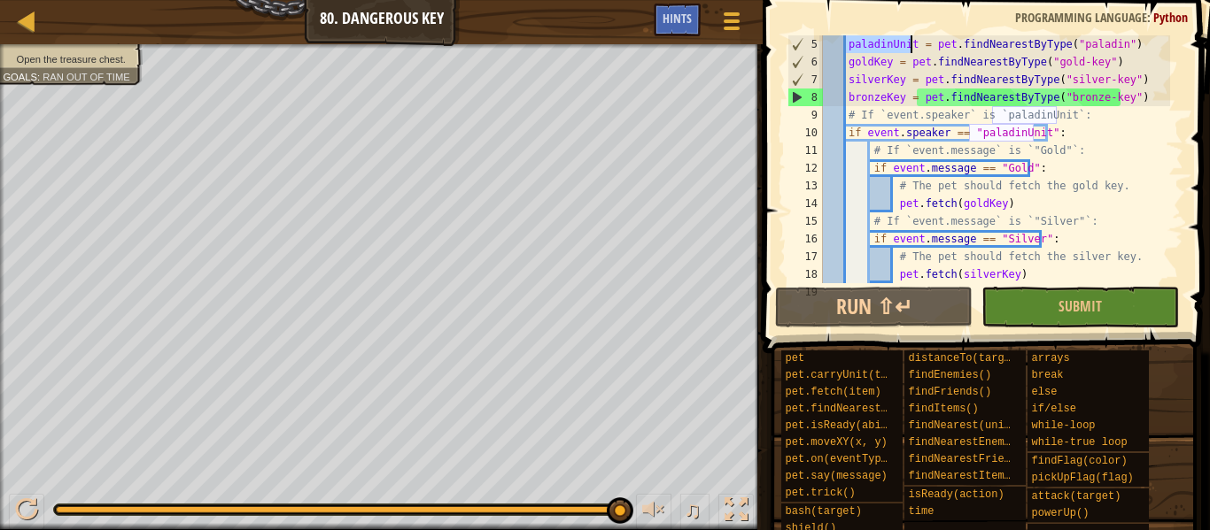
click at [1083, 129] on div "paladinUnit = pet . findNearestByType ( "paladin" ) goldKey = pet . findNearest…" at bounding box center [994, 176] width 351 height 283
click at [990, 139] on div "paladinUnit = pet . findNearestByType ( "paladin" ) goldKey = pet . findNearest…" at bounding box center [994, 176] width 351 height 283
click at [986, 124] on div "paladinUnit = pet . findNearestByType ( "paladin" ) goldKey = pet . findNearest…" at bounding box center [994, 176] width 351 height 283
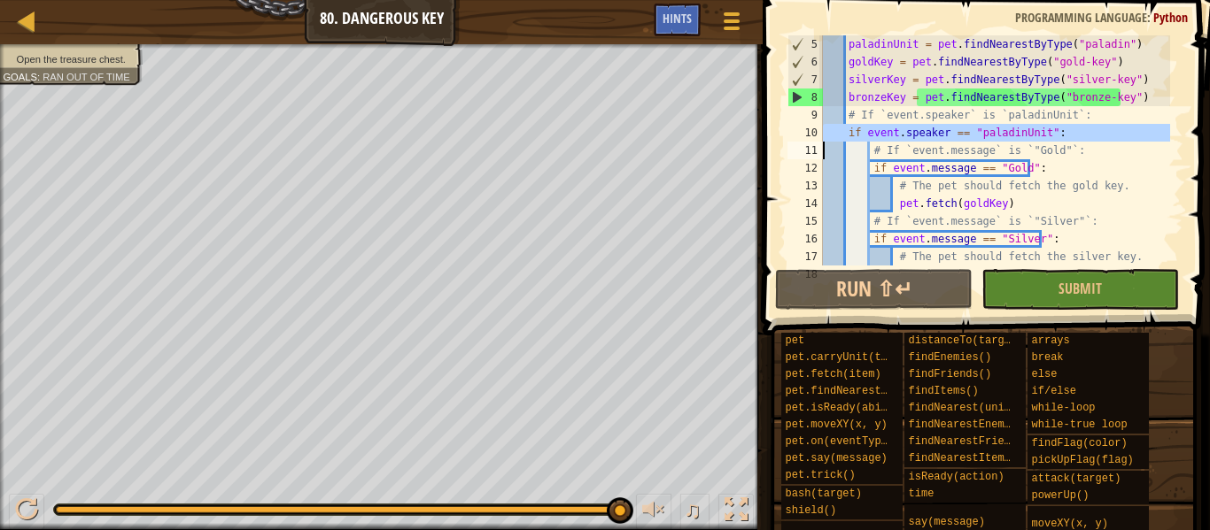
click at [968, 123] on div "paladinUnit = pet . findNearestByType ( "paladin" ) goldKey = pet . findNearest…" at bounding box center [994, 168] width 351 height 266
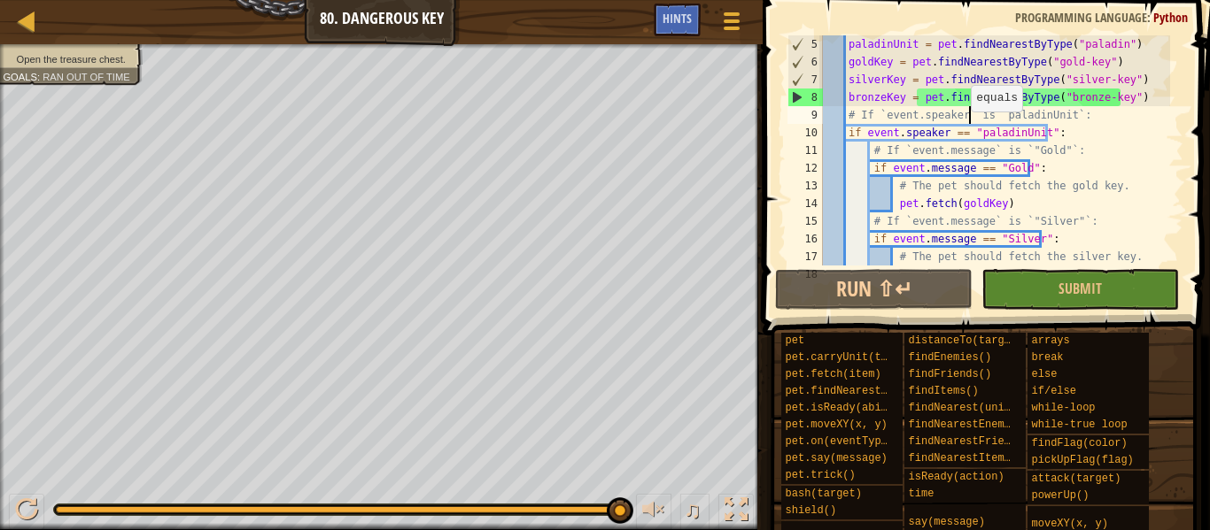
click at [962, 129] on div "paladinUnit = pet . findNearestByType ( "paladin" ) goldKey = pet . findNearest…" at bounding box center [994, 168] width 351 height 266
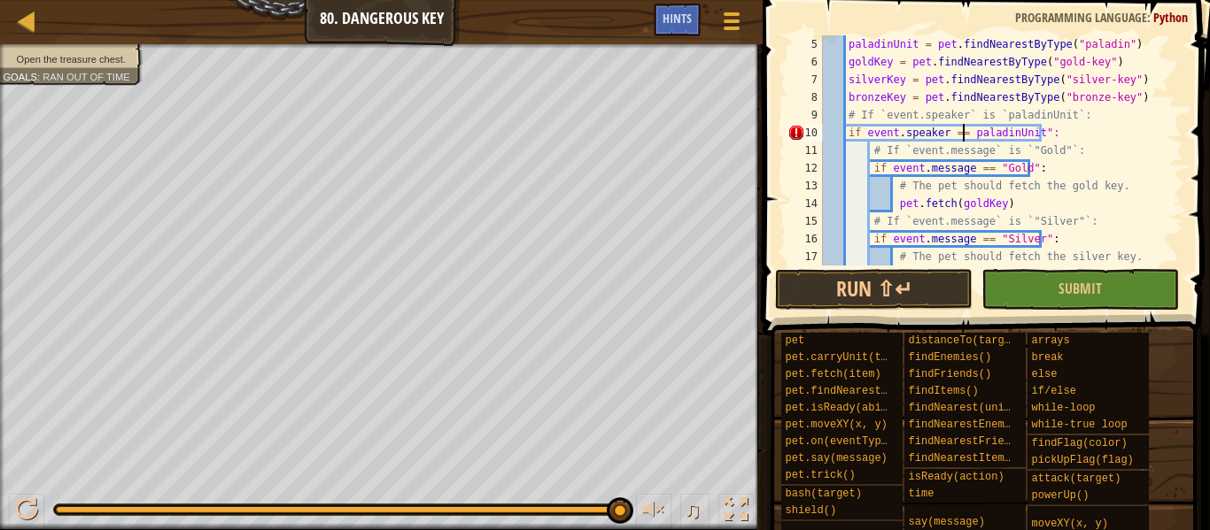
click at [1032, 124] on div "paladinUnit = pet . findNearestByType ( "paladin" ) goldKey = pet . findNearest…" at bounding box center [994, 168] width 351 height 266
type textarea "if event.speaker == paladinUnit:"
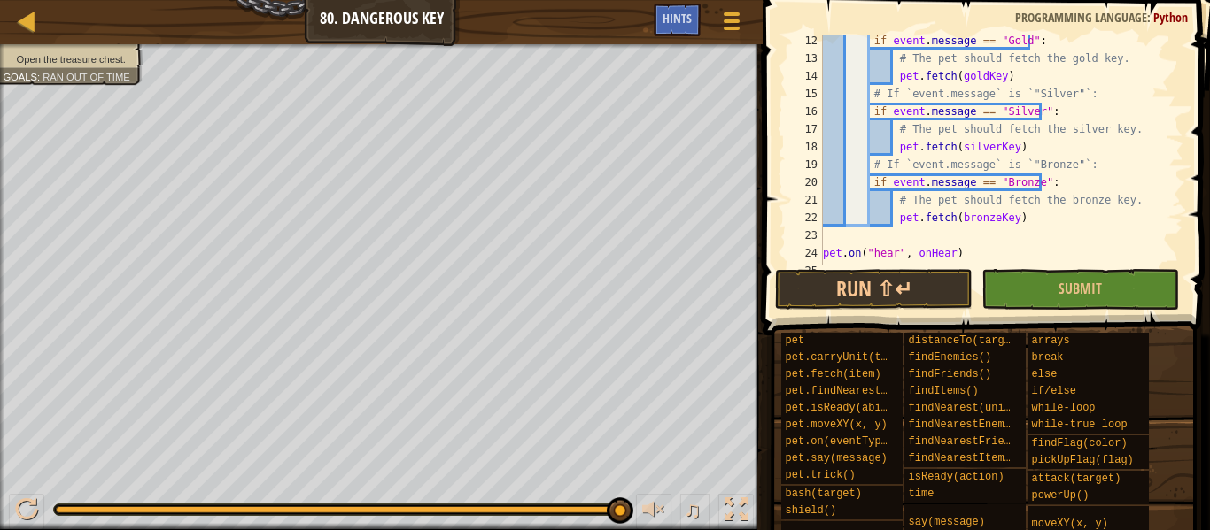
scroll to position [198, 0]
click at [924, 289] on button "Run ⇧↵" at bounding box center [873, 289] width 197 height 41
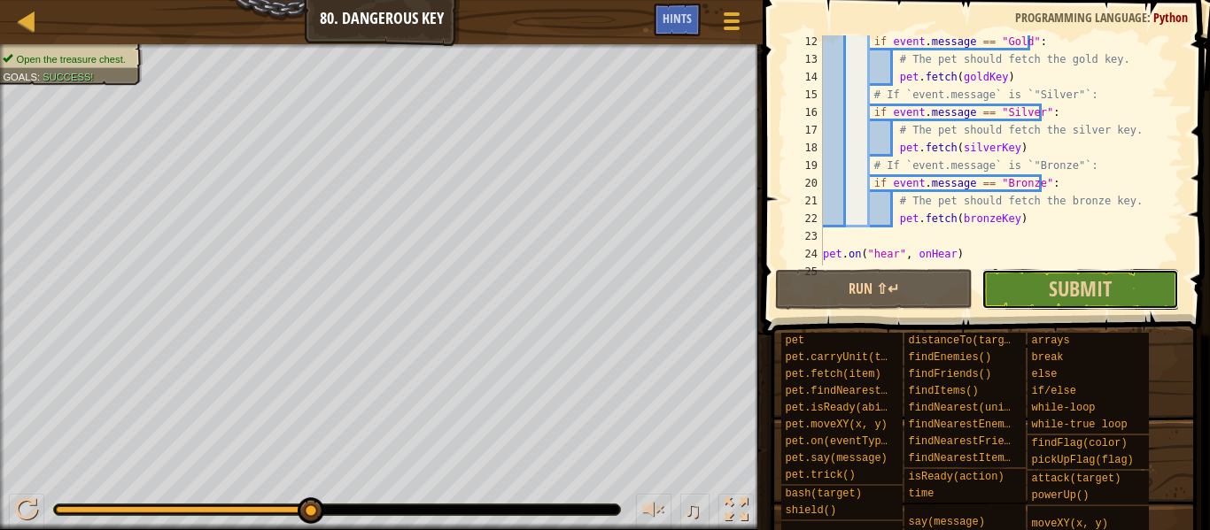
click at [1121, 281] on button "Submit" at bounding box center [1079, 289] width 197 height 41
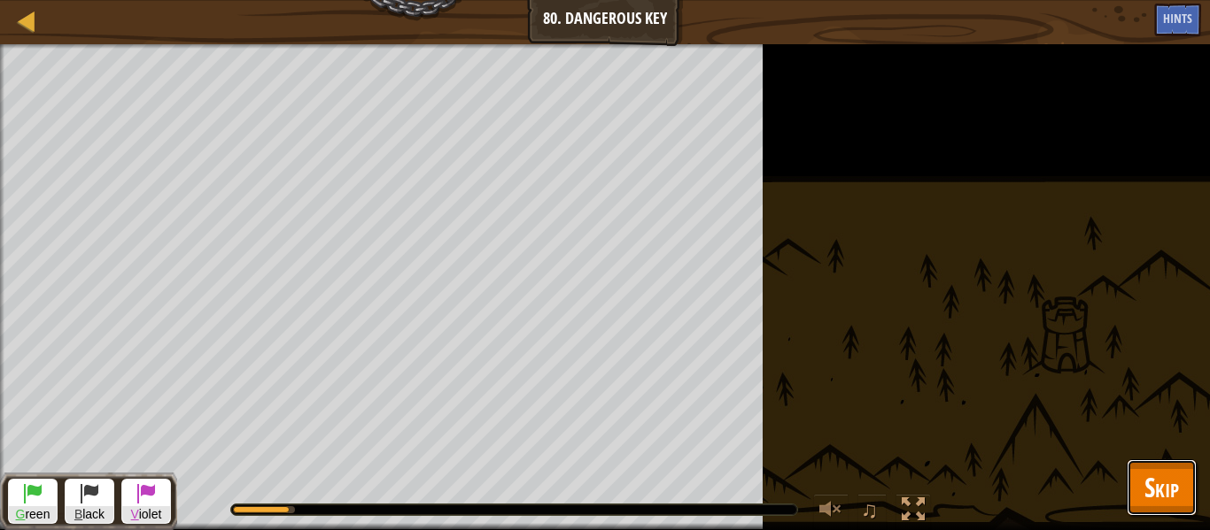
click at [1133, 491] on button "Skip" at bounding box center [1161, 488] width 70 height 57
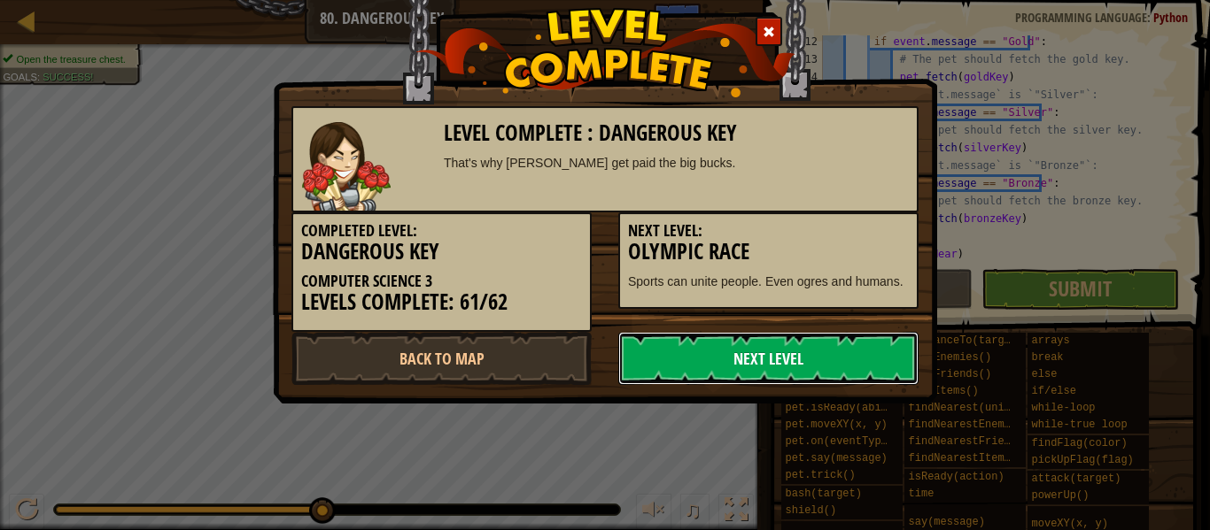
click at [688, 357] on link "Next Level" at bounding box center [768, 358] width 300 height 53
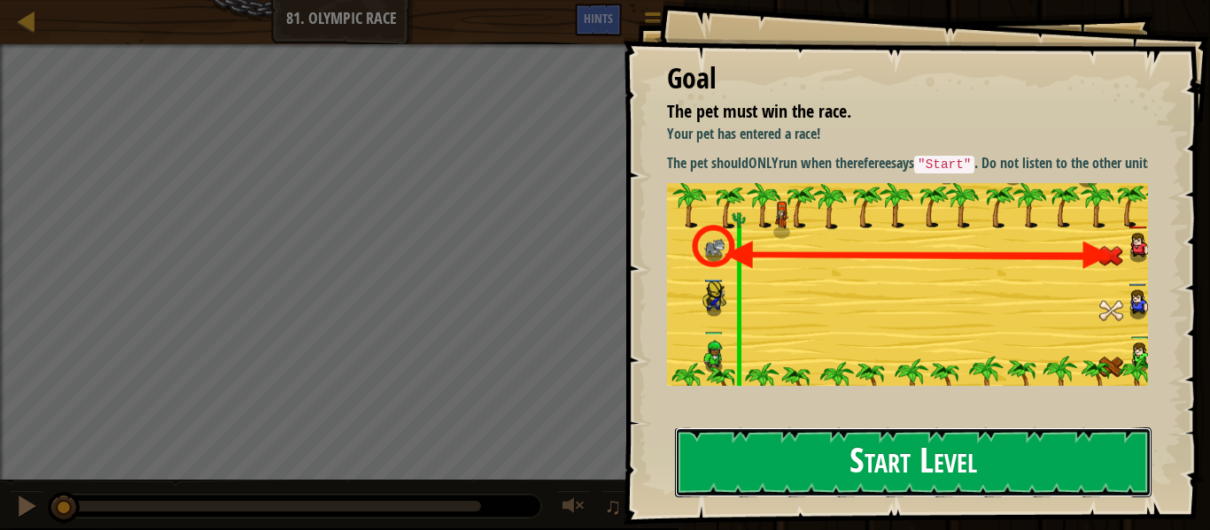
click at [1071, 448] on button "Start Level" at bounding box center [913, 463] width 476 height 70
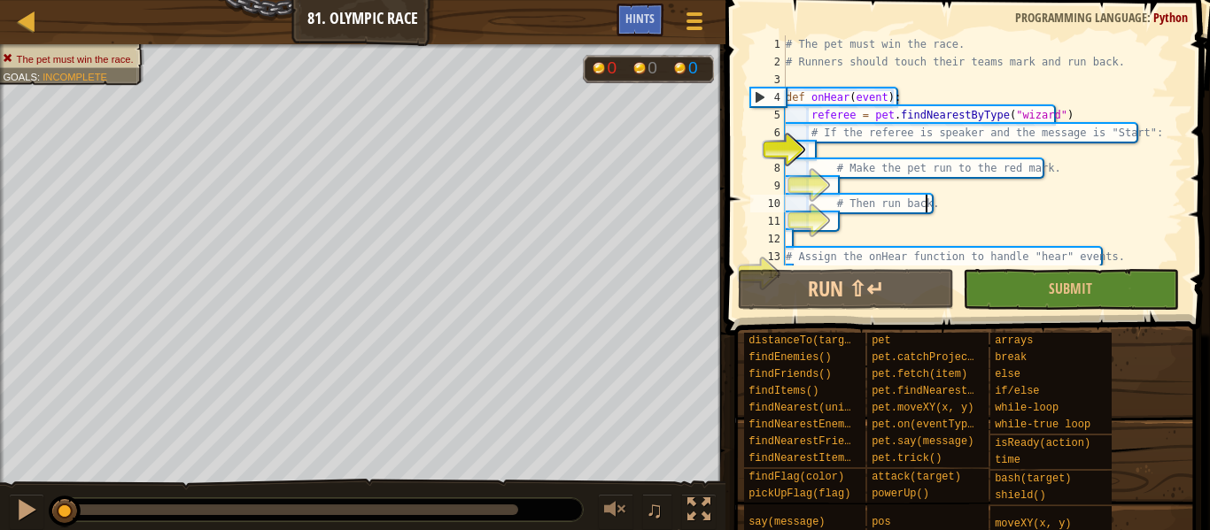
click at [952, 205] on div "# The pet must win the race. # Runners should touch their teams mark and run ba…" at bounding box center [976, 168] width 388 height 266
click at [1021, 197] on div "# The pet must win the race. # Runners should touch their teams mark and run ba…" at bounding box center [976, 168] width 388 height 266
click at [1022, 200] on div "# The pet must win the race. # Runners should touch their teams mark and run ba…" at bounding box center [976, 168] width 388 height 266
click at [1022, 200] on div "# The pet must win the race. # Runners should touch their teams mark and run ba…" at bounding box center [976, 150] width 388 height 230
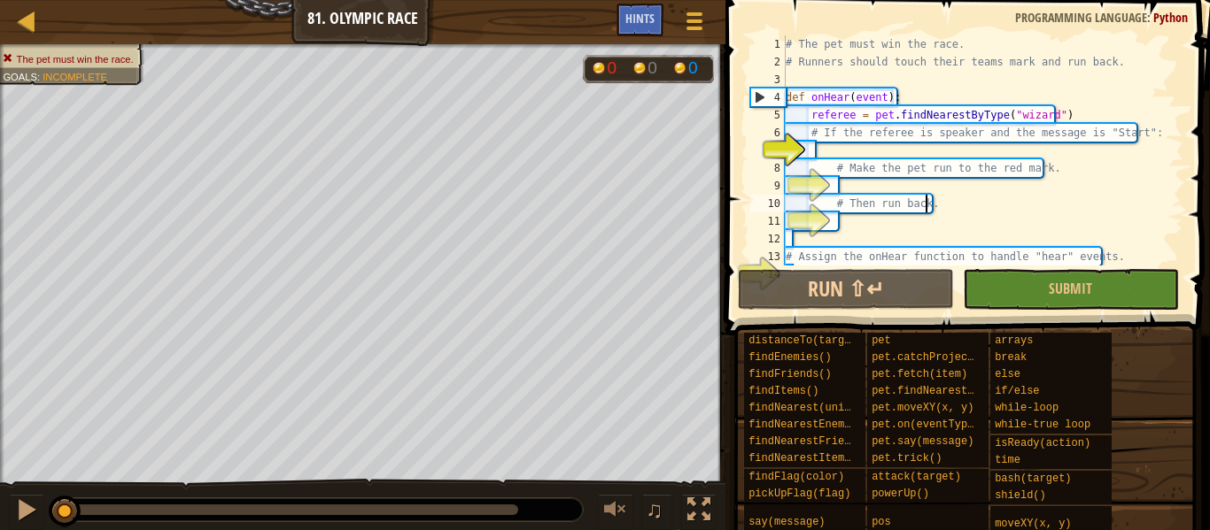
click at [850, 140] on div "# The pet must win the race. # Runners should touch their teams mark and run ba…" at bounding box center [976, 168] width 388 height 266
type textarea "# If the referee is speaker and the message is "Start":"
type textarea "# Make the pet run to the red mark."
type textarea "# Then run back."
type textarea "# Assign the onHear function to handle "hear" events."
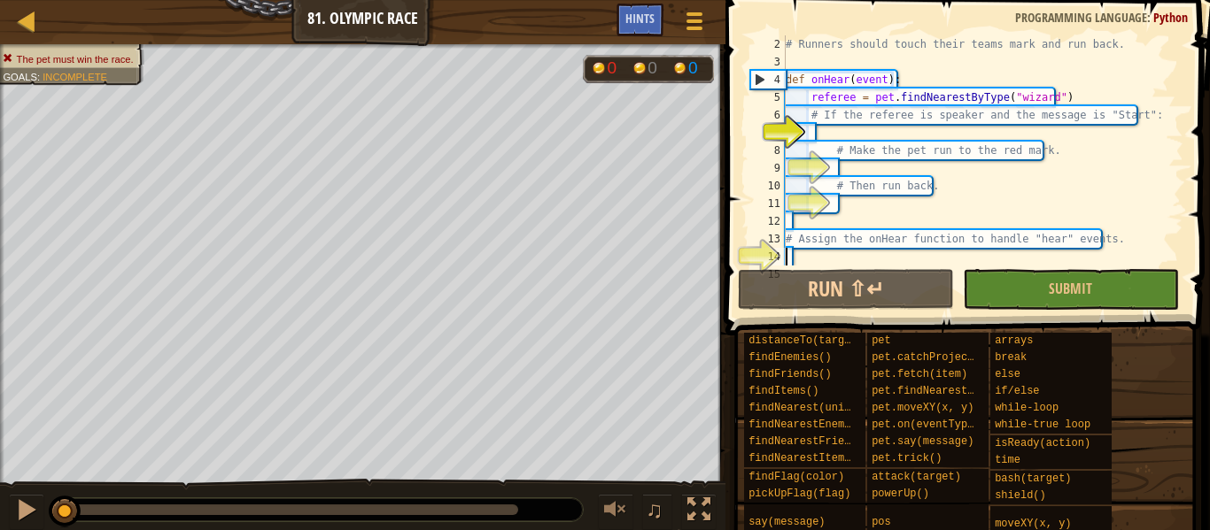
scroll to position [35, 0]
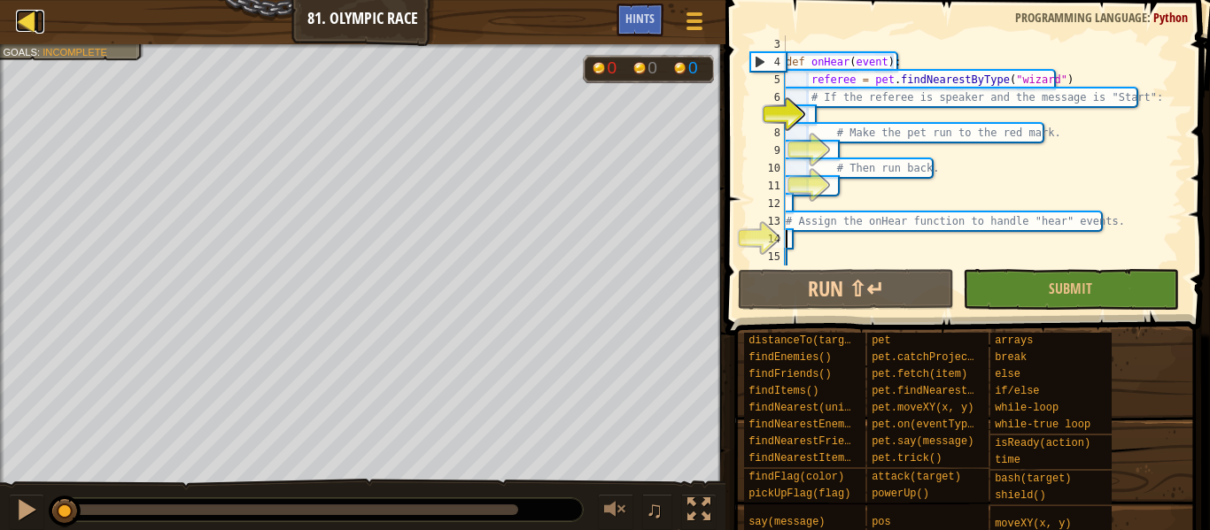
click at [29, 22] on div at bounding box center [27, 21] width 22 height 22
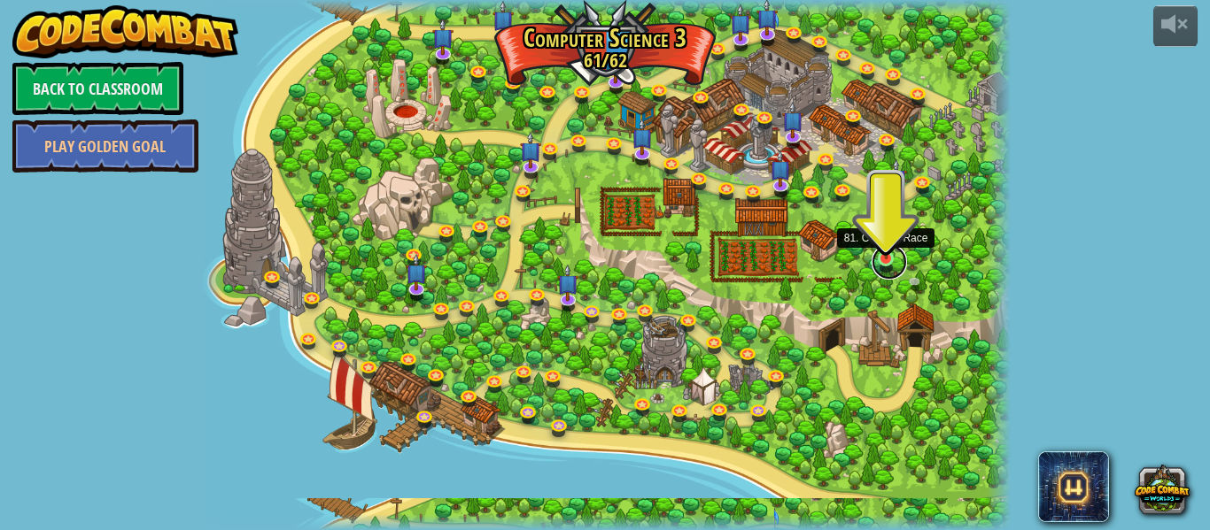
click at [884, 264] on link at bounding box center [888, 261] width 35 height 35
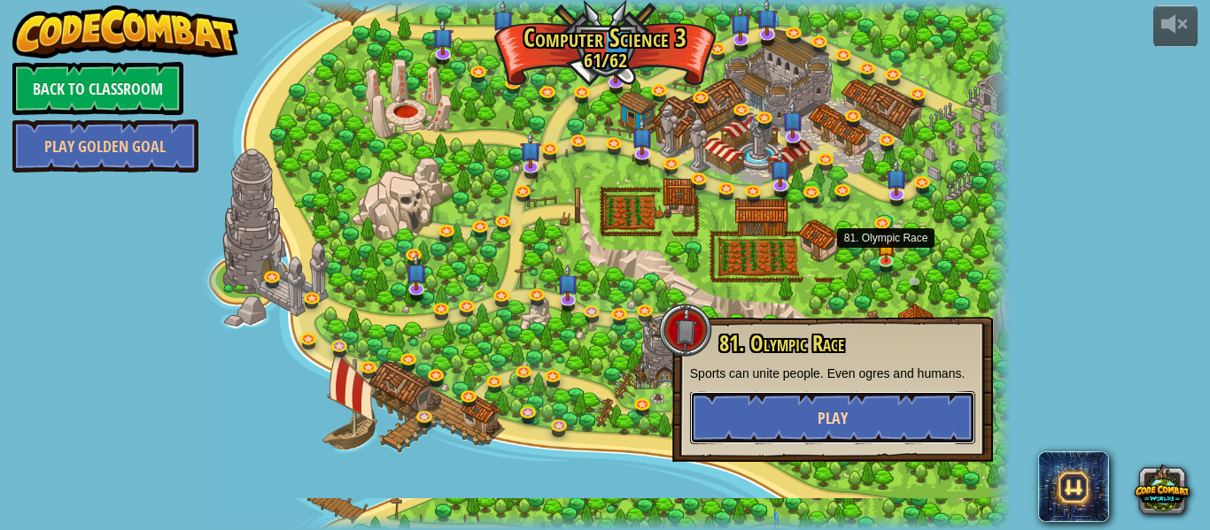
click at [815, 417] on button "Play" at bounding box center [832, 417] width 285 height 53
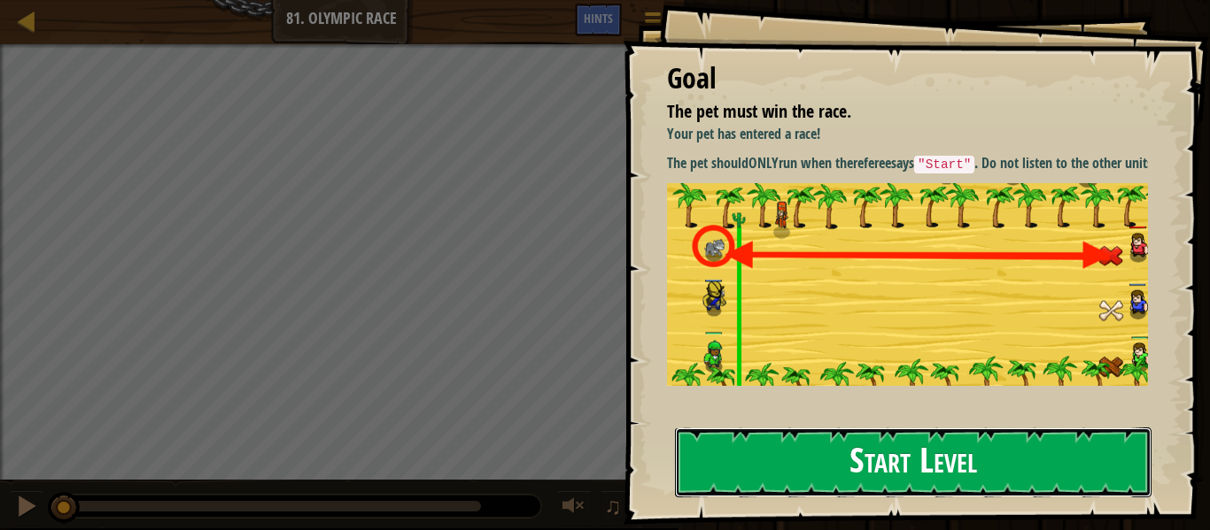
click at [889, 453] on button "Start Level" at bounding box center [913, 463] width 476 height 70
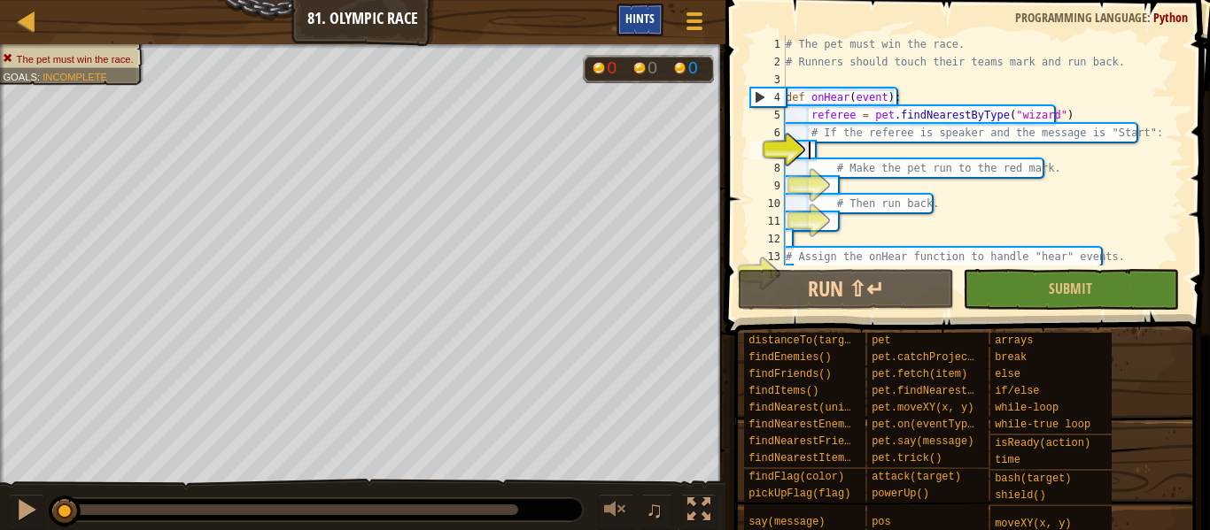
click at [632, 30] on div "Hints" at bounding box center [639, 20] width 47 height 33
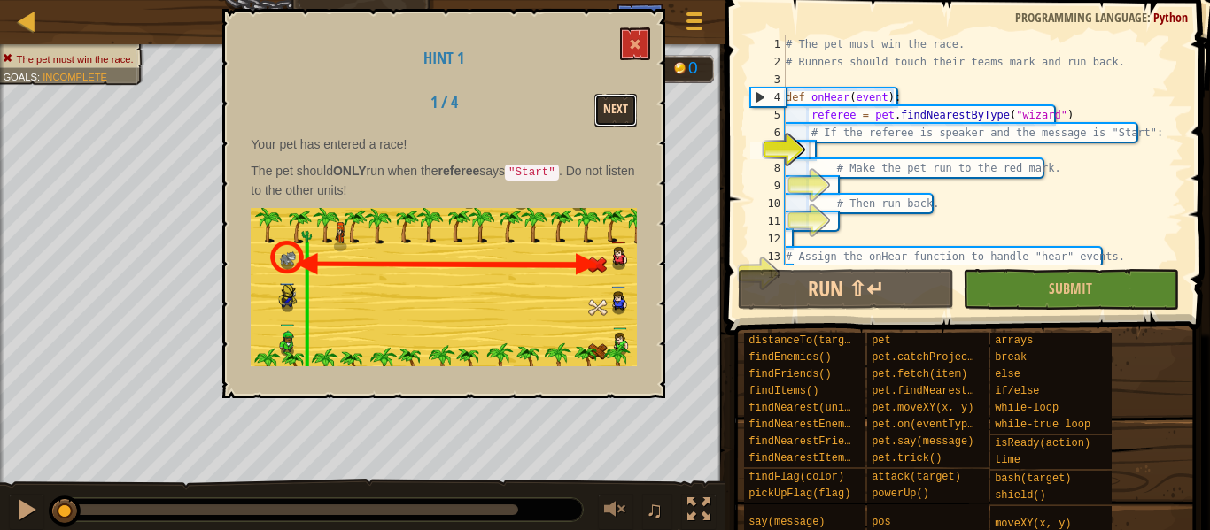
click at [615, 103] on button "Next" at bounding box center [615, 110] width 43 height 33
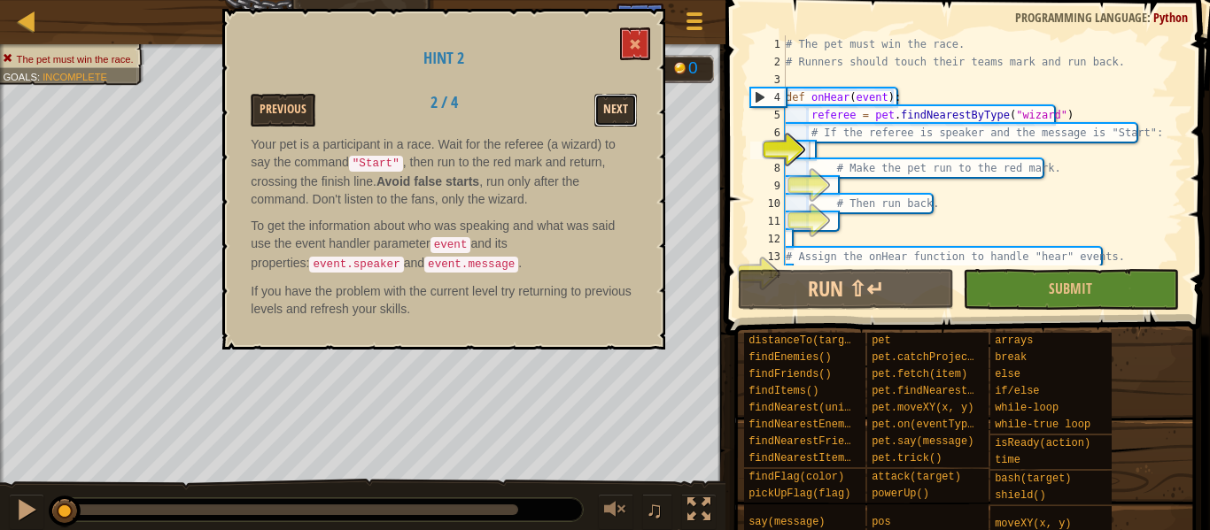
click at [615, 115] on button "Next" at bounding box center [615, 110] width 43 height 33
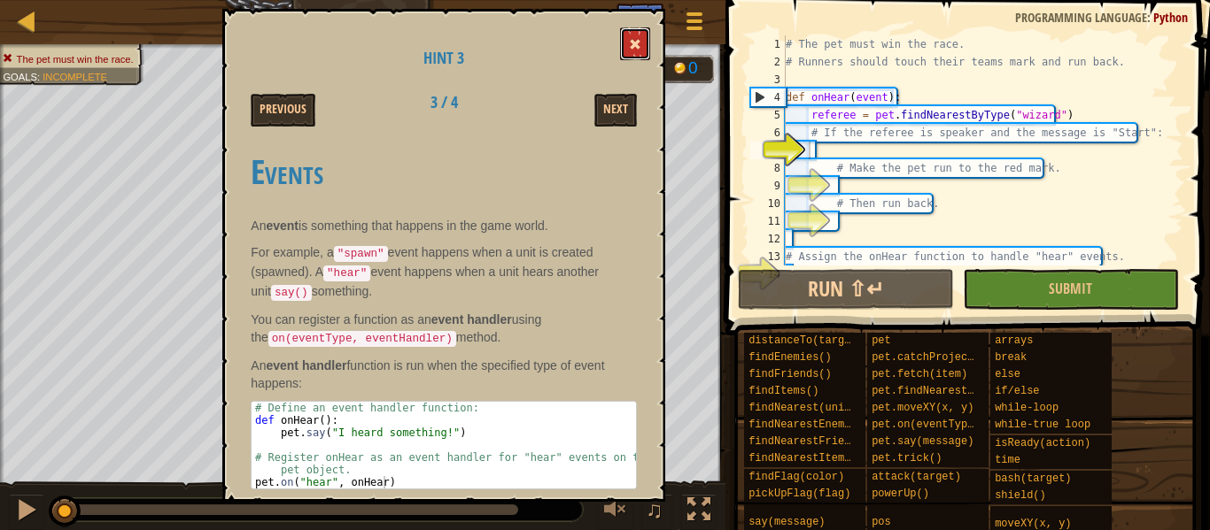
click at [621, 42] on button at bounding box center [635, 43] width 30 height 33
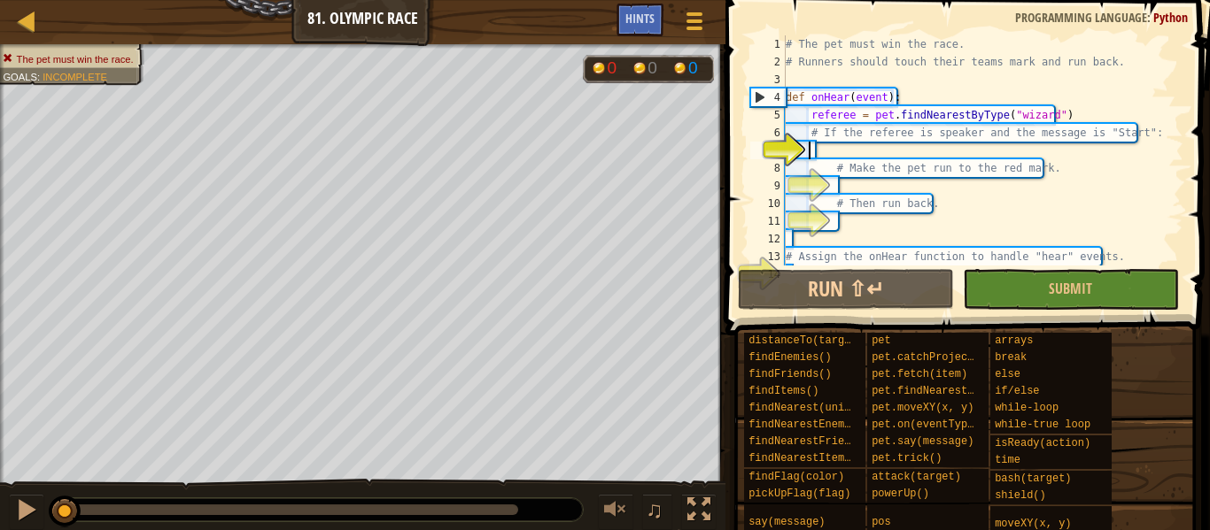
click at [832, 157] on div "# The pet must win the race. # Runners should touch their teams mark and run ba…" at bounding box center [976, 168] width 388 height 266
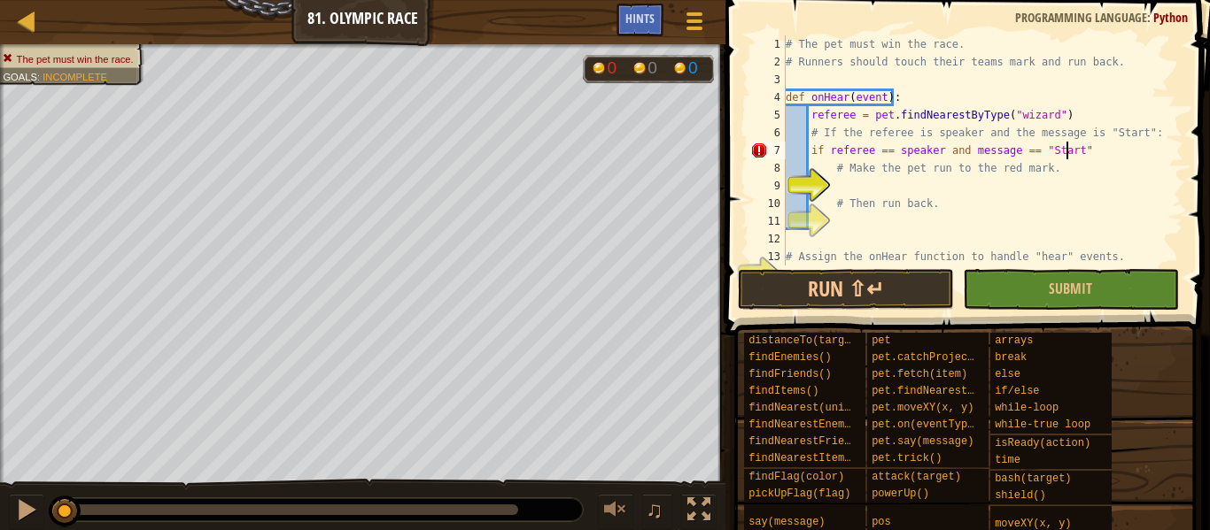
scroll to position [8, 22]
click at [958, 151] on div "# The pet must win the race. # Runners should touch their teams mark and run ba…" at bounding box center [976, 168] width 388 height 266
click at [889, 147] on div "# The pet must win the race. # Runners should touch their teams mark and run ba…" at bounding box center [976, 168] width 388 height 266
type textarea "if referee == event.speaker and event.message == "Start":"
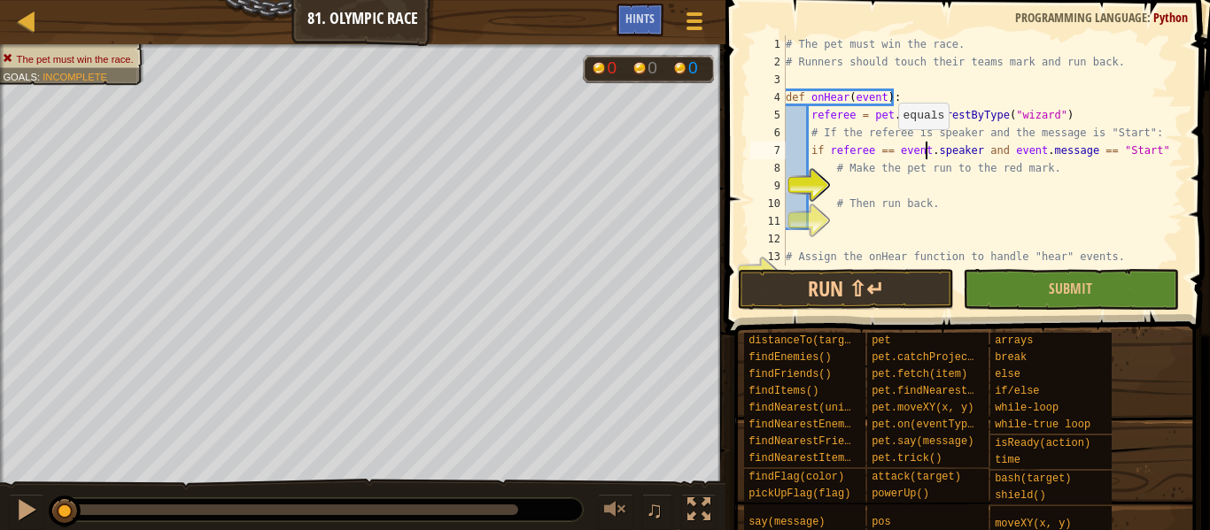
scroll to position [8, 12]
click at [837, 178] on div "# The pet must win the race. # Runners should touch their teams mark and run ba…" at bounding box center [976, 168] width 388 height 266
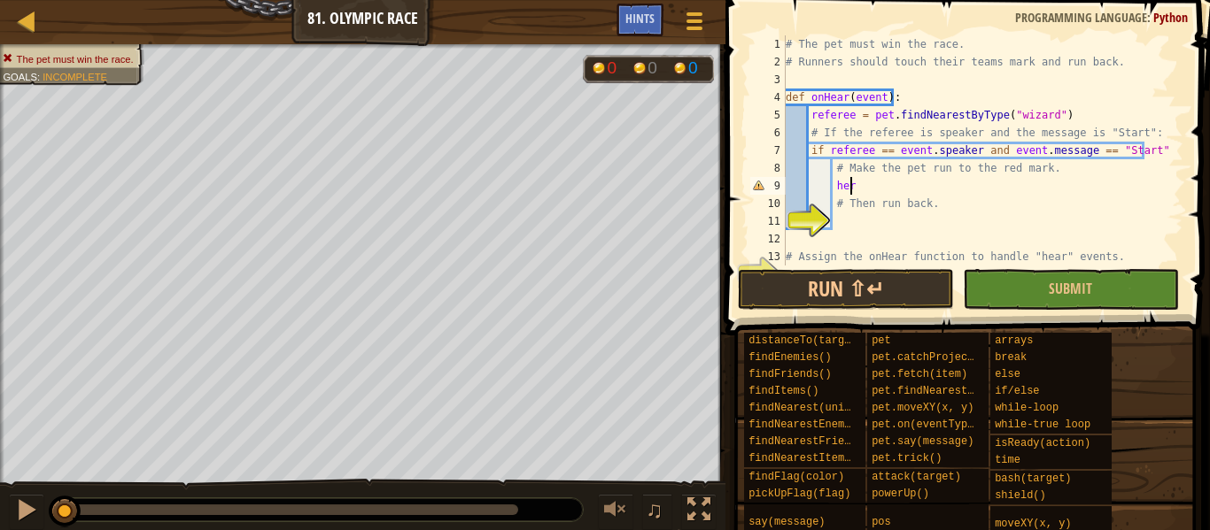
type textarea "h"
